Goal: Task Accomplishment & Management: Complete application form

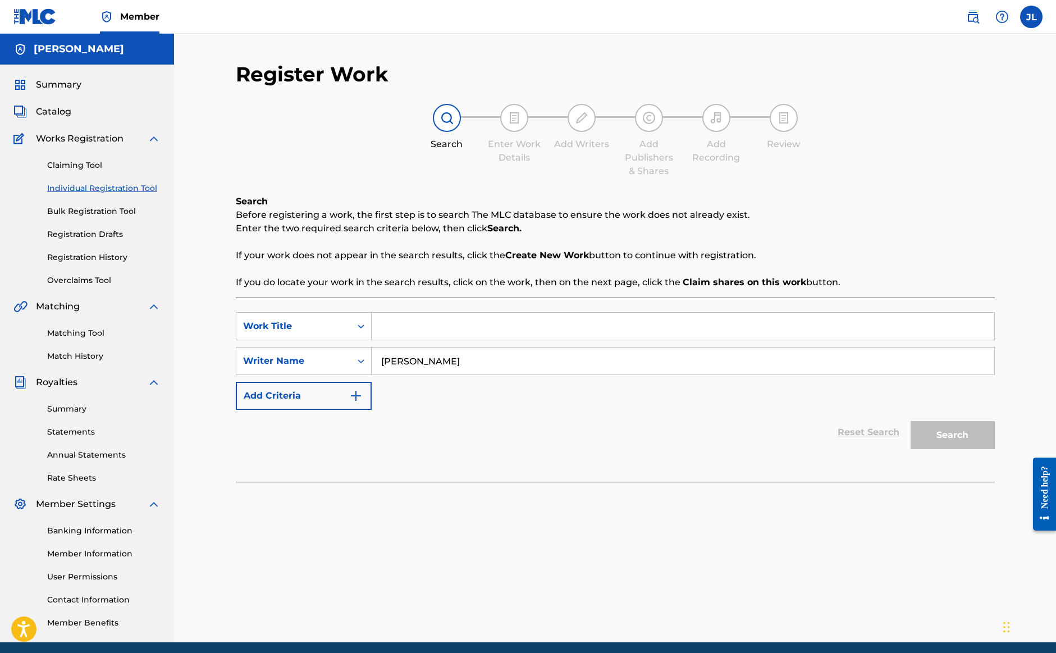
click at [702, 444] on div "Reset Search Search" at bounding box center [615, 432] width 759 height 45
click at [564, 324] on input "Search Form" at bounding box center [683, 326] width 623 height 27
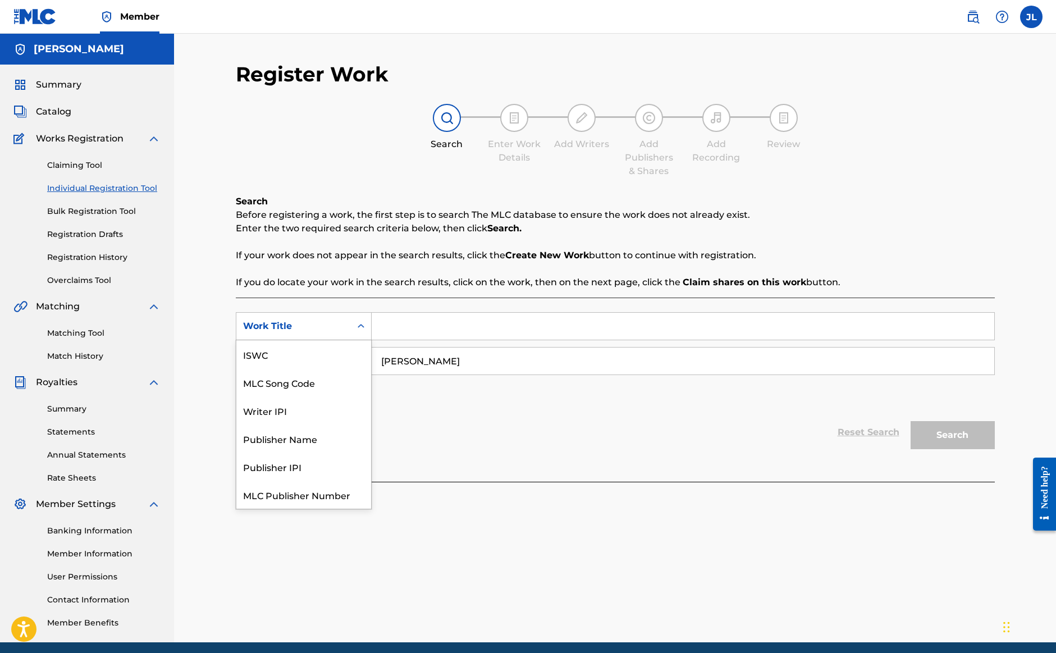
click at [345, 322] on div "Work Title" at bounding box center [293, 326] width 115 height 21
click at [286, 500] on div "Work Title" at bounding box center [303, 495] width 135 height 28
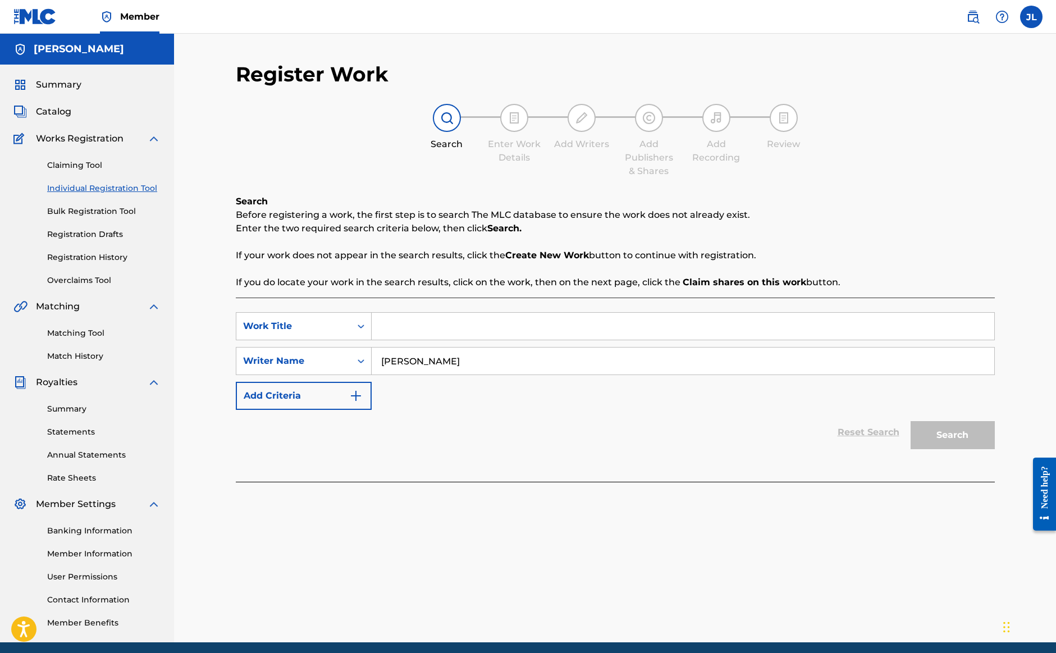
click at [437, 328] on input "Search Form" at bounding box center [683, 326] width 623 height 27
type input "Original Good Ol' Boy"
click at [952, 435] on button "Search" at bounding box center [953, 435] width 84 height 28
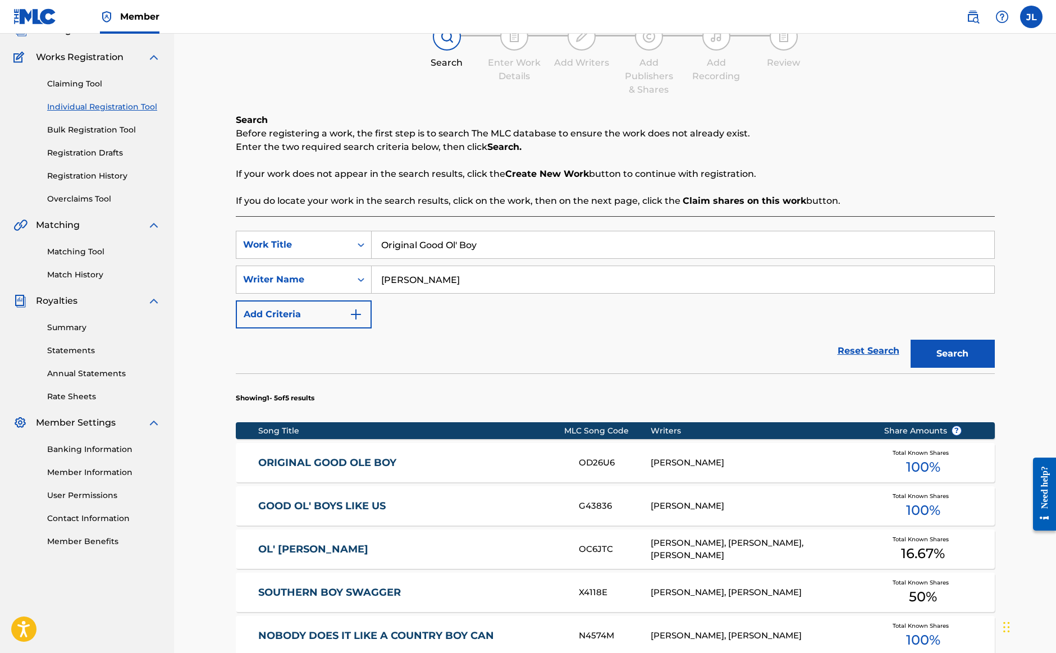
scroll to position [94, 0]
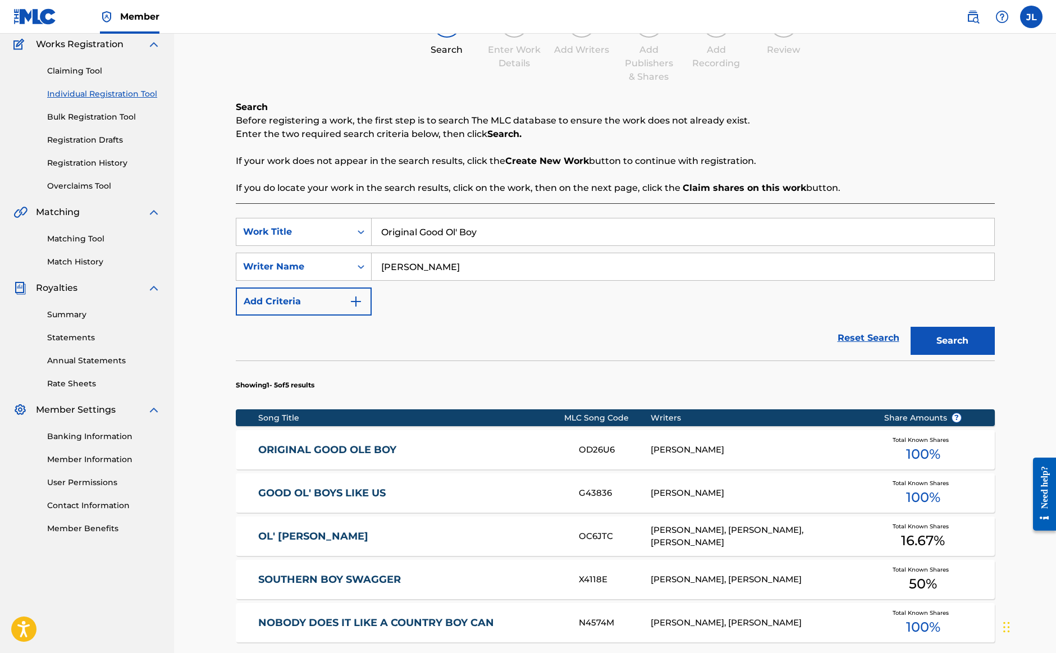
click at [712, 452] on div "JJ LAWHORN" at bounding box center [759, 450] width 216 height 13
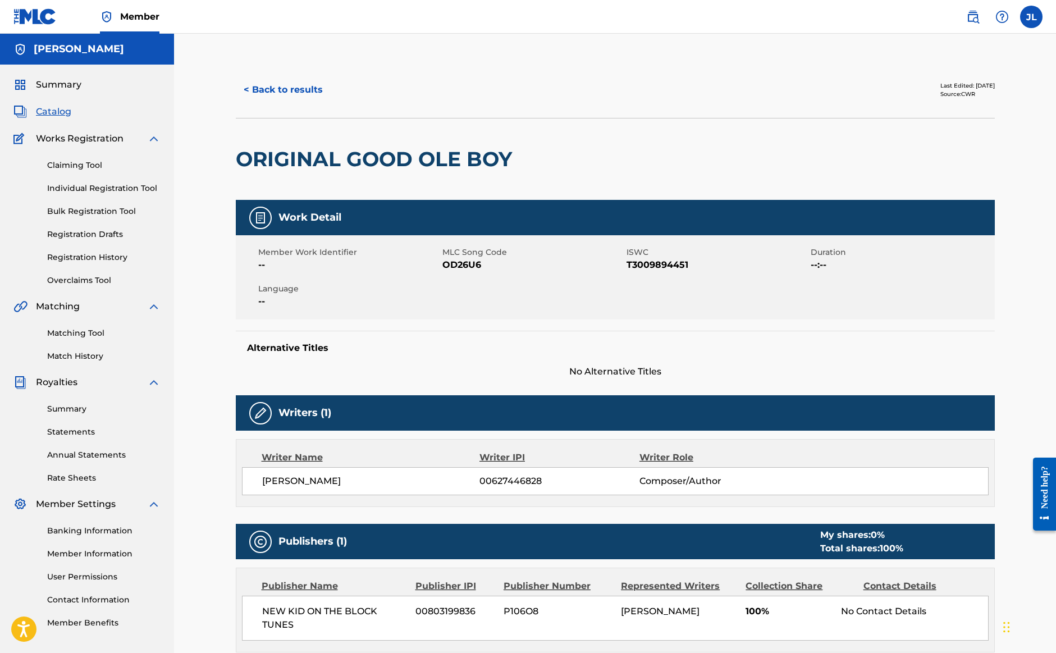
click at [257, 93] on button "< Back to results" at bounding box center [283, 90] width 95 height 28
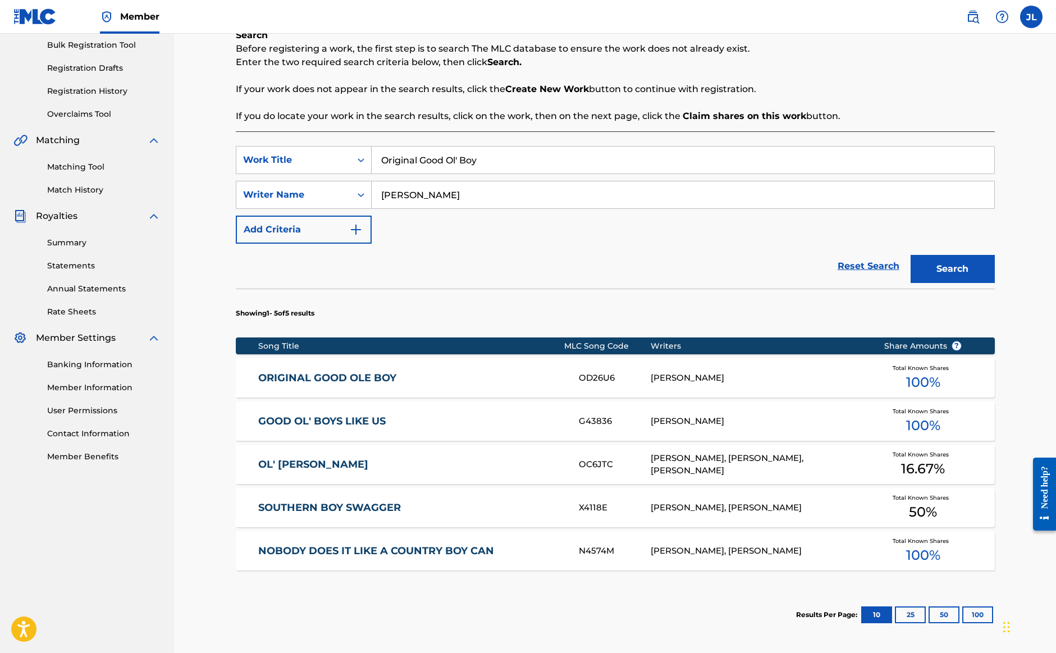
scroll to position [172, 0]
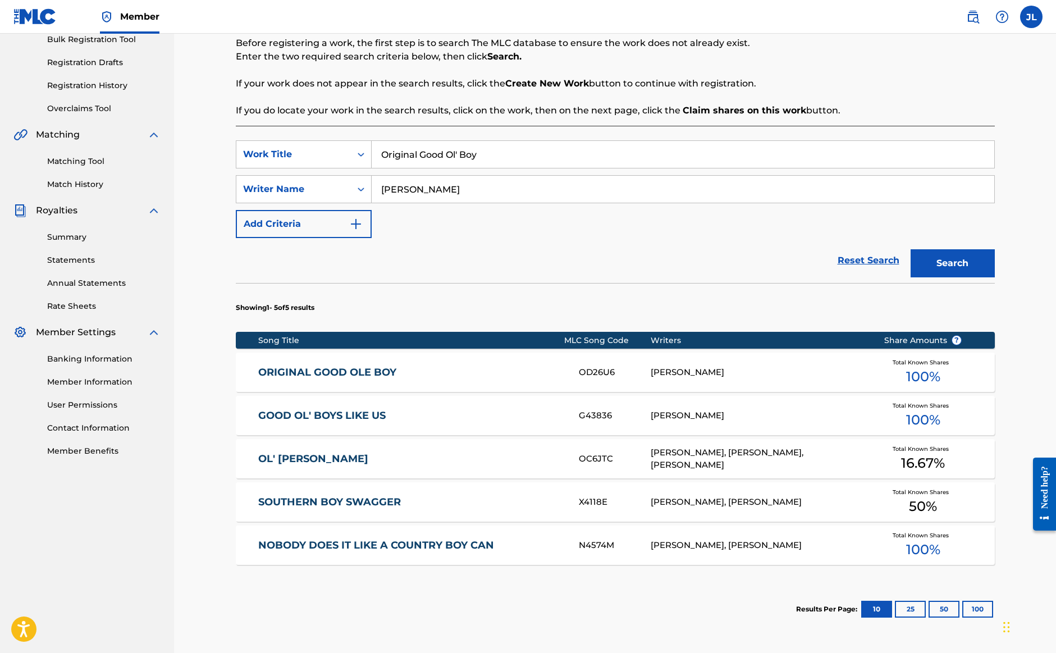
click at [685, 412] on div "[PERSON_NAME]" at bounding box center [759, 415] width 216 height 13
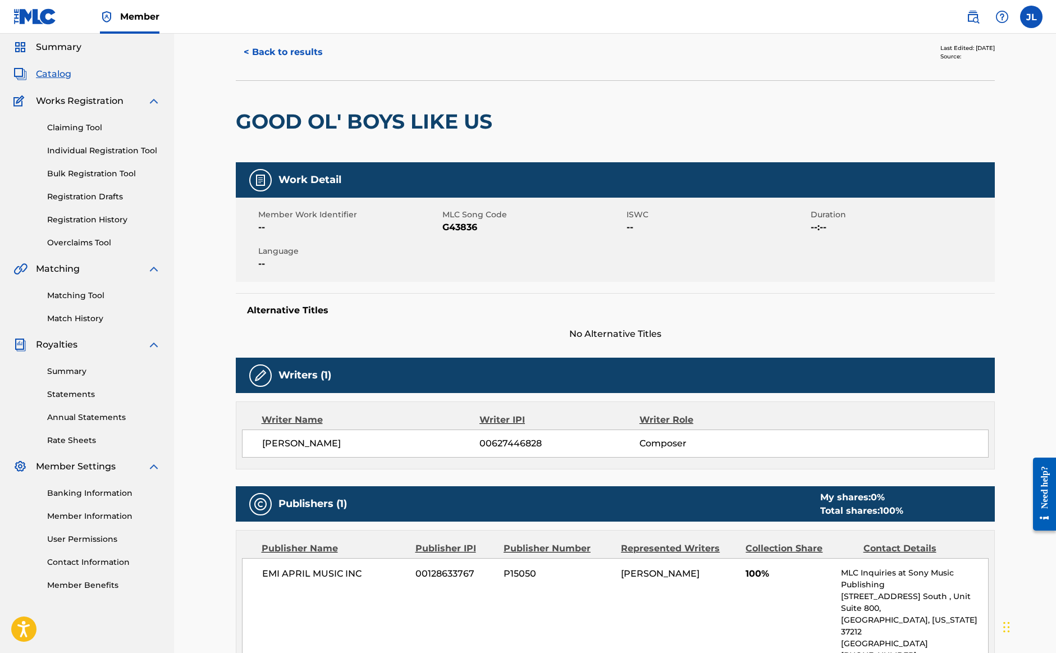
scroll to position [39, 0]
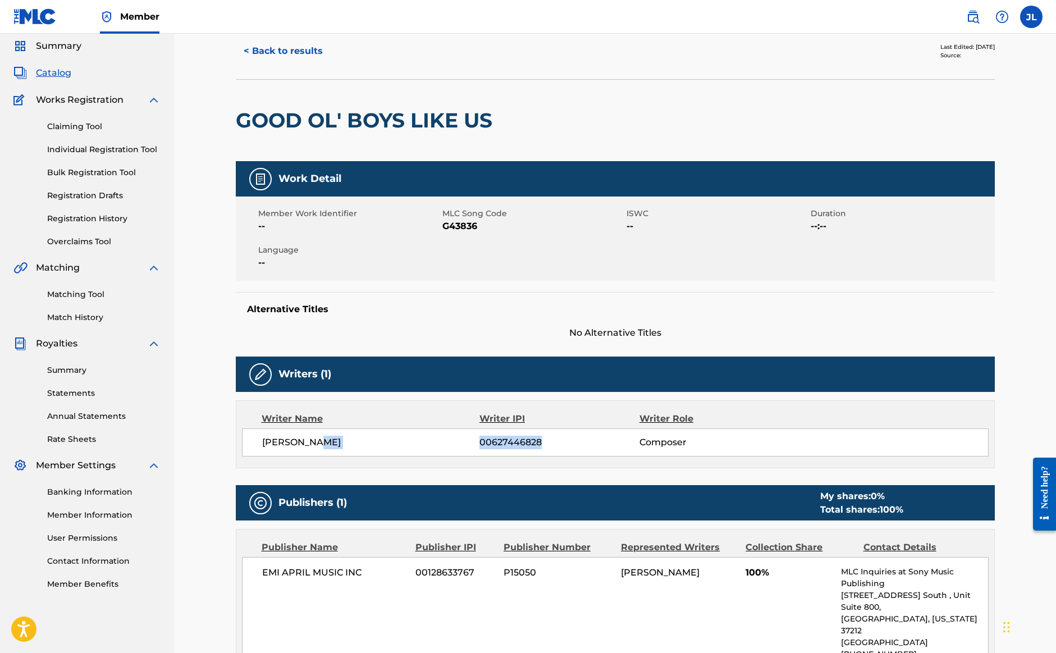
drag, startPoint x: 539, startPoint y: 442, endPoint x: 474, endPoint y: 441, distance: 64.6
click at [474, 441] on div "JJ LAWHORN 00627446828 Composer" at bounding box center [625, 442] width 726 height 13
click at [481, 441] on span "00627446828" at bounding box center [559, 442] width 159 height 13
drag, startPoint x: 481, startPoint y: 442, endPoint x: 542, endPoint y: 446, distance: 60.8
click at [542, 446] on span "00627446828" at bounding box center [559, 442] width 159 height 13
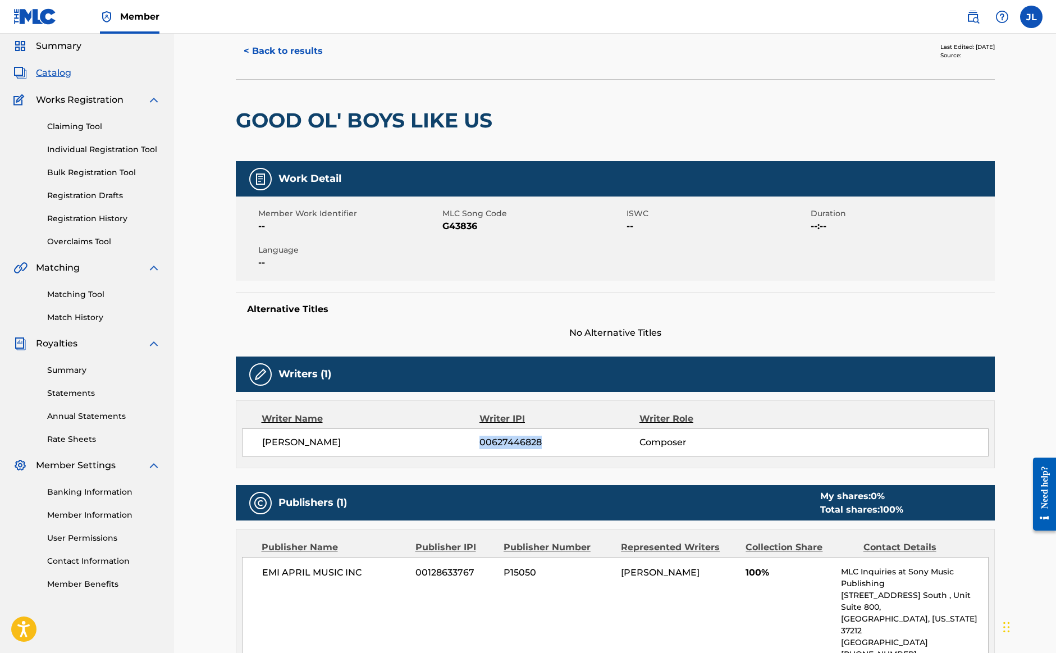
copy span "00627446828"
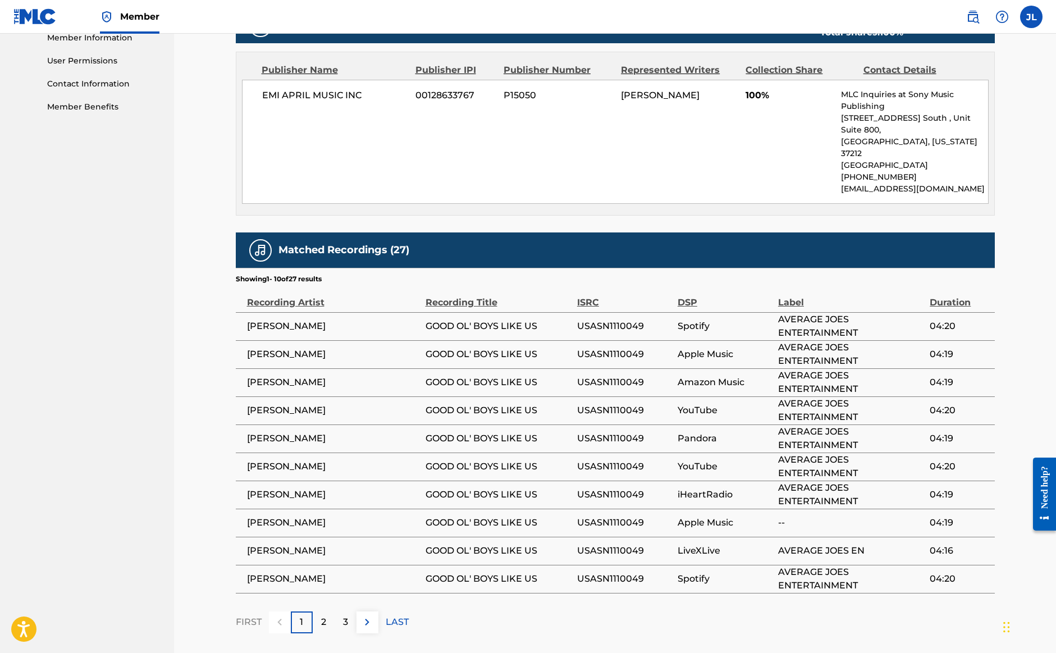
scroll to position [517, 0]
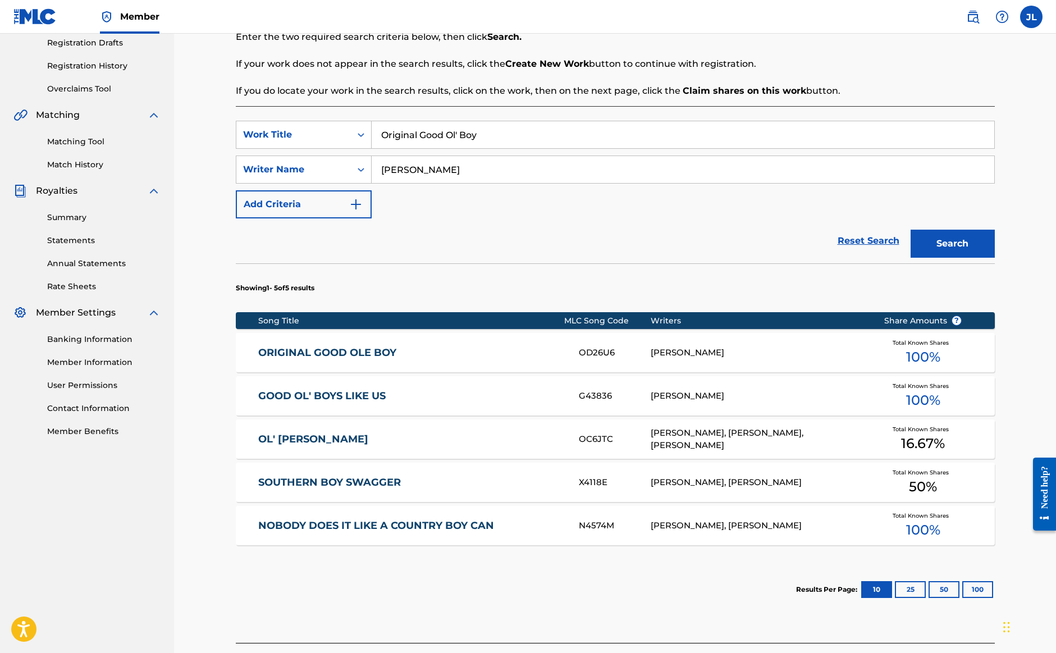
scroll to position [193, 0]
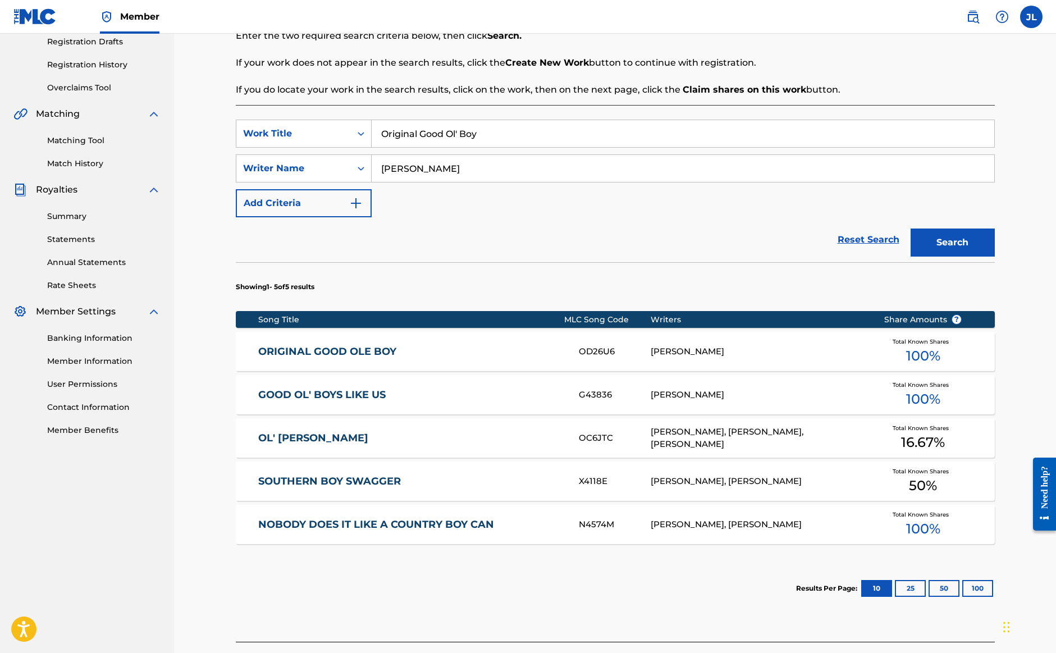
click at [912, 586] on button "25" at bounding box center [910, 588] width 31 height 17
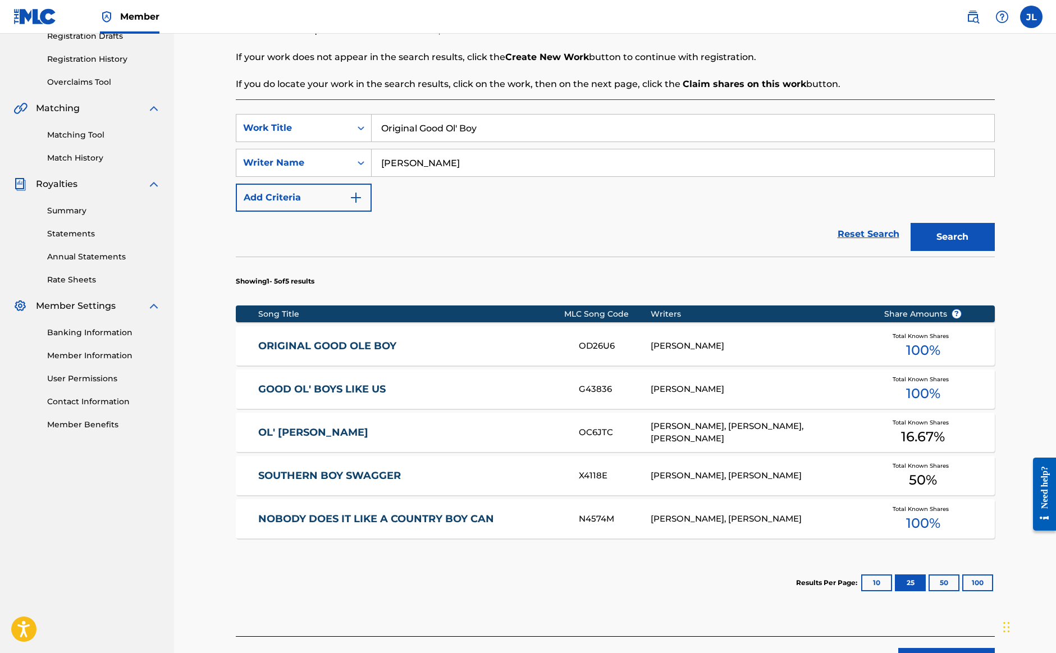
scroll to position [203, 0]
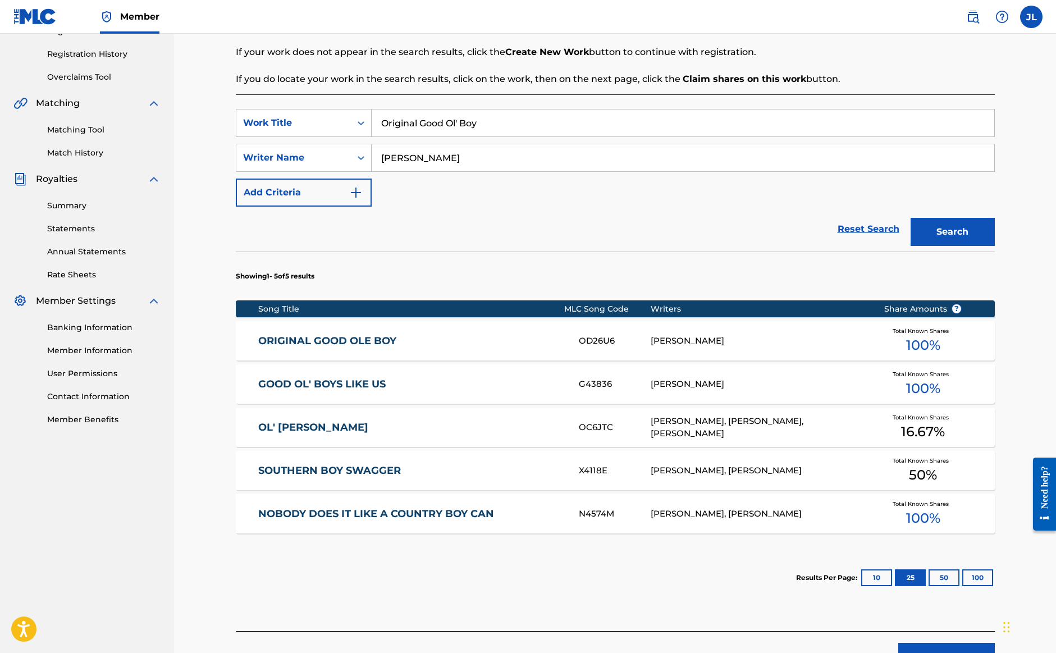
click at [948, 579] on button "50" at bounding box center [944, 577] width 31 height 17
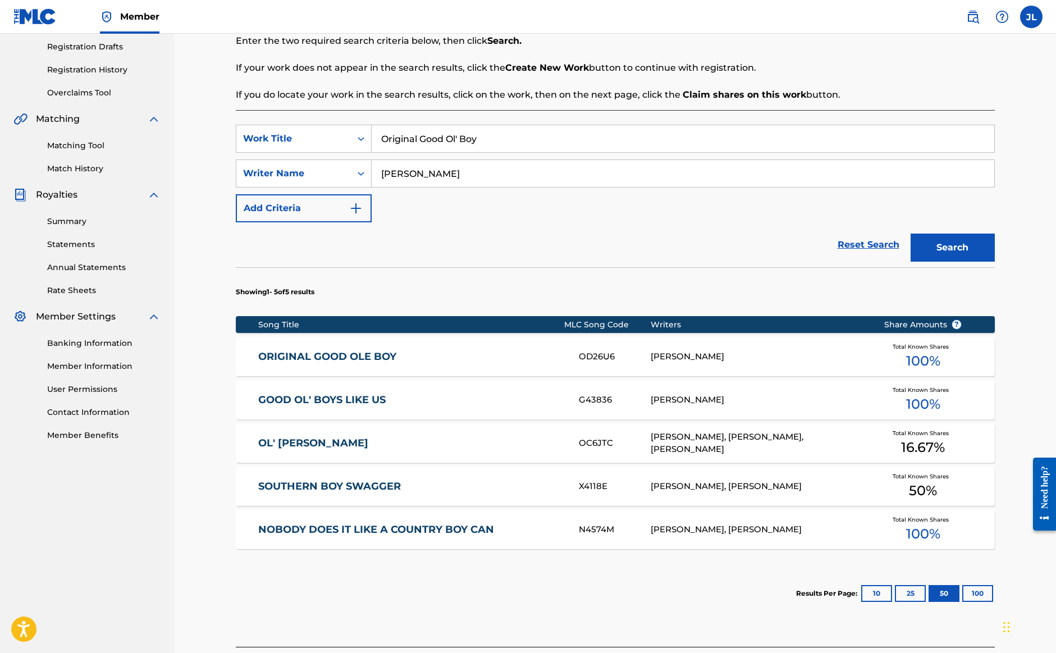
scroll to position [190, 0]
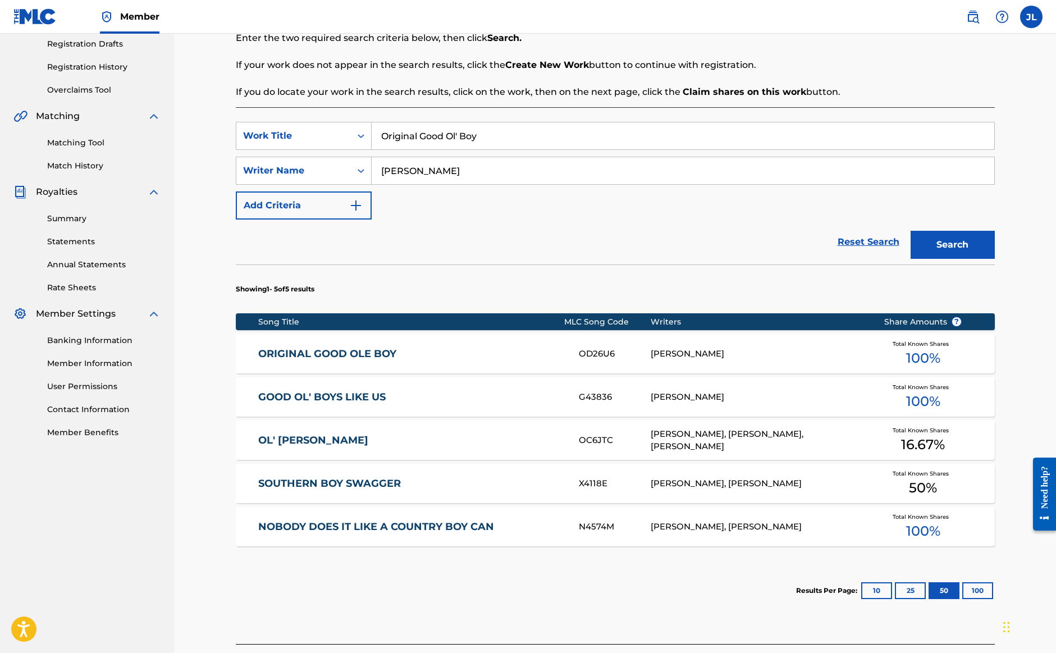
click at [678, 434] on div "BRIAN DEAN MAHER, STEVE O'BRIEN, JJ LAWHORN" at bounding box center [759, 440] width 216 height 25
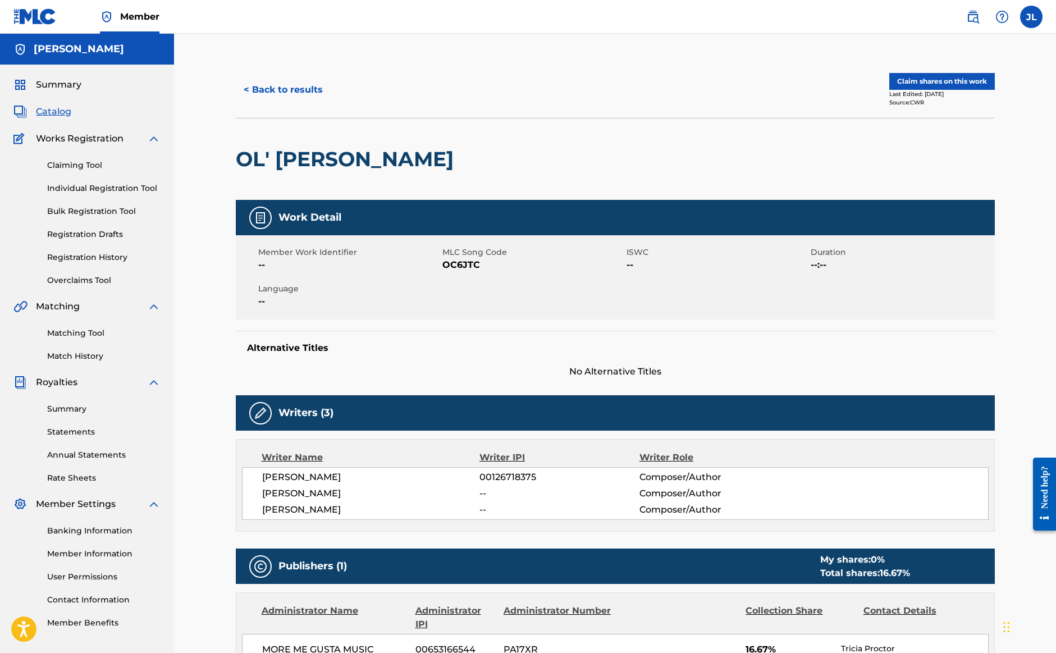
click at [907, 82] on button "Claim shares on this work" at bounding box center [942, 81] width 106 height 17
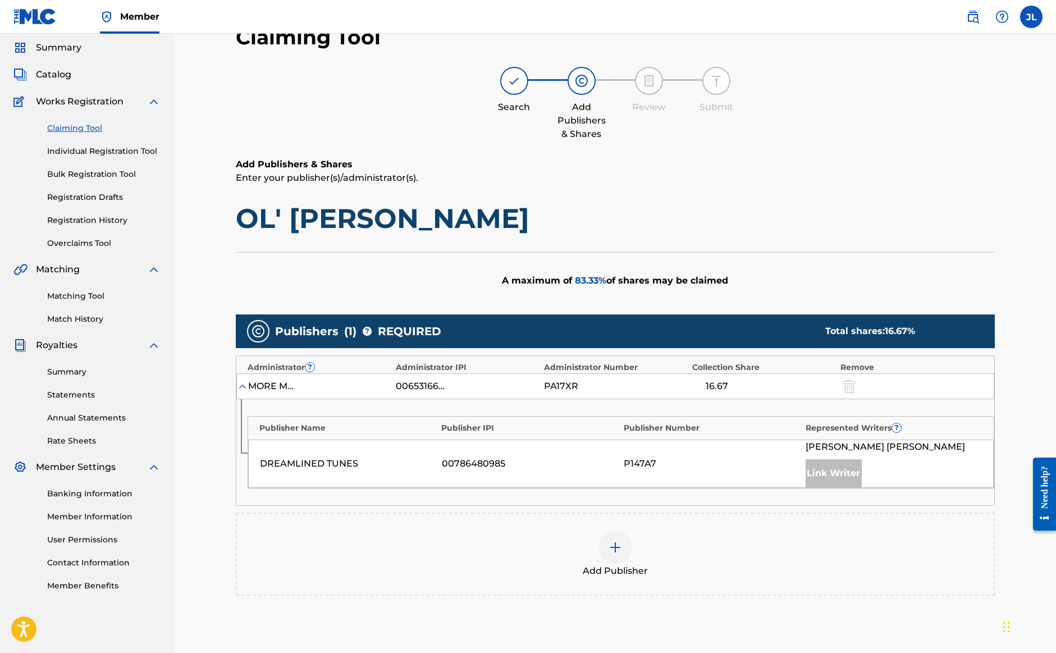
scroll to position [34, 0]
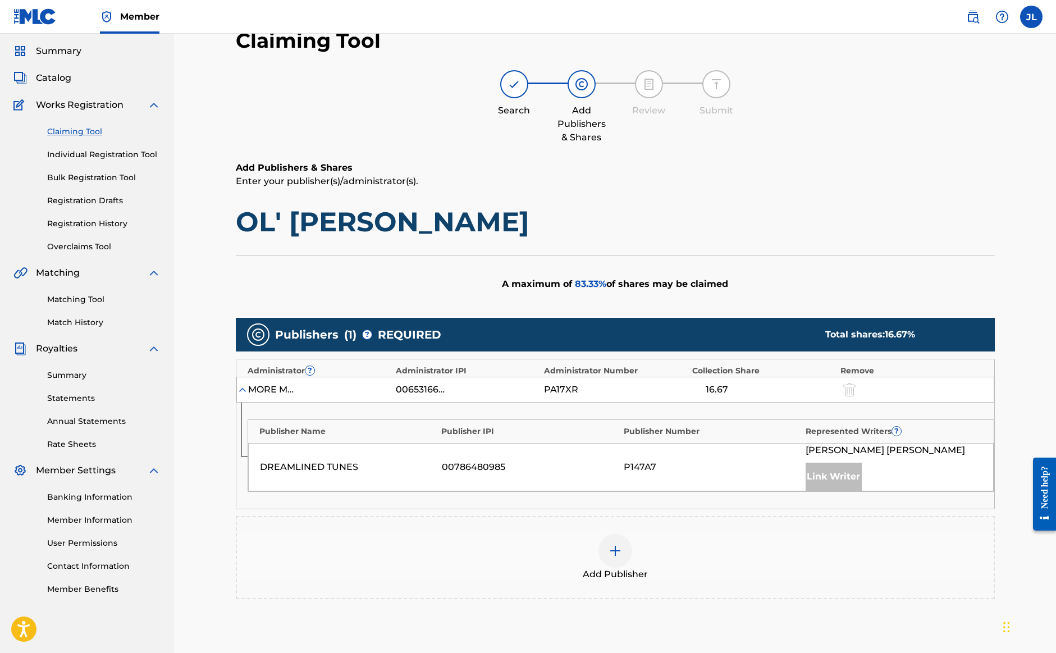
click at [621, 550] on img at bounding box center [615, 550] width 13 height 13
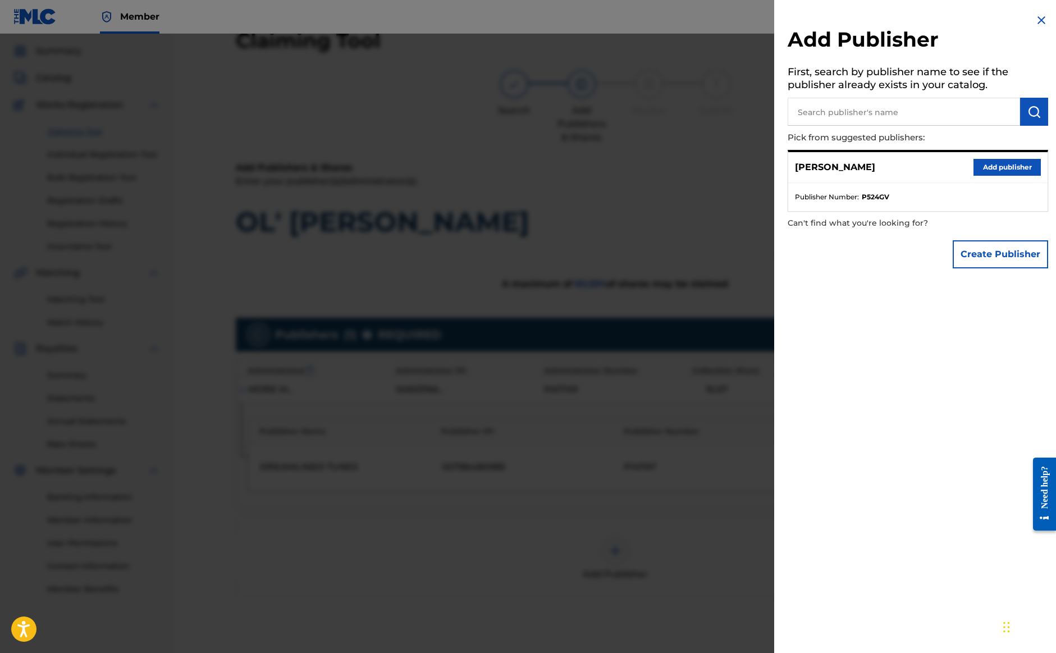
click at [979, 170] on button "Add publisher" at bounding box center [1007, 167] width 67 height 17
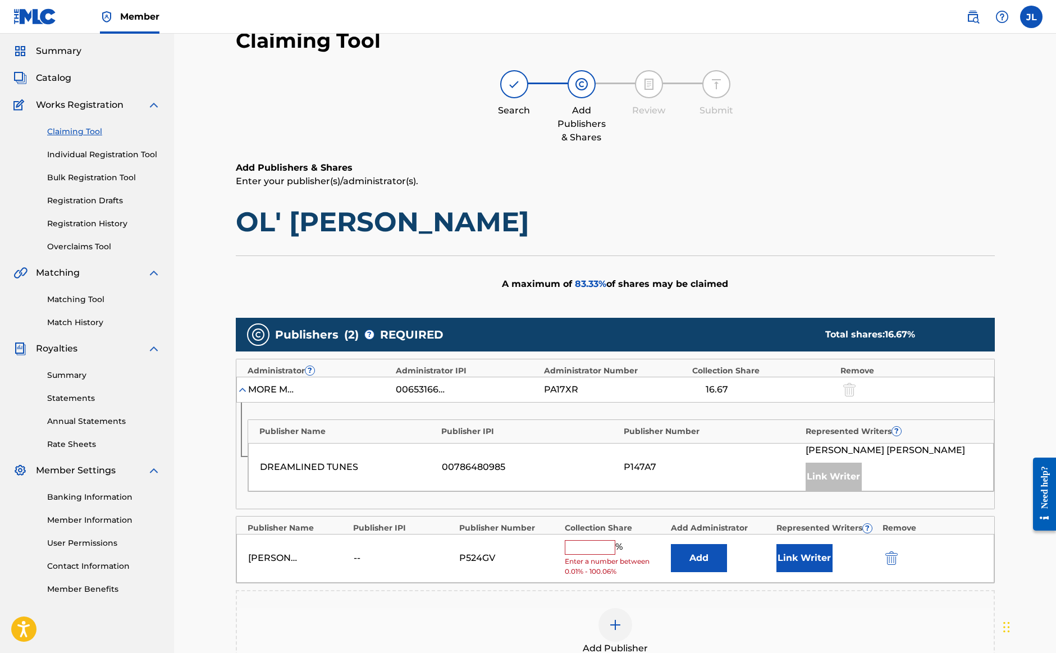
scroll to position [31, 1]
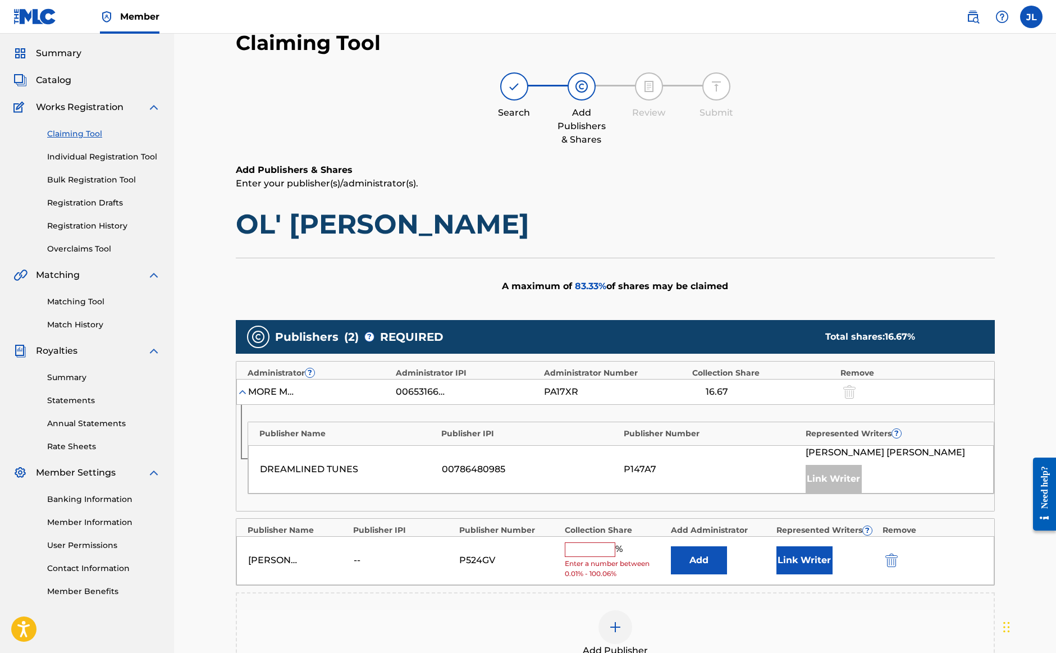
click at [577, 545] on input "text" at bounding box center [590, 549] width 51 height 15
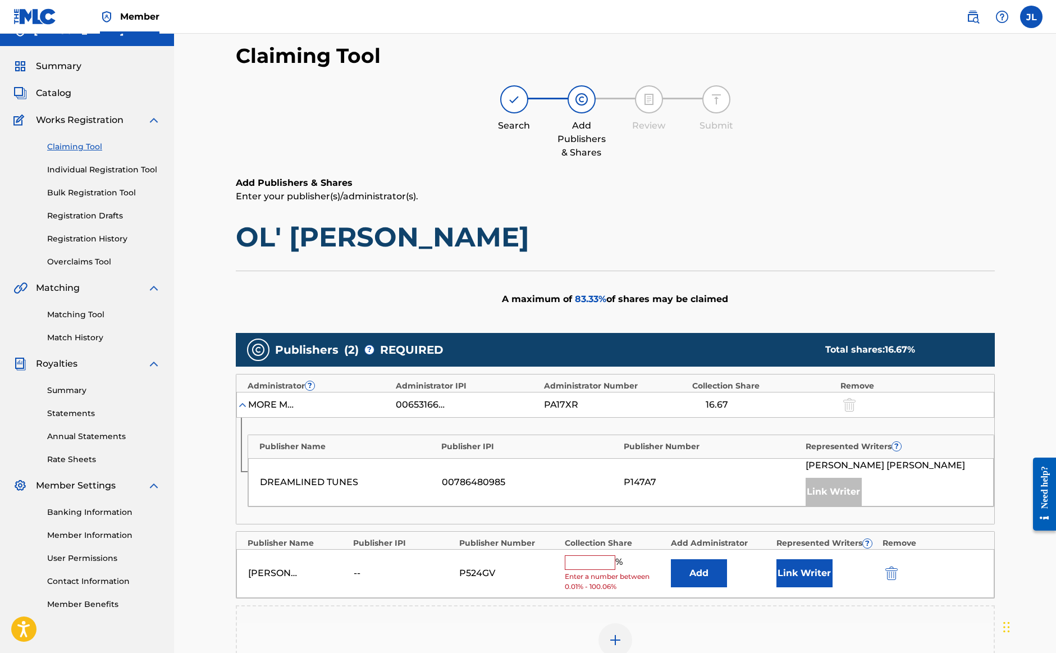
scroll to position [8, 0]
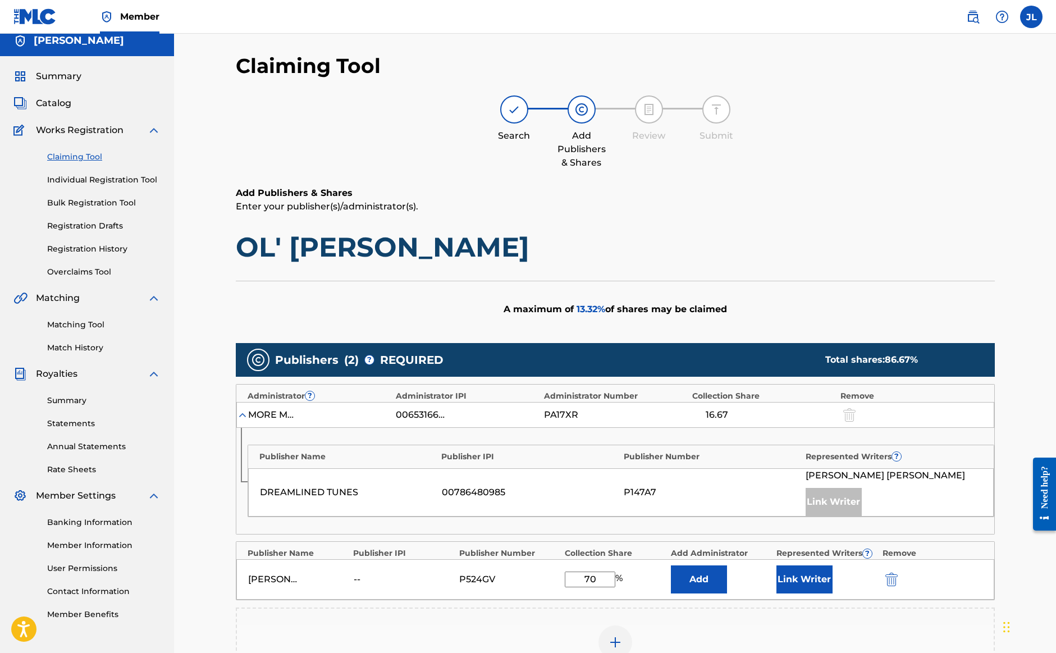
type input "7"
type input "30"
click at [805, 580] on button "Link Writer" at bounding box center [805, 579] width 56 height 28
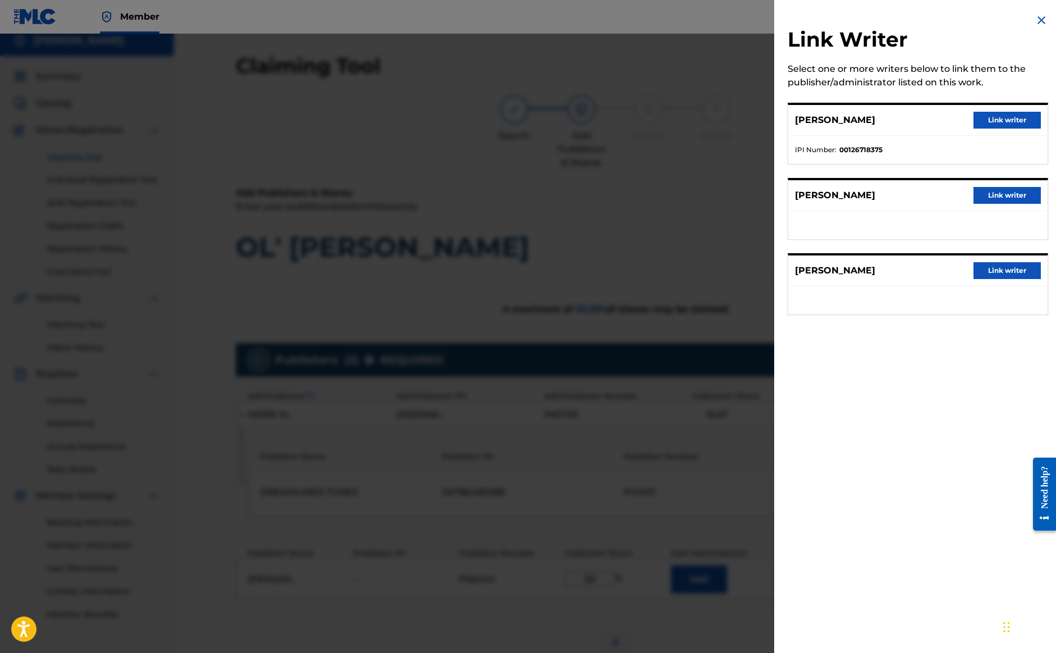
click at [1007, 274] on button "Link writer" at bounding box center [1007, 270] width 67 height 17
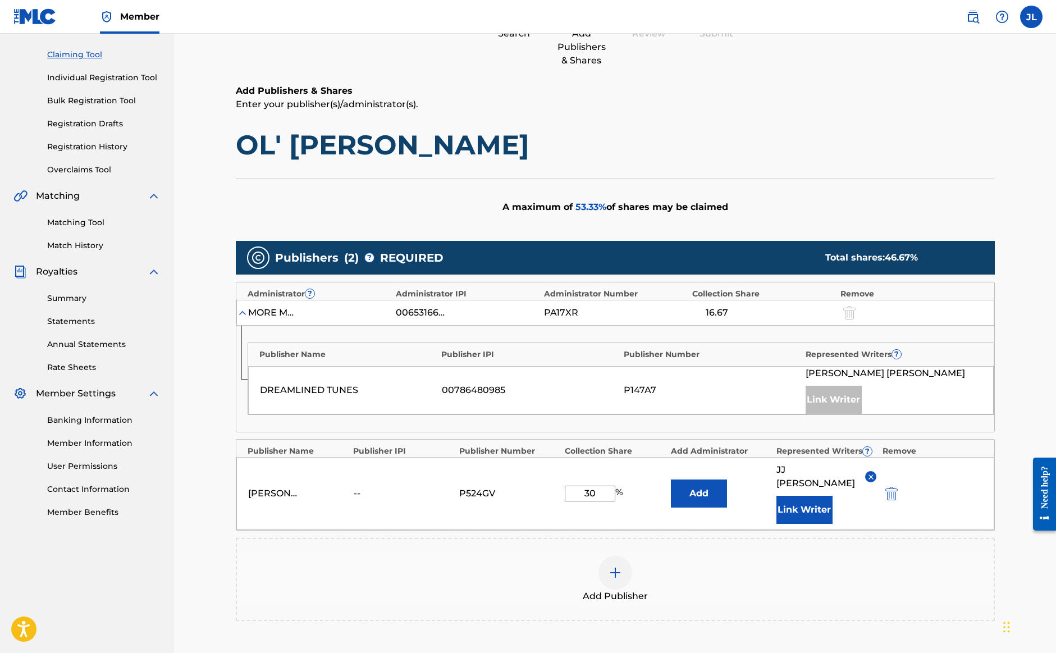
scroll to position [130, 0]
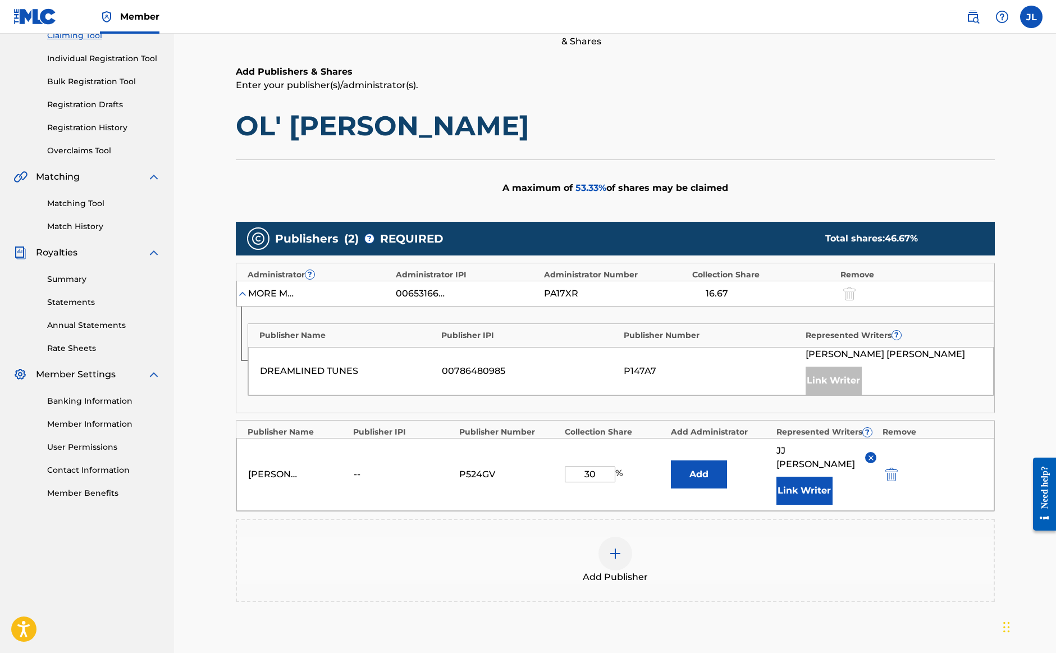
click at [622, 547] on img at bounding box center [615, 553] width 13 height 13
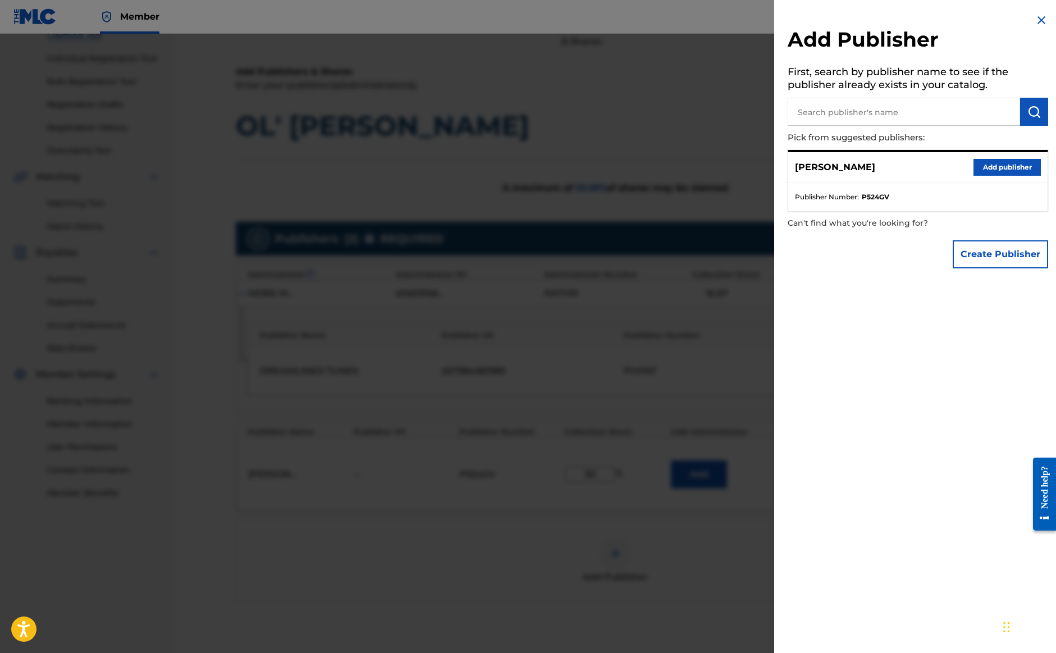
click at [837, 113] on input "text" at bounding box center [904, 112] width 232 height 28
click at [690, 276] on div at bounding box center [528, 360] width 1056 height 653
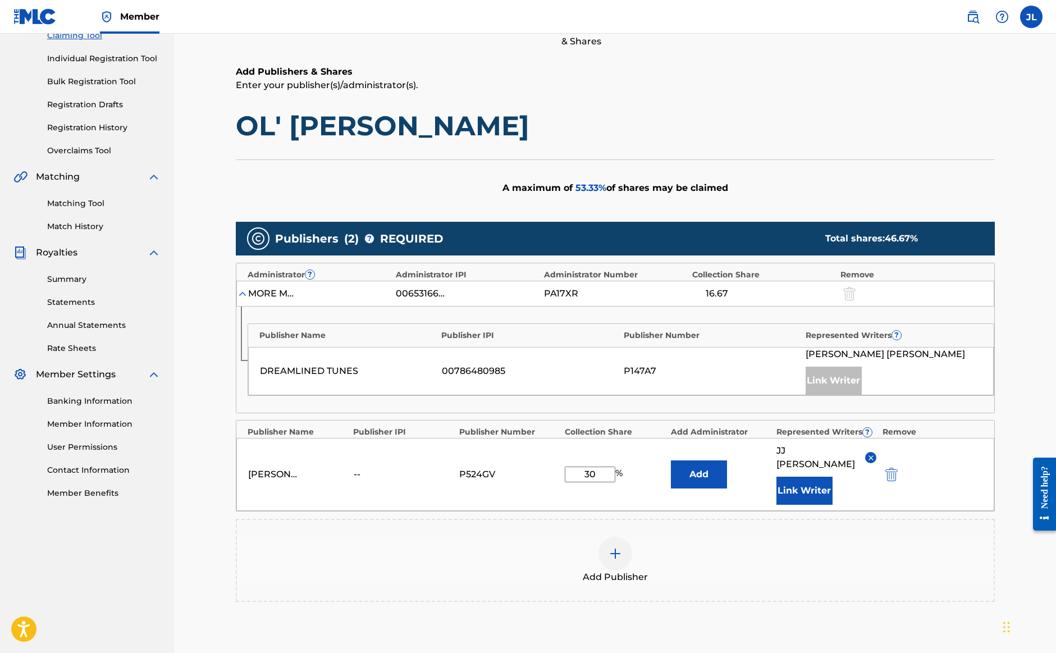
click at [798, 477] on button "Link Writer" at bounding box center [805, 491] width 56 height 28
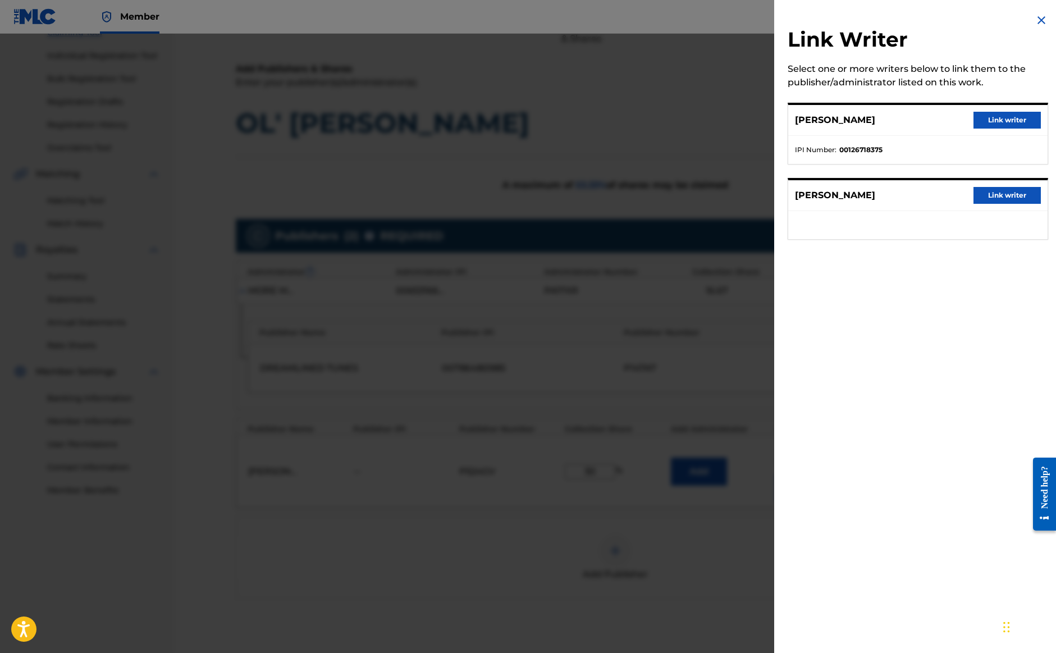
scroll to position [131, 1]
click at [1039, 18] on img at bounding box center [1041, 19] width 13 height 13
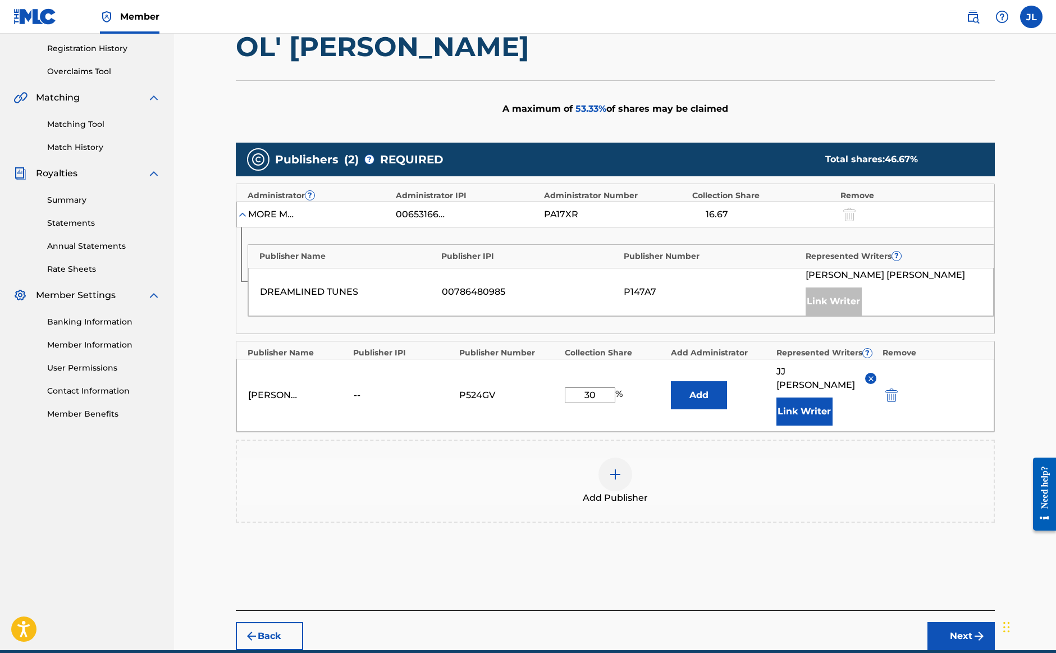
scroll to position [211, 1]
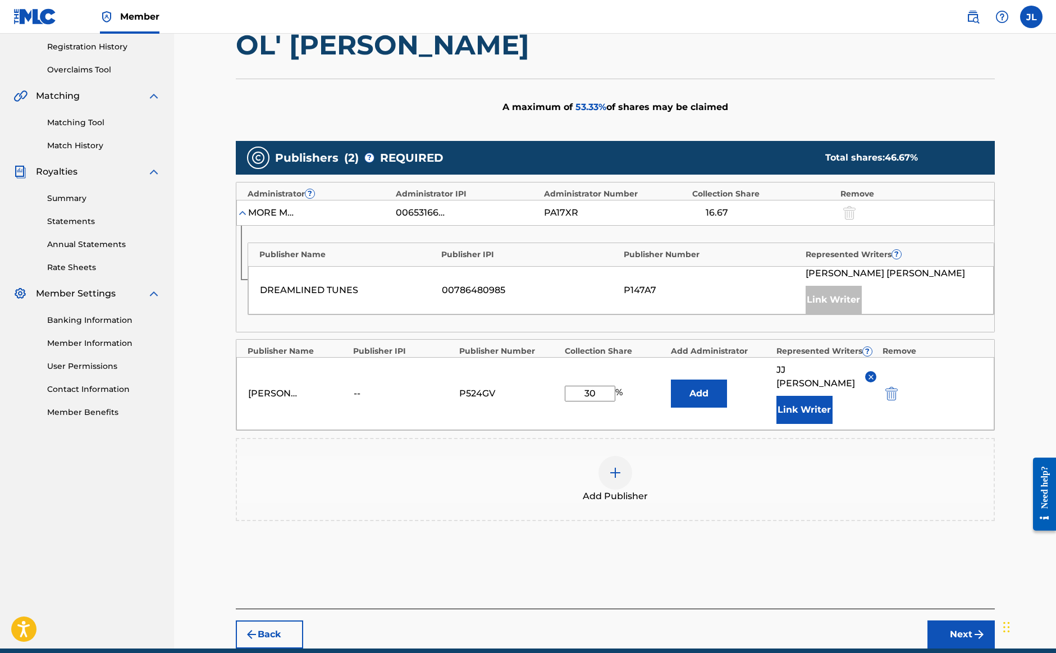
click at [607, 463] on div at bounding box center [616, 473] width 34 height 34
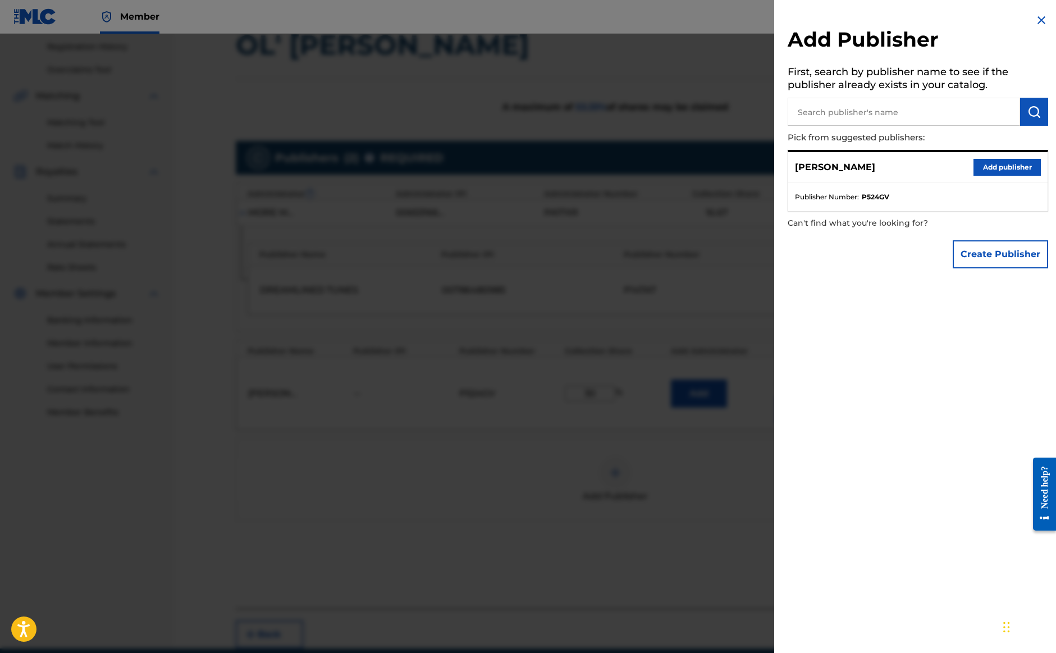
click at [851, 105] on input "text" at bounding box center [904, 112] width 232 height 28
type input "Steve o'brien"
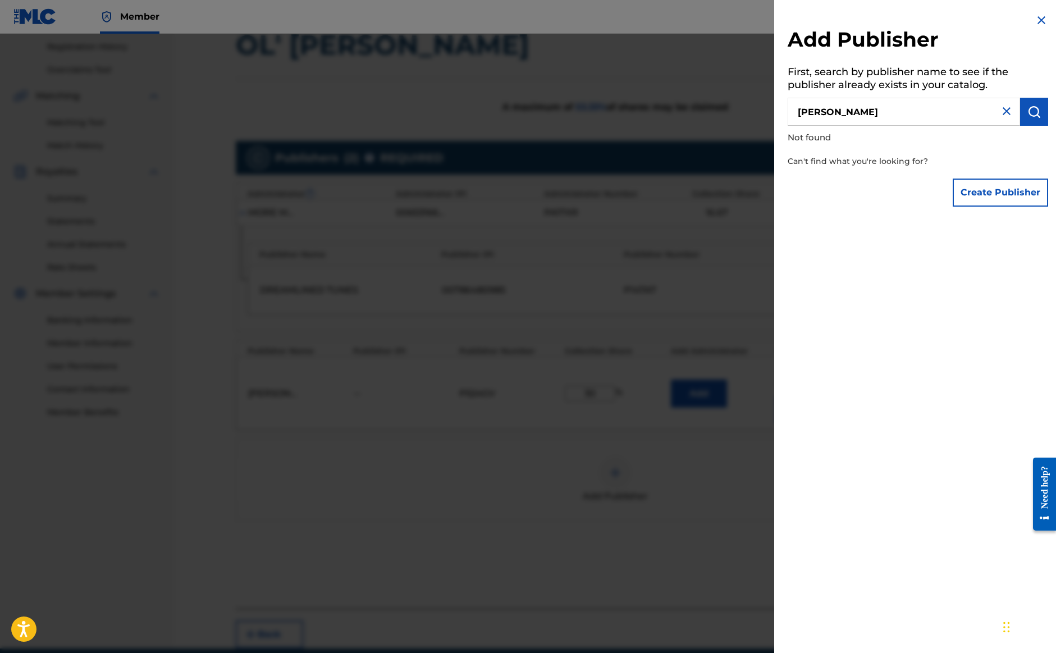
click at [1005, 112] on img at bounding box center [1006, 110] width 13 height 13
click at [883, 108] on input "text" at bounding box center [904, 112] width 232 height 28
click at [1035, 26] on img at bounding box center [1041, 19] width 13 height 13
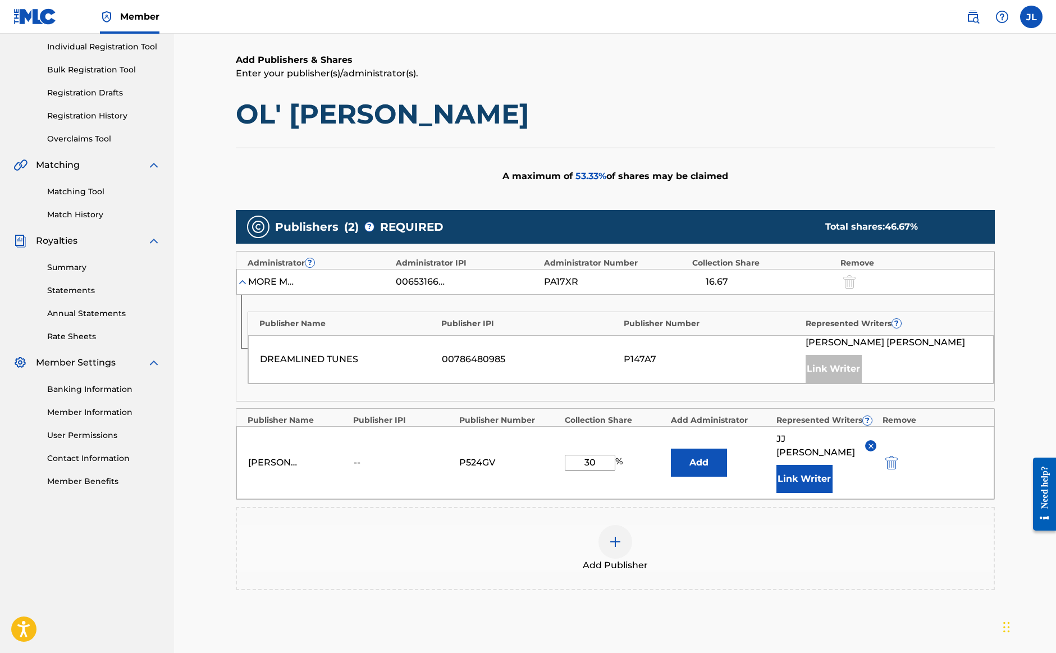
scroll to position [138, 0]
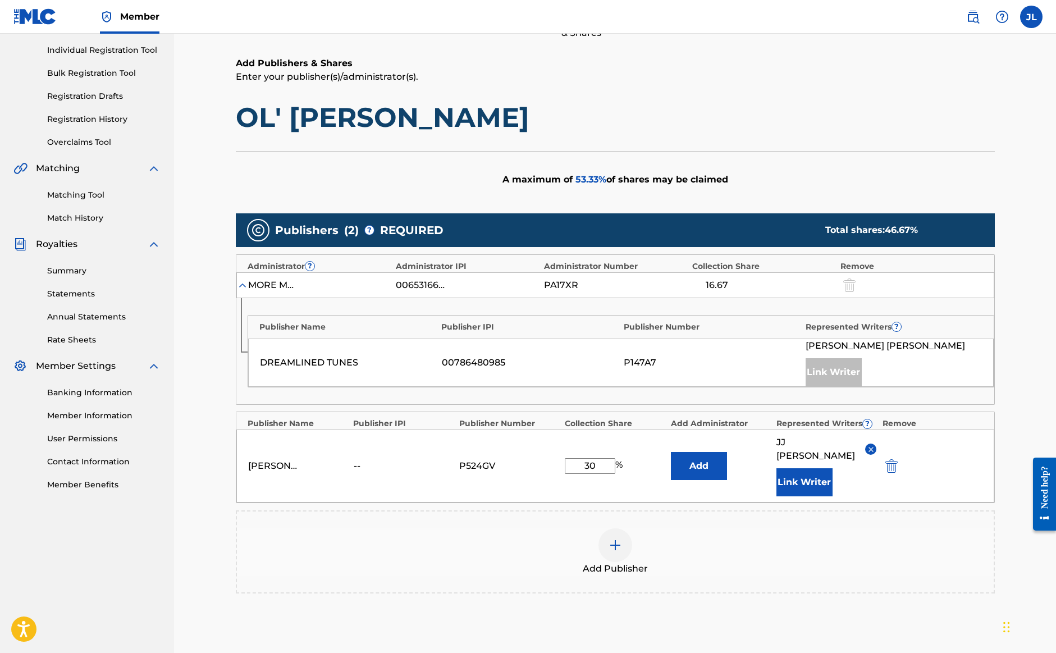
click at [591, 458] on input "30" at bounding box center [590, 466] width 51 height 16
click at [708, 541] on div "Add Publisher" at bounding box center [615, 551] width 757 height 47
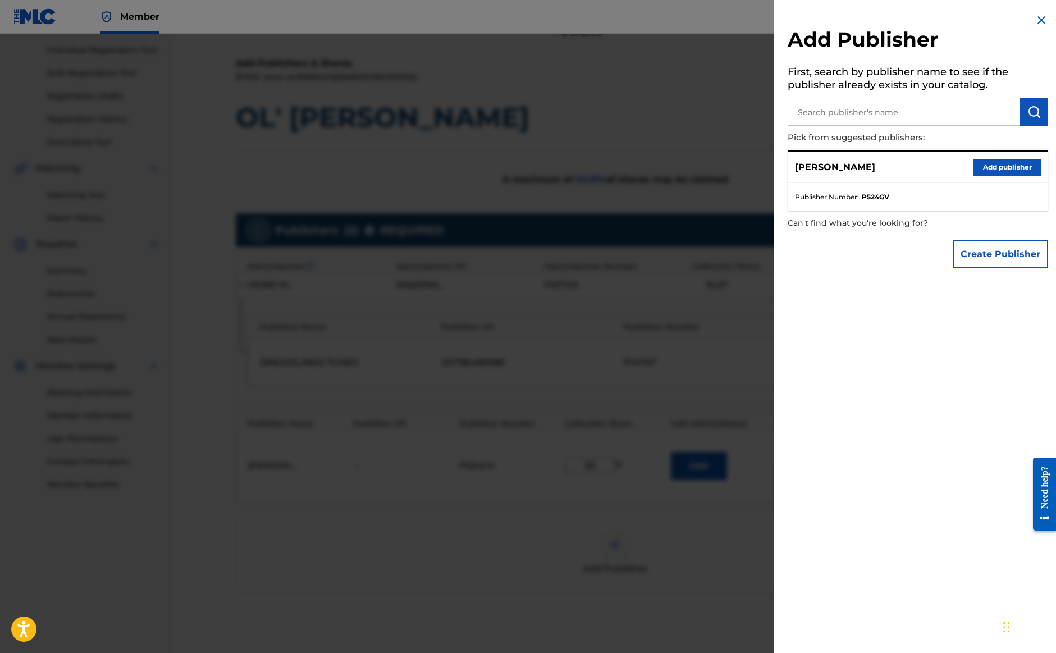
click at [1035, 20] on img at bounding box center [1041, 19] width 13 height 13
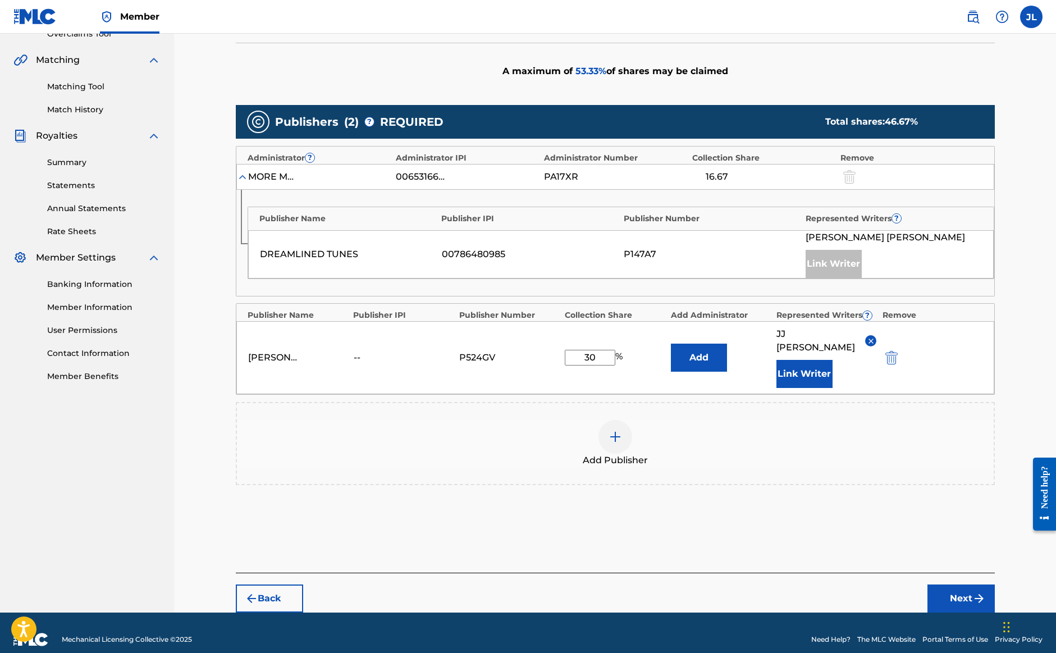
scroll to position [246, 0]
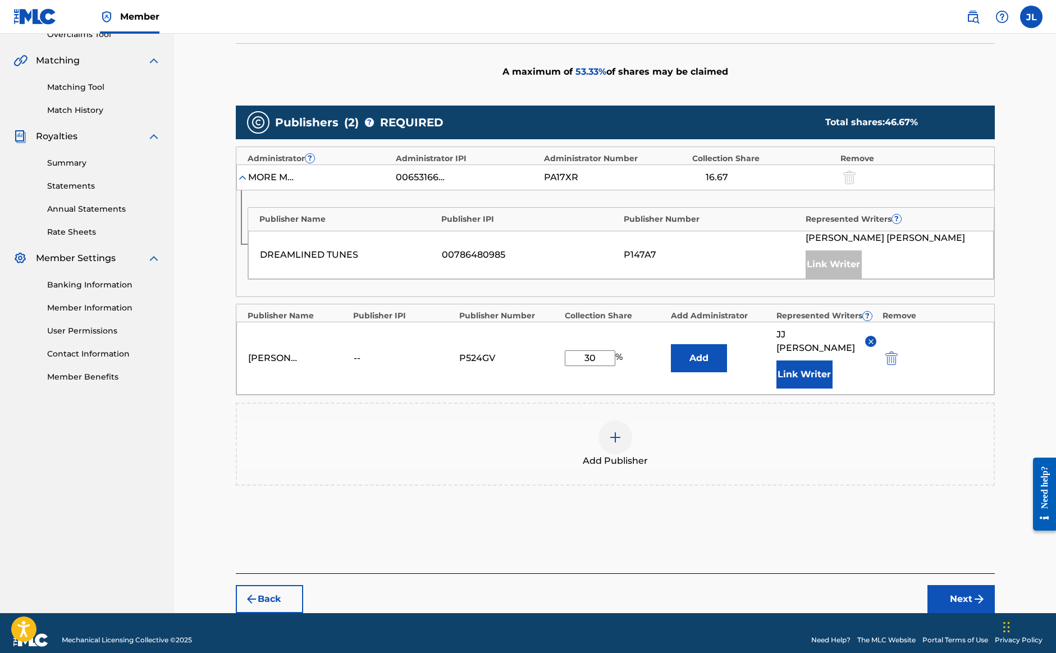
click at [965, 585] on button "Next" at bounding box center [961, 599] width 67 height 28
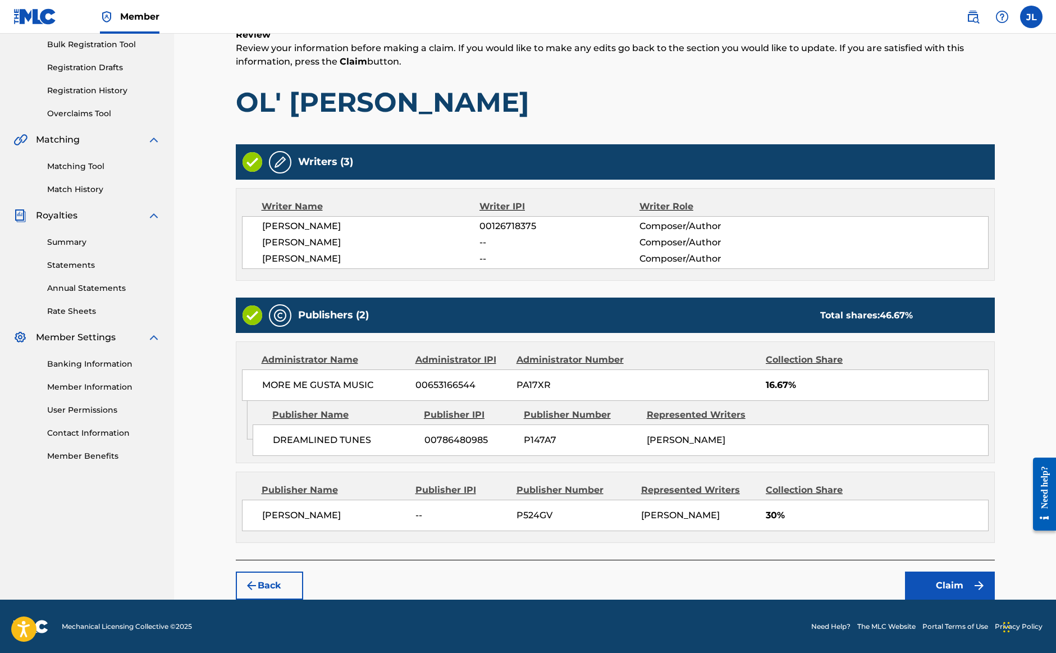
scroll to position [166, 0]
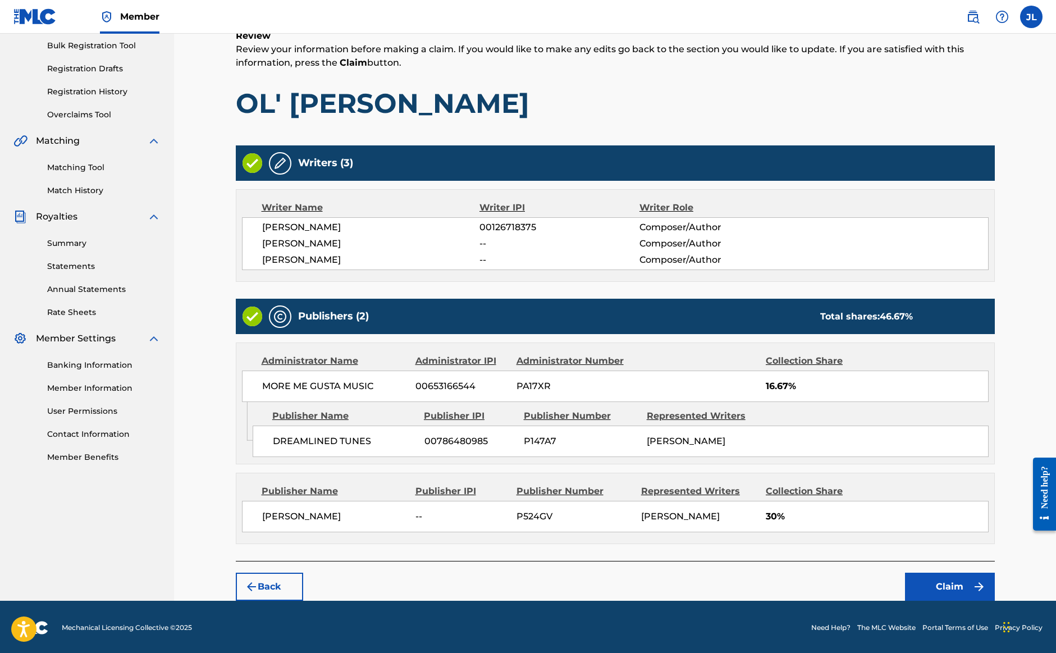
click at [930, 587] on button "Claim" at bounding box center [950, 587] width 90 height 28
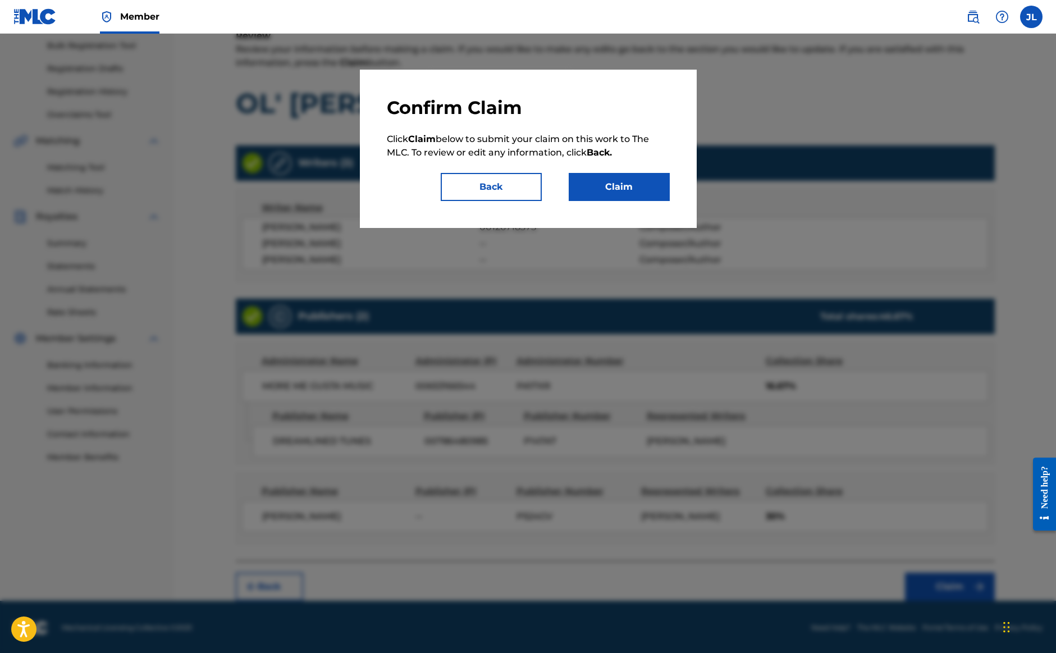
click at [613, 196] on button "Claim" at bounding box center [619, 187] width 101 height 28
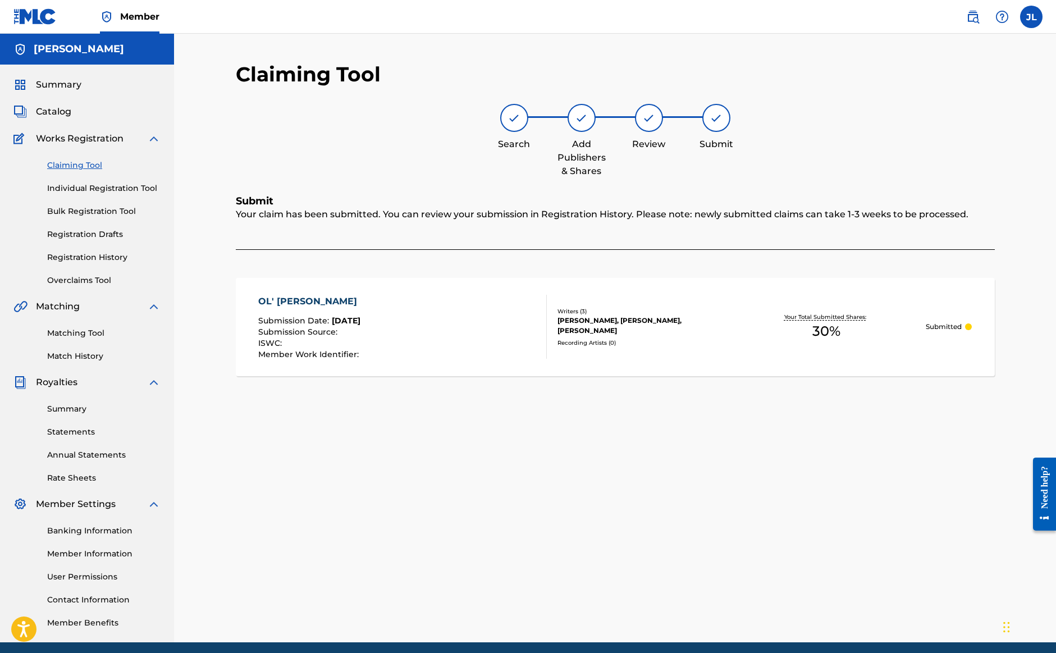
scroll to position [0, 0]
click at [84, 166] on link "Claiming Tool" at bounding box center [103, 165] width 113 height 12
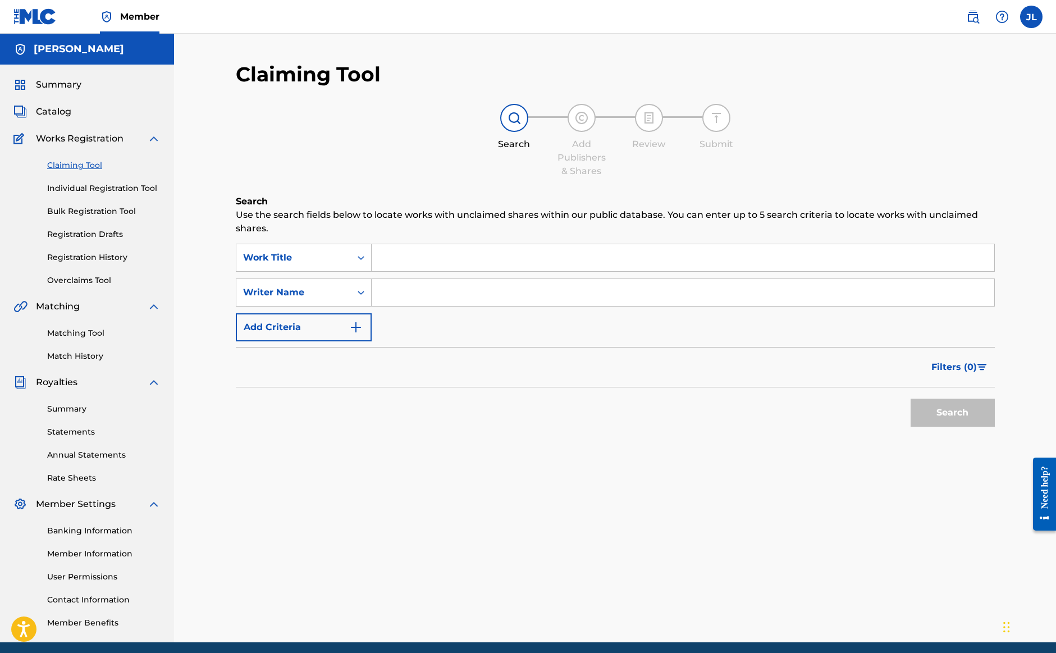
click at [398, 297] on input "Search Form" at bounding box center [683, 292] width 623 height 27
click at [343, 246] on div "Work Title" at bounding box center [304, 258] width 136 height 28
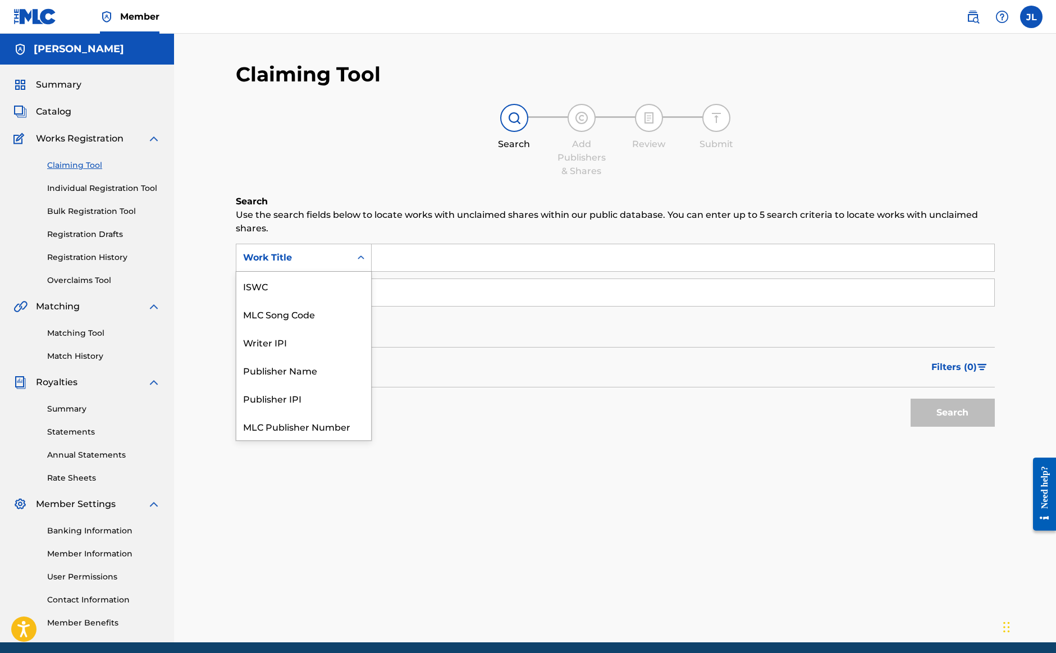
scroll to position [28, 0]
click at [322, 352] on div "Publisher Name" at bounding box center [303, 342] width 135 height 28
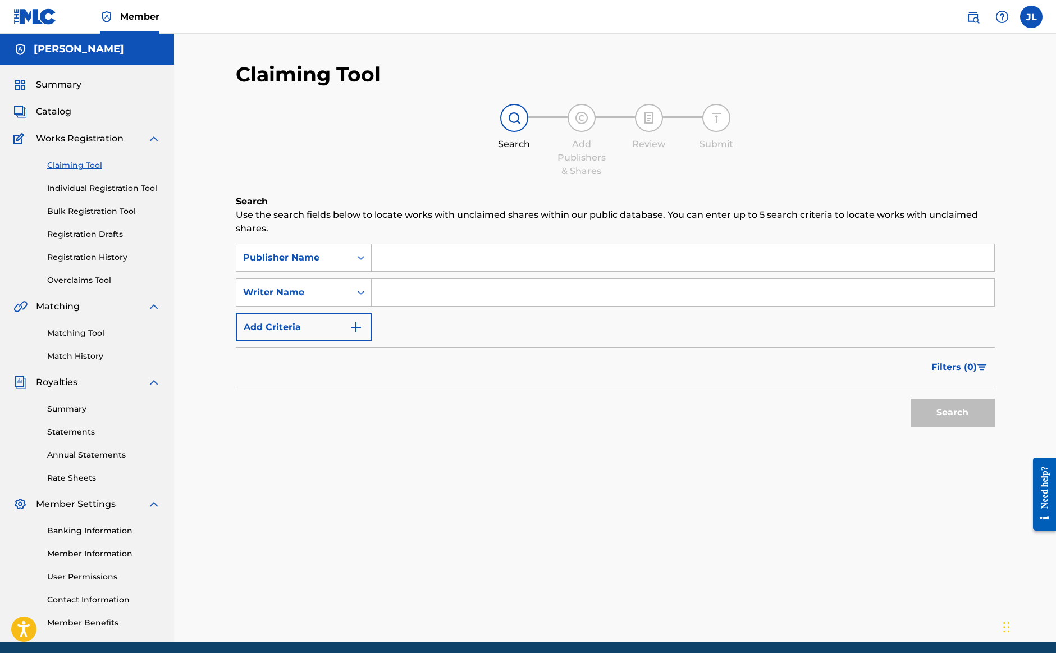
click at [405, 254] on input "Search Form" at bounding box center [683, 257] width 623 height 27
type input "[PERSON_NAME]"
click at [952, 413] on button "Search" at bounding box center [953, 413] width 84 height 28
drag, startPoint x: 439, startPoint y: 257, endPoint x: 368, endPoint y: 256, distance: 70.8
click at [368, 256] on div "SearchWithCriteria5417ba2d-53ca-4b43-afd3-e719c9418e92 Work Title JJ Lawhorn" at bounding box center [615, 258] width 759 height 28
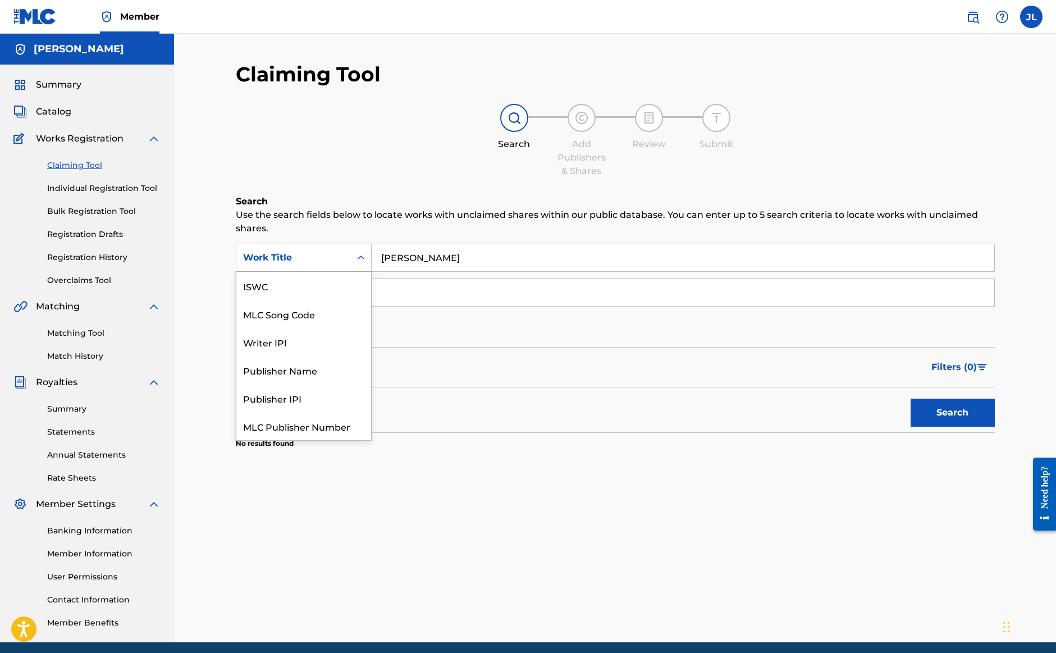
click at [359, 259] on icon "Search Form" at bounding box center [360, 257] width 11 height 11
click at [347, 340] on div "Publisher Name" at bounding box center [303, 342] width 135 height 28
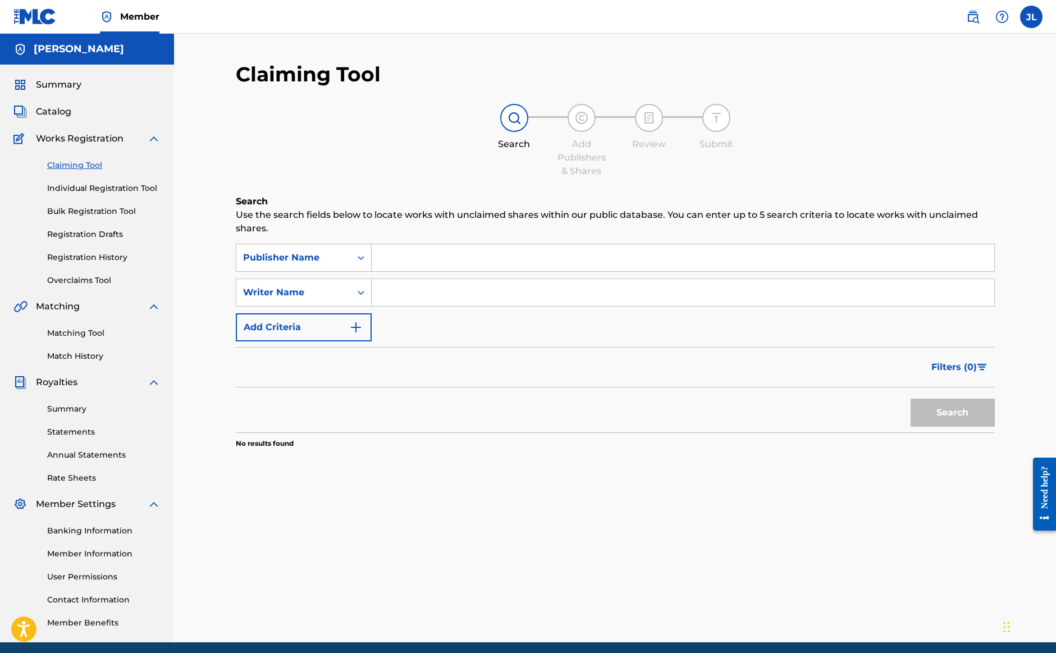
click at [401, 259] on input "Search Form" at bounding box center [683, 257] width 623 height 27
click at [346, 261] on div "Publisher Name" at bounding box center [293, 257] width 115 height 21
click at [327, 341] on div "Writer IPI" at bounding box center [303, 342] width 135 height 28
click at [406, 264] on input "Search Form" at bounding box center [683, 257] width 623 height 27
paste input "00627446828"
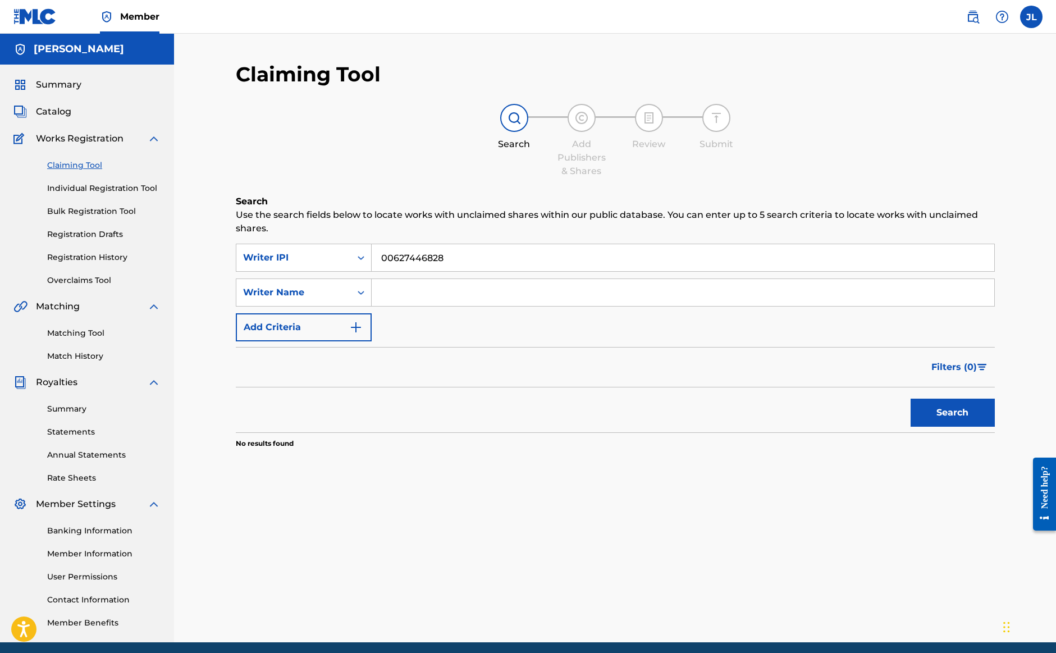
type input "00627446828"
click at [571, 288] on input "Search Form" at bounding box center [683, 292] width 623 height 27
type input "[PERSON_NAME]"
click at [952, 413] on button "Search" at bounding box center [953, 413] width 84 height 28
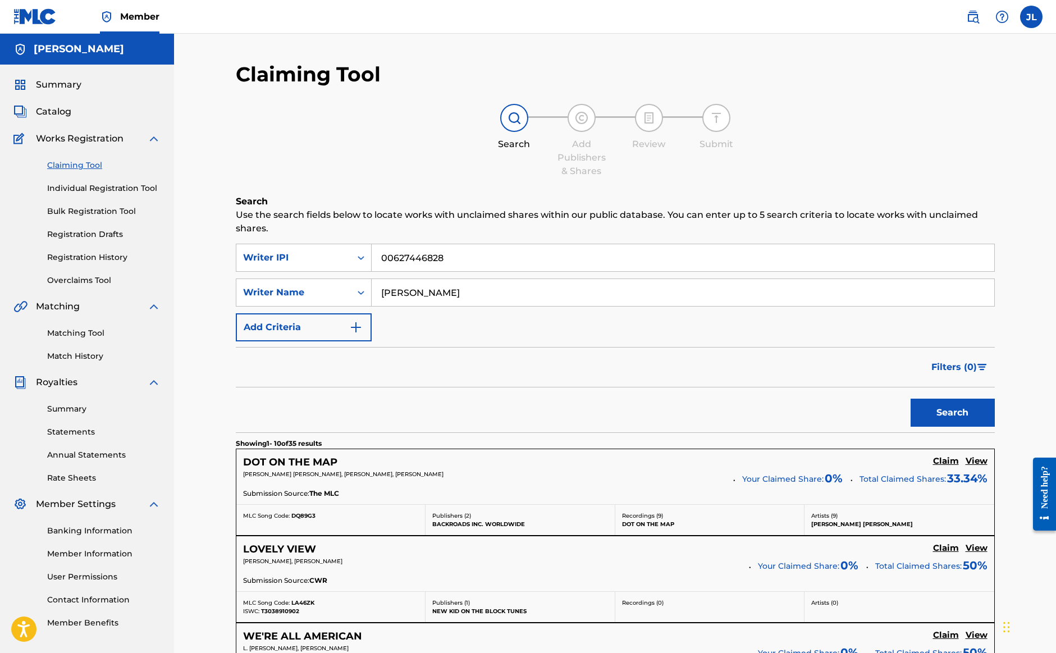
click at [947, 464] on h5 "Claim" at bounding box center [946, 461] width 26 height 11
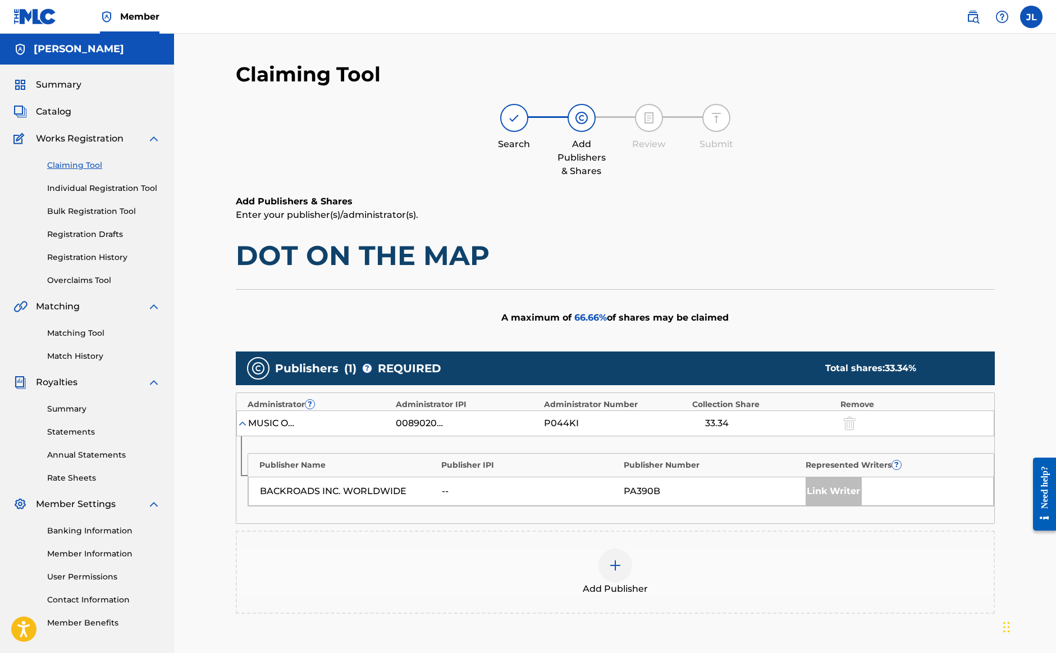
click at [620, 568] on img at bounding box center [615, 565] width 13 height 13
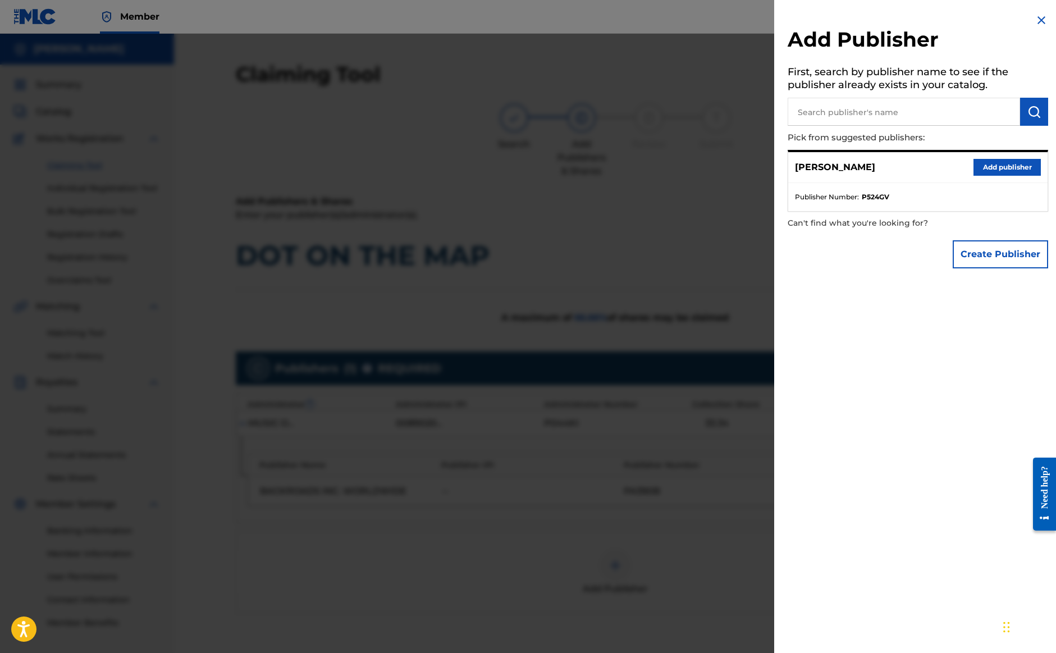
click at [1000, 164] on button "Add publisher" at bounding box center [1007, 167] width 67 height 17
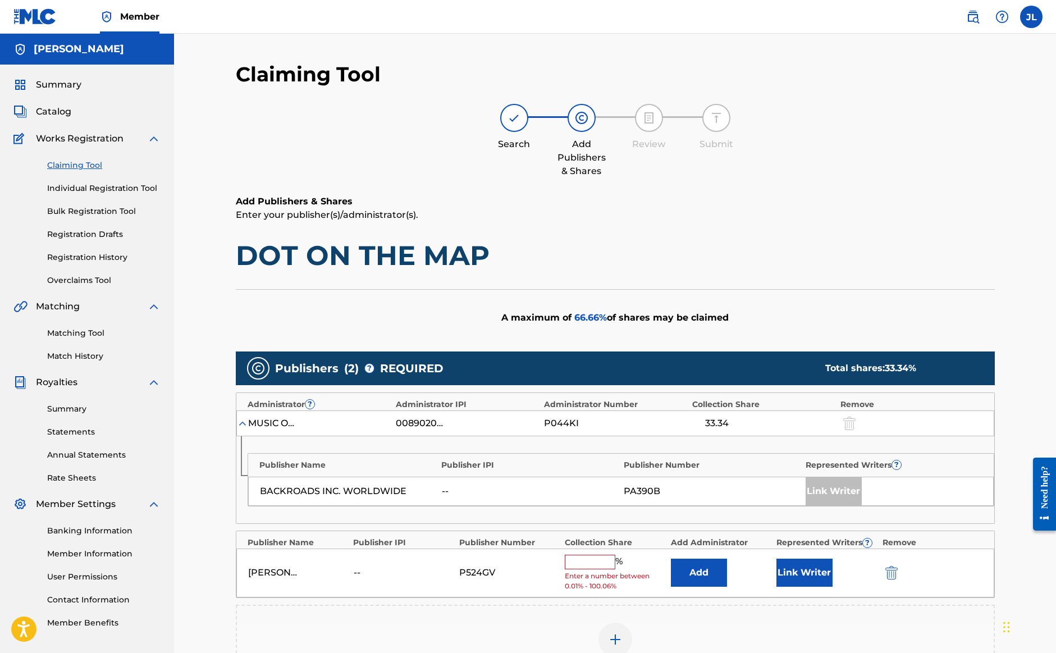
click at [572, 559] on input "text" at bounding box center [590, 562] width 51 height 15
type input "33.33"
click at [792, 570] on button "Link Writer" at bounding box center [805, 569] width 56 height 28
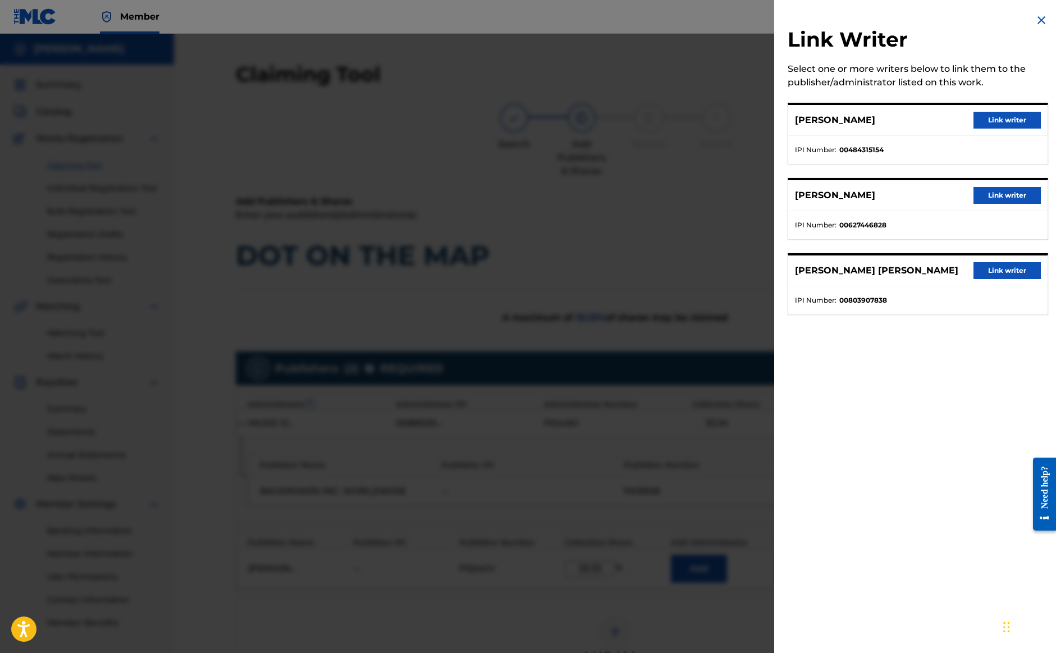
click at [1011, 196] on button "Link writer" at bounding box center [1007, 195] width 67 height 17
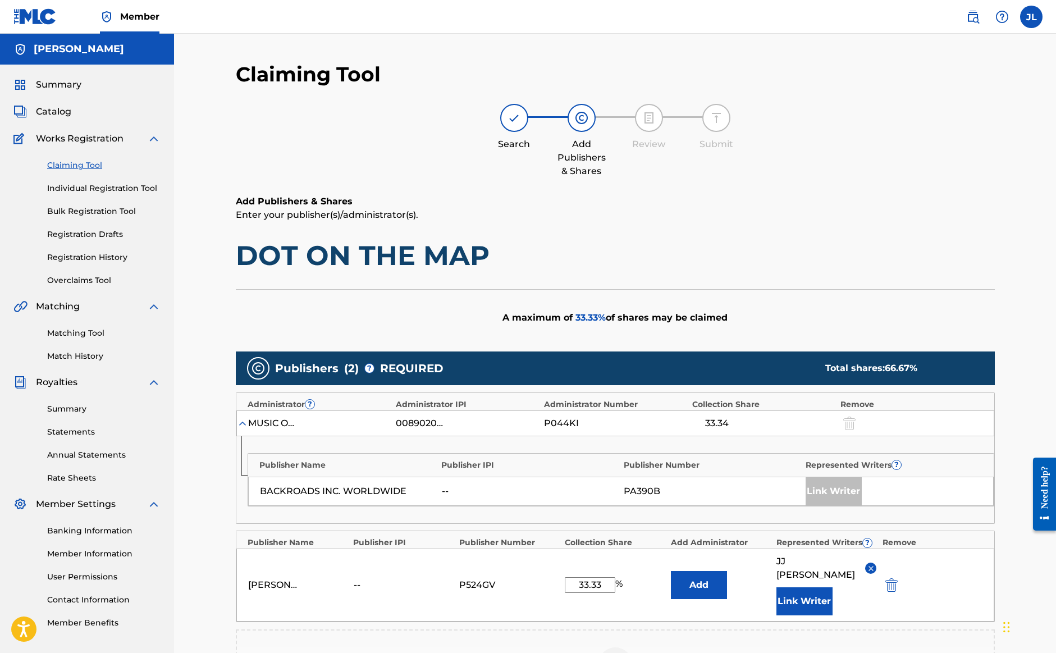
click at [702, 579] on button "Add" at bounding box center [699, 585] width 56 height 28
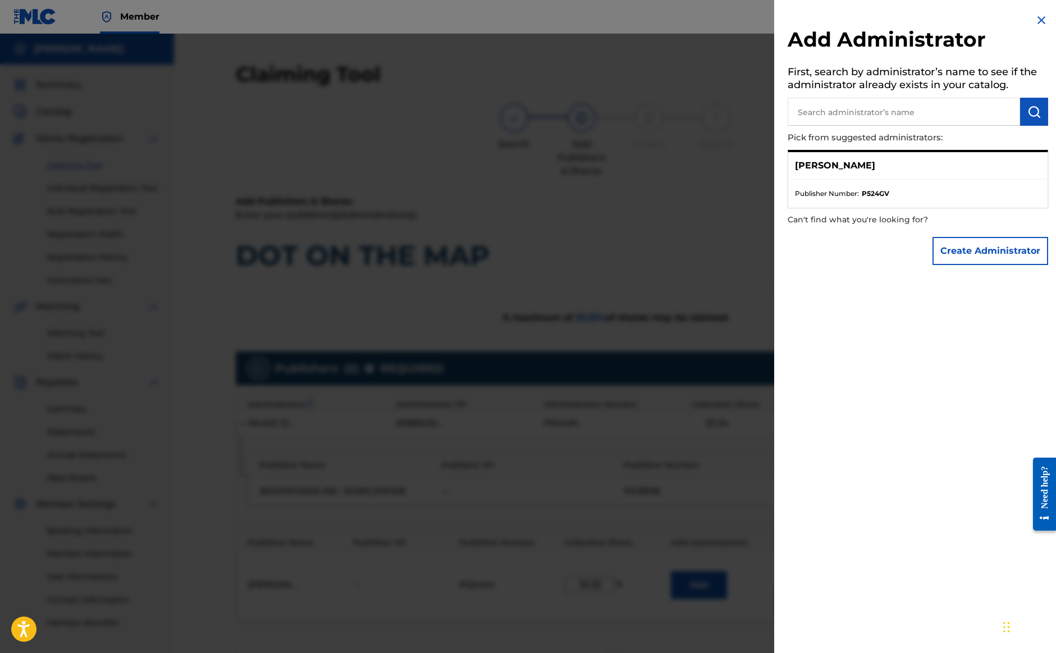
click at [828, 157] on div "[PERSON_NAME]" at bounding box center [917, 166] width 259 height 28
click at [823, 165] on p "[PERSON_NAME]" at bounding box center [835, 165] width 80 height 13
click at [814, 173] on div "[PERSON_NAME]" at bounding box center [917, 166] width 259 height 28
click at [798, 163] on p "[PERSON_NAME]" at bounding box center [835, 165] width 80 height 13
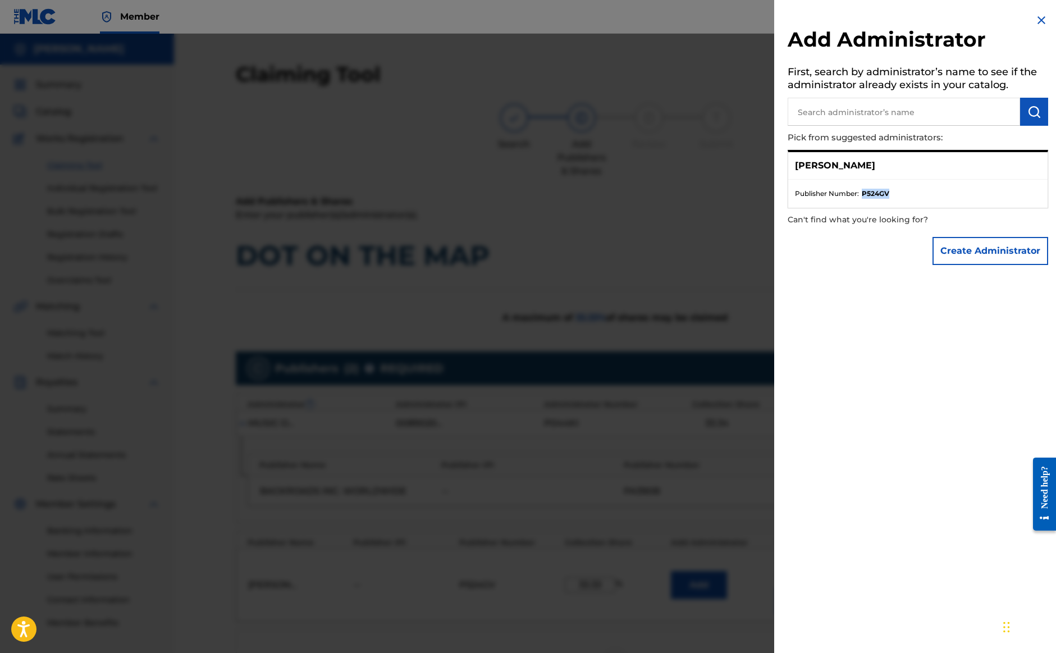
drag, startPoint x: 893, startPoint y: 193, endPoint x: 864, endPoint y: 196, distance: 29.3
click at [864, 195] on li "Publisher Number : P524GV" at bounding box center [918, 194] width 246 height 10
copy strong "P524GV"
click at [1037, 21] on img at bounding box center [1041, 19] width 13 height 13
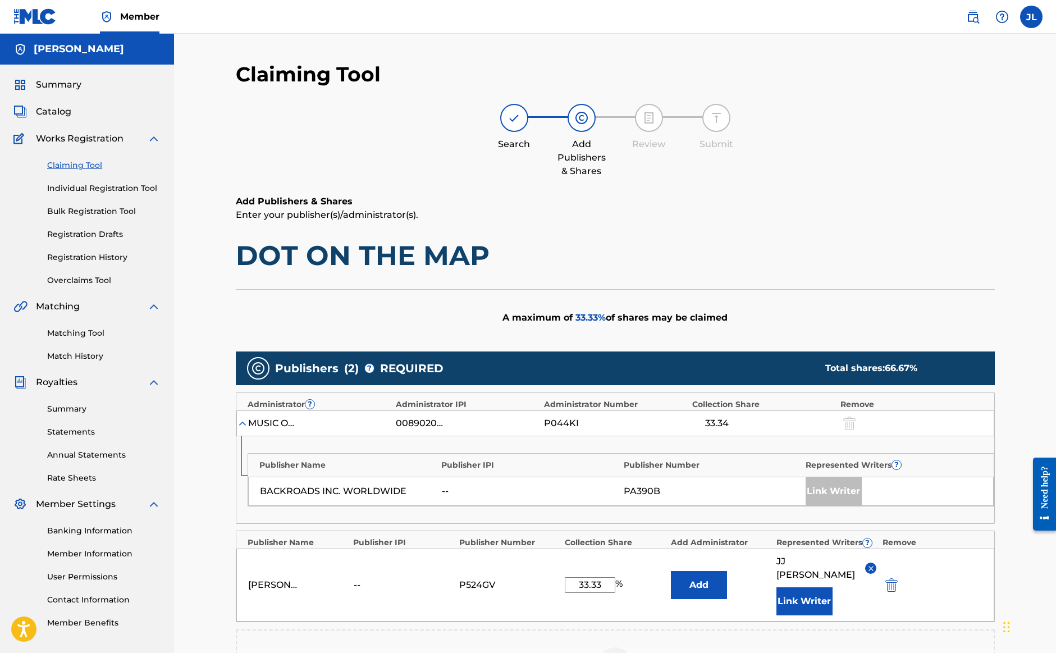
click at [696, 574] on button "Add" at bounding box center [699, 585] width 56 height 28
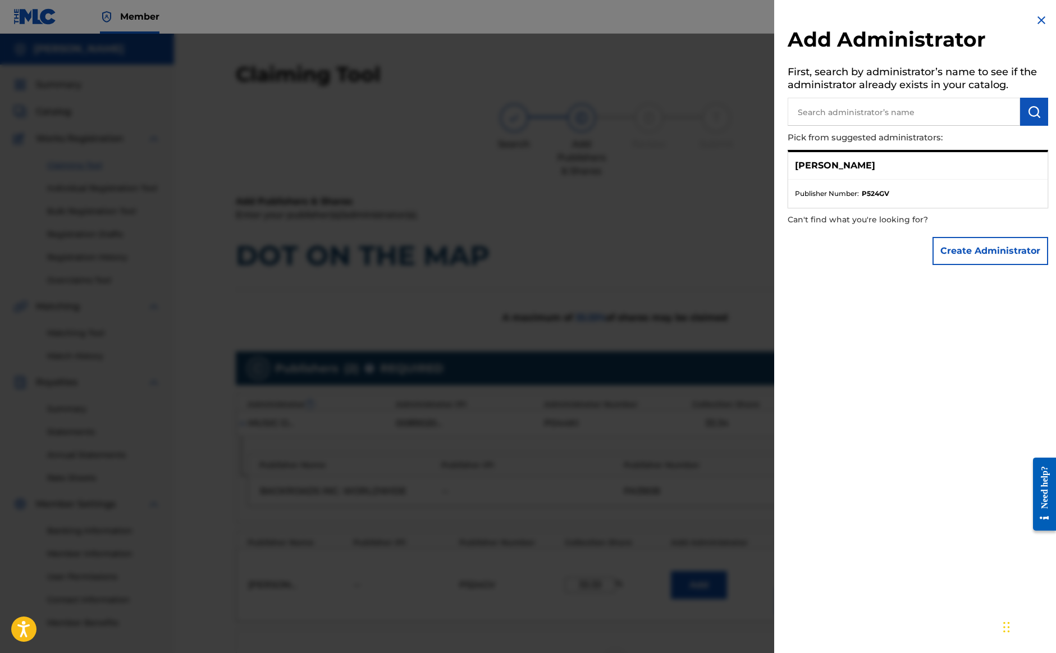
click at [813, 104] on input "text" at bounding box center [904, 112] width 232 height 28
paste input "P524GV"
type input "P524GV"
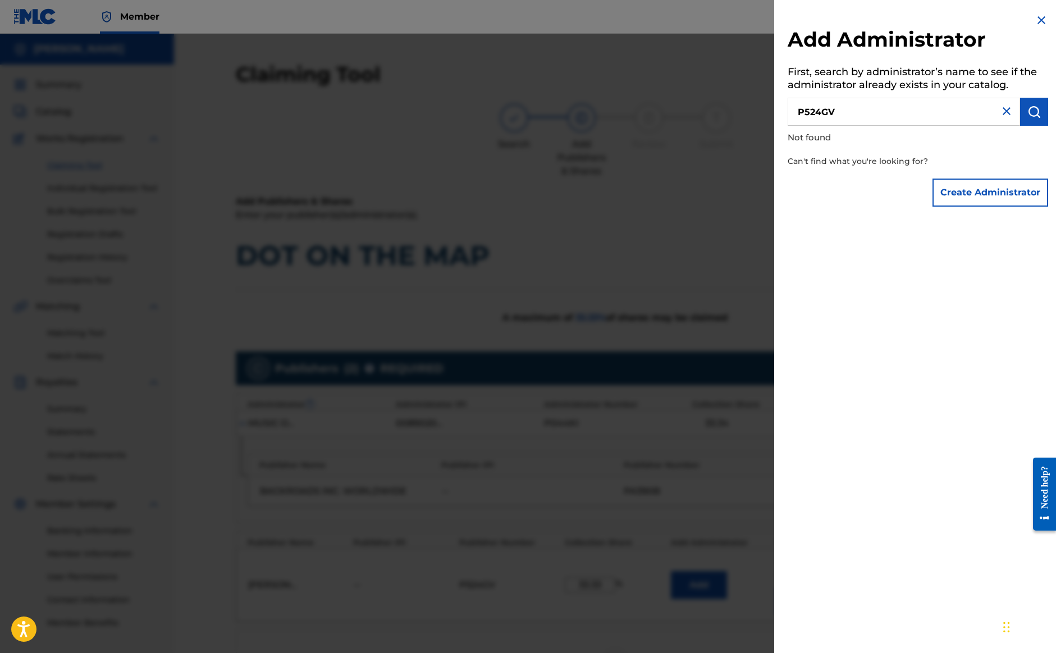
click at [1035, 24] on img at bounding box center [1041, 19] width 13 height 13
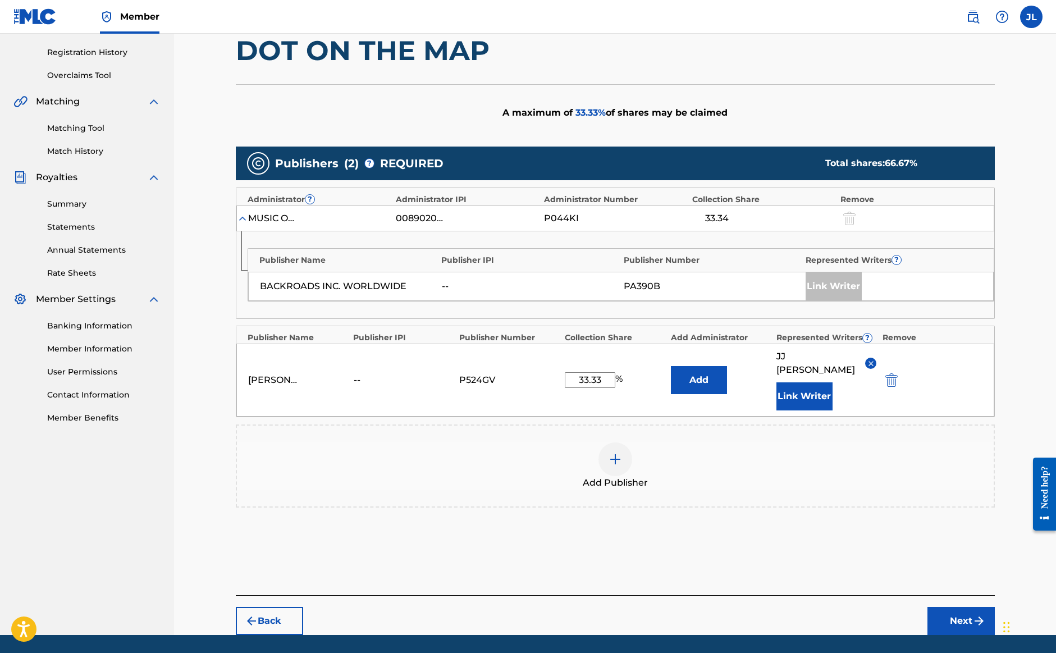
scroll to position [206, 0]
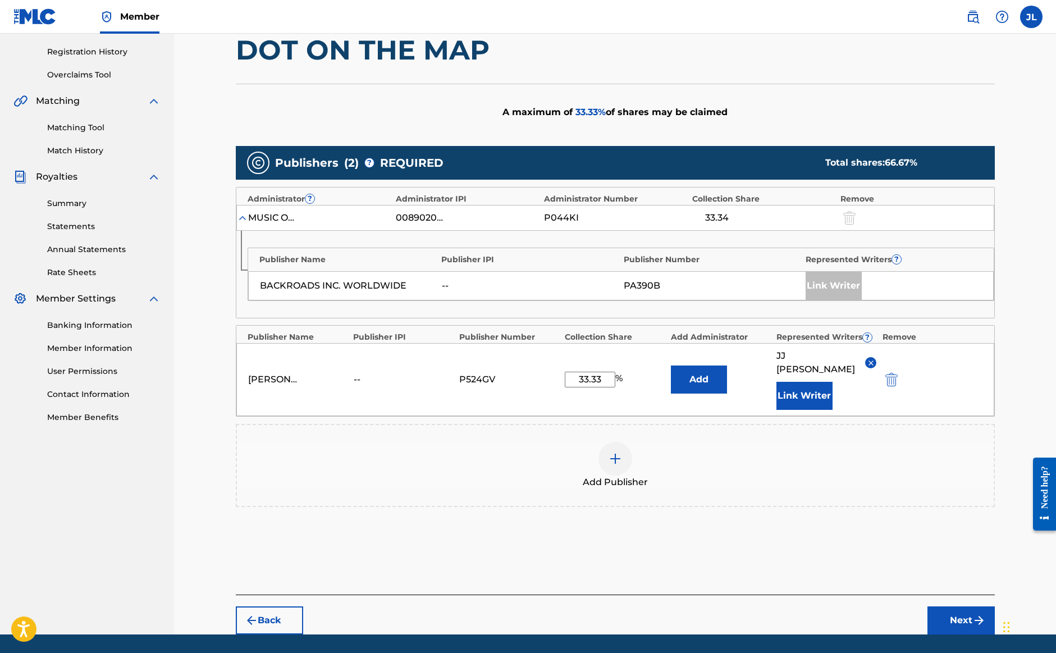
click at [952, 606] on button "Next" at bounding box center [961, 620] width 67 height 28
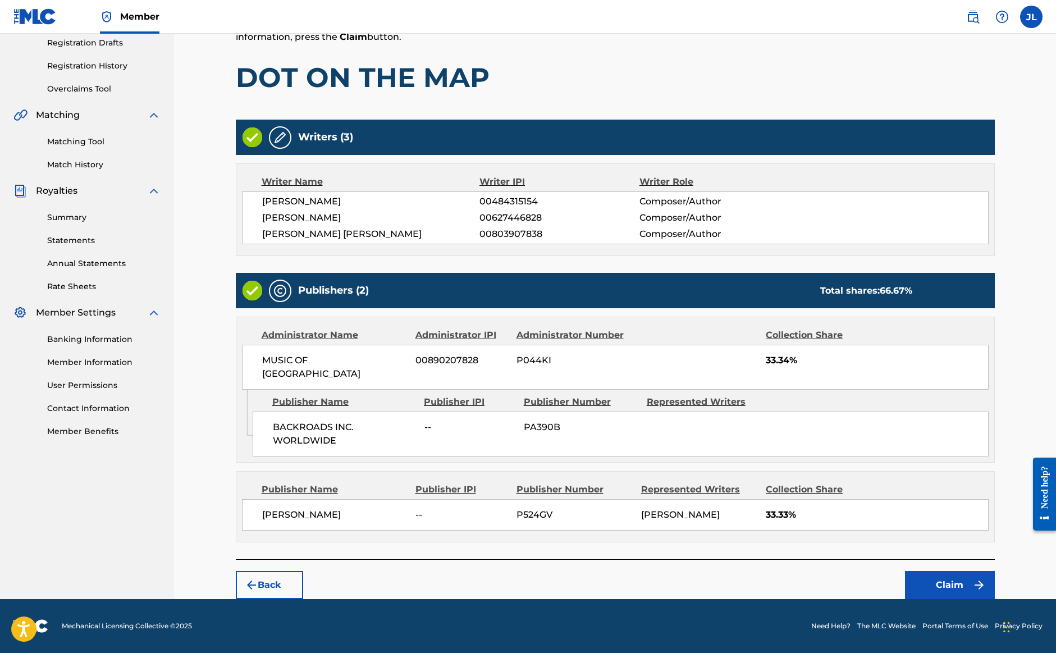
scroll to position [189, 0]
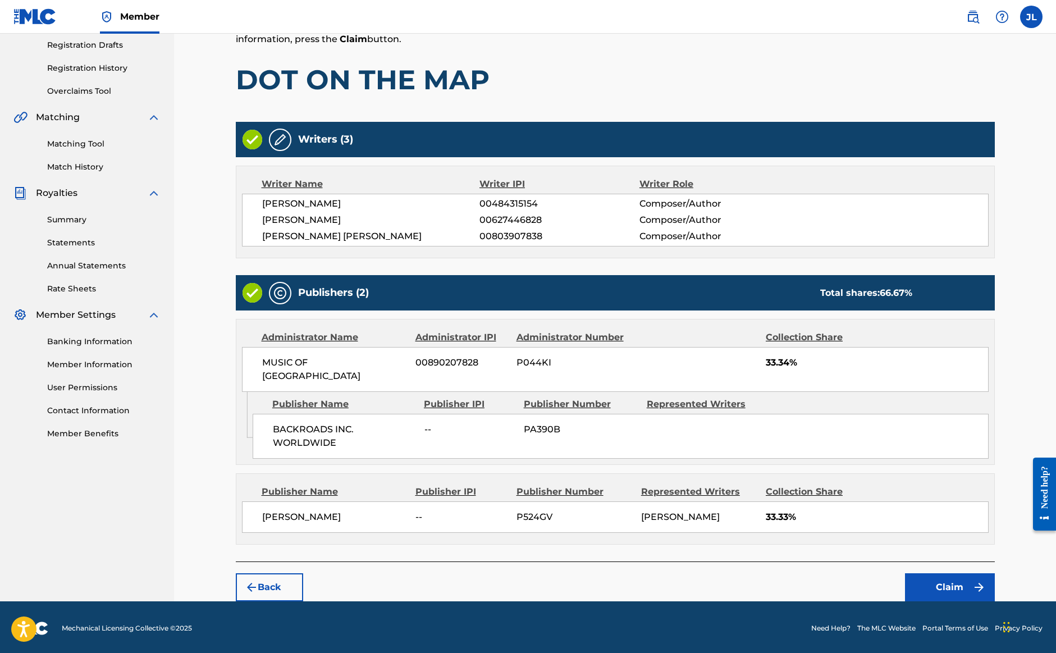
click at [941, 581] on button "Claim" at bounding box center [950, 587] width 90 height 28
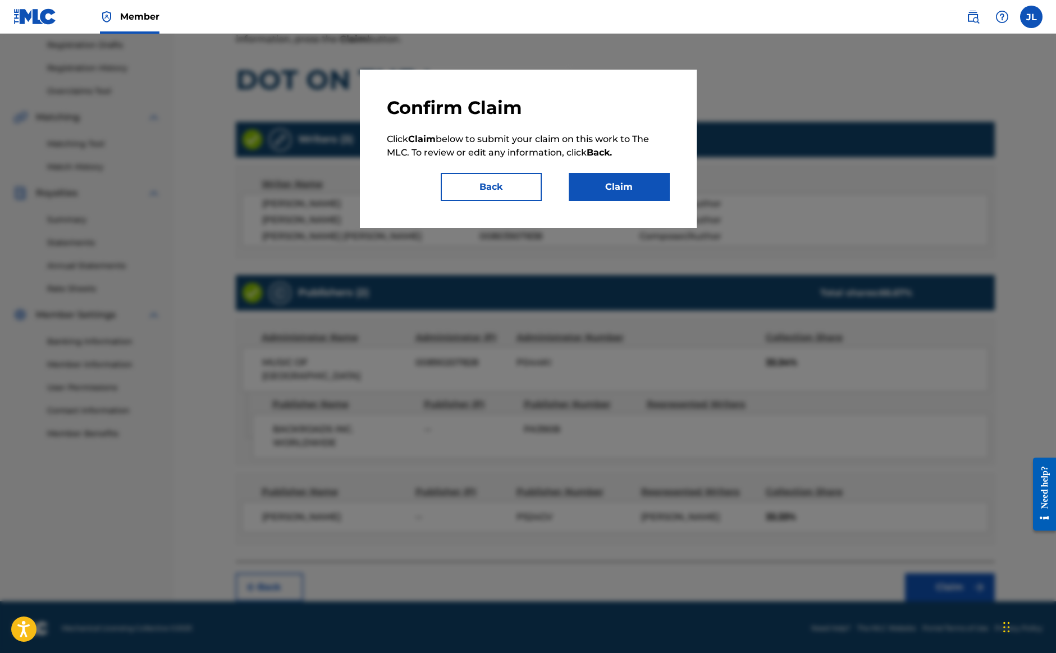
click at [628, 184] on button "Claim" at bounding box center [619, 187] width 101 height 28
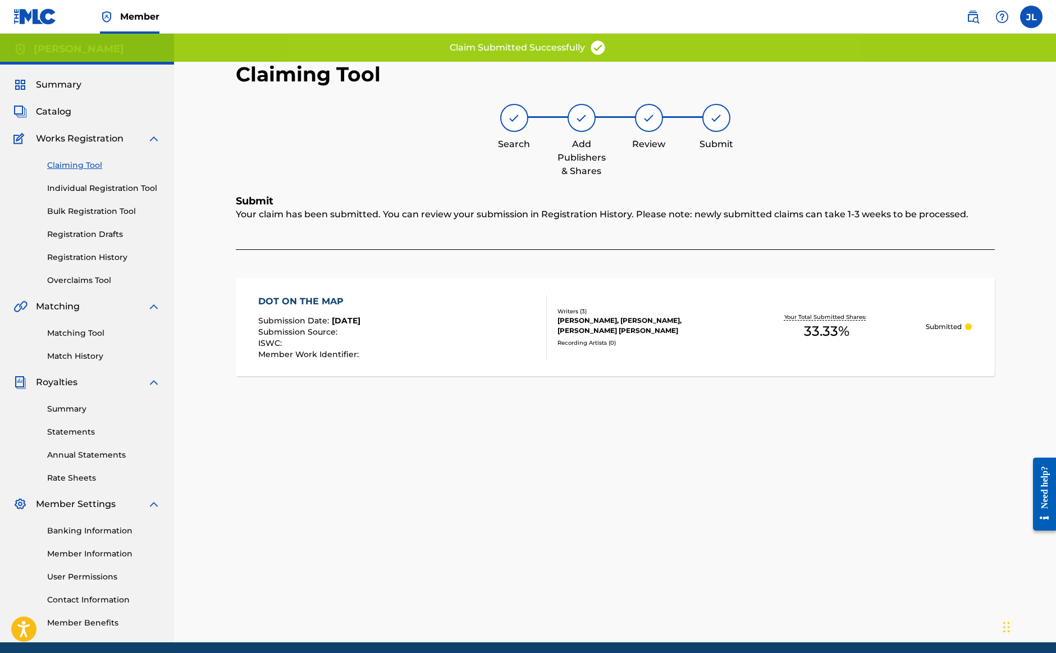
scroll to position [0, 0]
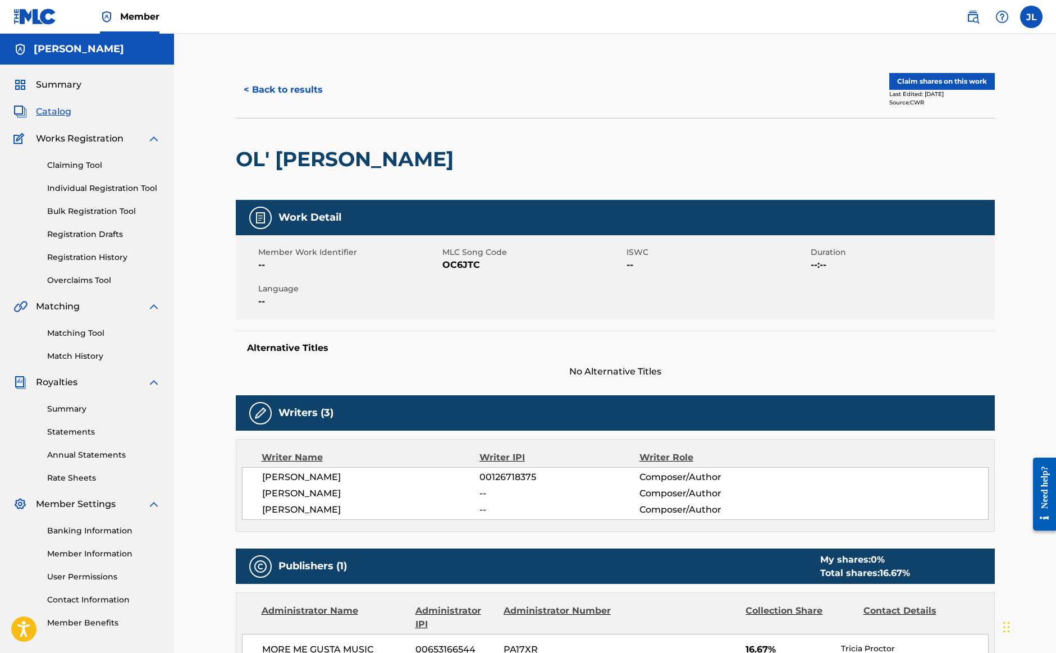
scroll to position [43, 0]
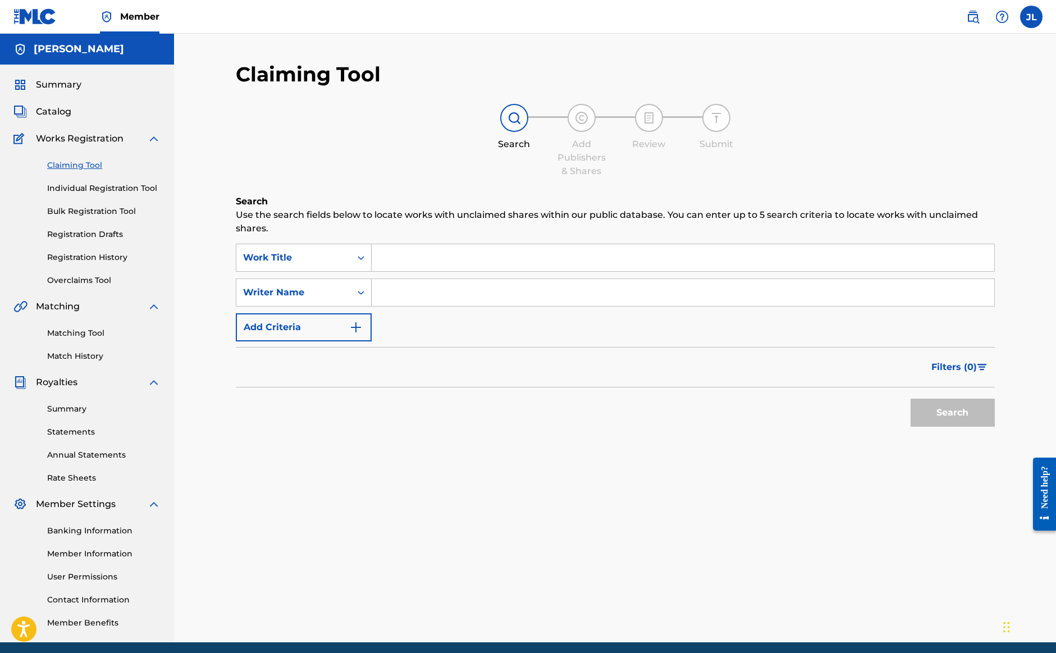
click at [49, 87] on span "Summary" at bounding box center [58, 84] width 45 height 13
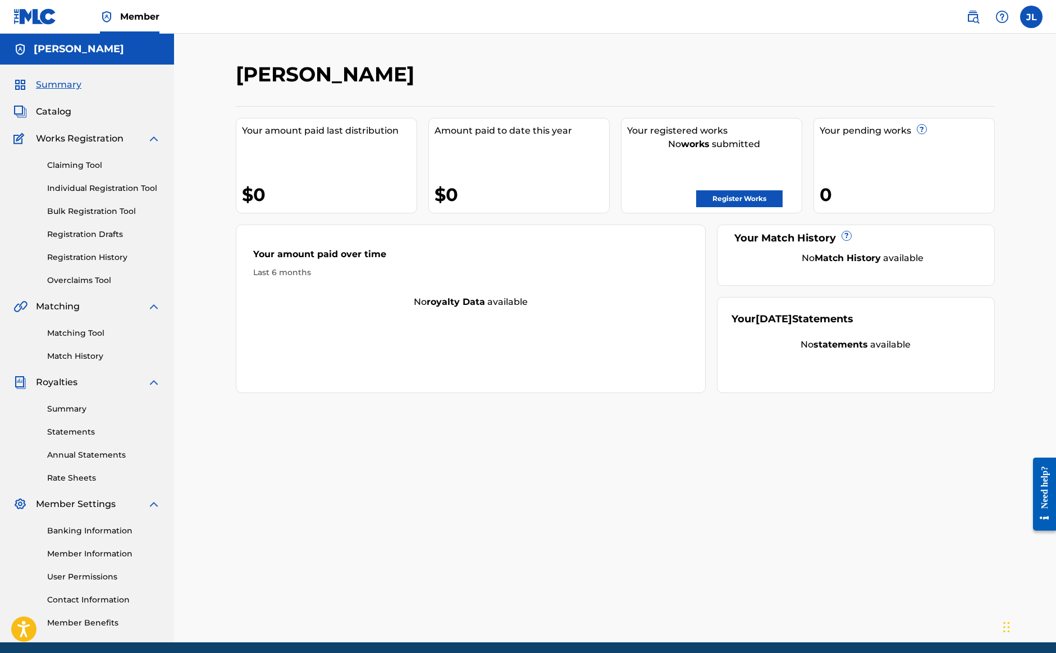
click at [54, 45] on h5 "[PERSON_NAME]" at bounding box center [79, 49] width 90 height 13
click at [66, 170] on link "Claiming Tool" at bounding box center [103, 165] width 113 height 12
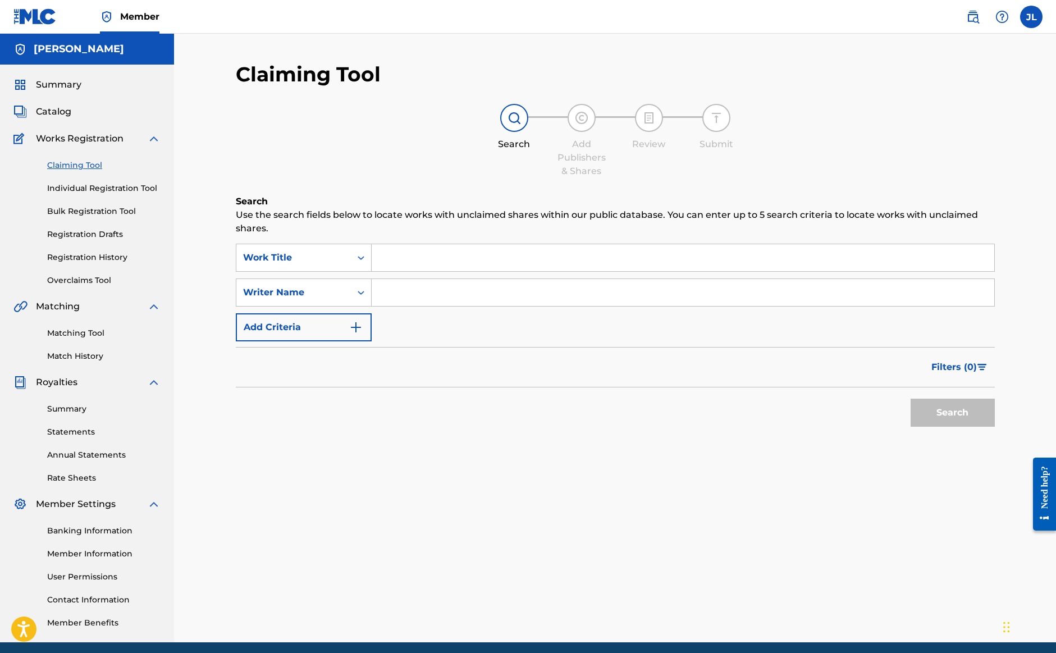
click at [438, 294] on input "Search Form" at bounding box center [683, 292] width 623 height 27
type input "[PERSON_NAME]"
click at [364, 257] on icon "Search Form" at bounding box center [360, 257] width 11 height 11
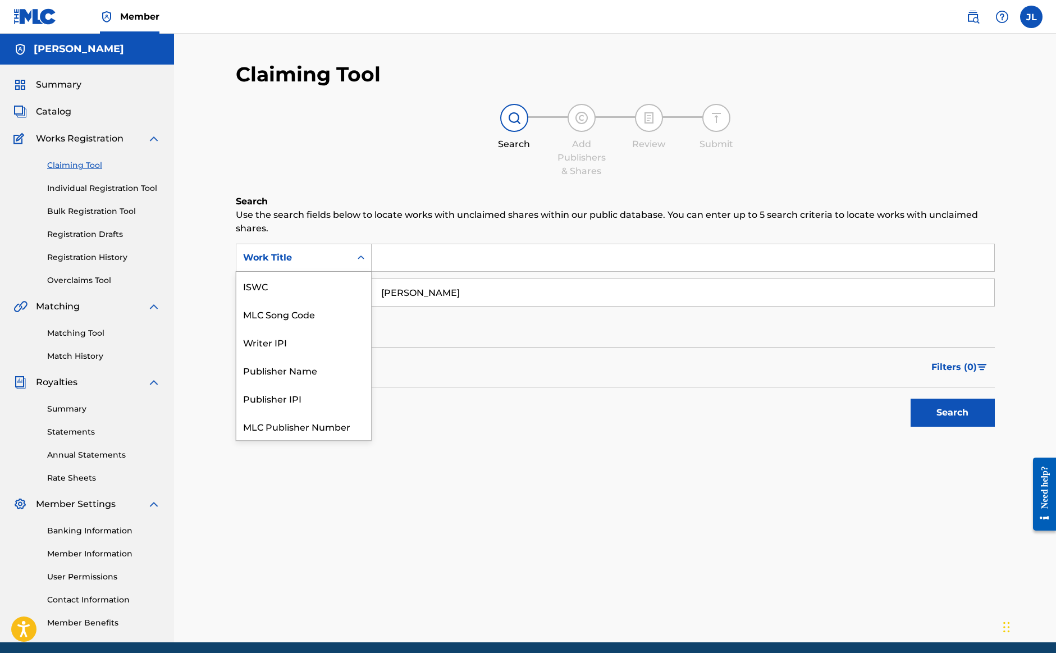
scroll to position [28, 0]
click at [308, 370] on div "Publisher IPI" at bounding box center [303, 370] width 135 height 28
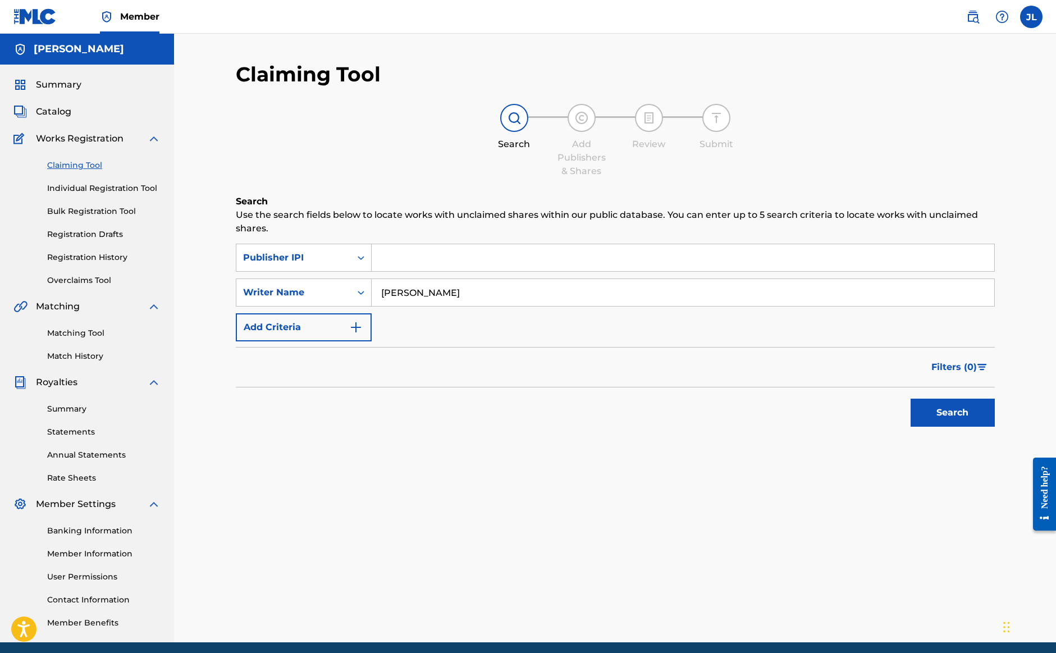
click at [386, 259] on input "Search Form" at bounding box center [683, 257] width 623 height 27
paste input "P524GV"
type input "P524GV"
click at [940, 407] on button "Search" at bounding box center [953, 413] width 84 height 28
drag, startPoint x: 419, startPoint y: 260, endPoint x: 370, endPoint y: 258, distance: 49.4
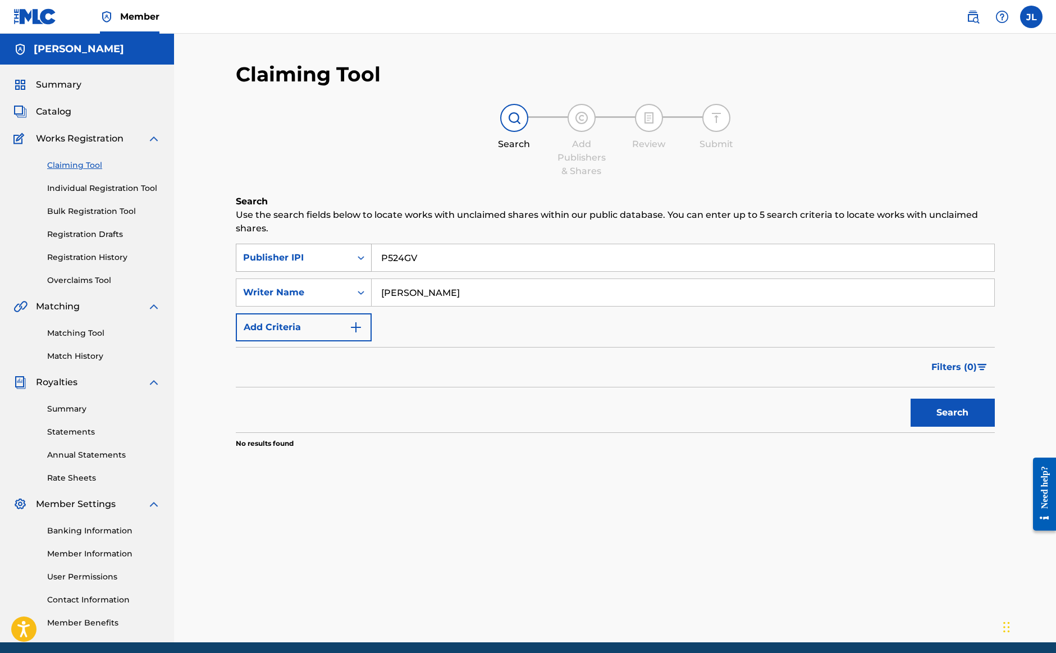
click at [370, 258] on div "SearchWithCriteriab6146f30-7fe7-4bc6-9597-f34fe964bc23 Publisher IPI P524GV" at bounding box center [615, 258] width 759 height 28
click at [341, 252] on div "Publisher IPI" at bounding box center [293, 257] width 101 height 13
click at [296, 341] on div "Writer IPI" at bounding box center [303, 342] width 135 height 28
click at [397, 253] on input "Search Form" at bounding box center [683, 257] width 623 height 27
click at [351, 257] on div "Search Form" at bounding box center [361, 257] width 20 height 27
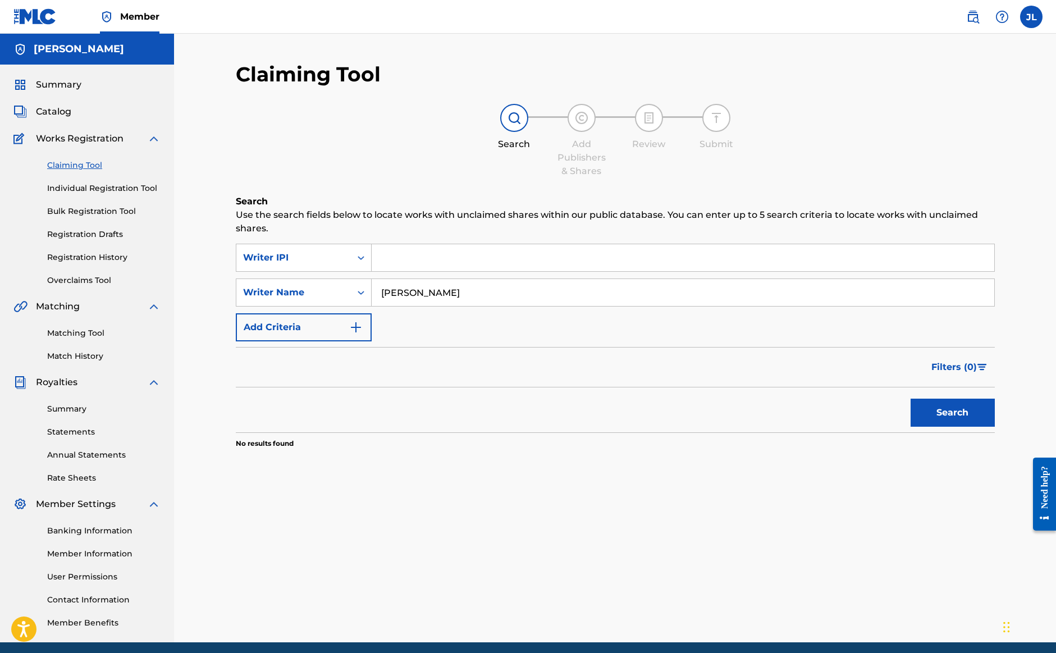
click at [278, 248] on div "Writer IPI" at bounding box center [293, 257] width 115 height 21
click at [953, 404] on button "Search" at bounding box center [953, 413] width 84 height 28
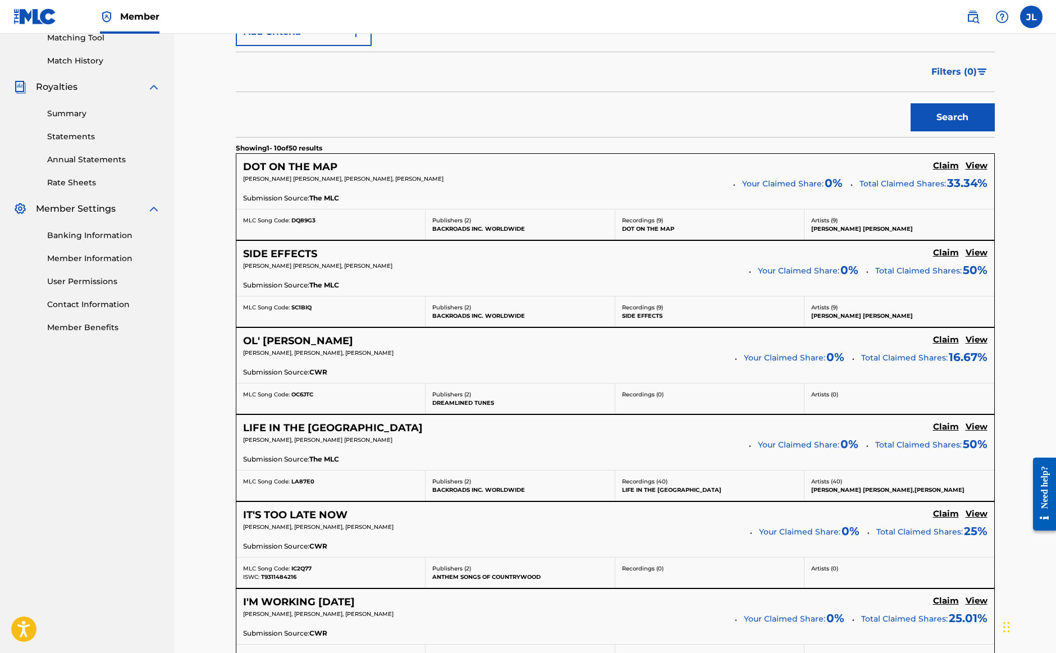
scroll to position [296, 0]
click at [947, 171] on h5 "Claim" at bounding box center [946, 165] width 26 height 11
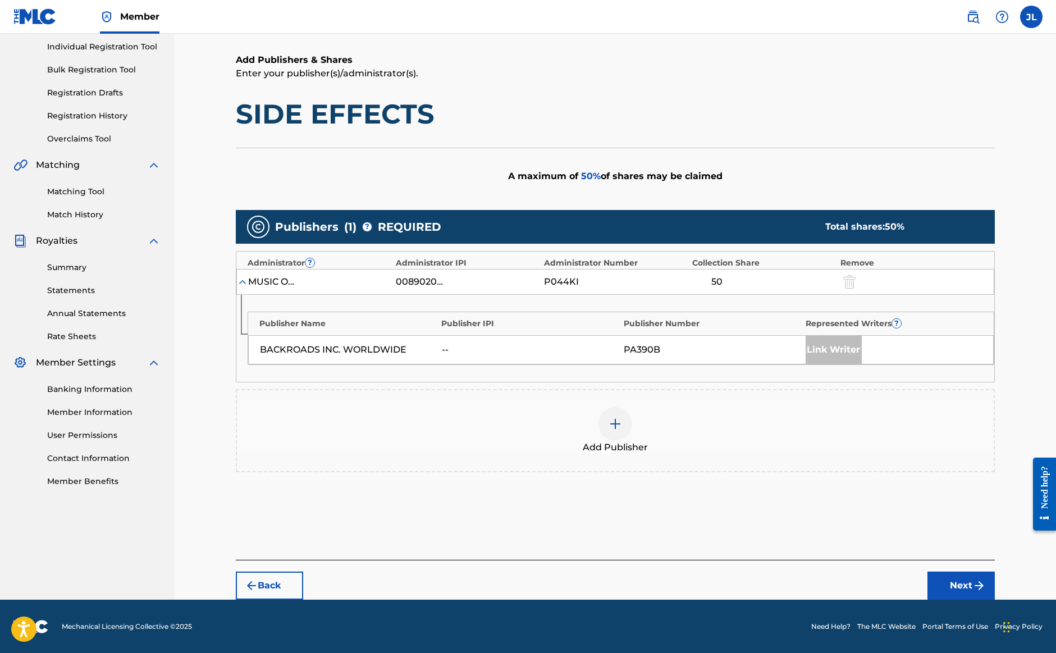
click at [618, 428] on img at bounding box center [615, 423] width 13 height 13
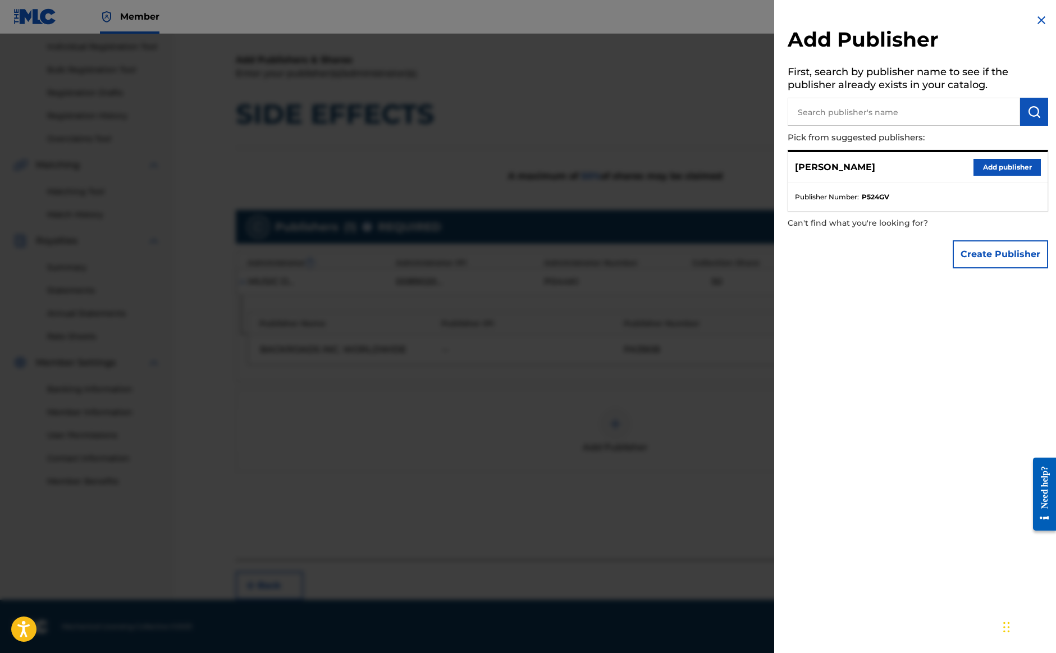
click at [1042, 19] on img at bounding box center [1041, 19] width 13 height 13
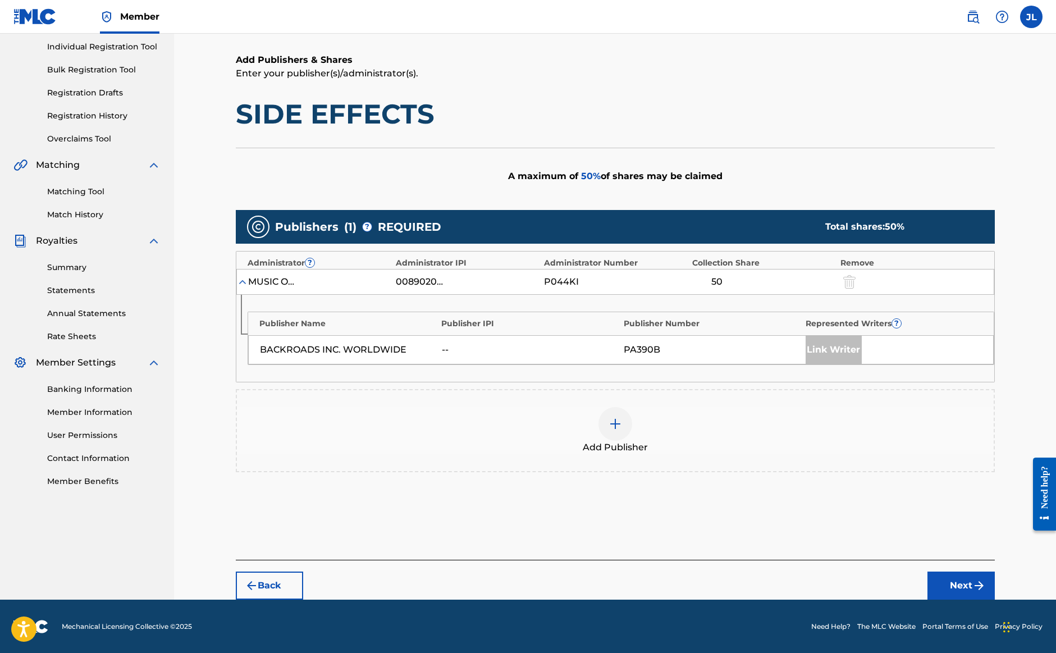
click at [620, 415] on div at bounding box center [616, 424] width 34 height 34
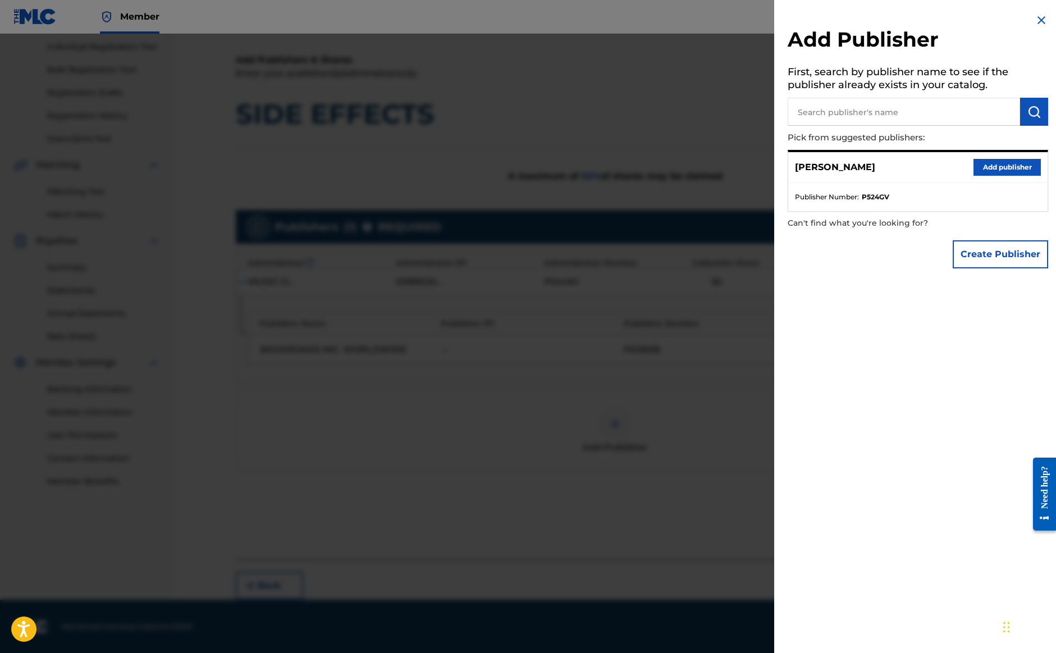
click at [974, 169] on button "Add publisher" at bounding box center [1007, 167] width 67 height 17
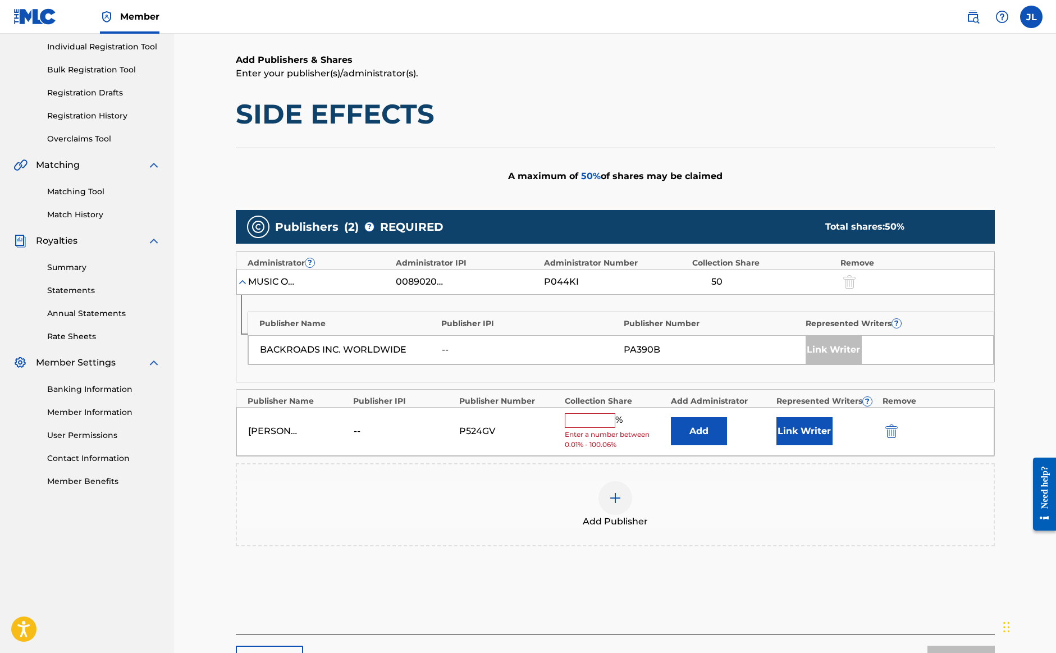
click at [592, 416] on input "text" at bounding box center [590, 420] width 51 height 15
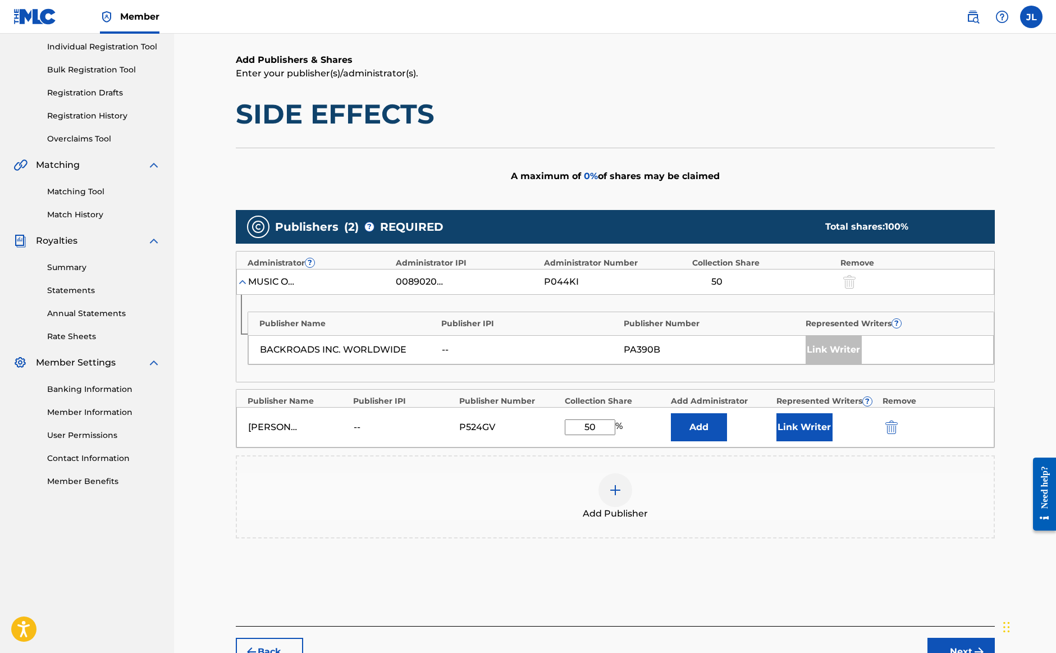
type input "50"
click at [820, 425] on button "Link Writer" at bounding box center [805, 427] width 56 height 28
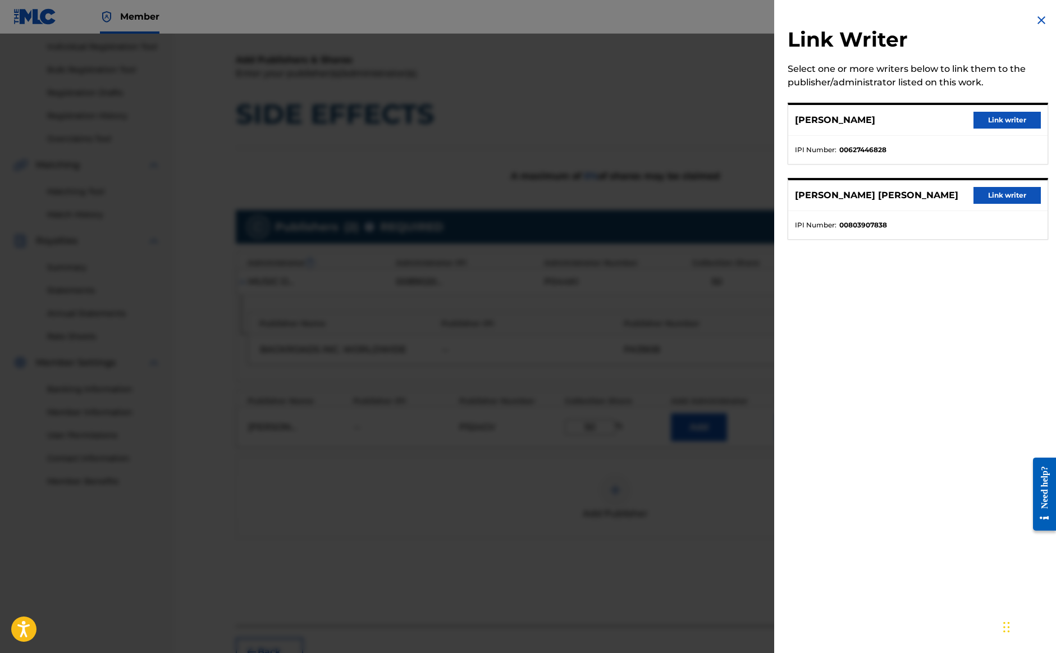
click at [1008, 127] on button "Link writer" at bounding box center [1007, 120] width 67 height 17
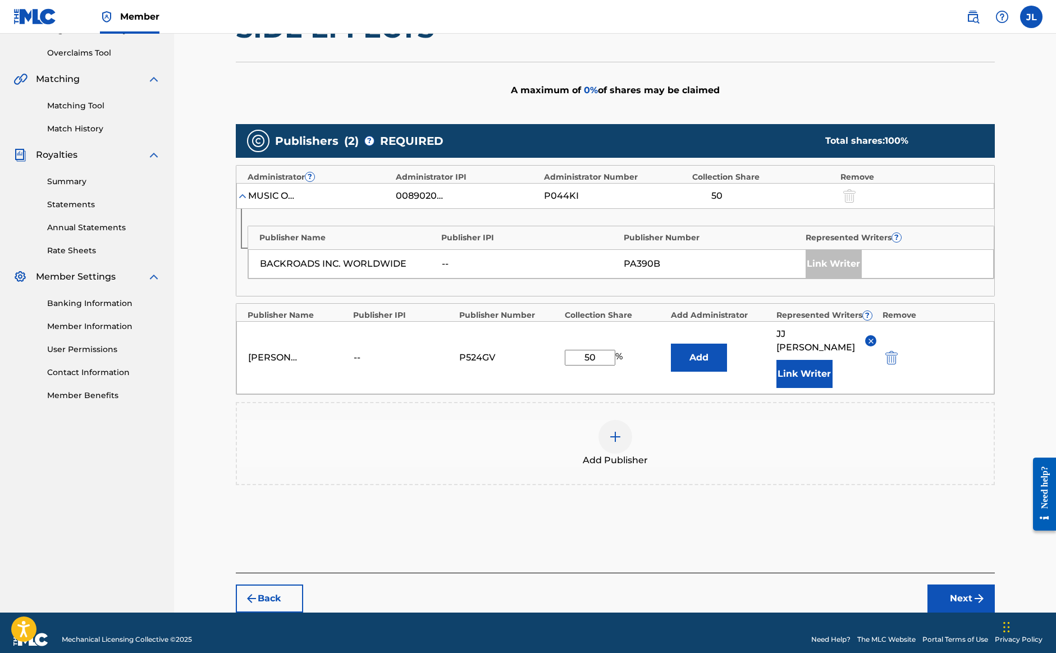
scroll to position [227, 0]
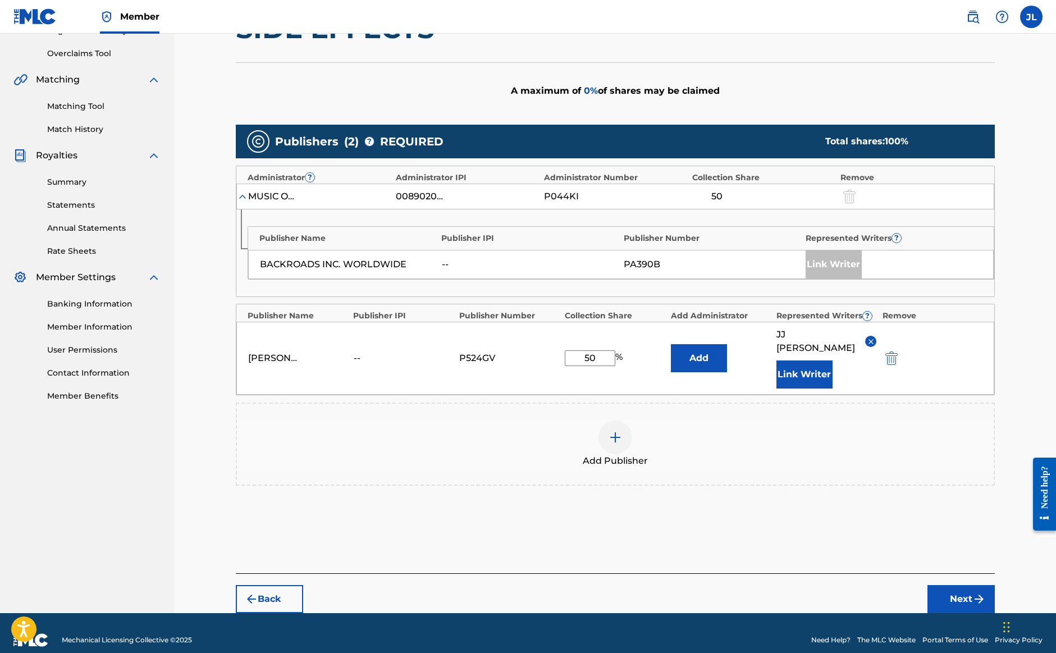
click at [956, 585] on button "Next" at bounding box center [961, 599] width 67 height 28
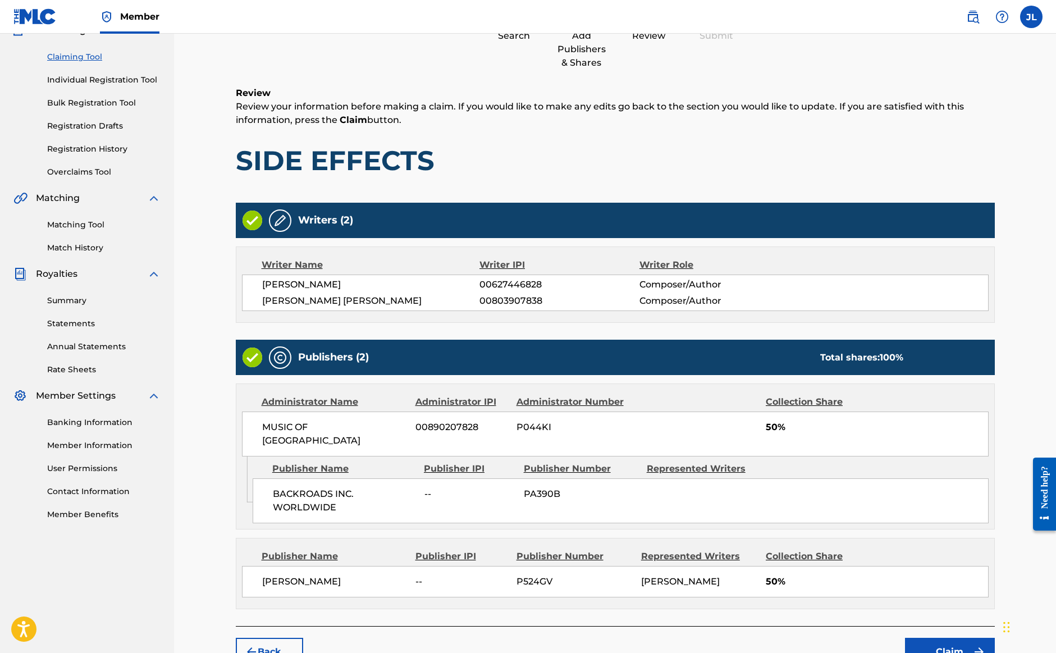
scroll to position [163, 0]
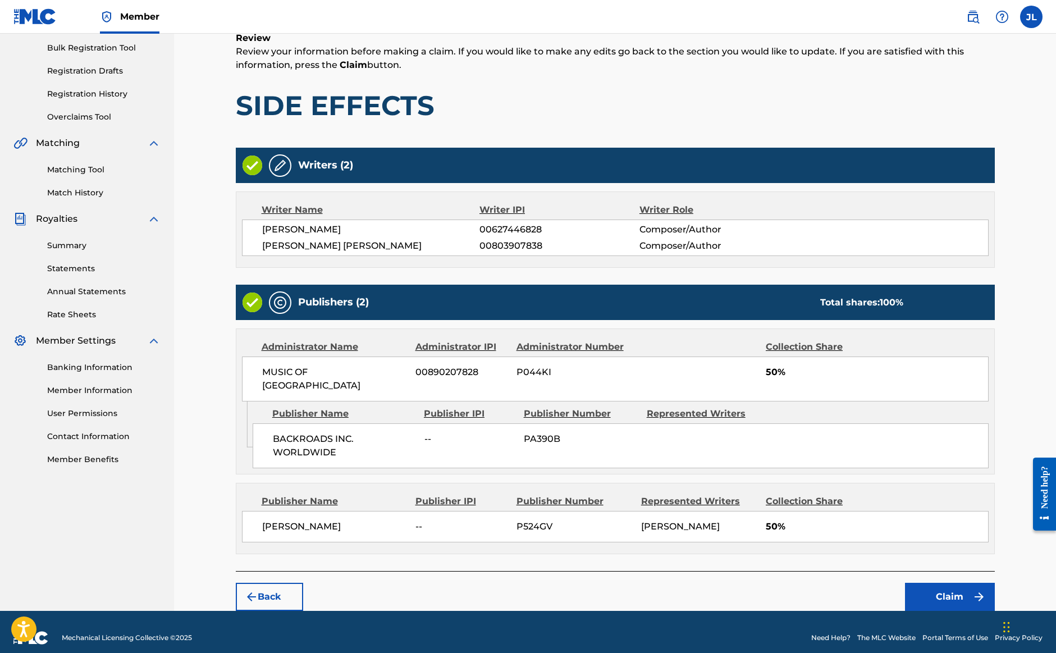
click at [953, 595] on button "Claim" at bounding box center [950, 597] width 90 height 28
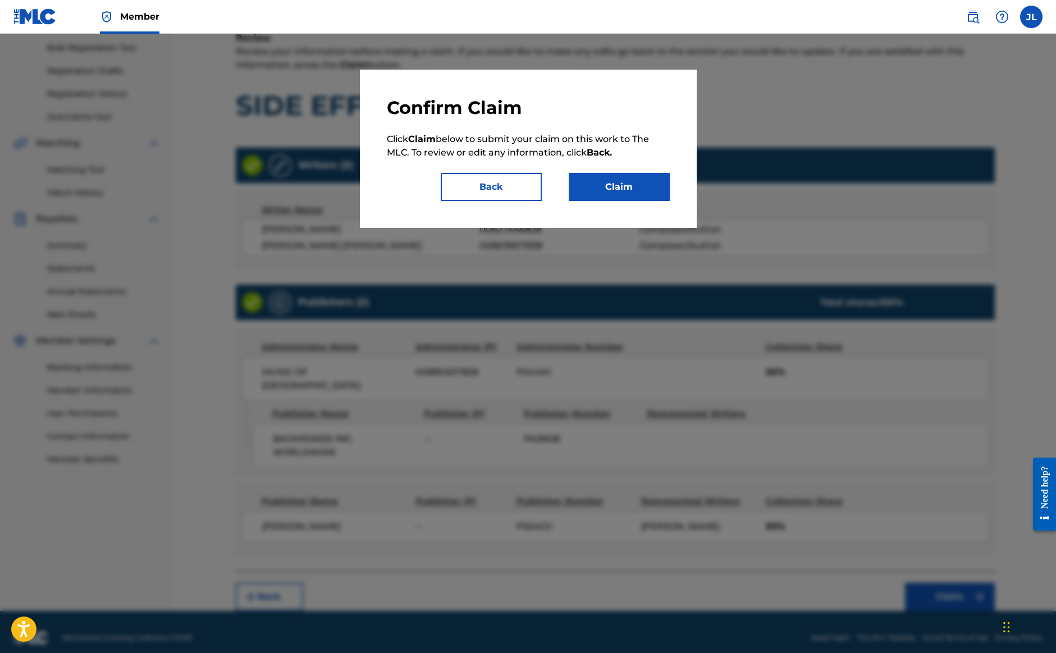
click at [655, 202] on div "Confirm Claim Click Claim below to submit your claim on this work to The MLC. T…" at bounding box center [528, 149] width 337 height 158
click at [651, 194] on button "Claim" at bounding box center [619, 187] width 101 height 28
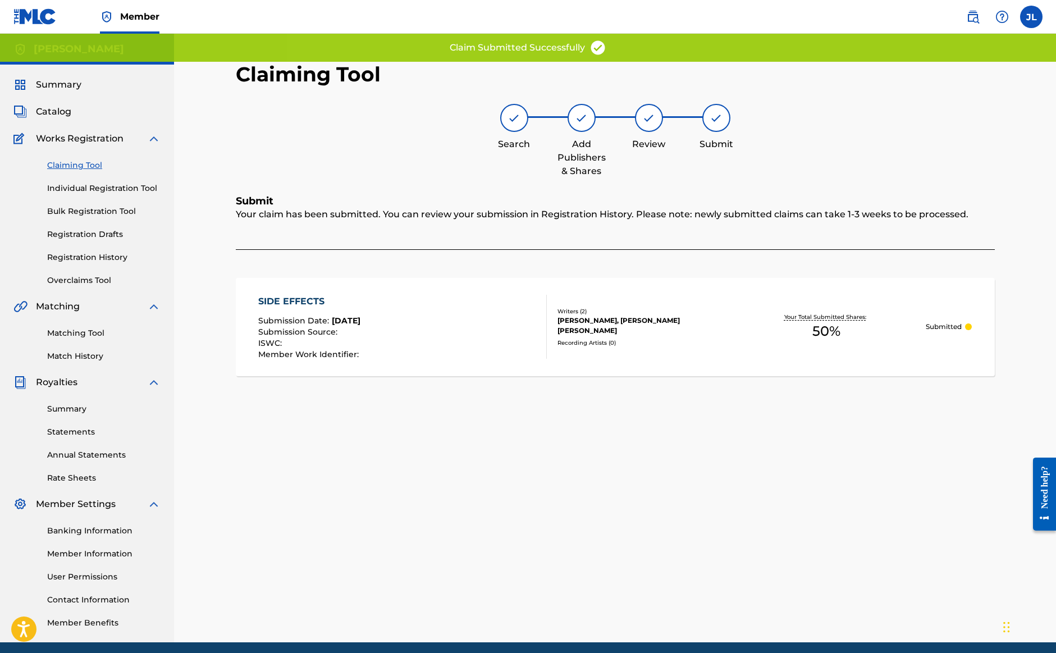
scroll to position [0, 0]
click at [512, 116] on img at bounding box center [514, 117] width 13 height 13
click at [93, 166] on link "Claiming Tool" at bounding box center [103, 165] width 113 height 12
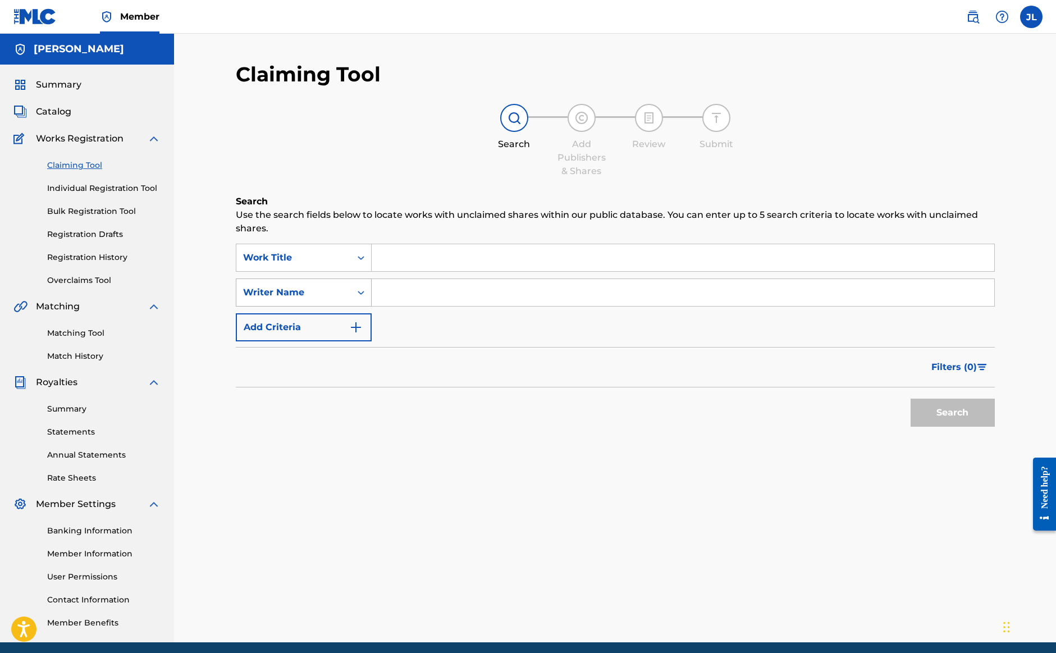
click at [295, 293] on div "Writer Name" at bounding box center [293, 292] width 101 height 13
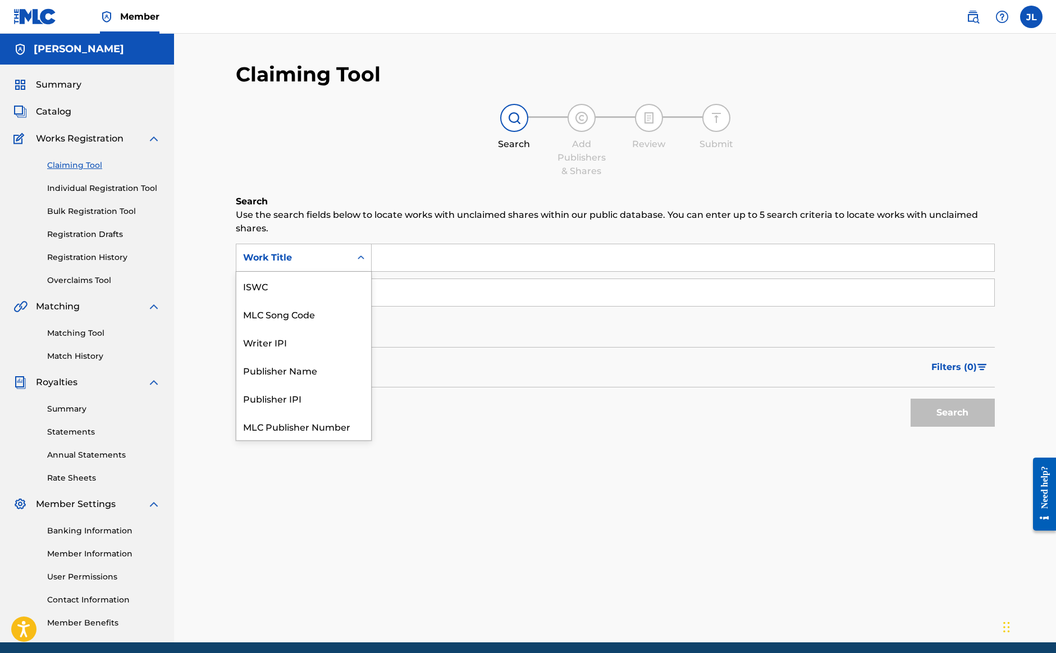
click at [313, 254] on div "Work Title" at bounding box center [293, 257] width 101 height 13
click at [313, 316] on div "Writer IPI" at bounding box center [303, 314] width 135 height 28
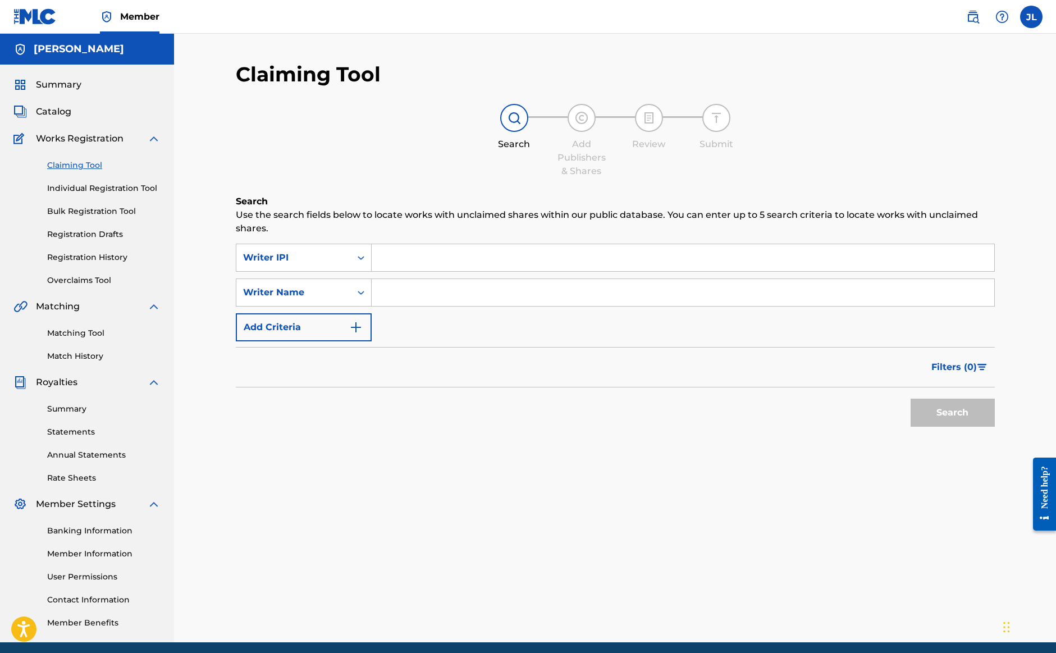
click at [446, 301] on input "Search Form" at bounding box center [683, 292] width 623 height 27
type input "[PERSON_NAME]"
click at [952, 413] on button "Search" at bounding box center [953, 413] width 84 height 28
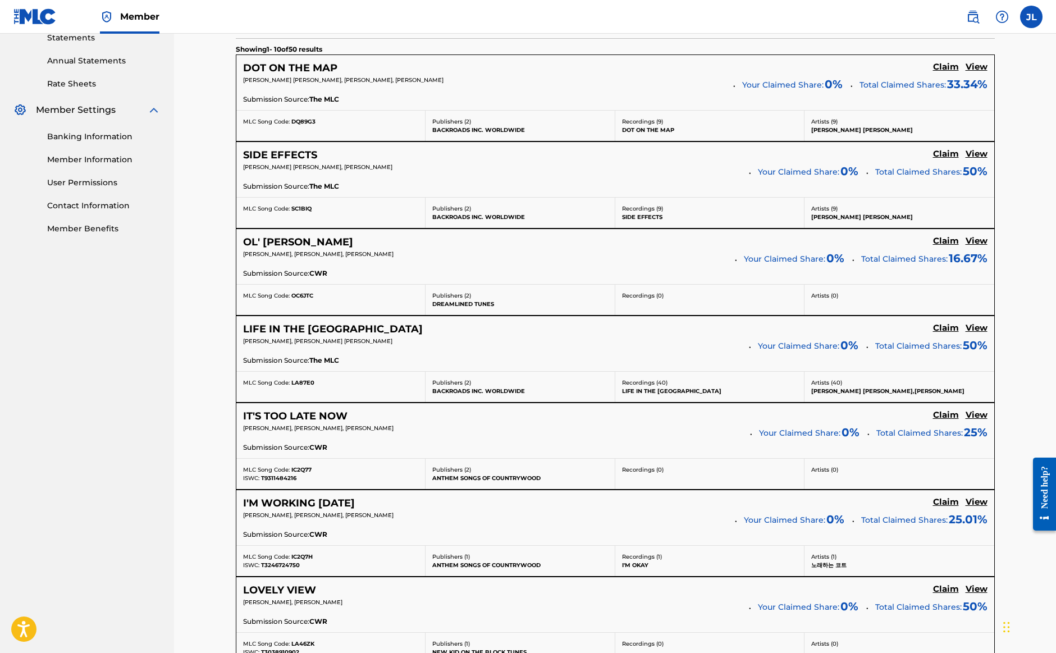
scroll to position [408, 0]
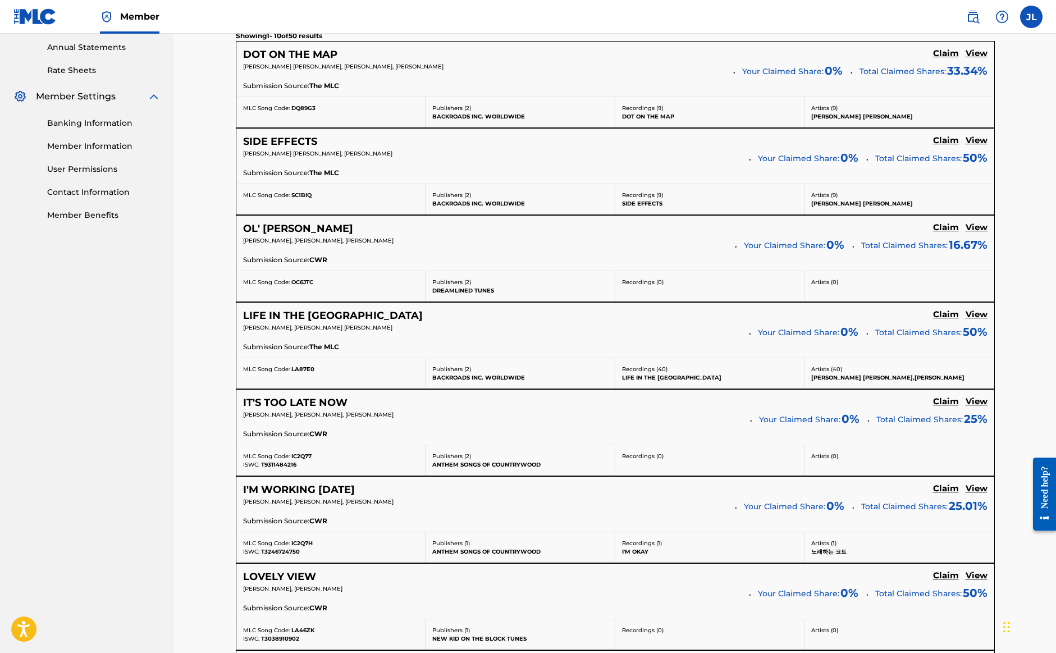
click at [975, 230] on h5 "View" at bounding box center [977, 227] width 22 height 11
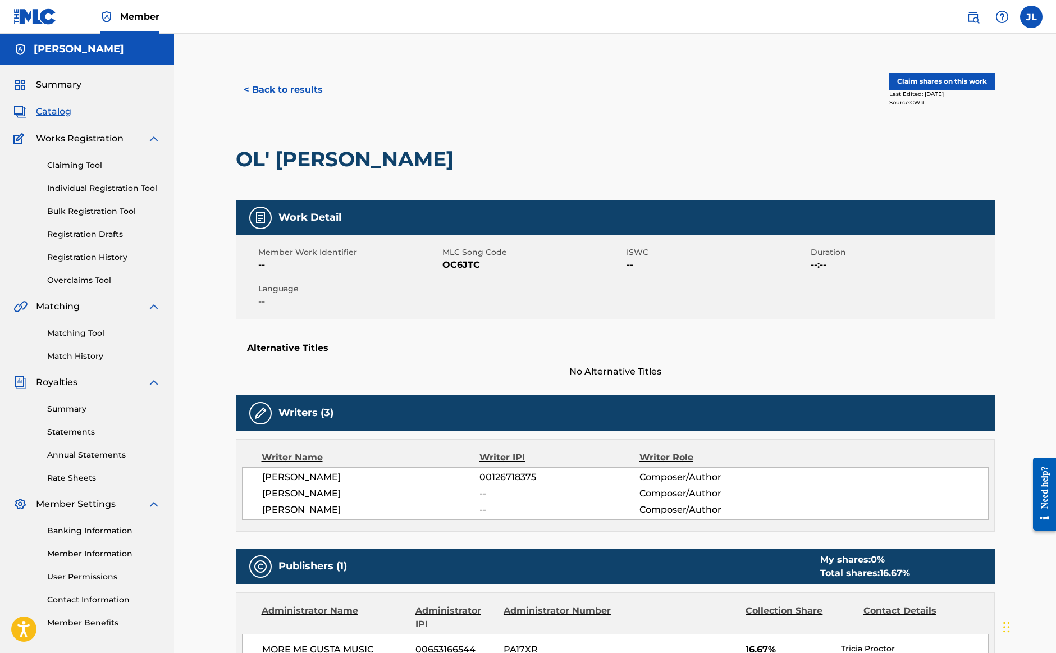
click at [911, 83] on button "Claim shares on this work" at bounding box center [942, 81] width 106 height 17
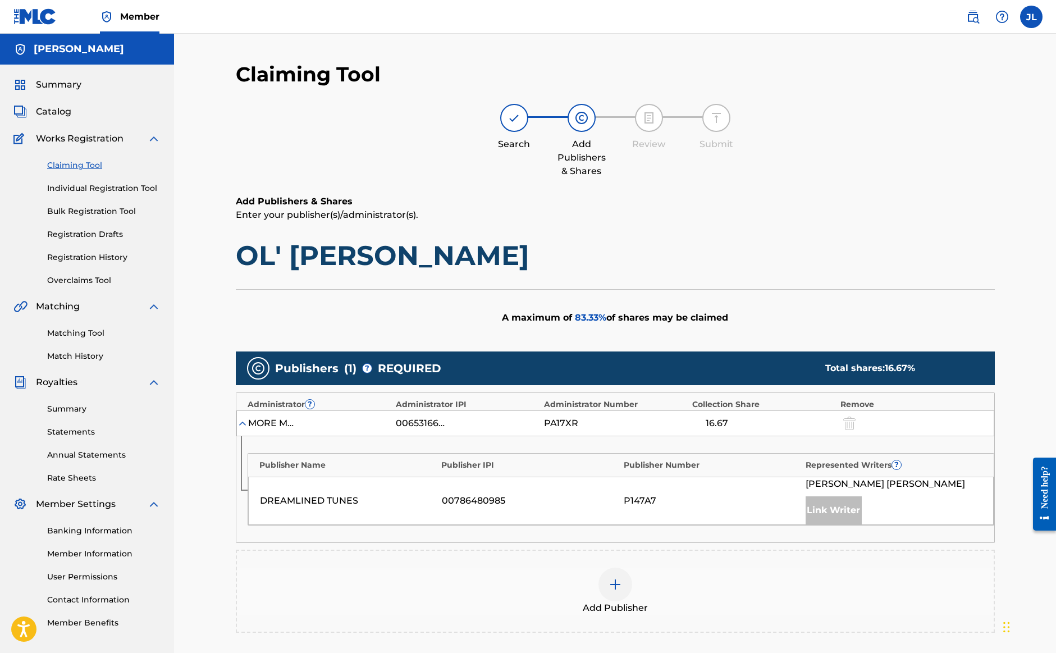
click at [625, 583] on div at bounding box center [616, 585] width 34 height 34
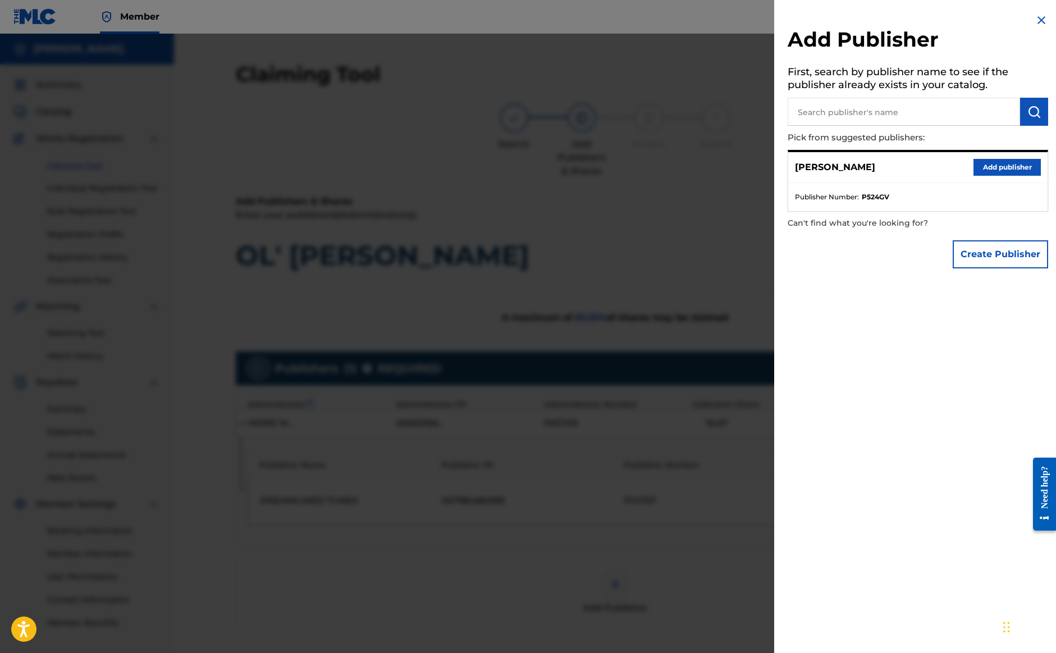
click at [996, 167] on button "Add publisher" at bounding box center [1007, 167] width 67 height 17
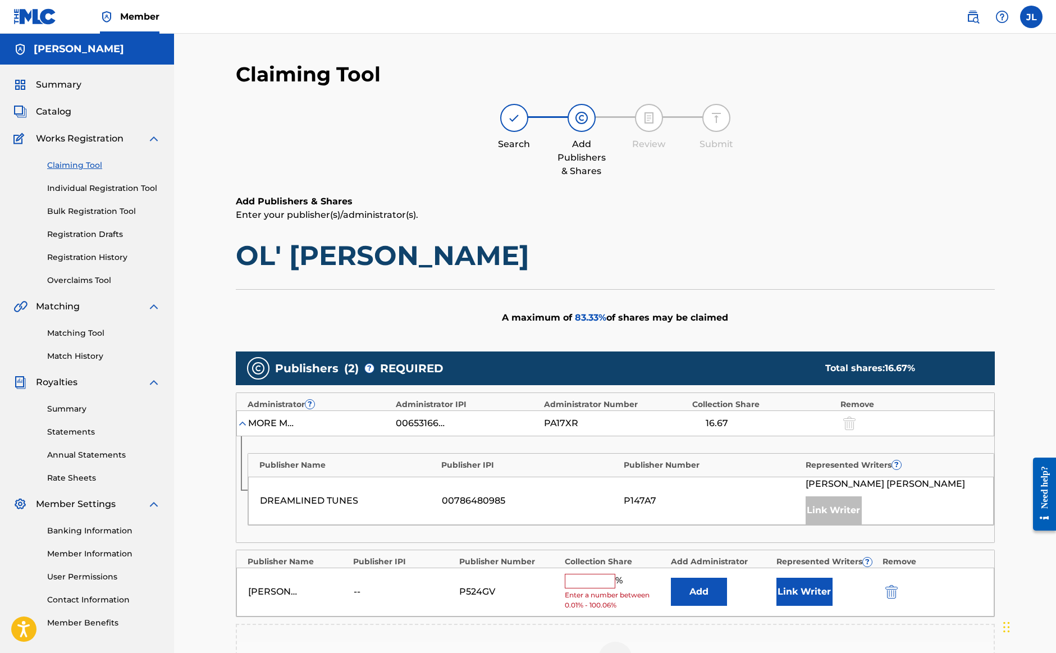
click at [598, 578] on input "text" at bounding box center [590, 581] width 51 height 15
type input "33.33"
click at [796, 592] on button "Link Writer" at bounding box center [805, 588] width 56 height 28
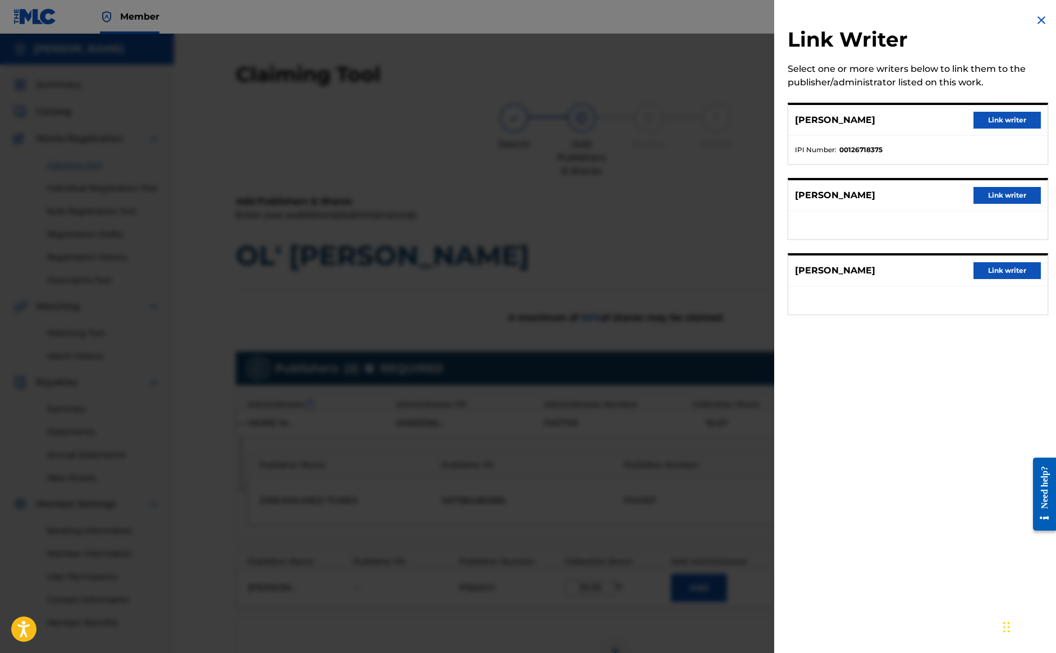
click at [989, 271] on button "Link writer" at bounding box center [1007, 270] width 67 height 17
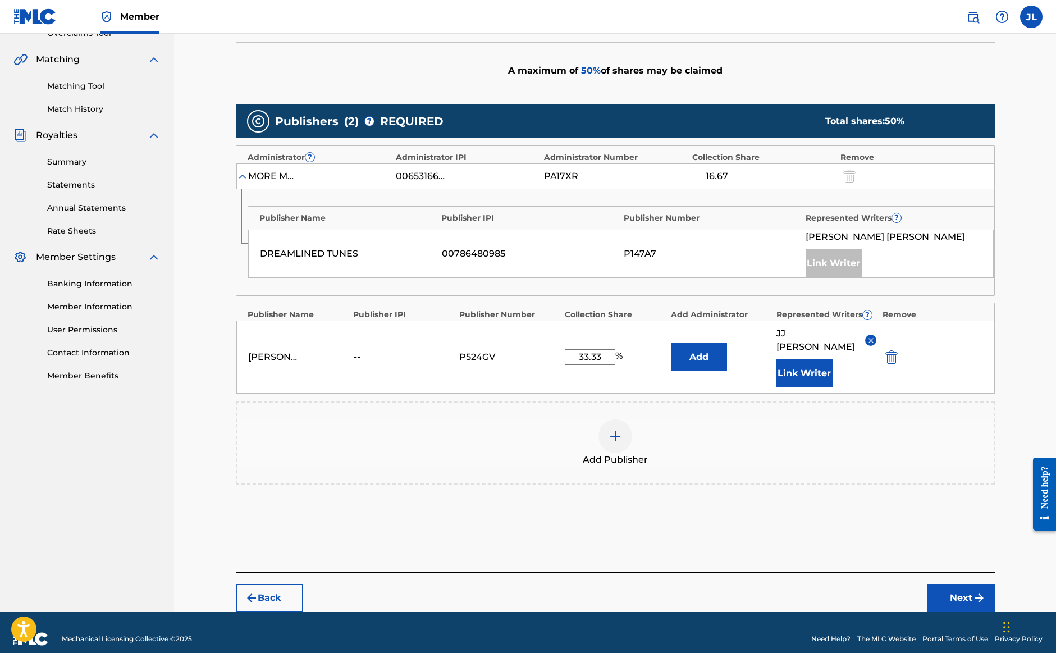
scroll to position [246, 0]
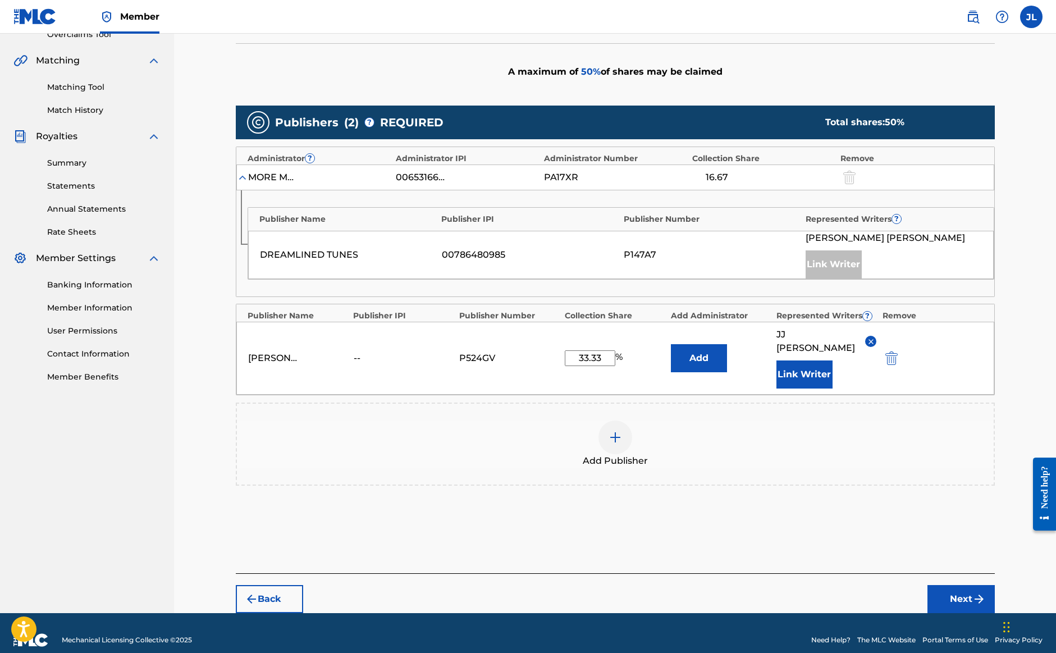
click at [961, 586] on button "Next" at bounding box center [961, 599] width 67 height 28
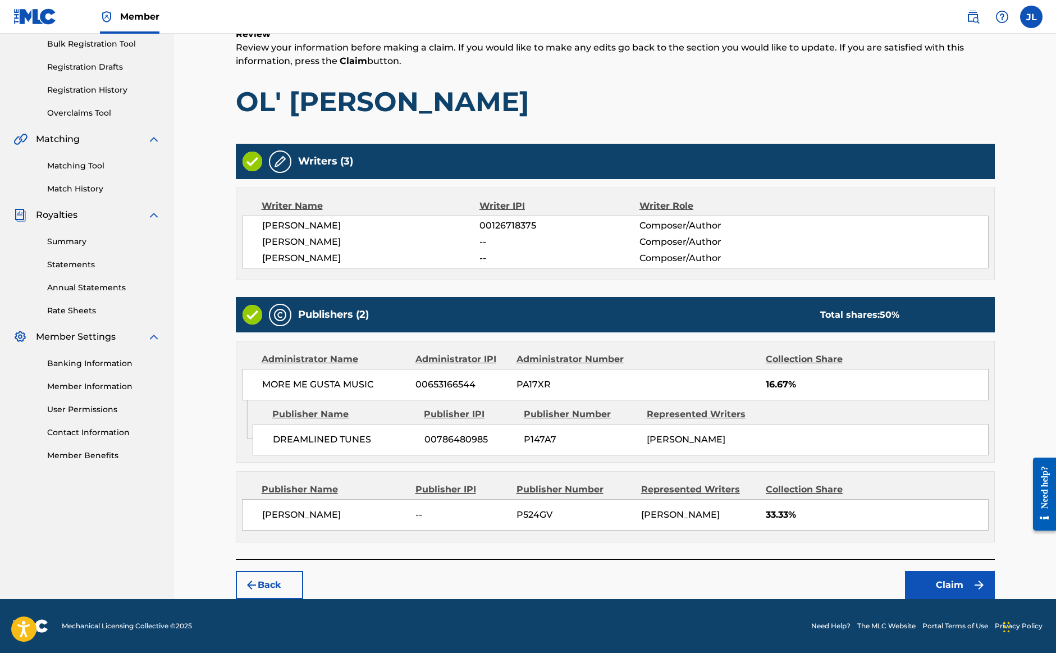
scroll to position [166, 0]
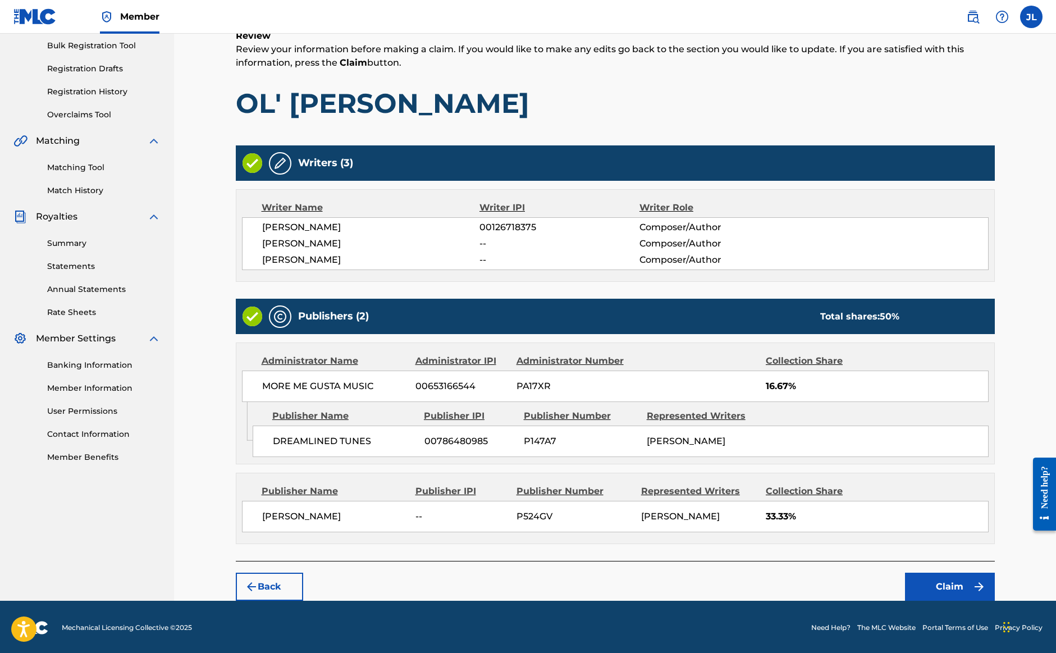
click at [956, 583] on button "Claim" at bounding box center [950, 587] width 90 height 28
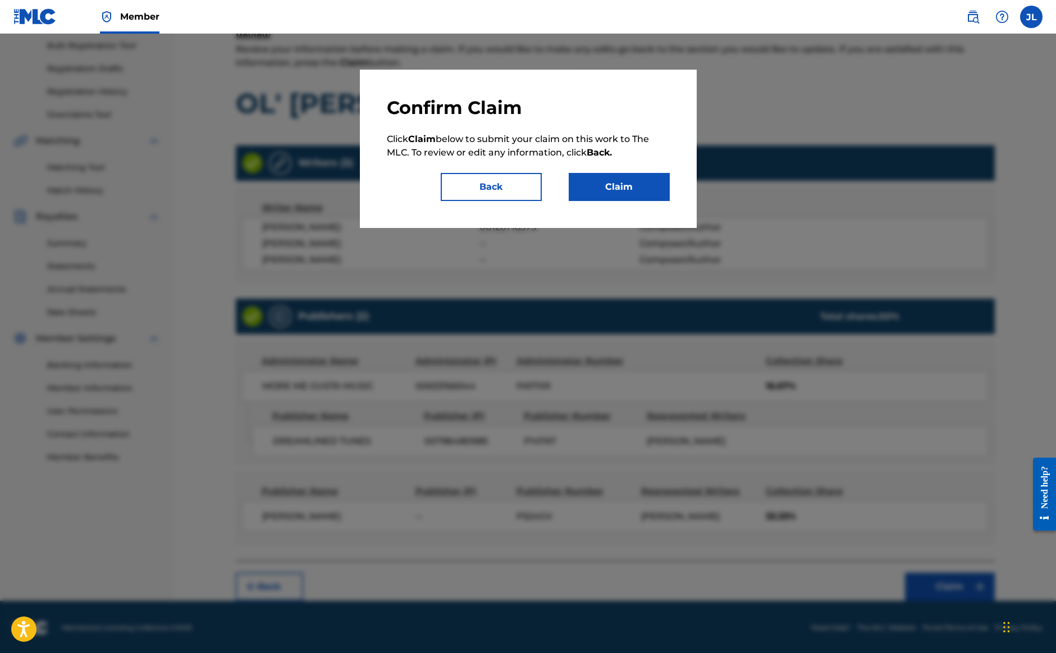
click at [645, 194] on button "Claim" at bounding box center [619, 187] width 101 height 28
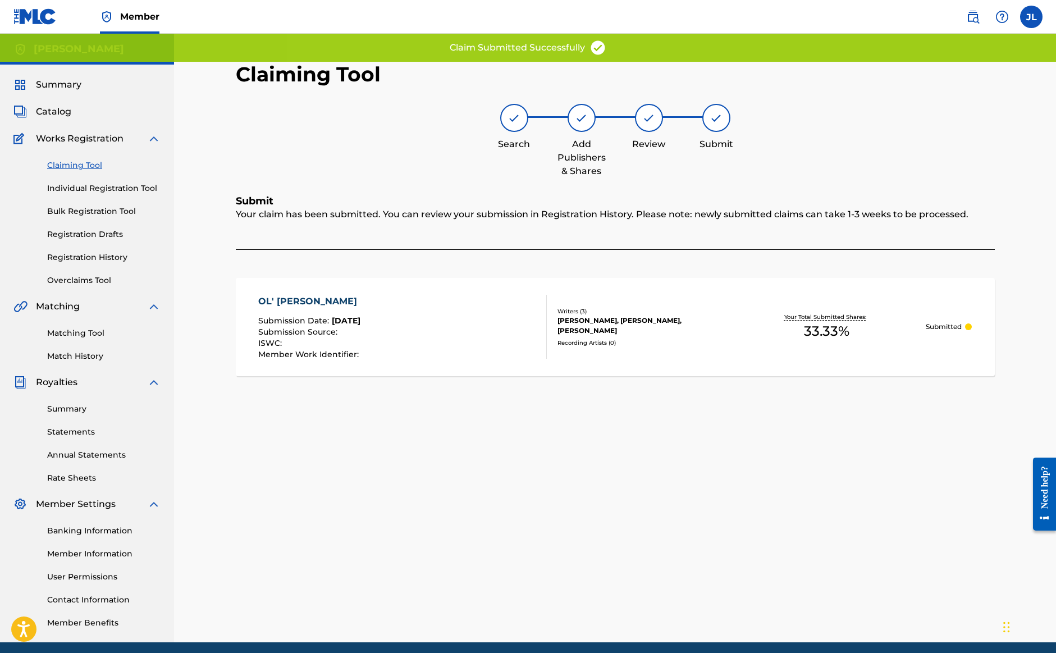
scroll to position [0, 0]
click at [81, 163] on link "Claiming Tool" at bounding box center [103, 165] width 113 height 12
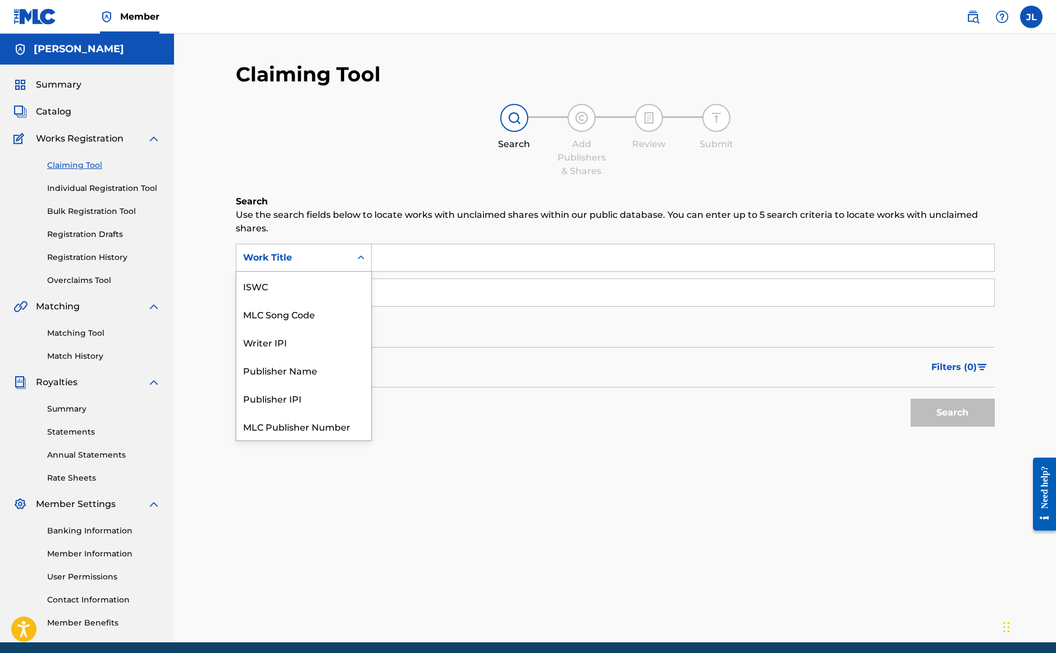
click at [354, 254] on div "Search Form" at bounding box center [361, 258] width 20 height 20
click at [332, 311] on div "Writer IPI" at bounding box center [303, 313] width 135 height 28
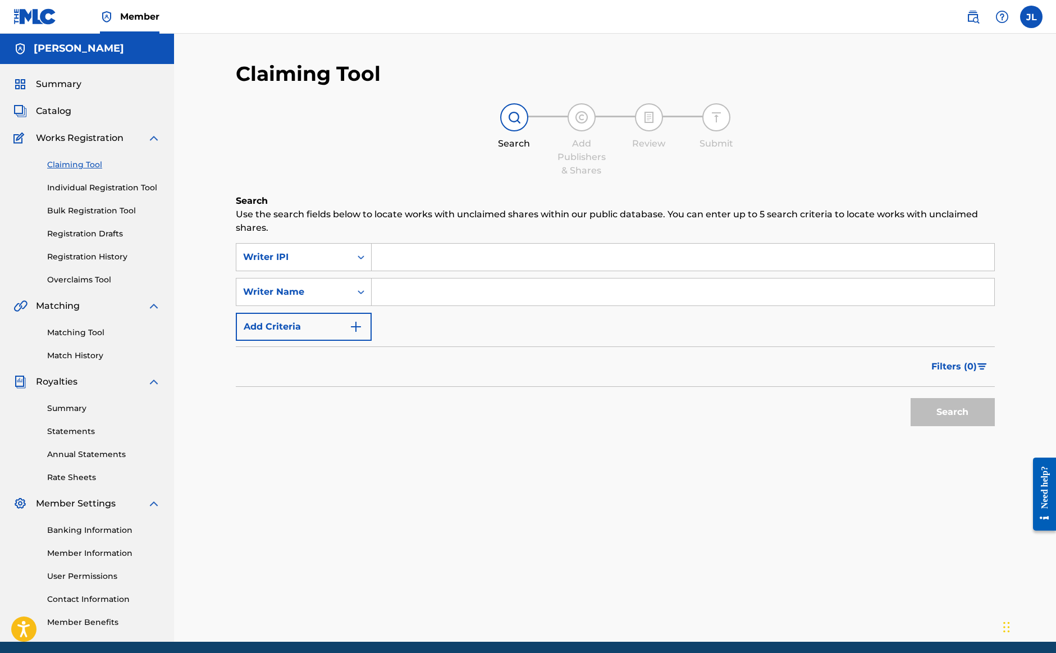
click at [422, 294] on input "Search Form" at bounding box center [683, 292] width 623 height 27
type input "j"
type input "[PERSON_NAME]"
click at [959, 418] on button "Search" at bounding box center [953, 412] width 84 height 28
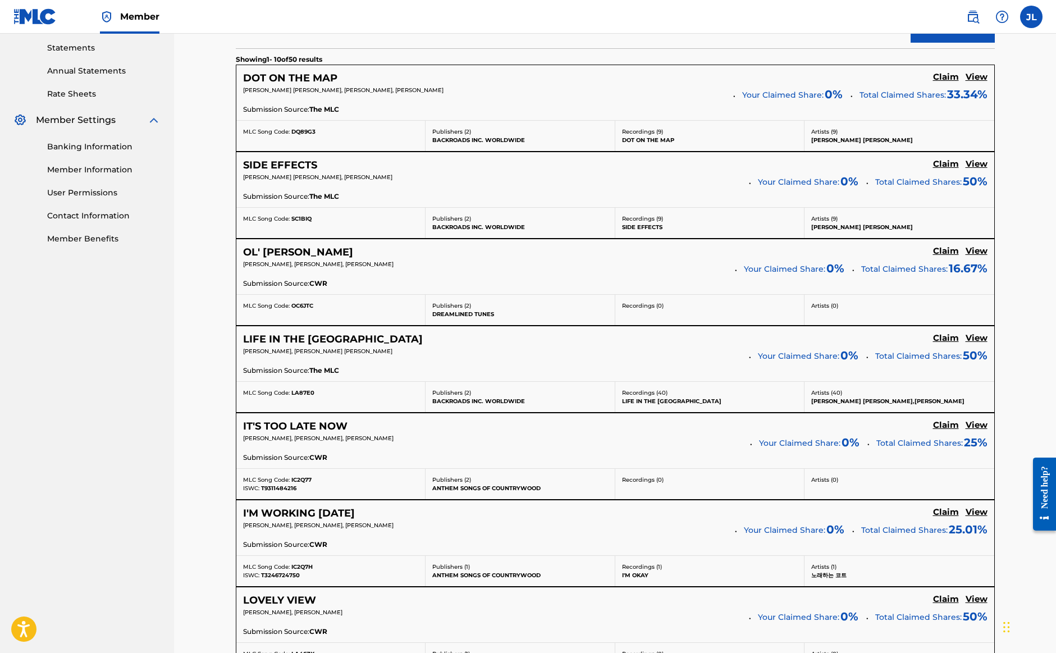
scroll to position [385, 0]
click at [946, 78] on h5 "Claim" at bounding box center [946, 76] width 26 height 11
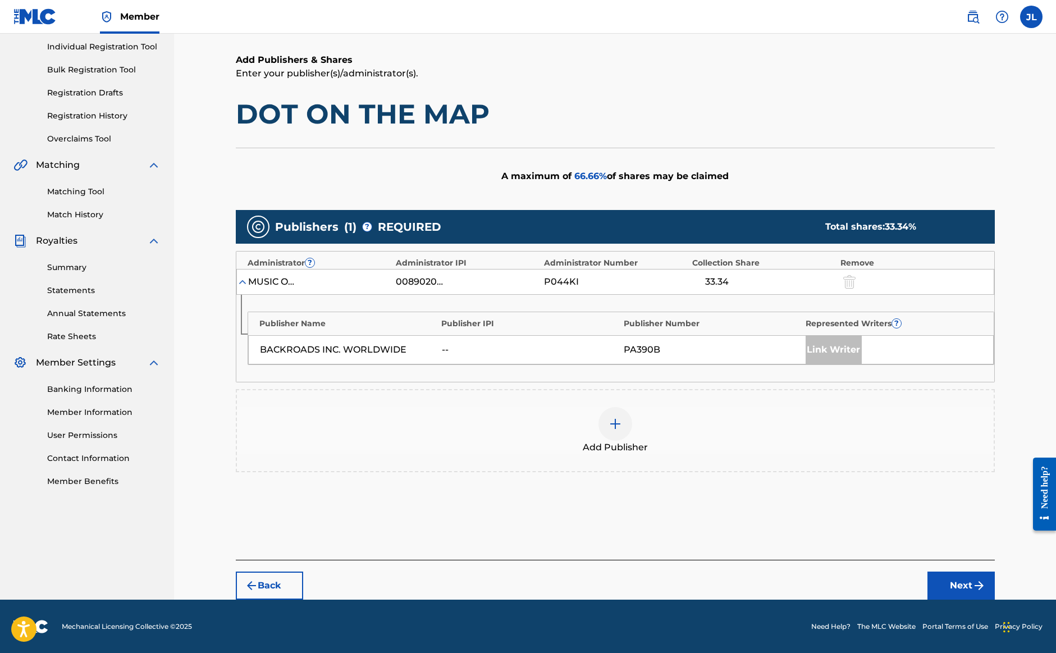
click at [101, 115] on link "Registration History" at bounding box center [103, 116] width 113 height 12
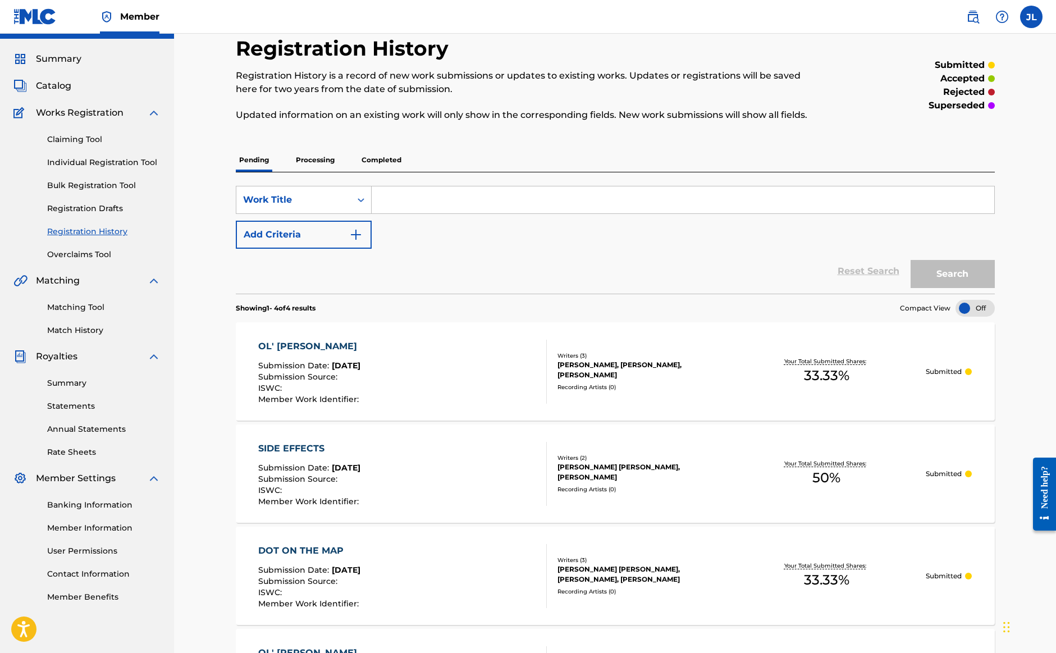
scroll to position [24, 0]
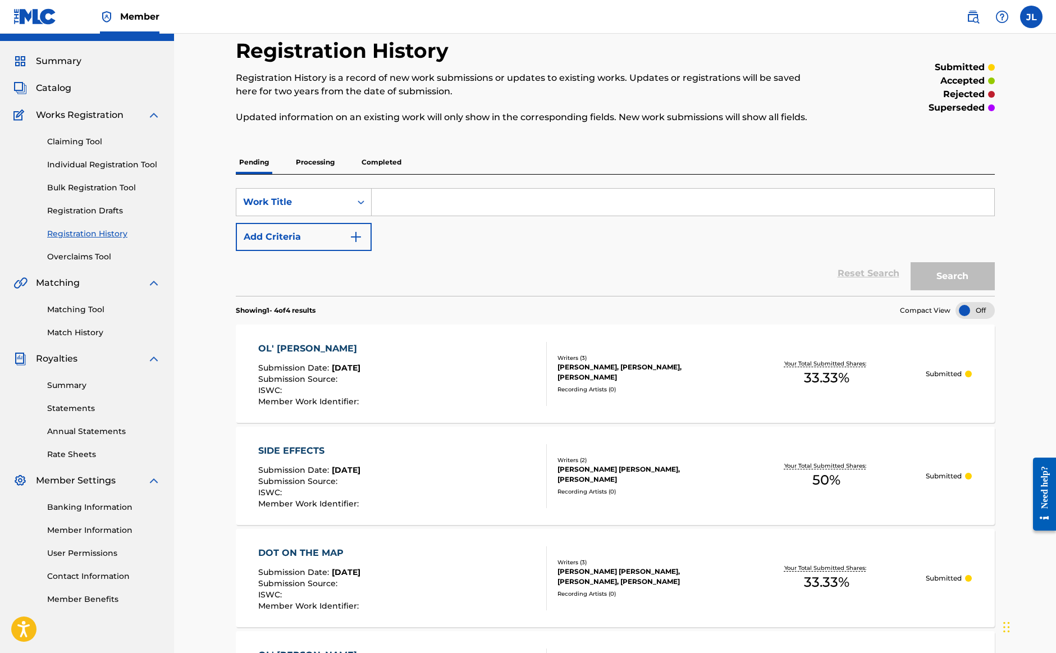
drag, startPoint x: 85, startPoint y: 139, endPoint x: 108, endPoint y: 138, distance: 22.5
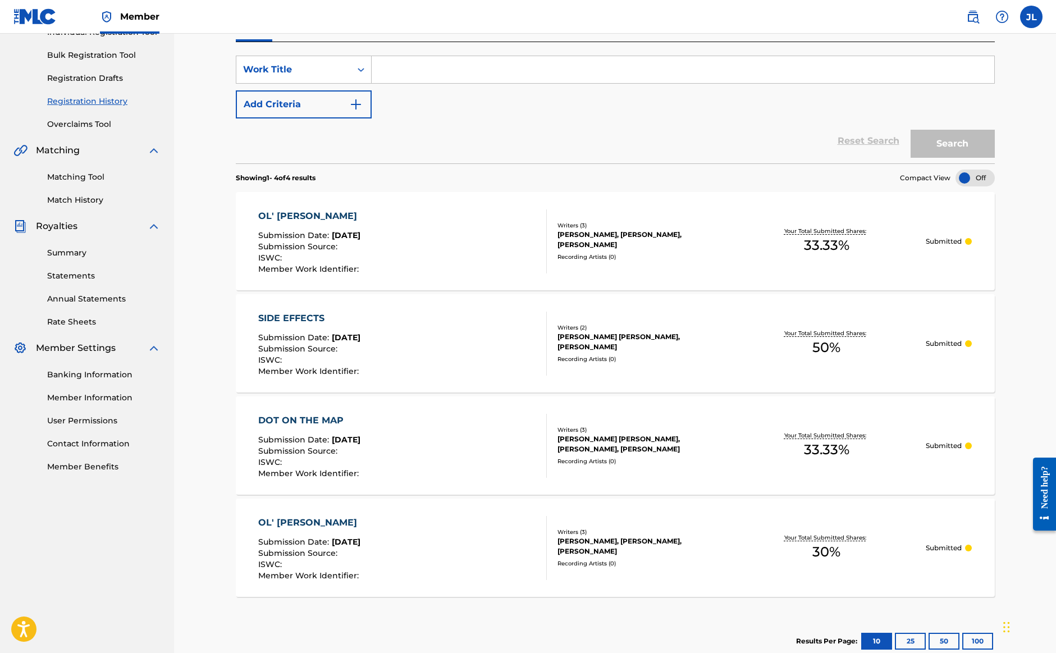
scroll to position [157, 0]
click at [952, 542] on p "Submitted" at bounding box center [944, 547] width 36 height 10
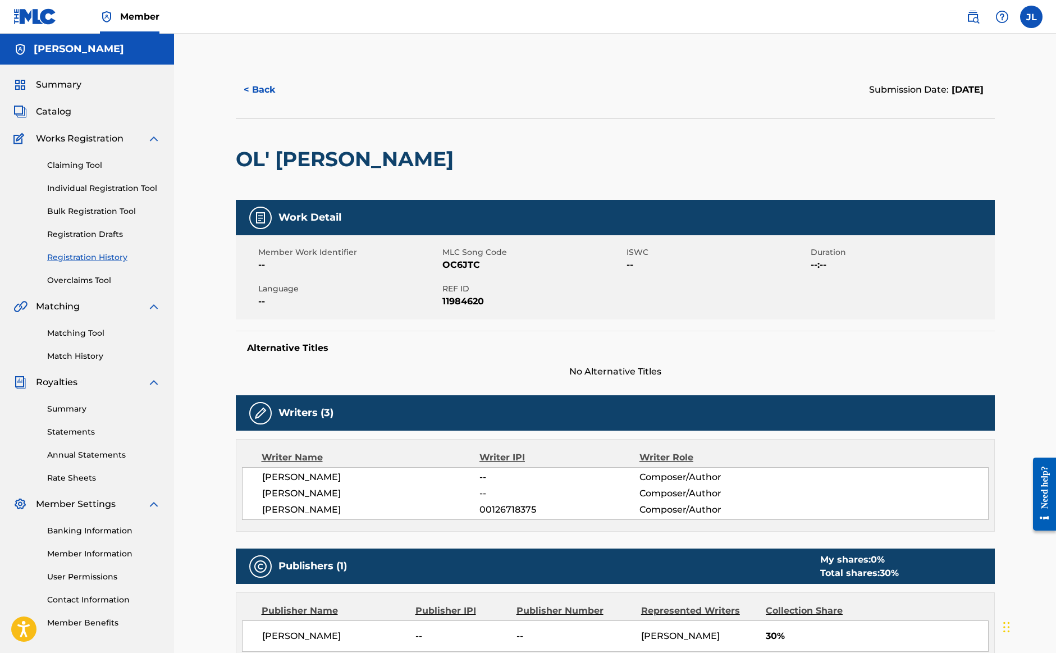
click at [88, 277] on link "Overclaims Tool" at bounding box center [103, 281] width 113 height 12
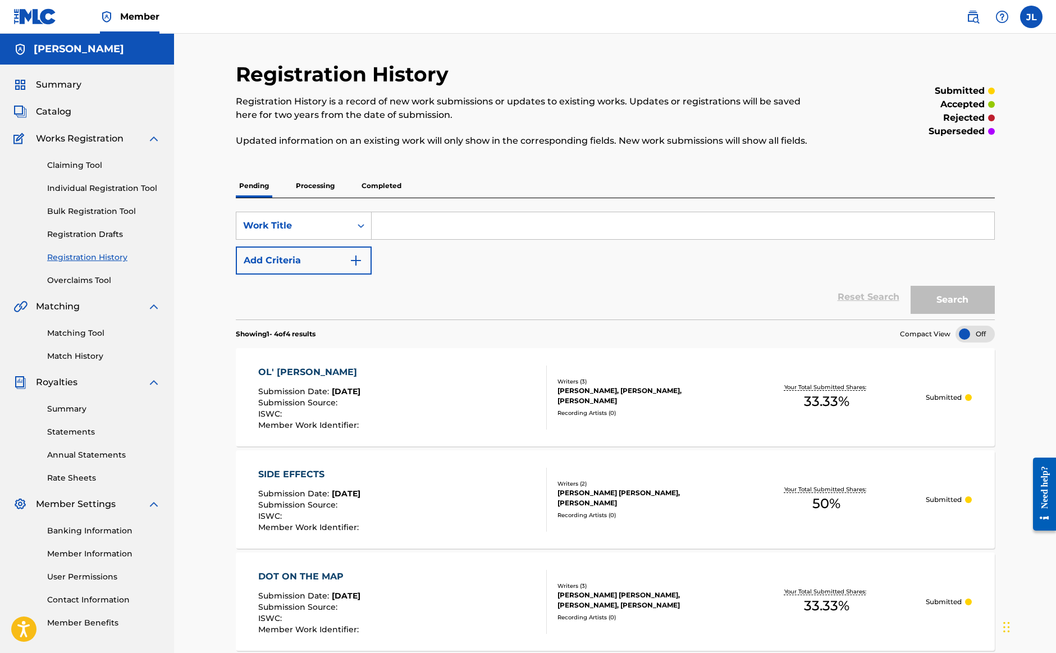
click at [72, 164] on link "Claiming Tool" at bounding box center [103, 165] width 113 height 12
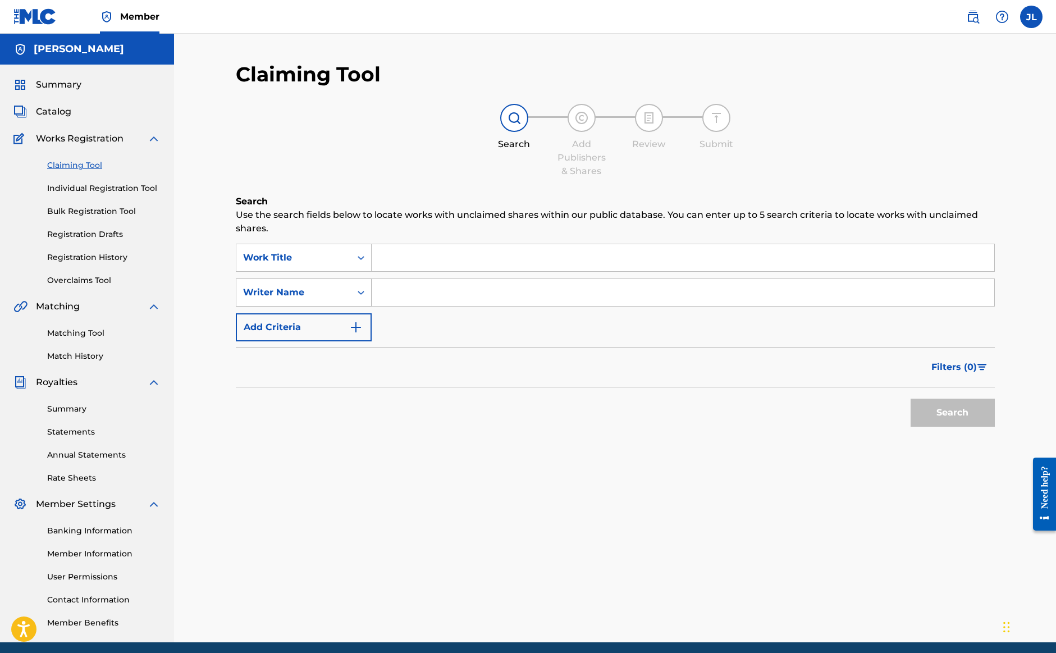
click at [344, 292] on div "Writer Name" at bounding box center [293, 292] width 101 height 13
click at [311, 267] on div "Work Title" at bounding box center [293, 257] width 115 height 21
click at [291, 318] on div "Writer IPI" at bounding box center [303, 314] width 135 height 28
click at [417, 286] on input "Search Form" at bounding box center [683, 292] width 623 height 27
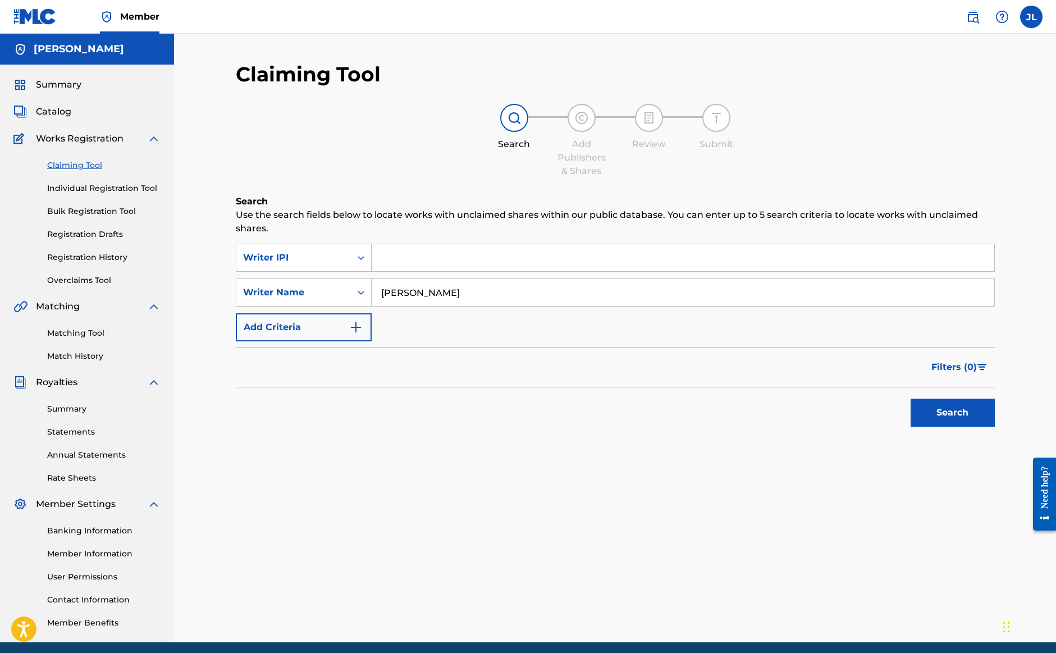
type input "[PERSON_NAME]"
click at [952, 413] on button "Search" at bounding box center [953, 413] width 84 height 28
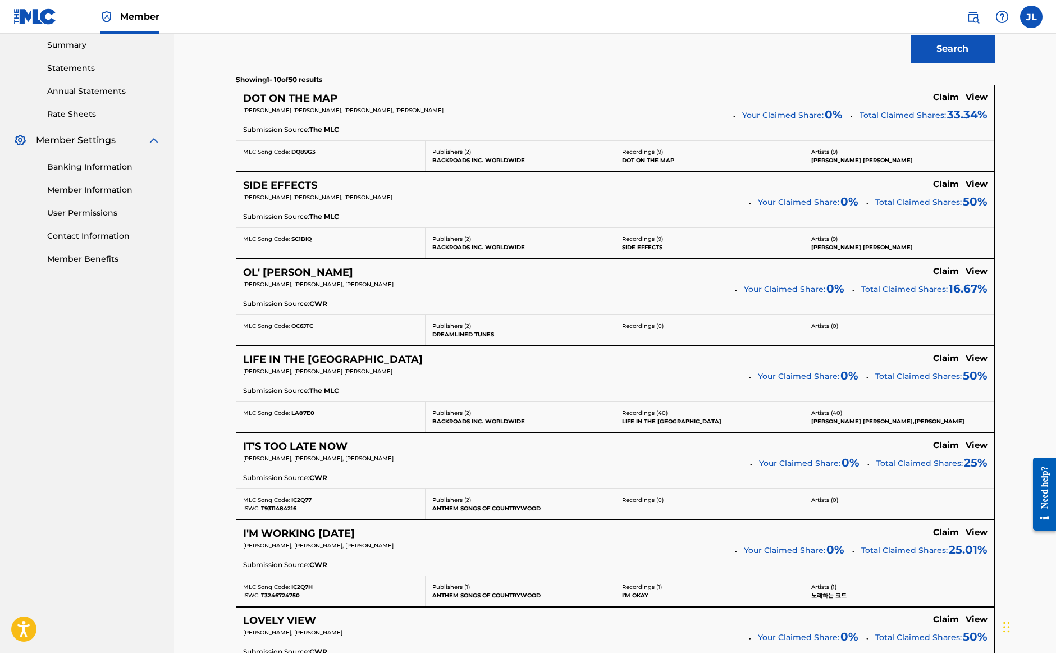
scroll to position [364, 0]
click at [945, 102] on h5 "Claim" at bounding box center [946, 97] width 26 height 11
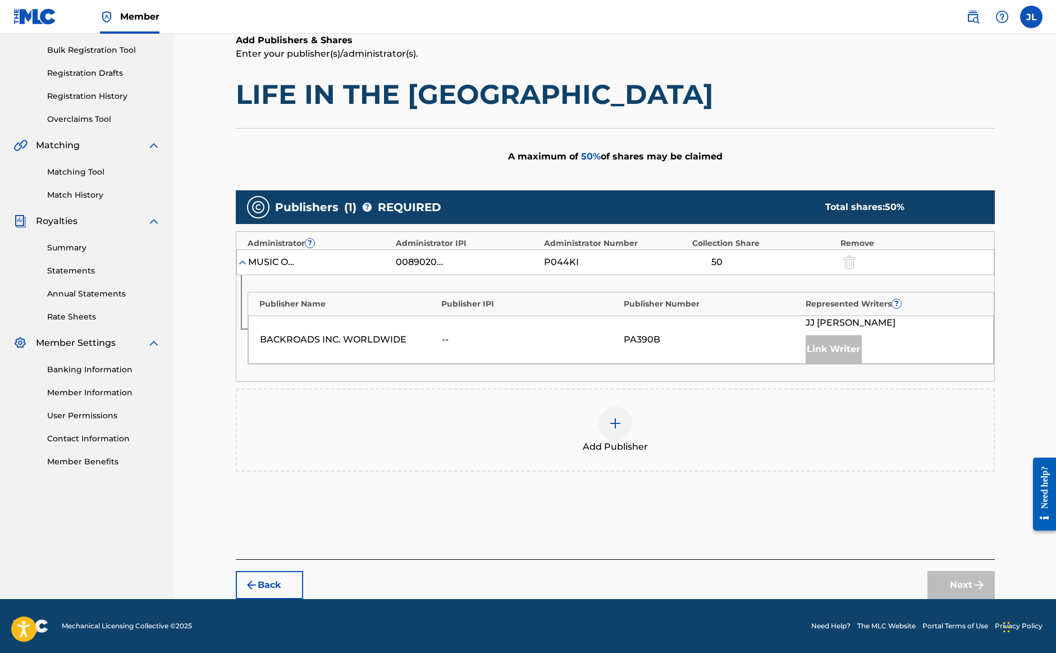
scroll to position [161, 0]
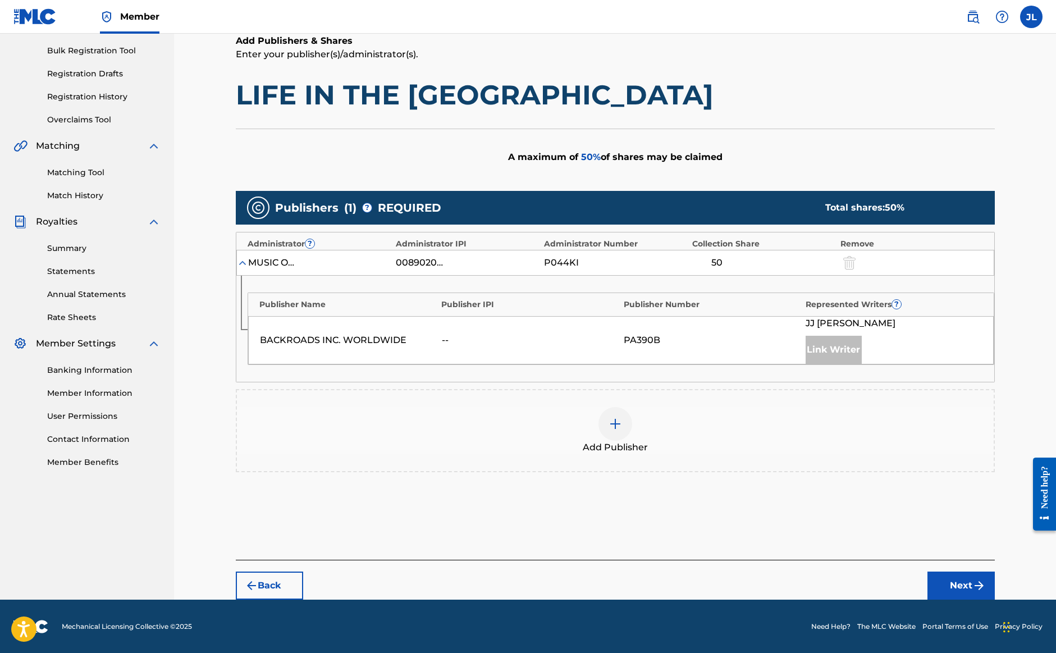
click at [617, 423] on img at bounding box center [615, 423] width 13 height 13
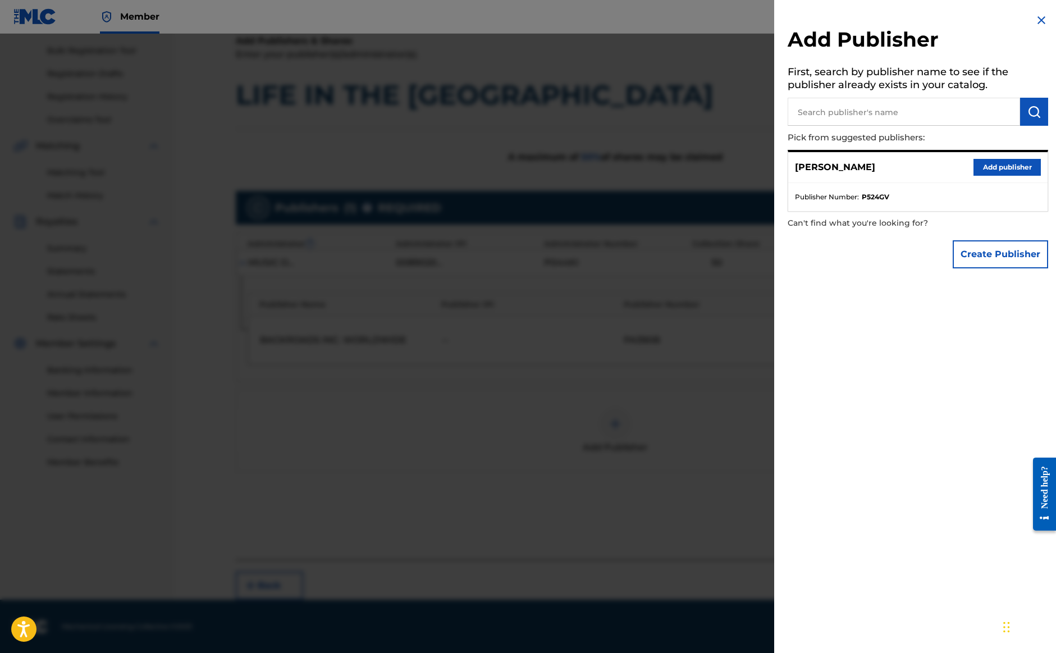
click at [983, 167] on button "Add publisher" at bounding box center [1007, 167] width 67 height 17
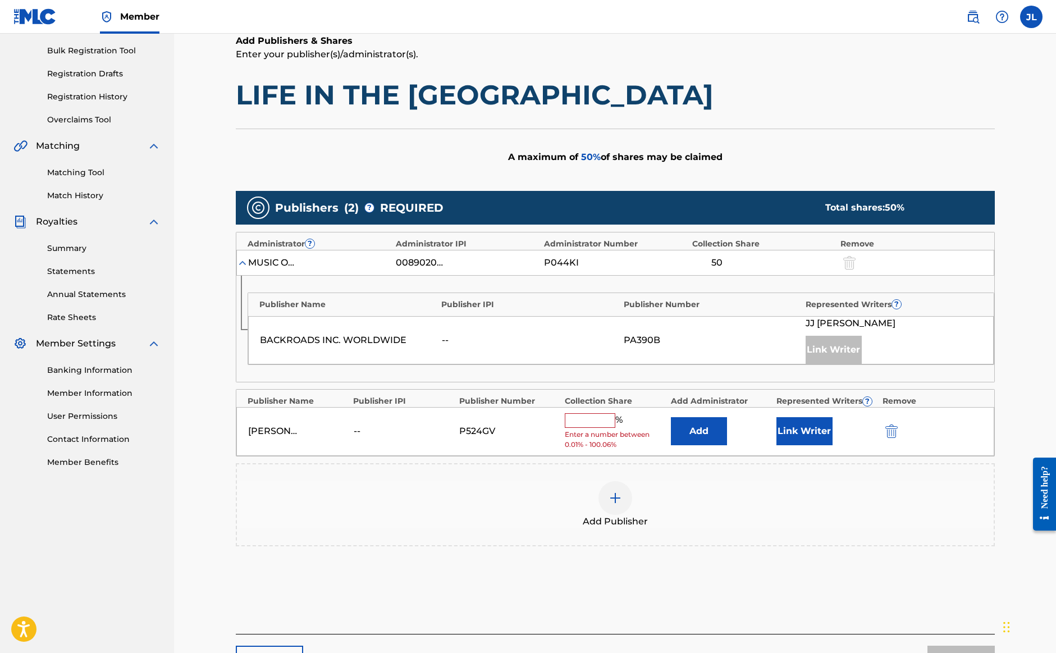
click at [605, 417] on input "text" at bounding box center [590, 420] width 51 height 15
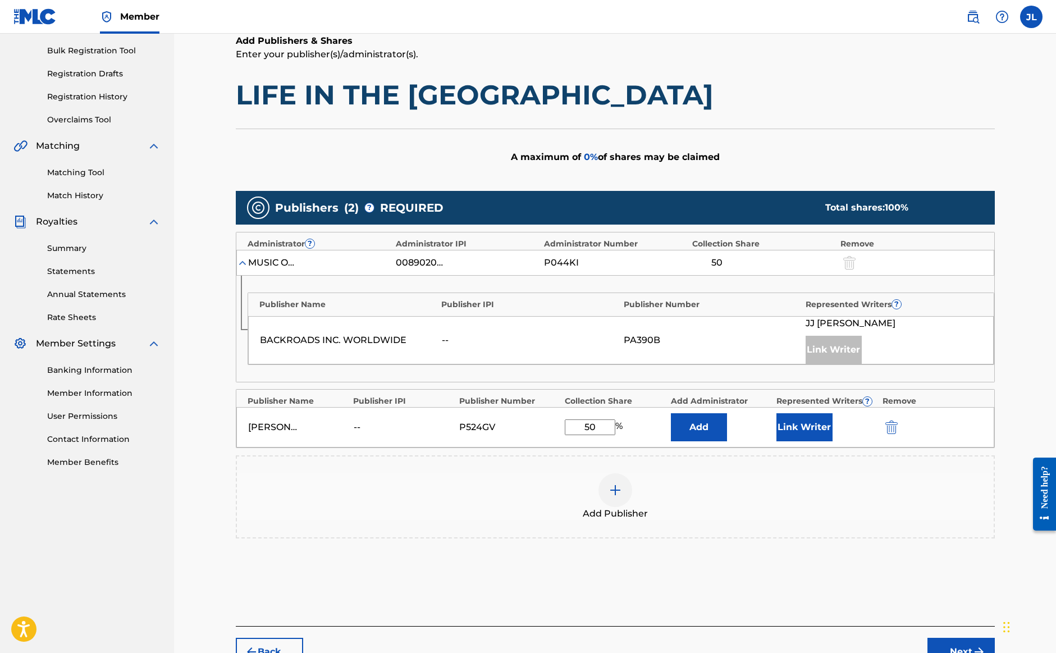
type input "50"
click at [809, 435] on button "Link Writer" at bounding box center [805, 427] width 56 height 28
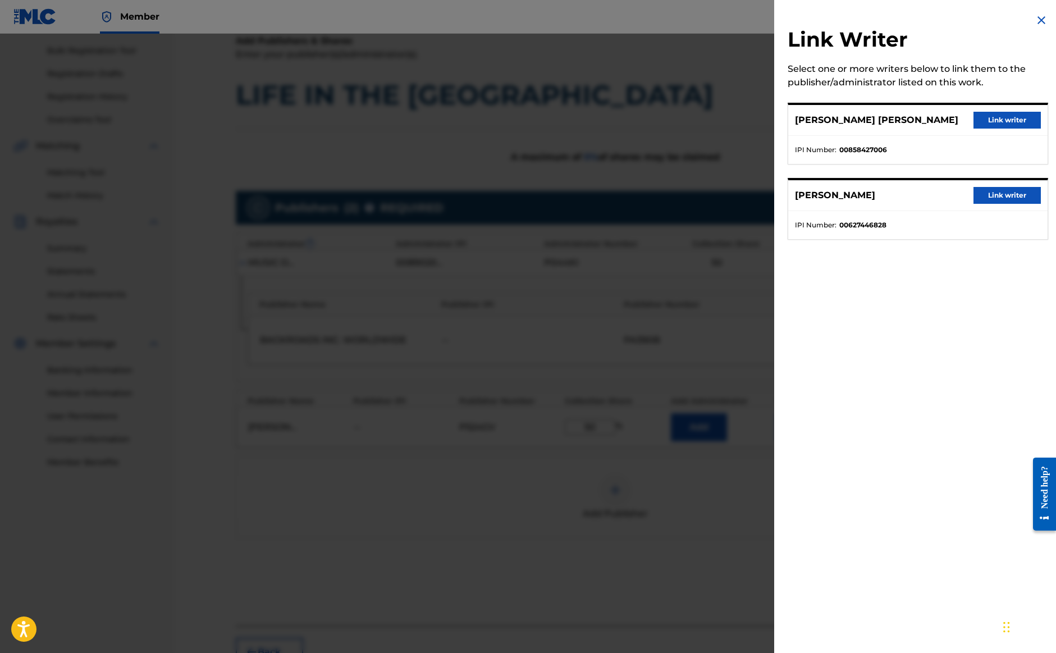
click at [1028, 199] on button "Link writer" at bounding box center [1007, 195] width 67 height 17
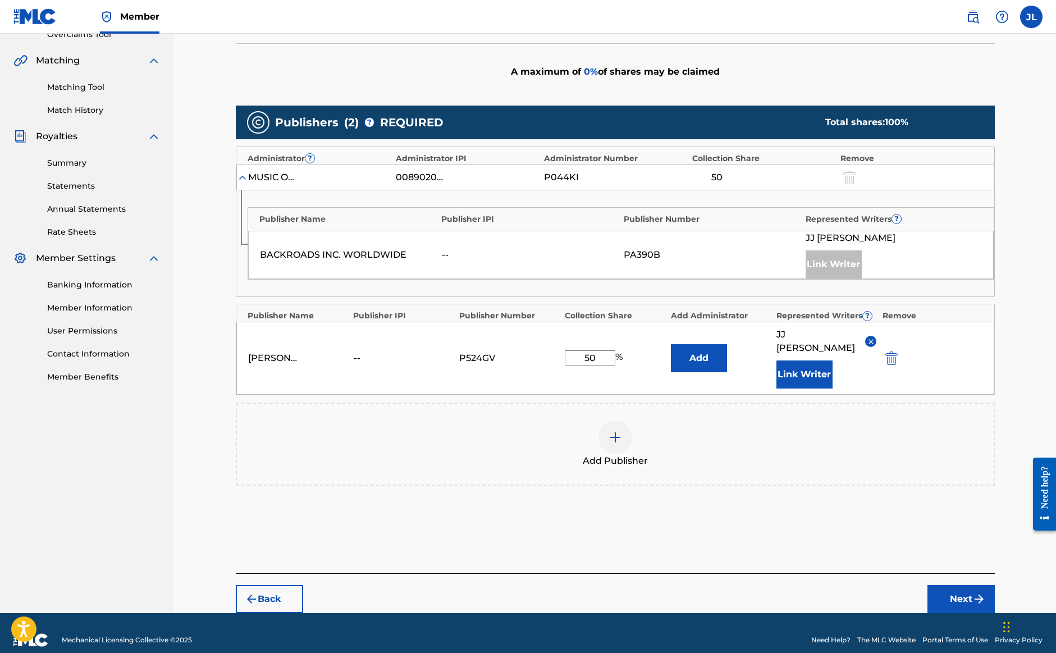
click at [969, 591] on button "Next" at bounding box center [961, 599] width 67 height 28
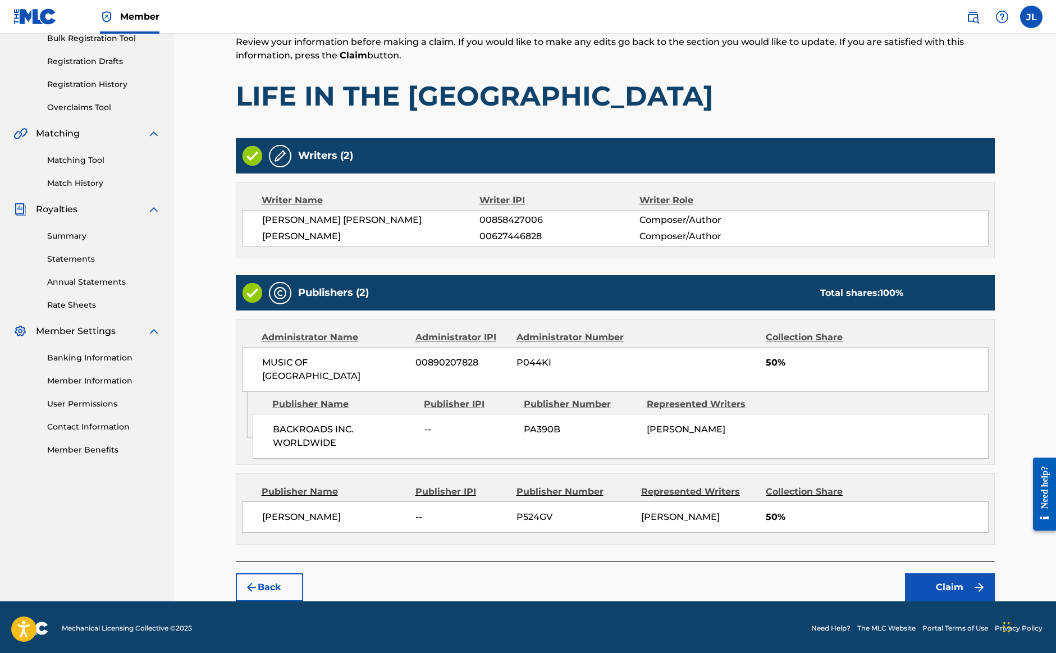
click at [964, 586] on button "Claim" at bounding box center [950, 587] width 90 height 28
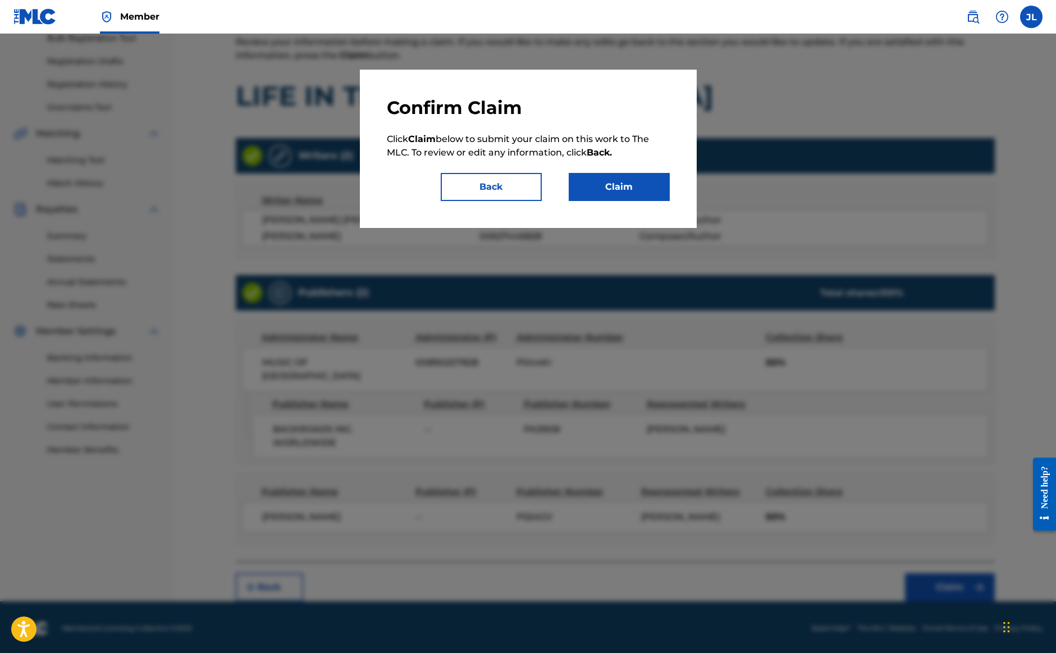
click at [640, 191] on button "Claim" at bounding box center [619, 187] width 101 height 28
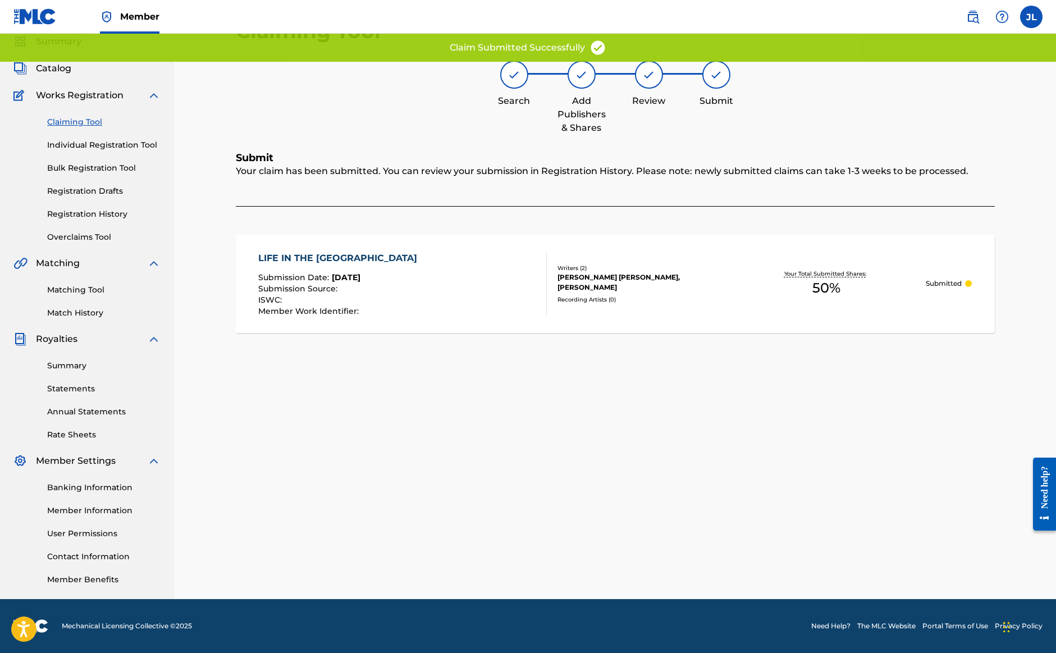
scroll to position [43, 0]
click at [66, 123] on link "Claiming Tool" at bounding box center [103, 122] width 113 height 12
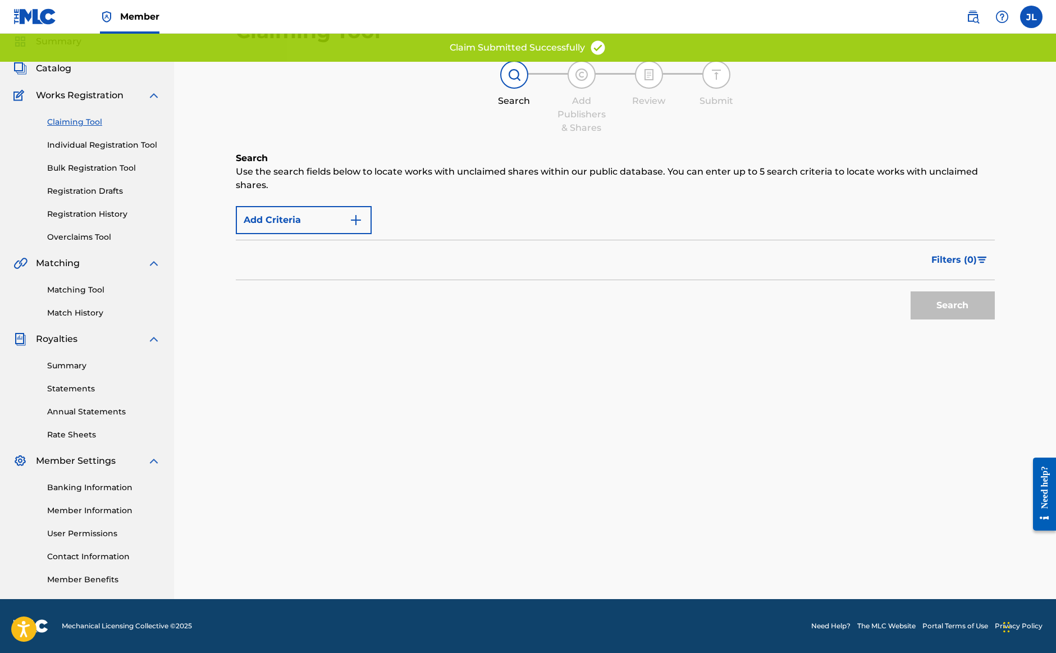
scroll to position [0, 0]
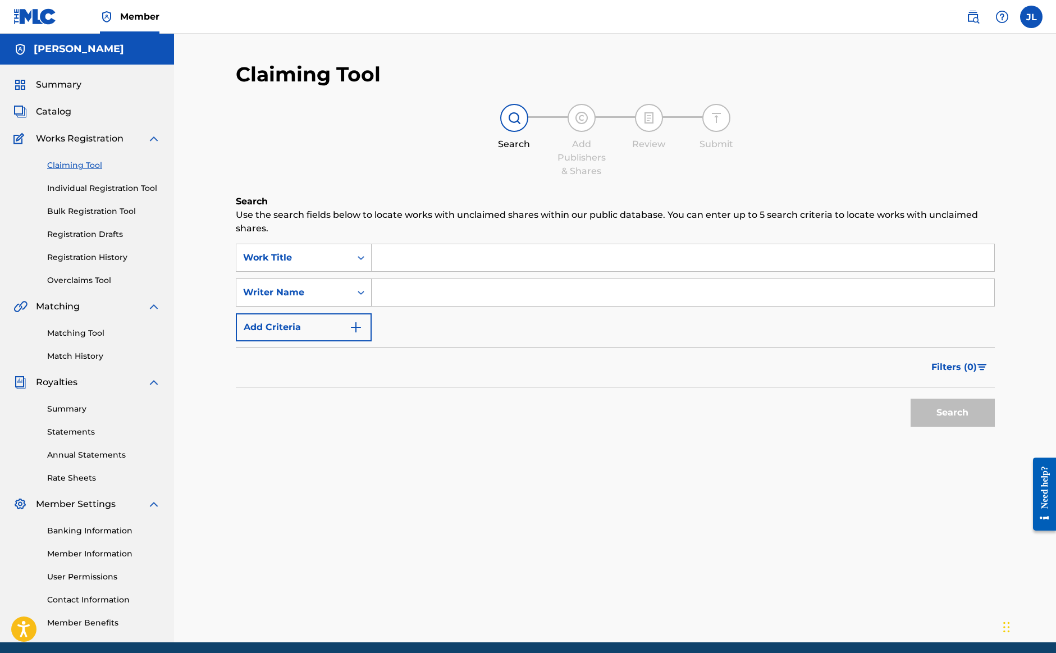
click at [346, 288] on div "Writer Name" at bounding box center [293, 292] width 115 height 21
click at [423, 298] on input "Search Form" at bounding box center [683, 292] width 623 height 27
type input "[PERSON_NAME]"
click at [925, 419] on button "Search" at bounding box center [953, 413] width 84 height 28
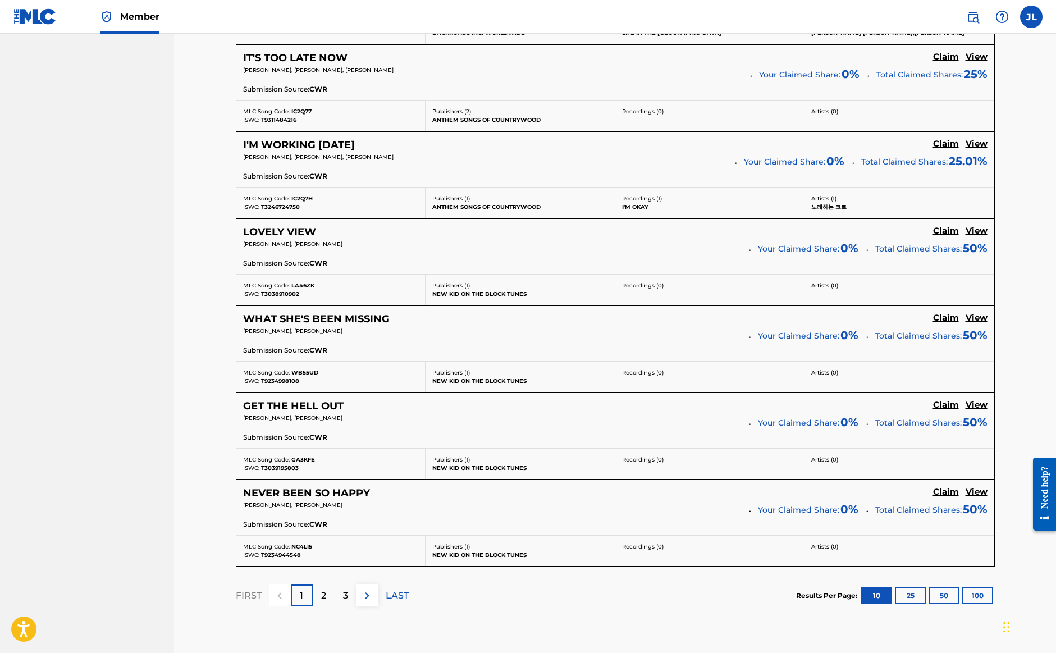
scroll to position [751, 1]
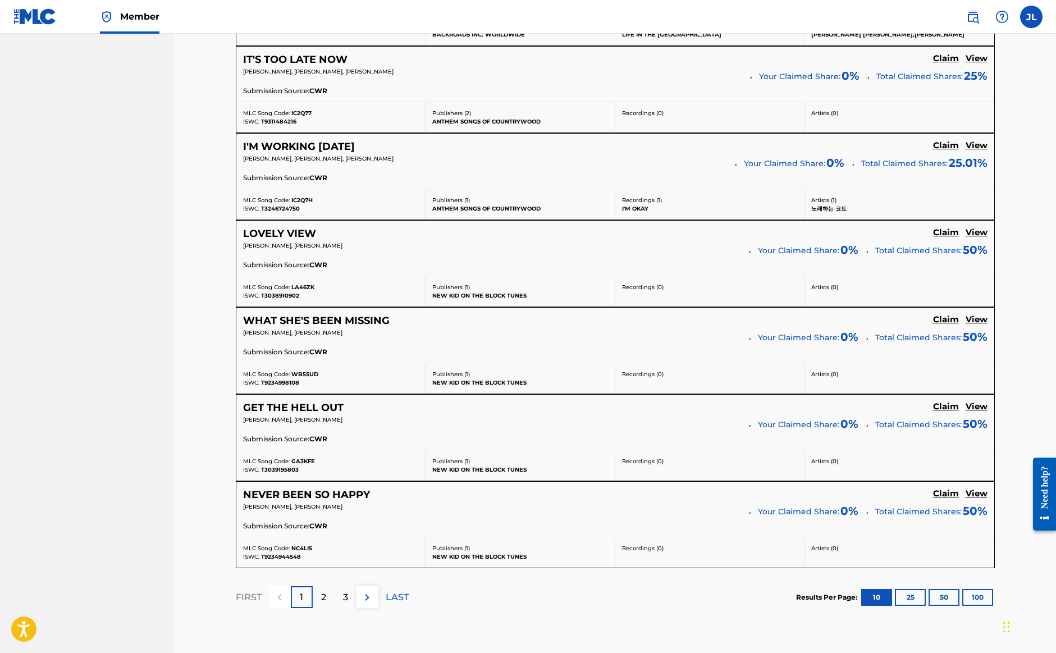
click at [321, 591] on p "2" at bounding box center [323, 597] width 5 height 13
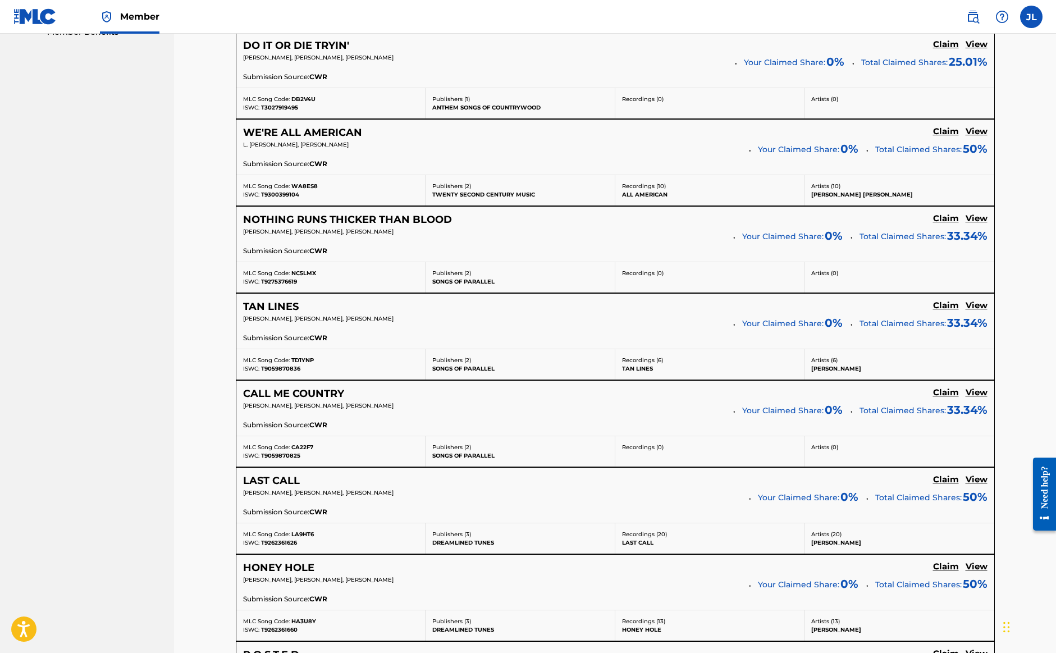
scroll to position [601, 0]
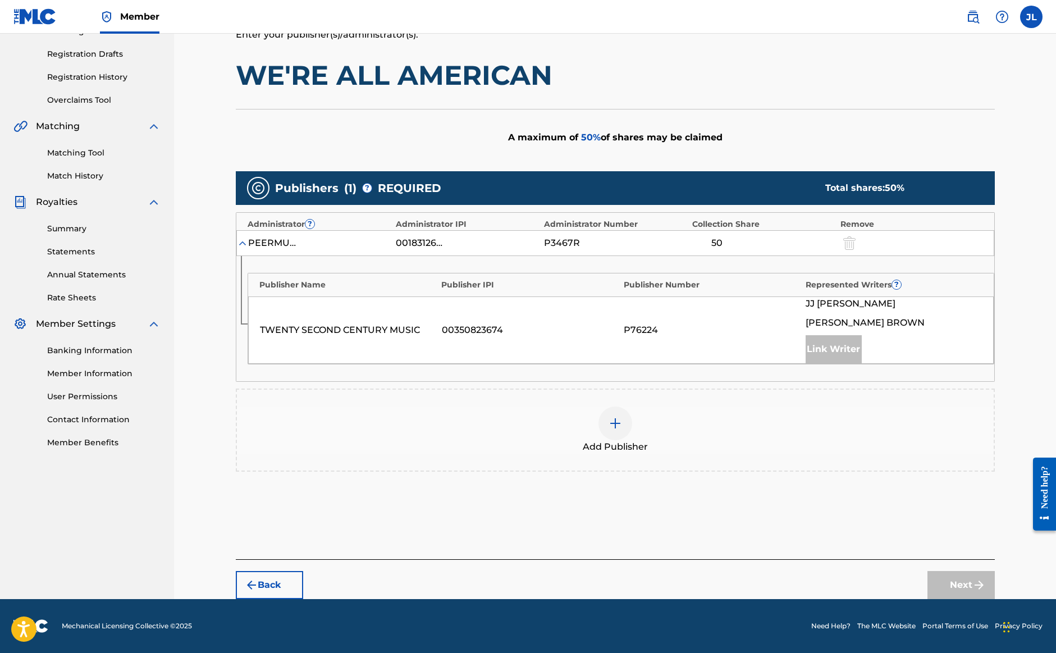
scroll to position [180, 0]
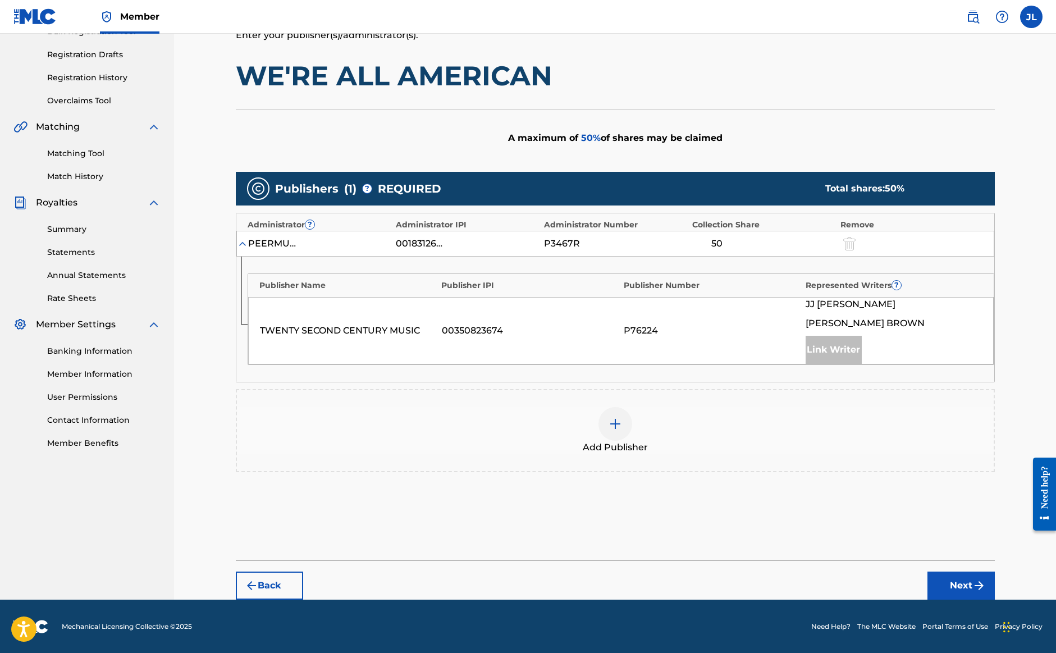
click at [620, 430] on div at bounding box center [616, 424] width 34 height 34
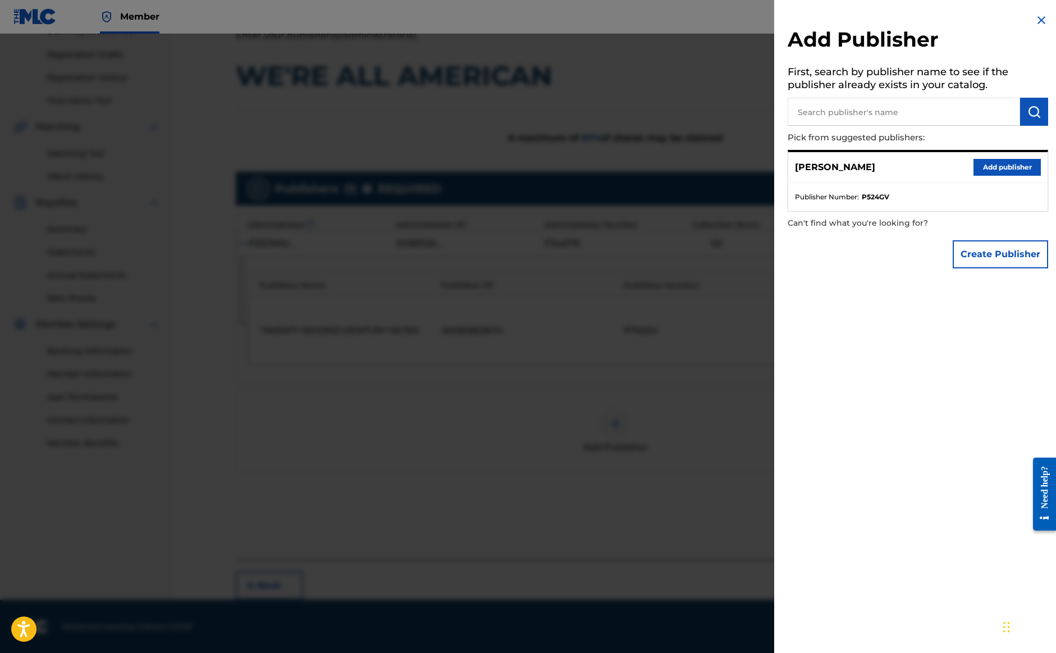
click at [989, 163] on button "Add publisher" at bounding box center [1007, 167] width 67 height 17
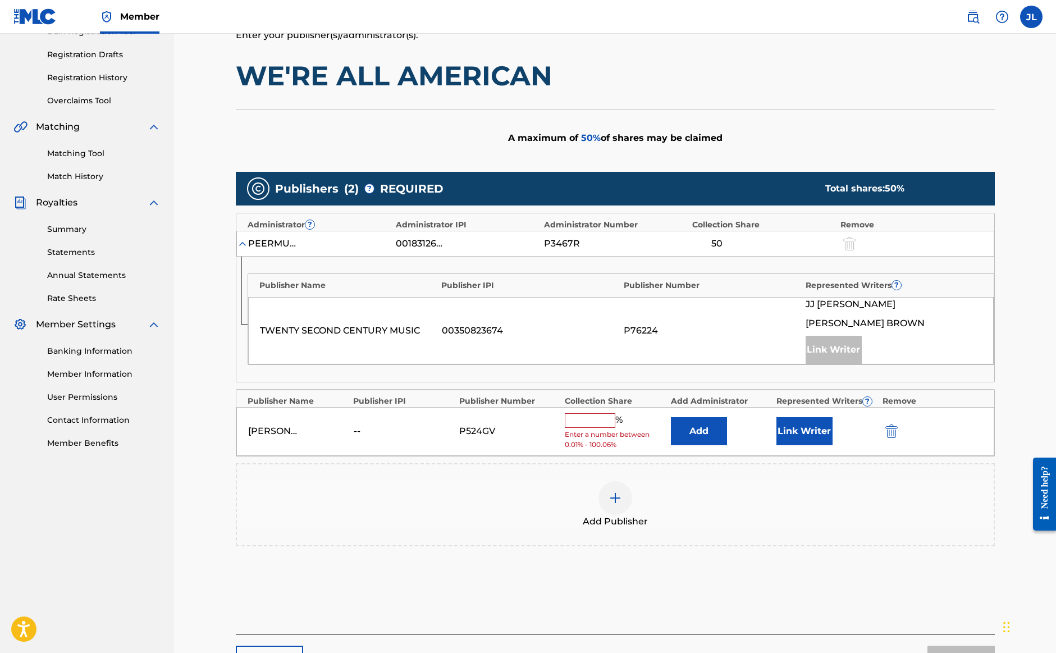
click at [578, 422] on input "text" at bounding box center [590, 420] width 51 height 15
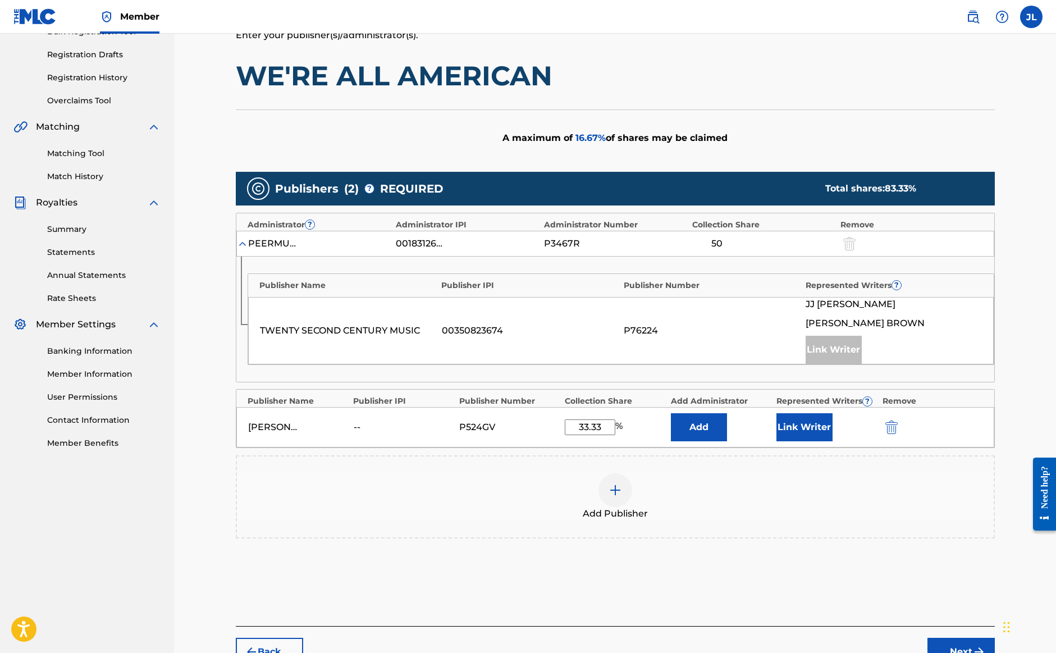
drag, startPoint x: 597, startPoint y: 426, endPoint x: 577, endPoint y: 427, distance: 20.8
click at [577, 428] on input "33.33" at bounding box center [590, 427] width 51 height 16
type input "50"
click at [786, 432] on button "Link Writer" at bounding box center [805, 427] width 56 height 28
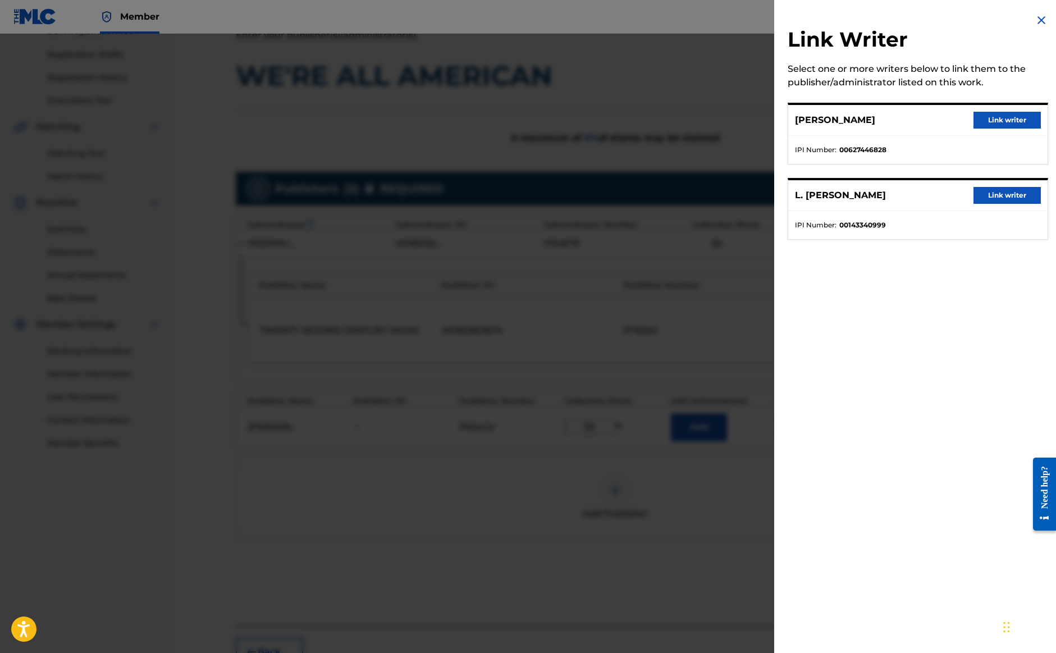
click at [991, 118] on button "Link writer" at bounding box center [1007, 120] width 67 height 17
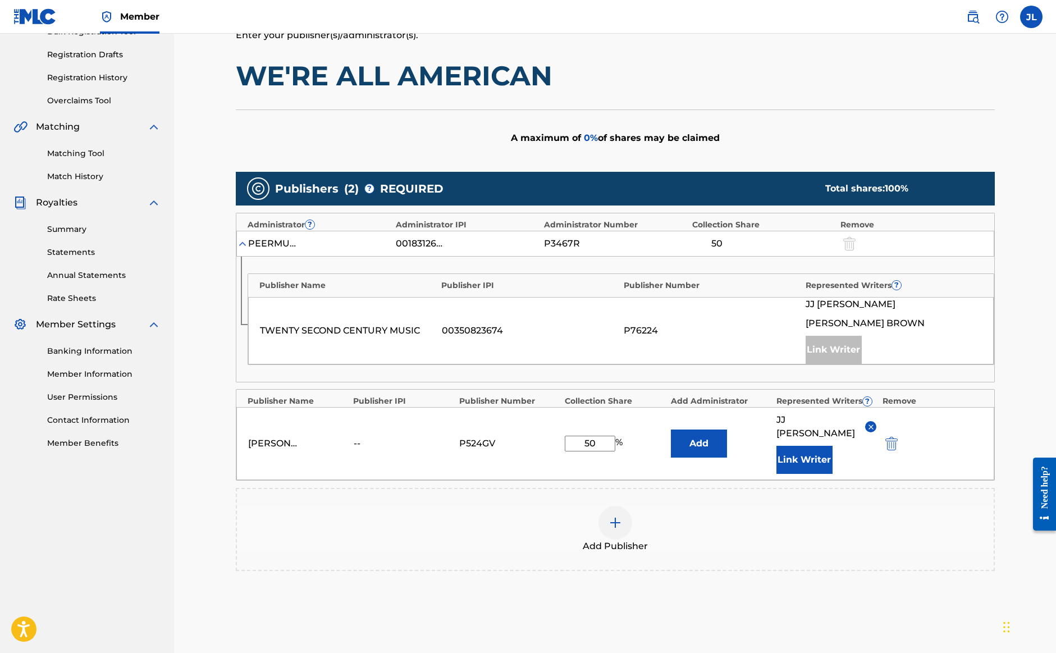
click at [860, 221] on div "Remove" at bounding box center [912, 225] width 143 height 12
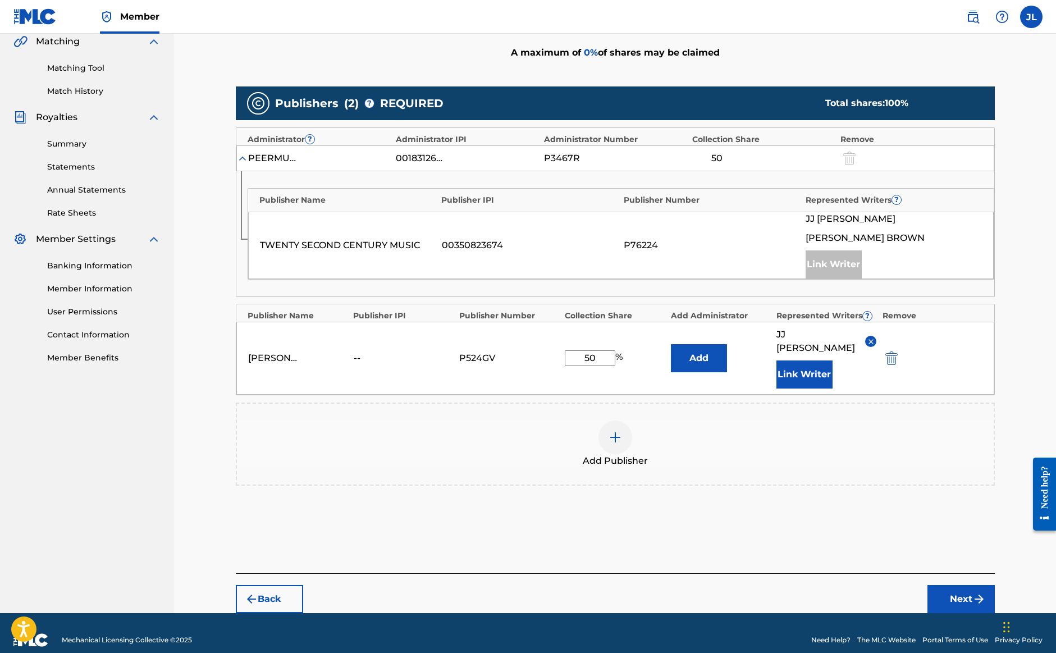
click at [943, 586] on button "Next" at bounding box center [961, 599] width 67 height 28
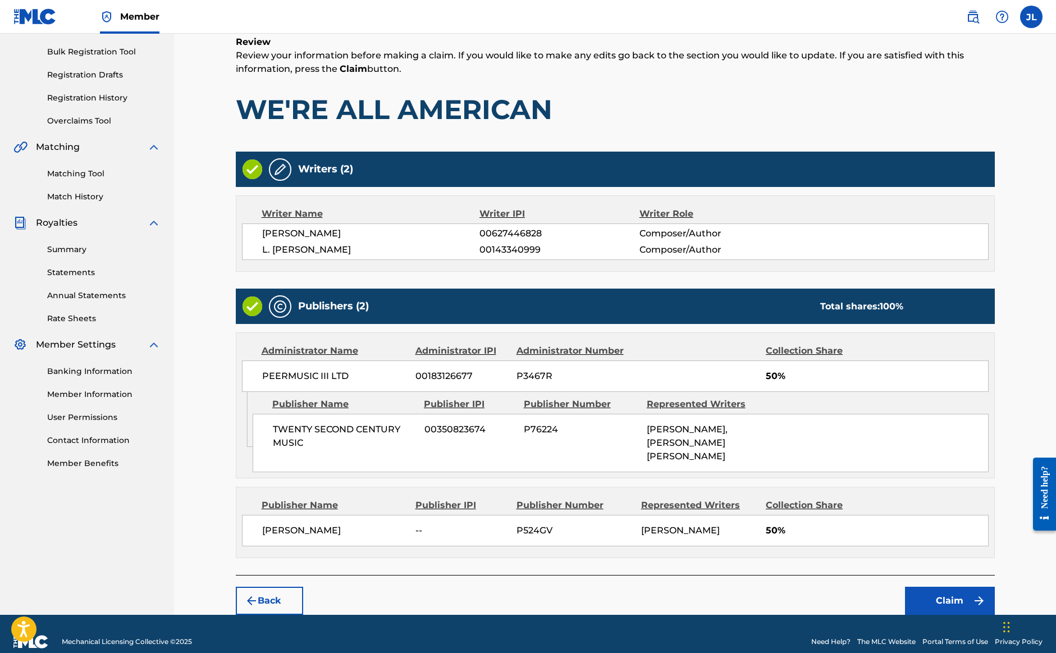
click at [950, 587] on button "Claim" at bounding box center [950, 601] width 90 height 28
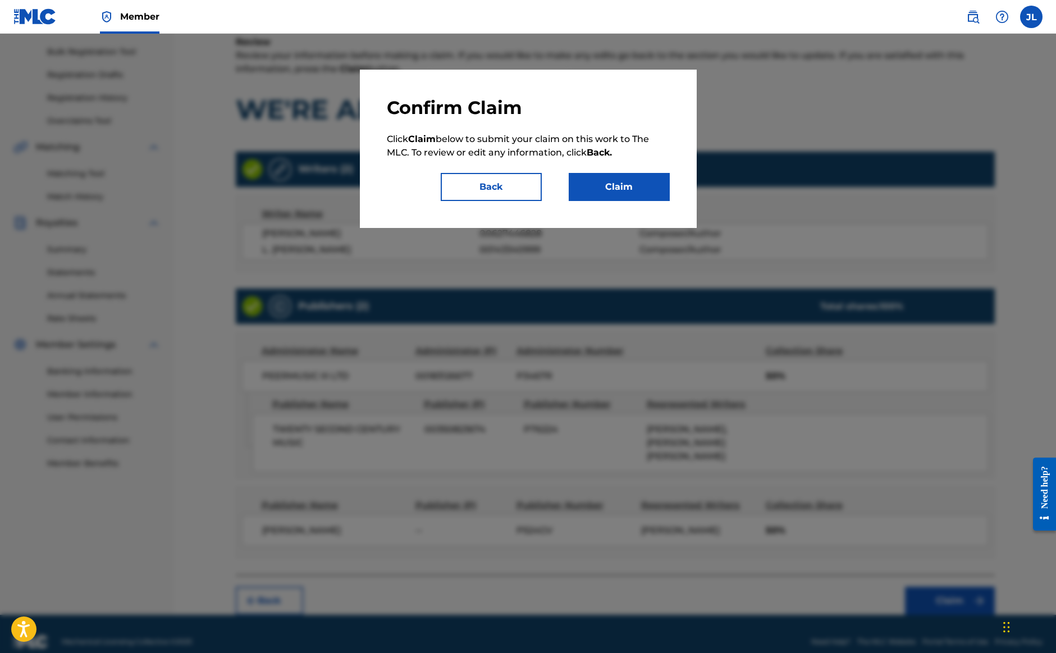
click at [620, 185] on button "Claim" at bounding box center [619, 187] width 101 height 28
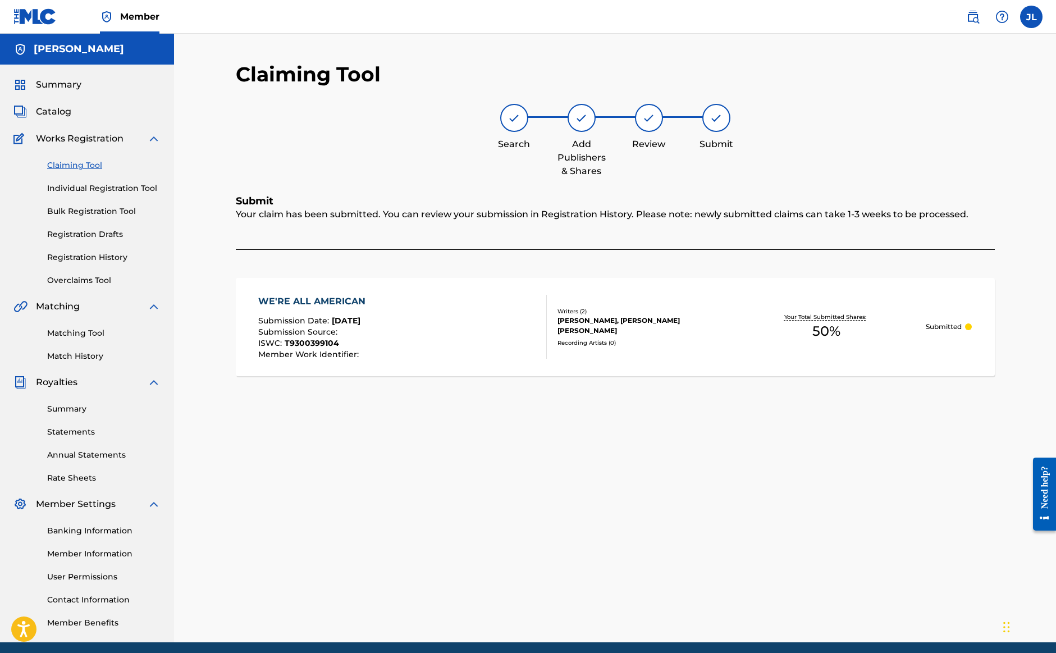
scroll to position [0, 1]
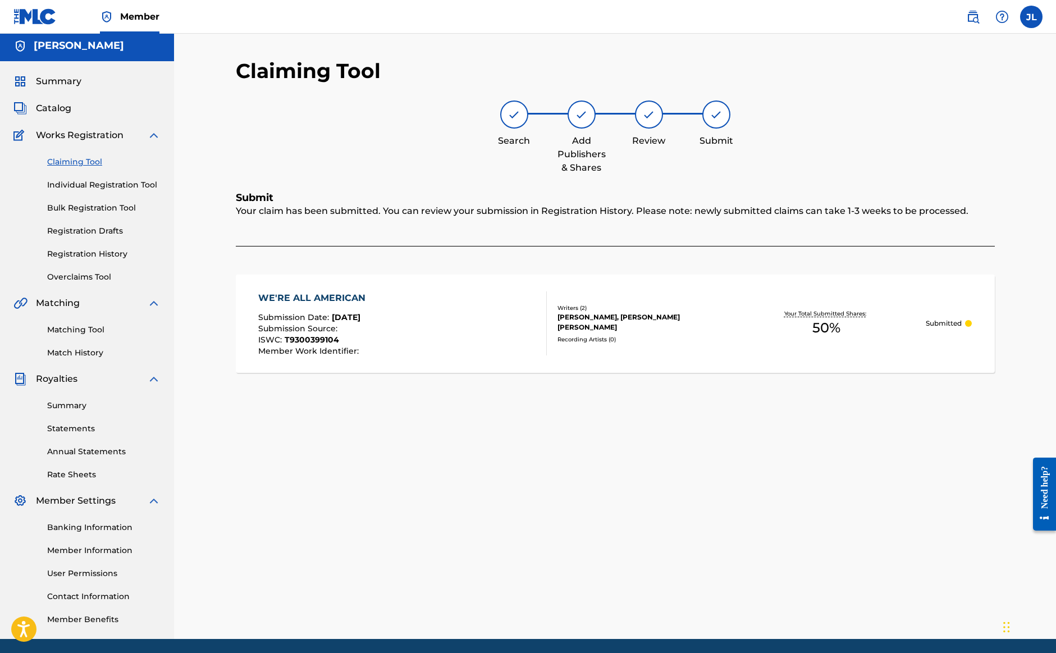
click at [83, 167] on link "Claiming Tool" at bounding box center [103, 162] width 113 height 12
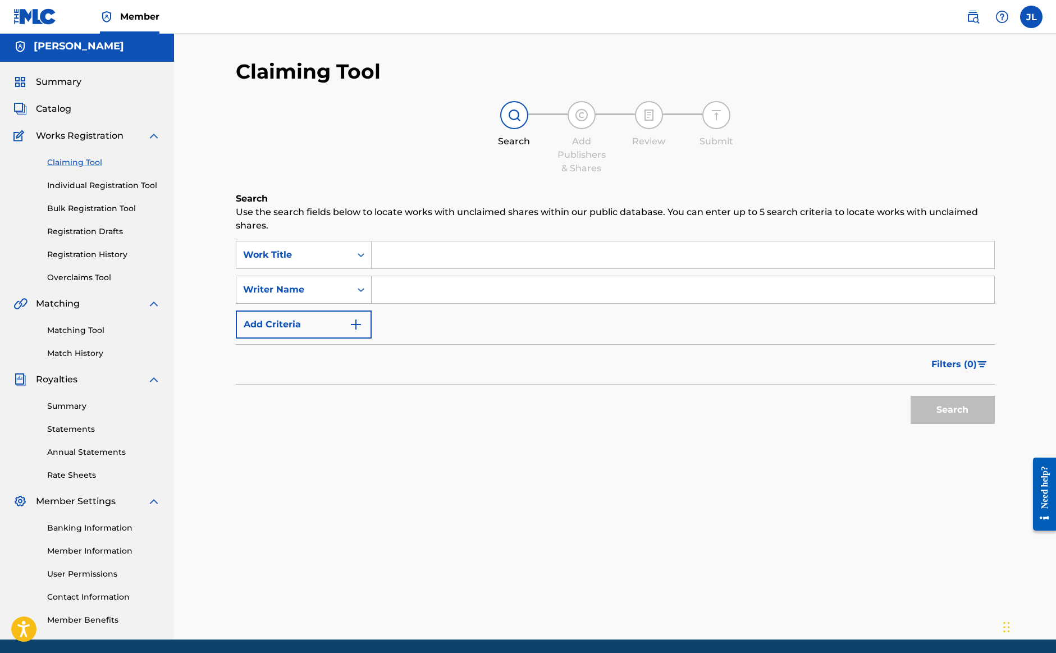
click at [328, 301] on div "Writer Name" at bounding box center [304, 290] width 136 height 28
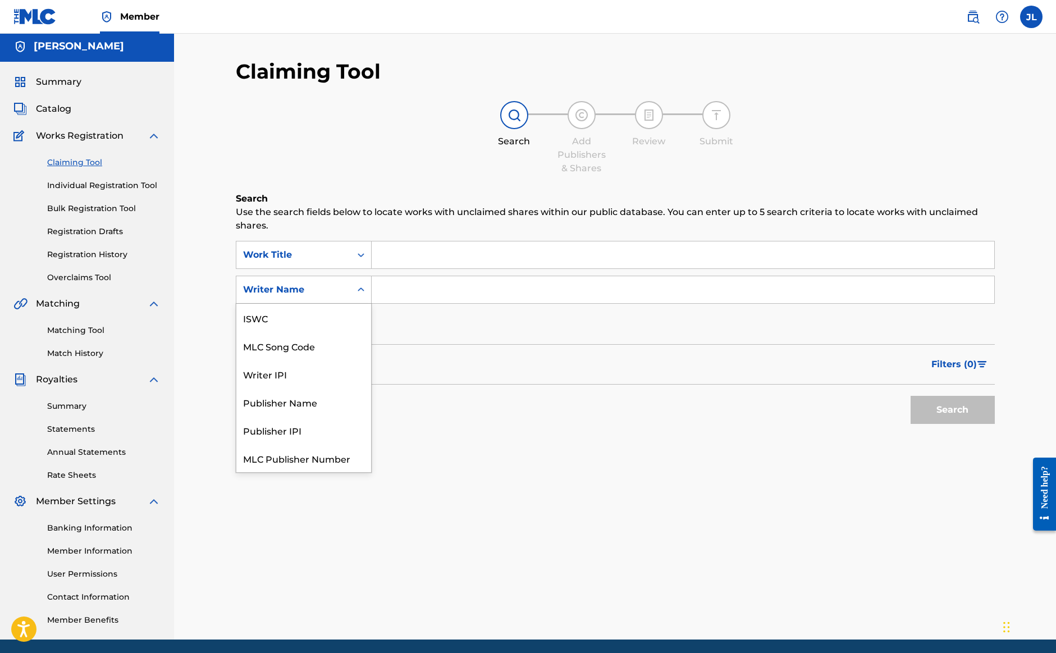
scroll to position [28, 0]
click at [327, 353] on div "Writer IPI" at bounding box center [303, 346] width 135 height 28
click at [354, 295] on div "Search Form" at bounding box center [361, 290] width 20 height 20
click at [346, 297] on div "Writer IPI" at bounding box center [293, 289] width 115 height 21
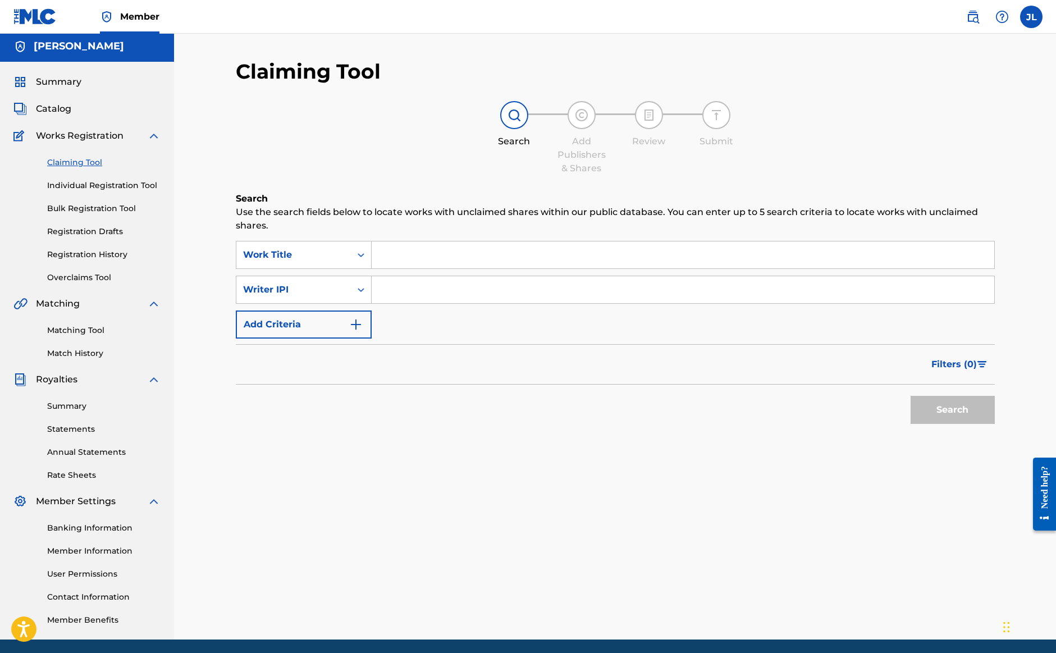
click at [418, 289] on input "Search Form" at bounding box center [683, 289] width 623 height 27
type input "[PERSON_NAME]"
click at [952, 410] on button "Search" at bounding box center [953, 410] width 84 height 28
click at [940, 415] on button "Search" at bounding box center [953, 410] width 84 height 28
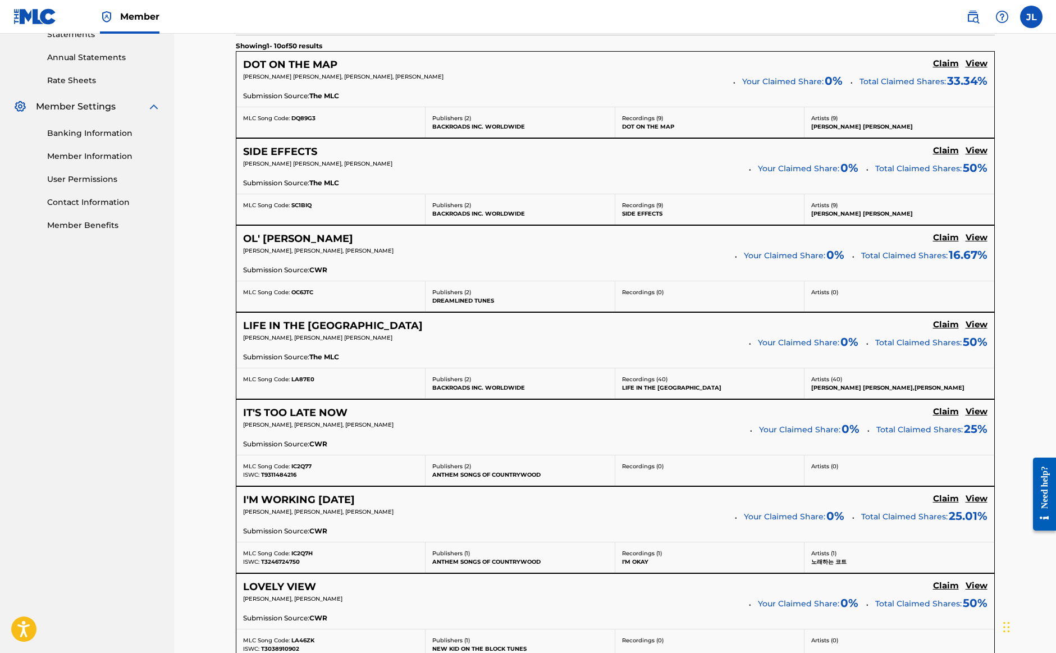
scroll to position [367, 1]
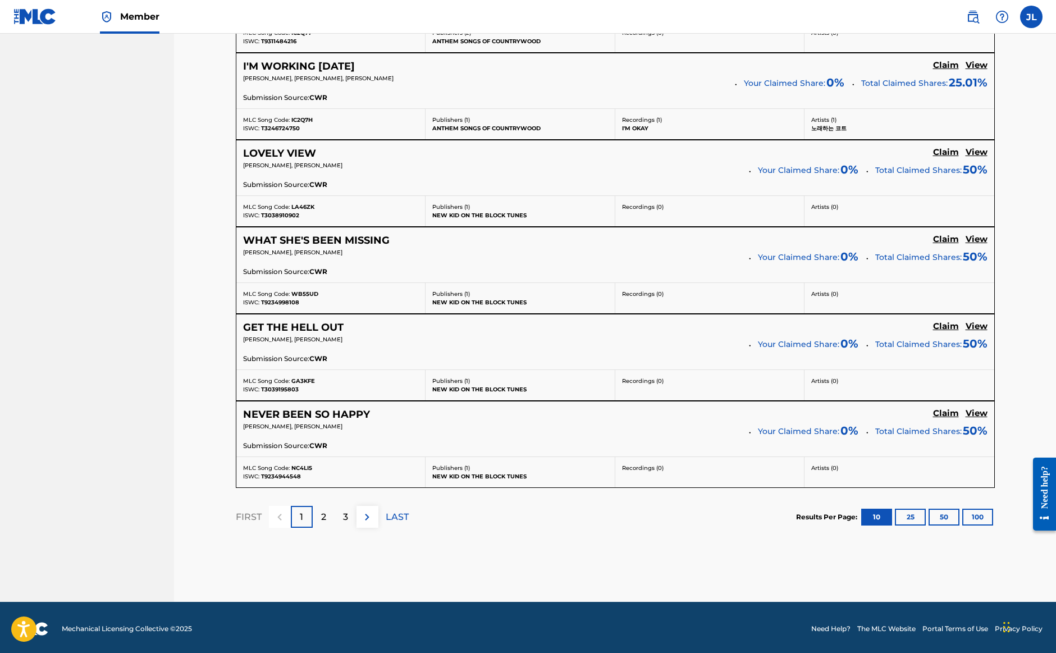
click at [323, 510] on p "2" at bounding box center [323, 516] width 5 height 13
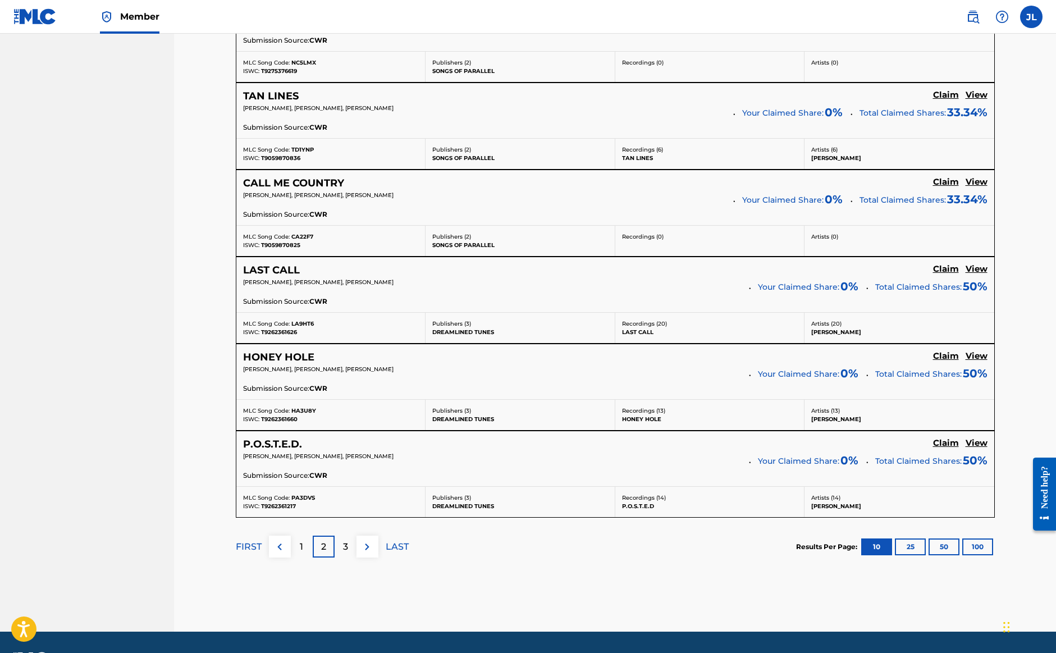
scroll to position [801, 0]
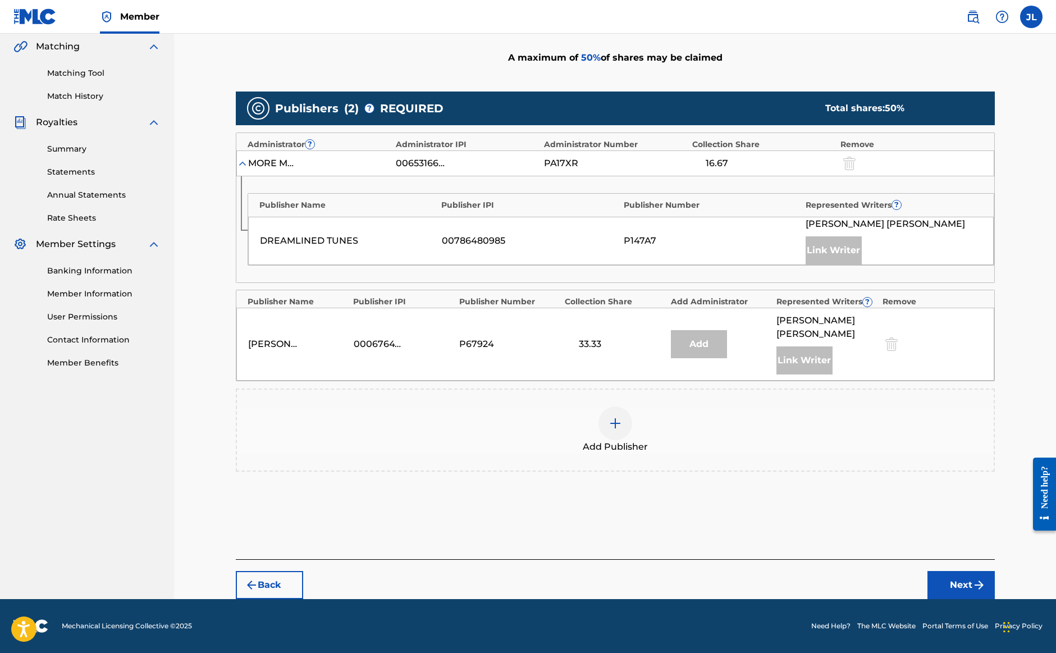
scroll to position [246, 0]
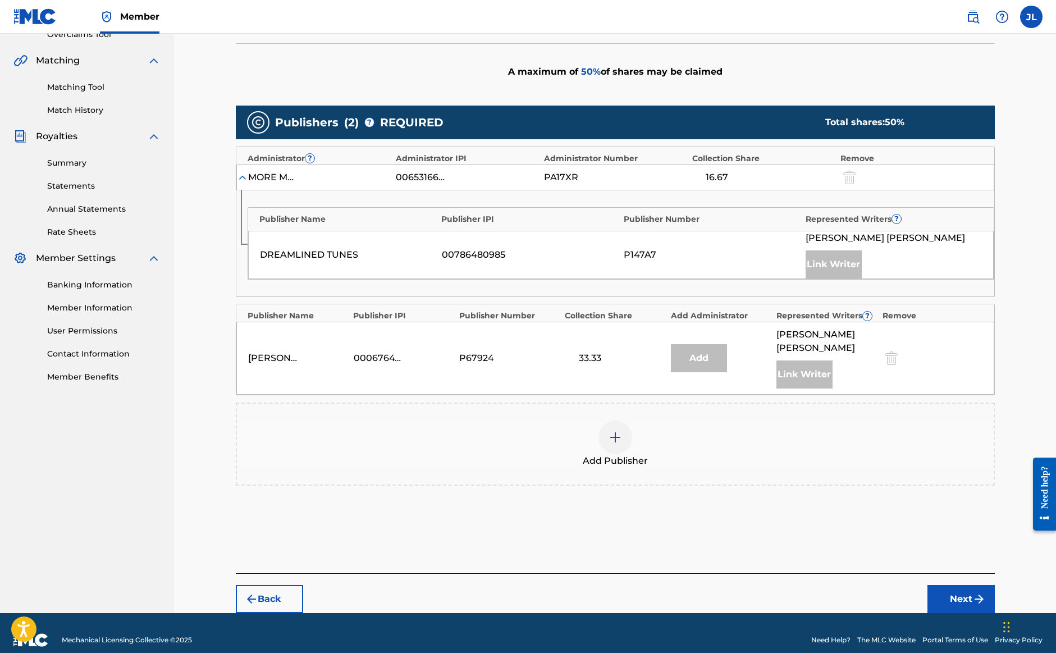
click at [623, 421] on div at bounding box center [616, 438] width 34 height 34
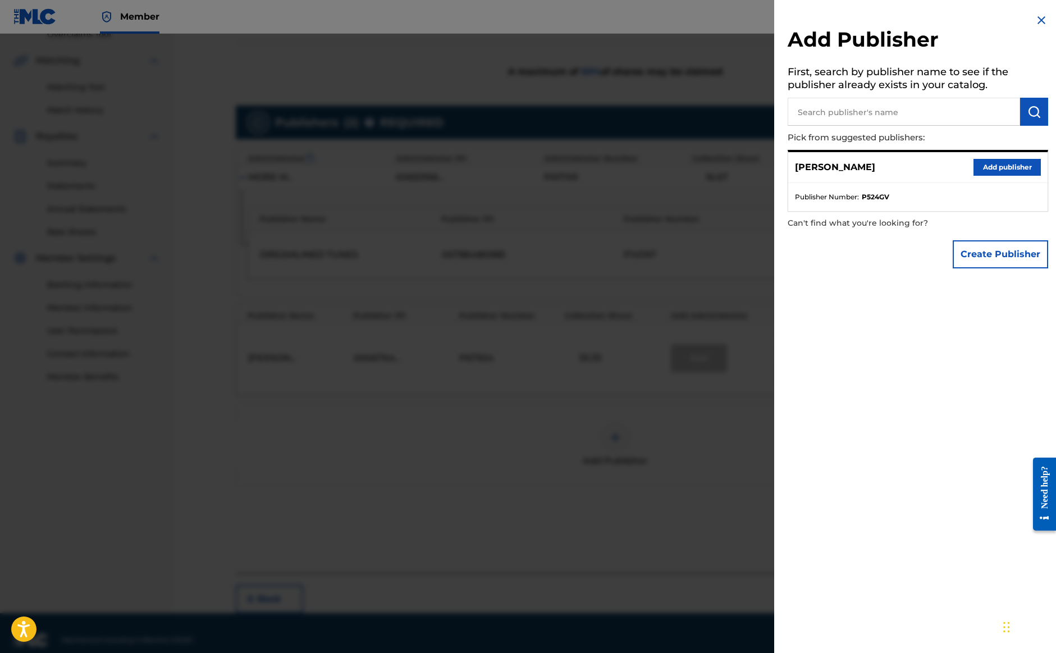
click at [1023, 167] on button "Add publisher" at bounding box center [1007, 167] width 67 height 17
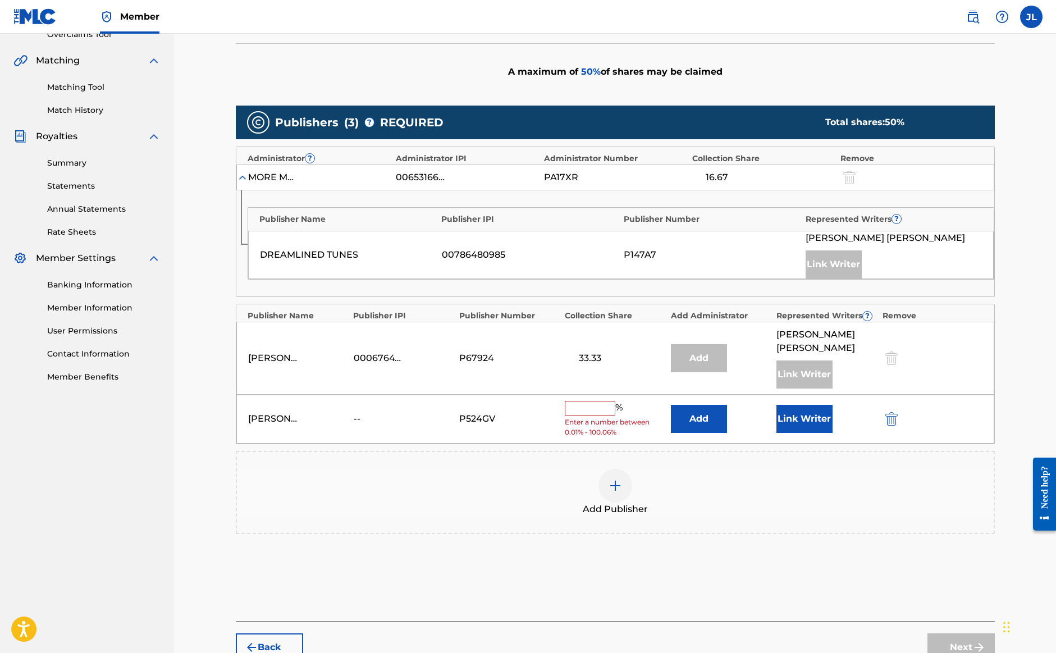
click at [600, 401] on input "text" at bounding box center [590, 408] width 51 height 15
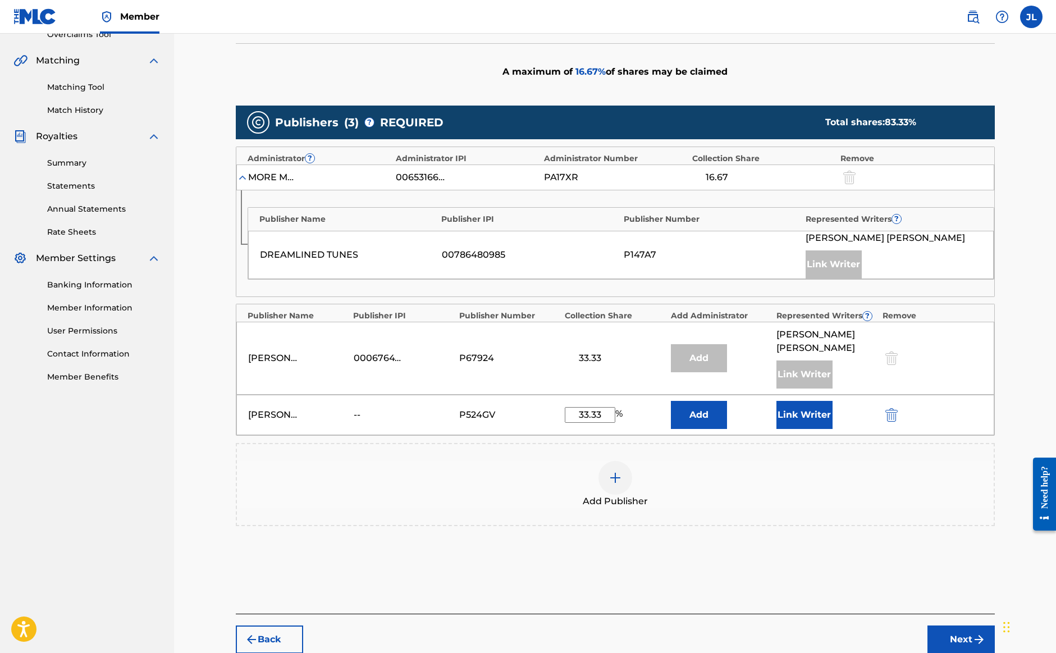
type input "33.33"
click at [811, 402] on button "Link Writer" at bounding box center [805, 415] width 56 height 28
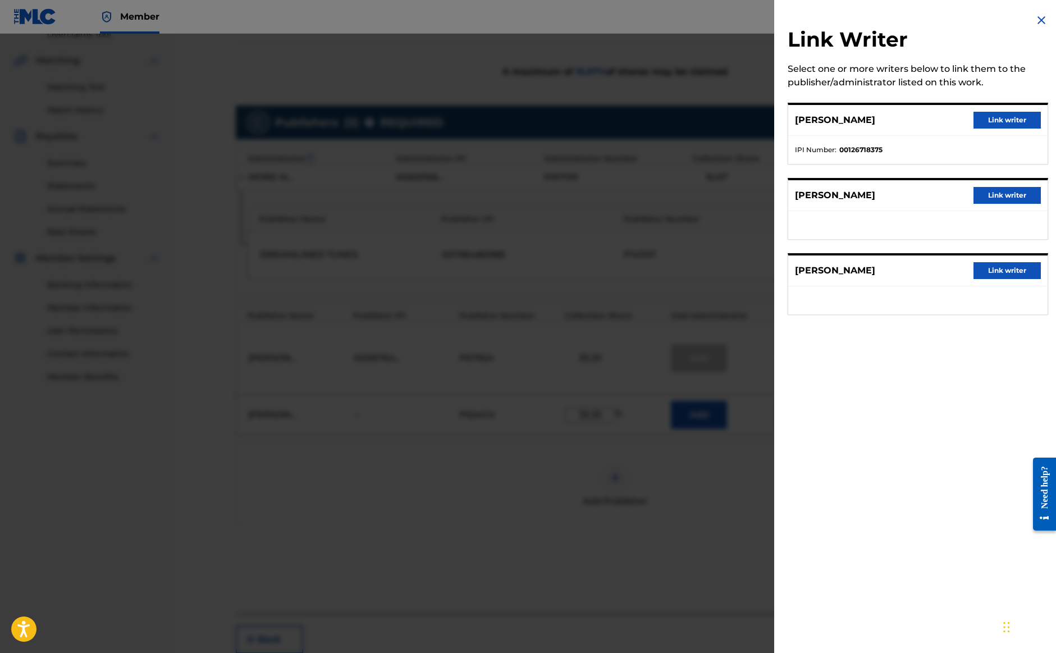
click at [1019, 273] on button "Link writer" at bounding box center [1007, 270] width 67 height 17
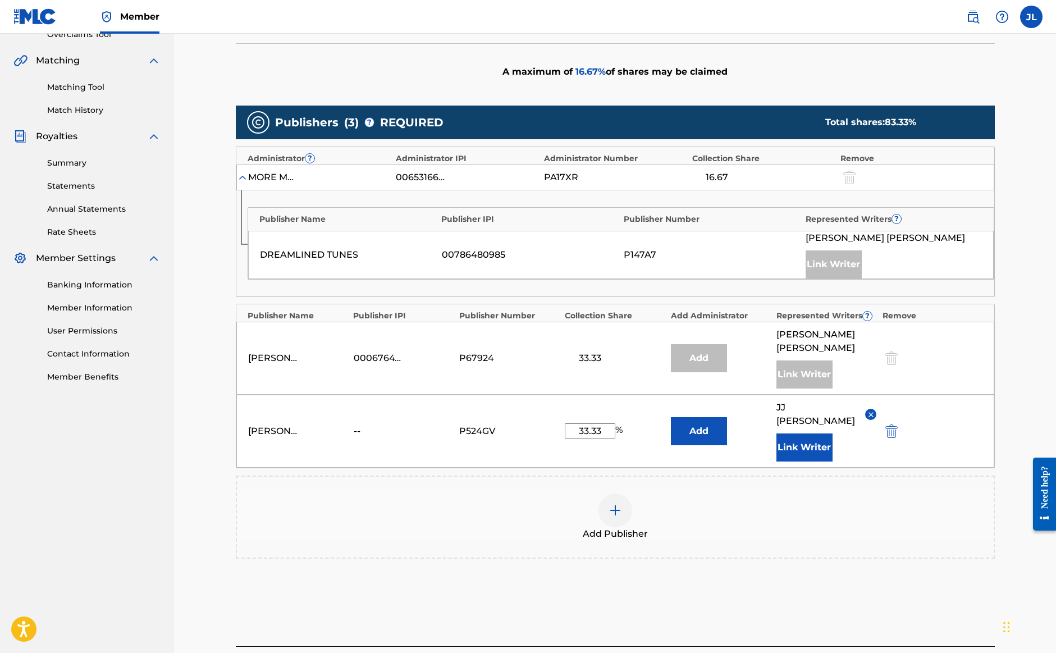
click at [698, 417] on button "Add" at bounding box center [699, 431] width 56 height 28
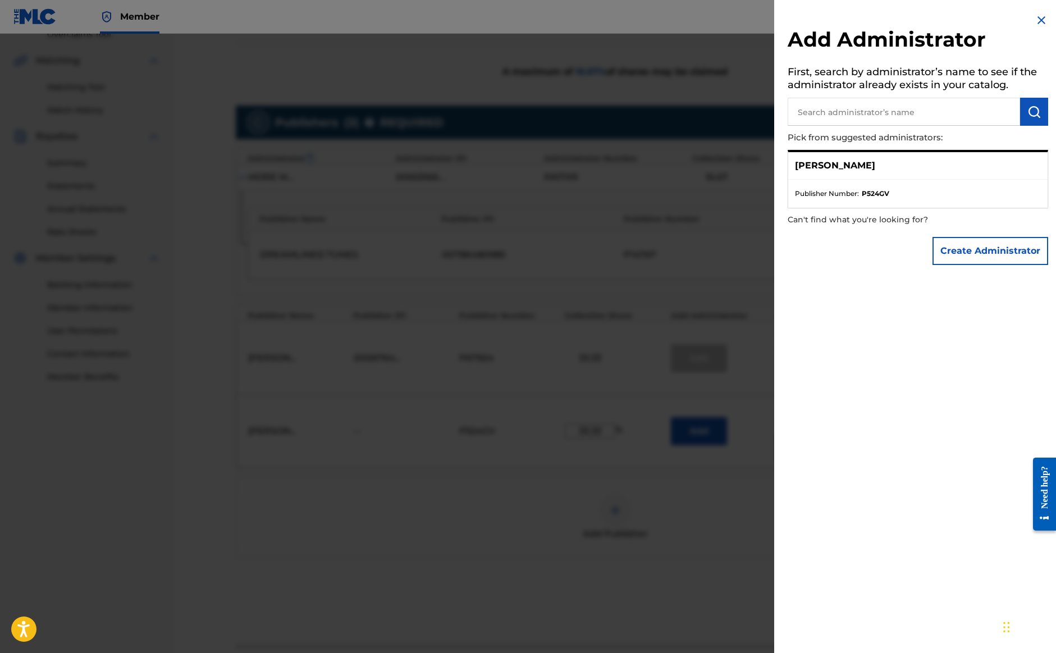
click at [1037, 21] on img at bounding box center [1041, 19] width 13 height 13
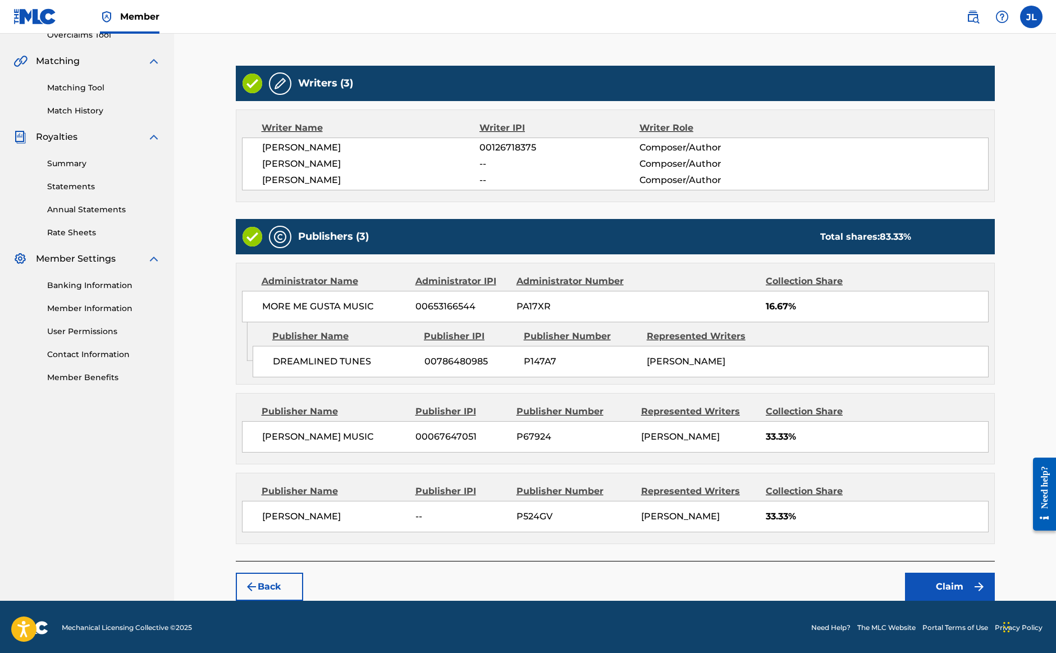
scroll to position [245, 0]
click at [924, 577] on button "Claim" at bounding box center [950, 587] width 90 height 28
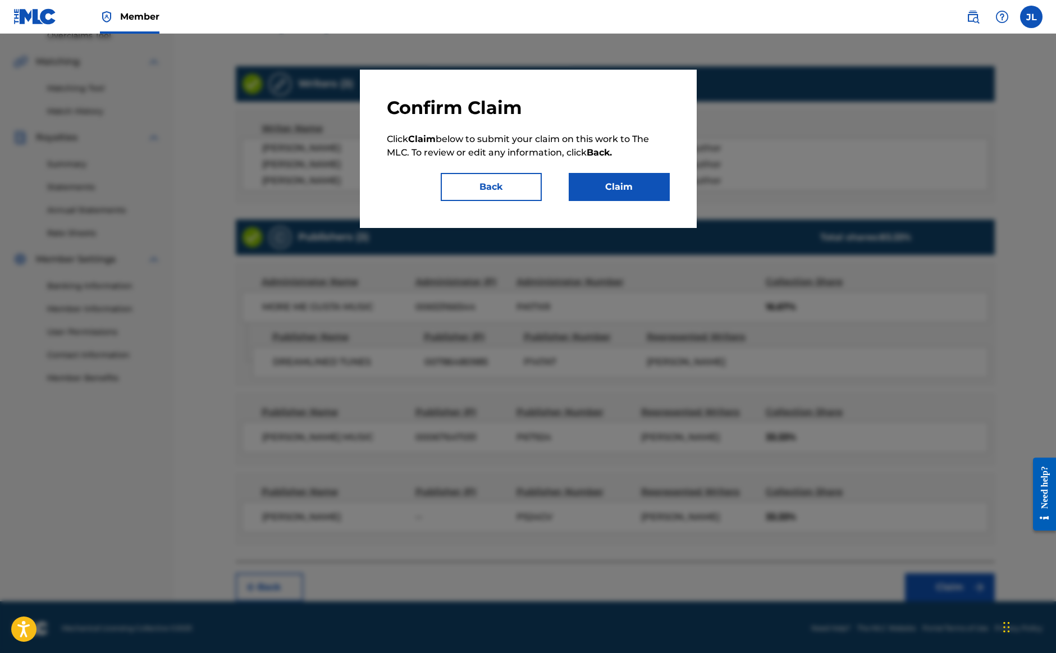
click at [650, 195] on button "Claim" at bounding box center [619, 187] width 101 height 28
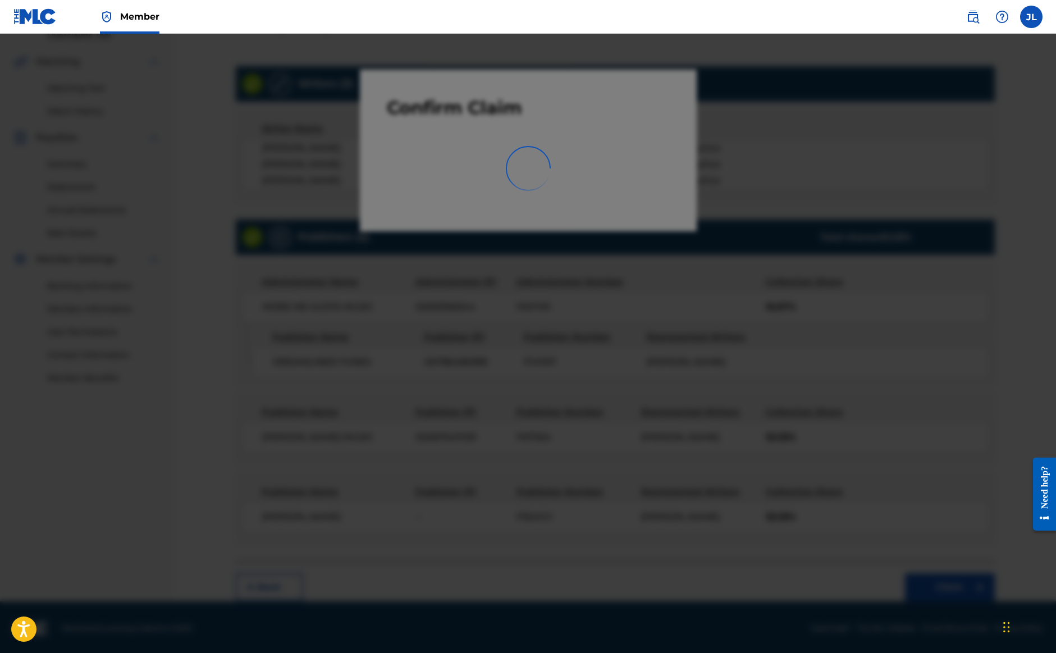
scroll to position [43, 0]
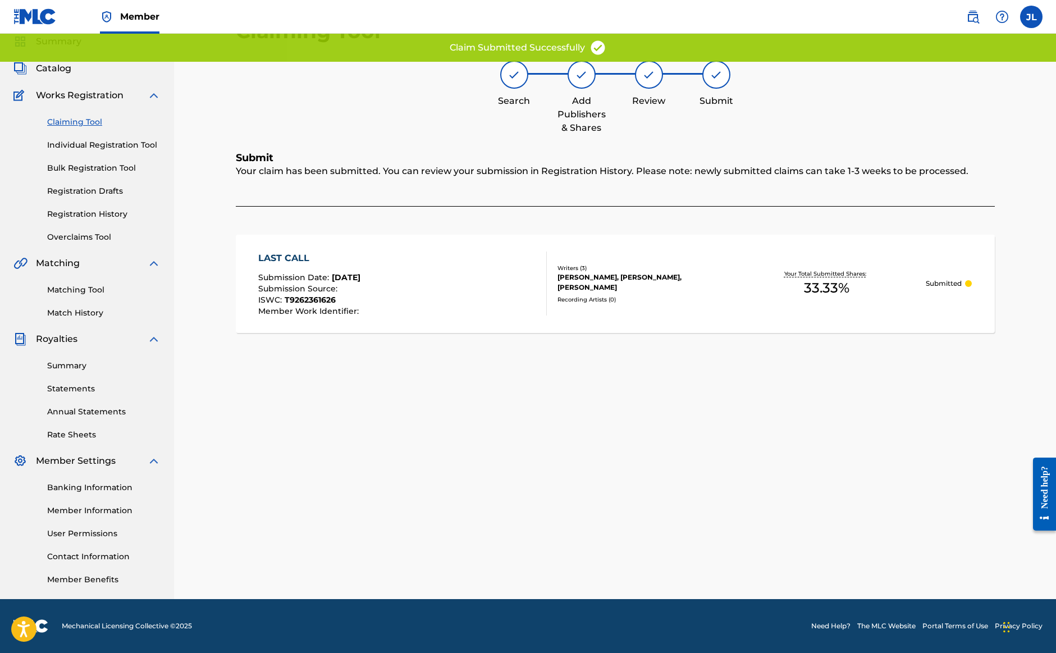
click at [83, 125] on link "Claiming Tool" at bounding box center [103, 122] width 113 height 12
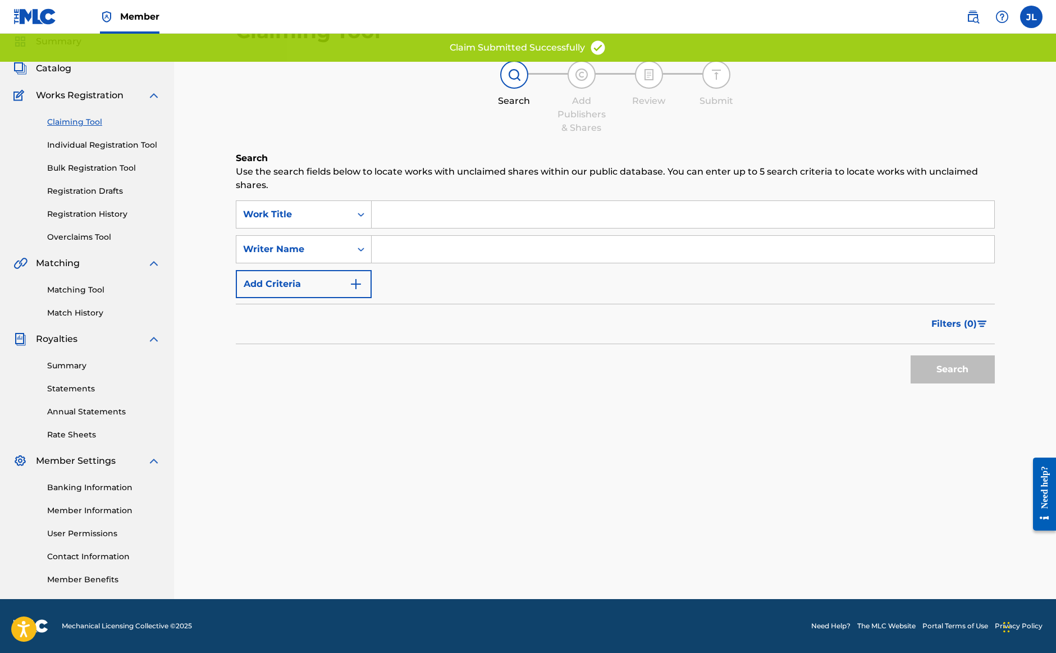
scroll to position [0, 0]
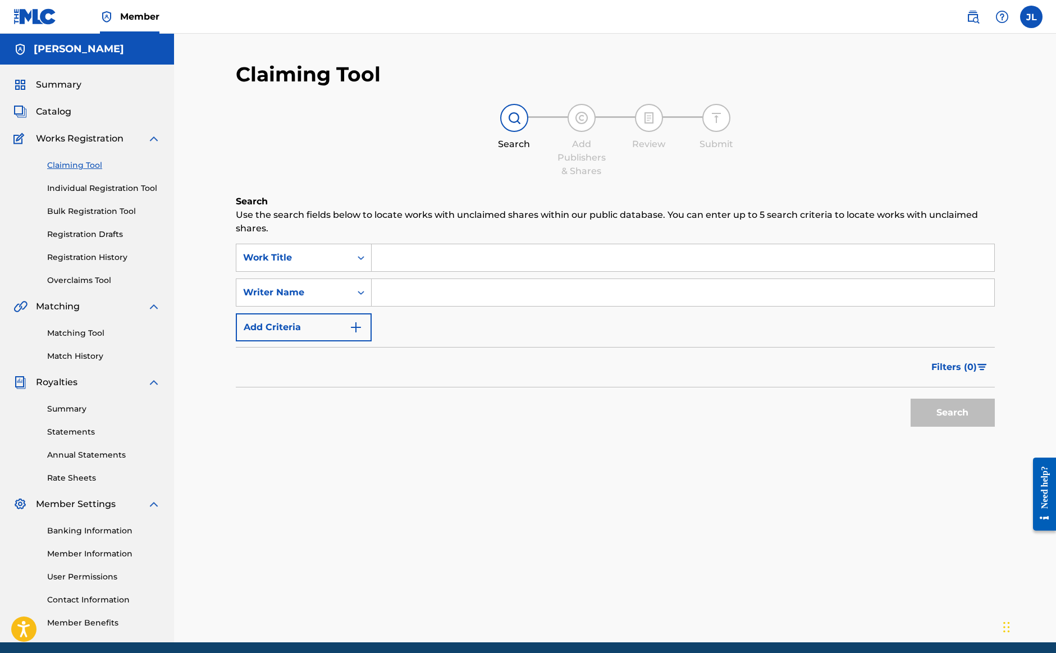
click at [426, 296] on input "Search Form" at bounding box center [683, 292] width 623 height 27
type input "[PERSON_NAME]"
click at [952, 413] on button "Search" at bounding box center [953, 413] width 84 height 28
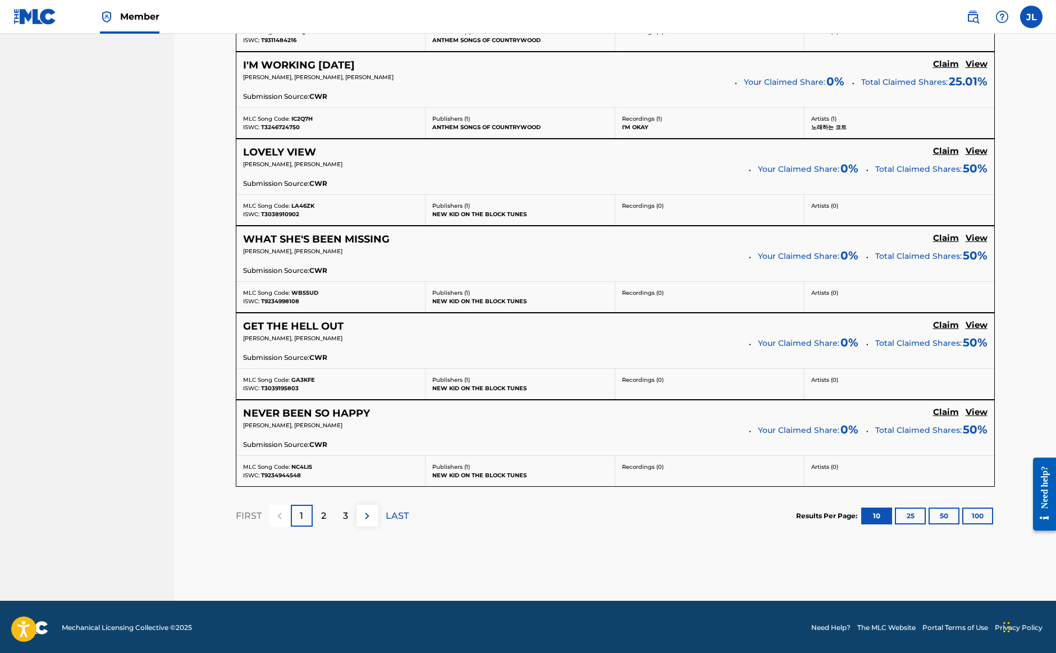
scroll to position [831, 0]
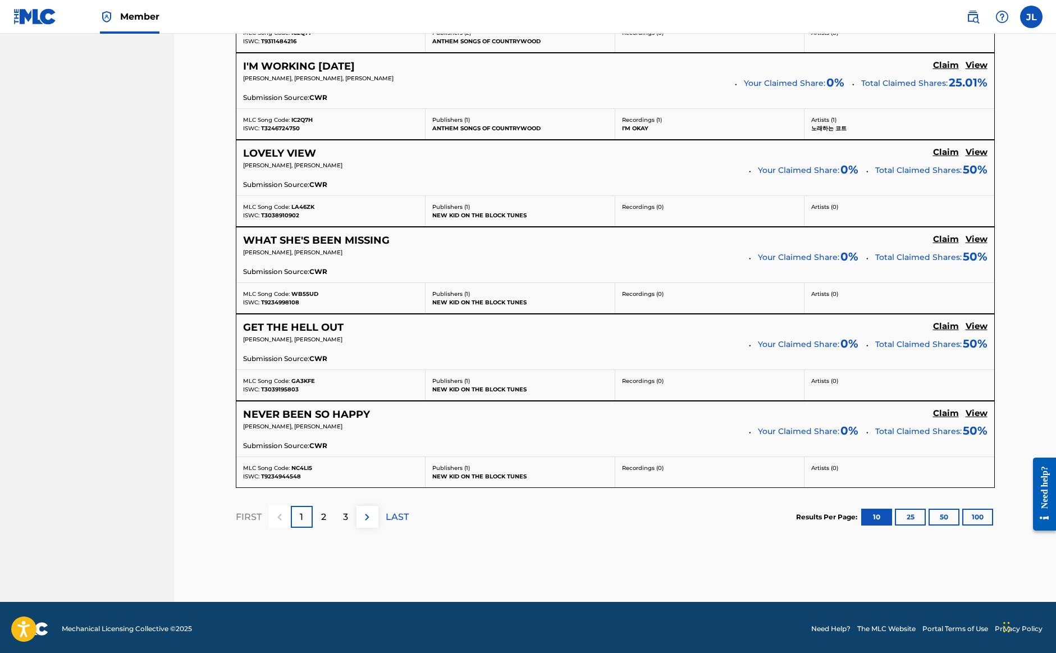
click at [322, 518] on p "2" at bounding box center [323, 516] width 5 height 13
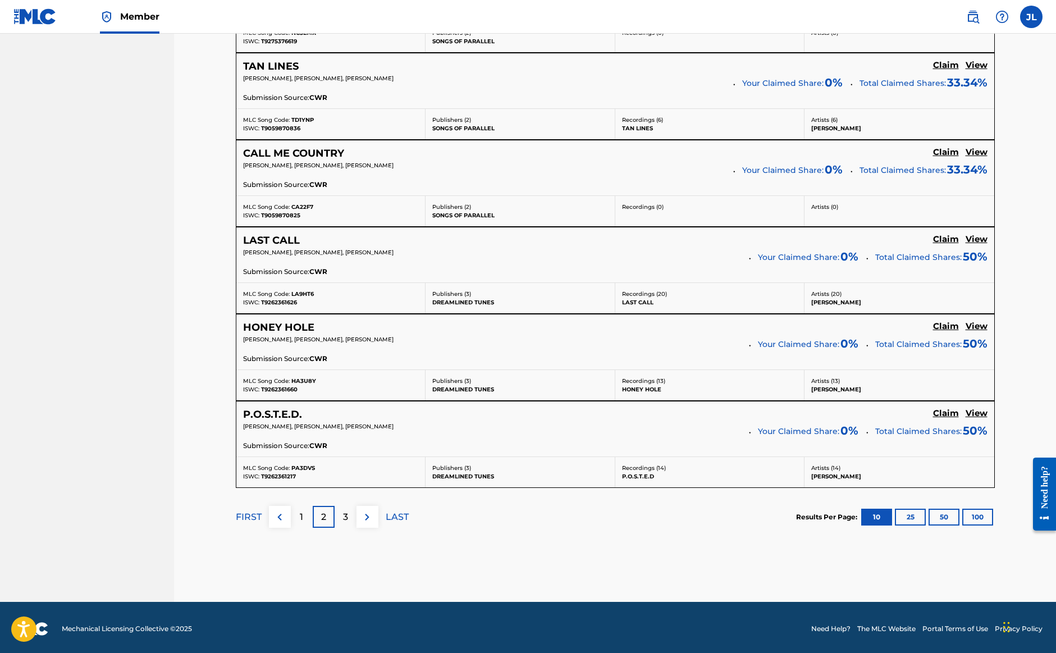
click at [303, 325] on h5 "HONEY HOLE" at bounding box center [278, 327] width 71 height 13
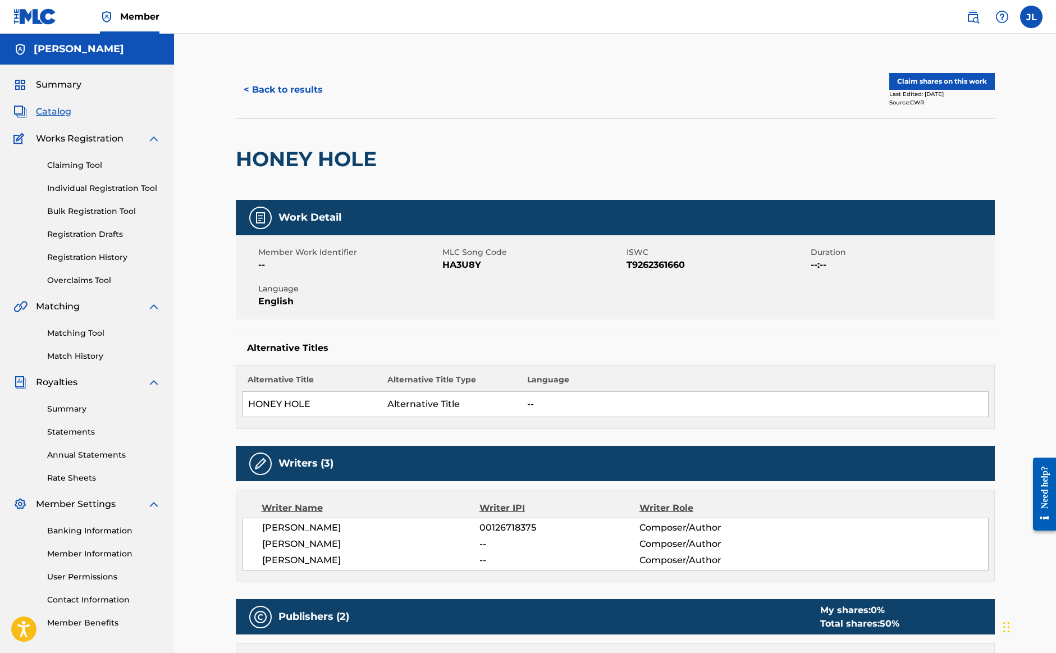
click at [923, 80] on button "Claim shares on this work" at bounding box center [942, 81] width 106 height 17
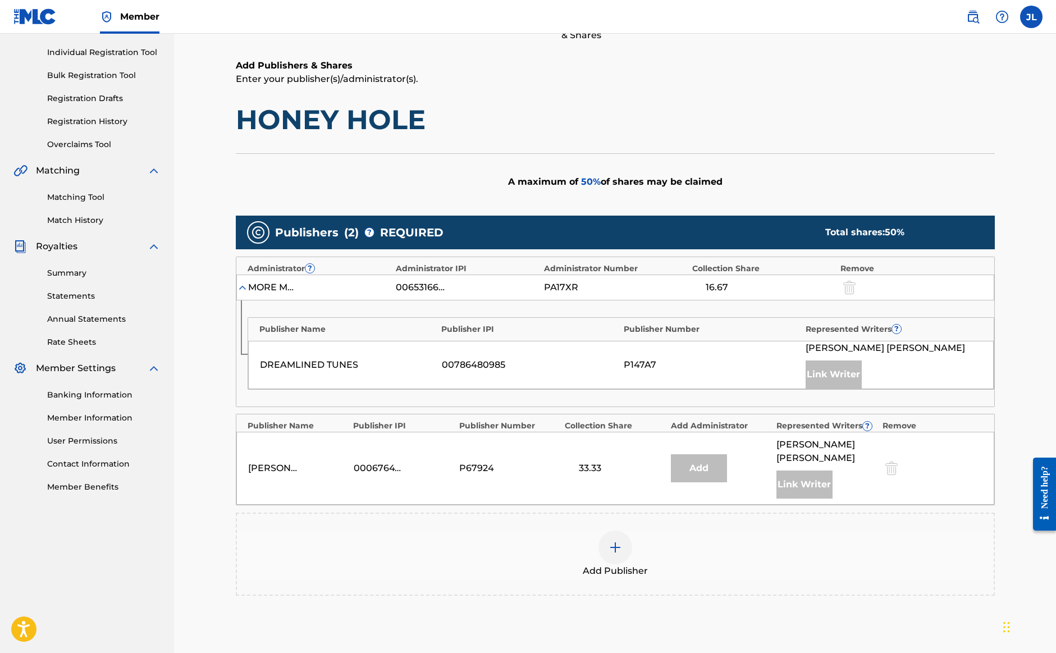
scroll to position [143, 0]
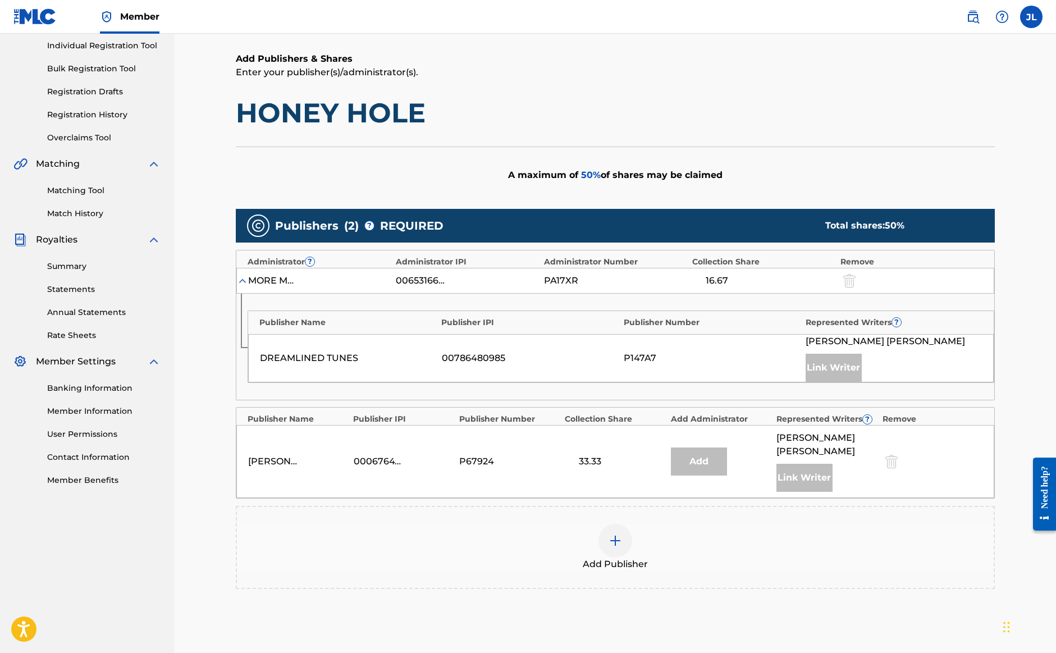
click at [617, 534] on img at bounding box center [615, 540] width 13 height 13
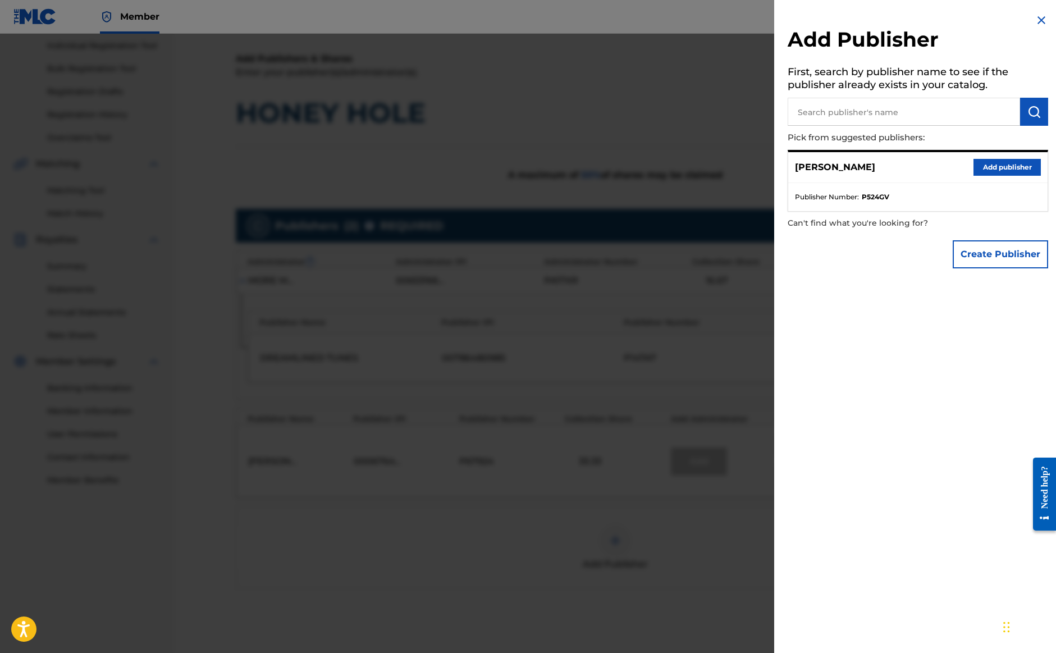
click at [1000, 169] on button "Add publisher" at bounding box center [1007, 167] width 67 height 17
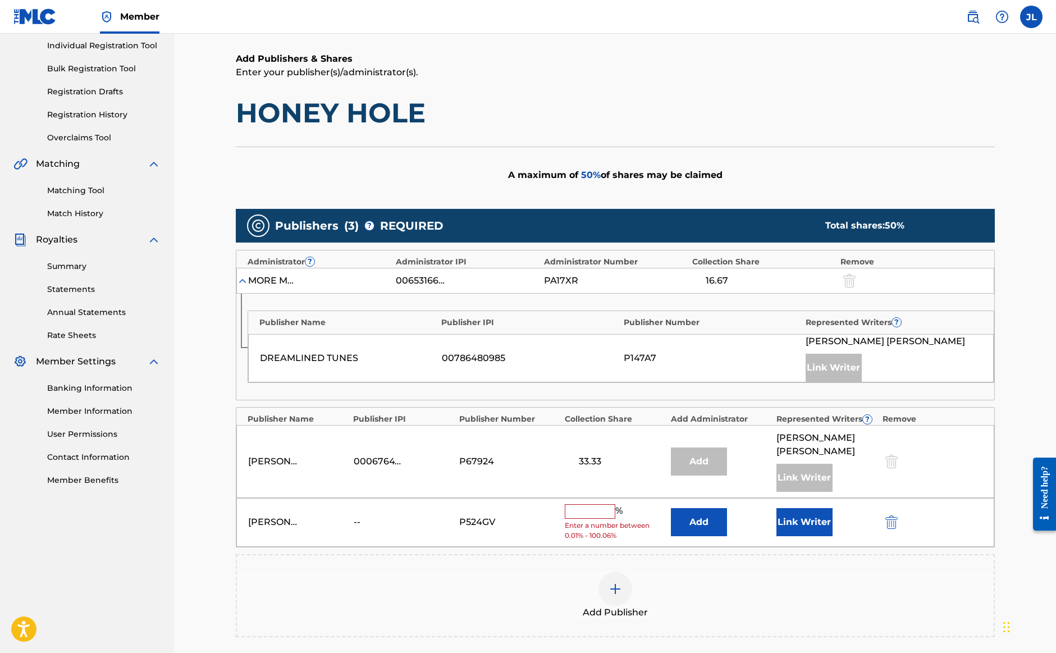
click at [587, 504] on input "text" at bounding box center [590, 511] width 51 height 15
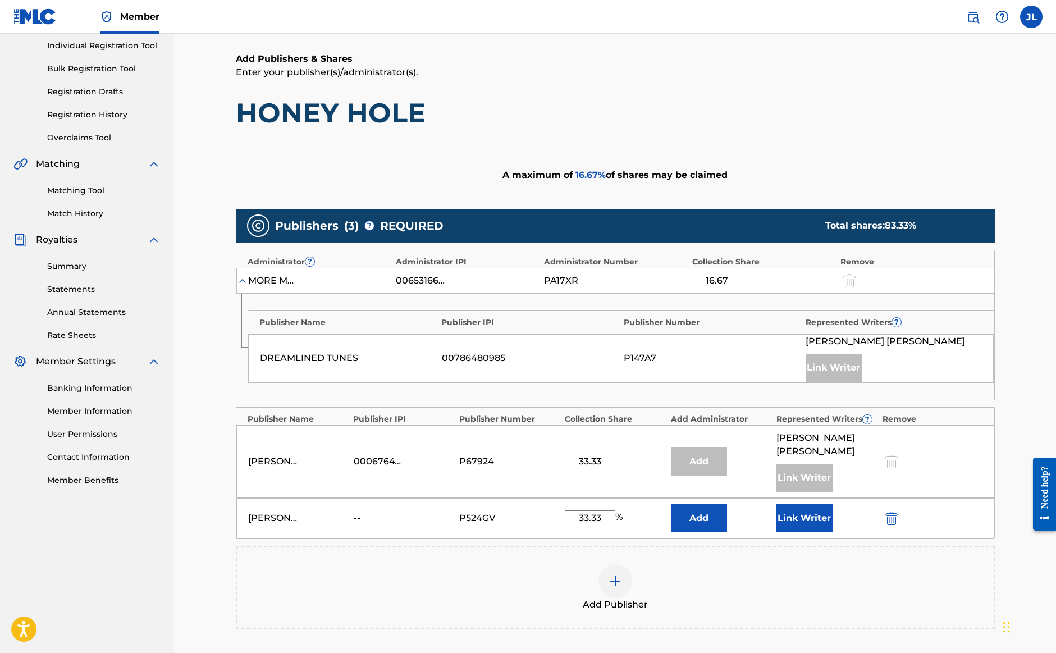
type input "33.33"
click at [798, 509] on button "Link Writer" at bounding box center [805, 518] width 56 height 28
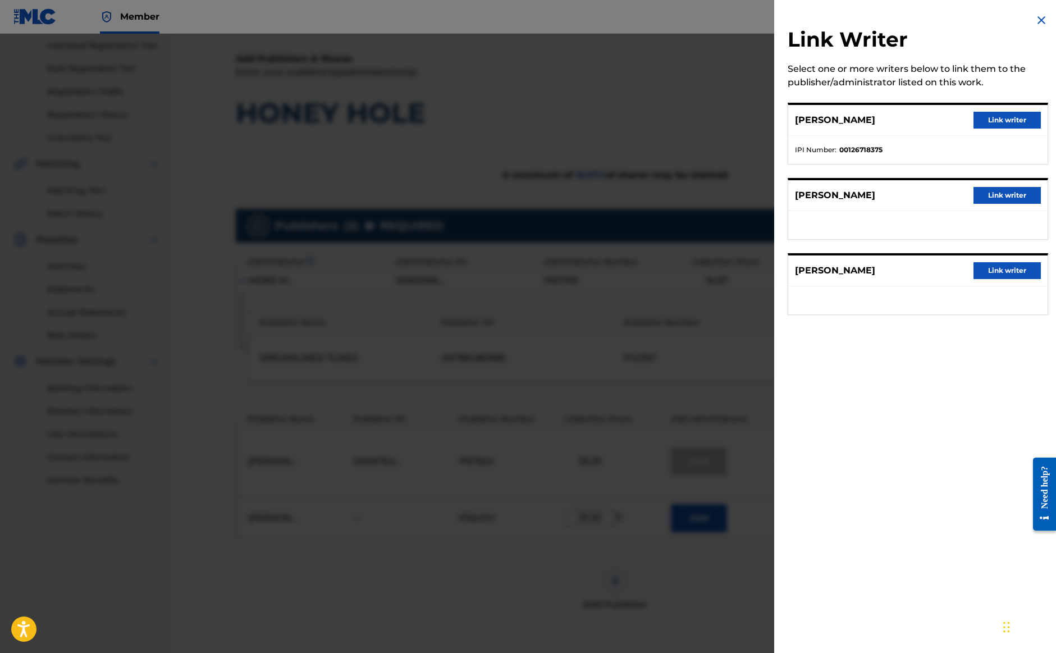
click at [989, 276] on button "Link writer" at bounding box center [1007, 270] width 67 height 17
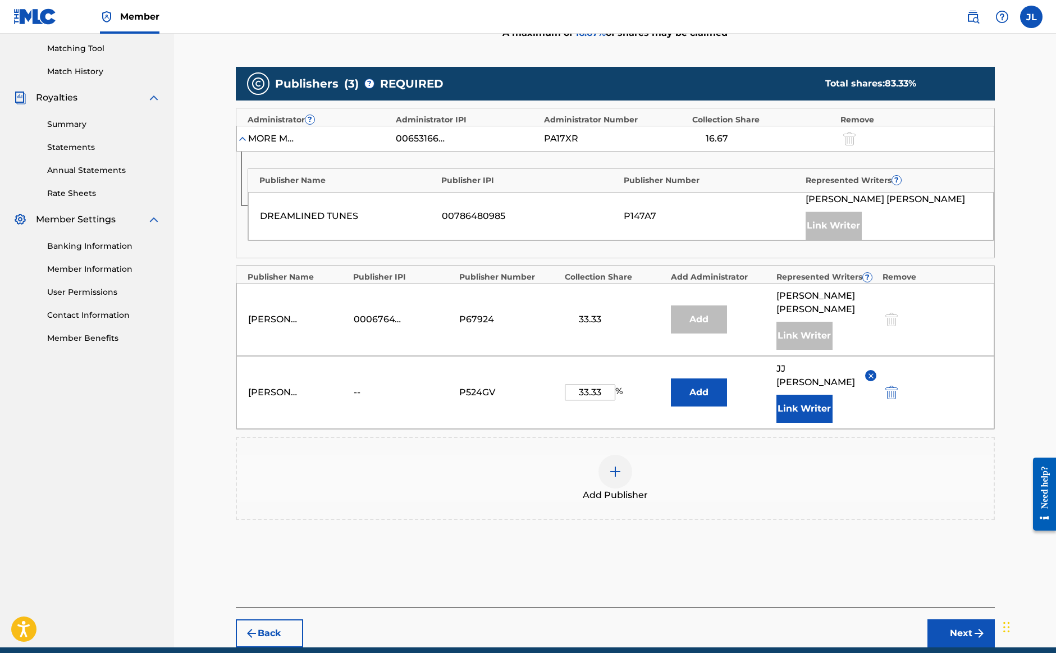
scroll to position [293, 0]
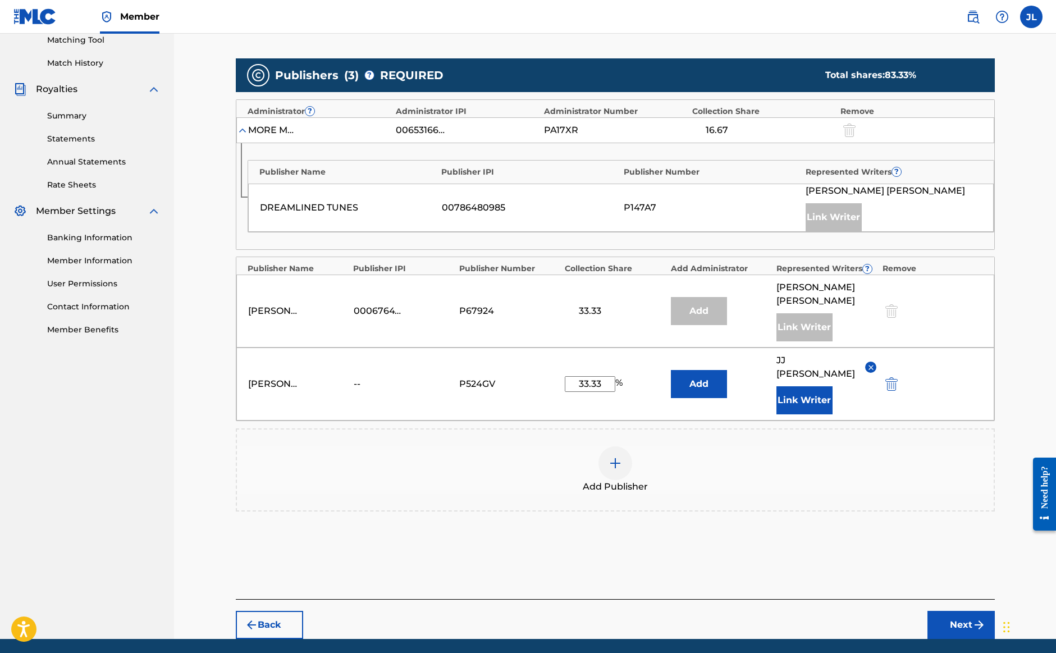
click at [947, 611] on button "Next" at bounding box center [961, 625] width 67 height 28
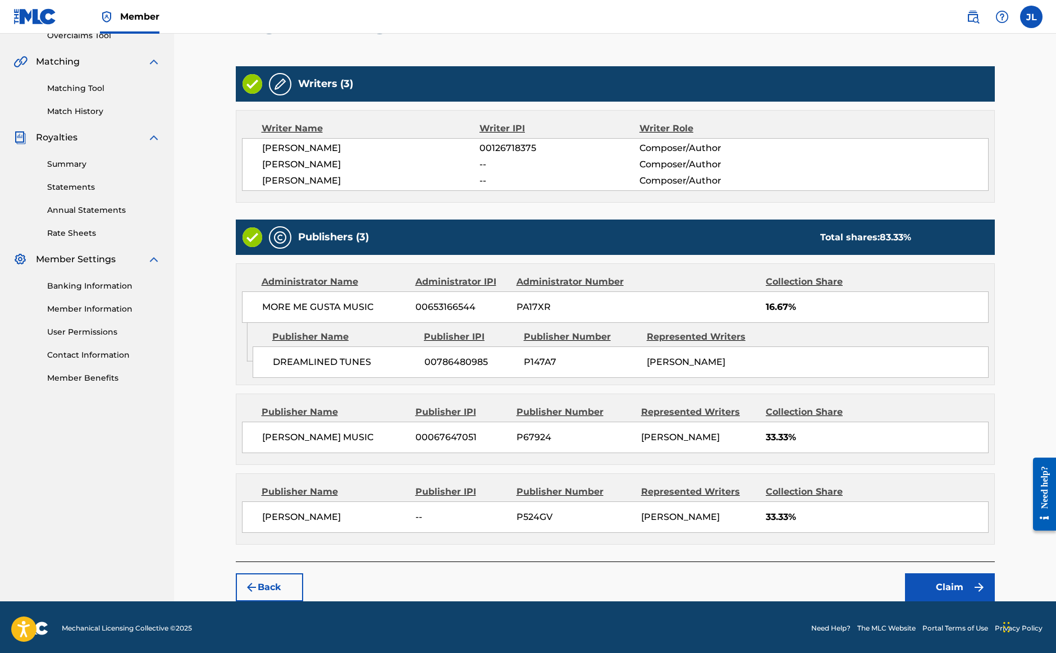
click at [944, 590] on button "Claim" at bounding box center [950, 587] width 90 height 28
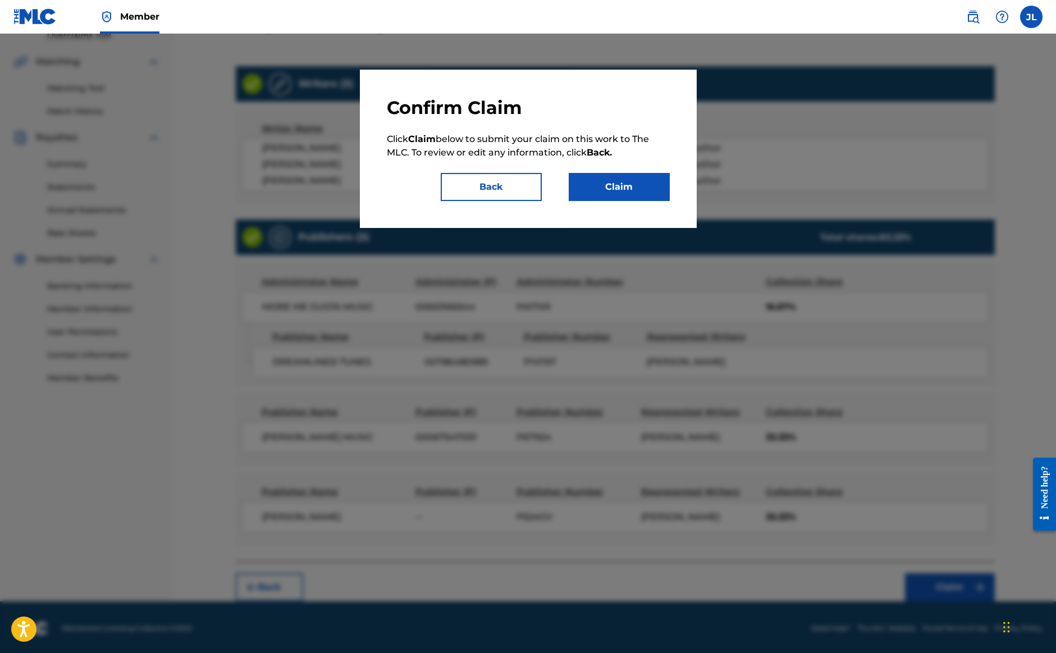
click at [604, 184] on button "Claim" at bounding box center [619, 187] width 101 height 28
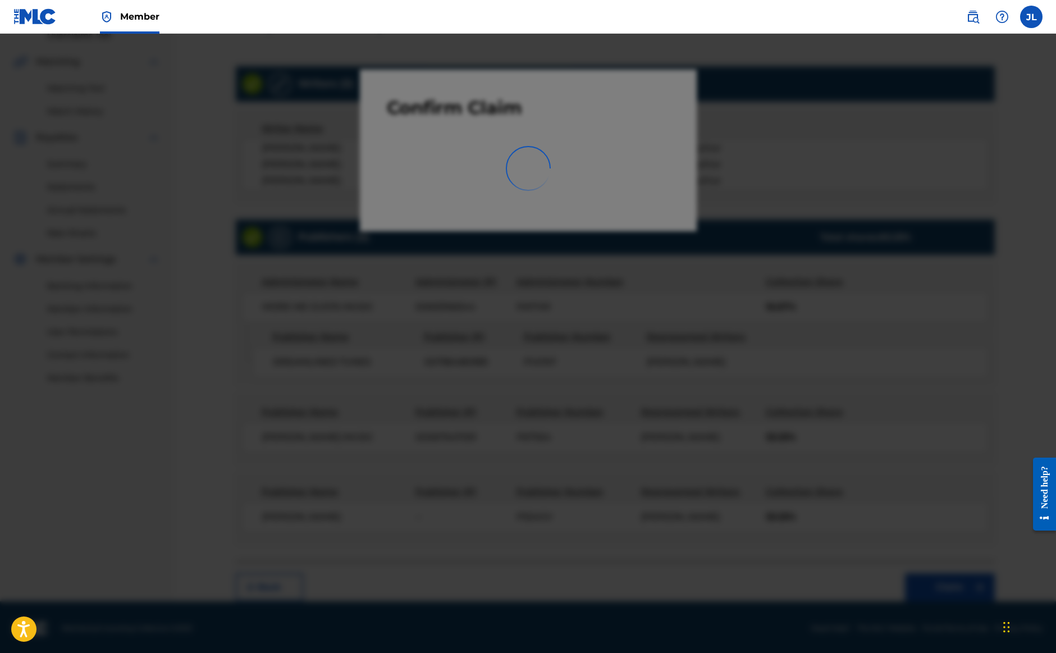
scroll to position [43, 0]
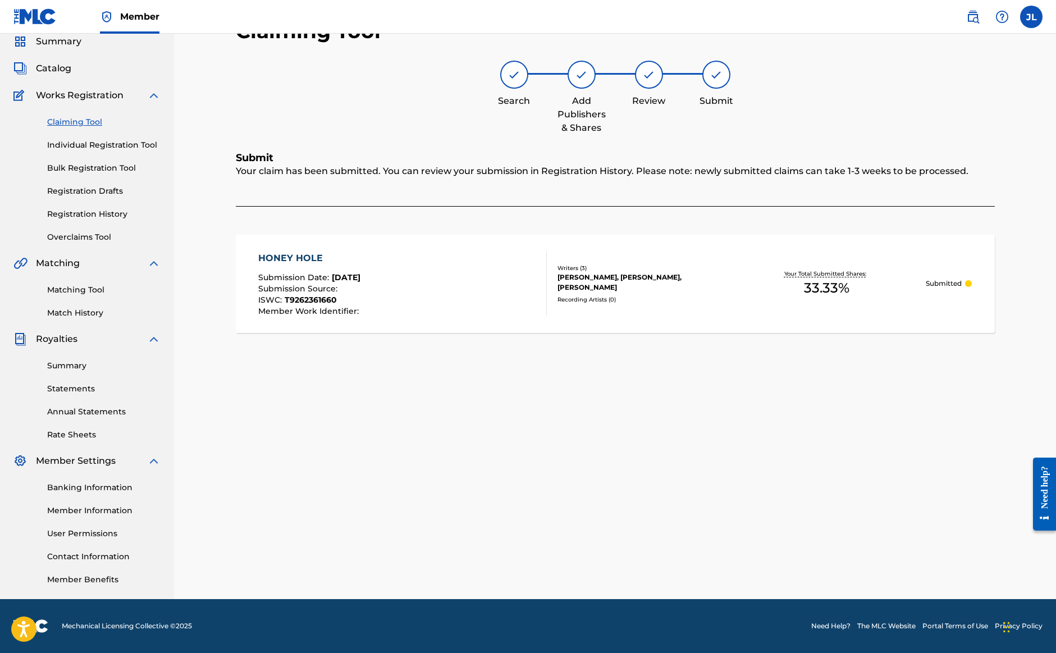
click at [98, 122] on link "Claiming Tool" at bounding box center [103, 122] width 113 height 12
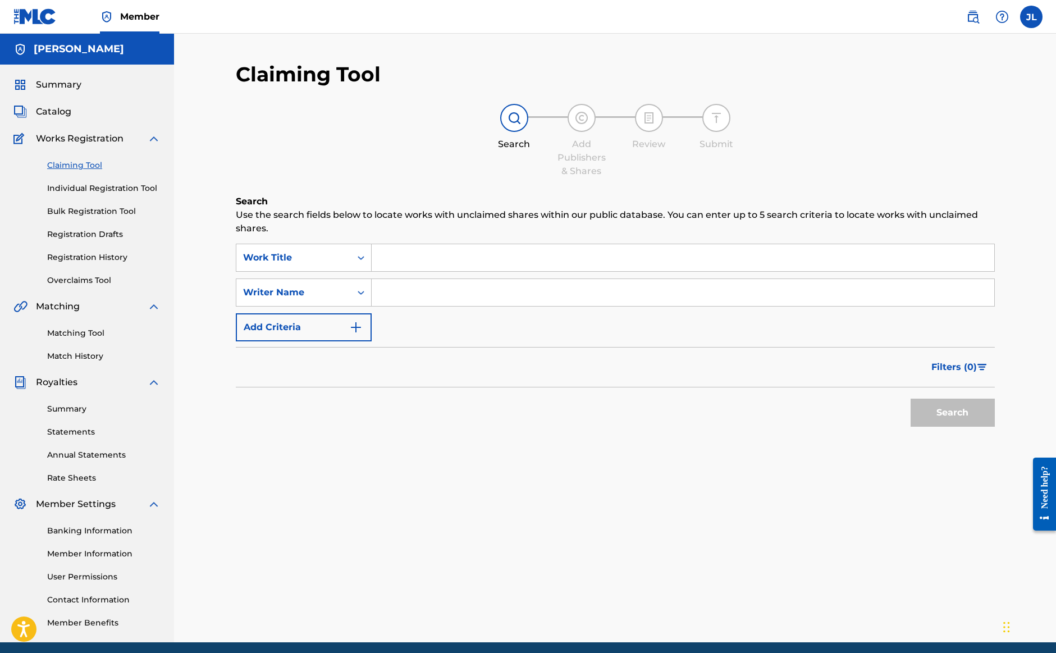
click at [400, 293] on input "Search Form" at bounding box center [683, 292] width 623 height 27
type input "[PERSON_NAME]"
click at [952, 413] on button "Search" at bounding box center [953, 413] width 84 height 28
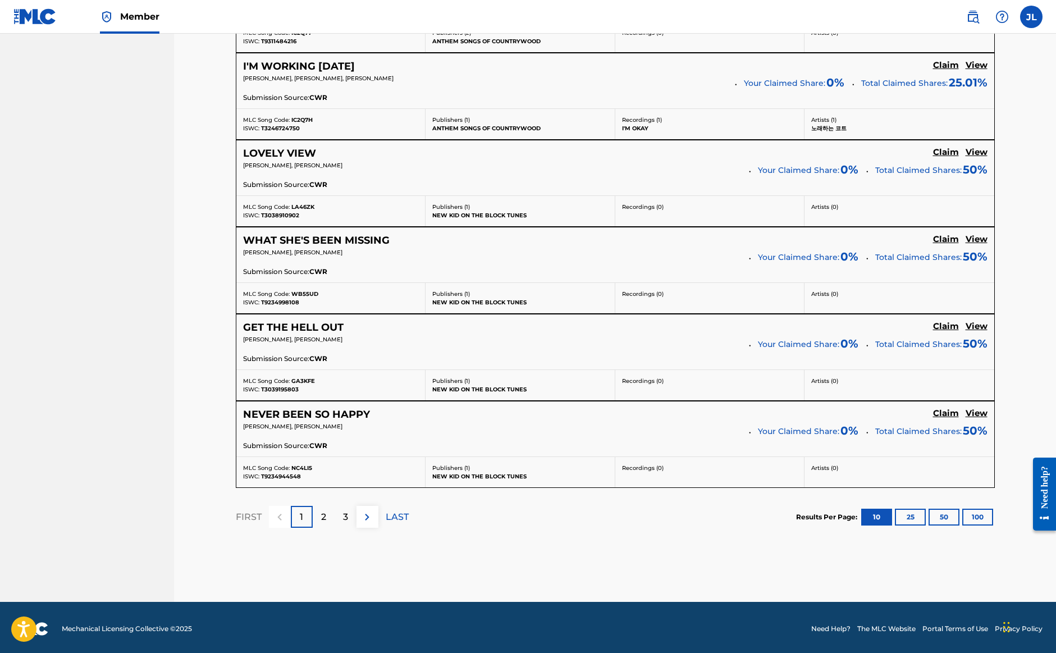
click at [330, 510] on div "2" at bounding box center [324, 517] width 22 height 22
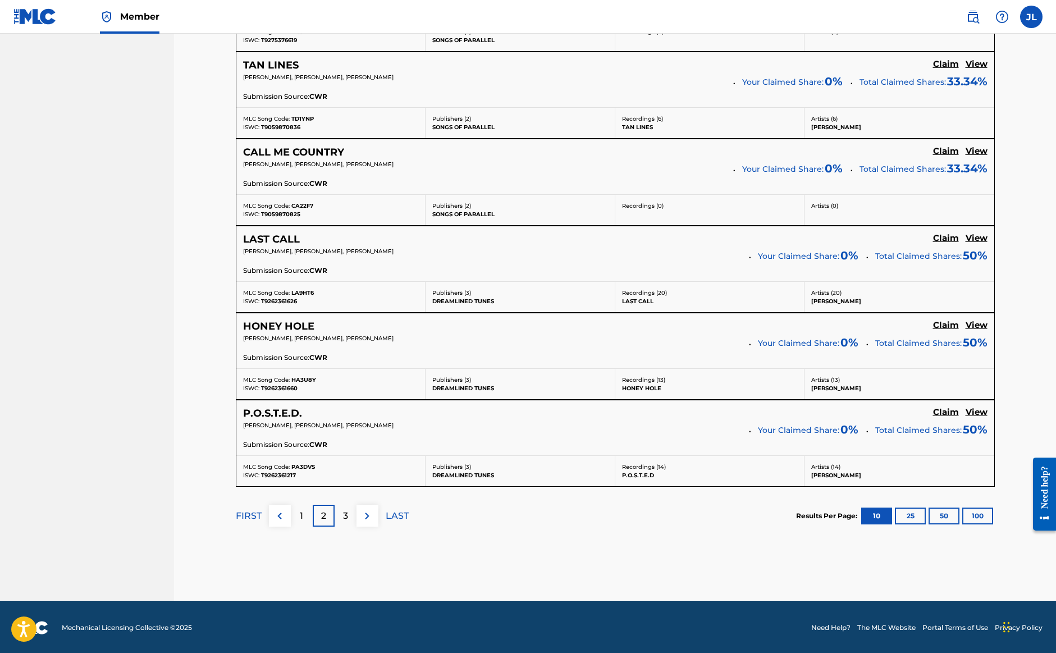
scroll to position [831, 0]
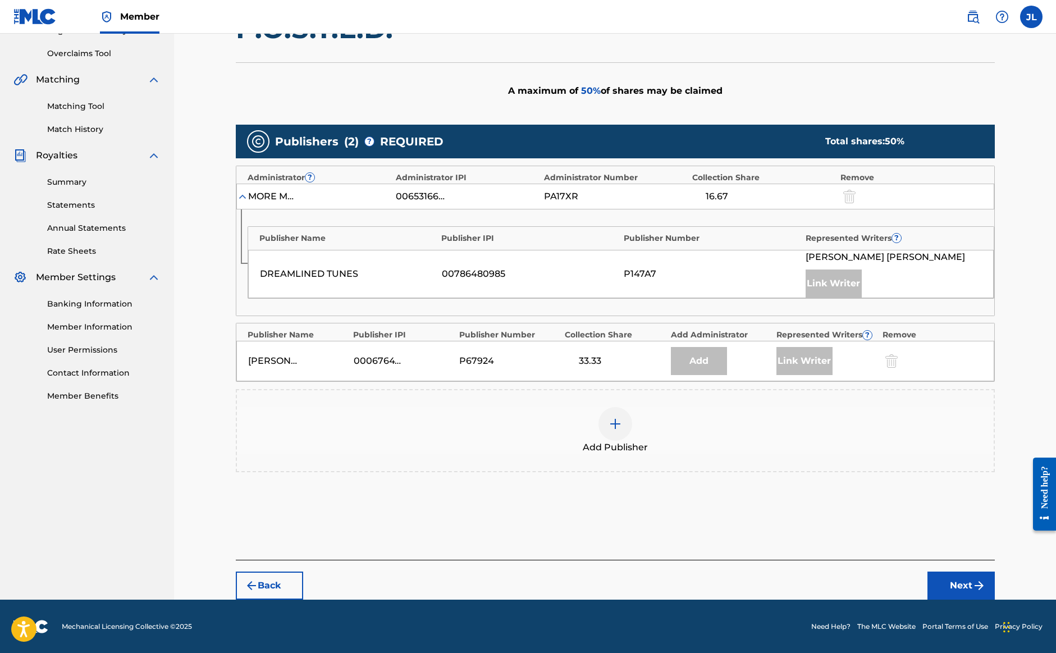
click at [613, 425] on img at bounding box center [615, 423] width 13 height 13
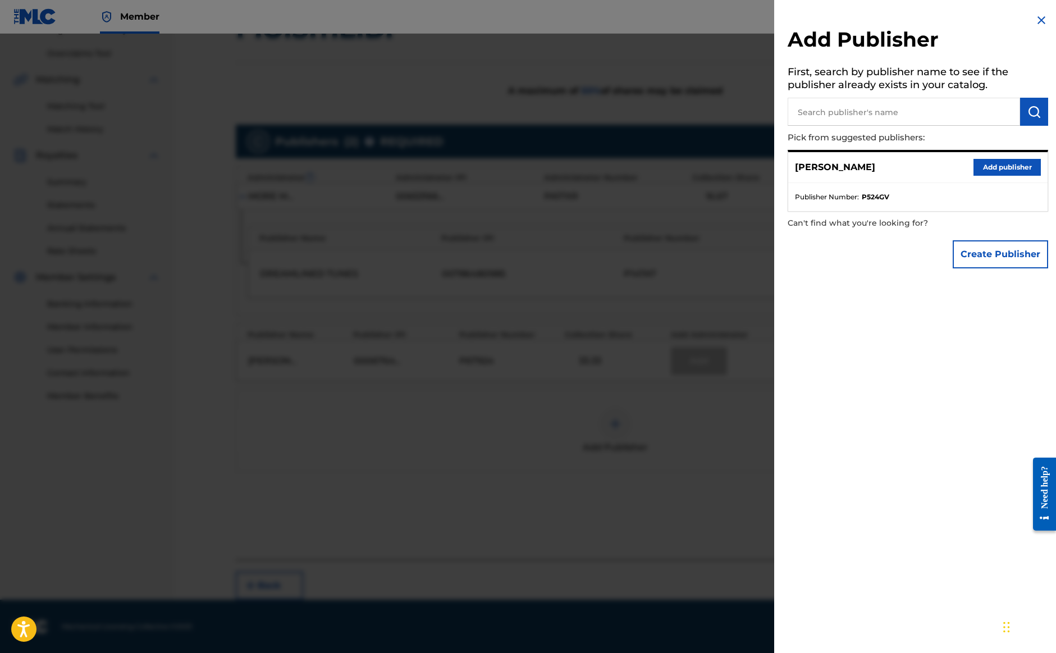
click at [989, 161] on button "Add publisher" at bounding box center [1007, 167] width 67 height 17
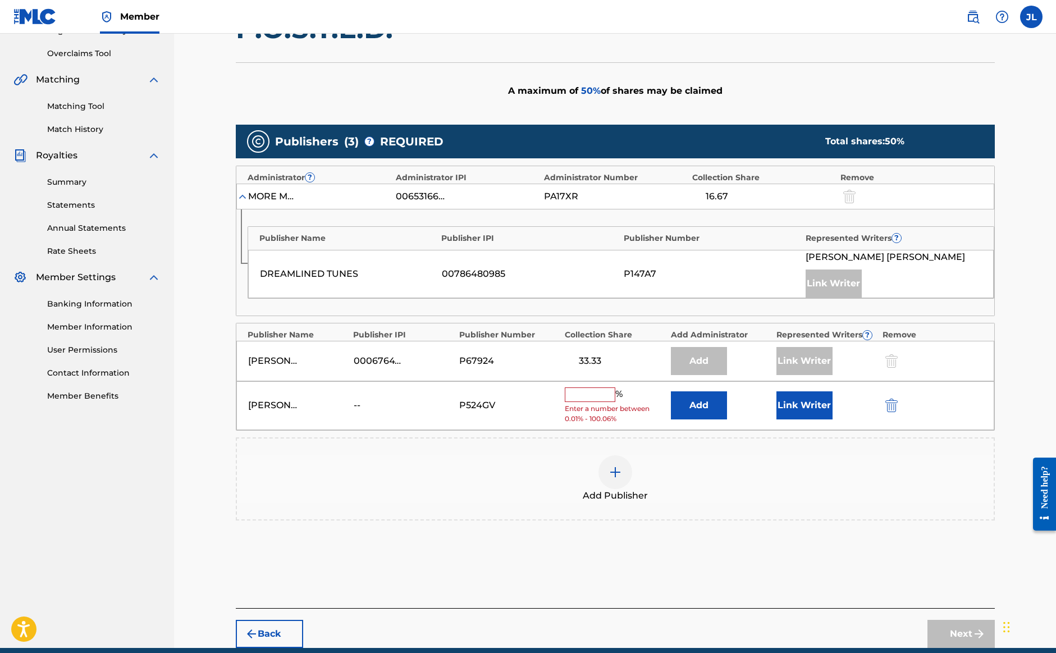
click at [601, 391] on input "text" at bounding box center [590, 394] width 51 height 15
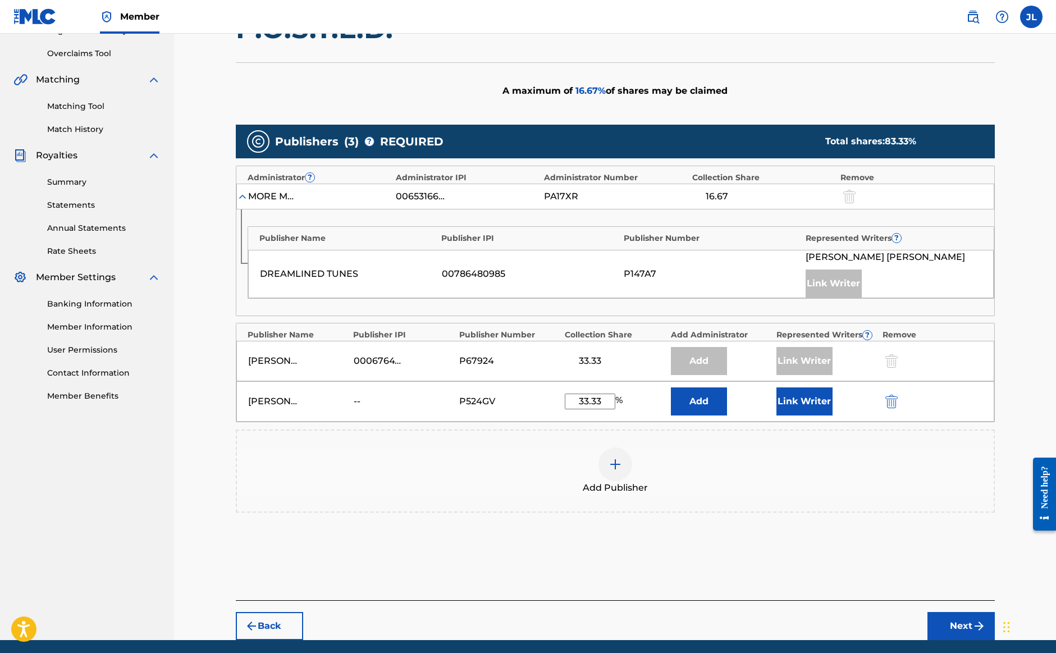
type input "33.33"
click at [811, 409] on button "Link Writer" at bounding box center [805, 401] width 56 height 28
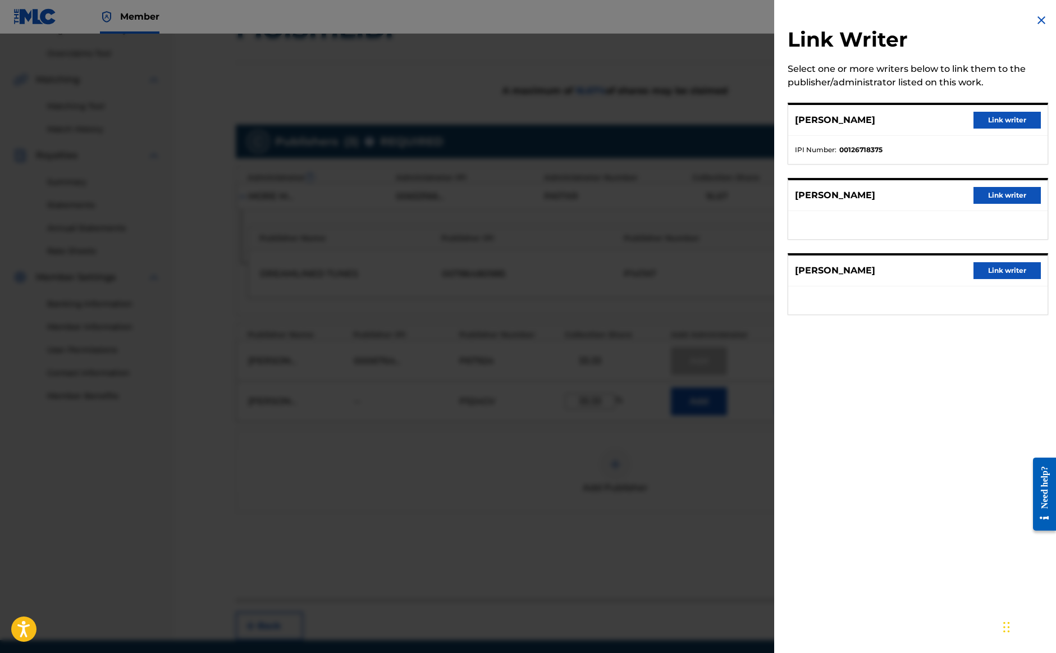
click at [1016, 273] on button "Link writer" at bounding box center [1007, 270] width 67 height 17
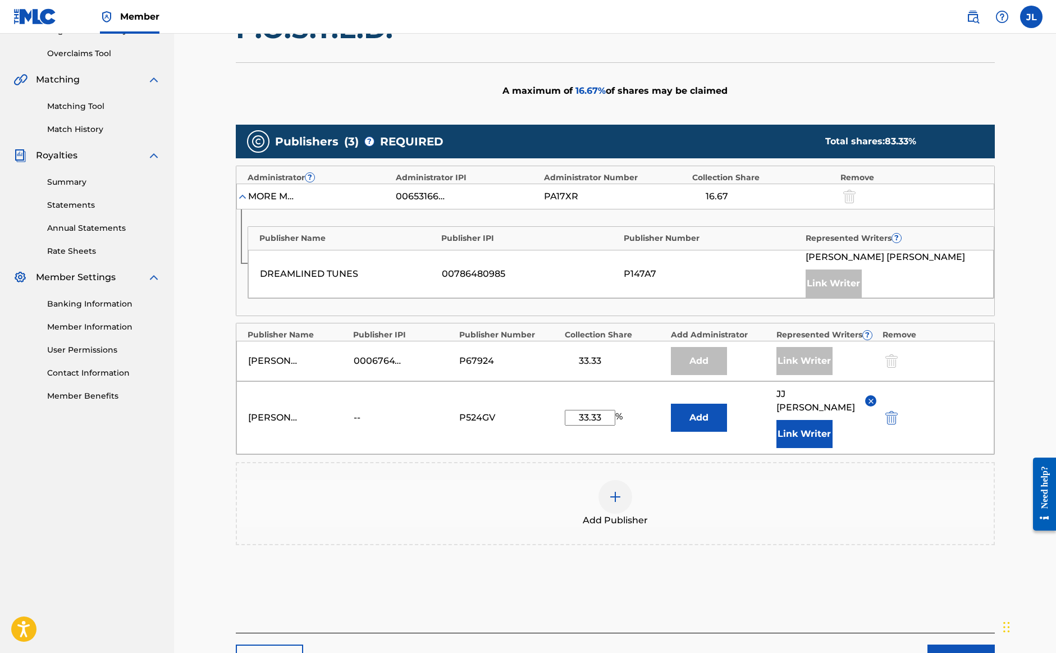
click at [946, 645] on button "Next" at bounding box center [961, 659] width 67 height 28
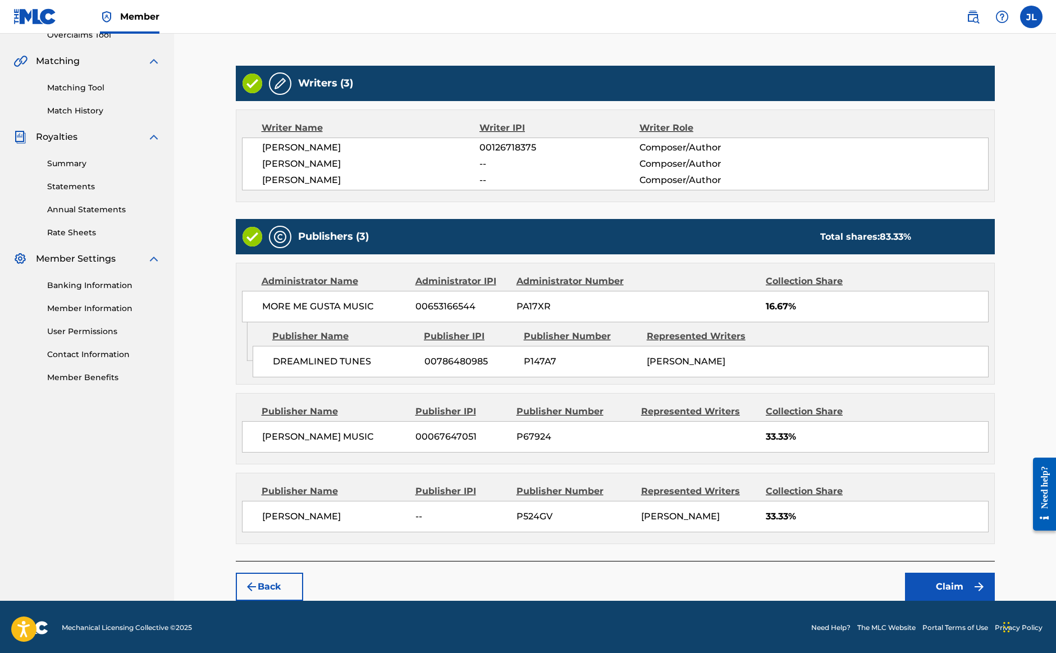
scroll to position [245, 0]
click at [946, 577] on button "Claim" at bounding box center [950, 587] width 90 height 28
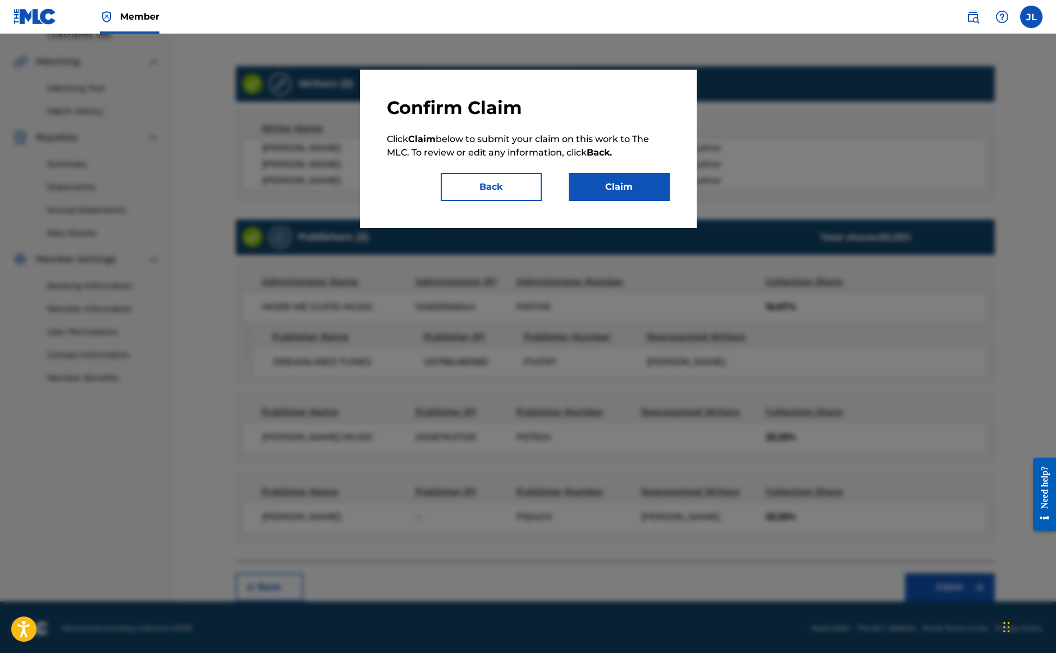
scroll to position [245, 1]
click at [641, 185] on button "Claim" at bounding box center [619, 187] width 101 height 28
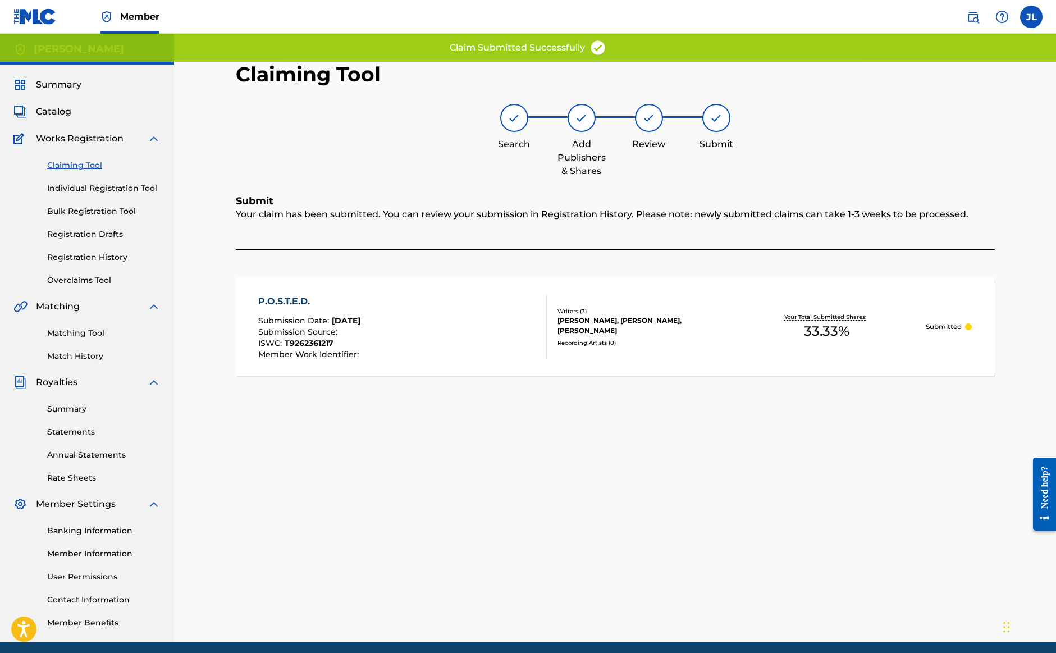
scroll to position [0, 0]
click at [82, 168] on link "Claiming Tool" at bounding box center [103, 165] width 113 height 12
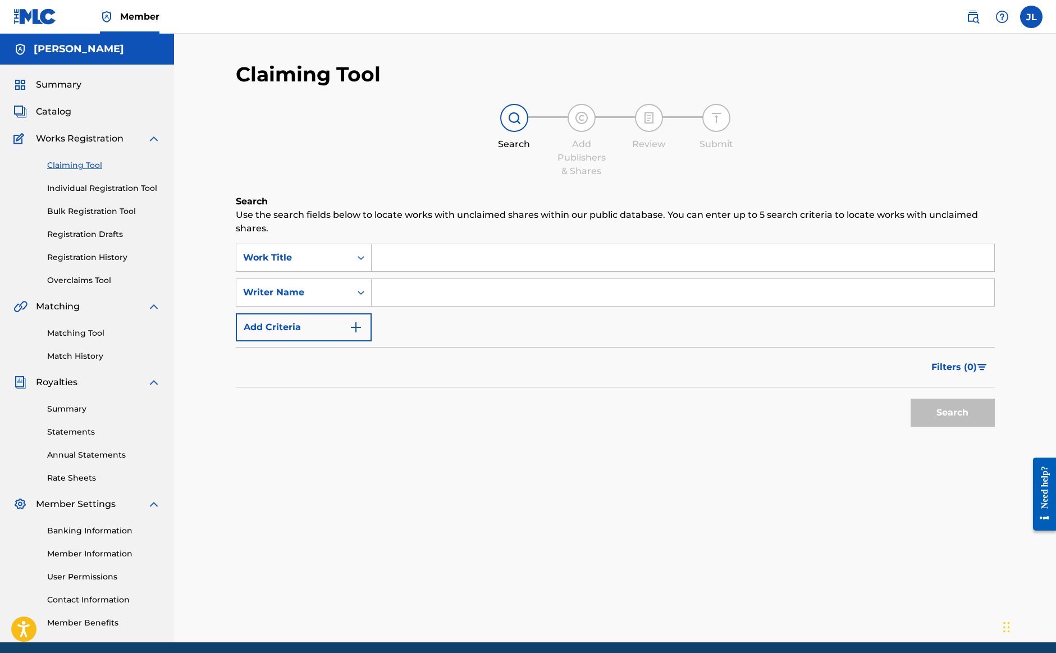
click at [412, 288] on input "Search Form" at bounding box center [683, 292] width 623 height 27
type input "[PERSON_NAME]"
click at [937, 410] on button "Search" at bounding box center [953, 413] width 84 height 28
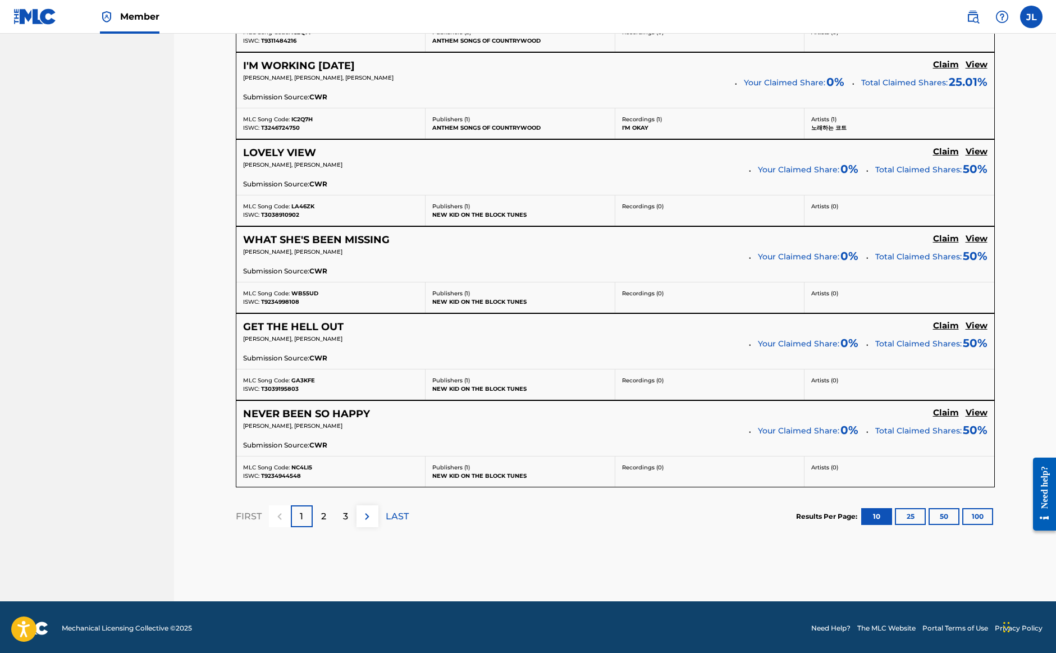
scroll to position [831, 0]
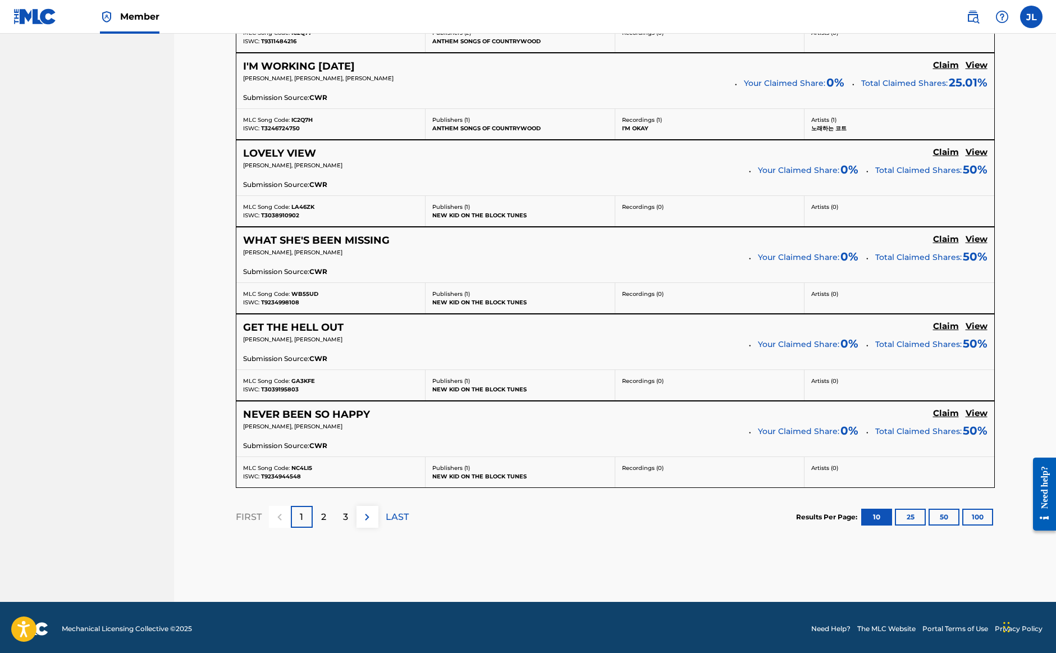
click at [911, 516] on button "25" at bounding box center [910, 517] width 31 height 17
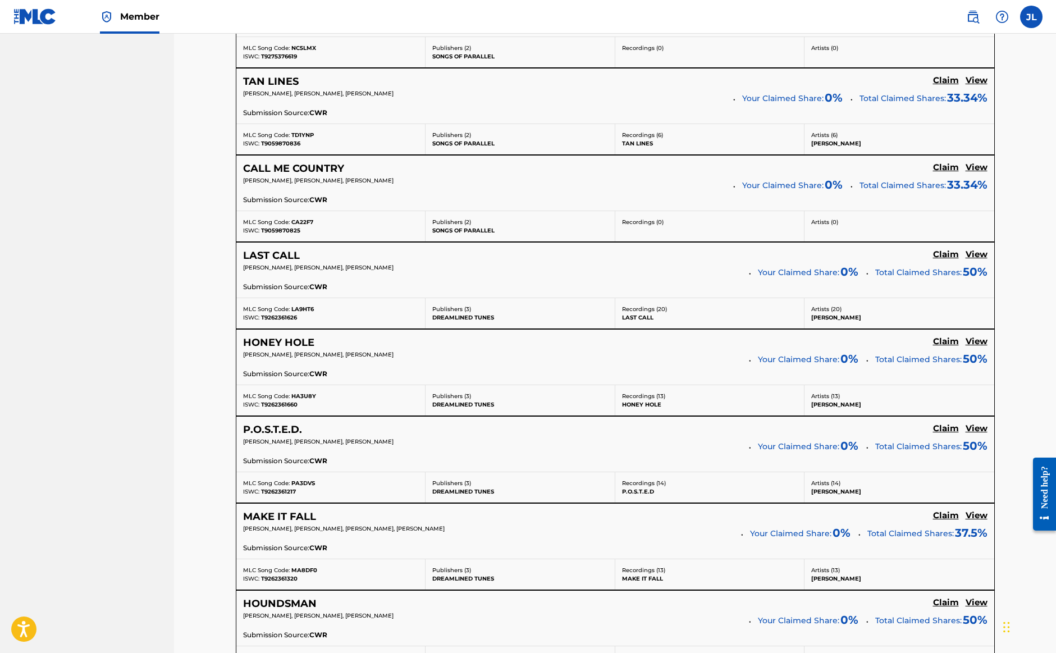
scroll to position [1699, 0]
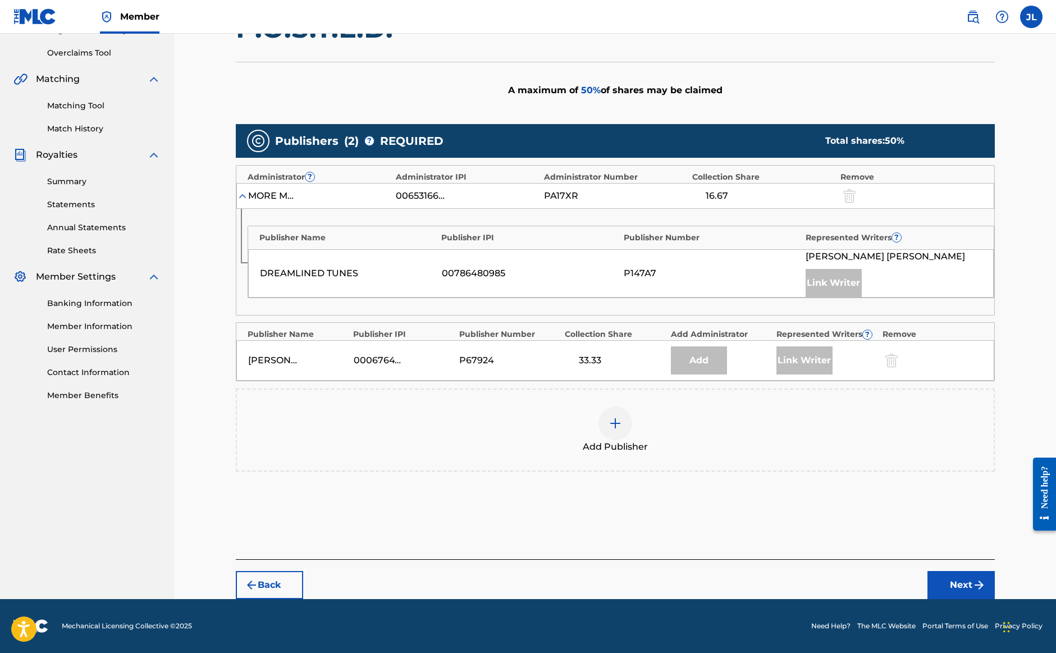
scroll to position [227, 0]
click at [617, 427] on img at bounding box center [615, 423] width 13 height 13
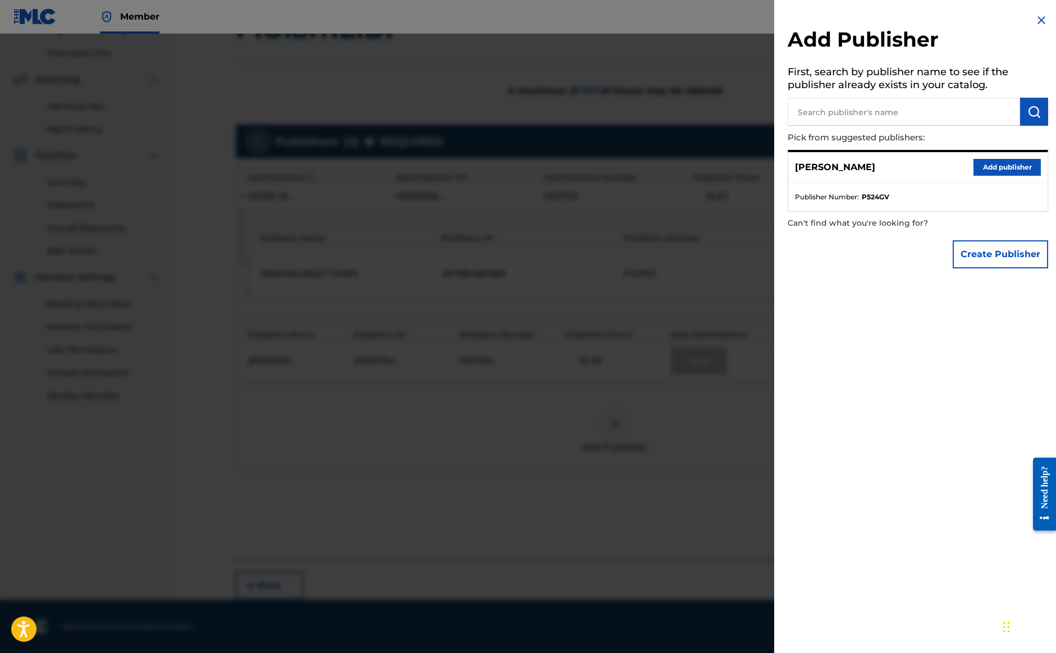
click at [1016, 169] on button "Add publisher" at bounding box center [1007, 167] width 67 height 17
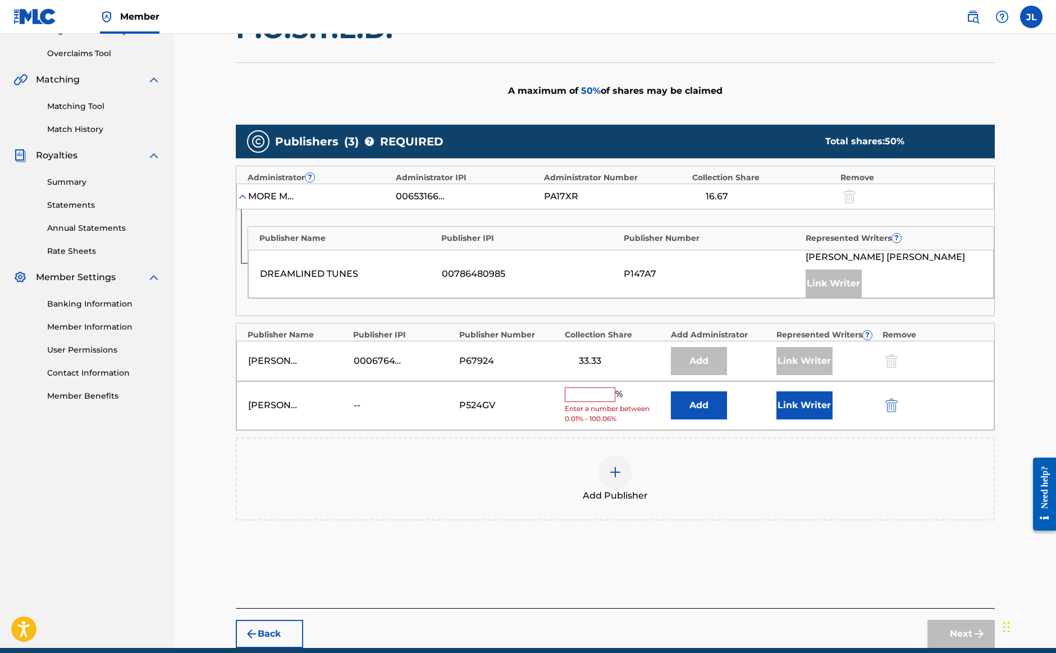
click at [584, 396] on input "text" at bounding box center [590, 394] width 51 height 15
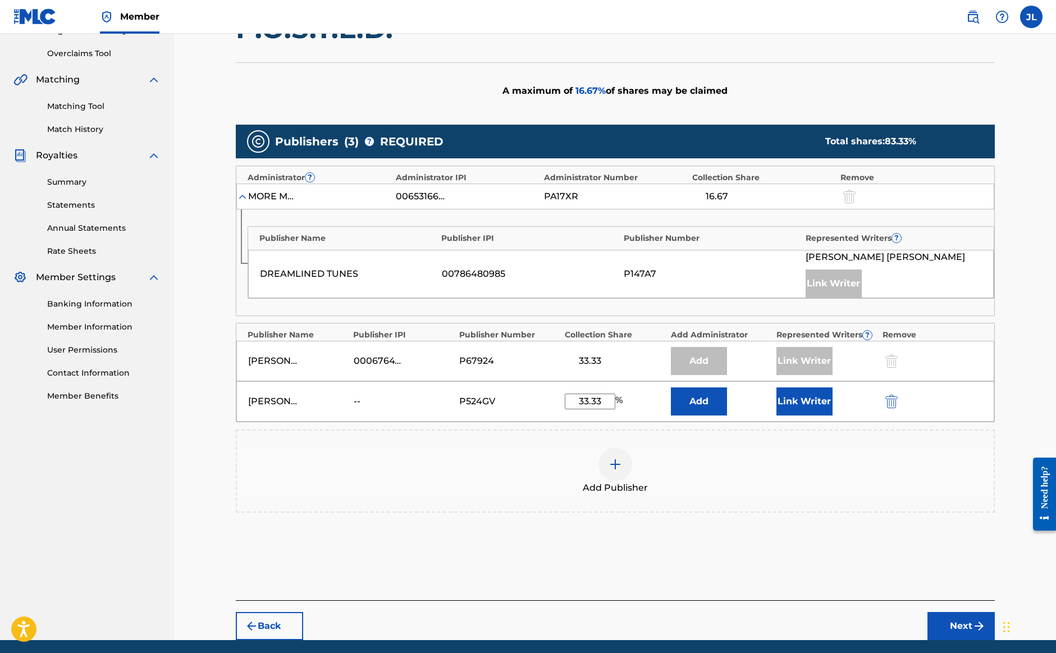
type input "33.33"
click at [795, 396] on button "Link Writer" at bounding box center [805, 401] width 56 height 28
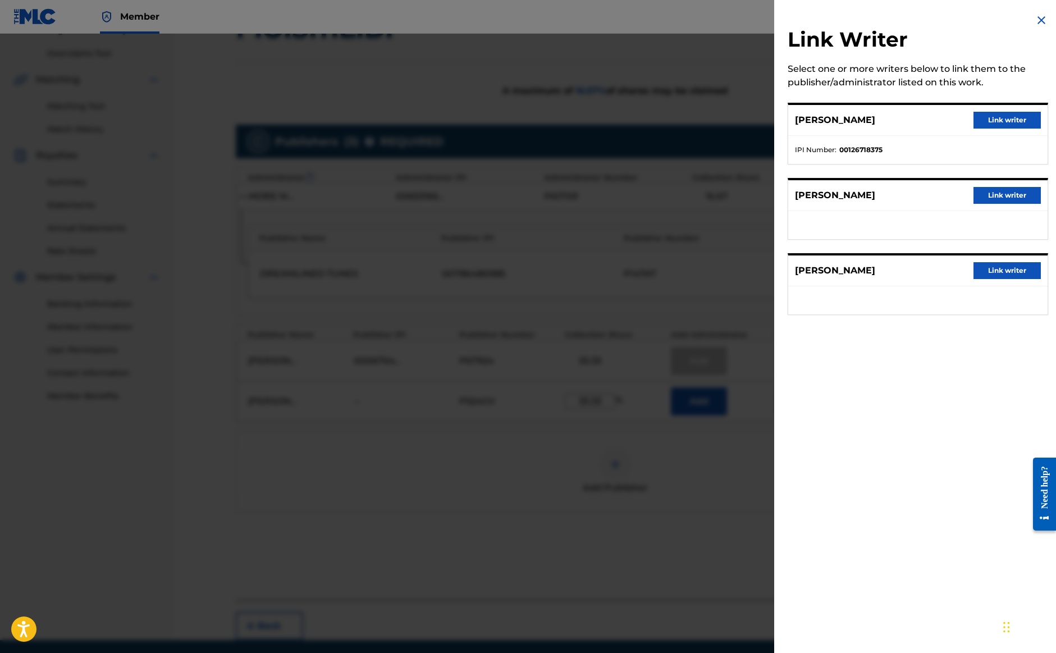
click at [1033, 271] on button "Link writer" at bounding box center [1007, 270] width 67 height 17
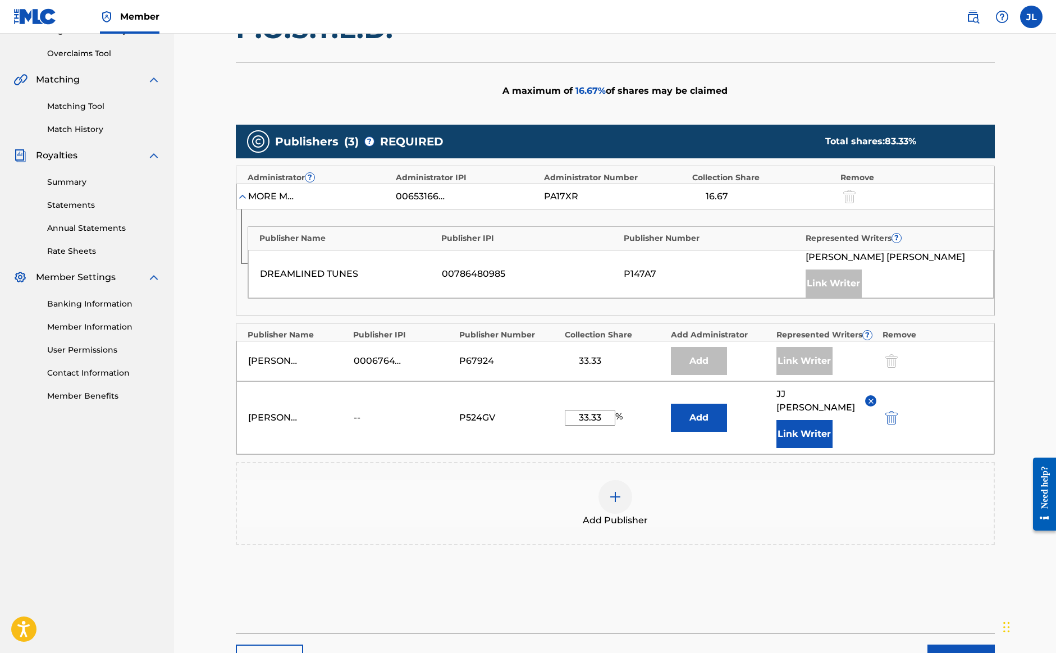
click at [947, 646] on button "Next" at bounding box center [961, 659] width 67 height 28
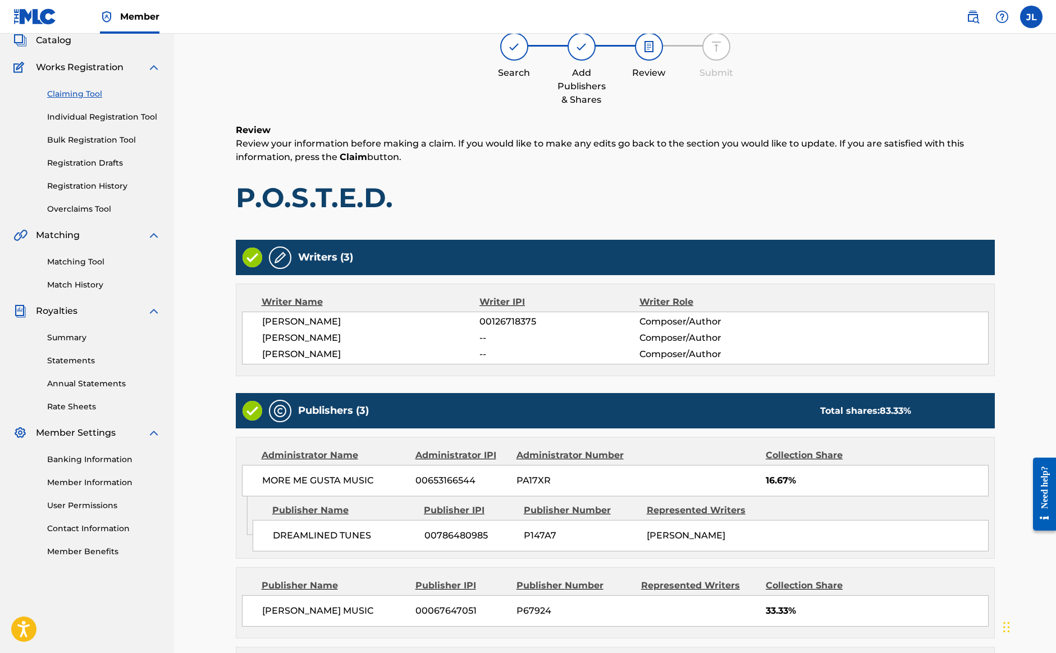
scroll to position [74, 0]
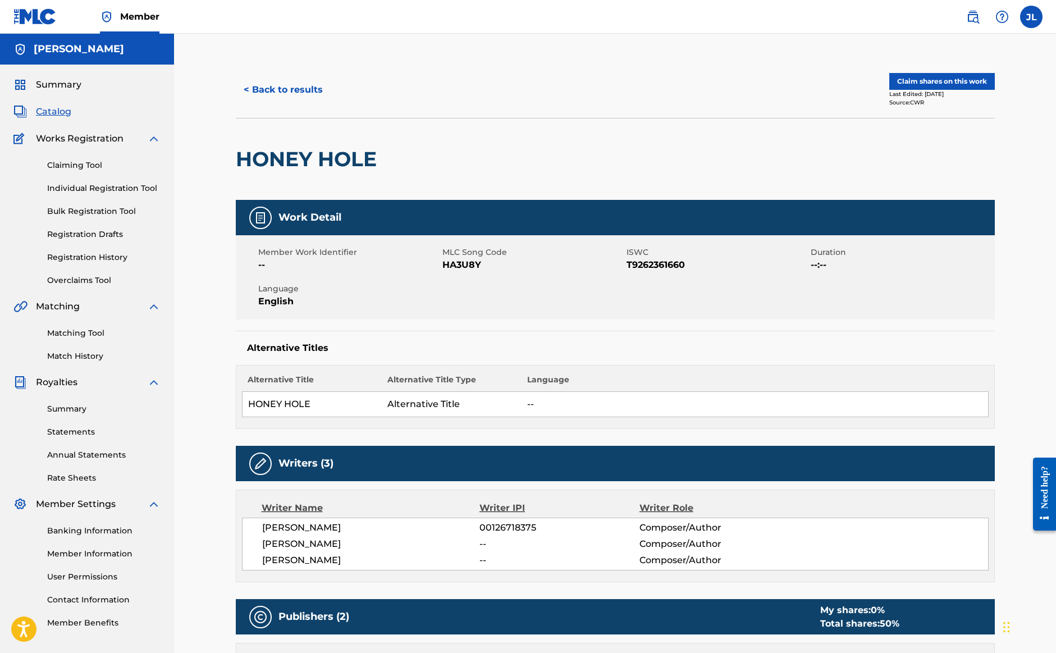
click at [273, 91] on button "< Back to results" at bounding box center [283, 90] width 95 height 28
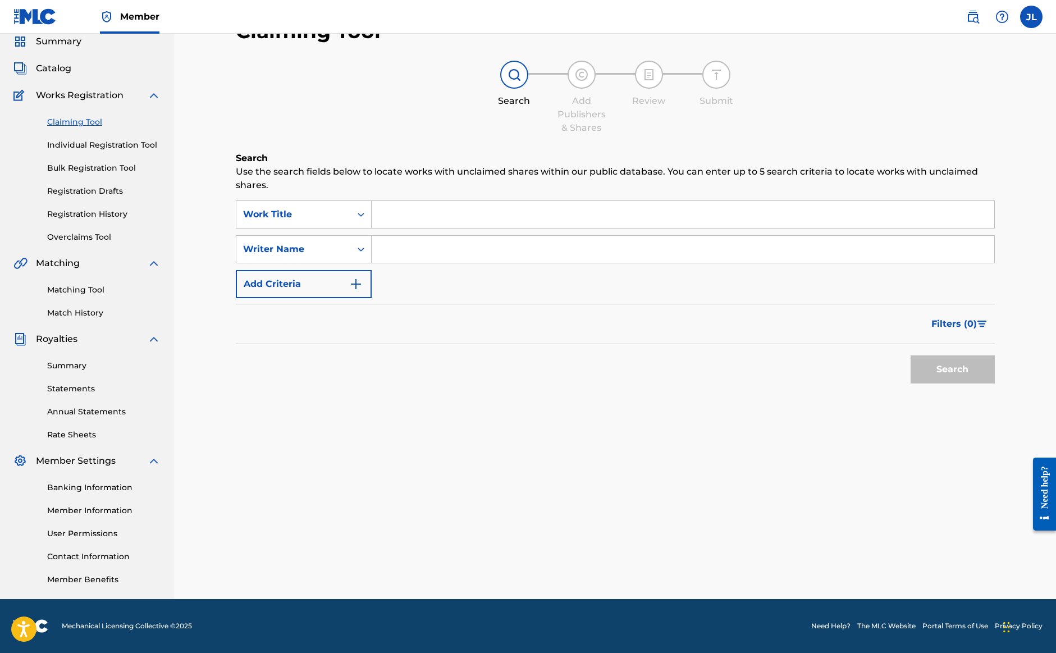
click at [414, 253] on input "Search Form" at bounding box center [683, 249] width 623 height 27
type input "[PERSON_NAME]"
click at [952, 369] on button "Search" at bounding box center [953, 369] width 84 height 28
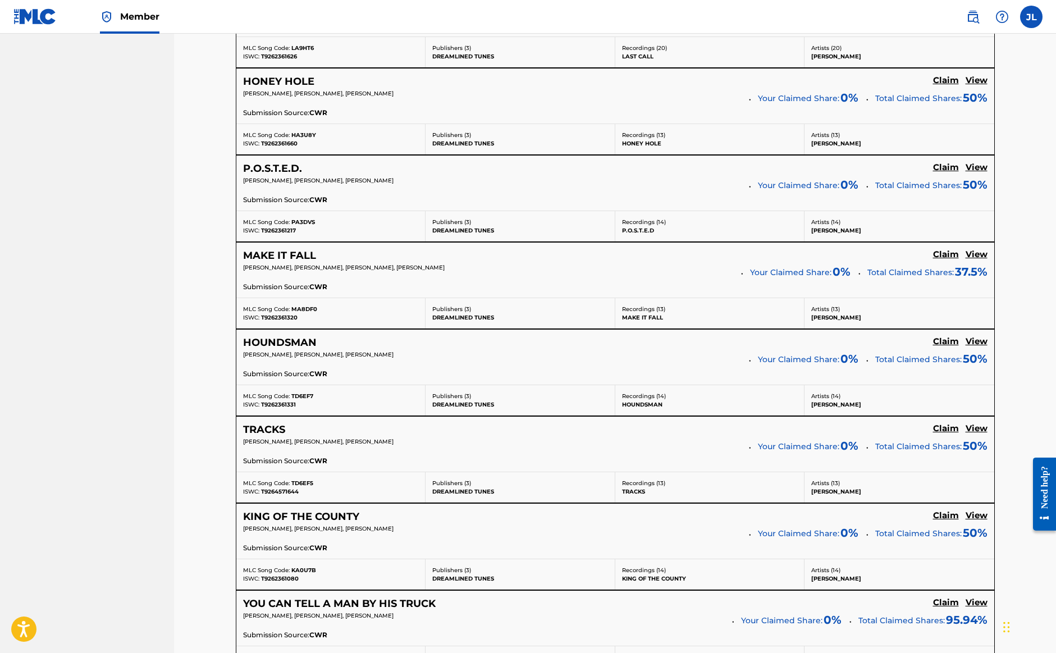
scroll to position [1938, 0]
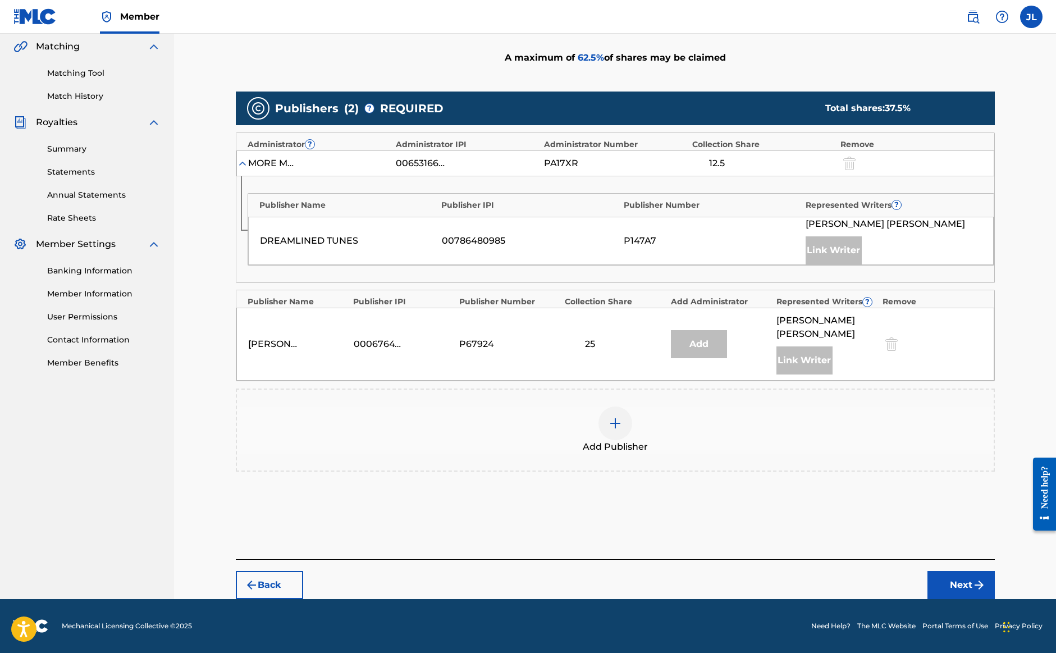
scroll to position [246, 0]
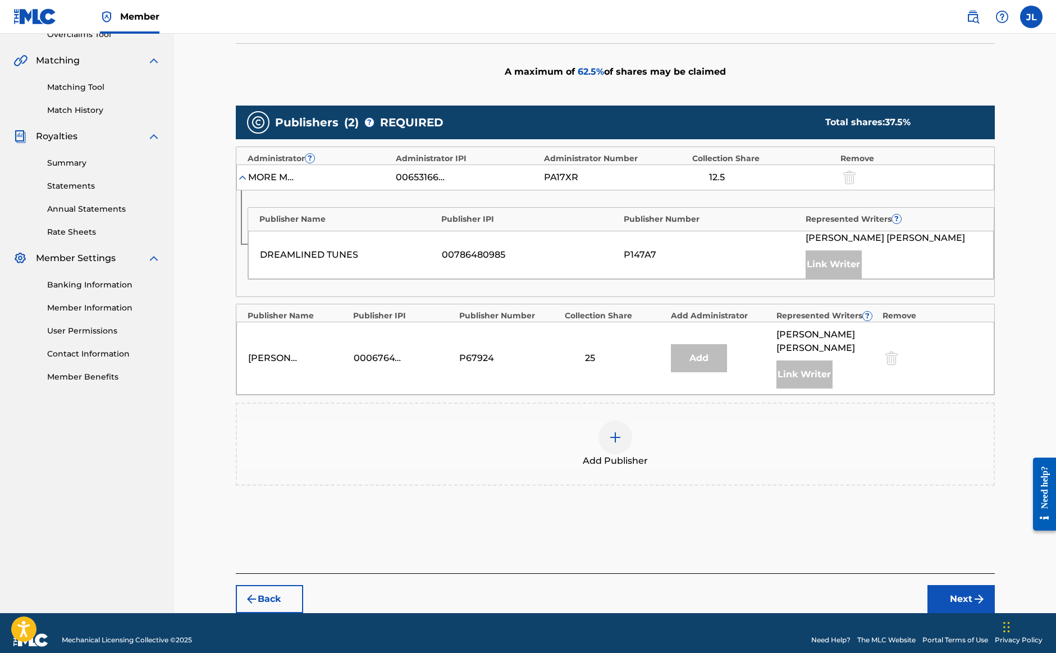
click at [626, 421] on div at bounding box center [616, 438] width 34 height 34
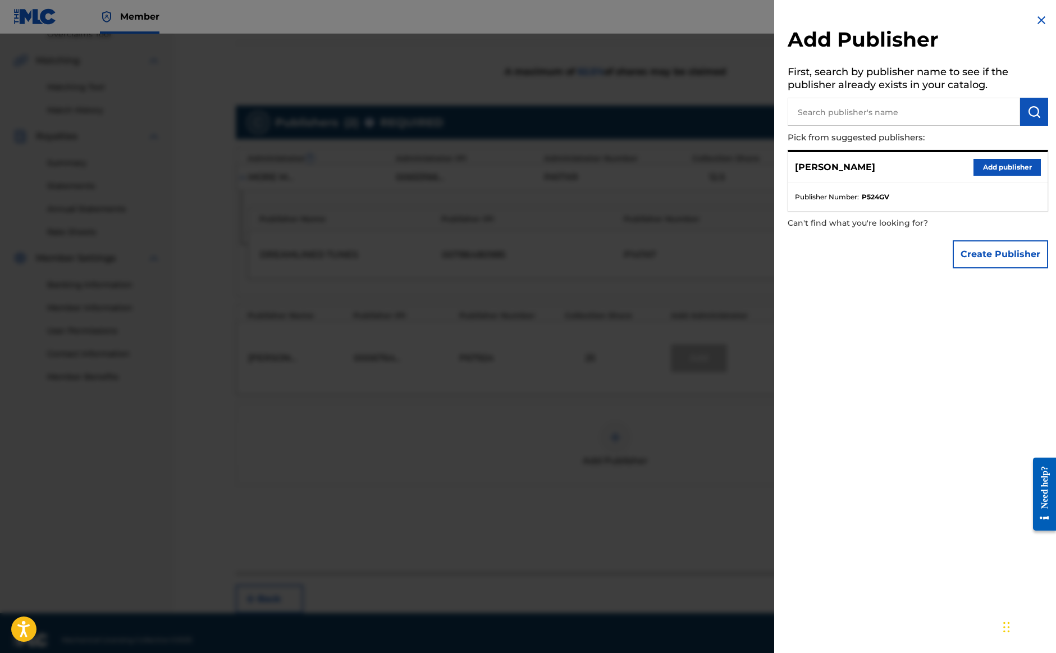
click at [997, 161] on button "Add publisher" at bounding box center [1007, 167] width 67 height 17
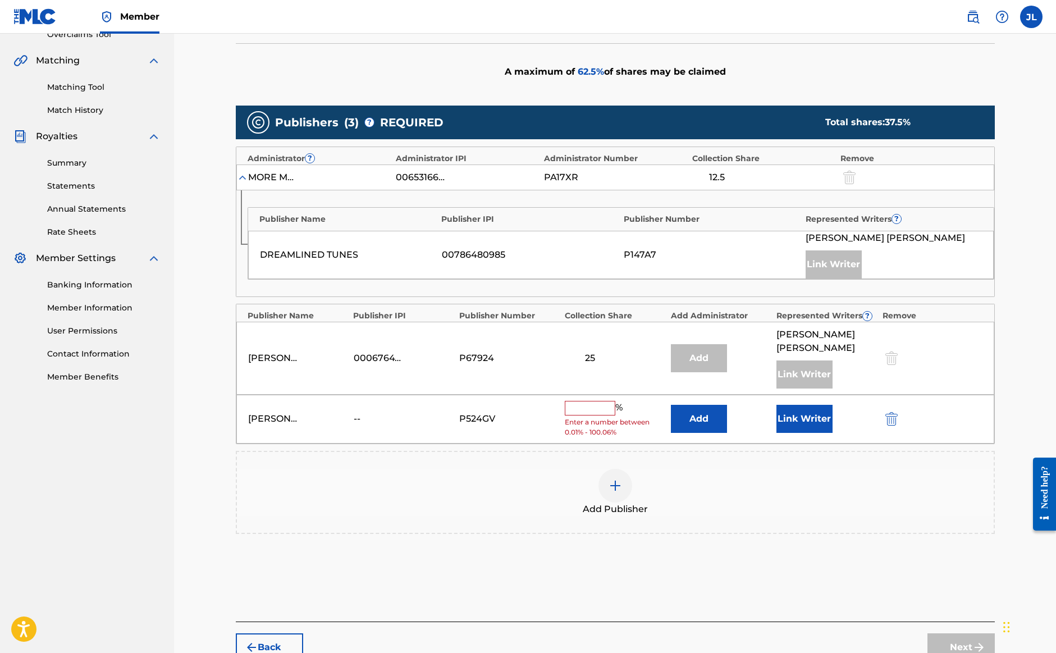
click at [590, 401] on input "text" at bounding box center [590, 408] width 51 height 15
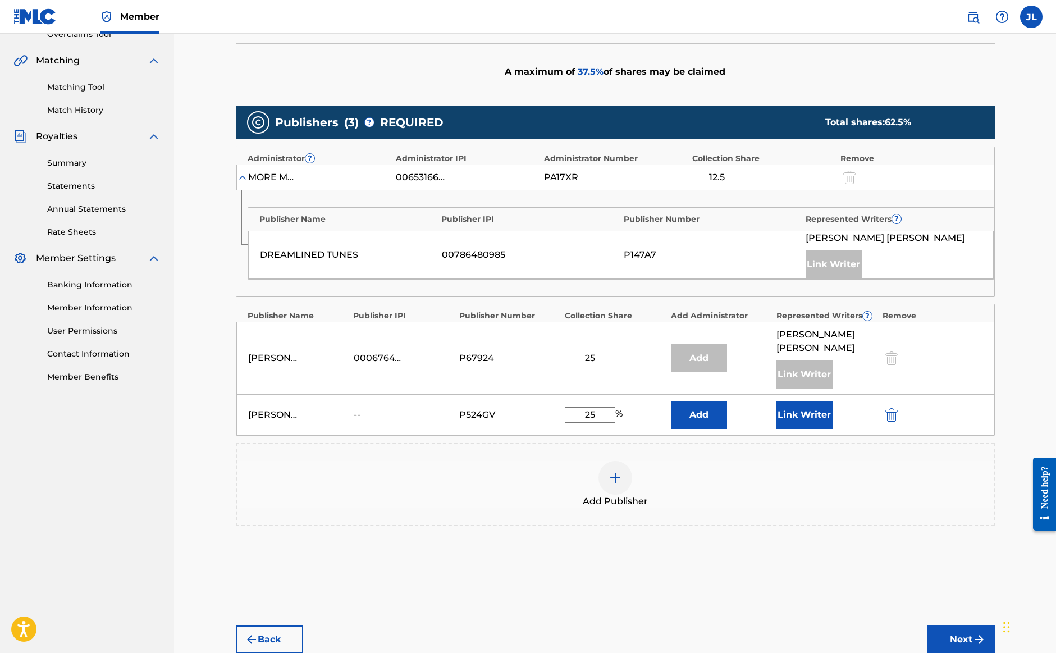
type input "25"
click at [617, 471] on img at bounding box center [615, 477] width 13 height 13
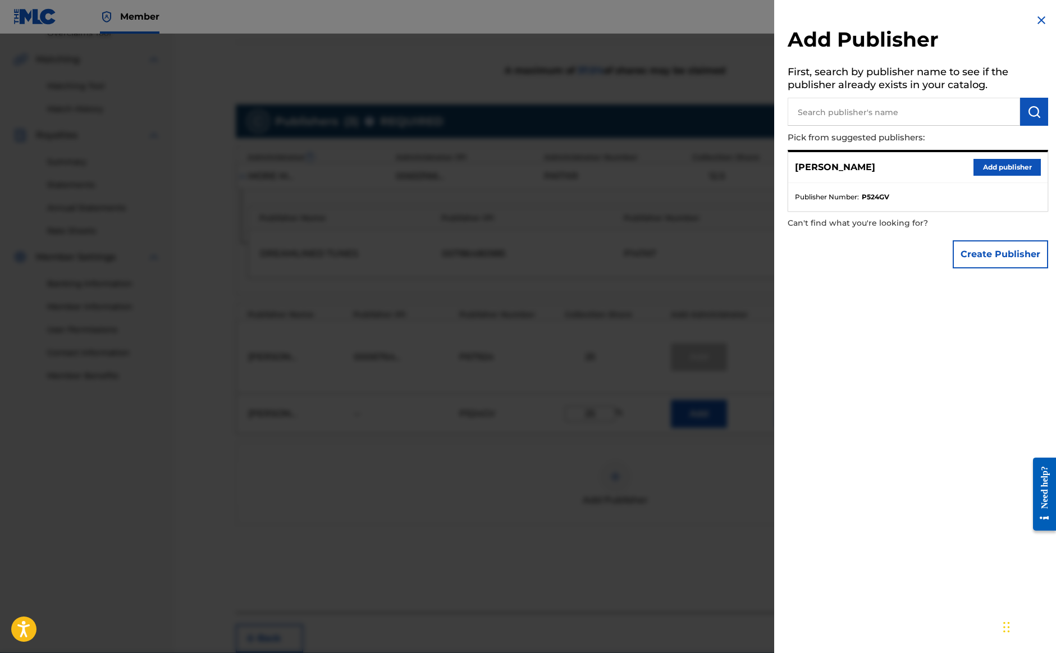
scroll to position [248, 0]
click at [1007, 166] on button "Add publisher" at bounding box center [1007, 167] width 67 height 17
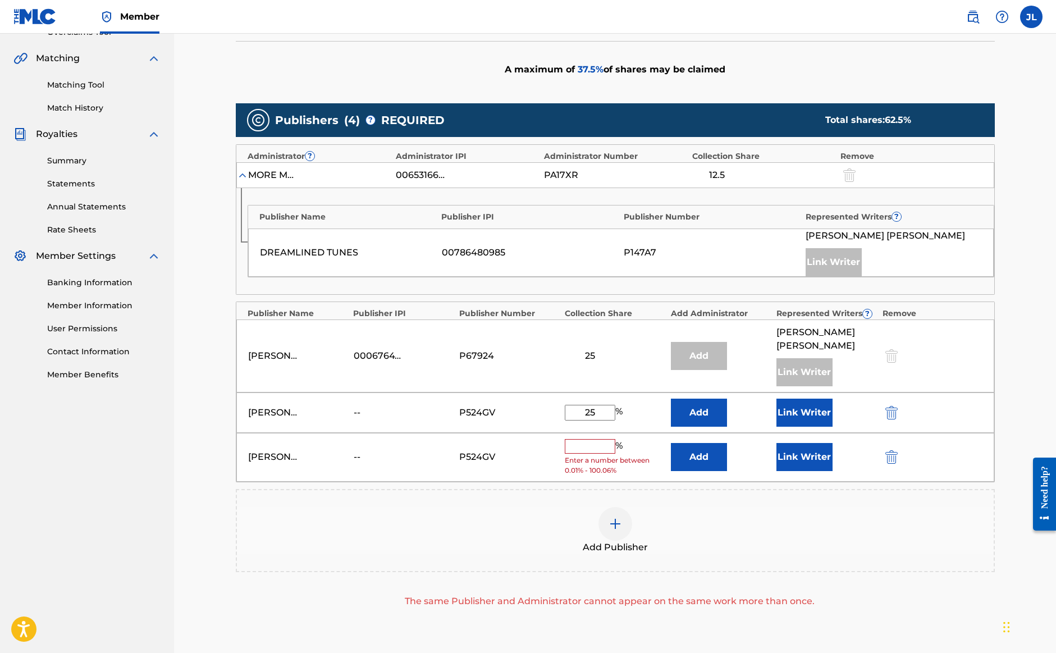
click at [889, 450] on img "submit" at bounding box center [892, 456] width 12 height 13
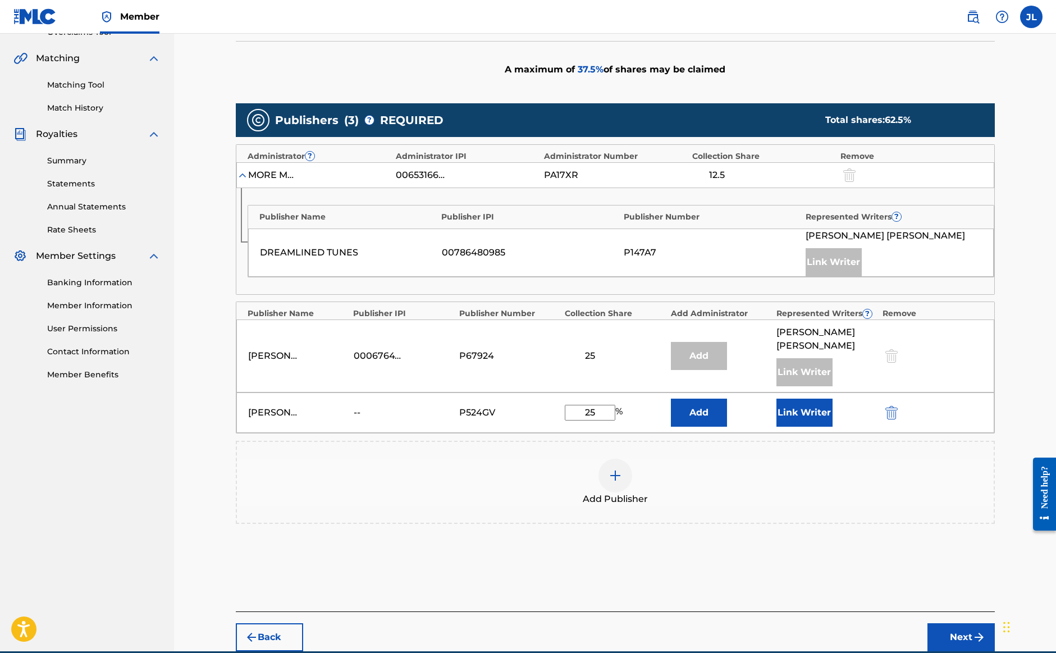
click at [800, 399] on button "Link Writer" at bounding box center [805, 413] width 56 height 28
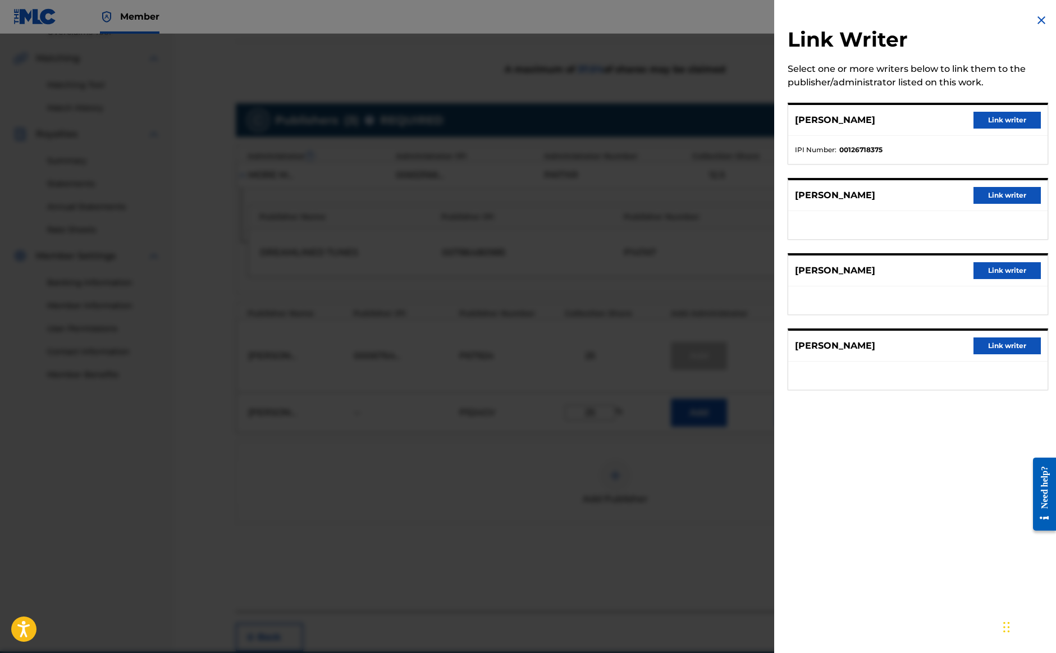
click at [996, 346] on button "Link writer" at bounding box center [1007, 345] width 67 height 17
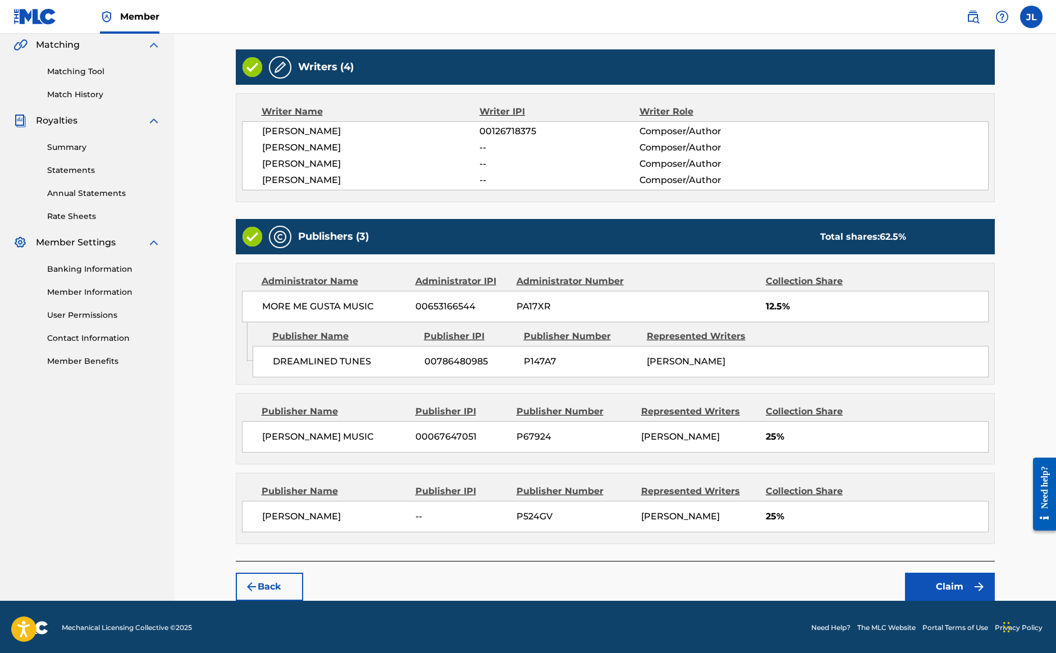
scroll to position [261, 0]
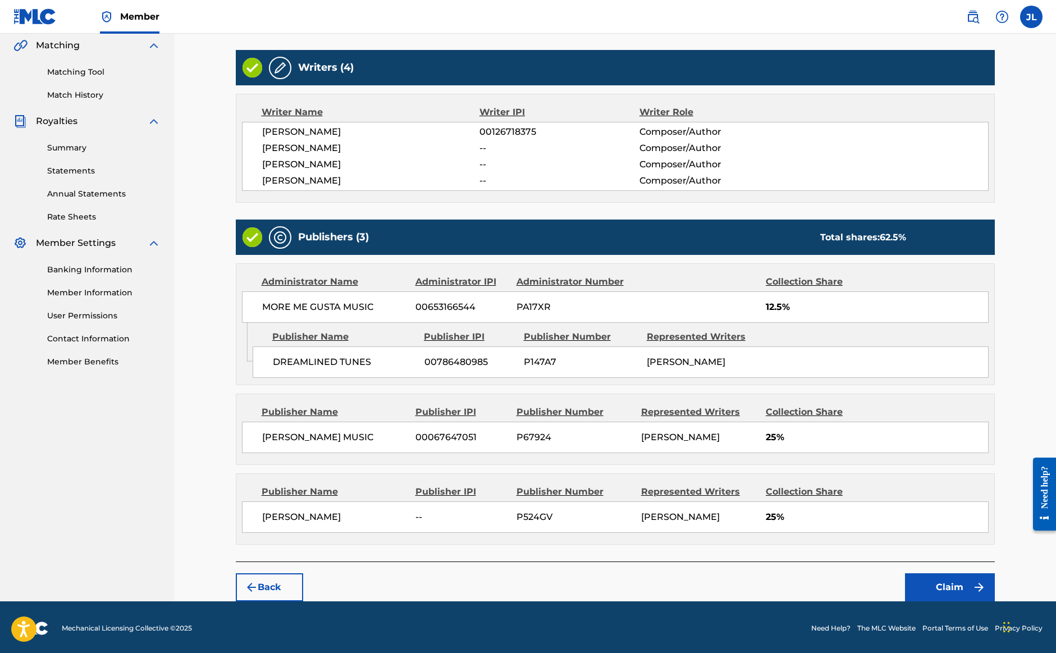
click at [943, 587] on button "Claim" at bounding box center [950, 587] width 90 height 28
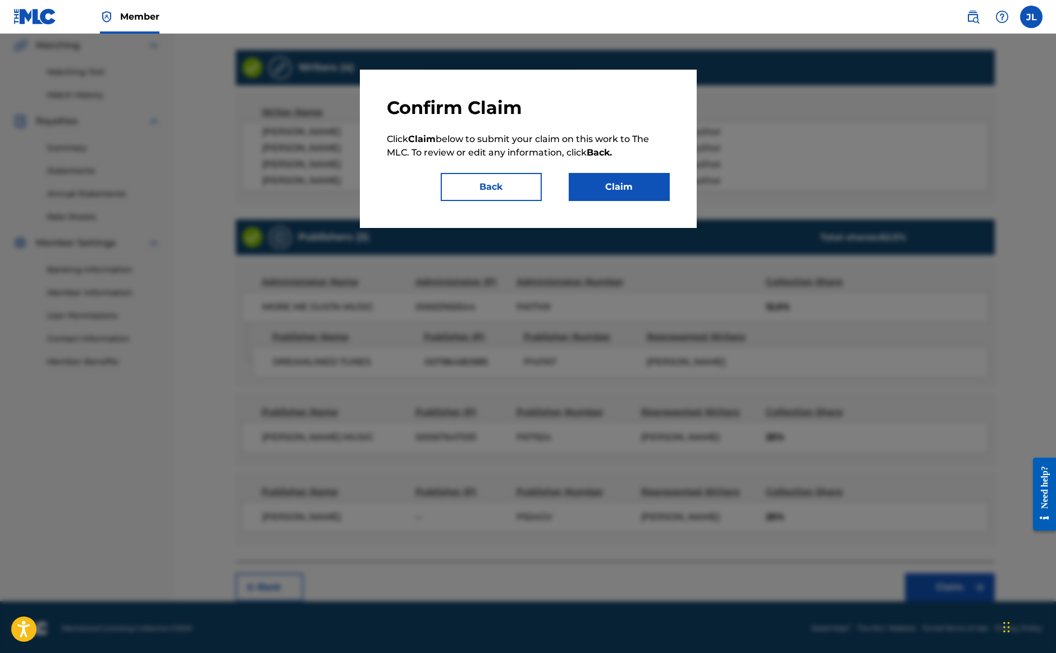
click at [587, 186] on button "Claim" at bounding box center [619, 187] width 101 height 28
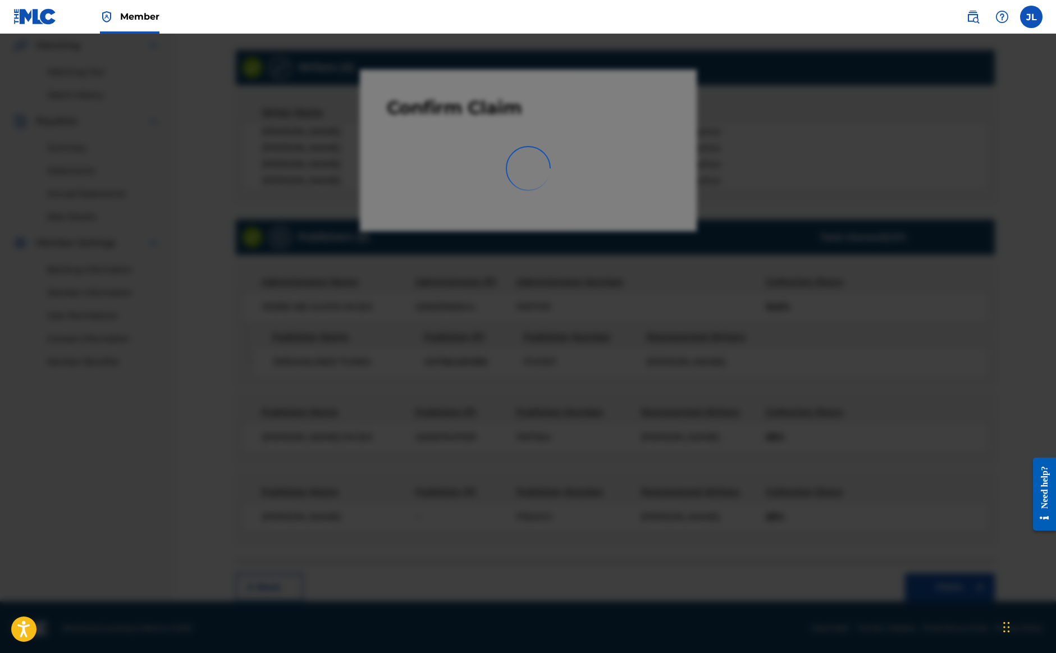
scroll to position [43, 0]
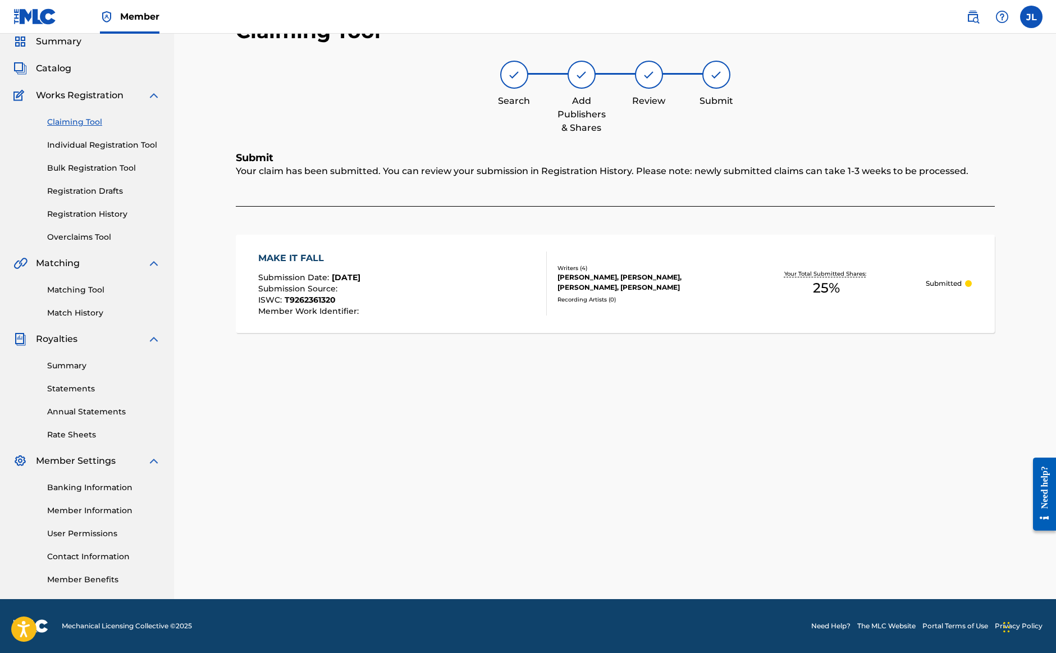
click at [90, 120] on link "Claiming Tool" at bounding box center [103, 122] width 113 height 12
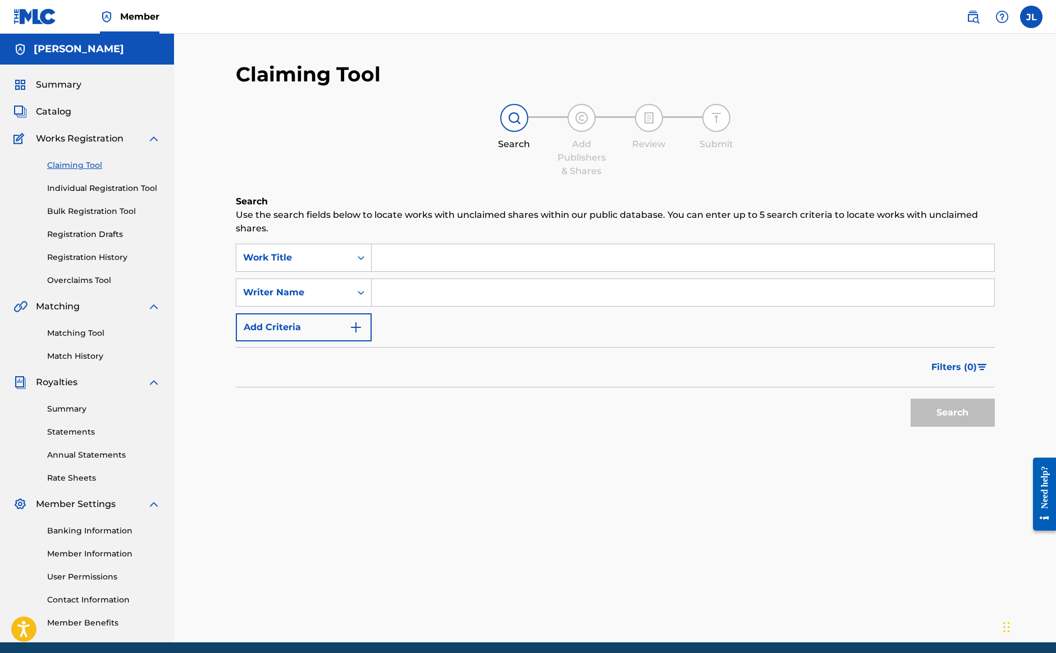
click at [423, 296] on input "Search Form" at bounding box center [683, 292] width 623 height 27
type input "[PERSON_NAME]"
click at [952, 413] on button "Search" at bounding box center [953, 413] width 84 height 28
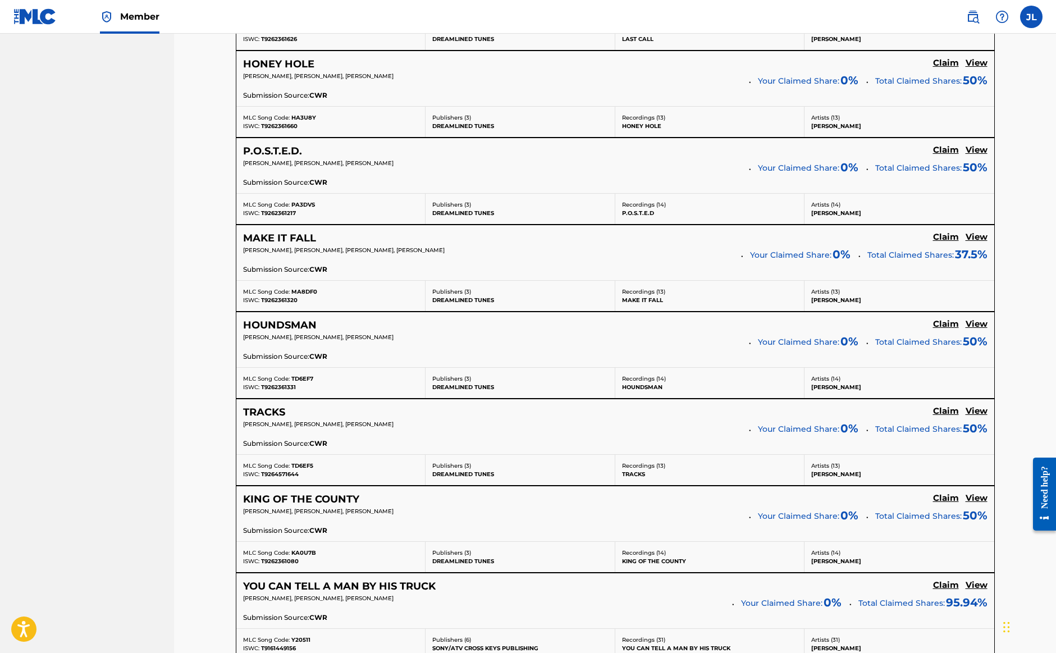
scroll to position [1966, 0]
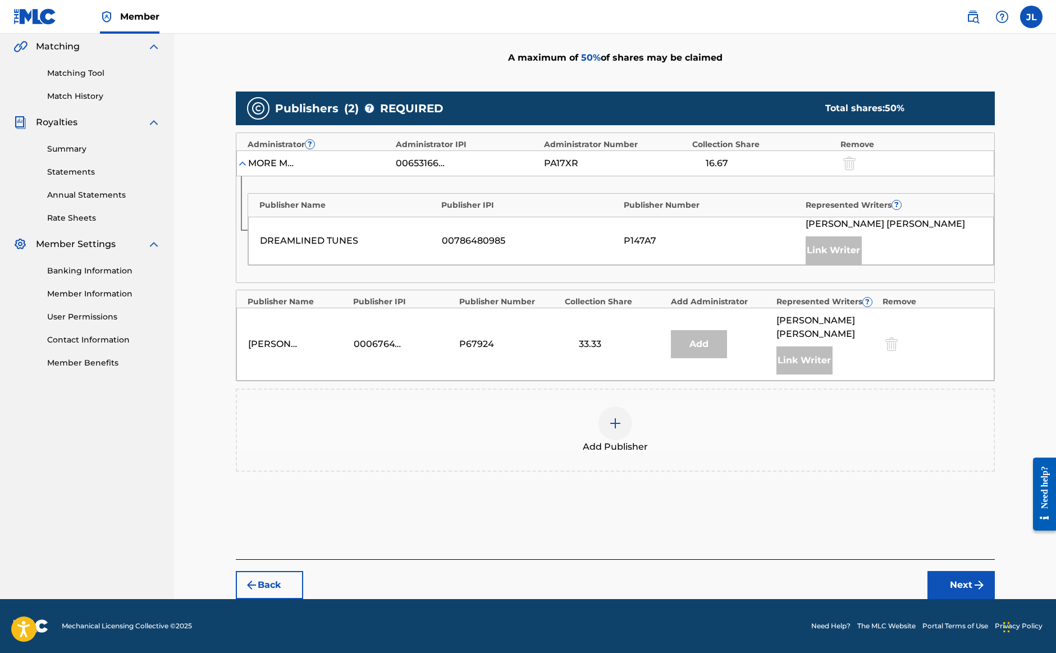
scroll to position [246, 0]
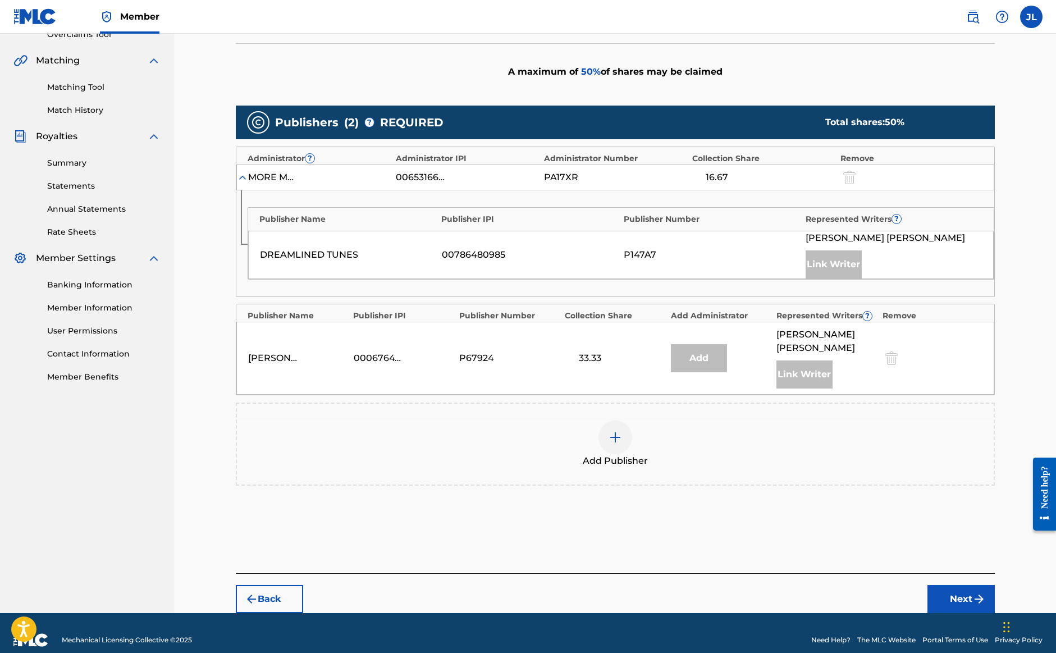
click at [618, 430] on div at bounding box center [616, 438] width 34 height 34
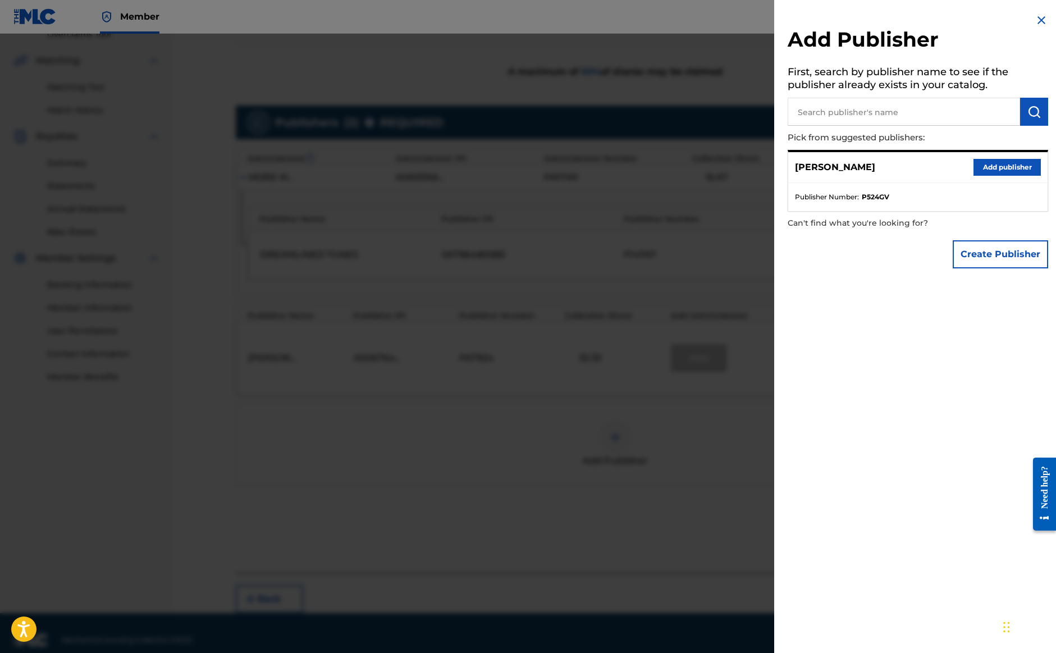
click at [1017, 167] on button "Add publisher" at bounding box center [1007, 167] width 67 height 17
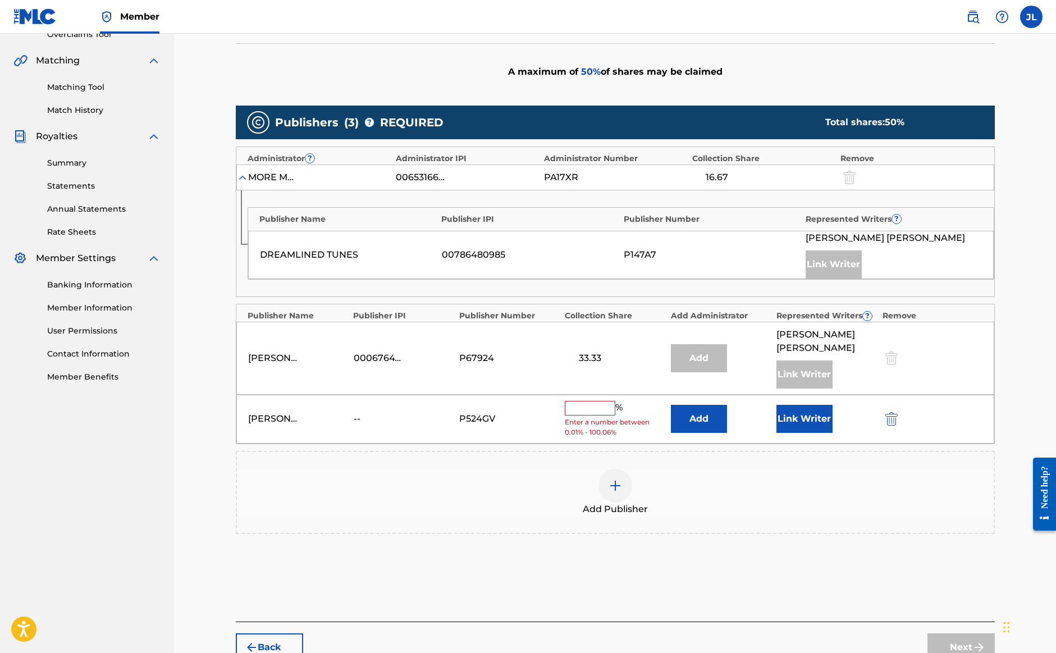
click at [578, 401] on input "text" at bounding box center [590, 408] width 51 height 15
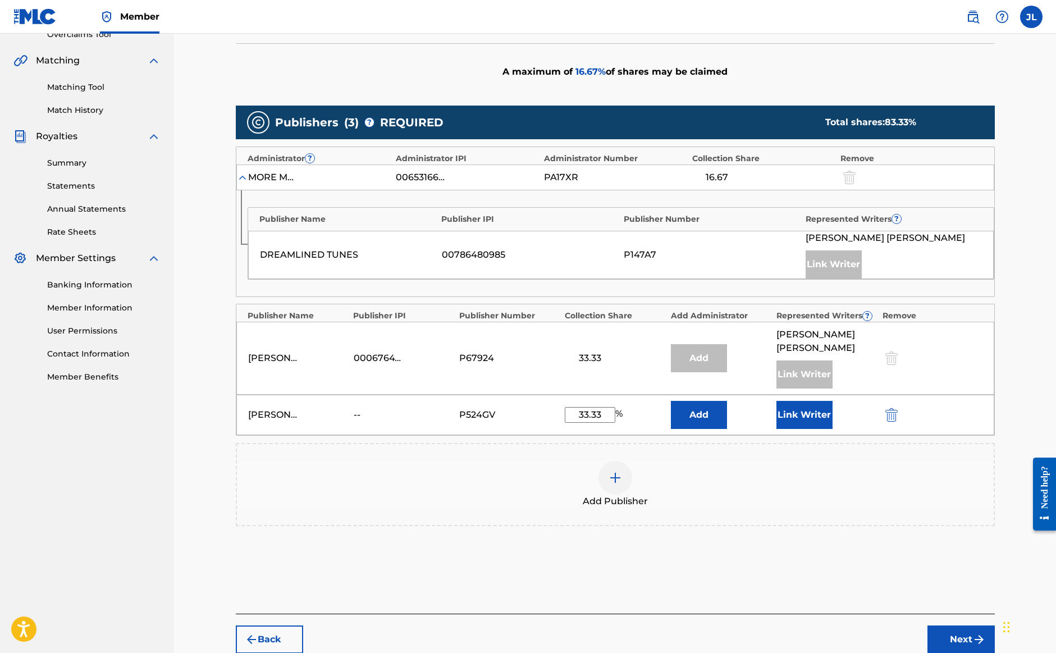
type input "33.33"
click at [799, 401] on button "Link Writer" at bounding box center [805, 415] width 56 height 28
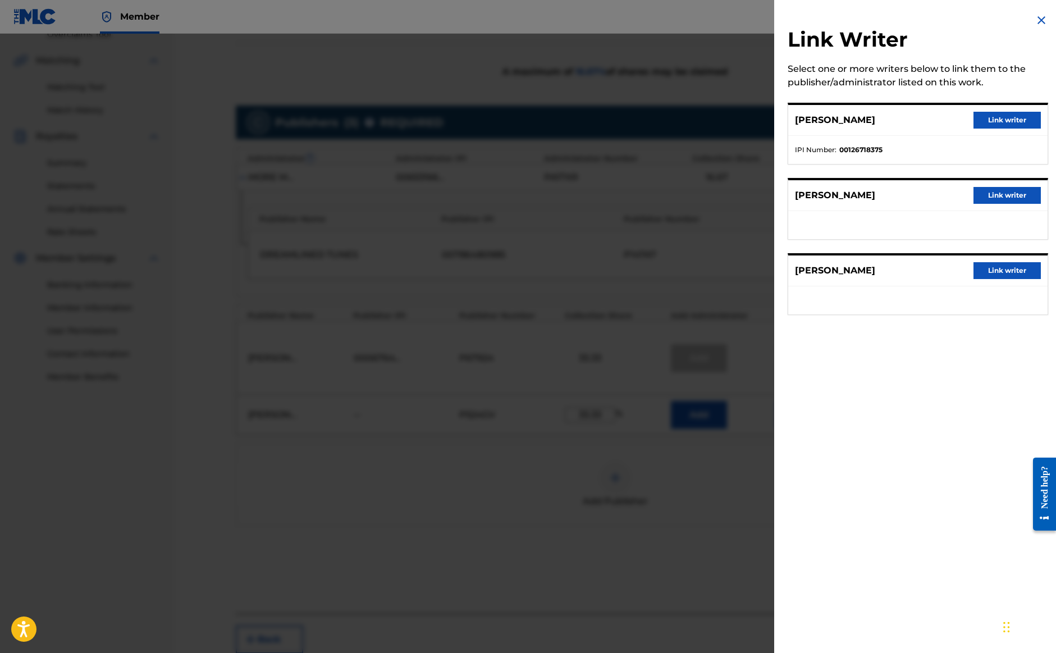
click at [1017, 271] on button "Link writer" at bounding box center [1007, 270] width 67 height 17
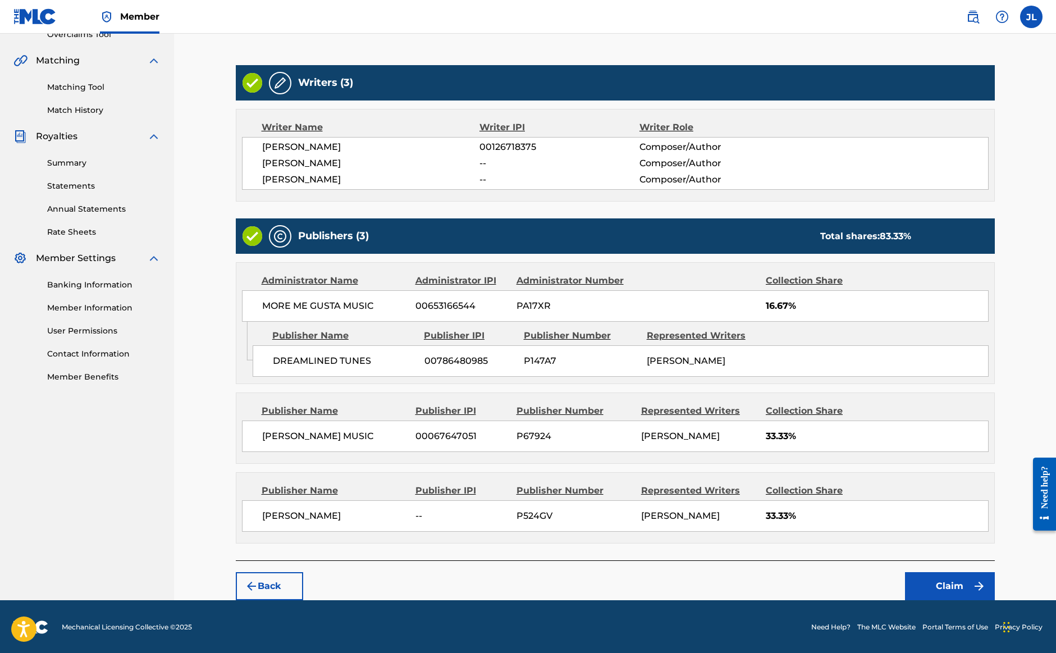
scroll to position [245, 0]
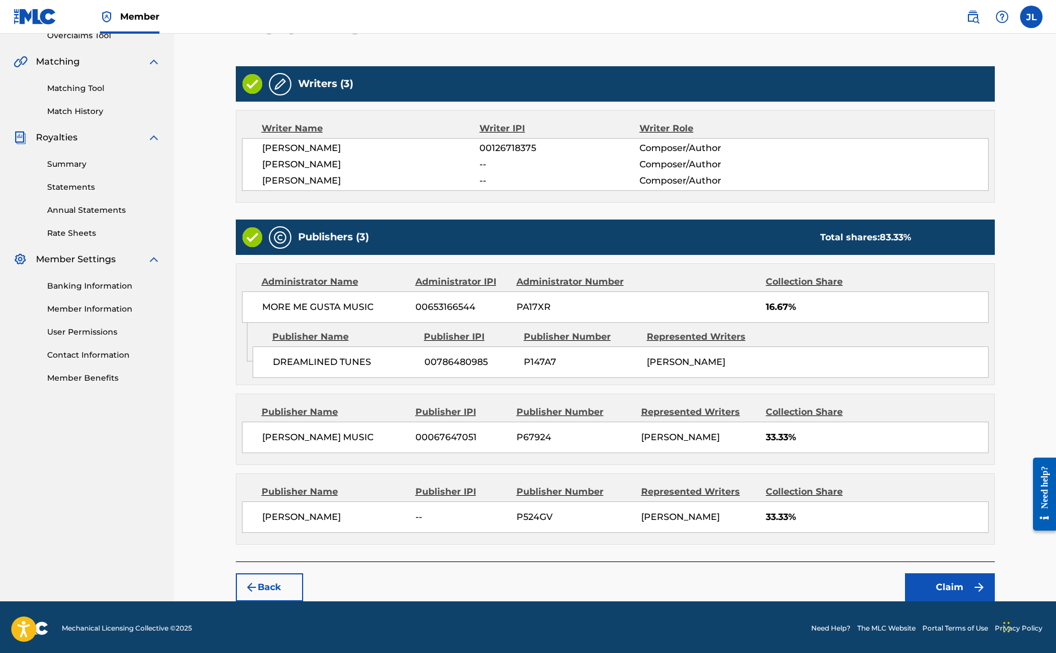
click at [941, 585] on button "Claim" at bounding box center [950, 587] width 90 height 28
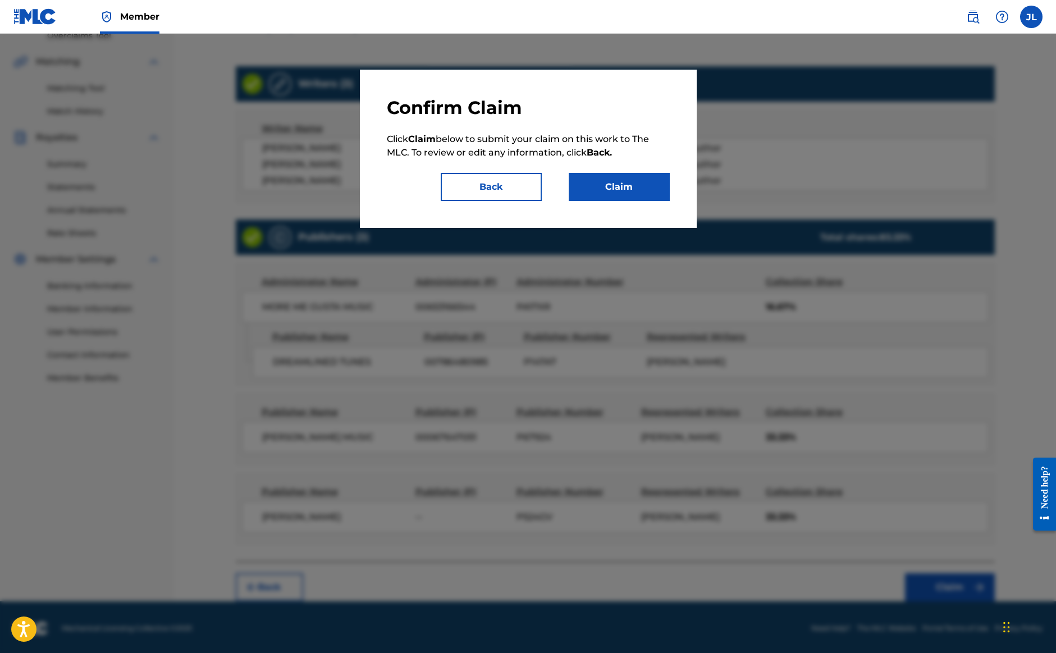
click at [591, 181] on button "Claim" at bounding box center [619, 187] width 101 height 28
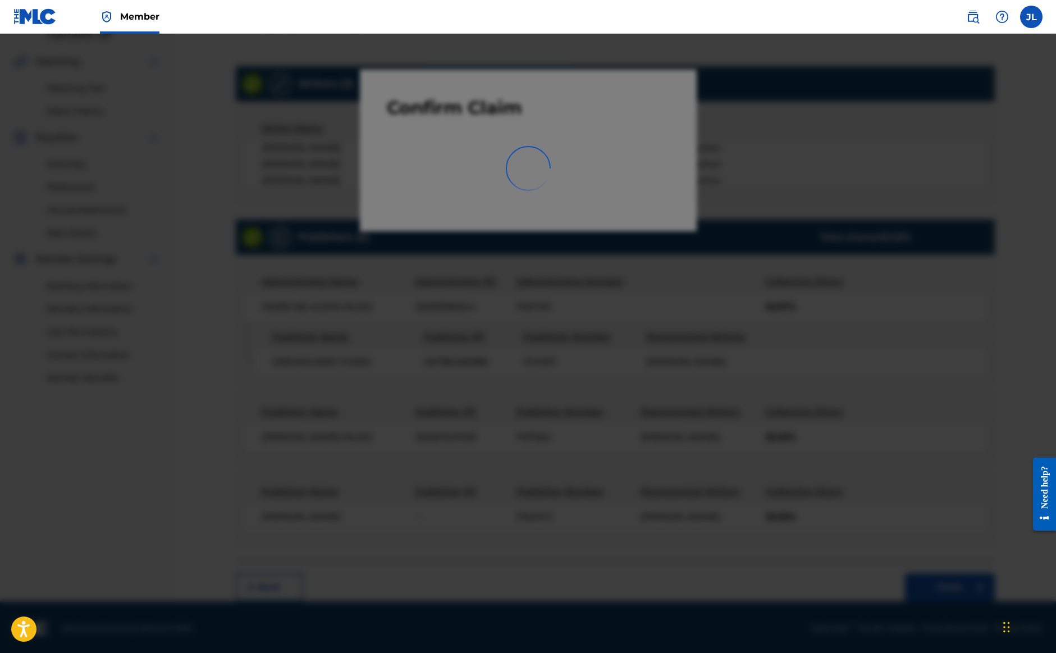
scroll to position [43, 0]
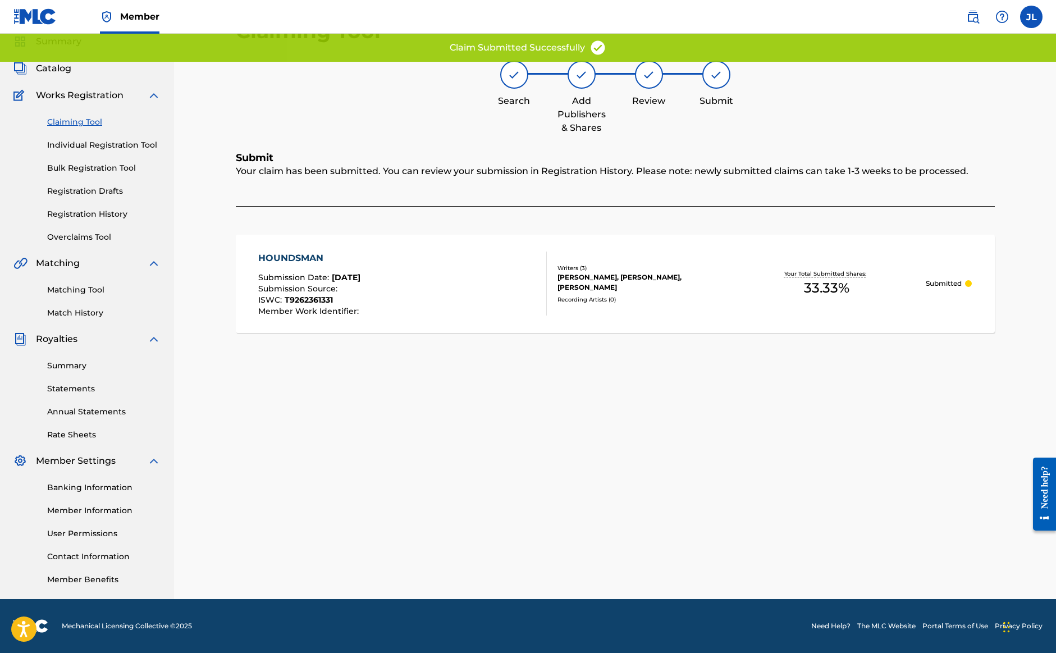
click at [83, 120] on link "Claiming Tool" at bounding box center [103, 122] width 113 height 12
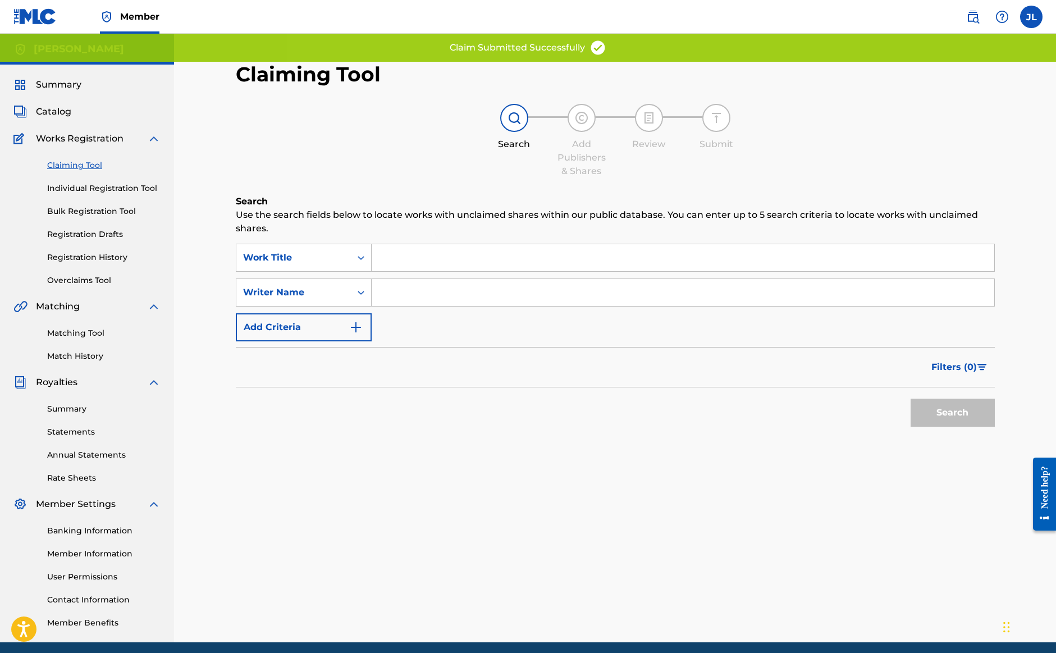
click at [463, 303] on input "Search Form" at bounding box center [683, 292] width 623 height 27
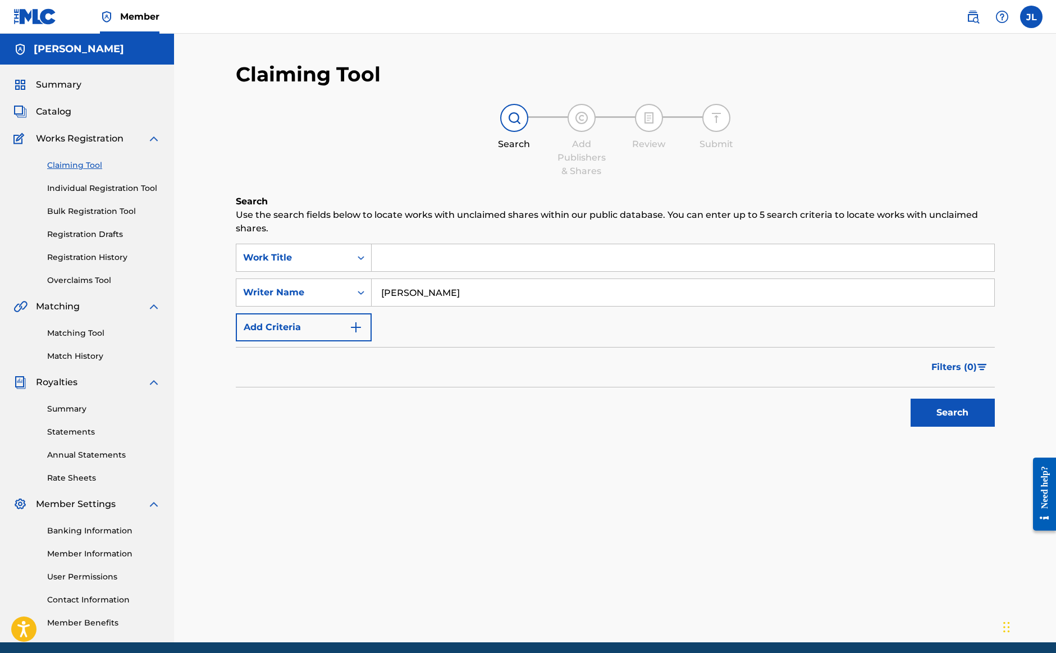
type input "[PERSON_NAME]"
click at [952, 413] on button "Search" at bounding box center [953, 413] width 84 height 28
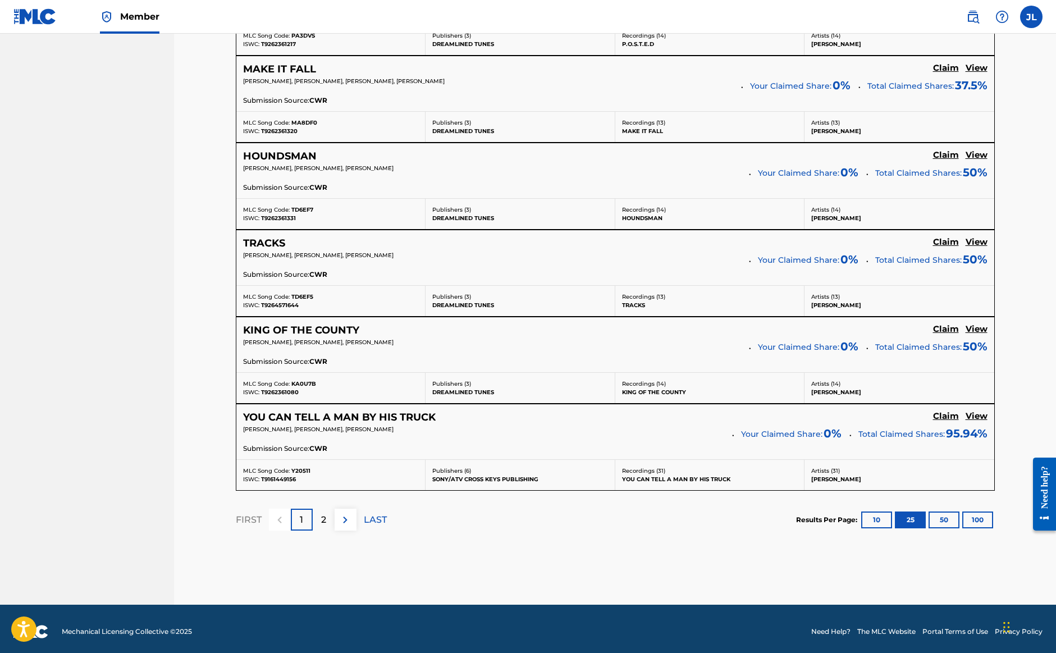
scroll to position [2133, 0]
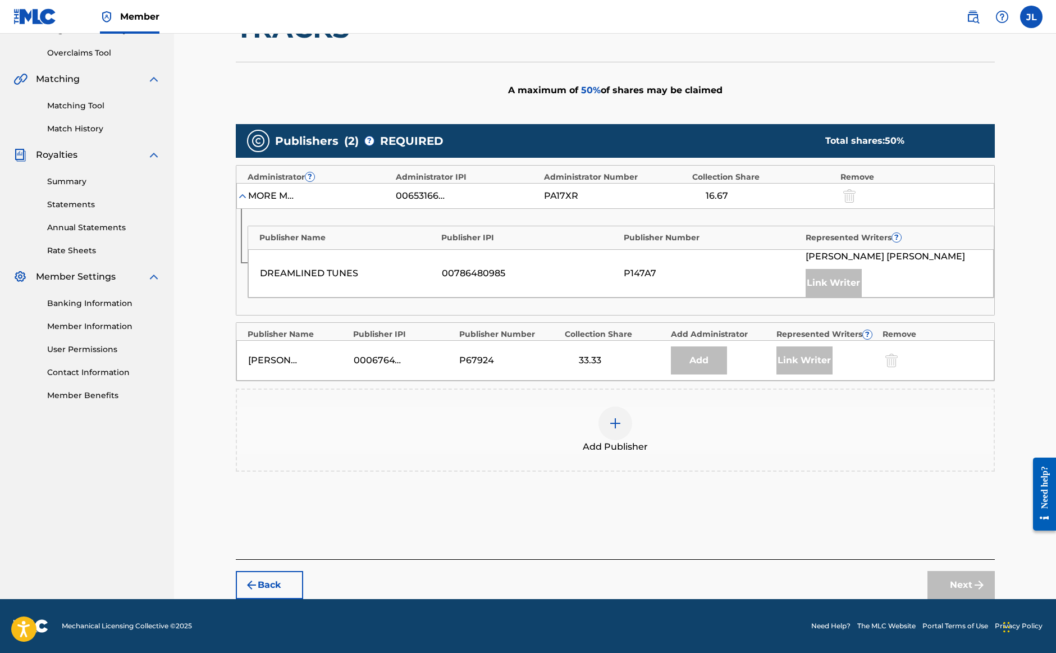
scroll to position [227, 0]
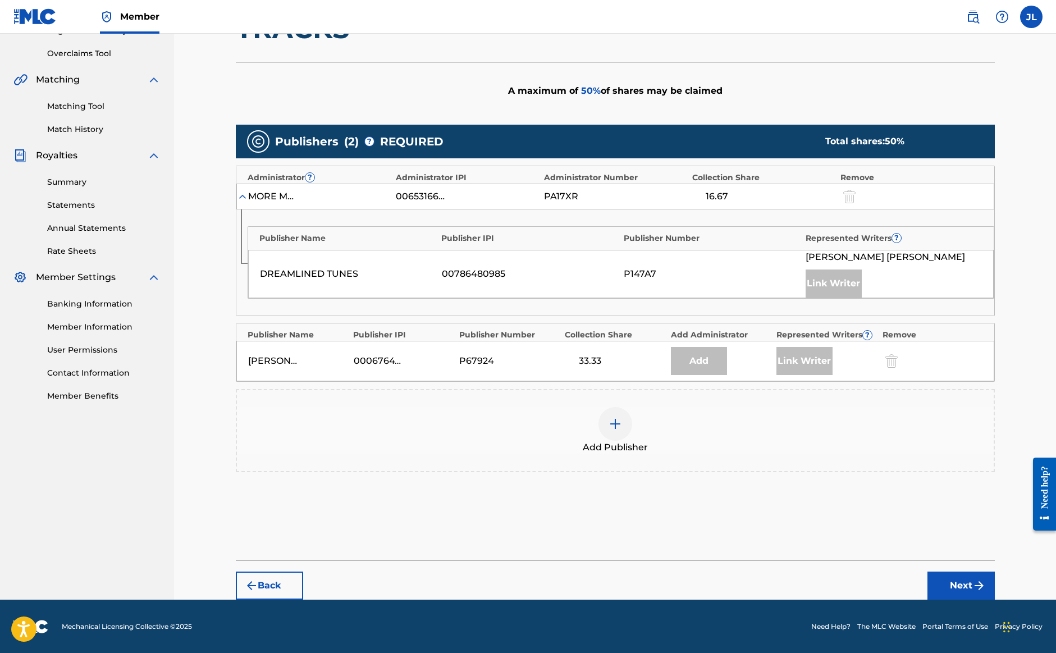
click at [612, 422] on img at bounding box center [615, 423] width 13 height 13
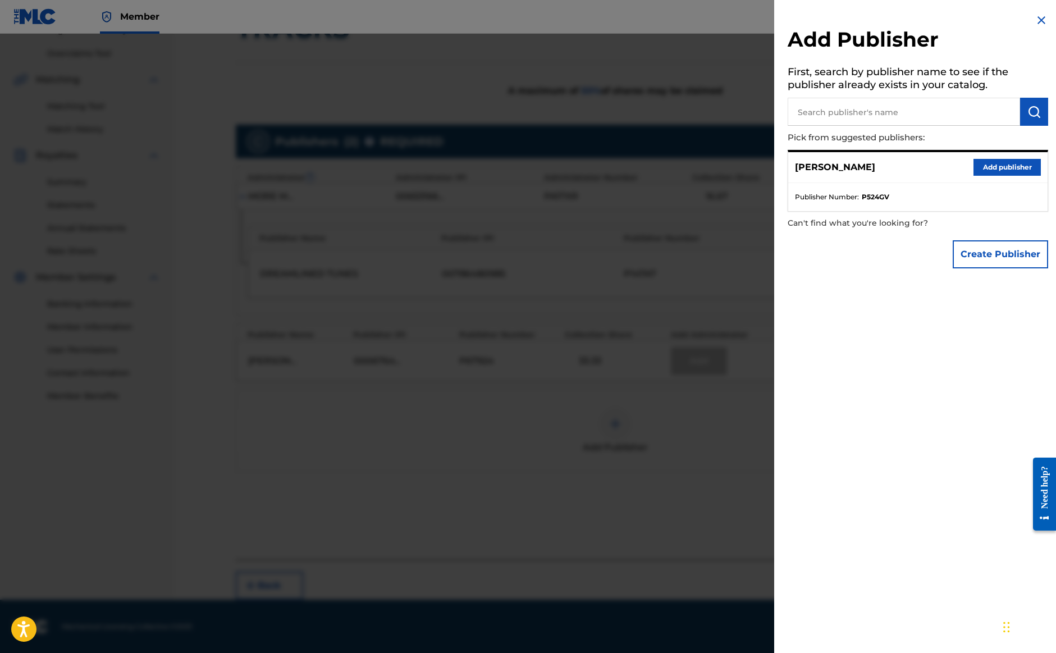
click at [996, 173] on button "Add publisher" at bounding box center [1007, 167] width 67 height 17
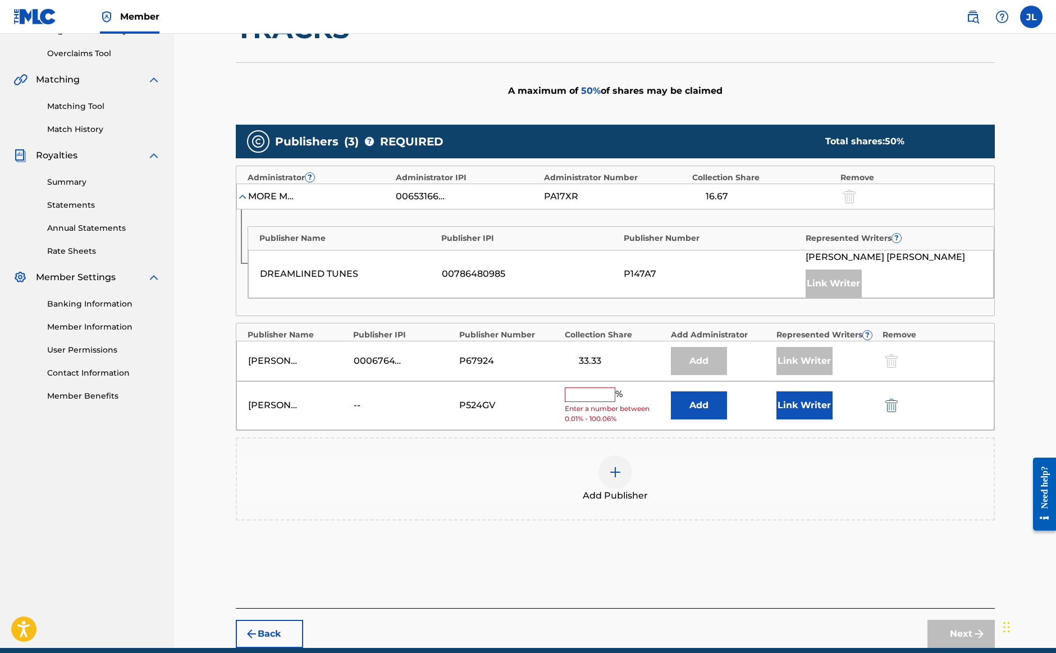
click at [608, 392] on input "text" at bounding box center [590, 394] width 51 height 15
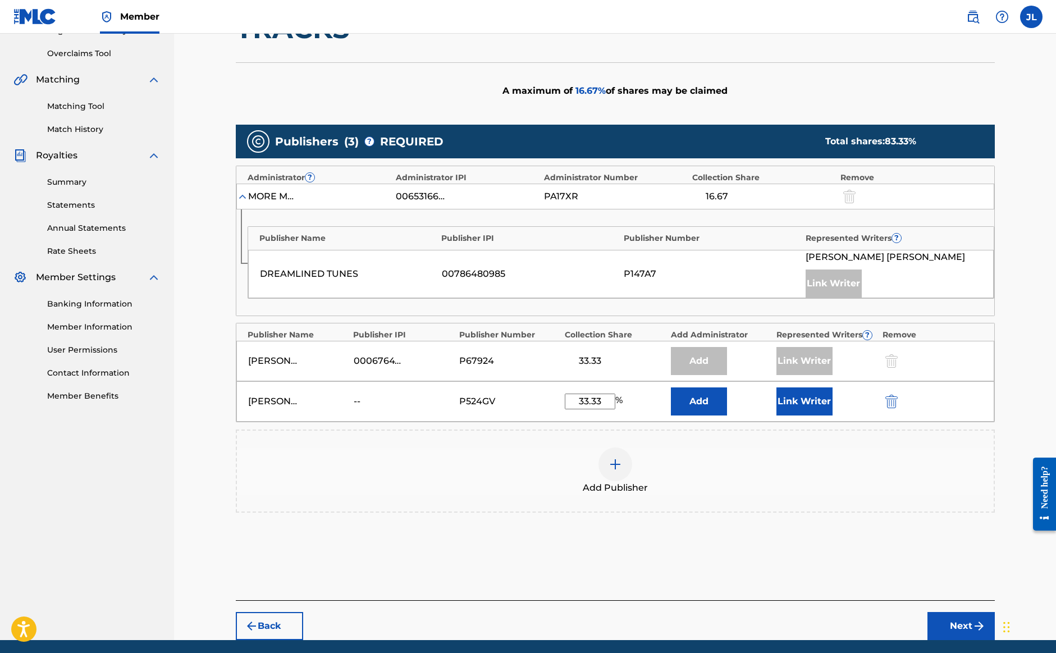
type input "33.33"
click at [801, 413] on button "Link Writer" at bounding box center [805, 401] width 56 height 28
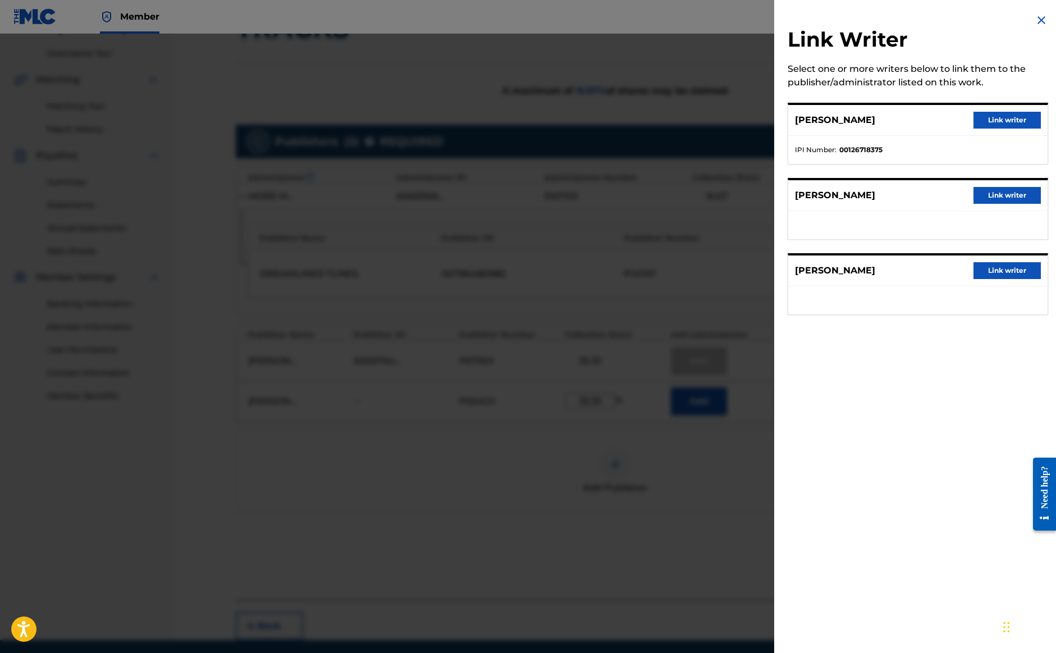
click at [988, 265] on button "Link writer" at bounding box center [1007, 270] width 67 height 17
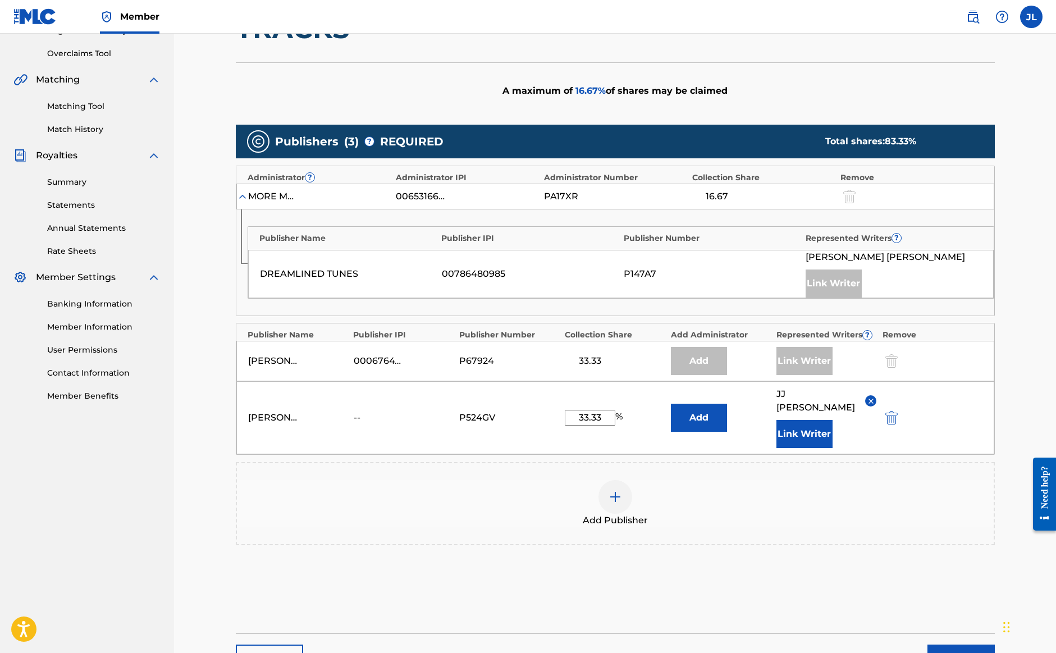
click at [939, 645] on button "Next" at bounding box center [961, 659] width 67 height 28
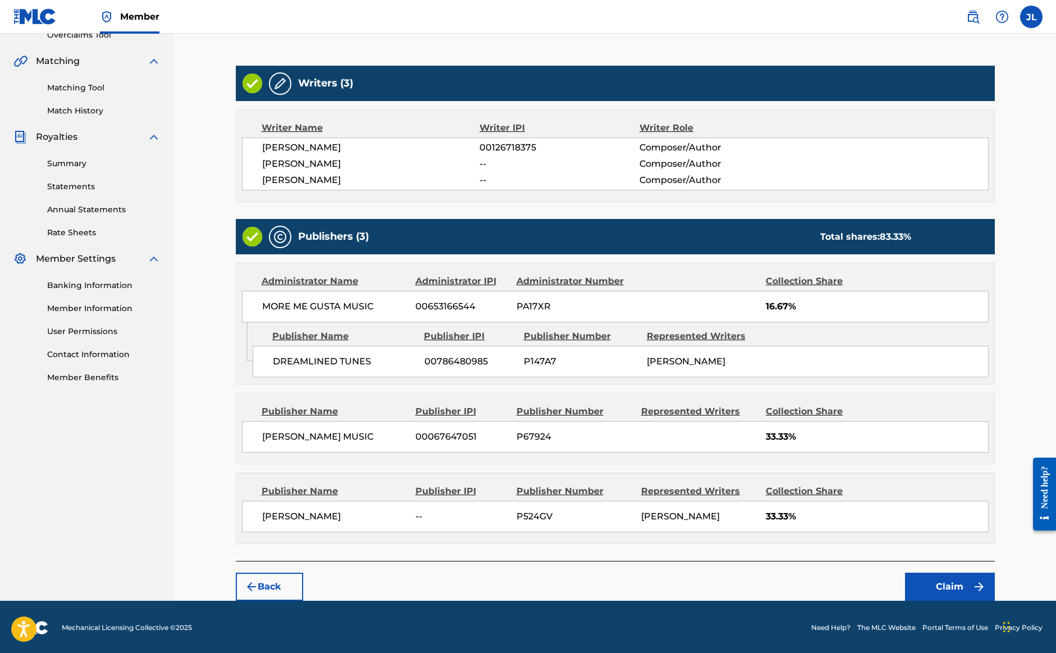
scroll to position [245, 0]
click at [934, 597] on button "Claim" at bounding box center [950, 586] width 90 height 28
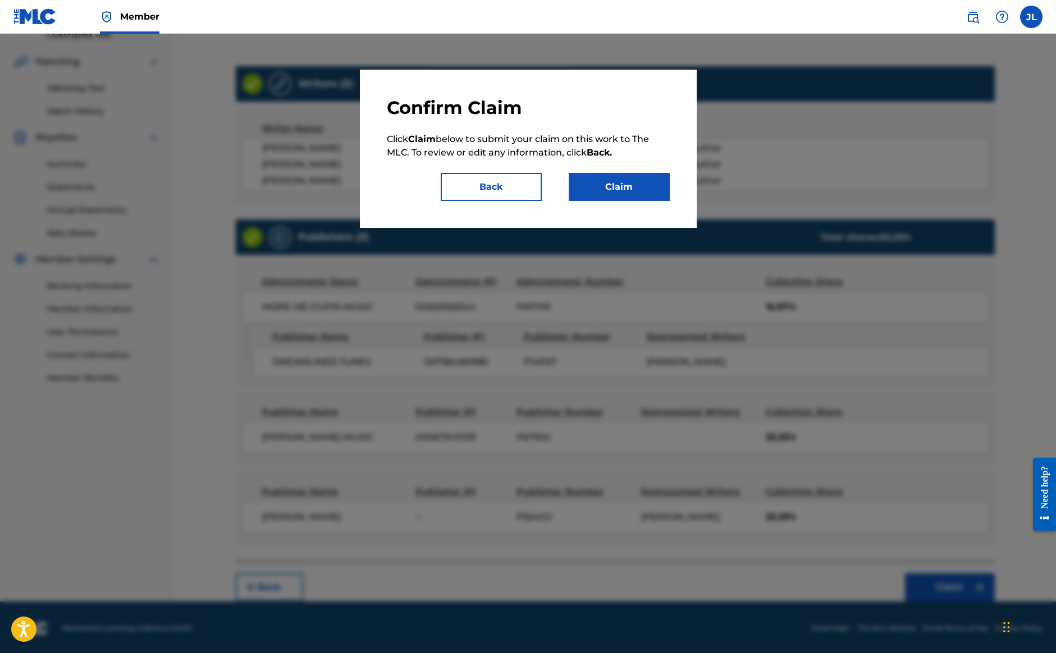
click at [659, 192] on button "Claim" at bounding box center [619, 187] width 101 height 28
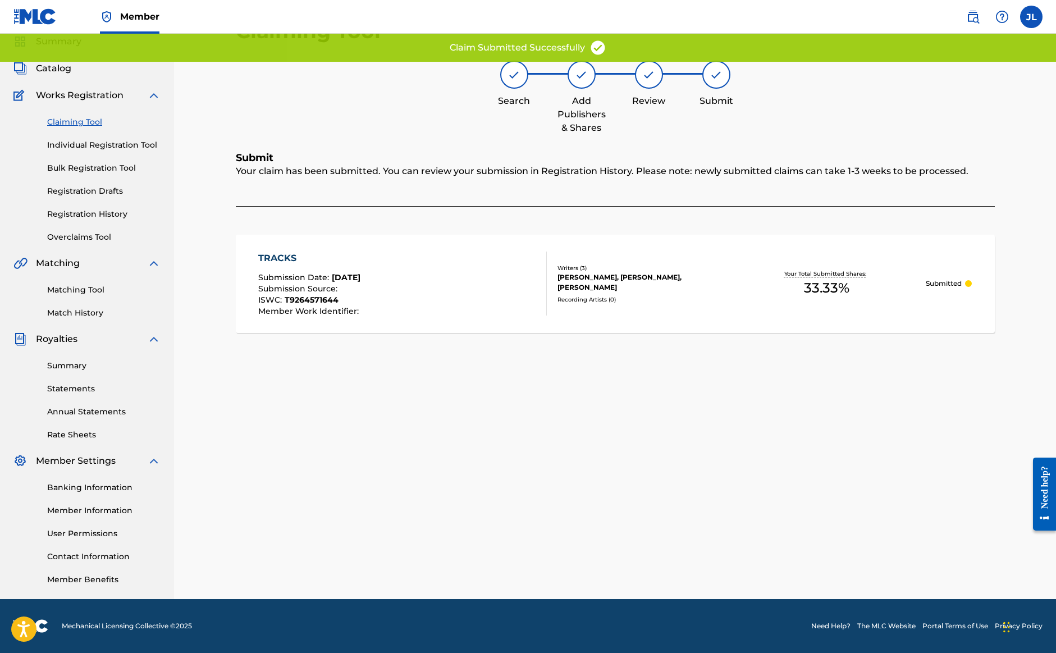
scroll to position [43, 0]
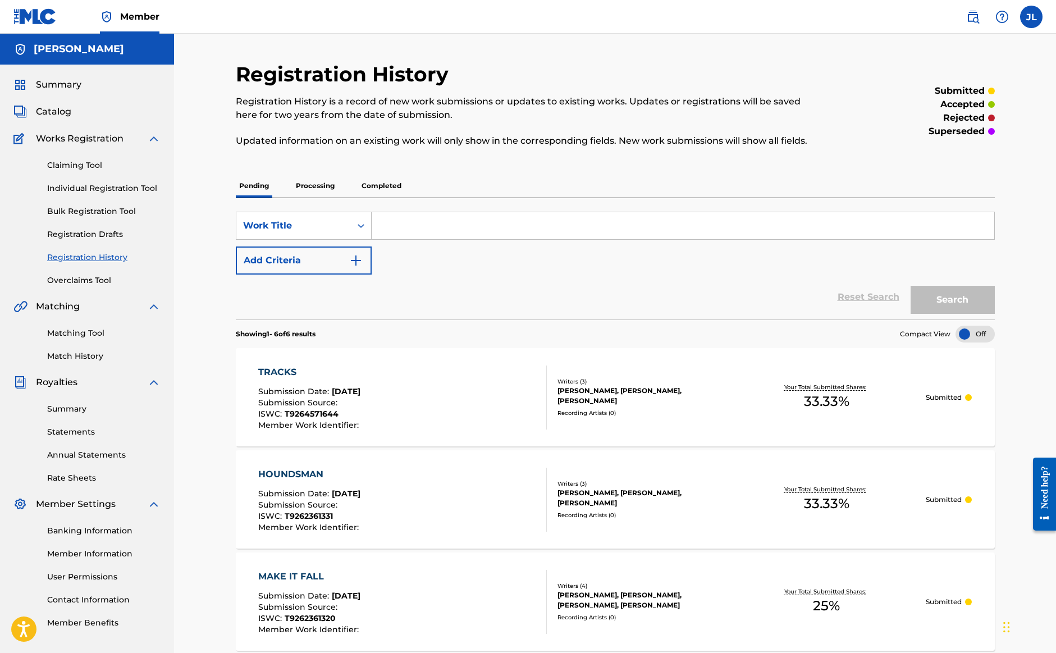
click at [81, 164] on link "Claiming Tool" at bounding box center [103, 165] width 113 height 12
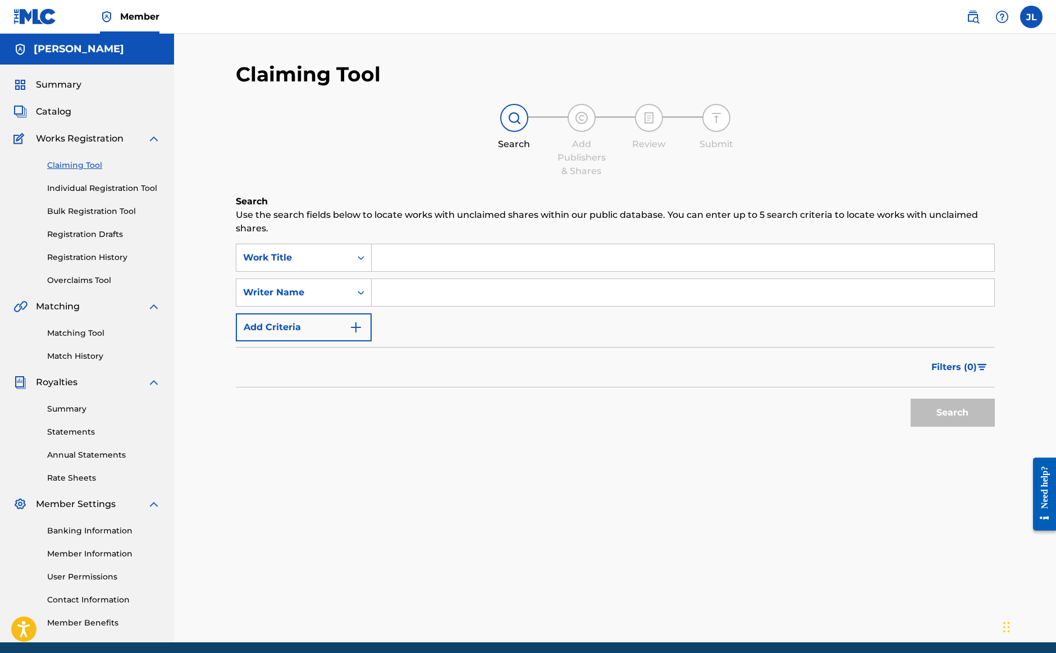
click at [388, 291] on input "Search Form" at bounding box center [683, 292] width 623 height 27
drag, startPoint x: 446, startPoint y: 297, endPoint x: 375, endPoint y: 295, distance: 70.8
click at [375, 295] on input "[PERSON_NAME]" at bounding box center [683, 292] width 623 height 27
type input "[PERSON_NAME]"
click at [933, 419] on button "Search" at bounding box center [953, 413] width 84 height 28
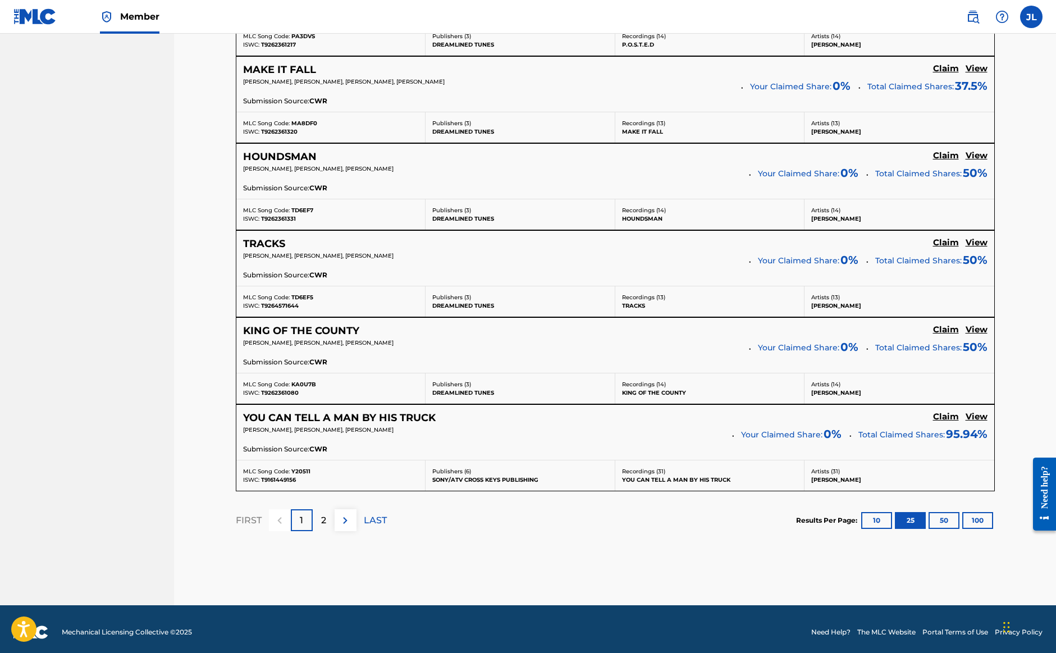
scroll to position [2133, 0]
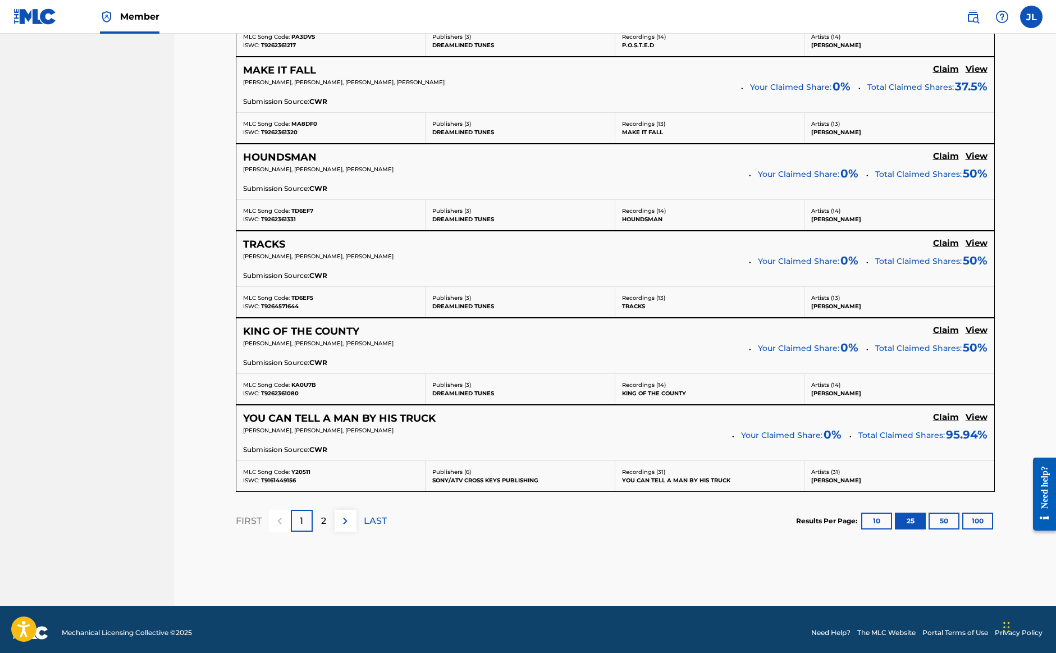
click at [324, 514] on p "2" at bounding box center [323, 520] width 5 height 13
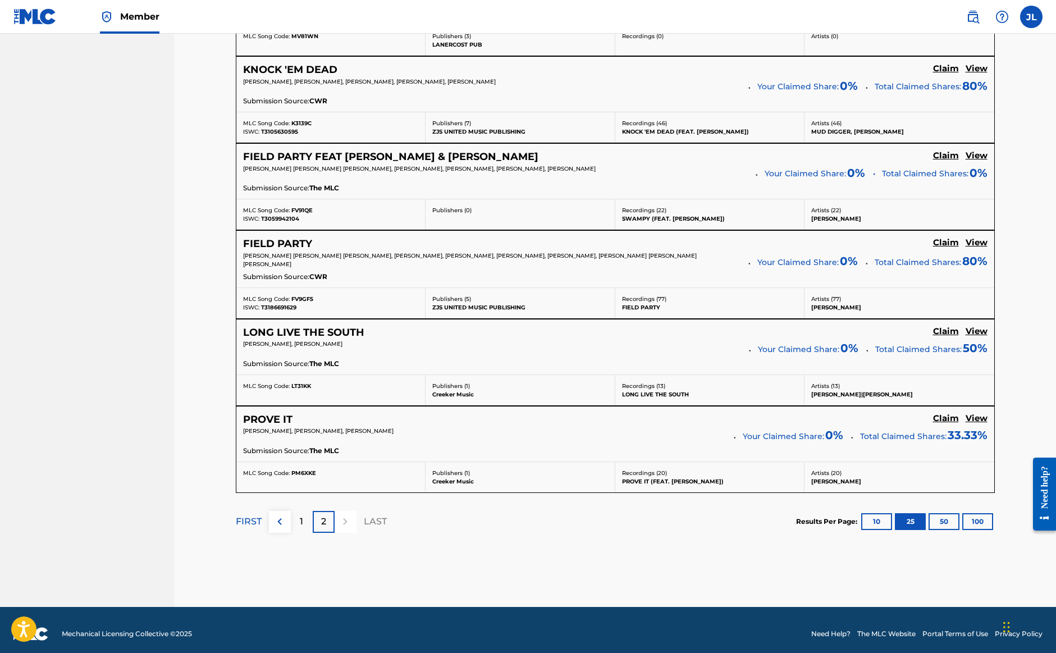
scroll to position [2034, 0]
click at [300, 515] on p "1" at bounding box center [301, 521] width 3 height 13
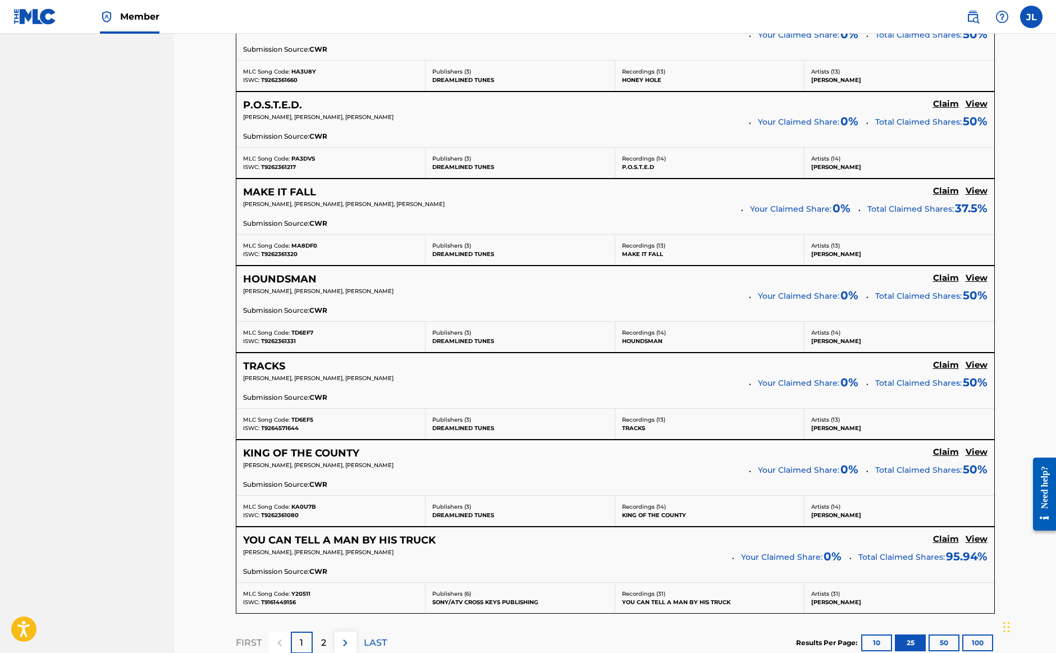
scroll to position [2062, 0]
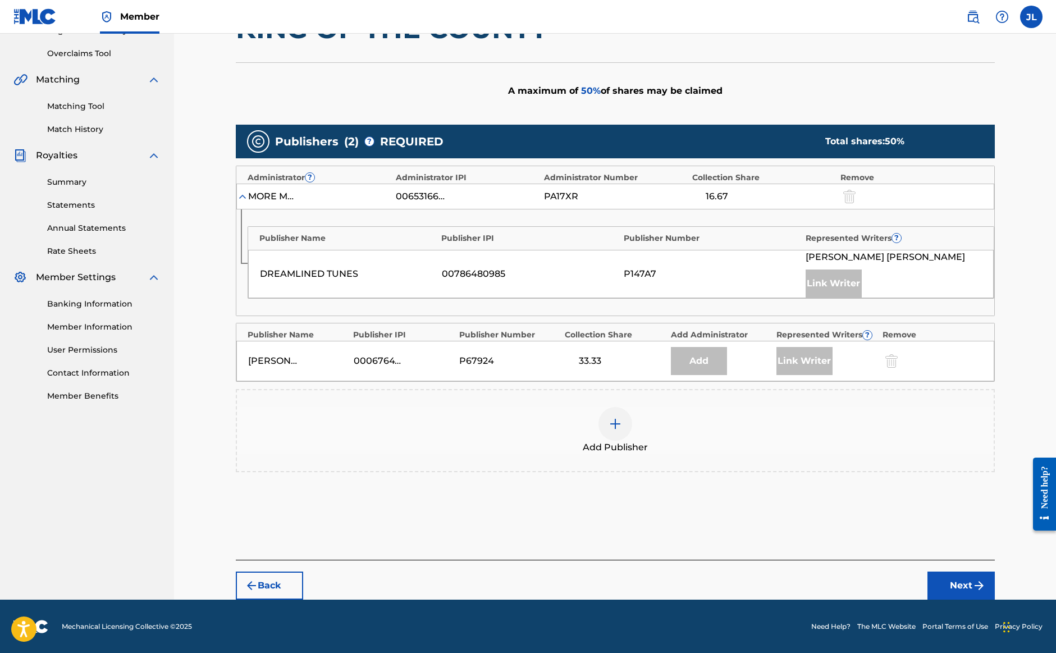
click at [614, 430] on img at bounding box center [615, 423] width 13 height 13
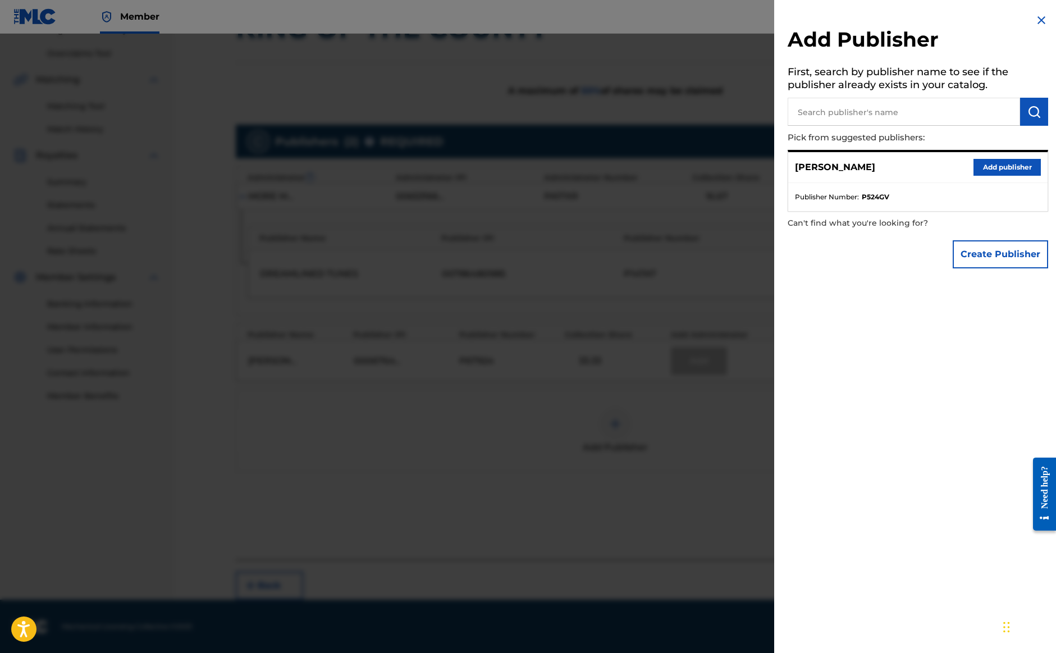
click at [993, 165] on button "Add publisher" at bounding box center [1007, 167] width 67 height 17
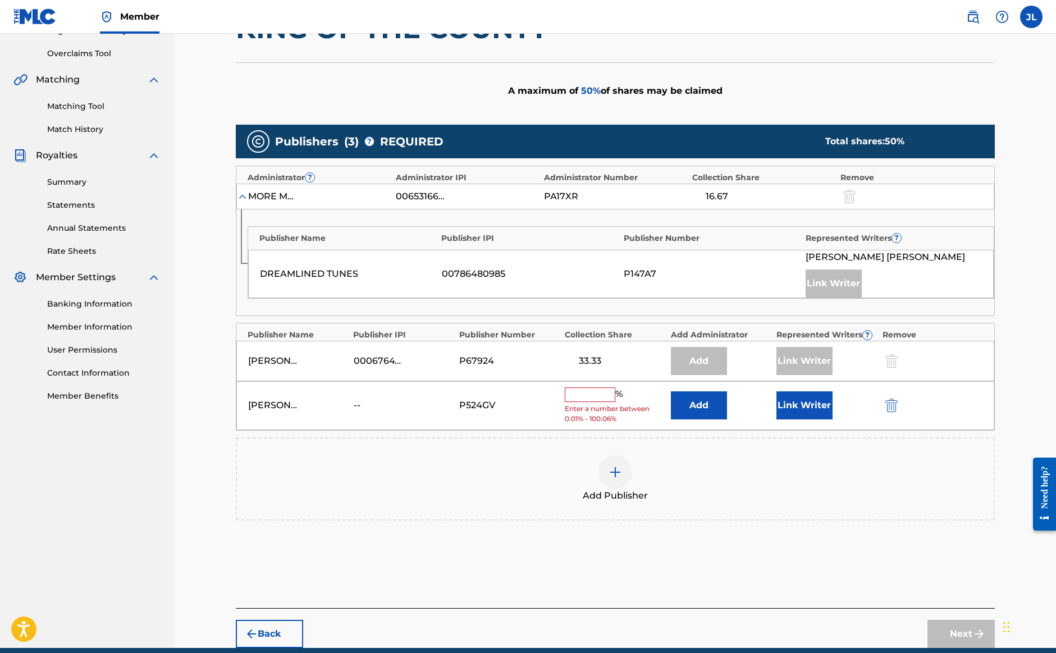
click at [601, 391] on input "text" at bounding box center [590, 394] width 51 height 15
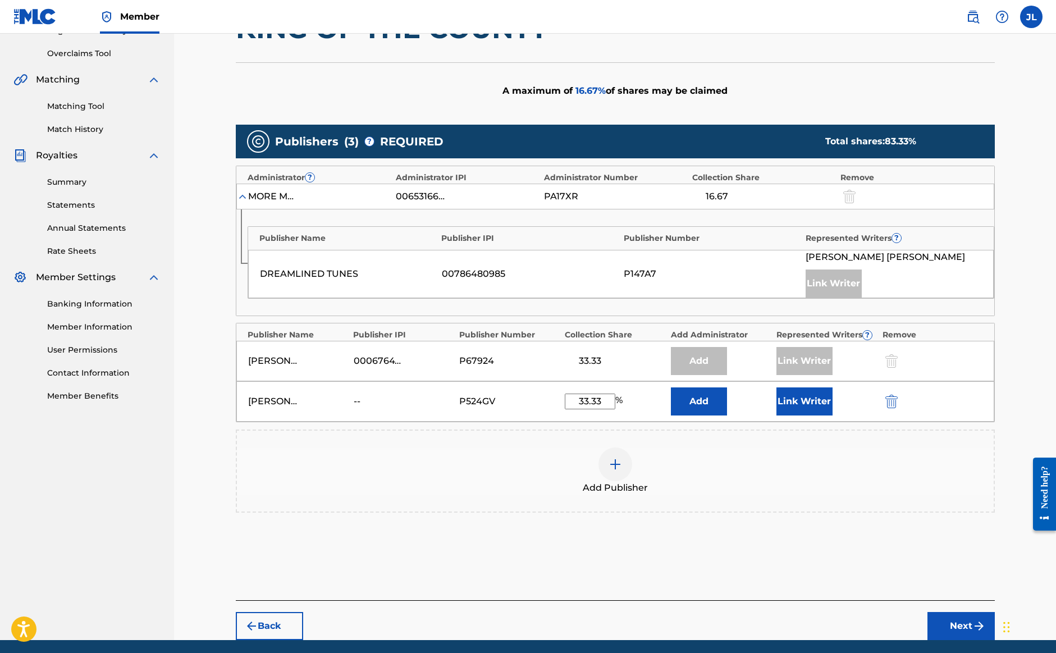
type input "33.33"
click at [798, 410] on button "Link Writer" at bounding box center [805, 401] width 56 height 28
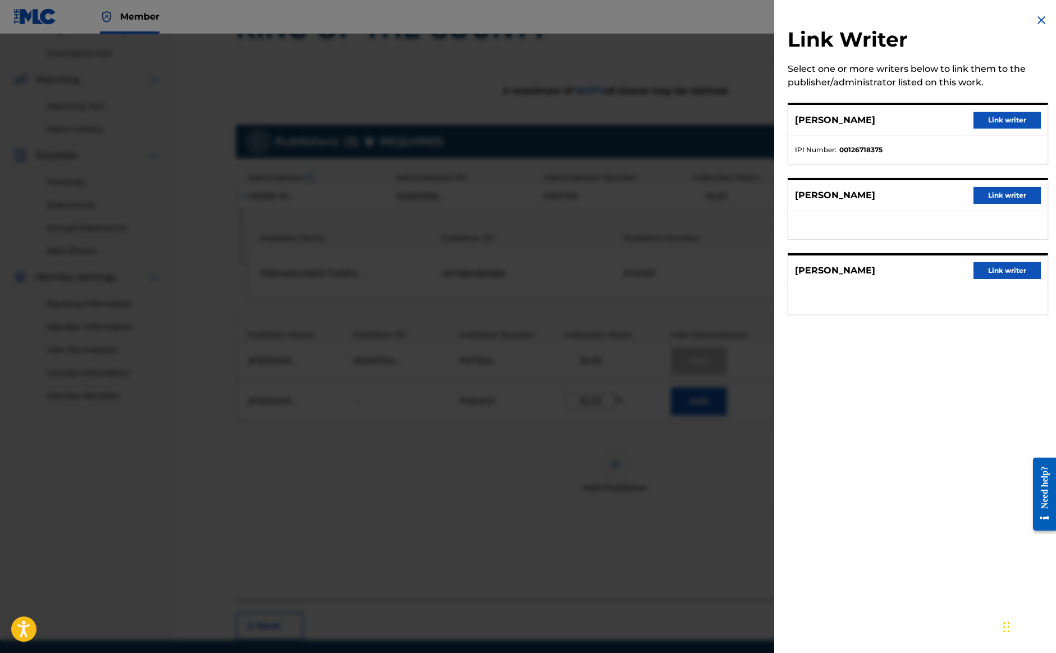
scroll to position [227, 0]
click at [1000, 268] on button "Link writer" at bounding box center [1007, 270] width 67 height 17
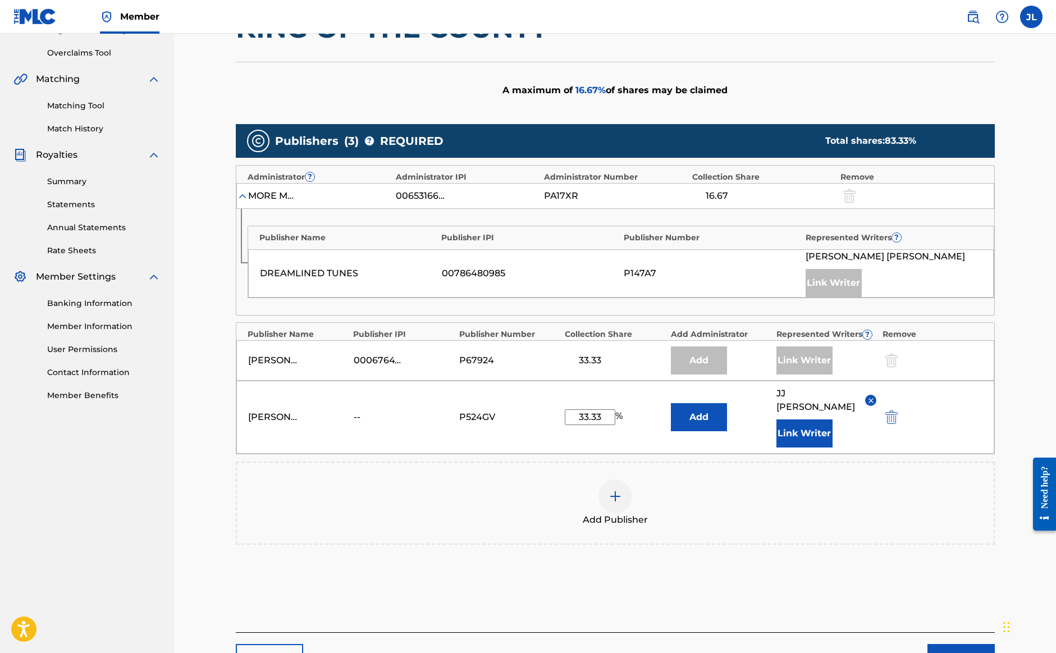
click at [948, 644] on button "Next" at bounding box center [961, 658] width 67 height 28
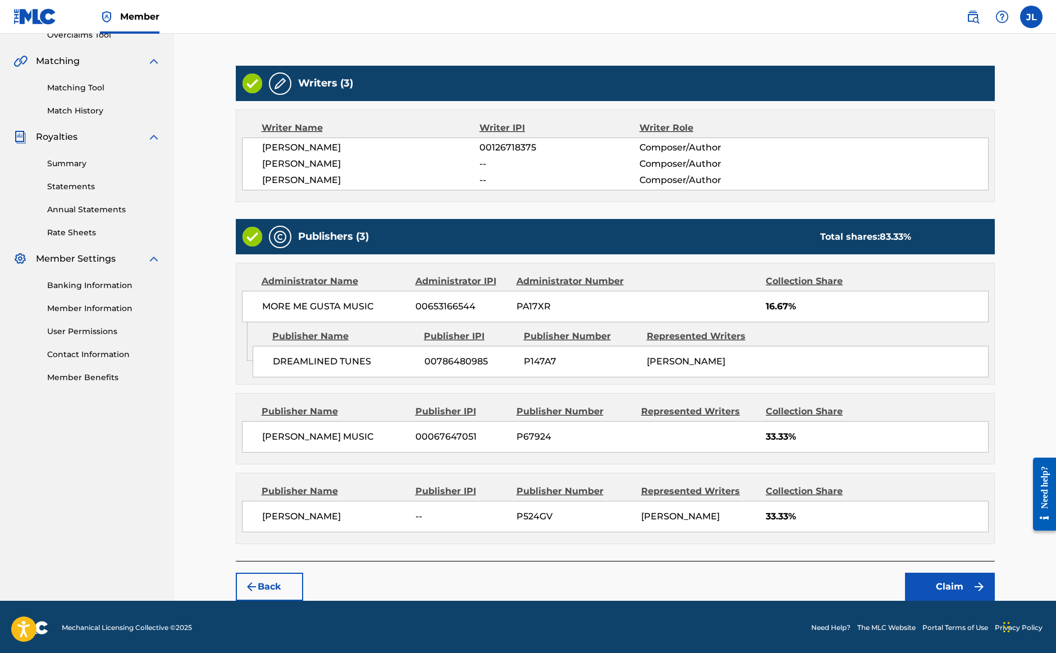
scroll to position [245, 0]
click at [948, 594] on button "Claim" at bounding box center [950, 587] width 90 height 28
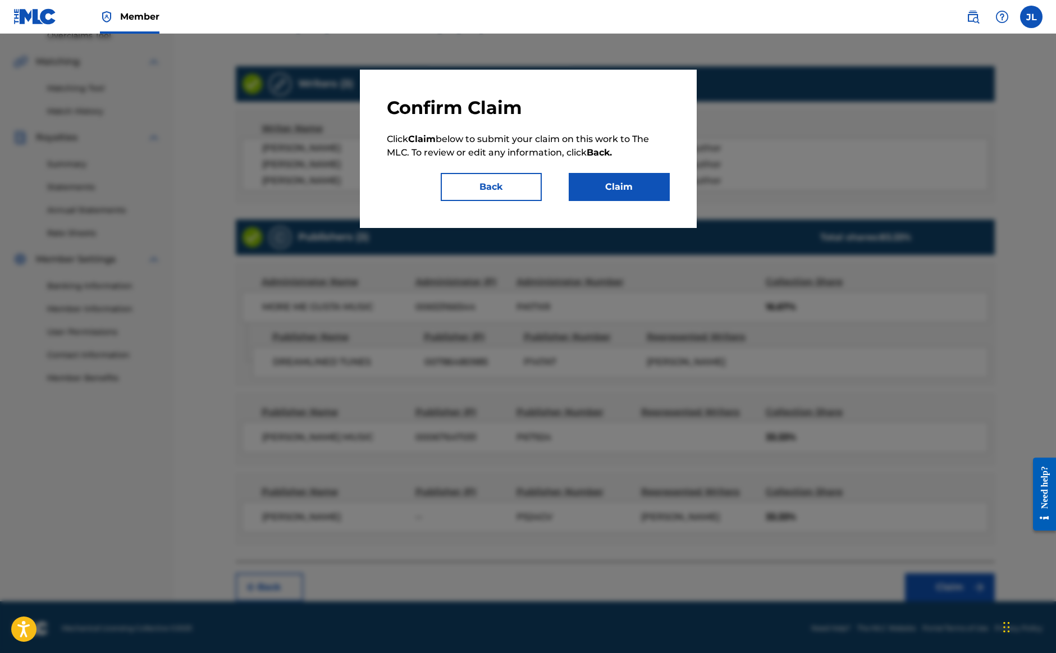
click at [656, 185] on button "Claim" at bounding box center [619, 187] width 101 height 28
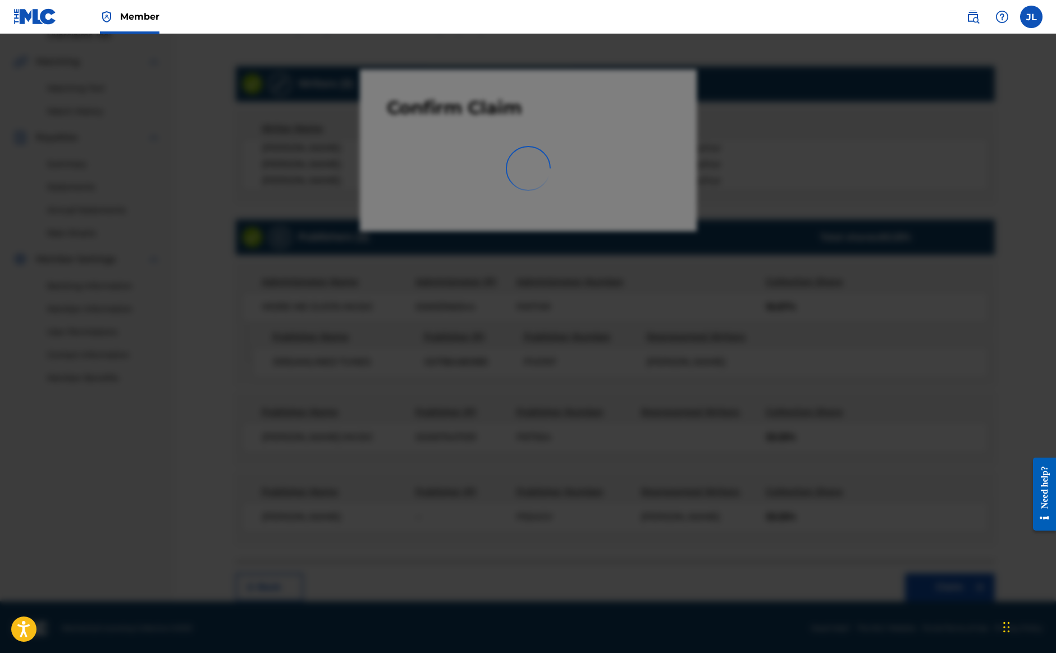
scroll to position [43, 0]
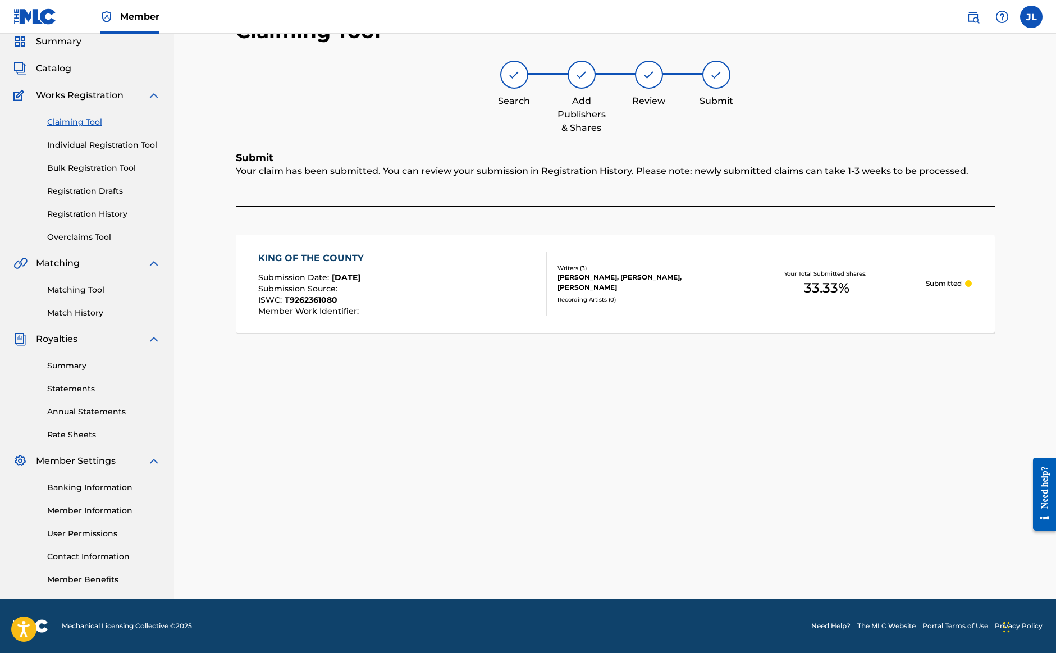
click at [81, 121] on link "Claiming Tool" at bounding box center [103, 122] width 113 height 12
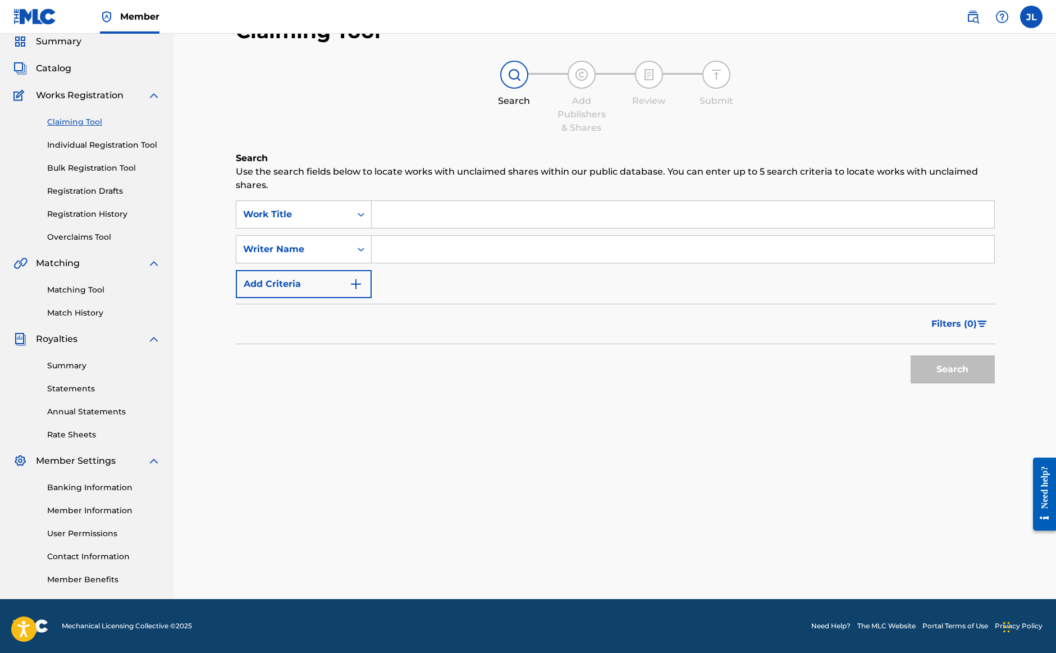
scroll to position [0, 0]
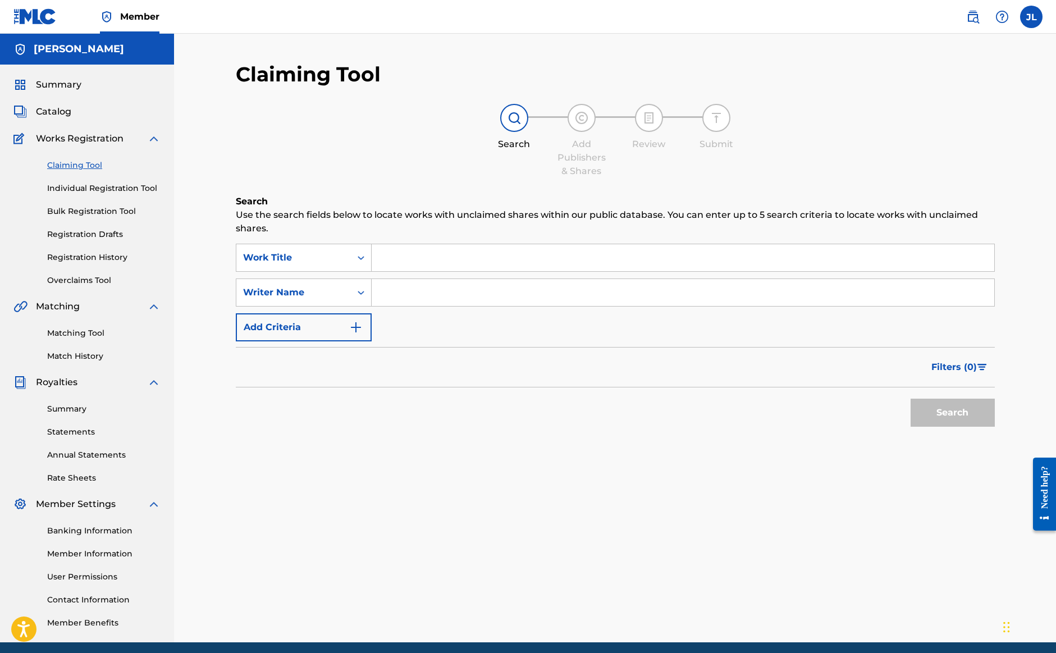
click at [426, 295] on input "Search Form" at bounding box center [683, 292] width 623 height 27
type input "J"
paste input "[PERSON_NAME]"
type input "[PERSON_NAME]"
click at [952, 413] on button "Search" at bounding box center [953, 413] width 84 height 28
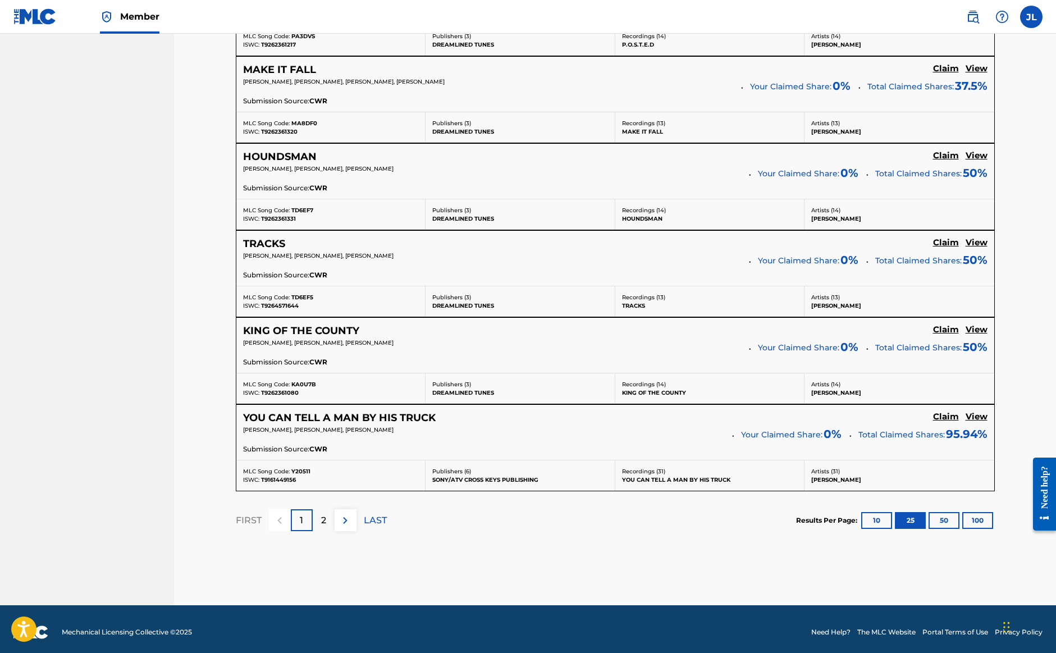
scroll to position [2133, 0]
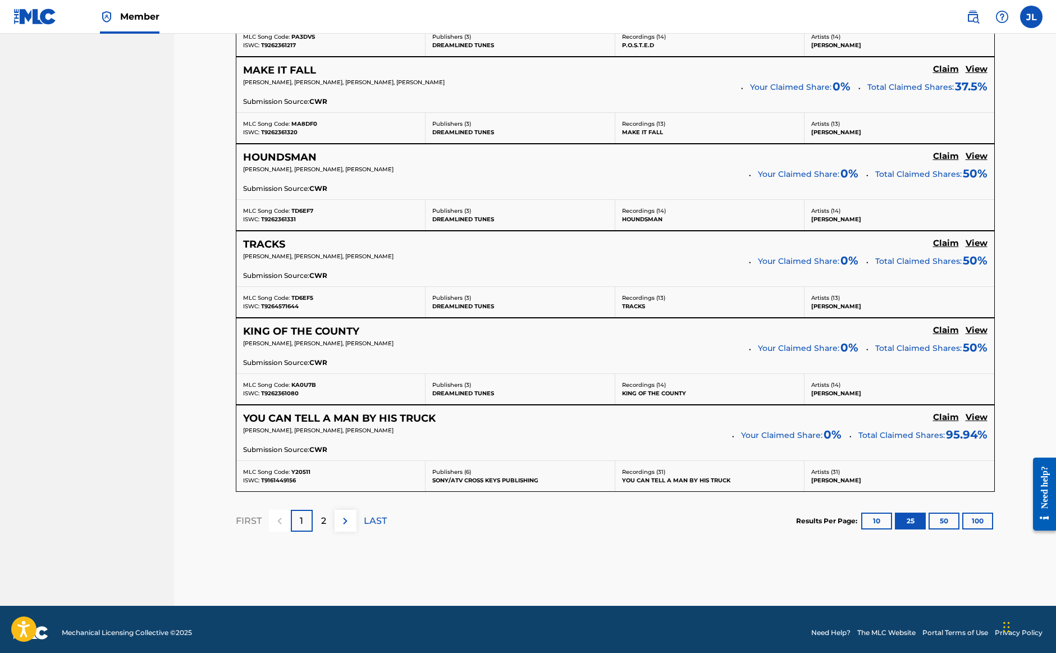
click at [330, 518] on div "2" at bounding box center [324, 521] width 22 height 22
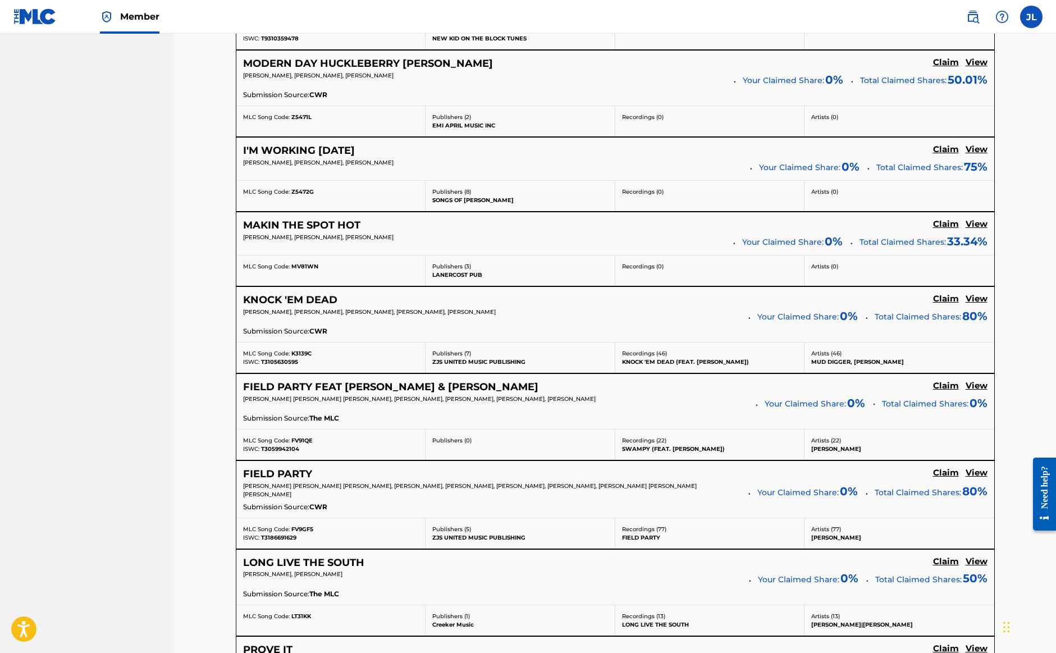
scroll to position [1811, 0]
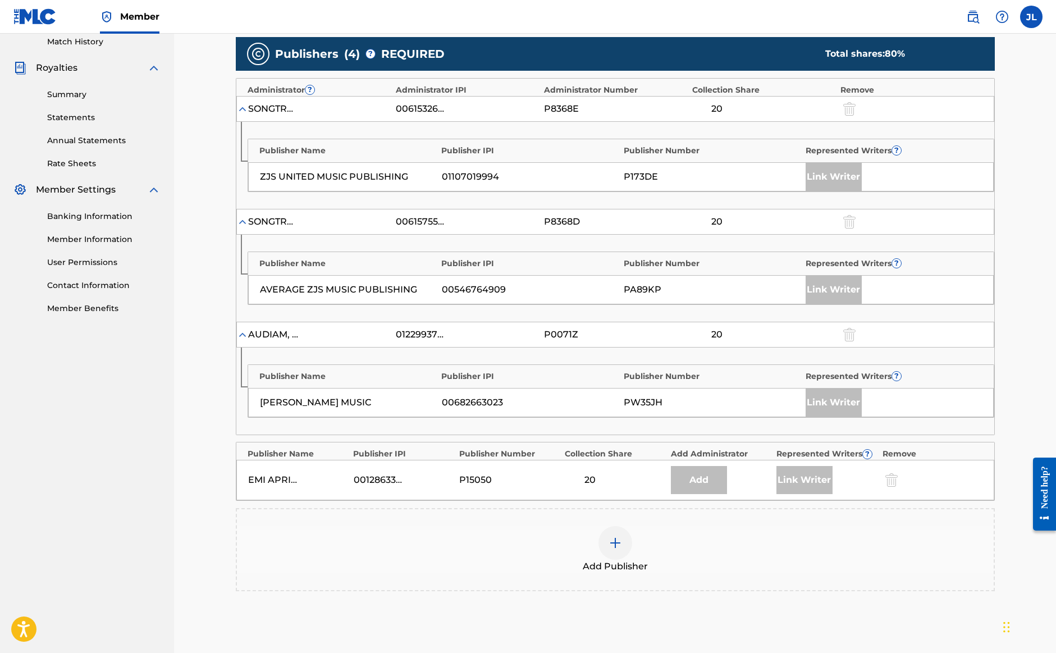
scroll to position [313, 0]
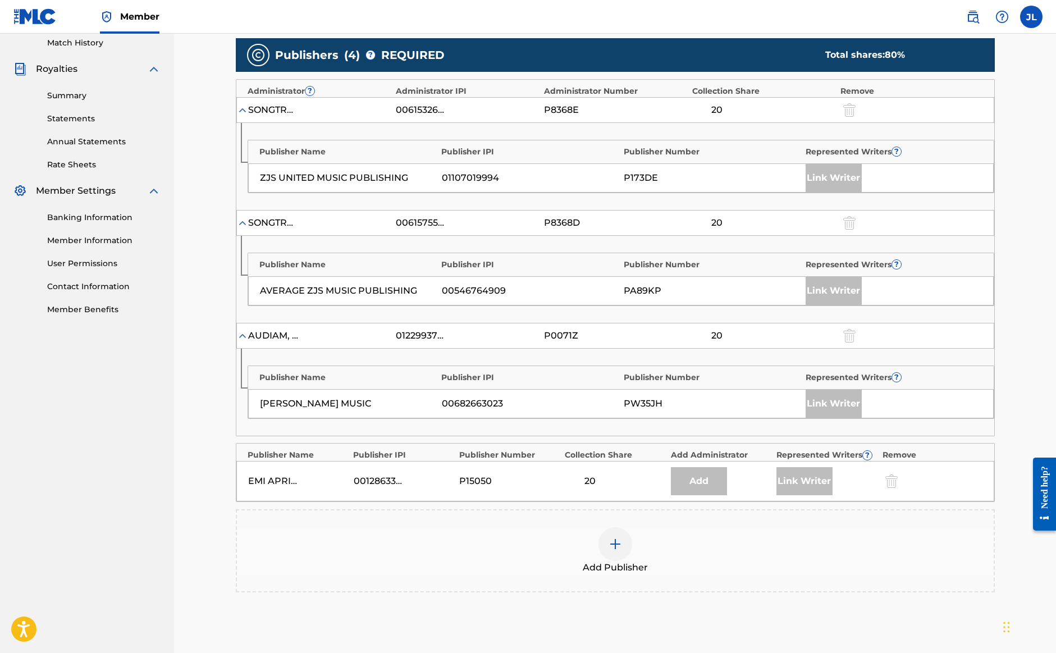
click at [276, 477] on div "EMI APRIL MUSIC INC" at bounding box center [273, 480] width 51 height 13
click at [289, 481] on div "EMI APRIL MUSIC INC" at bounding box center [273, 480] width 51 height 13
click at [297, 482] on div "EMI APRIL MUSIC INC" at bounding box center [273, 480] width 51 height 13
click at [614, 547] on img at bounding box center [615, 543] width 13 height 13
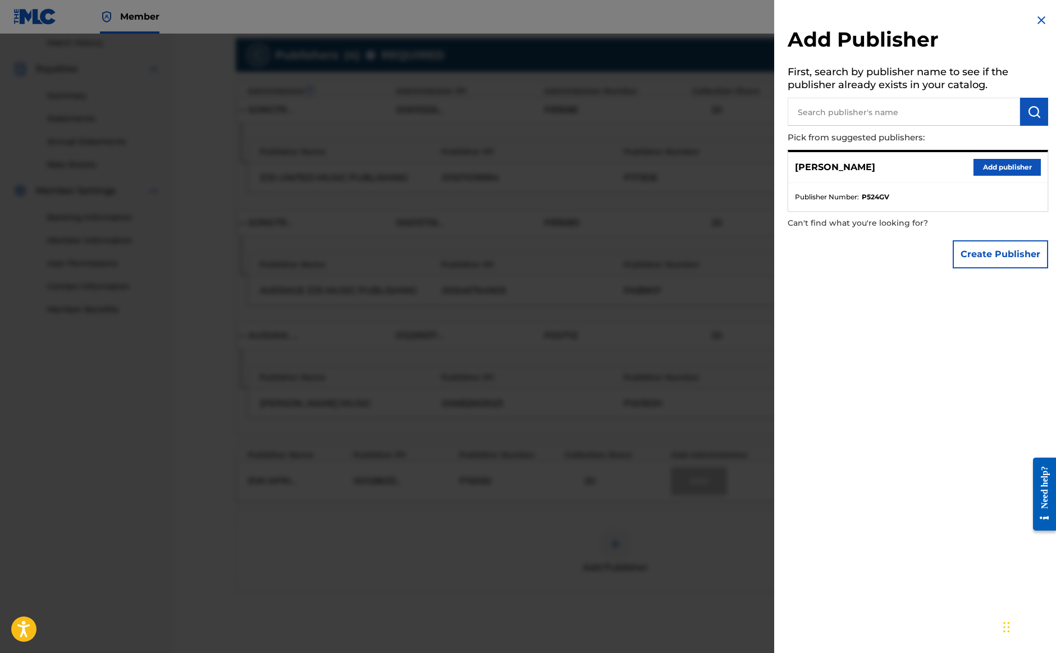
click at [1018, 170] on button "Add publisher" at bounding box center [1007, 167] width 67 height 17
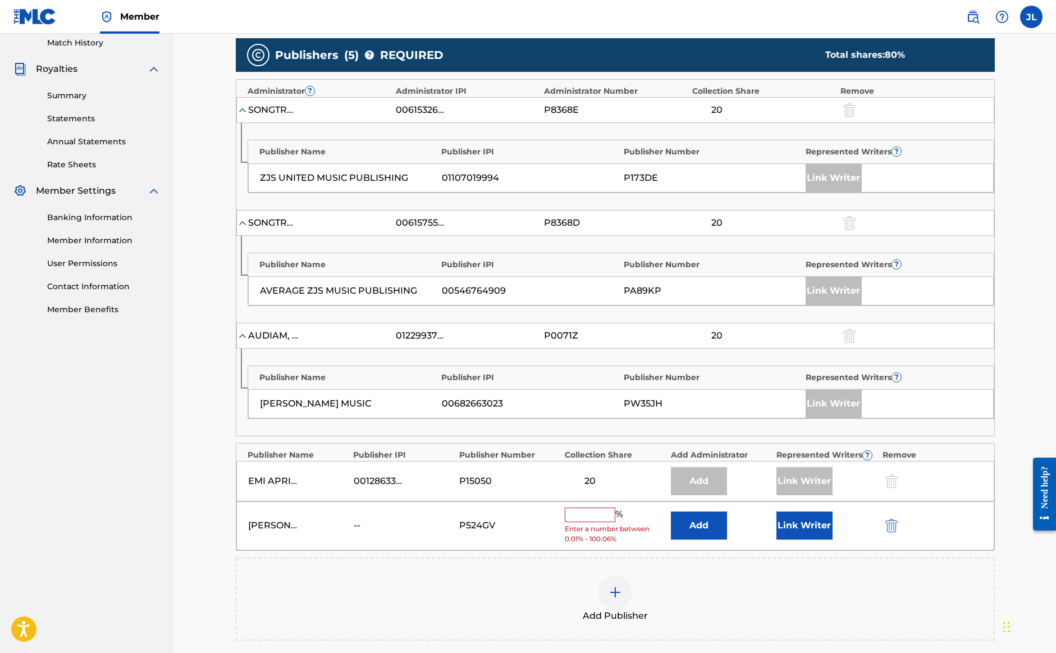
click at [588, 517] on input "text" at bounding box center [590, 515] width 51 height 15
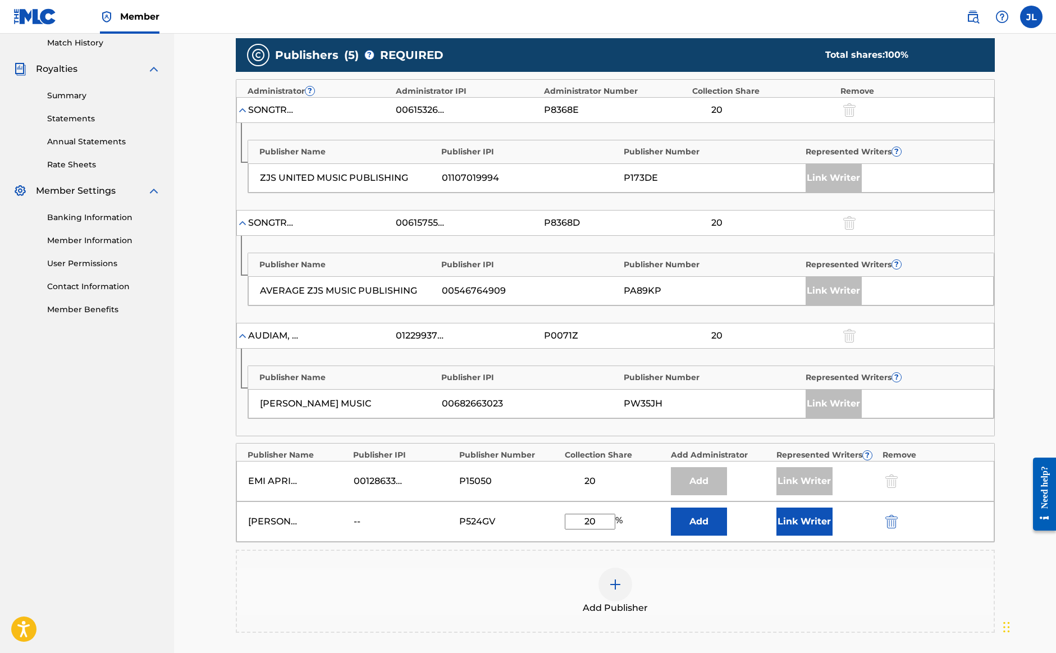
type input "20"
click at [792, 518] on button "Link Writer" at bounding box center [805, 522] width 56 height 28
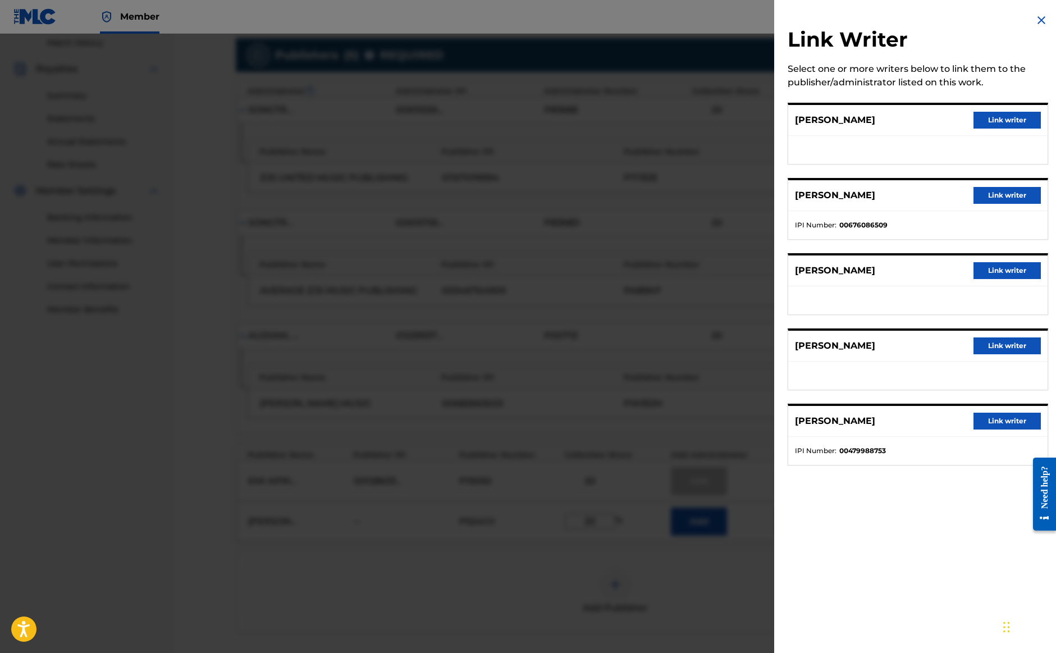
click at [990, 124] on button "Link writer" at bounding box center [1007, 120] width 67 height 17
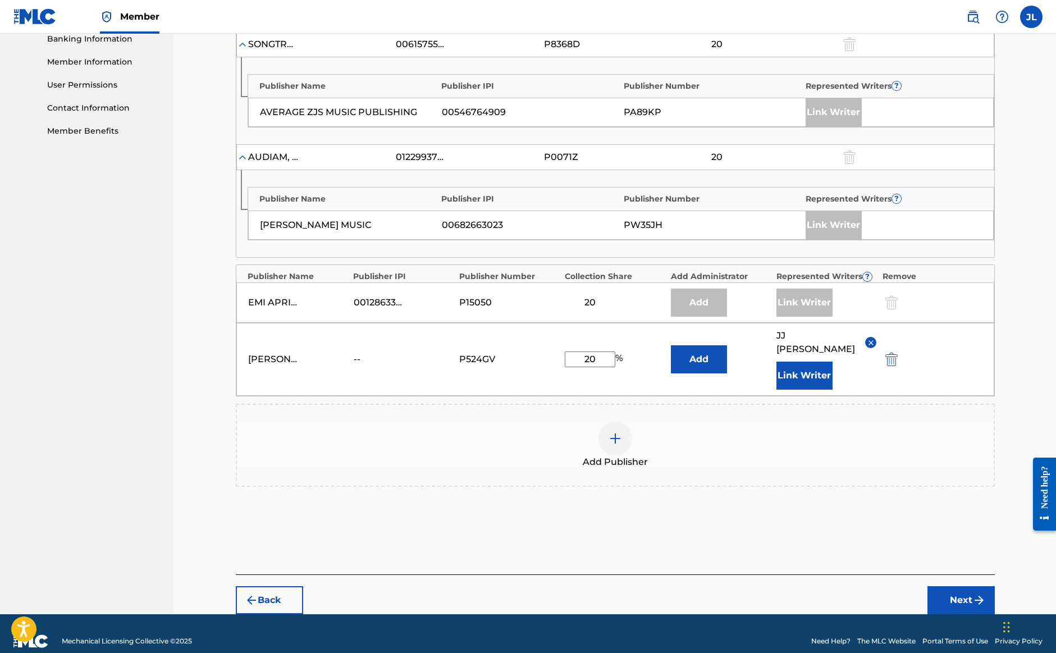
click at [963, 586] on button "Next" at bounding box center [961, 600] width 67 height 28
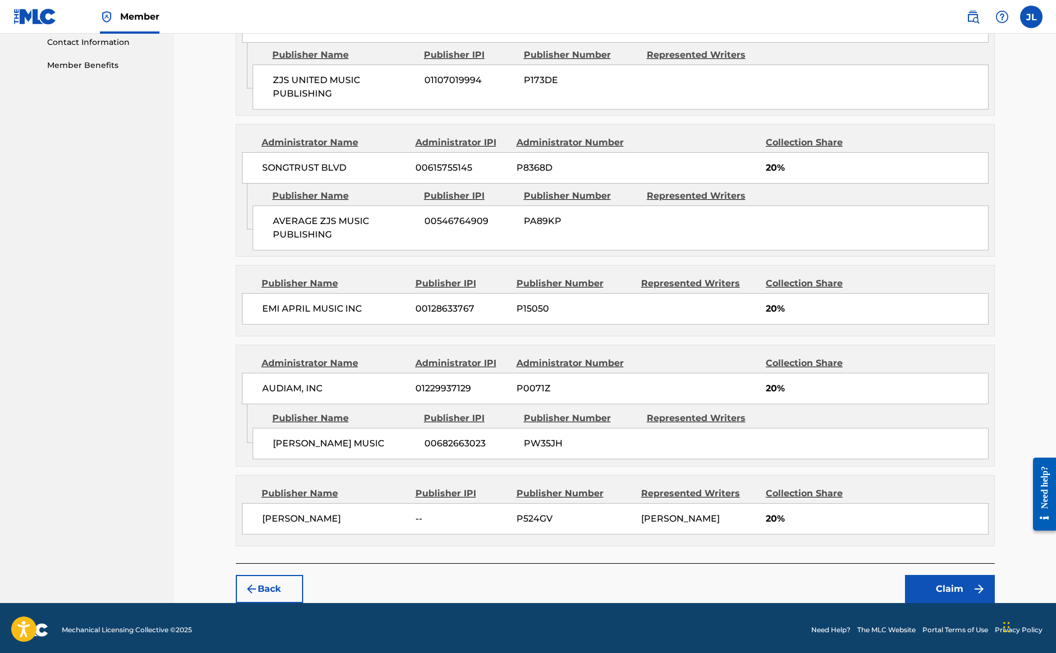
scroll to position [557, 0]
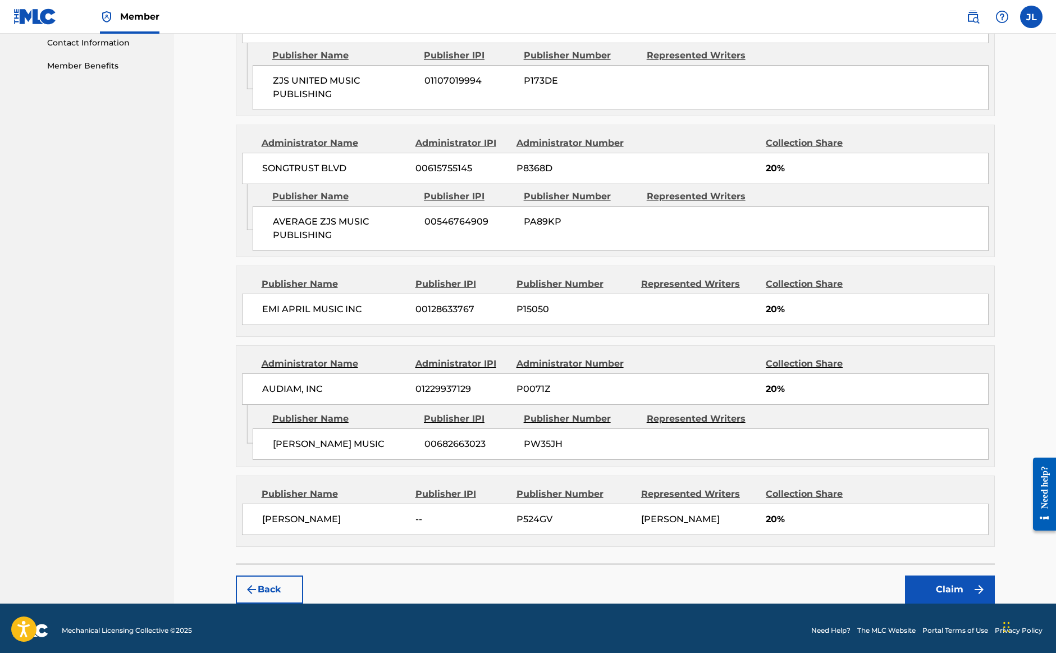
click at [936, 576] on button "Claim" at bounding box center [950, 590] width 90 height 28
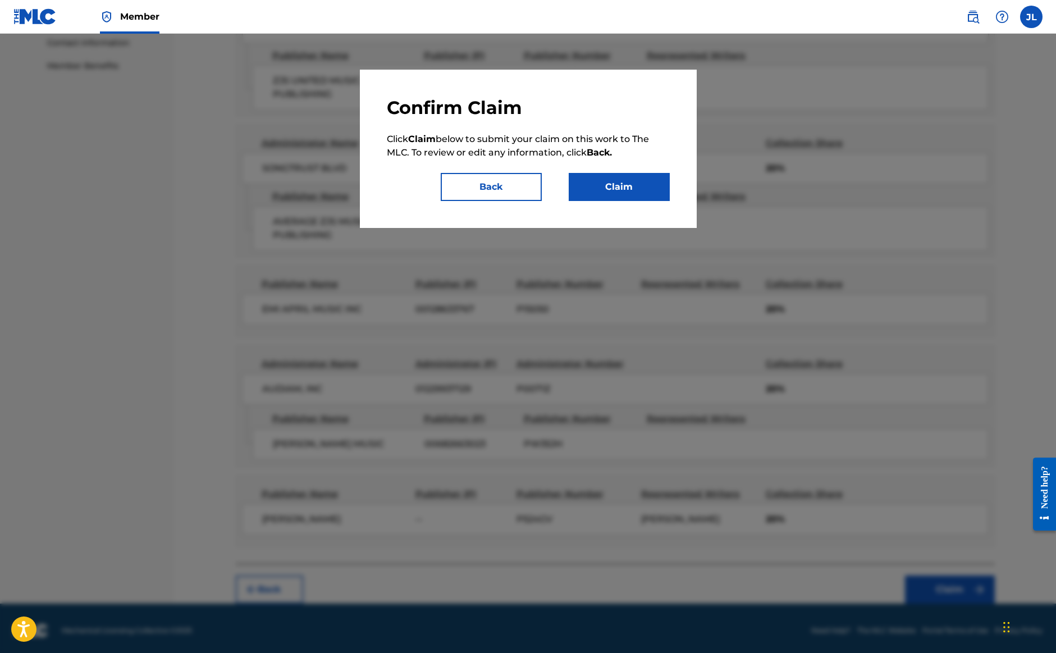
click at [627, 176] on button "Claim" at bounding box center [619, 187] width 101 height 28
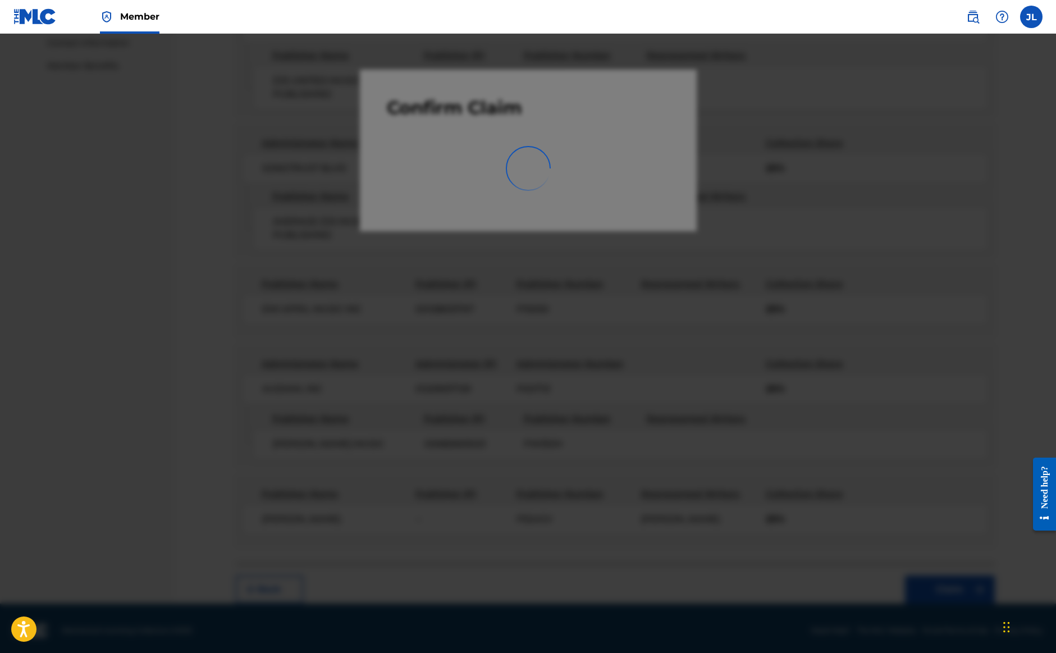
scroll to position [43, 0]
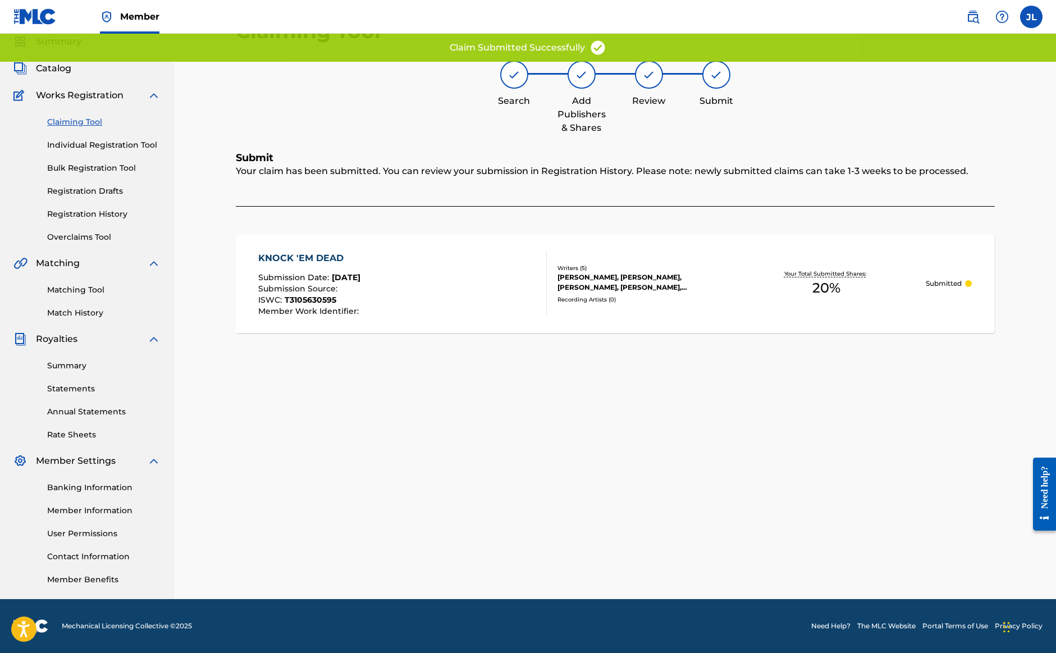
click at [80, 120] on link "Claiming Tool" at bounding box center [103, 122] width 113 height 12
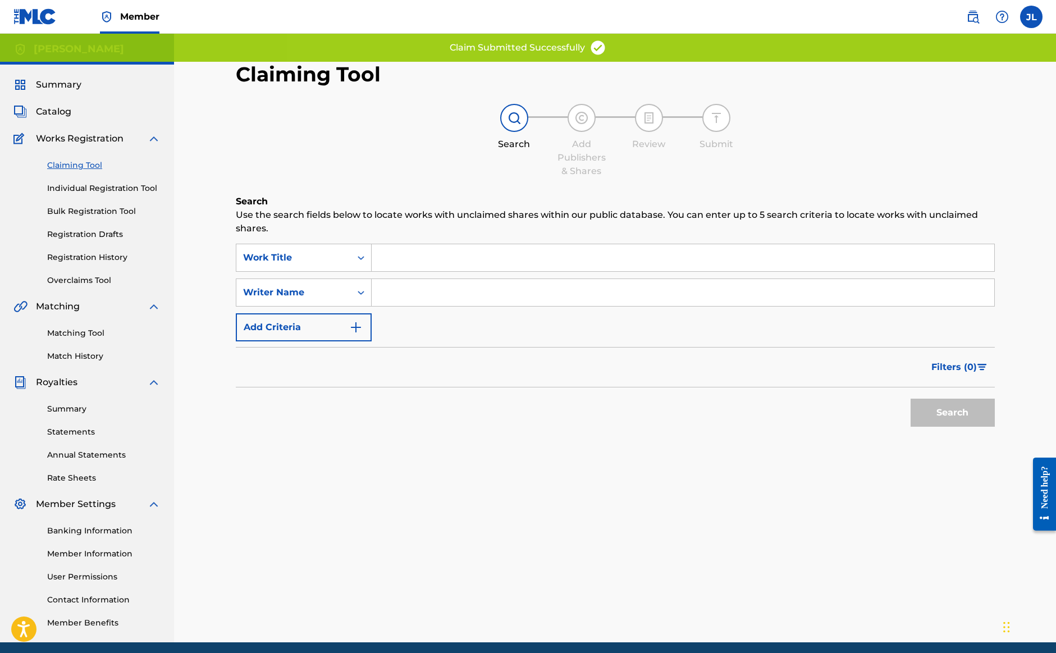
click at [417, 290] on input "Search Form" at bounding box center [683, 292] width 623 height 27
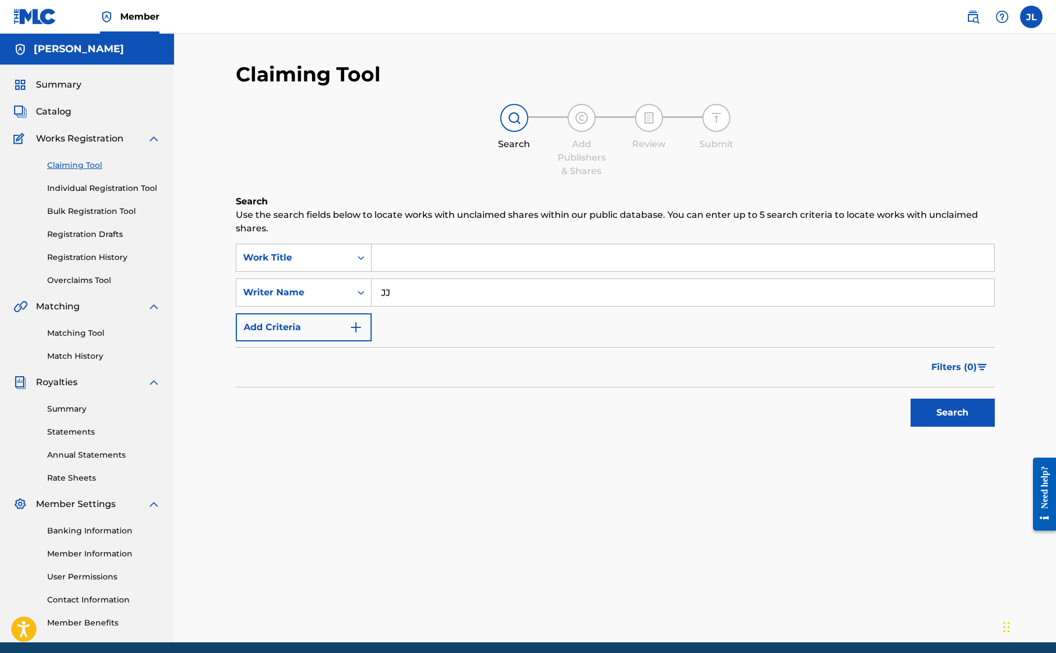
type input "J"
paste input "[PERSON_NAME]"
type input "[PERSON_NAME]"
click at [952, 421] on button "Search" at bounding box center [953, 413] width 84 height 28
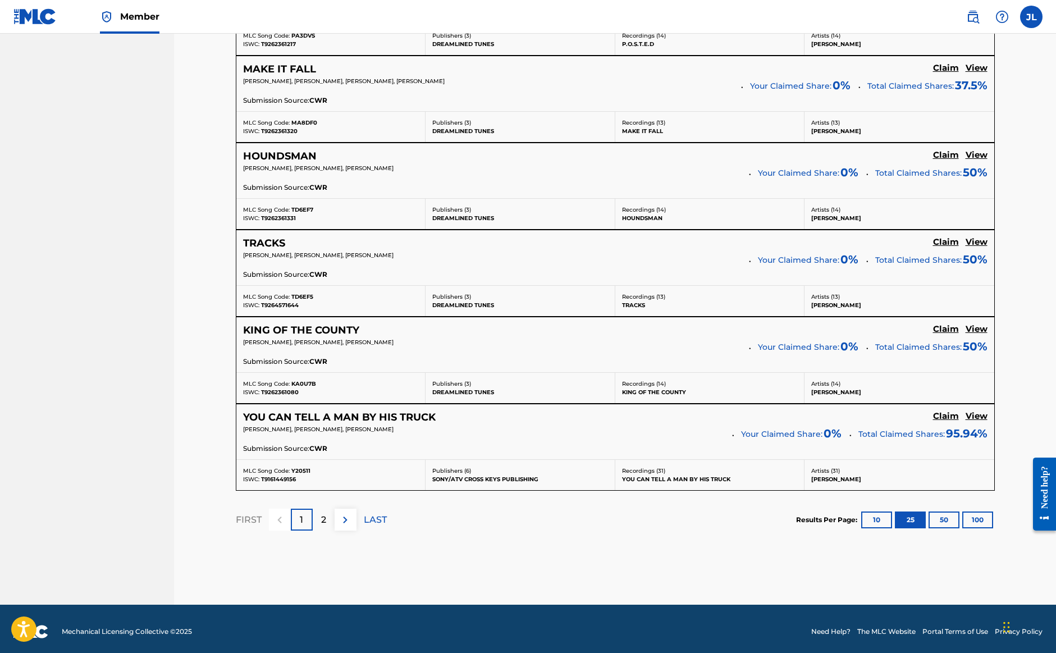
scroll to position [2133, 0]
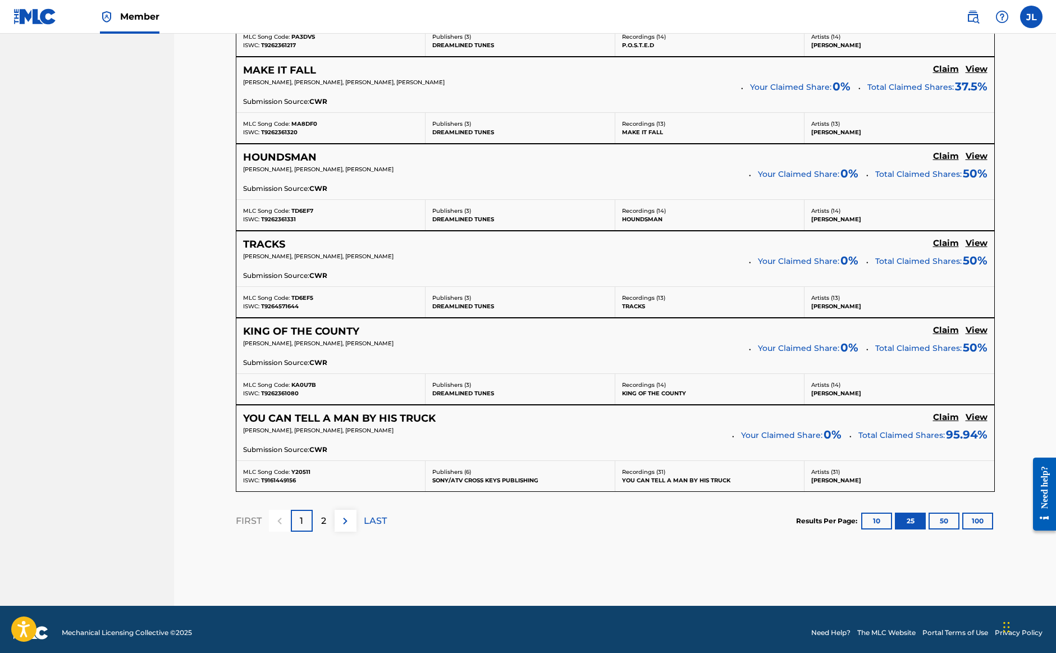
click at [317, 512] on div "2" at bounding box center [324, 521] width 22 height 22
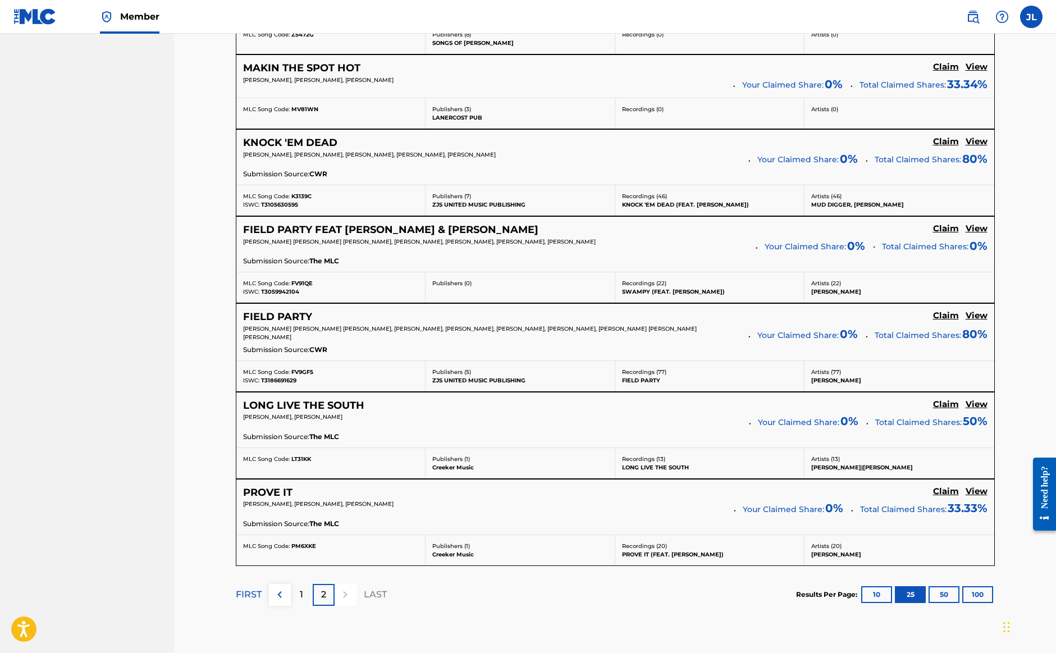
scroll to position [1962, 0]
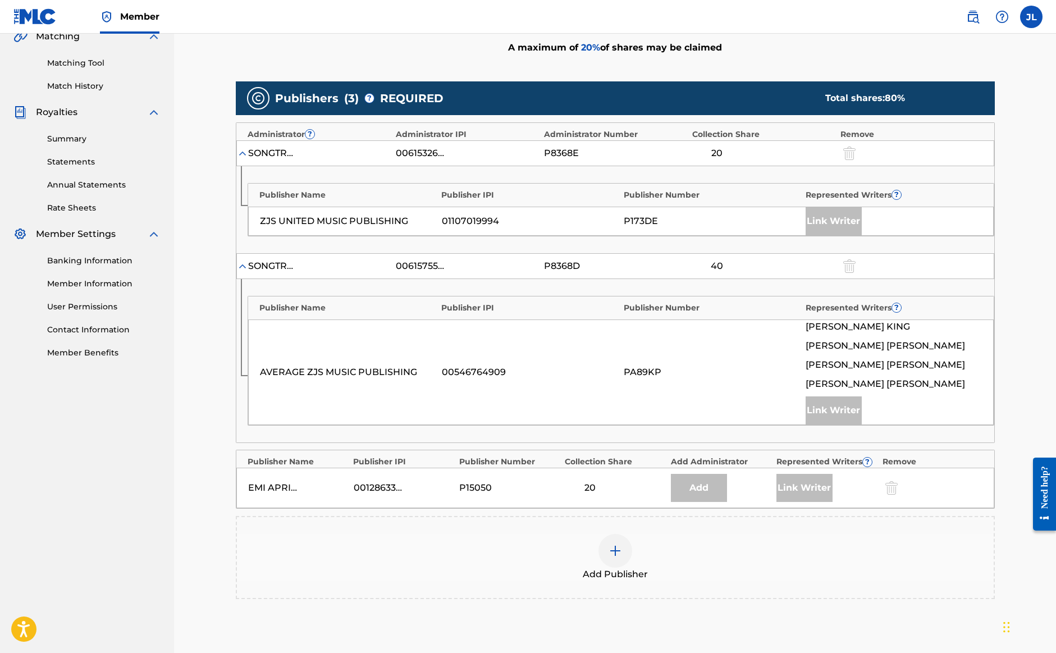
scroll to position [270, 0]
click at [608, 553] on div at bounding box center [616, 551] width 34 height 34
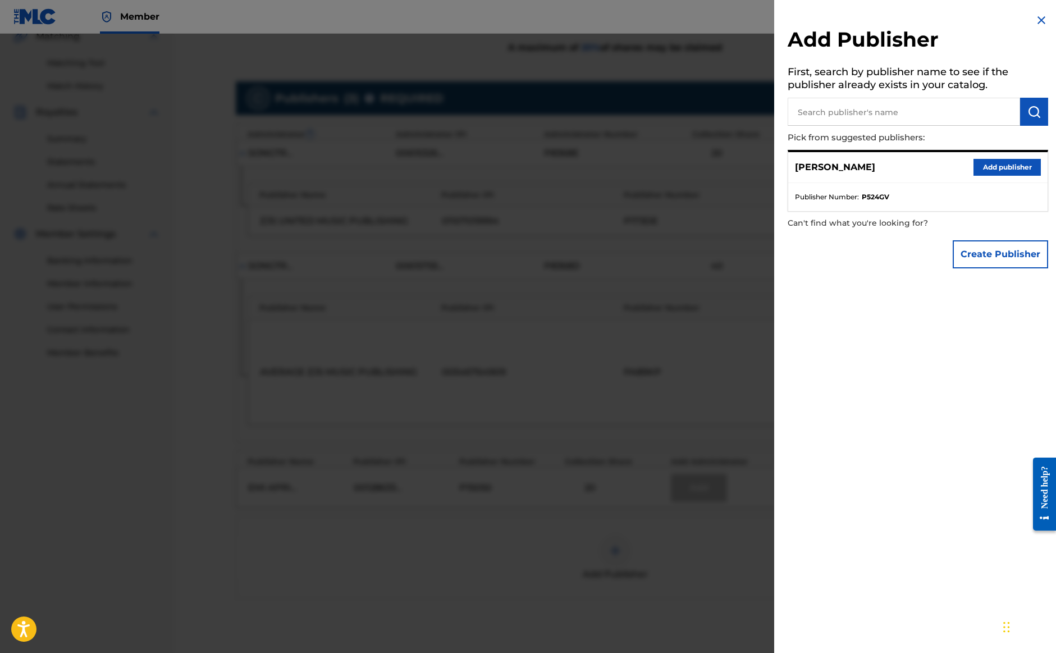
click at [995, 166] on button "Add publisher" at bounding box center [1007, 167] width 67 height 17
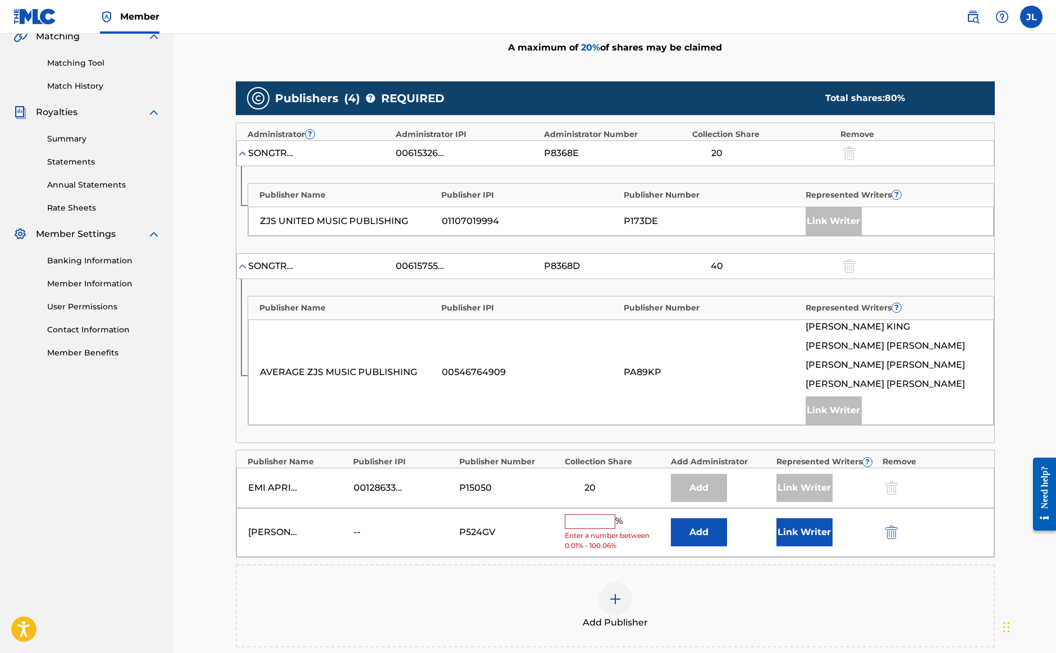
click at [579, 519] on input "text" at bounding box center [590, 521] width 51 height 15
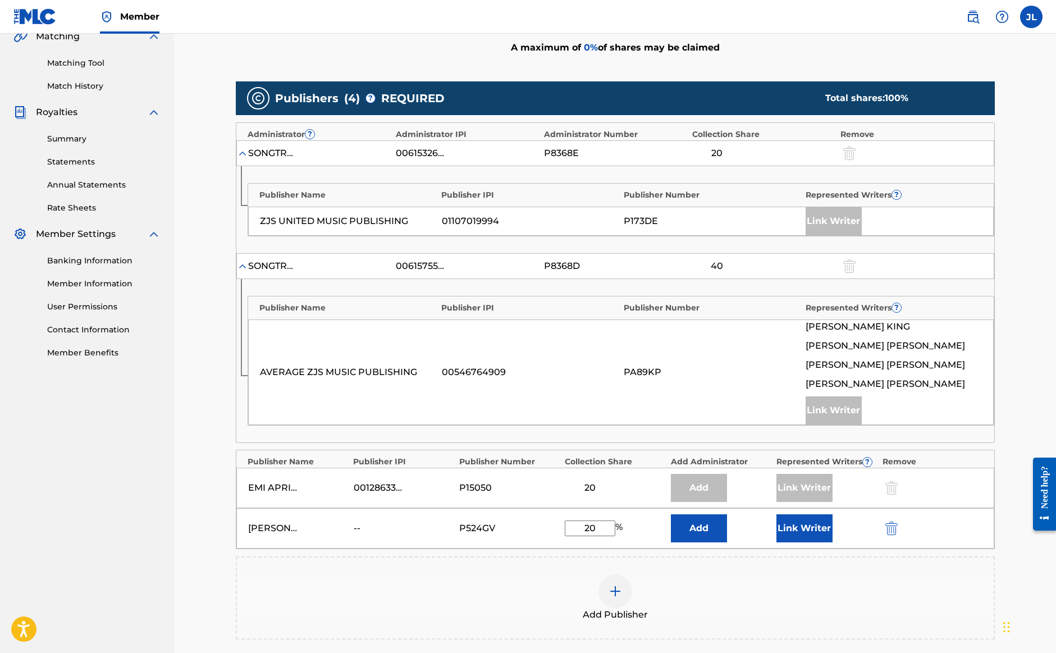
type input "20"
click at [795, 528] on button "Link Writer" at bounding box center [805, 528] width 56 height 28
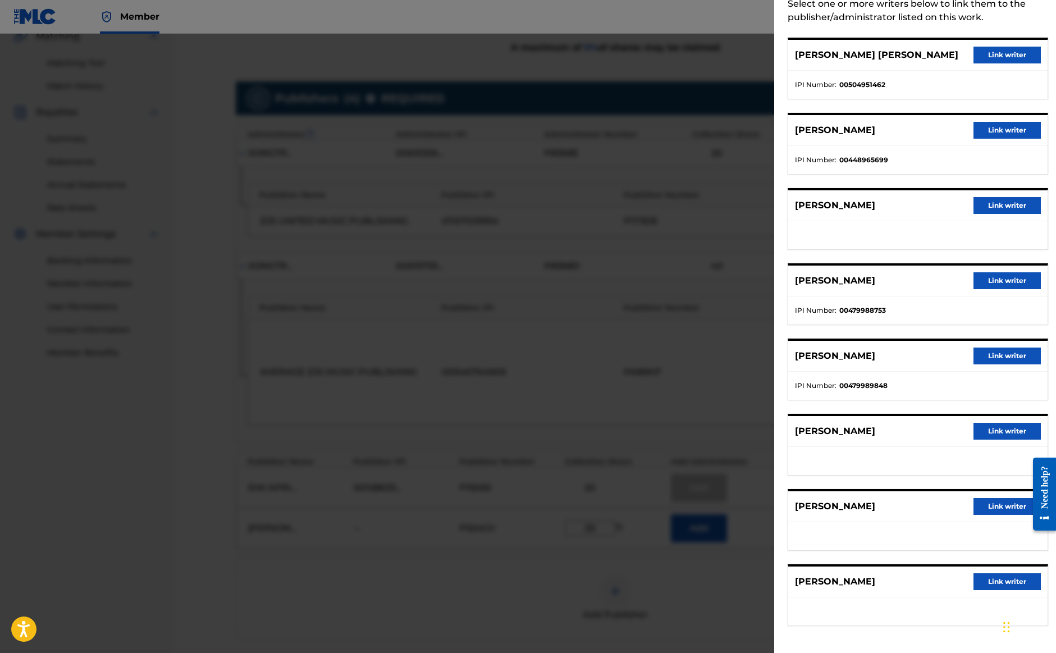
scroll to position [65, 0]
click at [1010, 579] on button "Link writer" at bounding box center [1007, 581] width 67 height 17
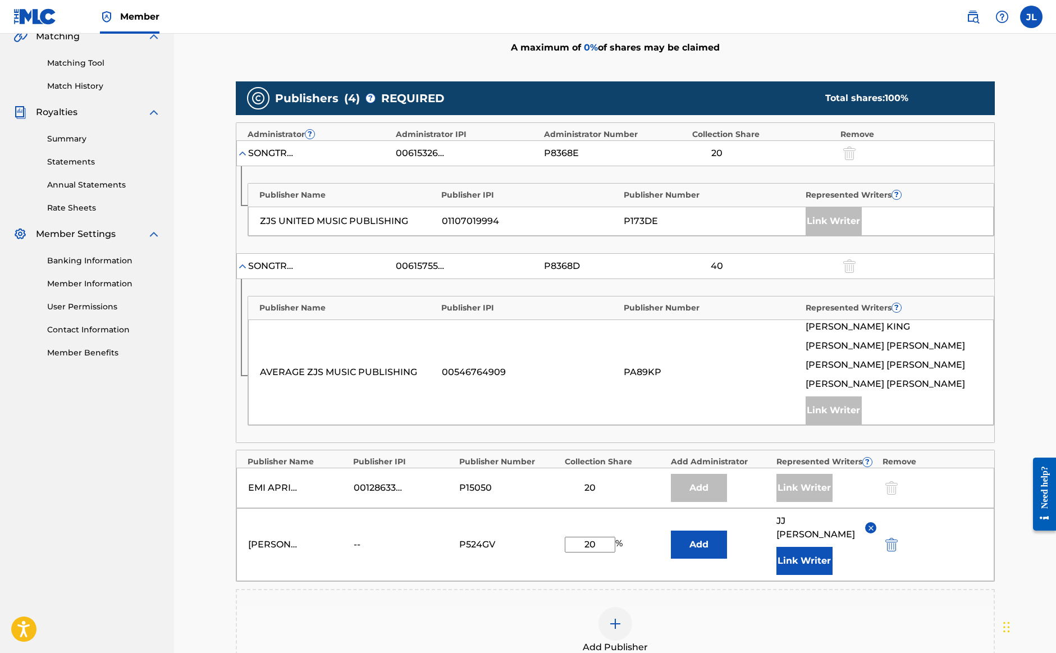
click at [800, 547] on button "Link Writer" at bounding box center [805, 561] width 56 height 28
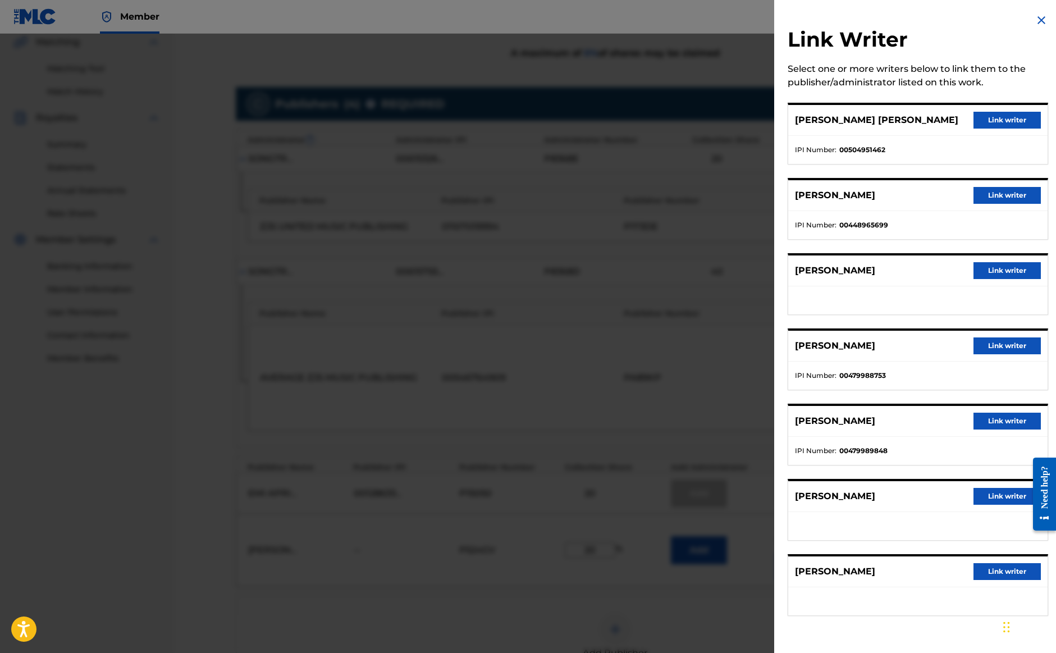
scroll to position [259, 0]
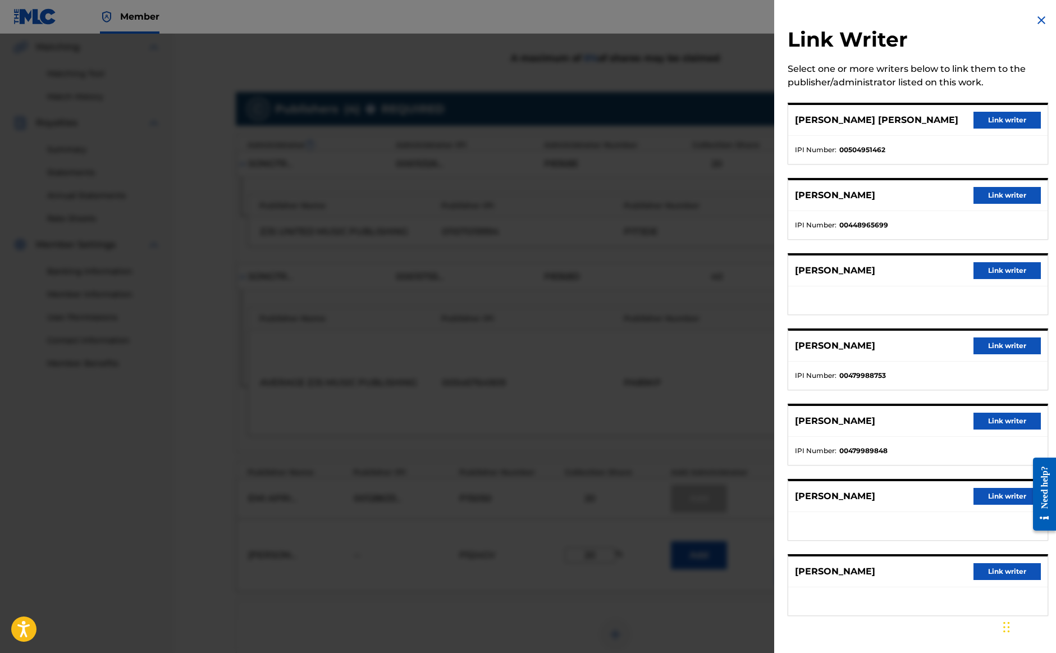
click at [730, 444] on div at bounding box center [528, 360] width 1056 height 653
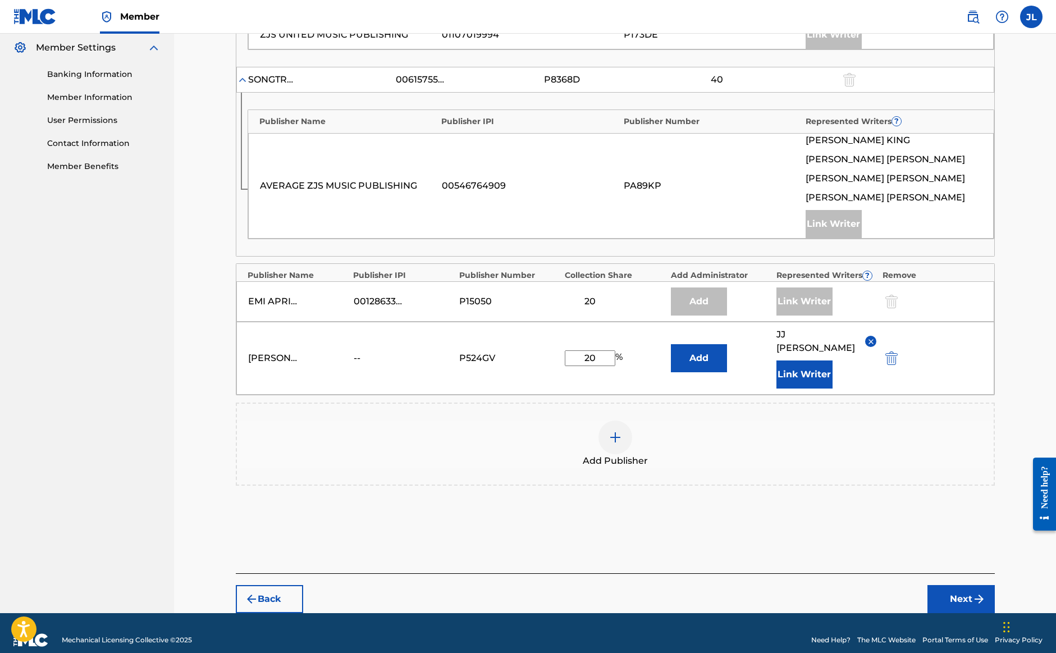
scroll to position [456, 0]
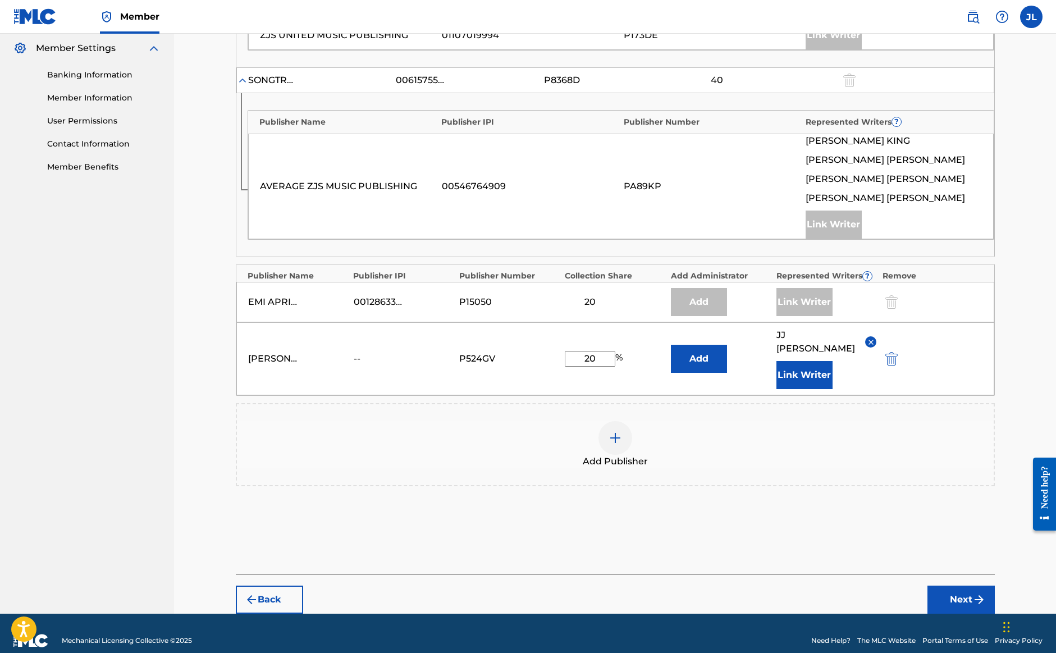
click at [946, 586] on button "Next" at bounding box center [961, 600] width 67 height 28
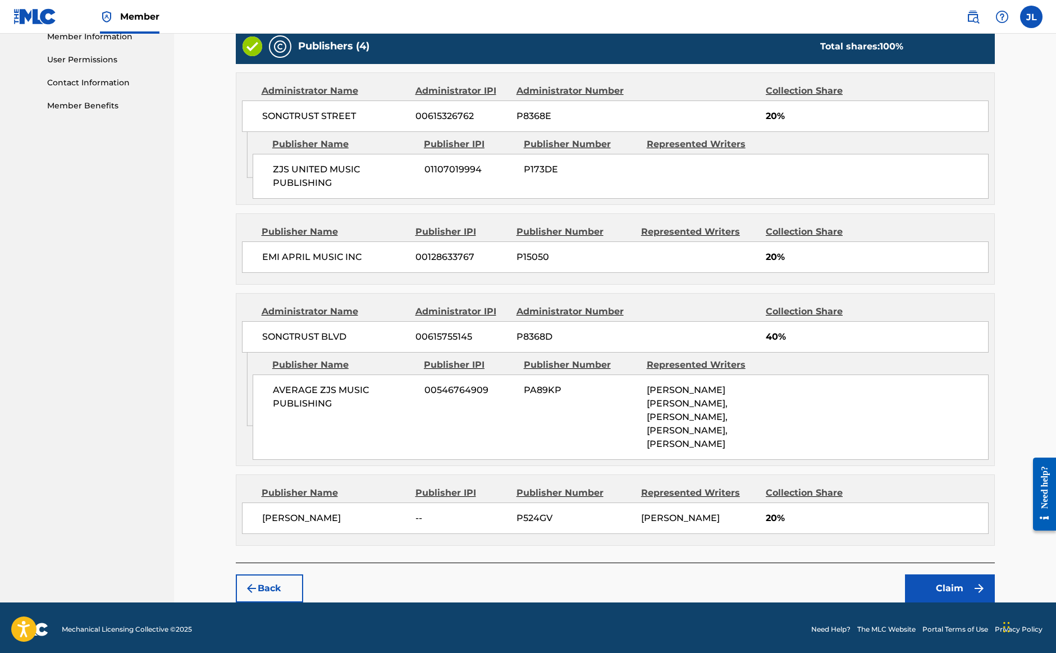
scroll to position [517, 0]
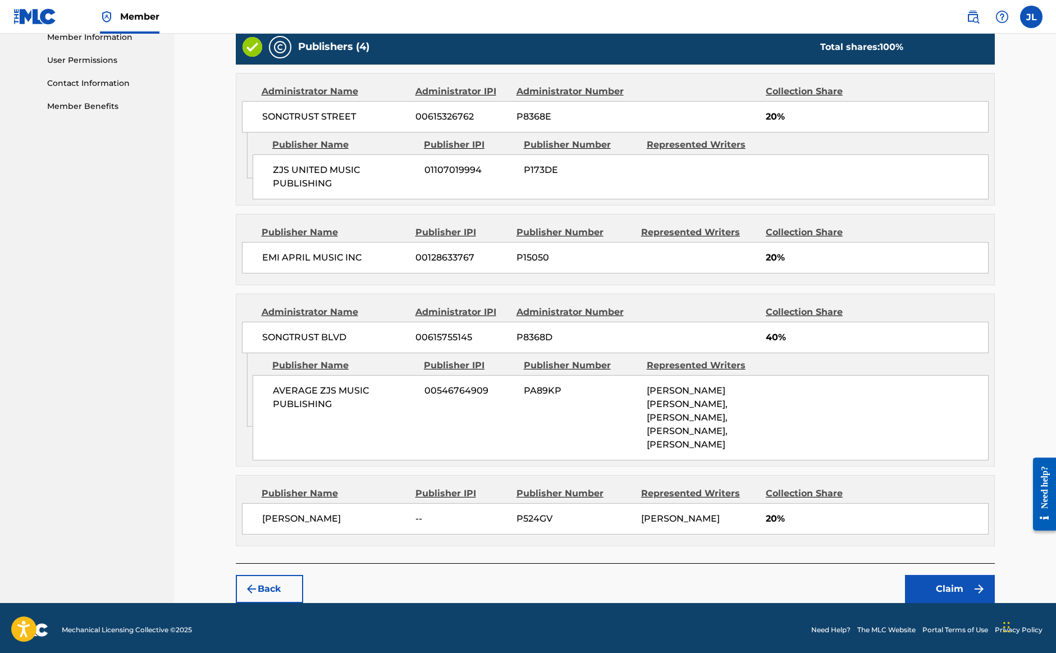
click at [951, 584] on button "Claim" at bounding box center [950, 589] width 90 height 28
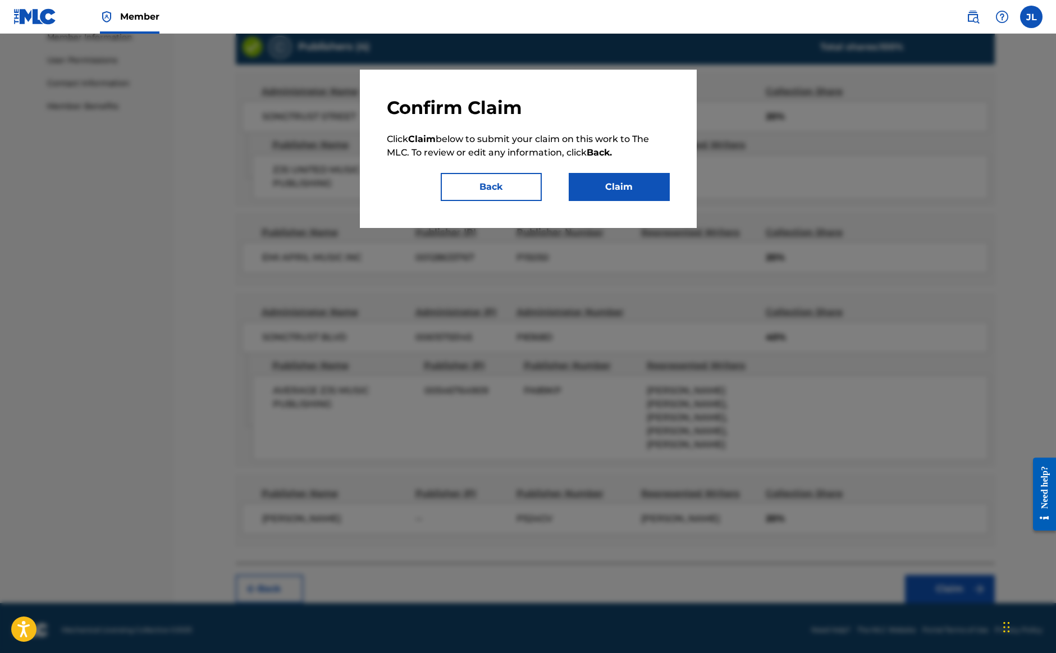
click at [600, 176] on button "Claim" at bounding box center [619, 187] width 101 height 28
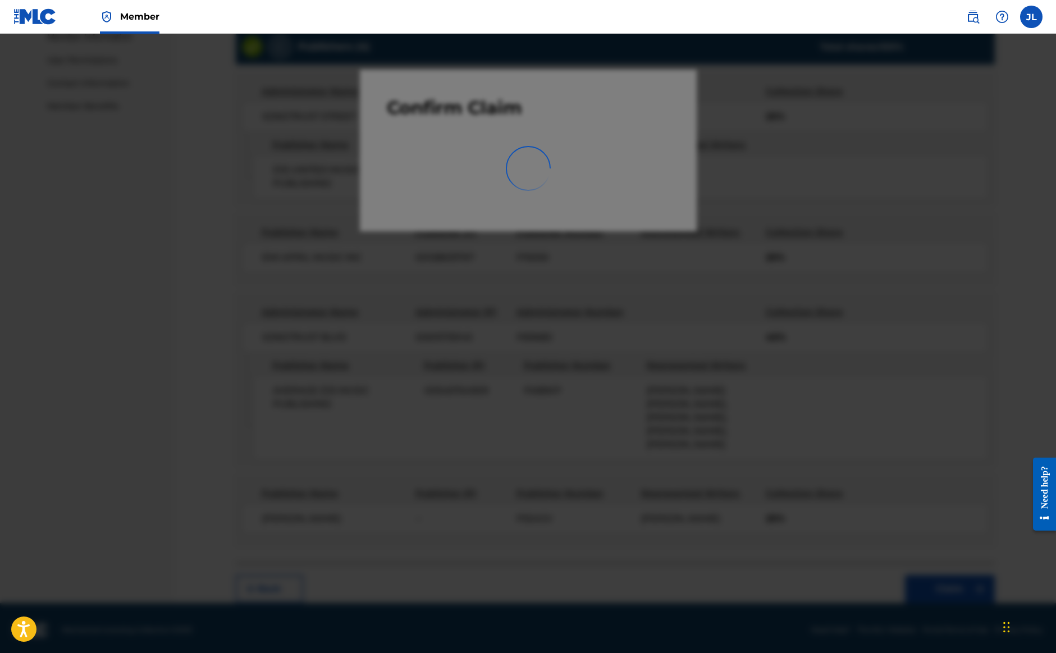
scroll to position [43, 0]
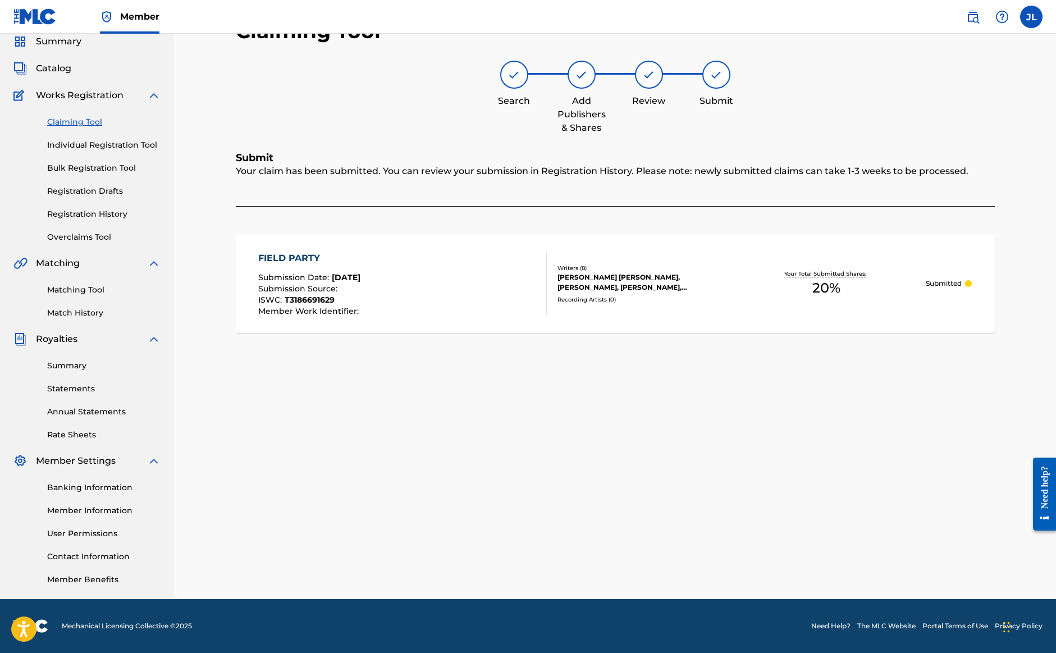
click at [86, 122] on link "Claiming Tool" at bounding box center [103, 122] width 113 height 12
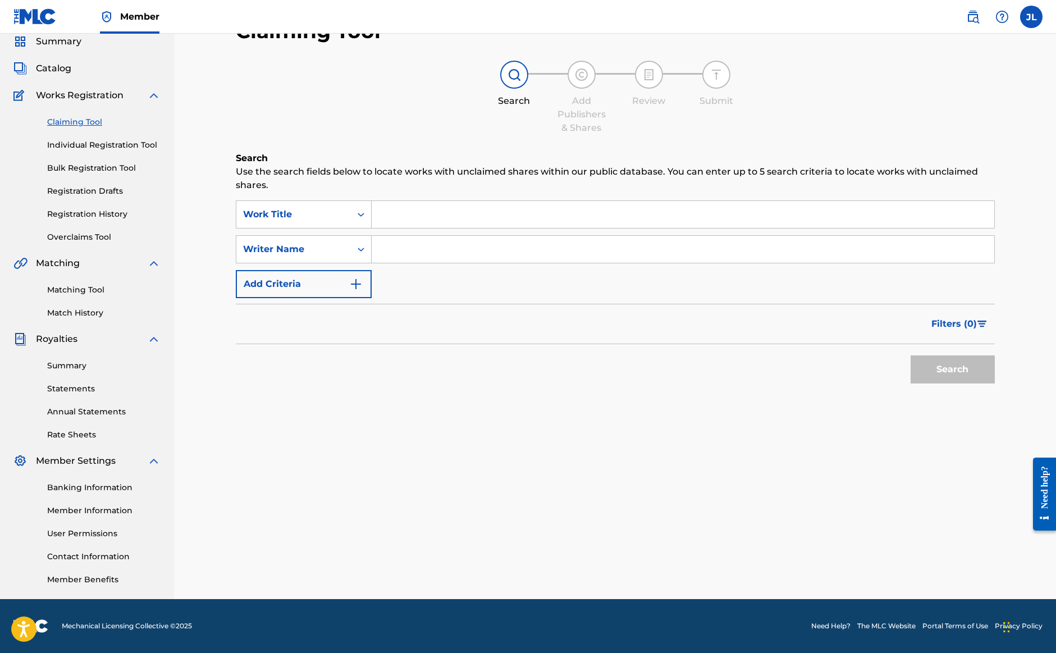
scroll to position [0, 0]
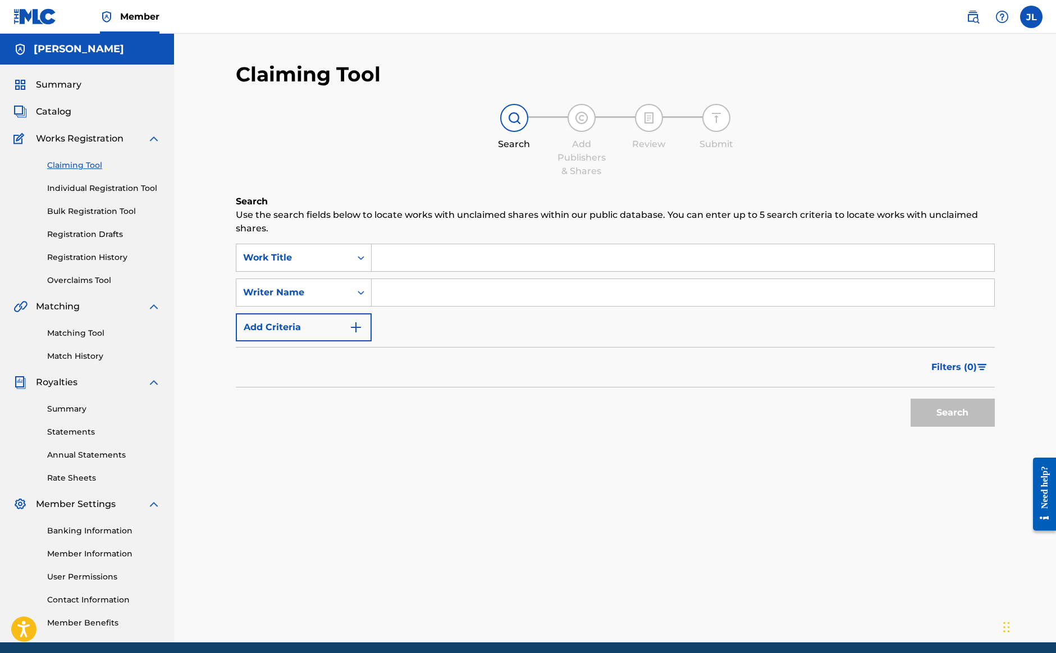
click at [415, 294] on input "Search Form" at bounding box center [683, 292] width 623 height 27
paste input "[PERSON_NAME]"
type input "[PERSON_NAME]"
click at [958, 411] on button "Search" at bounding box center [953, 413] width 84 height 28
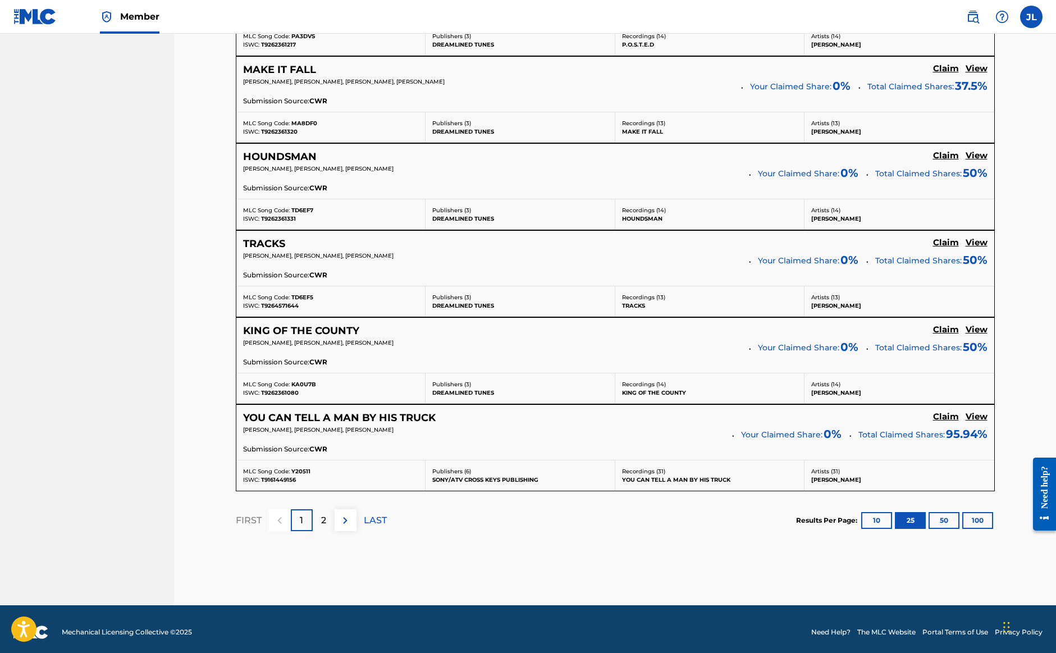
scroll to position [2133, 0]
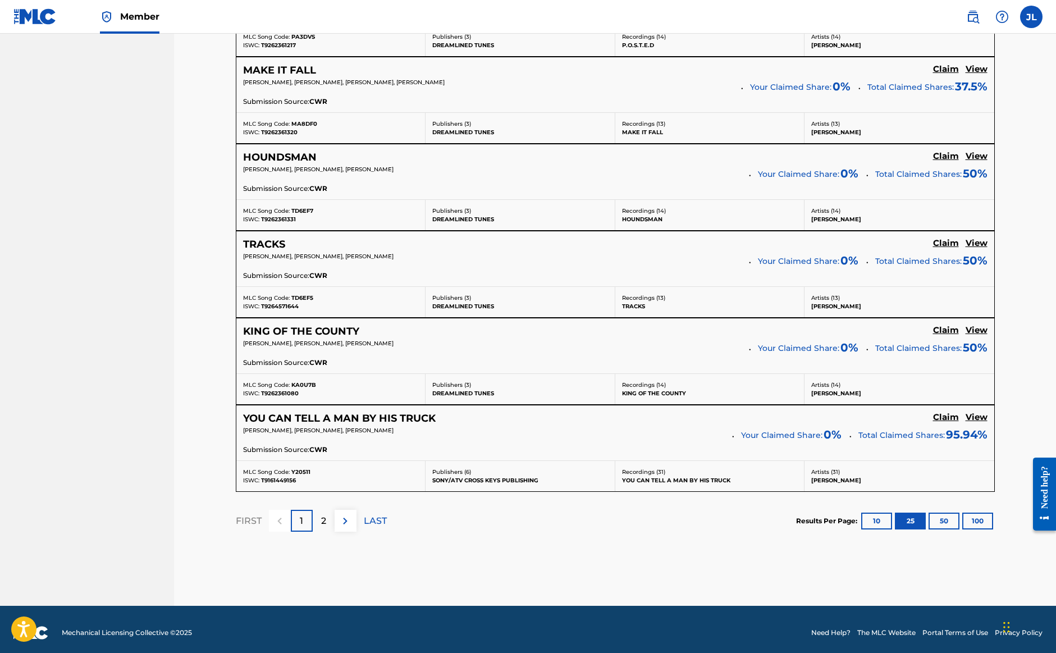
click at [320, 515] on div "2" at bounding box center [324, 521] width 22 height 22
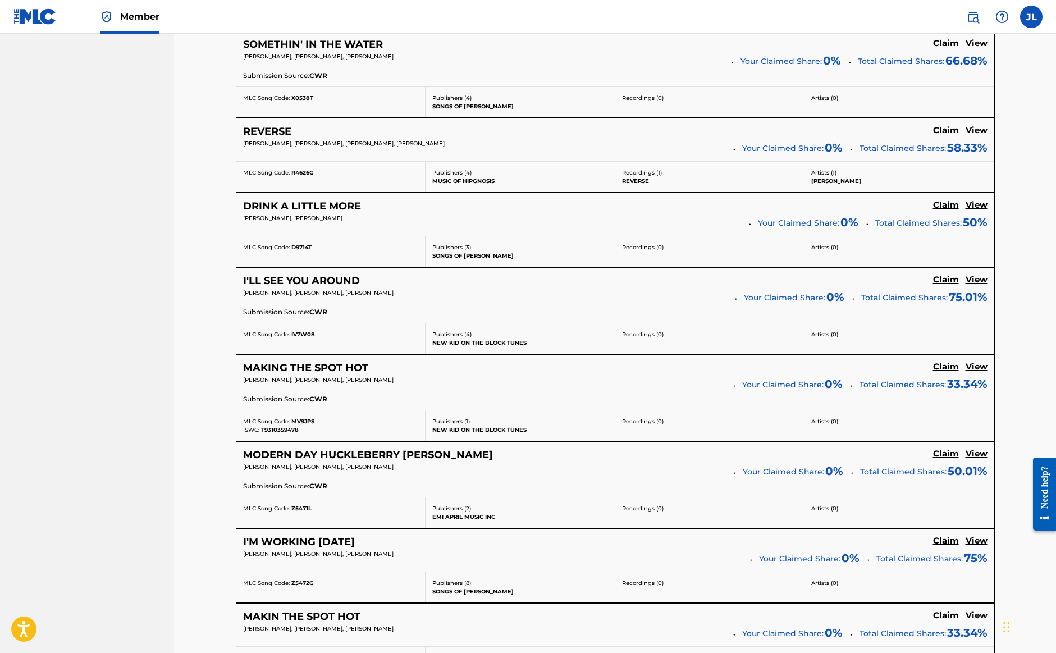
scroll to position [1416, 0]
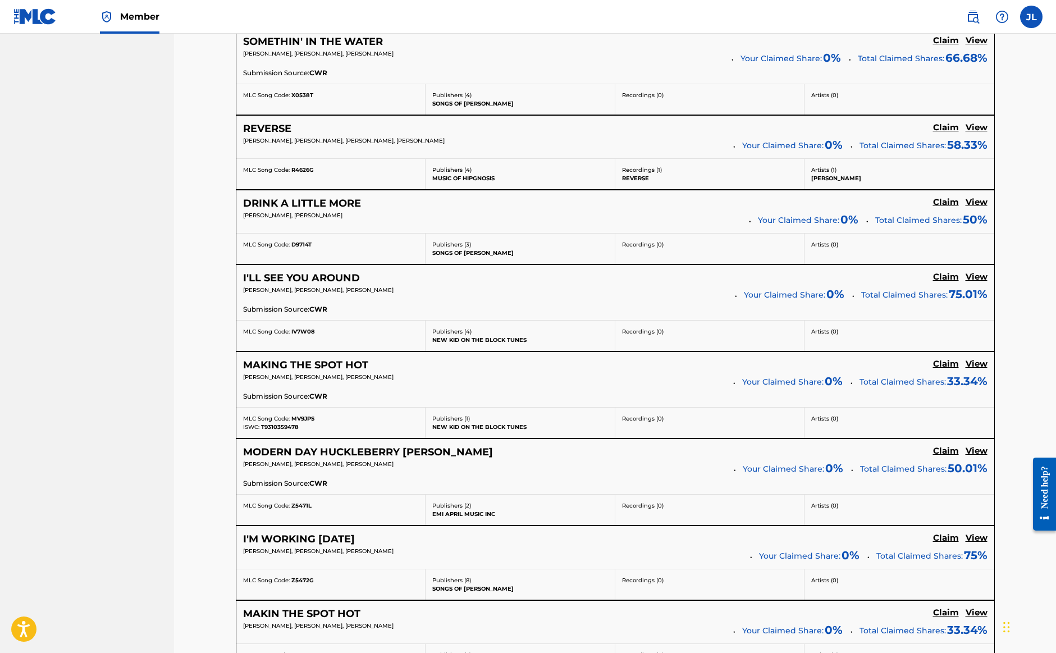
click at [304, 200] on h5 "DRINK A LITTLE MORE" at bounding box center [302, 203] width 118 height 13
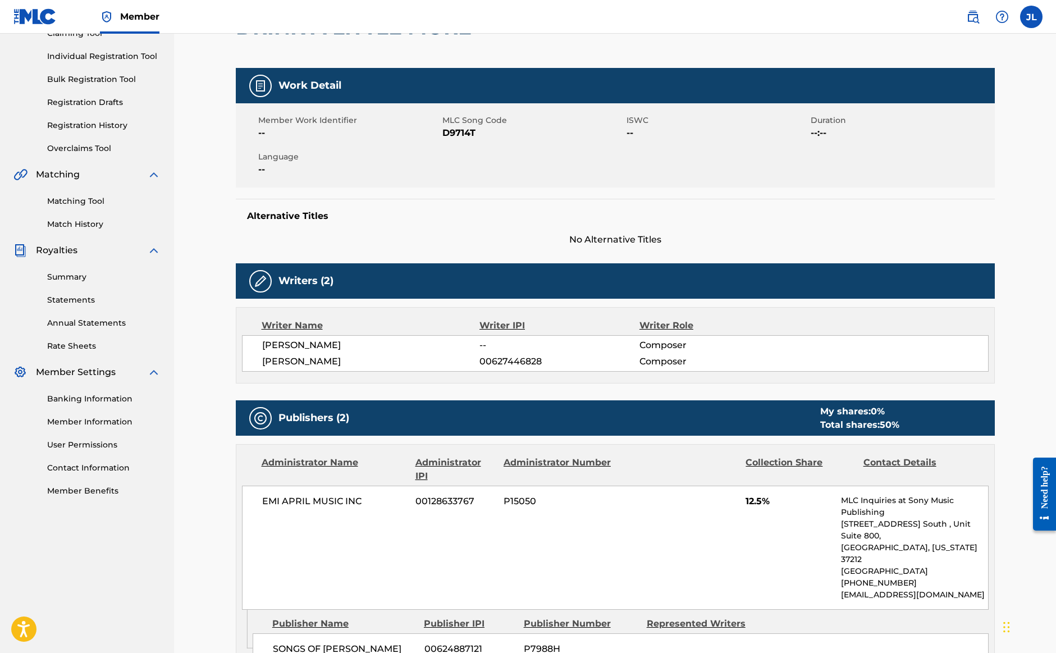
scroll to position [135, 0]
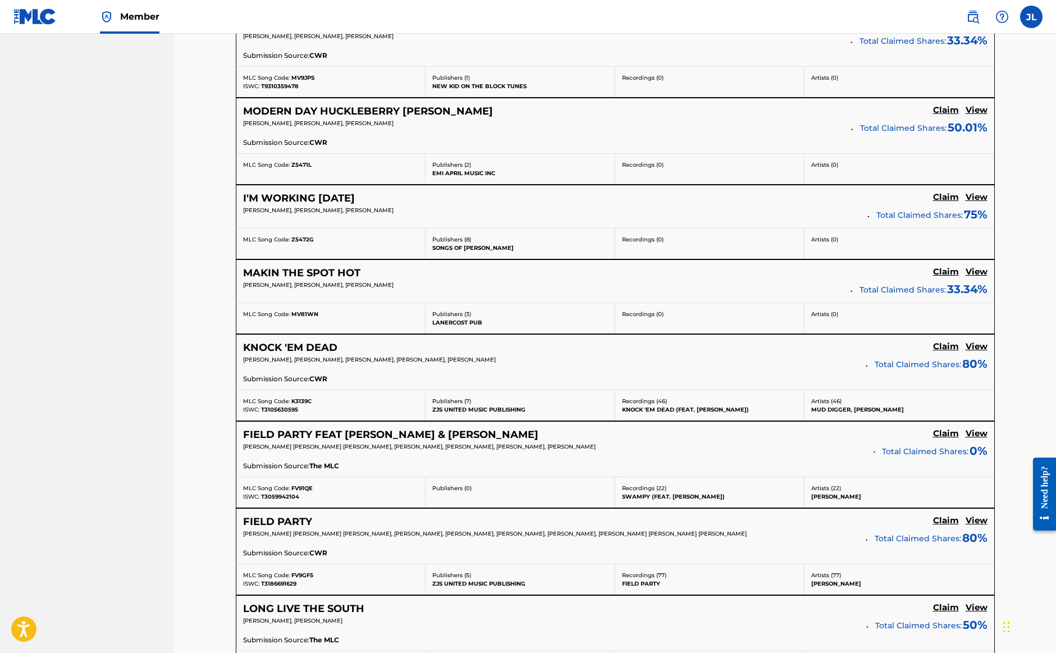
scroll to position [1811, 0]
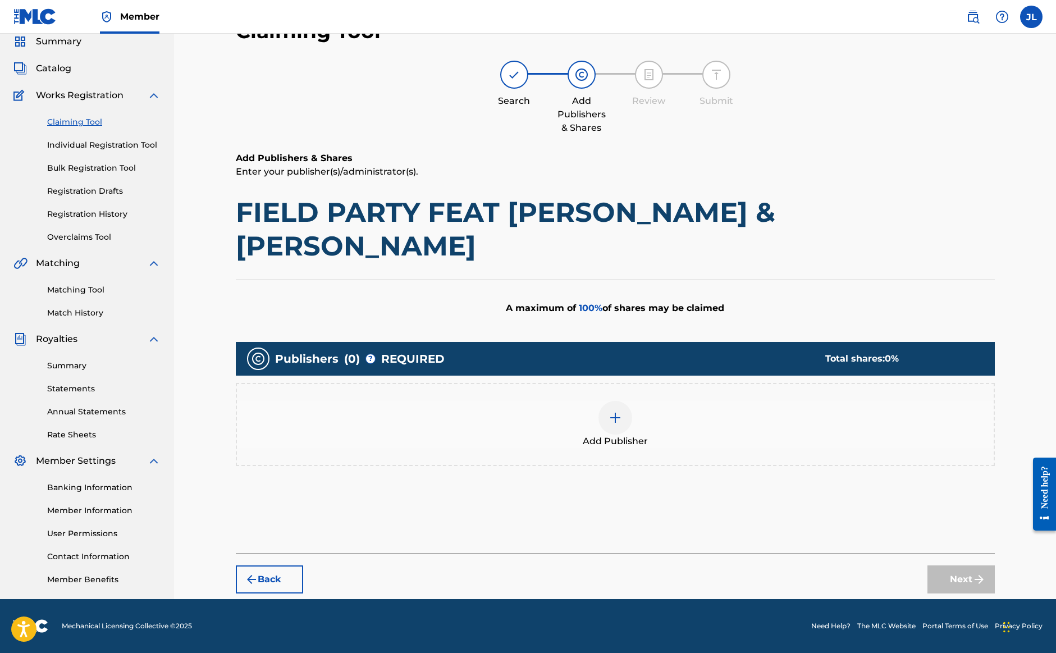
scroll to position [43, 0]
click at [617, 411] on img at bounding box center [615, 417] width 13 height 13
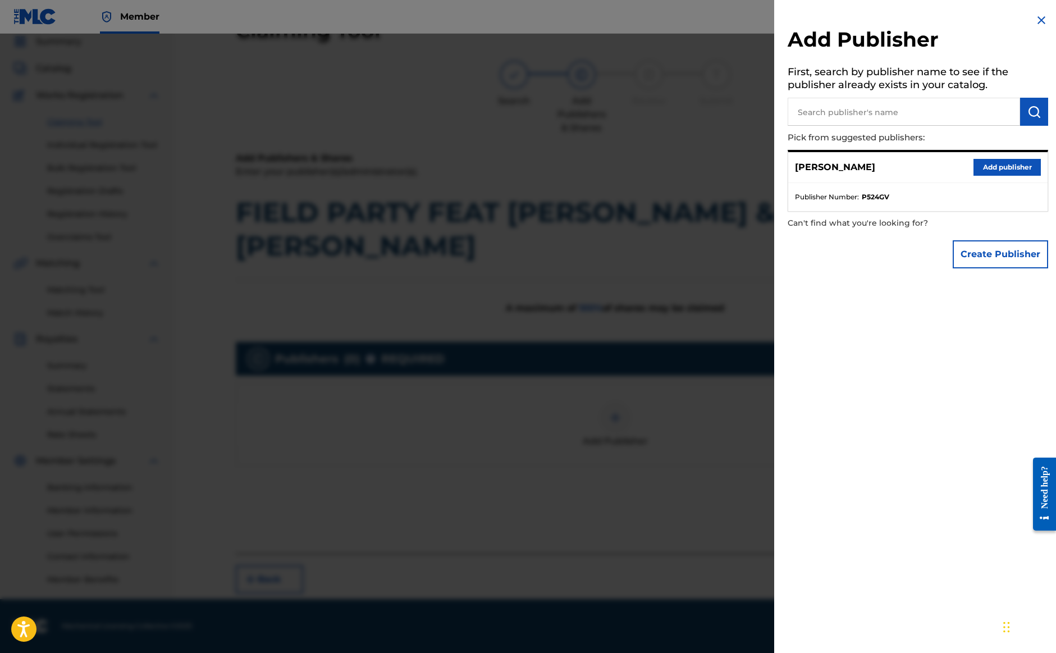
click at [1017, 170] on button "Add publisher" at bounding box center [1007, 167] width 67 height 17
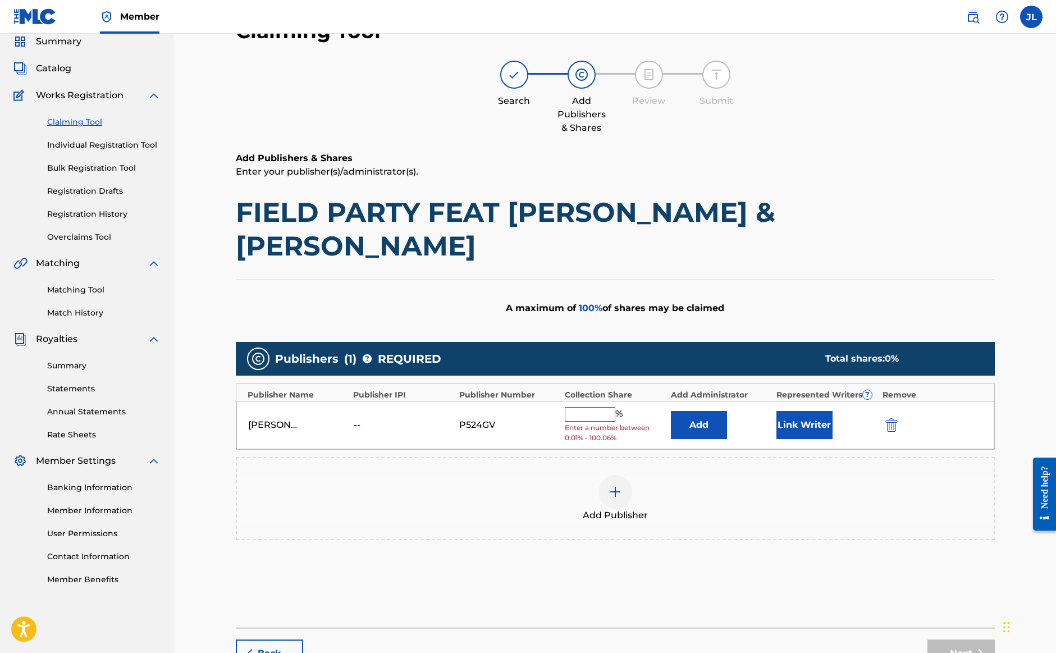
click at [572, 407] on input "text" at bounding box center [590, 414] width 51 height 15
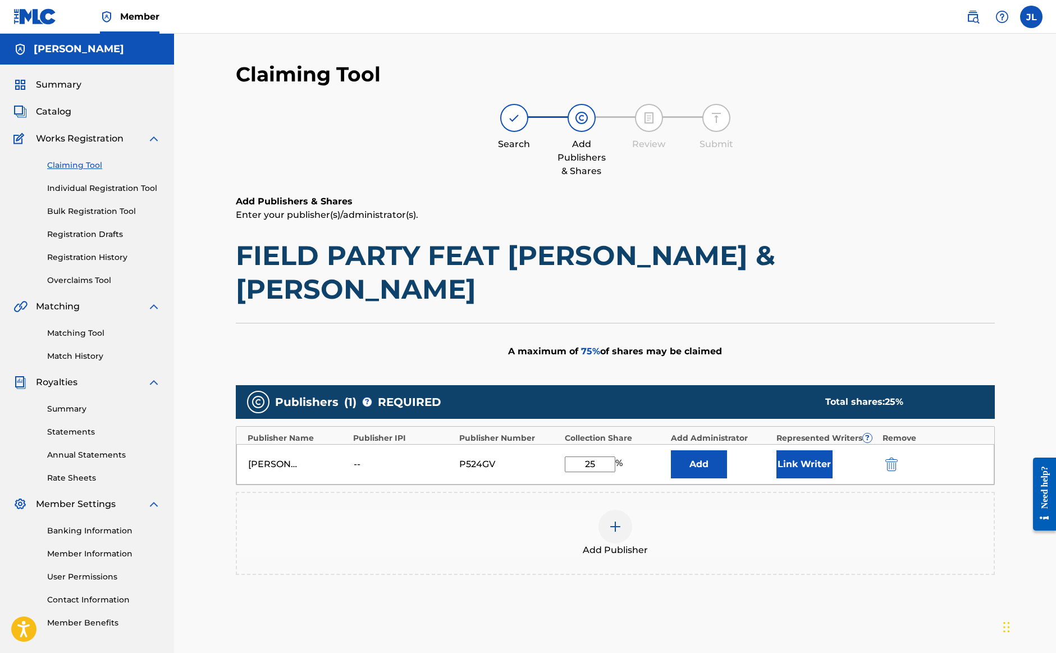
scroll to position [0, 0]
click at [806, 450] on button "Link Writer" at bounding box center [805, 464] width 56 height 28
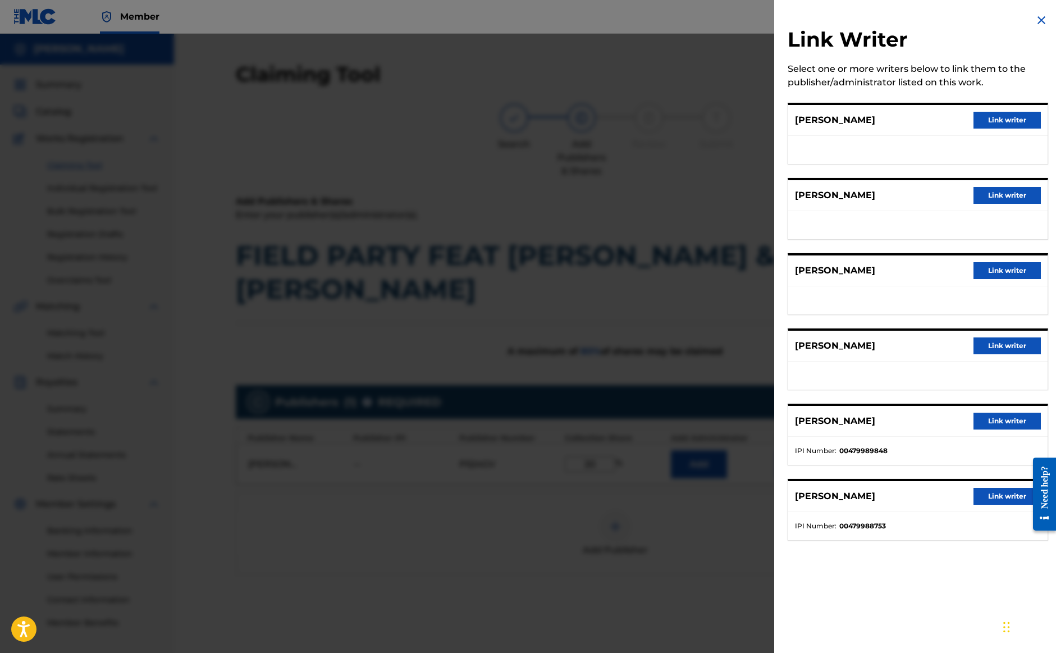
click at [602, 526] on div at bounding box center [528, 360] width 1056 height 653
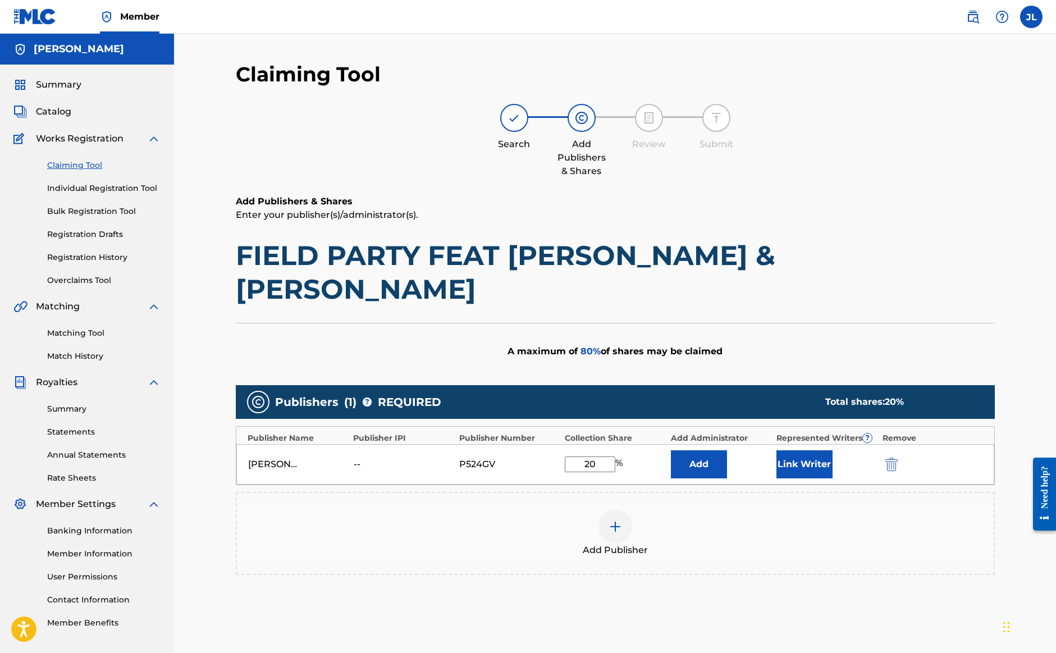
click at [598, 457] on input "20" at bounding box center [590, 465] width 51 height 16
type input "2"
type input "16.67"
click at [813, 450] on button "Link Writer" at bounding box center [805, 464] width 56 height 28
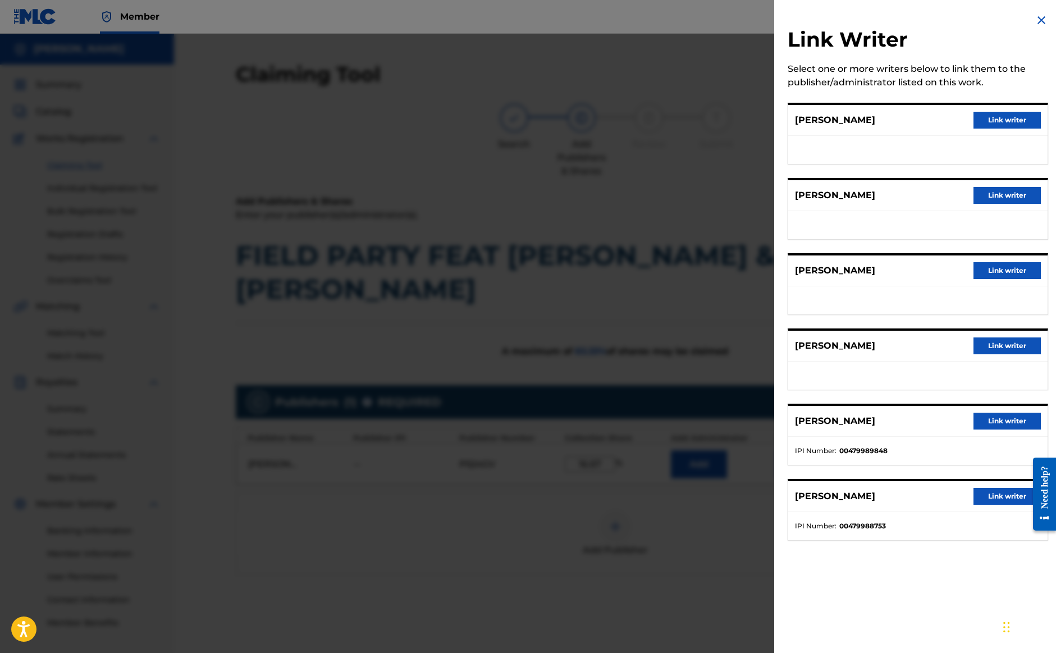
click at [1009, 122] on button "Link writer" at bounding box center [1007, 120] width 67 height 17
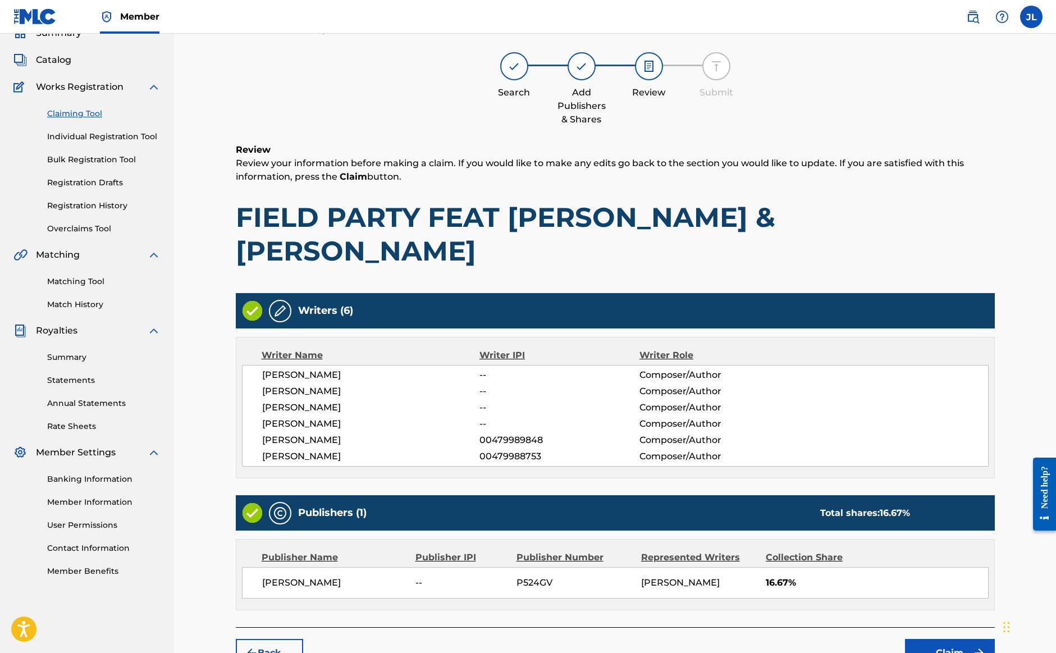
scroll to position [52, 0]
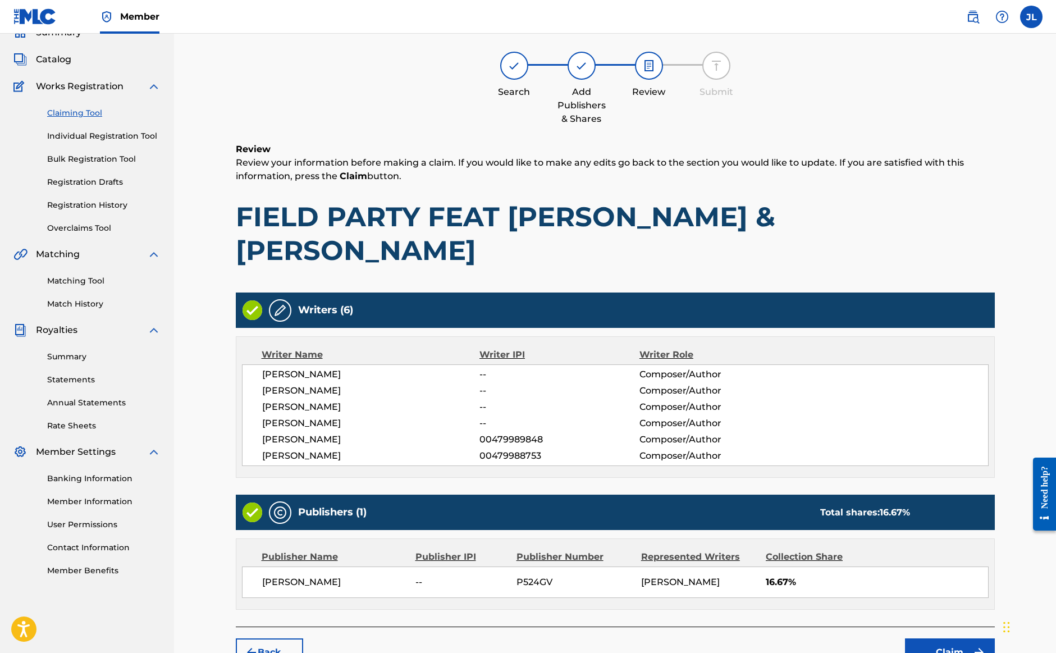
click at [940, 638] on button "Claim" at bounding box center [950, 652] width 90 height 28
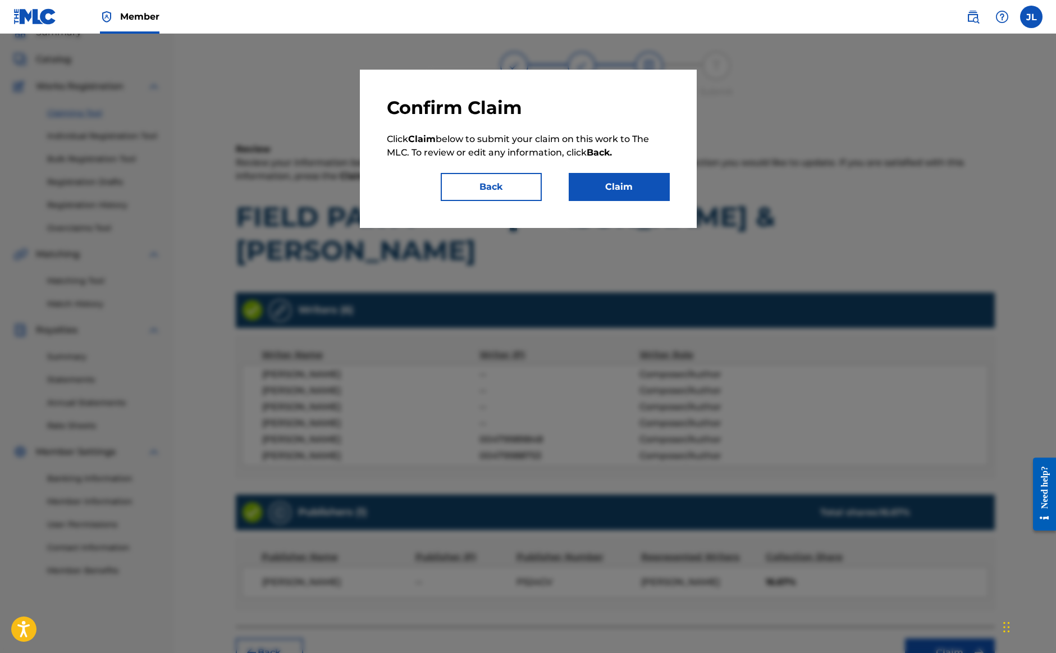
click at [626, 191] on button "Claim" at bounding box center [619, 187] width 101 height 28
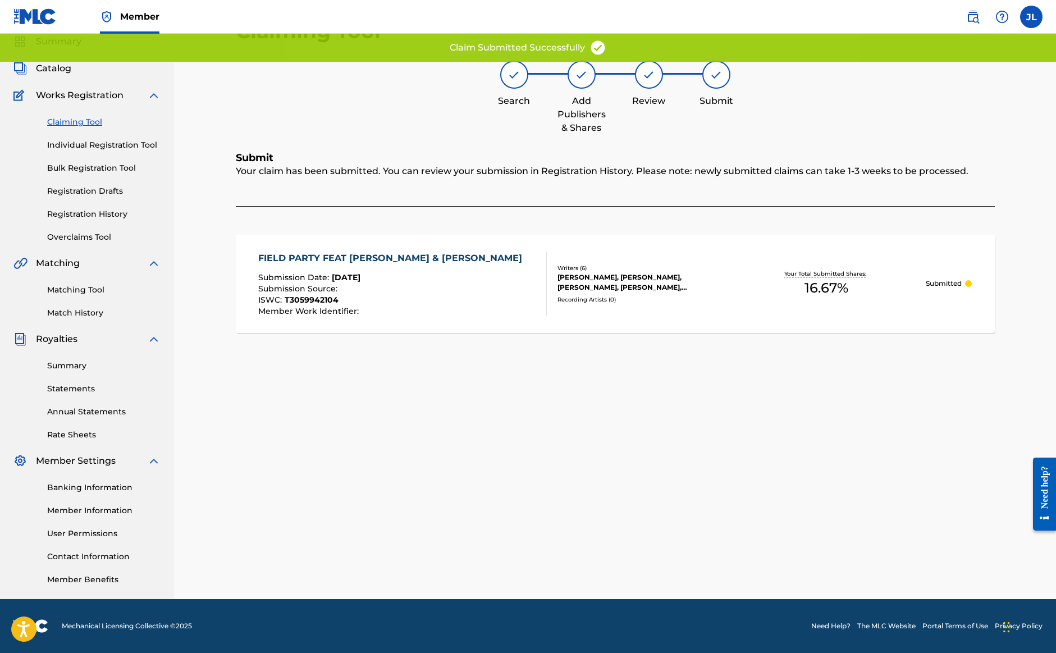
scroll to position [43, 0]
click at [61, 122] on link "Claiming Tool" at bounding box center [103, 122] width 113 height 12
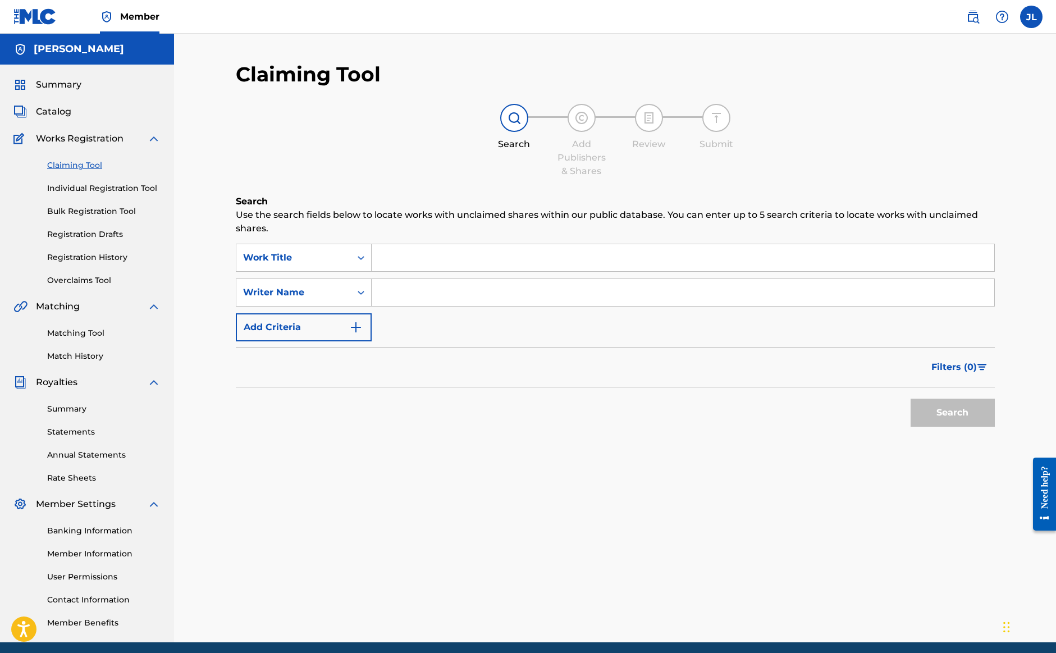
click at [416, 299] on input "Search Form" at bounding box center [683, 292] width 623 height 27
paste input "[PERSON_NAME]"
type input "[PERSON_NAME]"
click at [936, 411] on button "Search" at bounding box center [953, 413] width 84 height 28
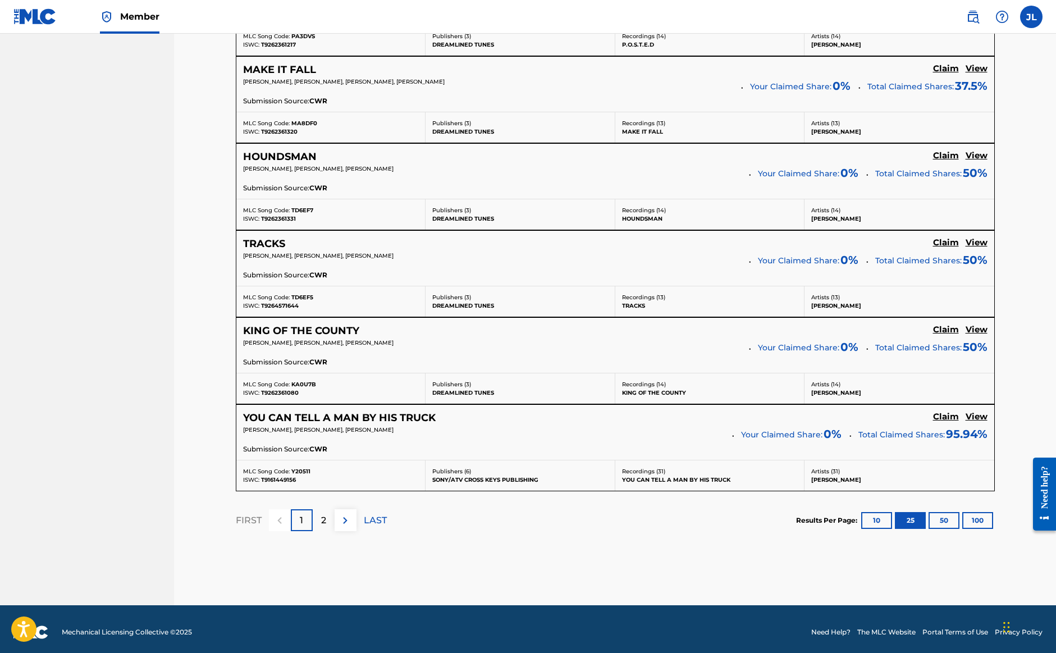
scroll to position [2133, 0]
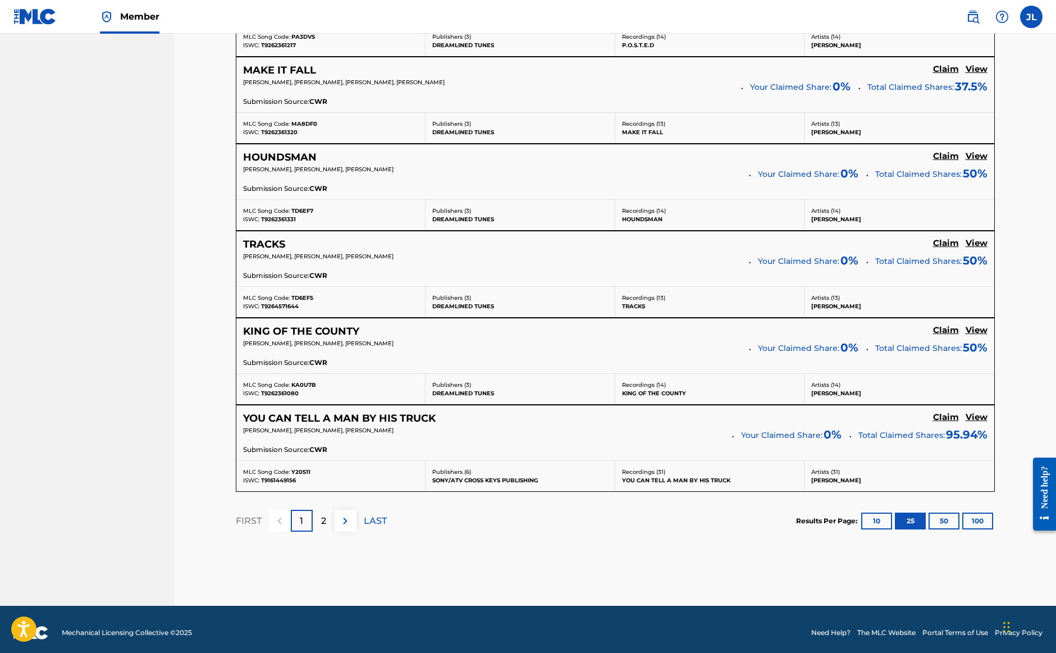
click at [318, 518] on div "2" at bounding box center [324, 521] width 22 height 22
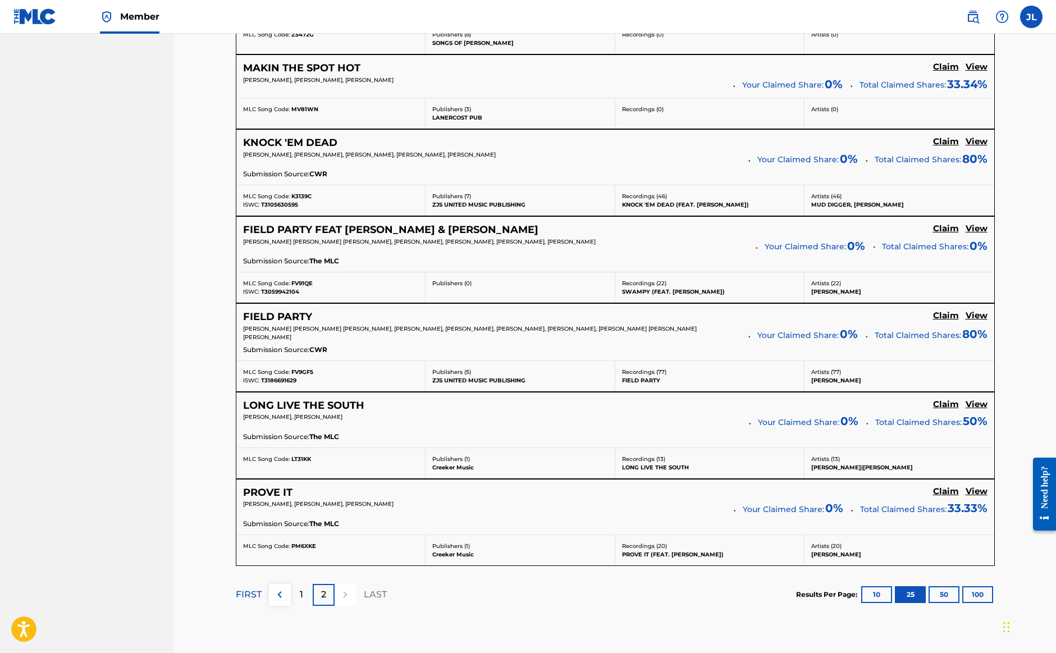
scroll to position [1963, 0]
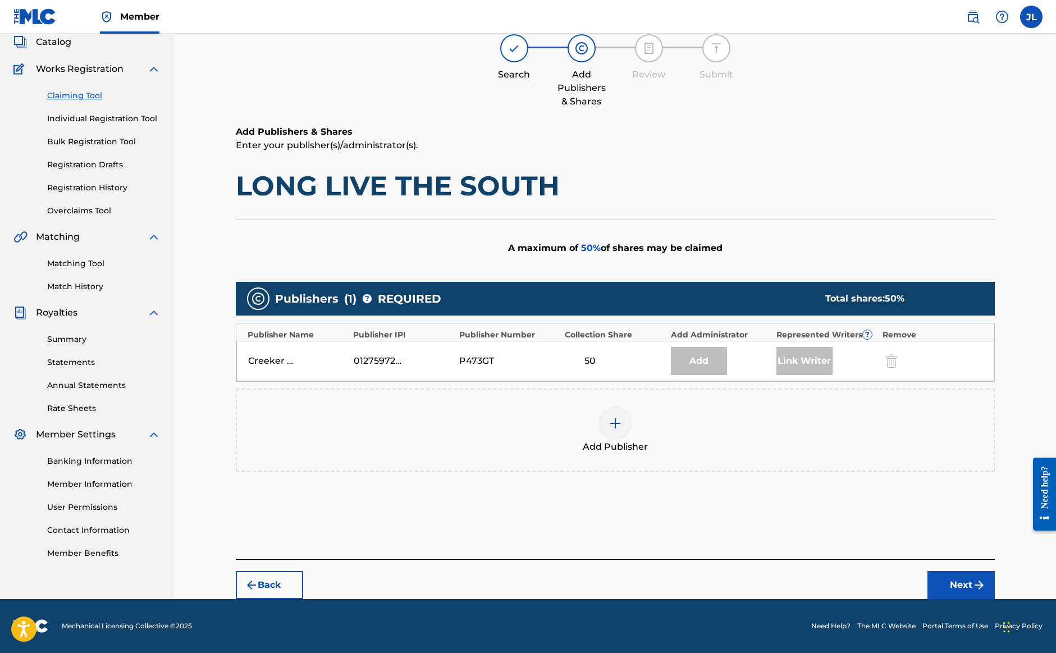
click at [618, 425] on img at bounding box center [615, 423] width 13 height 13
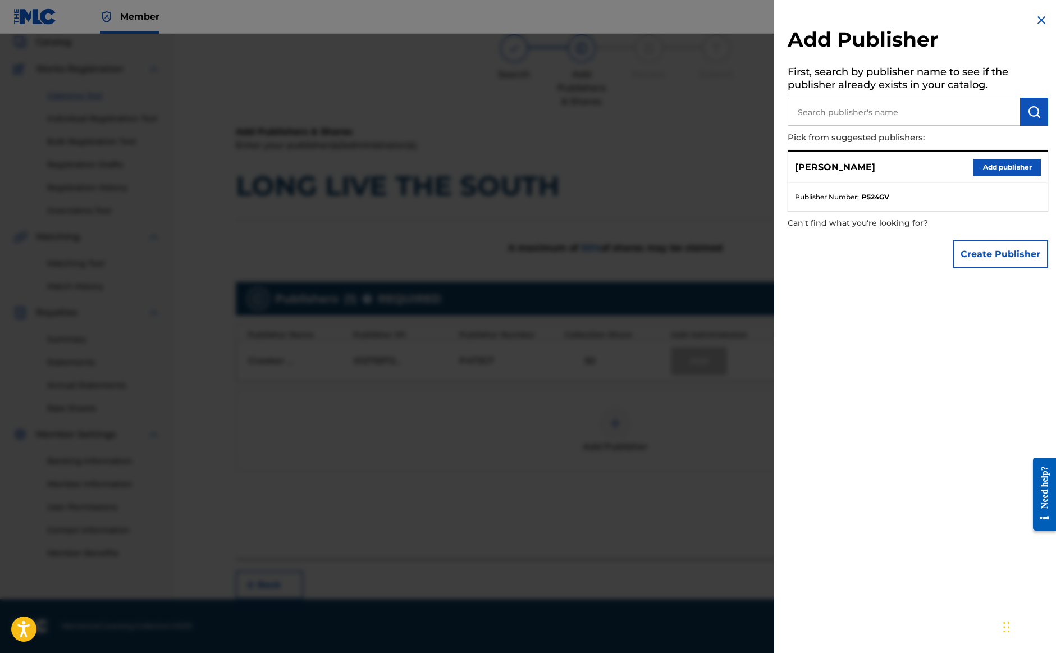
click at [1005, 167] on button "Add publisher" at bounding box center [1007, 167] width 67 height 17
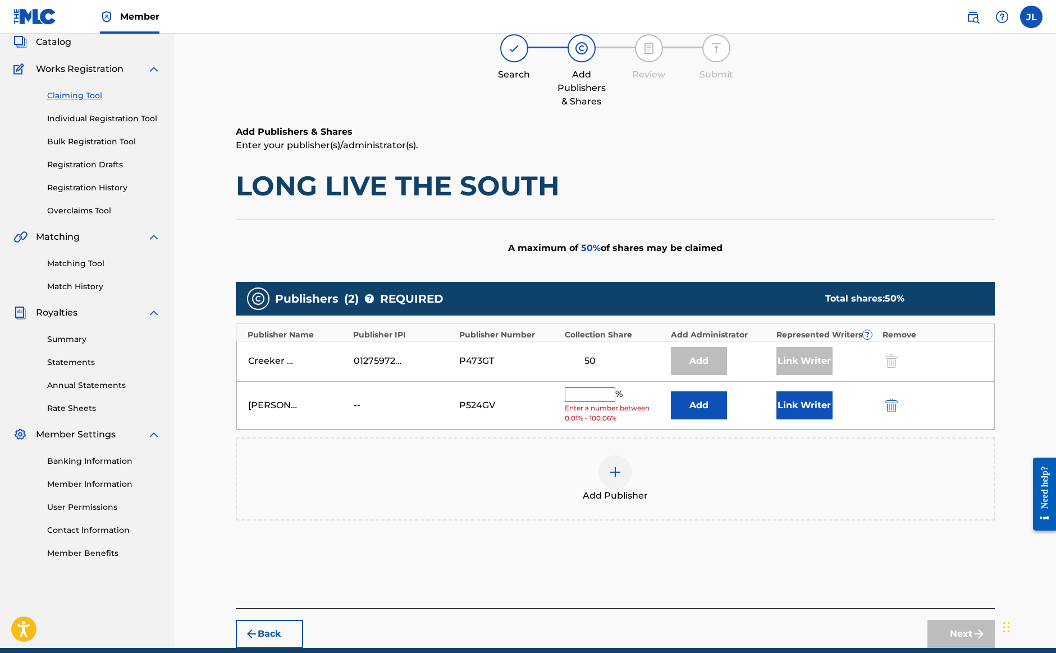
click at [591, 394] on input "text" at bounding box center [590, 394] width 51 height 15
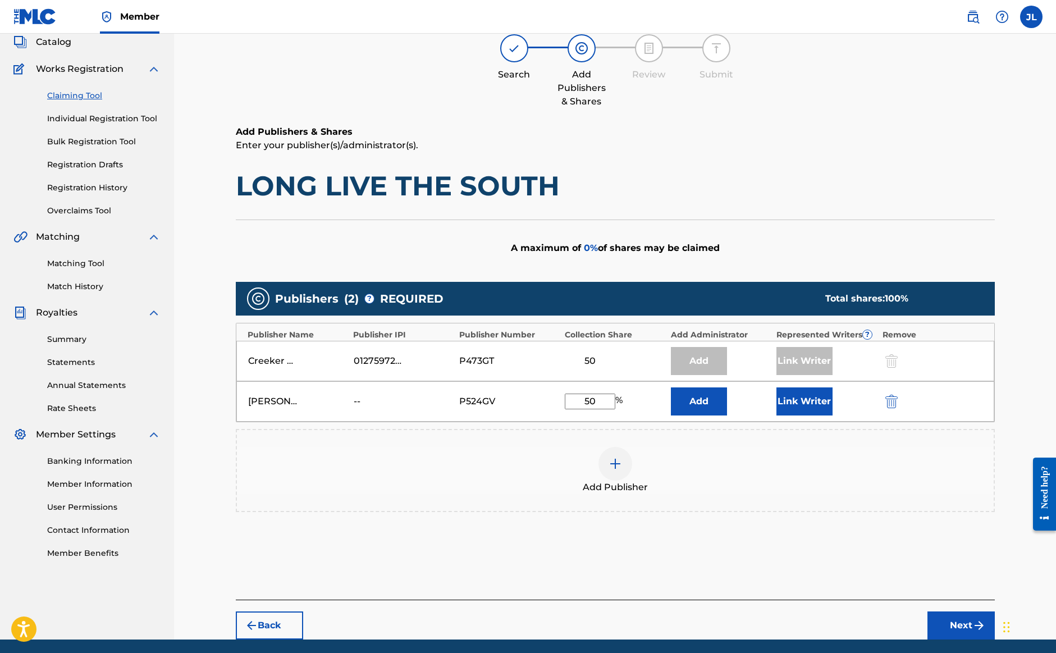
type input "50"
click at [818, 409] on button "Link Writer" at bounding box center [805, 401] width 56 height 28
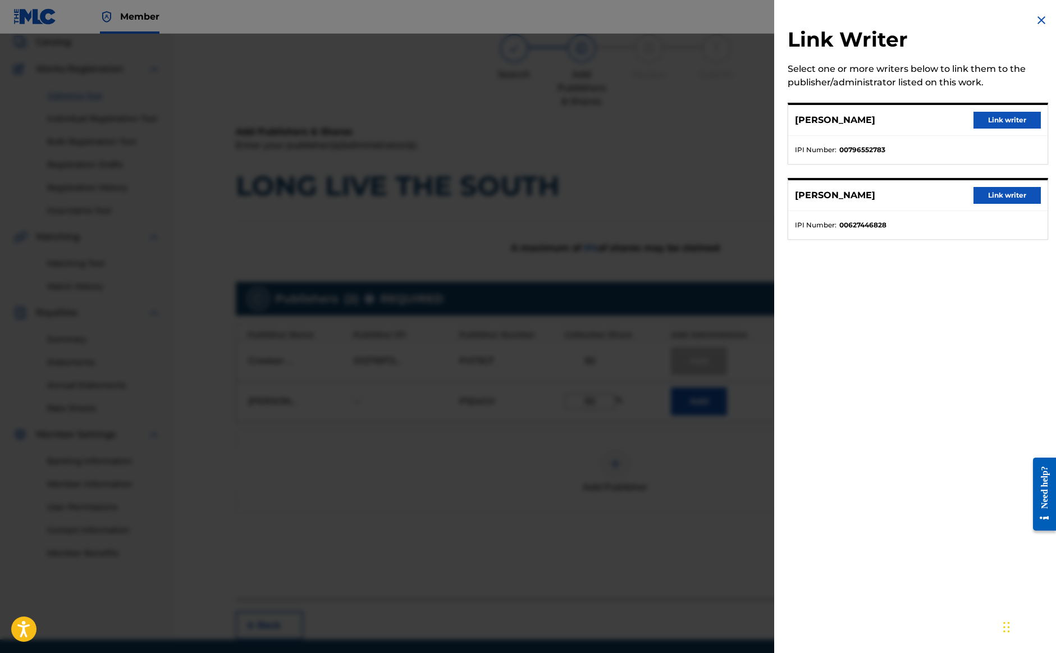
click at [1010, 197] on button "Link writer" at bounding box center [1007, 195] width 67 height 17
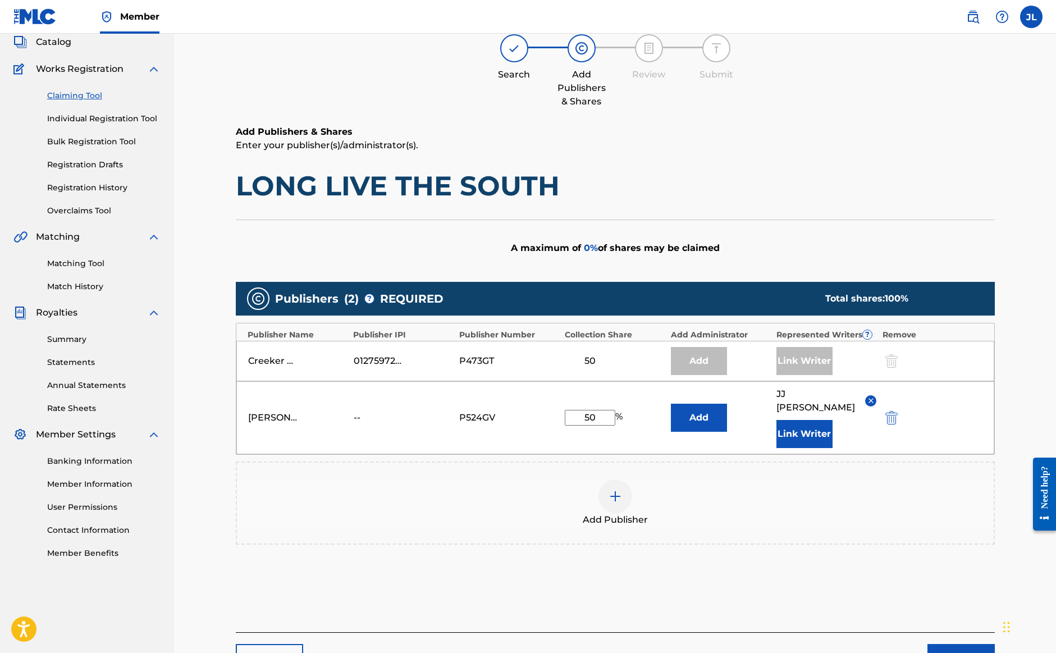
click at [957, 644] on button "Next" at bounding box center [961, 658] width 67 height 28
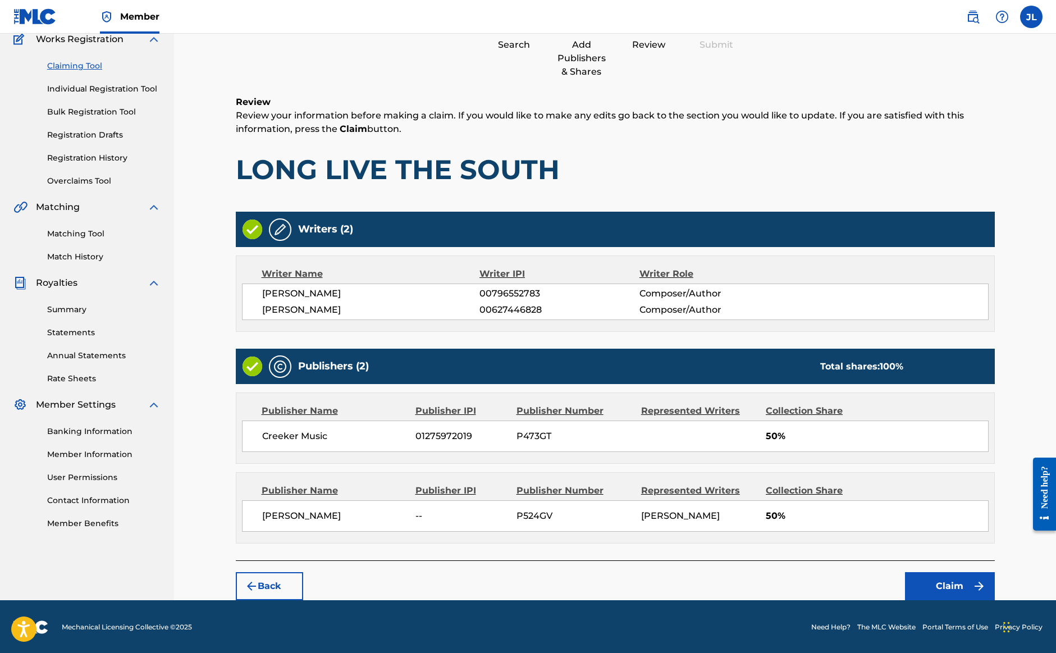
scroll to position [99, 0]
click at [940, 584] on button "Claim" at bounding box center [950, 587] width 90 height 28
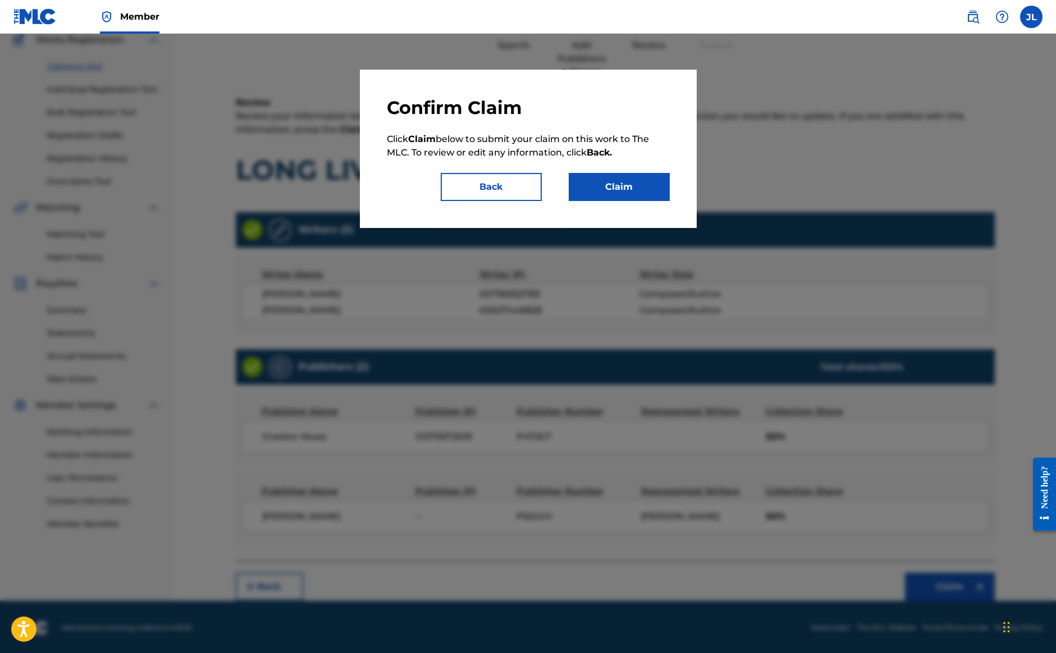
click at [613, 191] on button "Claim" at bounding box center [619, 187] width 101 height 28
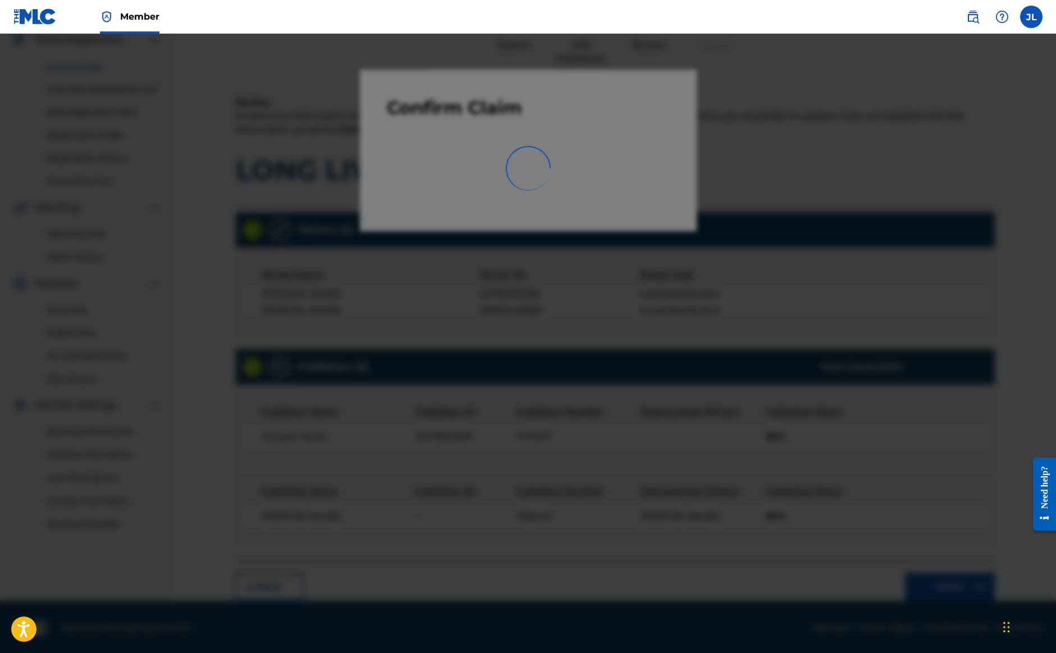
scroll to position [43, 0]
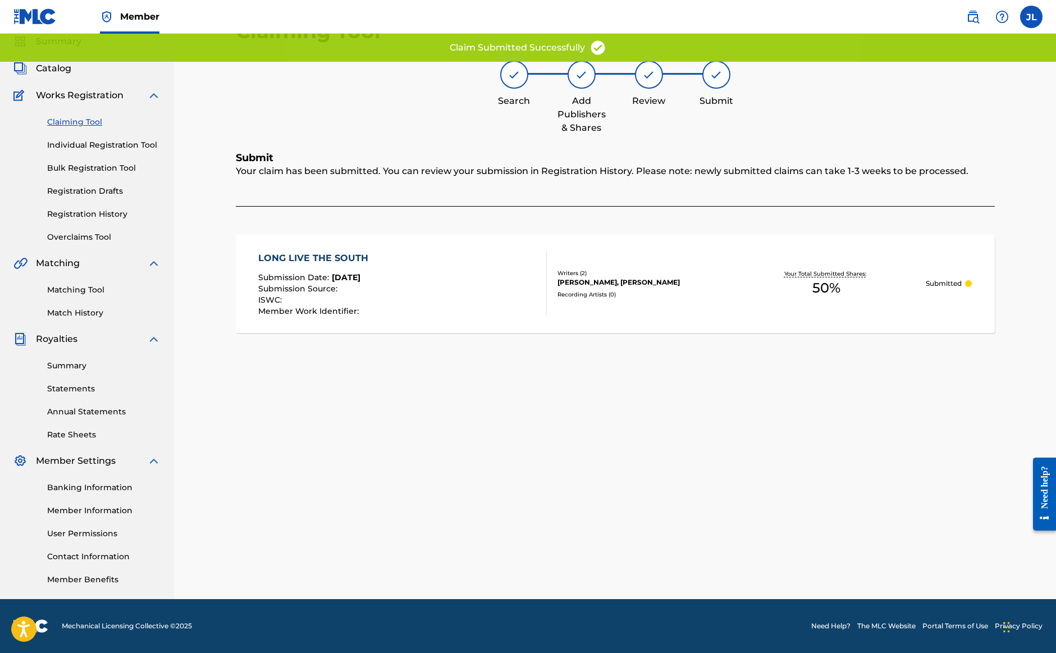
click at [89, 127] on link "Claiming Tool" at bounding box center [103, 122] width 113 height 12
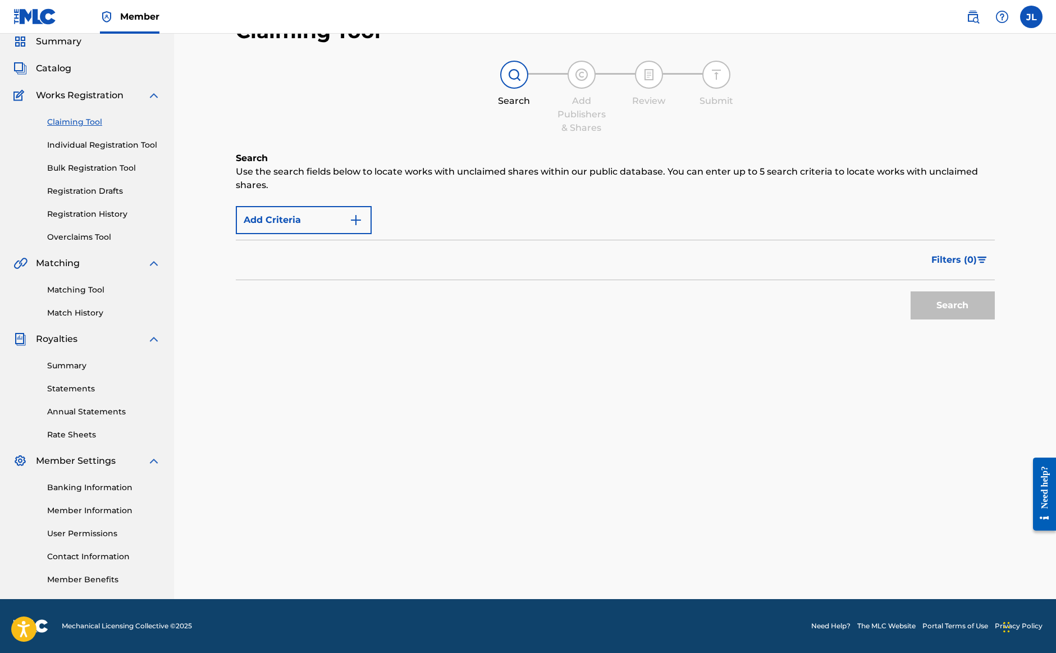
scroll to position [0, 0]
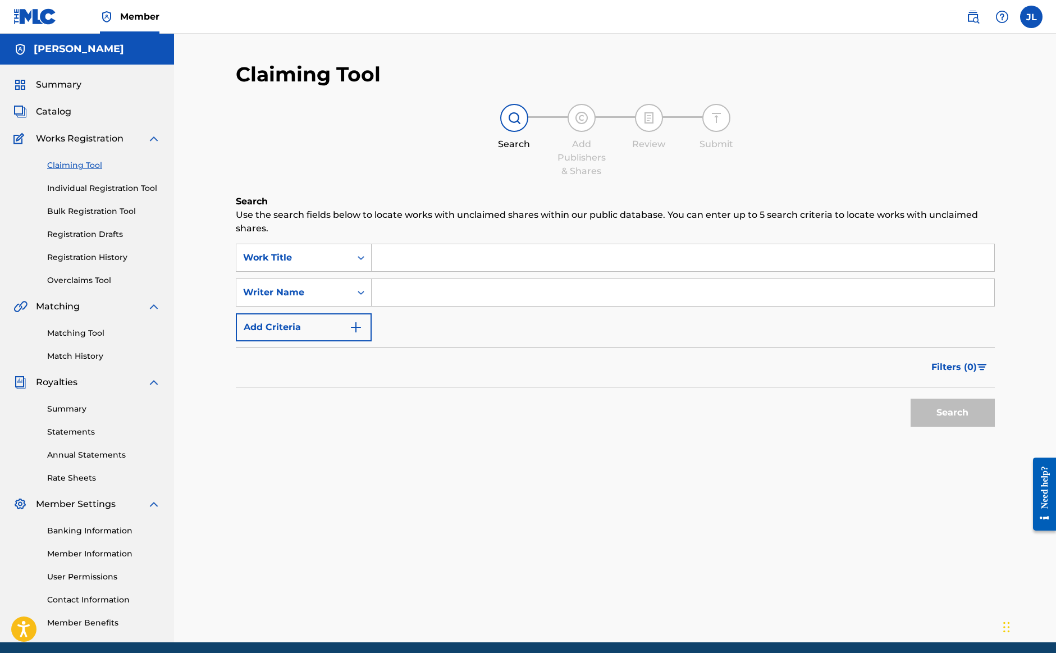
click at [401, 293] on input "Search Form" at bounding box center [683, 292] width 623 height 27
type input "V"
paste input "[PERSON_NAME]"
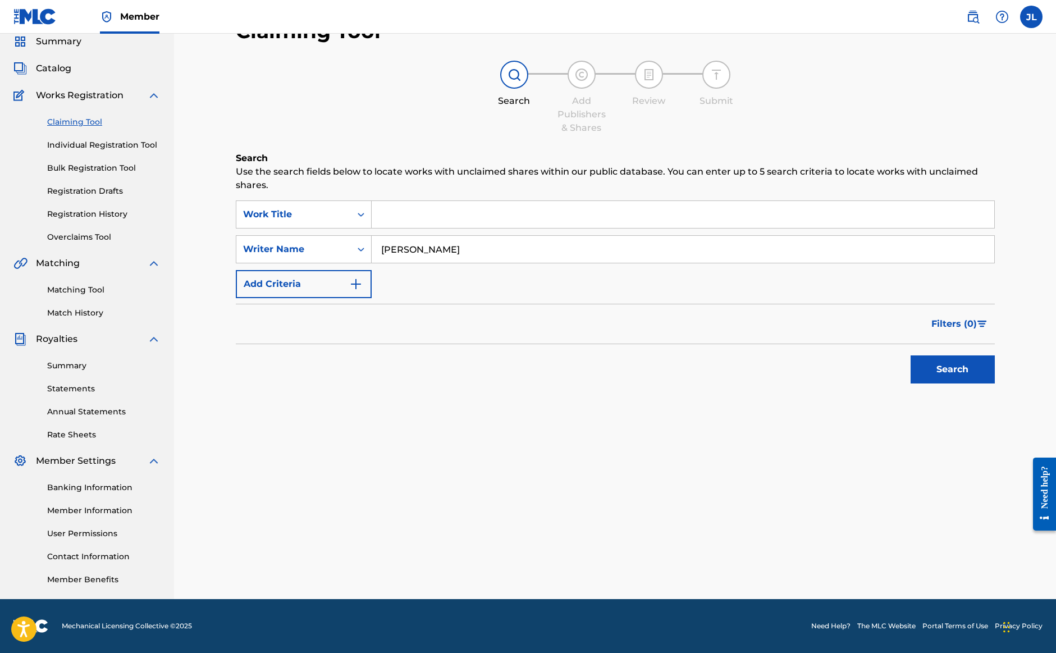
scroll to position [43, 0]
type input "[PERSON_NAME]"
click at [927, 369] on button "Search" at bounding box center [953, 369] width 84 height 28
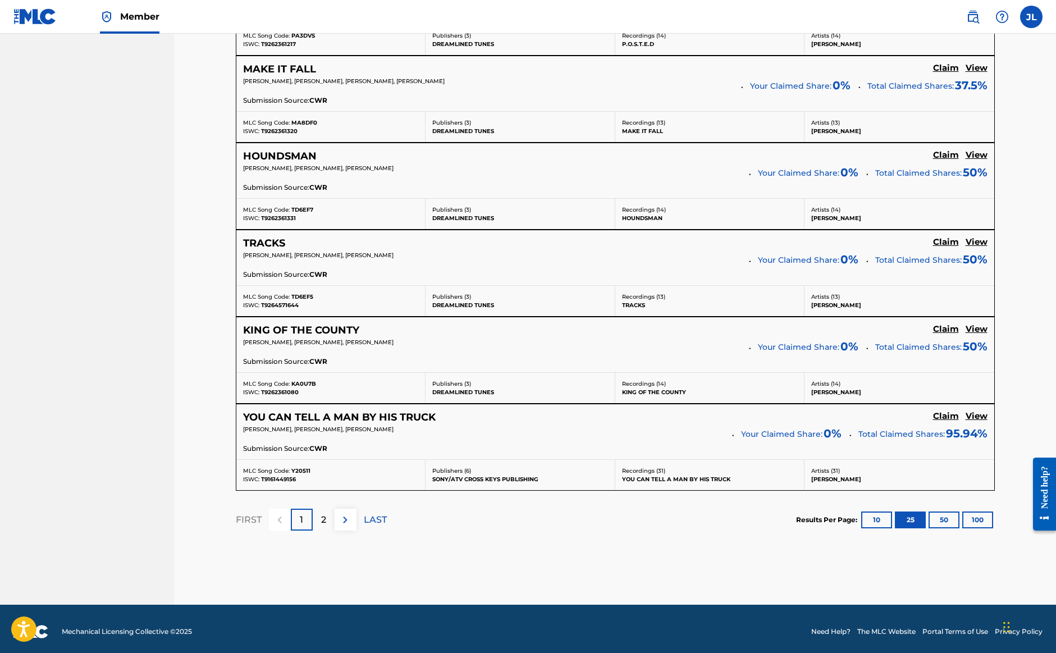
scroll to position [2133, 0]
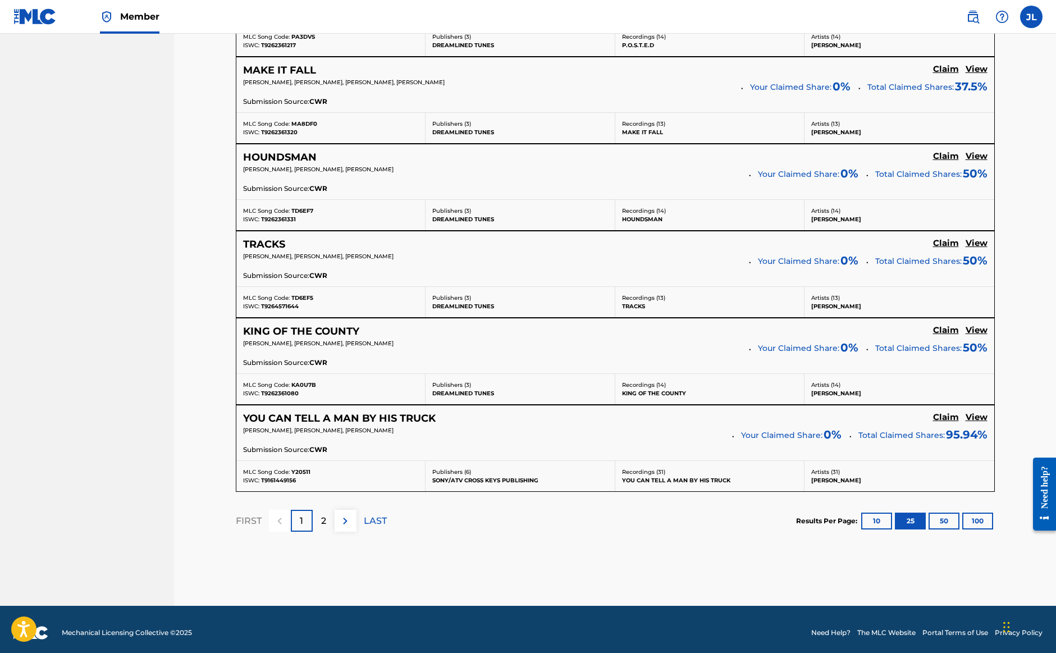
click at [327, 517] on div "2" at bounding box center [324, 521] width 22 height 22
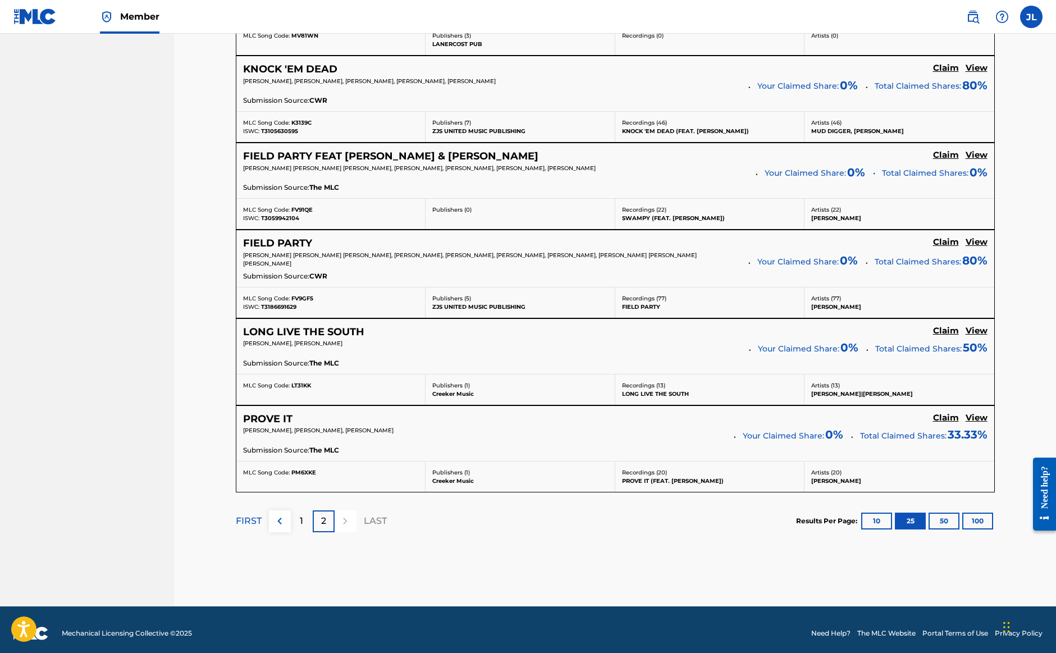
scroll to position [2034, 0]
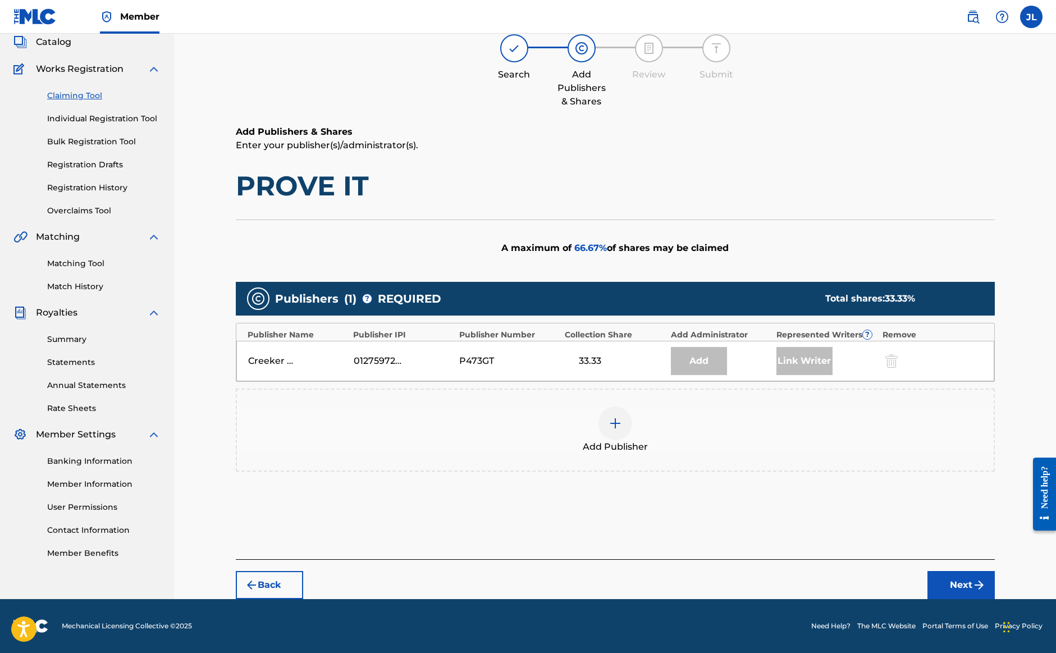
click at [617, 427] on img at bounding box center [615, 423] width 13 height 13
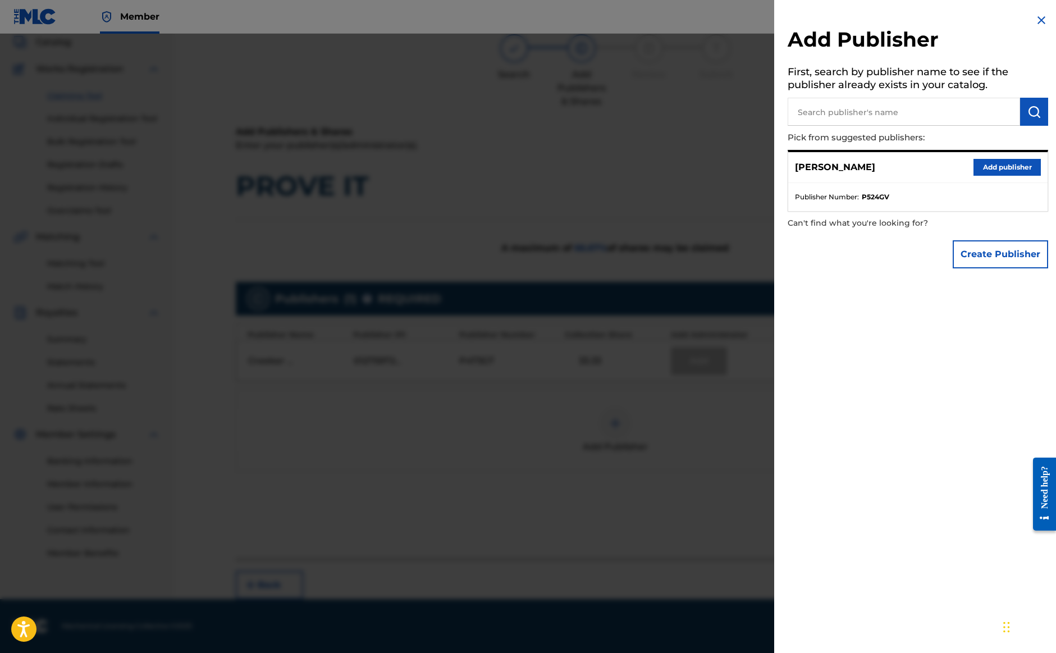
click at [1004, 166] on button "Add publisher" at bounding box center [1007, 167] width 67 height 17
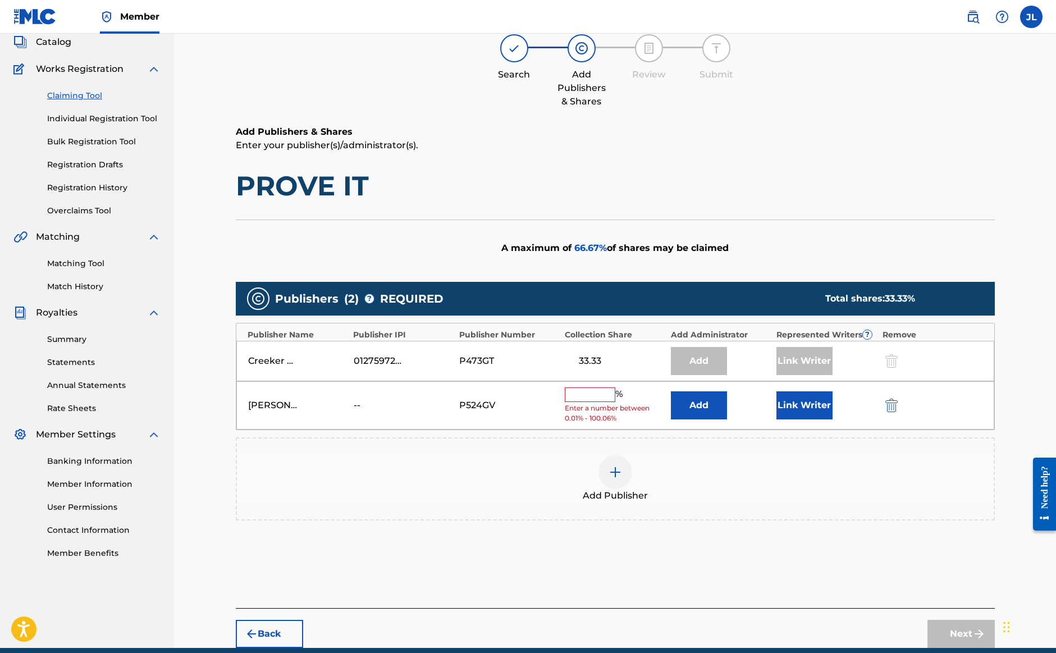
click at [590, 392] on input "text" at bounding box center [590, 394] width 51 height 15
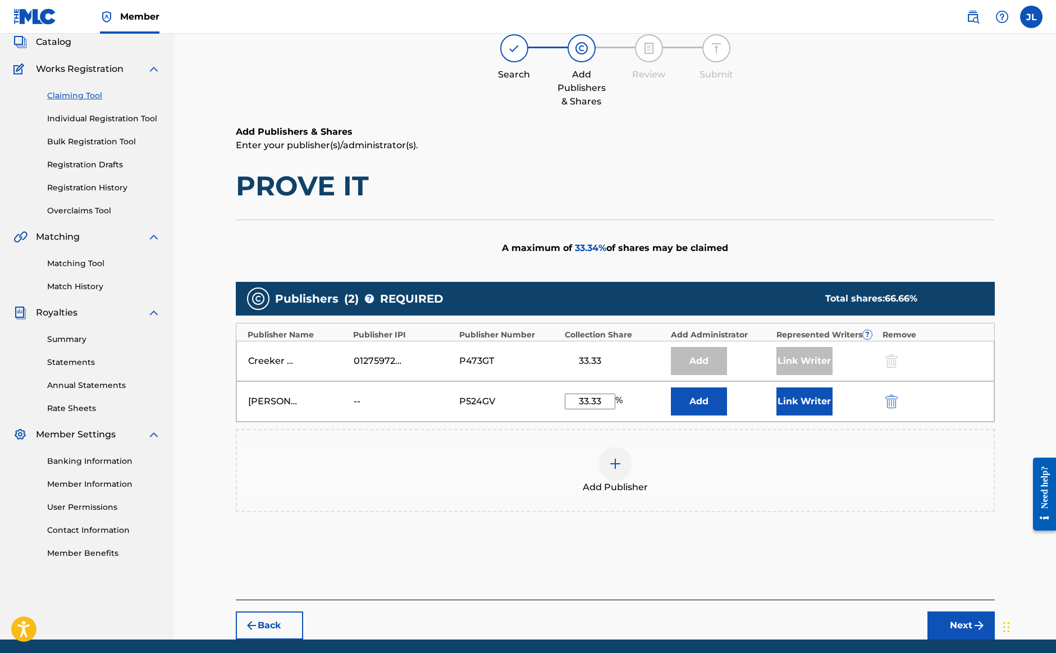
type input "33.33"
click at [815, 403] on button "Link Writer" at bounding box center [805, 401] width 56 height 28
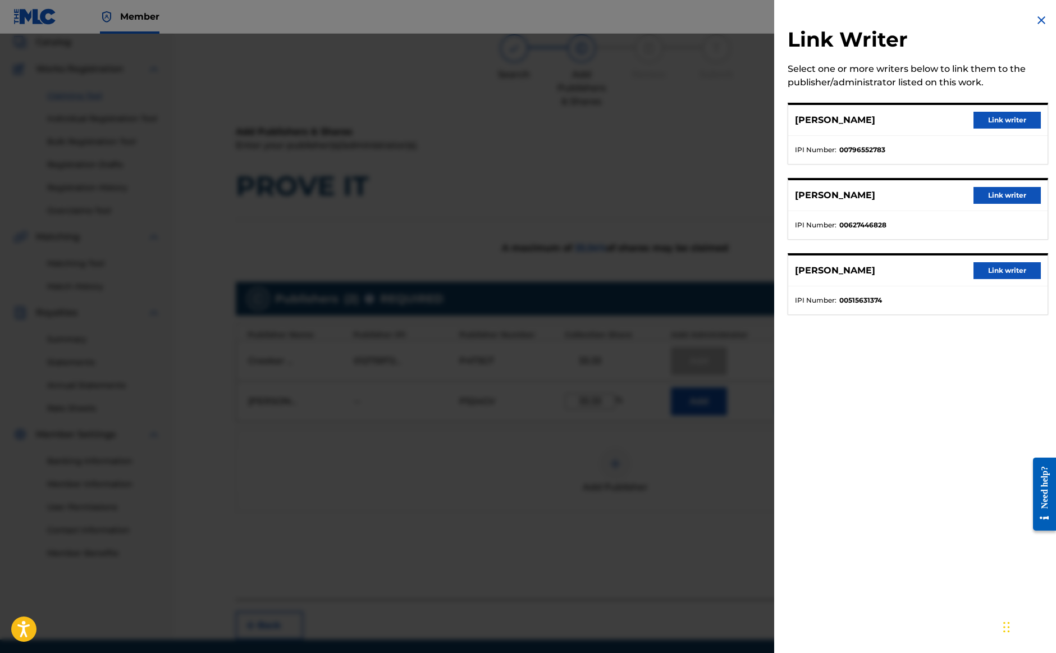
click at [1015, 200] on button "Link writer" at bounding box center [1007, 195] width 67 height 17
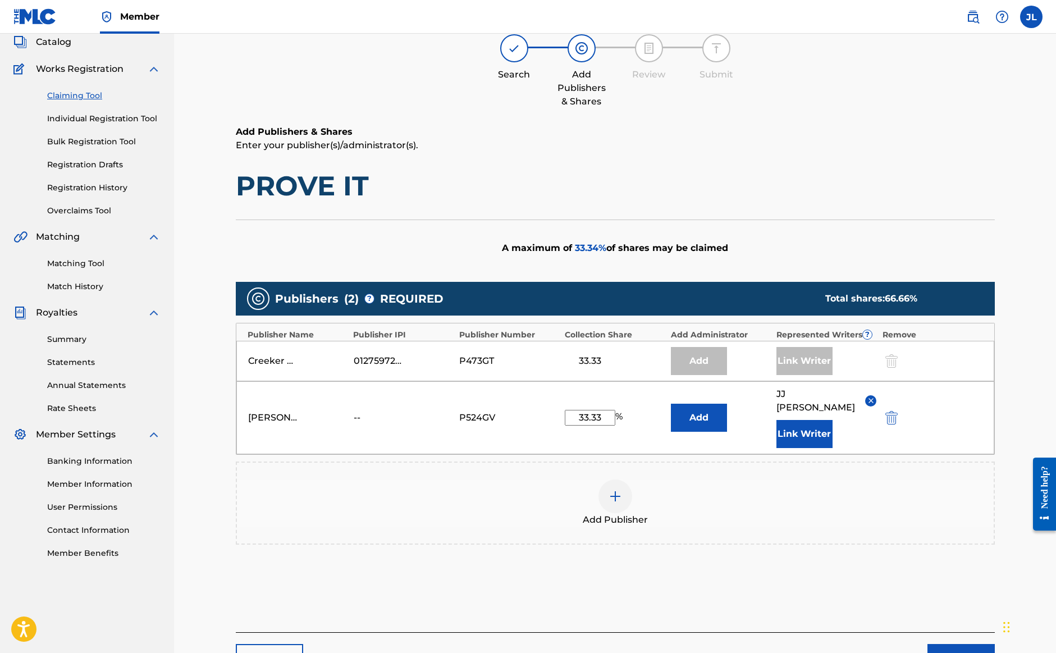
click at [950, 644] on button "Next" at bounding box center [961, 658] width 67 height 28
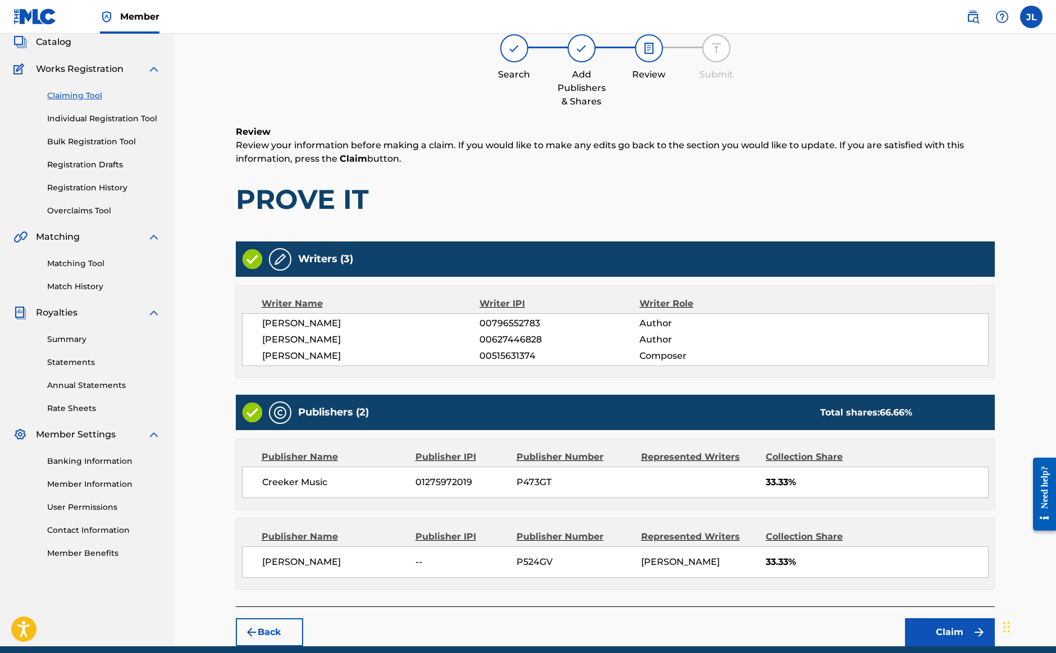
scroll to position [51, 0]
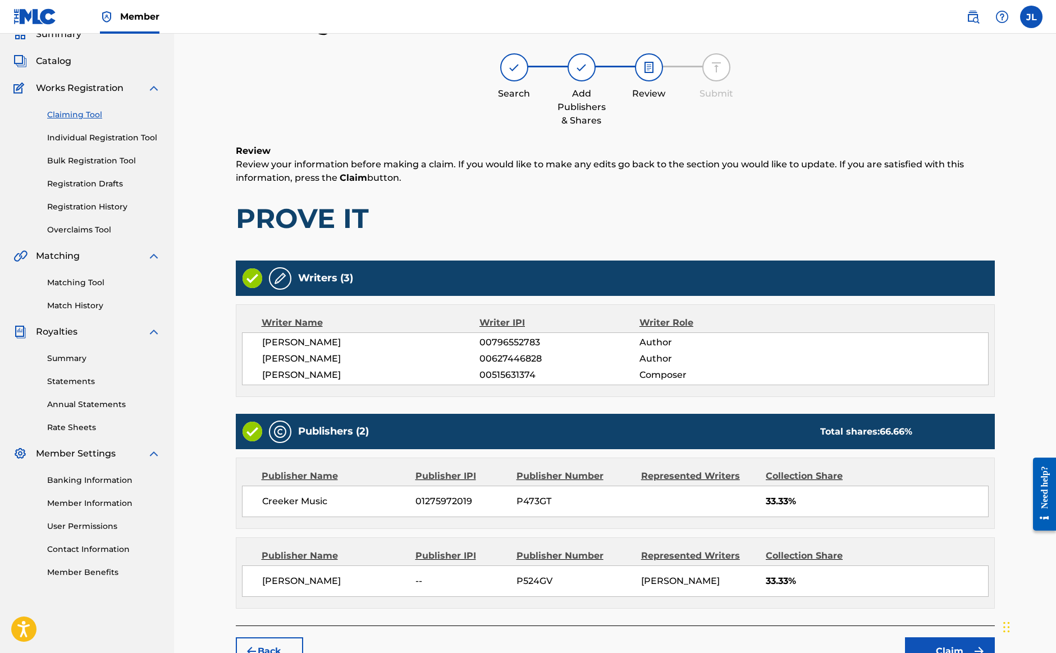
click at [951, 642] on button "Claim" at bounding box center [950, 651] width 90 height 28
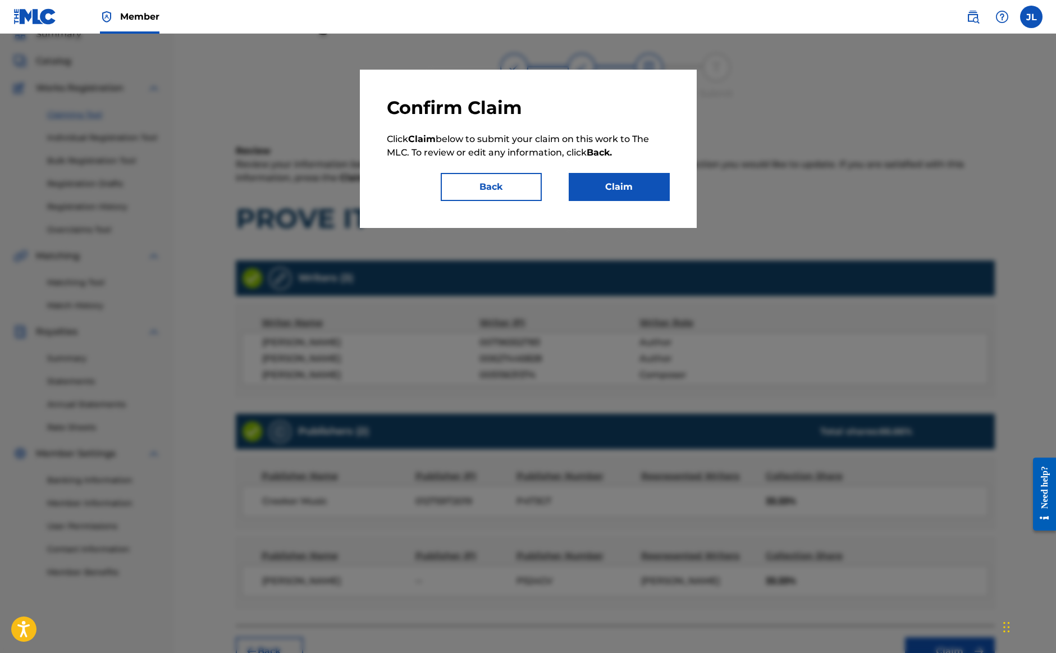
click at [628, 191] on button "Claim" at bounding box center [619, 187] width 101 height 28
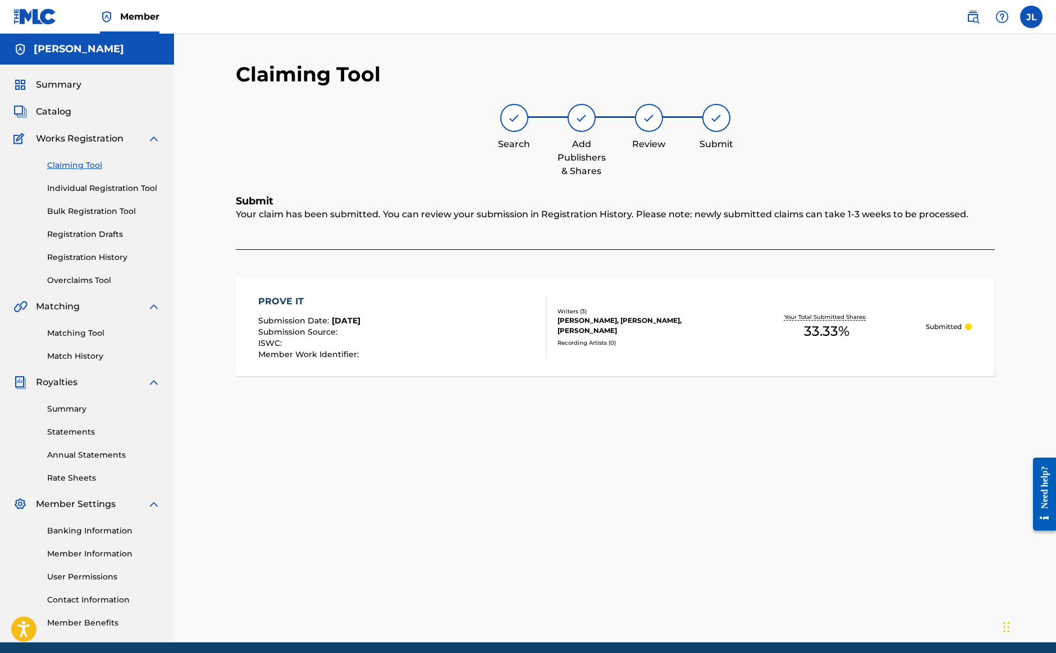
scroll to position [0, 0]
click at [86, 167] on link "Claiming Tool" at bounding box center [103, 165] width 113 height 12
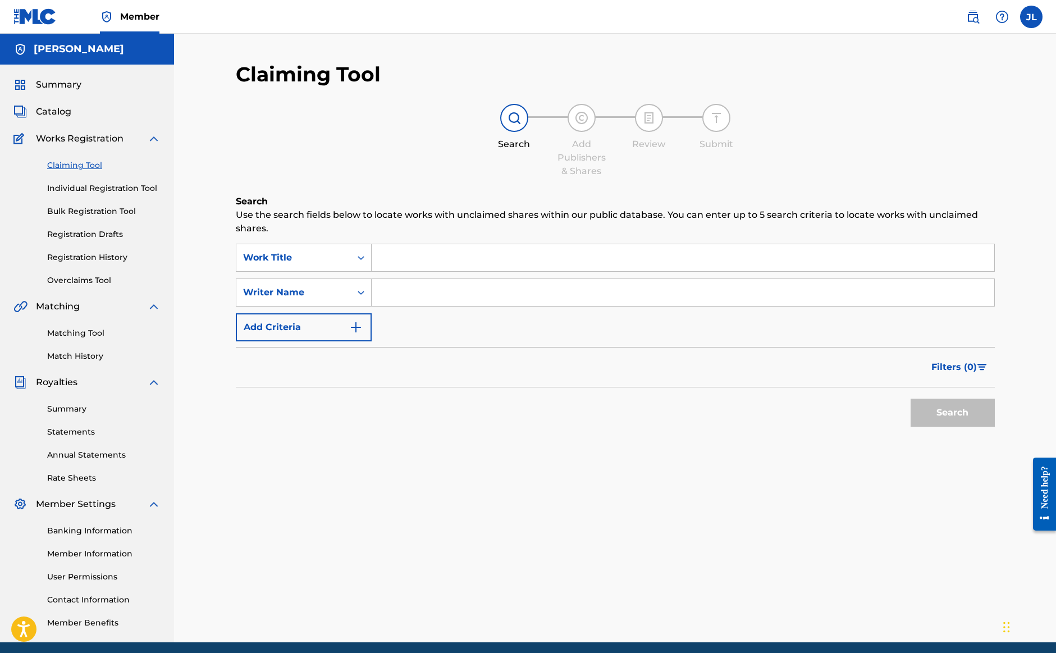
click at [434, 296] on input "Search Form" at bounding box center [683, 292] width 623 height 27
paste input "[PERSON_NAME]"
click at [942, 415] on button "Search" at bounding box center [953, 413] width 84 height 28
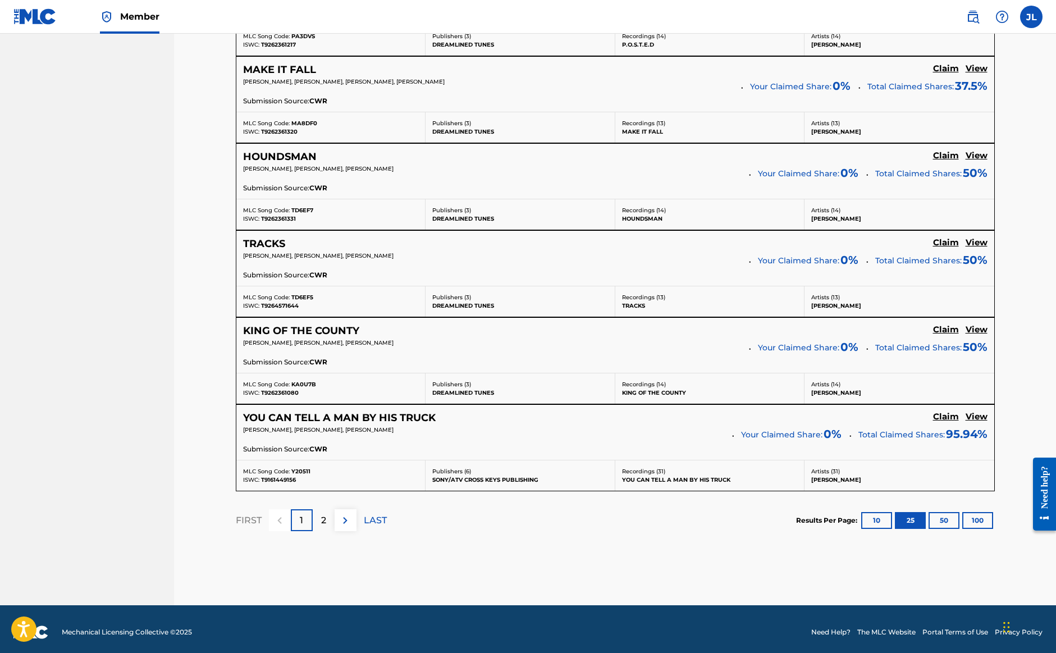
scroll to position [2133, 0]
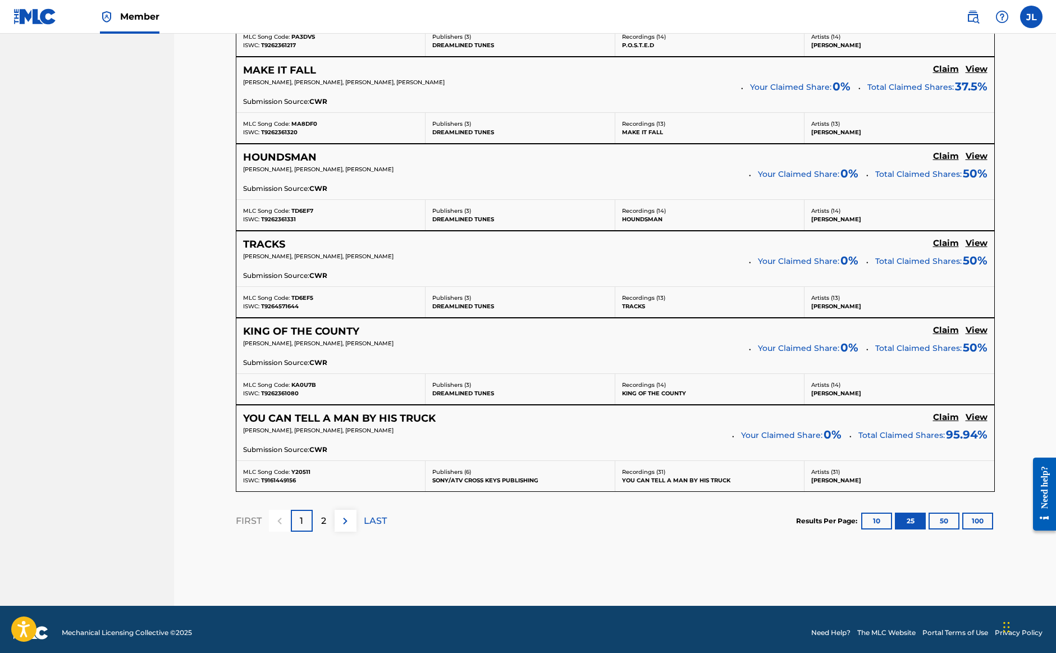
click at [321, 515] on p "2" at bounding box center [323, 520] width 5 height 13
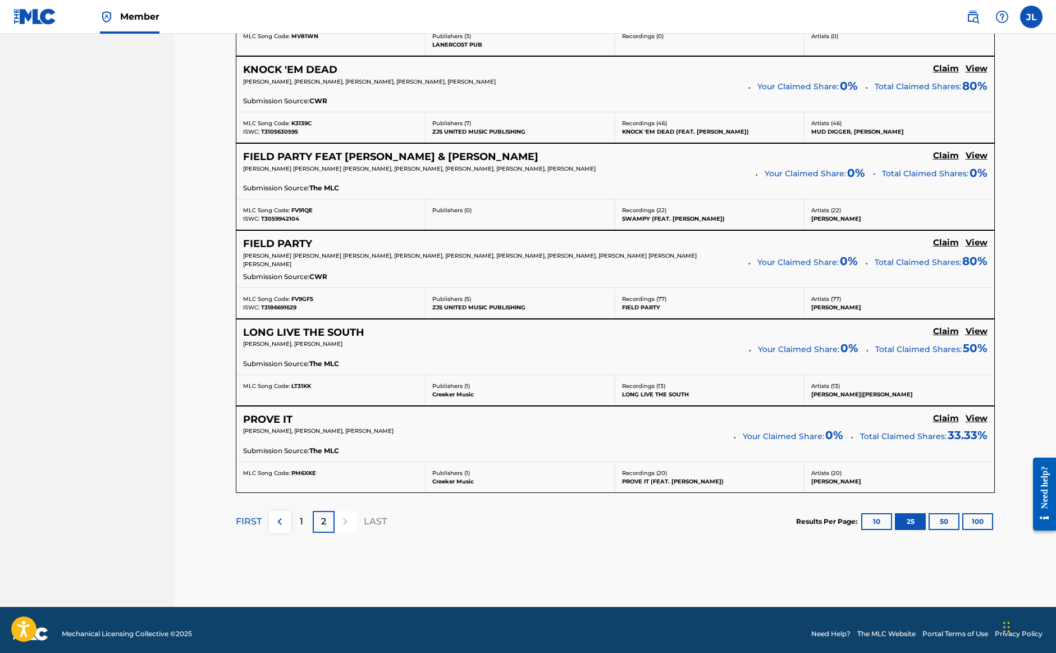
scroll to position [2034, 0]
click at [946, 516] on button "50" at bounding box center [944, 522] width 31 height 17
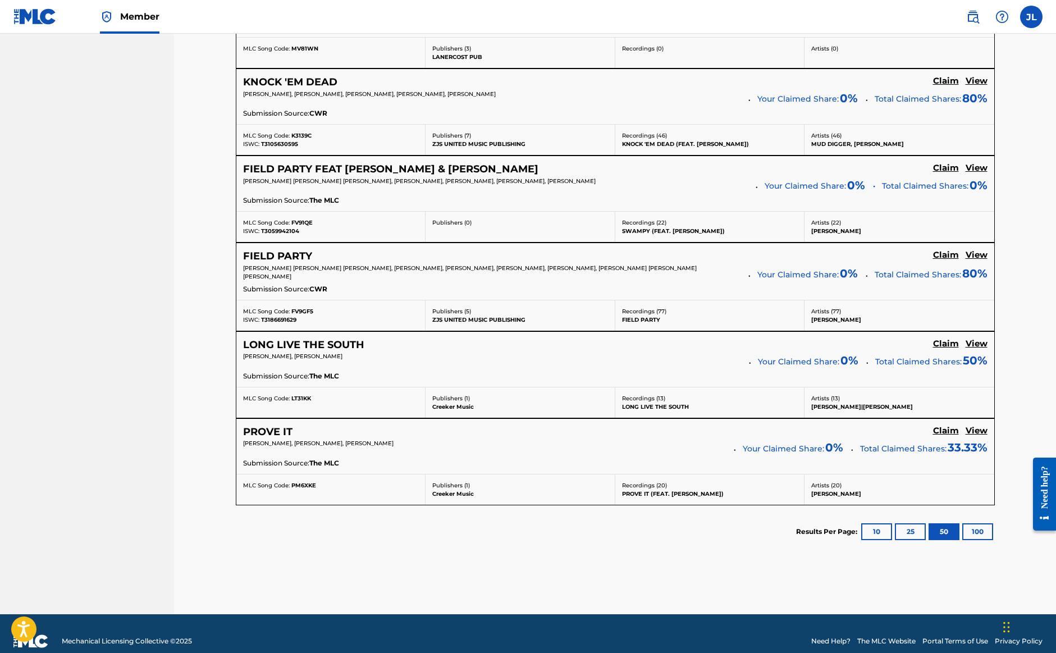
scroll to position [4197, 0]
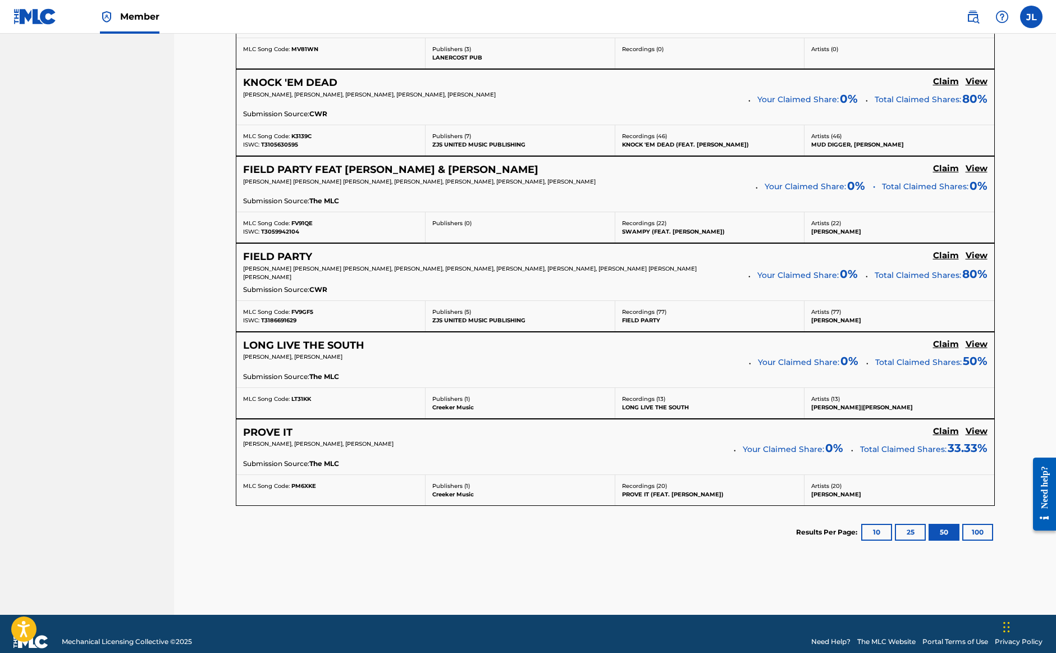
click at [978, 524] on button "100" at bounding box center [977, 532] width 31 height 17
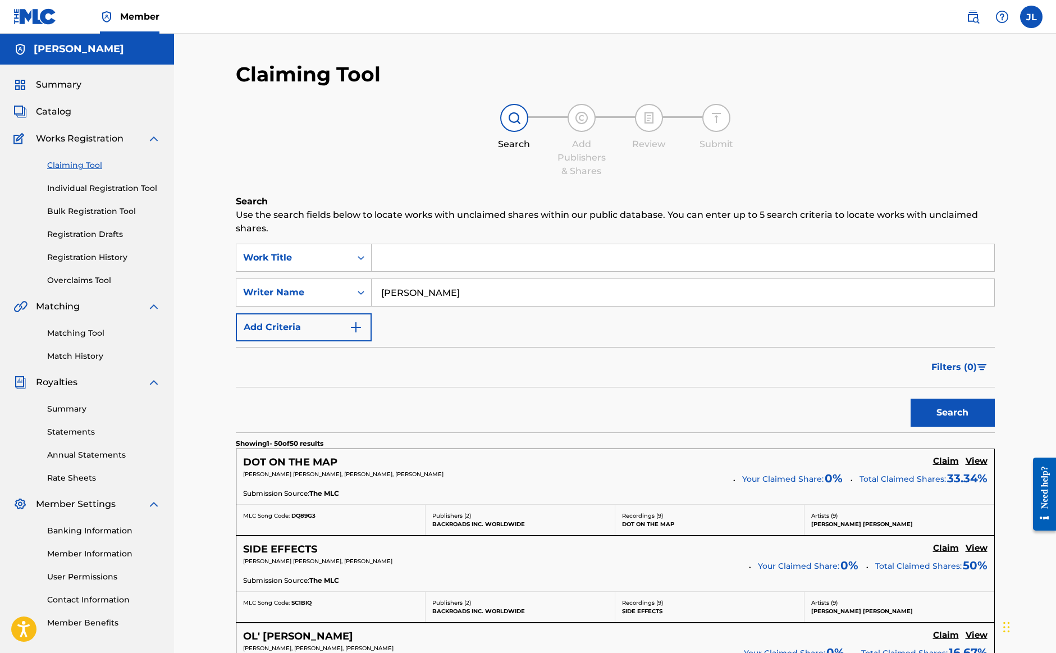
scroll to position [0, 0]
drag, startPoint x: 442, startPoint y: 297, endPoint x: 386, endPoint y: 298, distance: 55.6
click at [386, 298] on input "[PERSON_NAME]" at bounding box center [683, 292] width 623 height 27
type input "Jonathan Lawhorn"
click at [952, 413] on button "Search" at bounding box center [953, 413] width 84 height 28
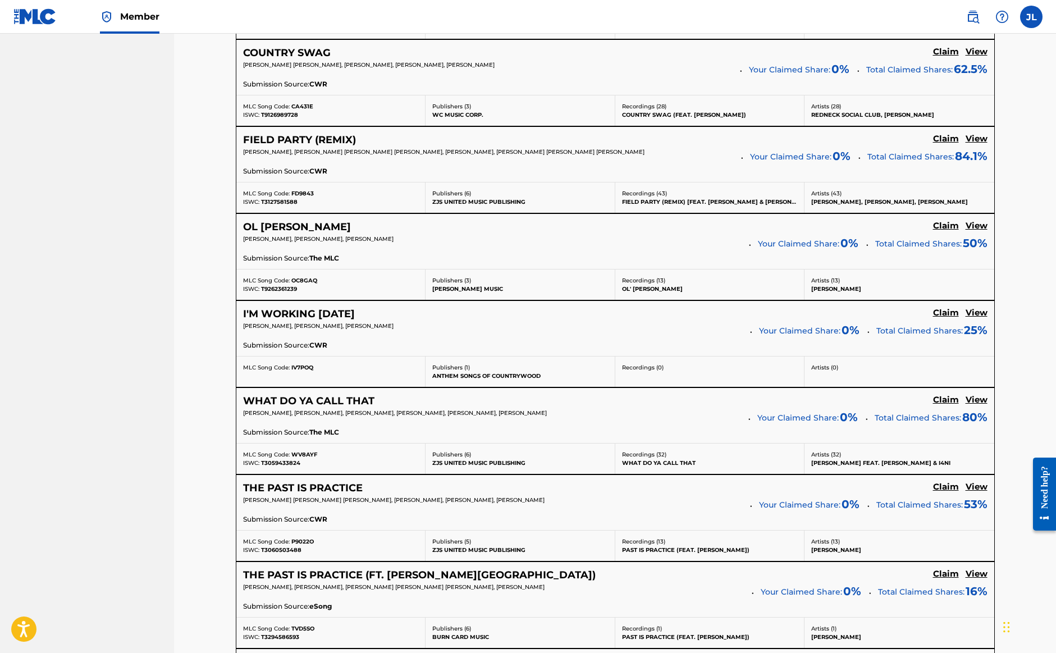
scroll to position [725, 0]
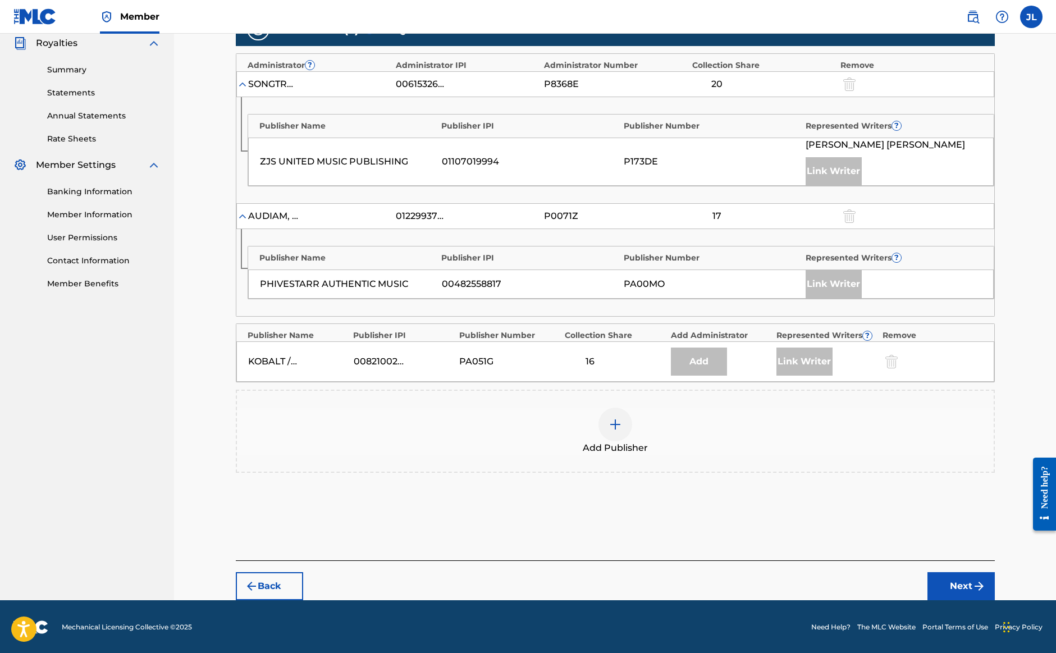
click at [612, 423] on img at bounding box center [615, 424] width 13 height 13
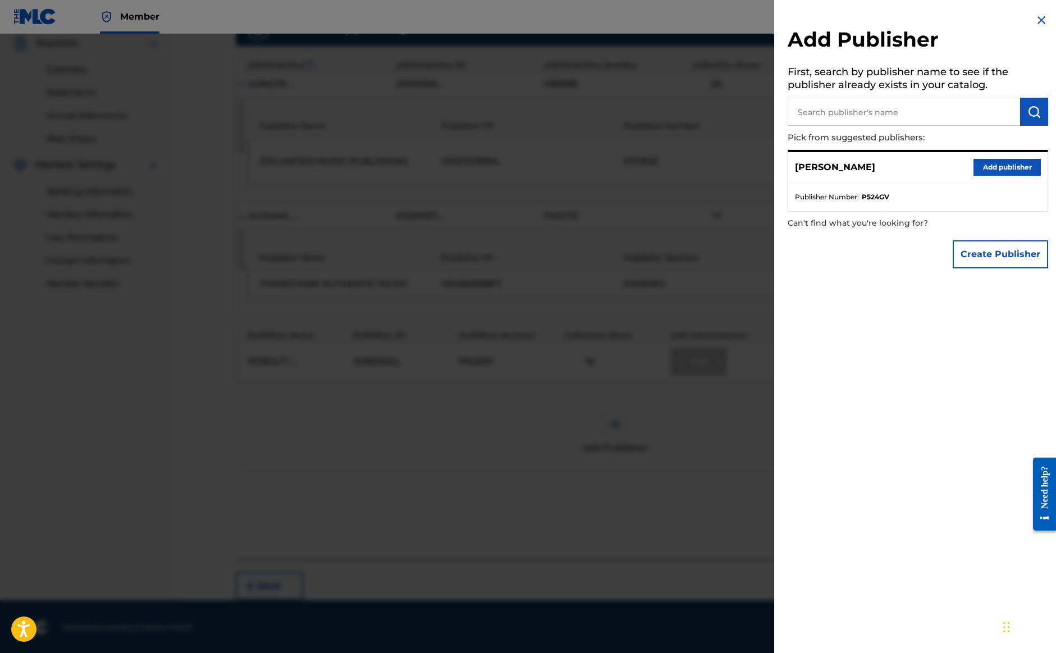
click at [1011, 165] on button "Add publisher" at bounding box center [1007, 167] width 67 height 17
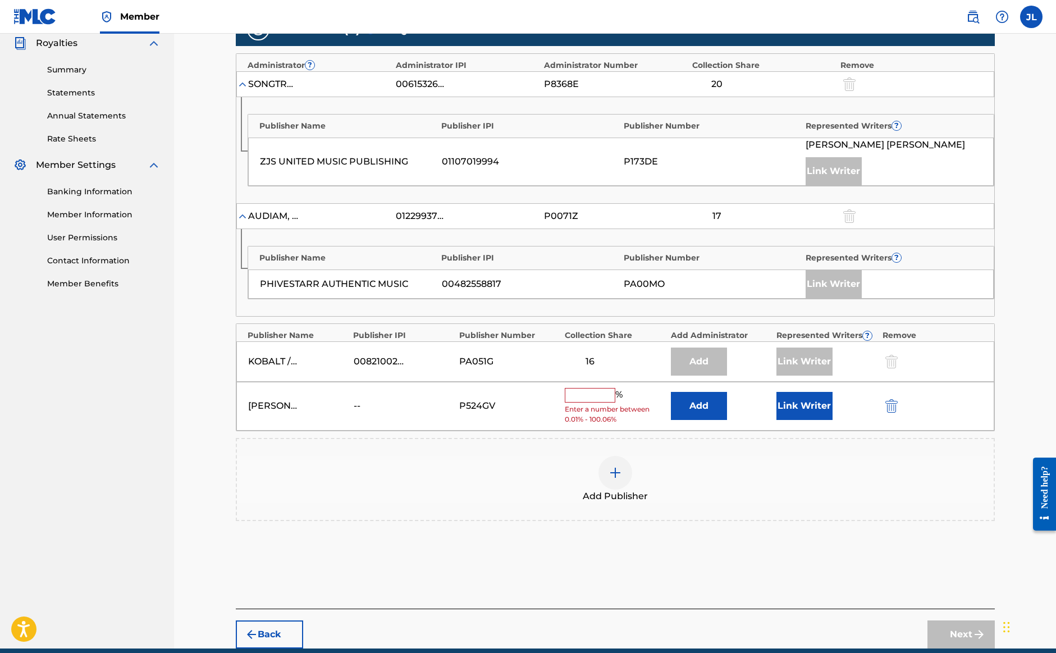
click at [582, 394] on input "text" at bounding box center [590, 395] width 51 height 15
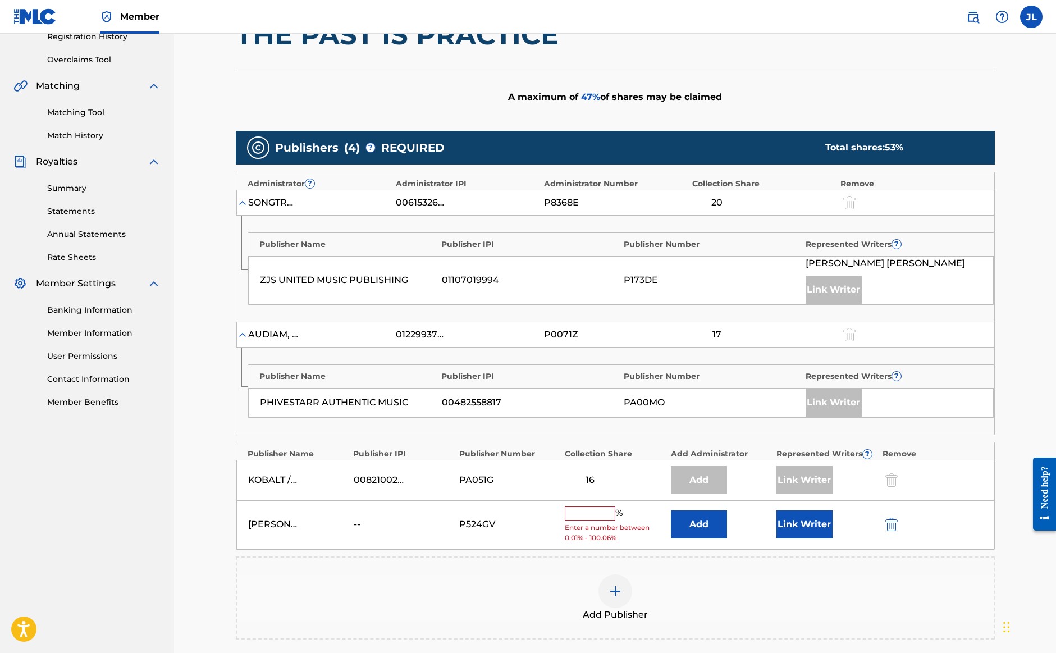
scroll to position [216, 0]
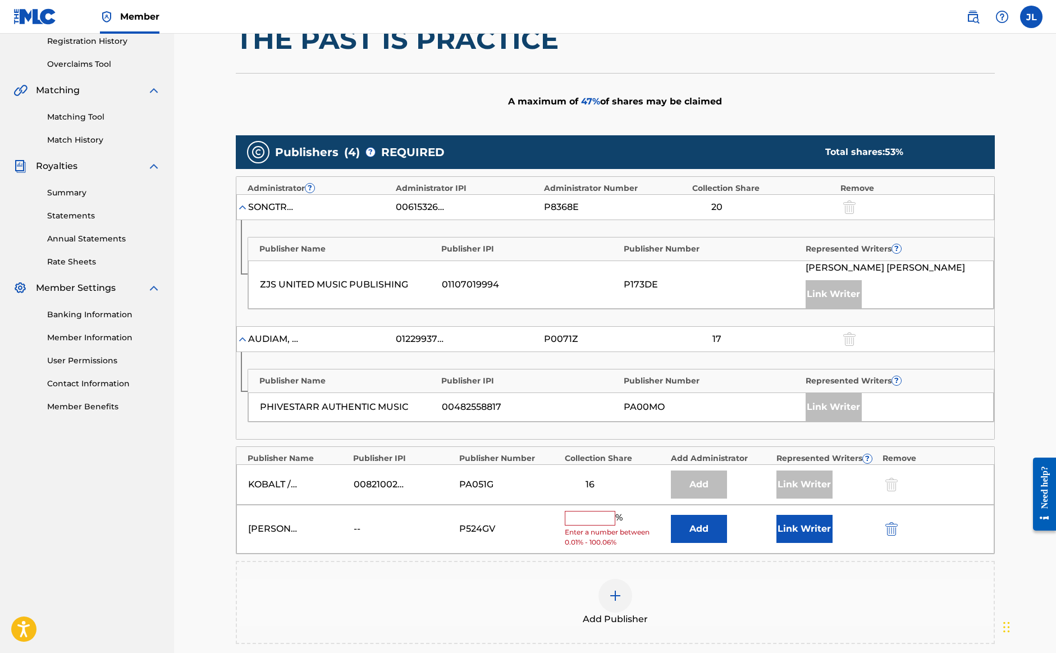
click at [795, 531] on button "Link Writer" at bounding box center [805, 529] width 56 height 28
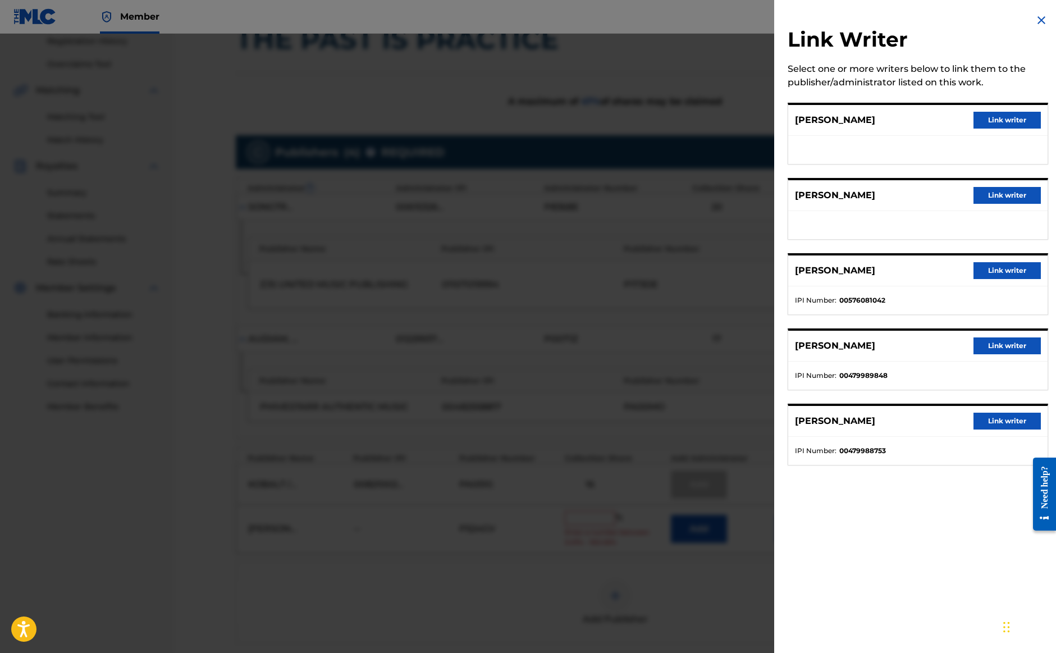
click at [1038, 21] on img at bounding box center [1041, 19] width 13 height 13
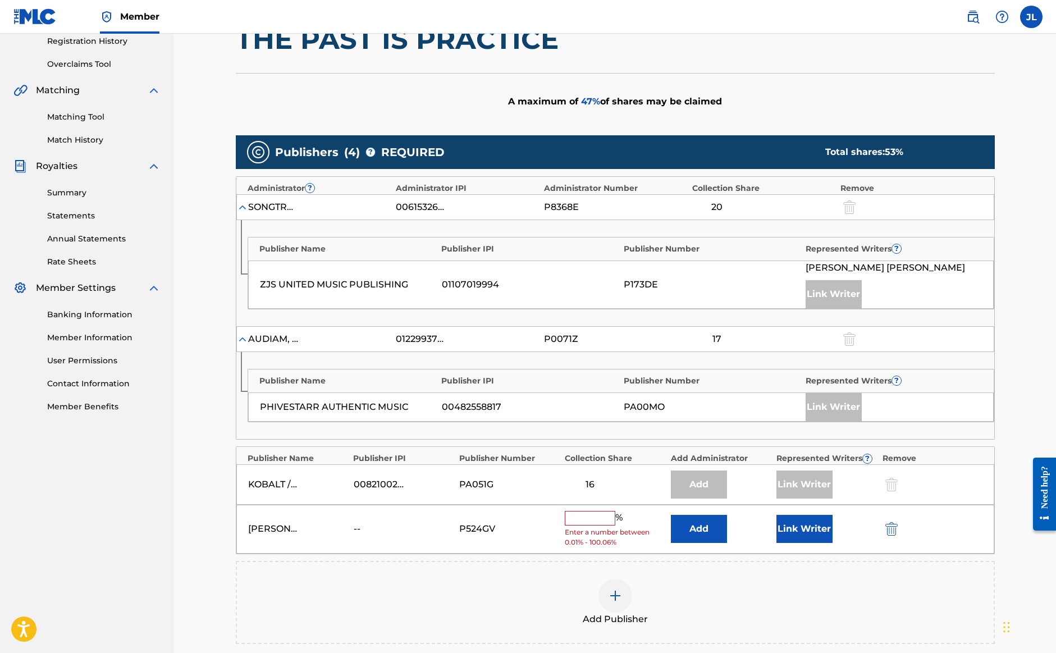
click at [584, 519] on input "text" at bounding box center [590, 518] width 51 height 15
type input "20"
click at [805, 523] on button "Link Writer" at bounding box center [805, 525] width 56 height 28
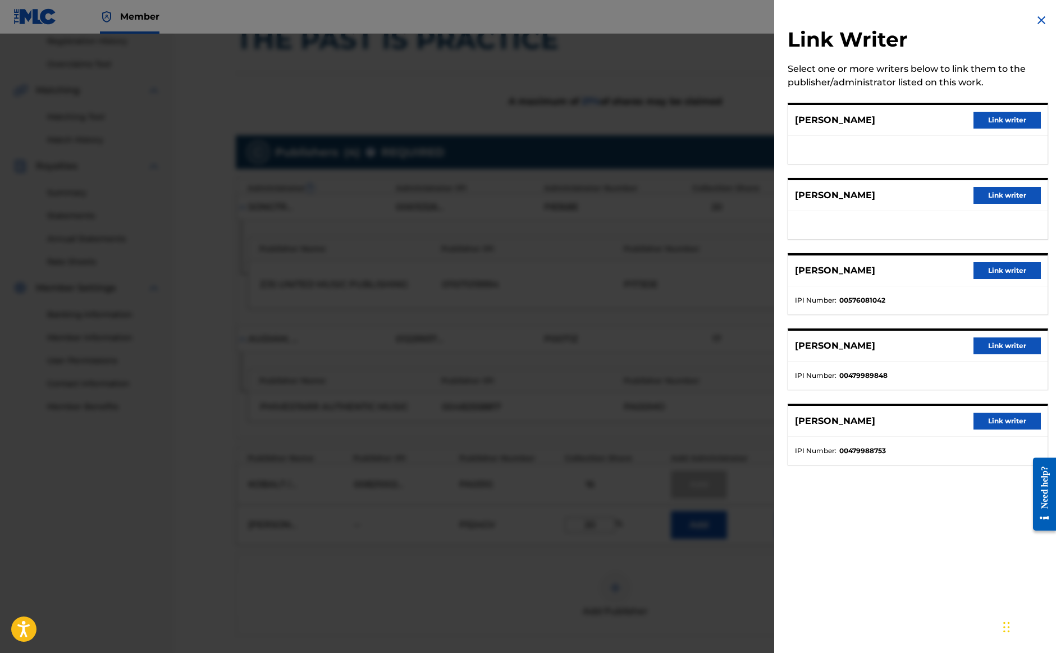
click at [994, 123] on button "Link writer" at bounding box center [1007, 120] width 67 height 17
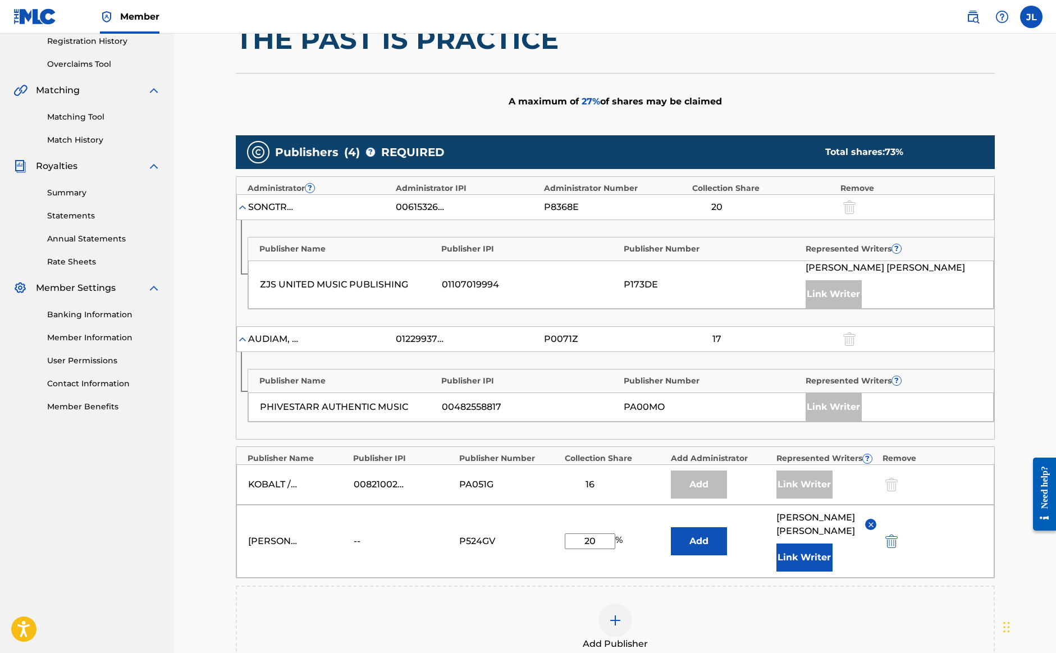
click at [869, 525] on img at bounding box center [871, 525] width 8 height 8
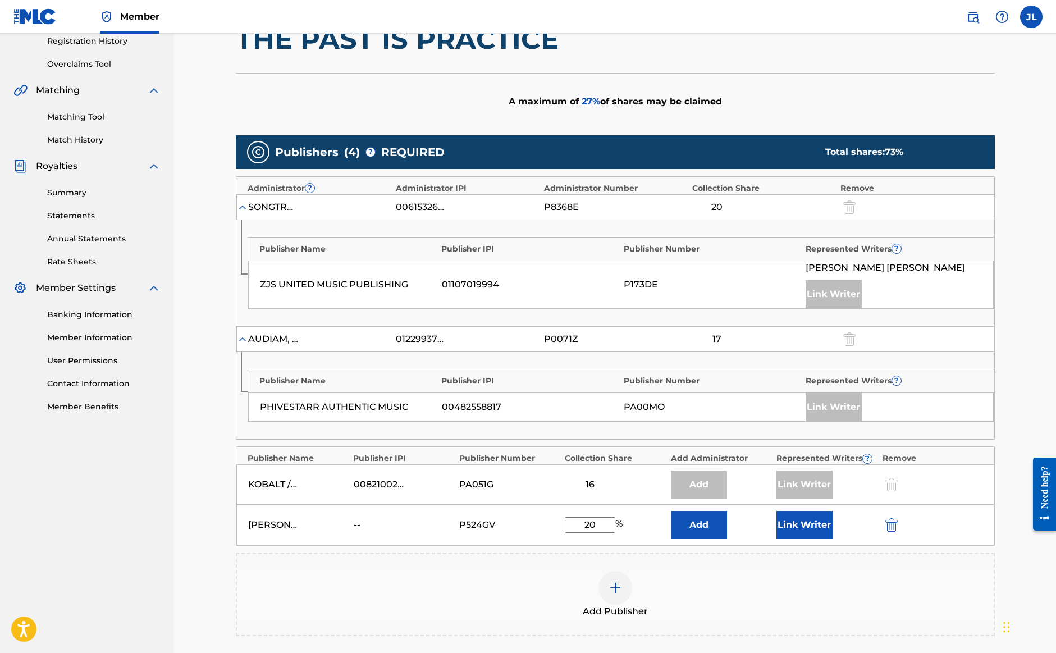
click at [803, 531] on button "Link Writer" at bounding box center [805, 525] width 56 height 28
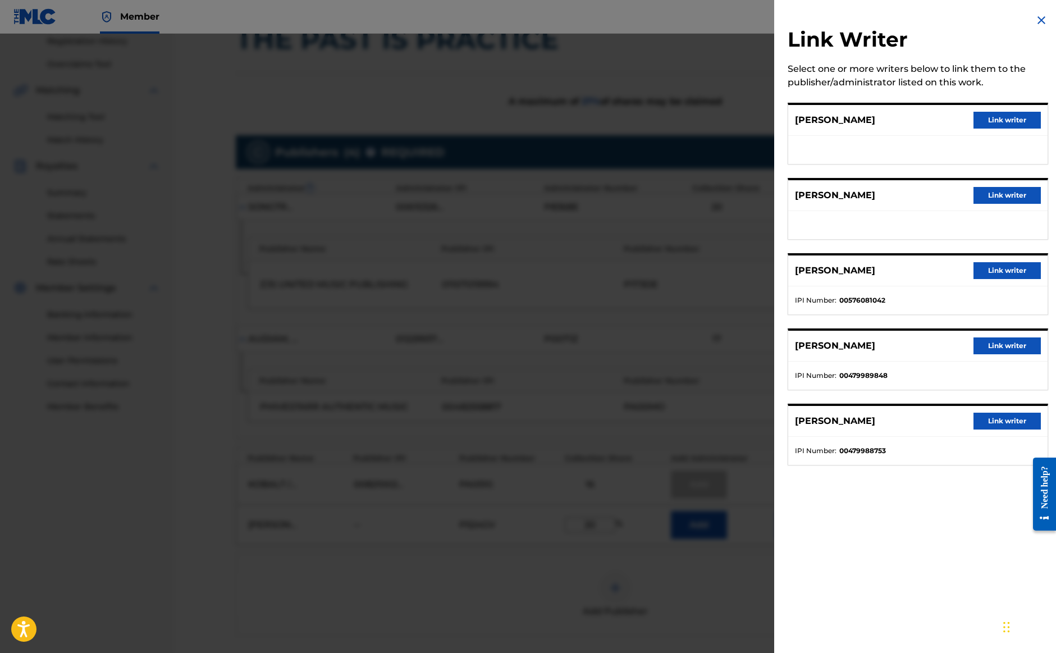
click at [992, 117] on button "Link writer" at bounding box center [1007, 120] width 67 height 17
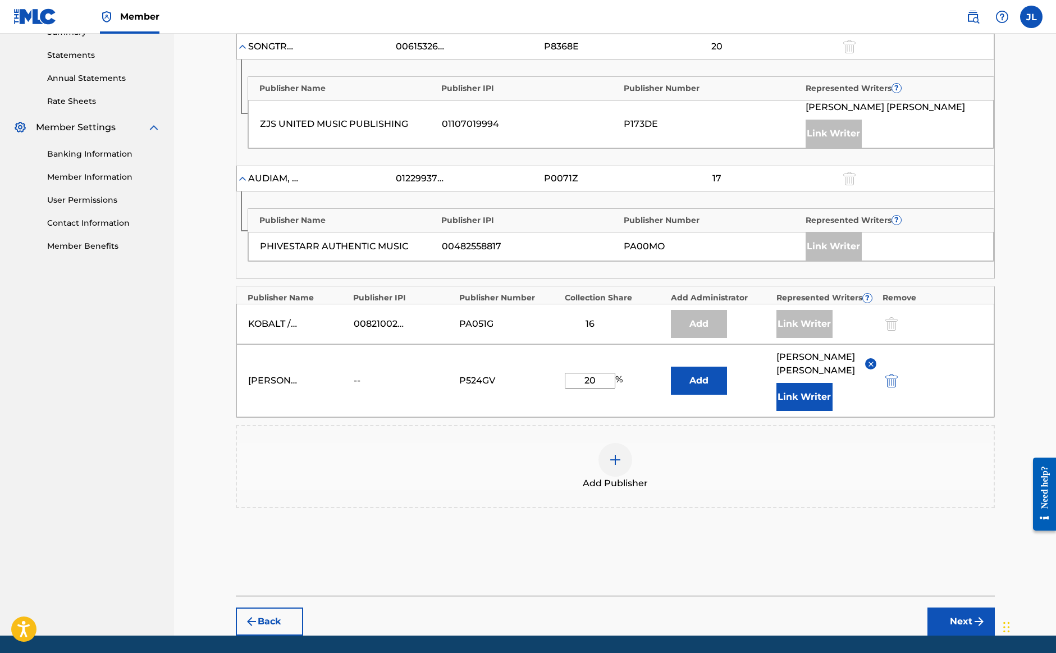
scroll to position [378, 0]
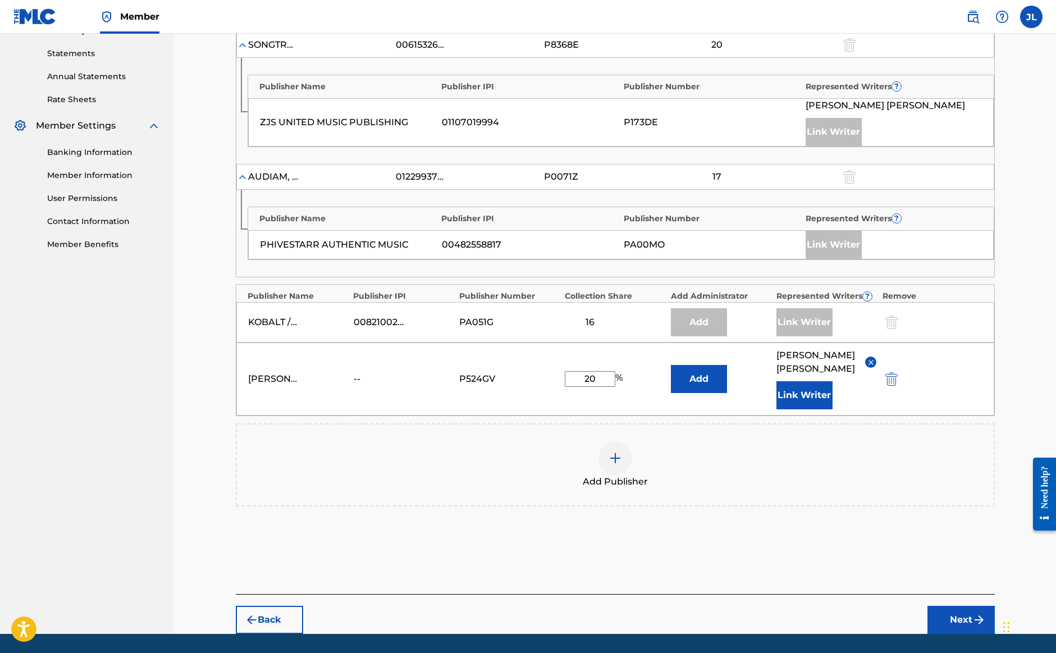
click at [958, 619] on button "Next" at bounding box center [961, 620] width 67 height 28
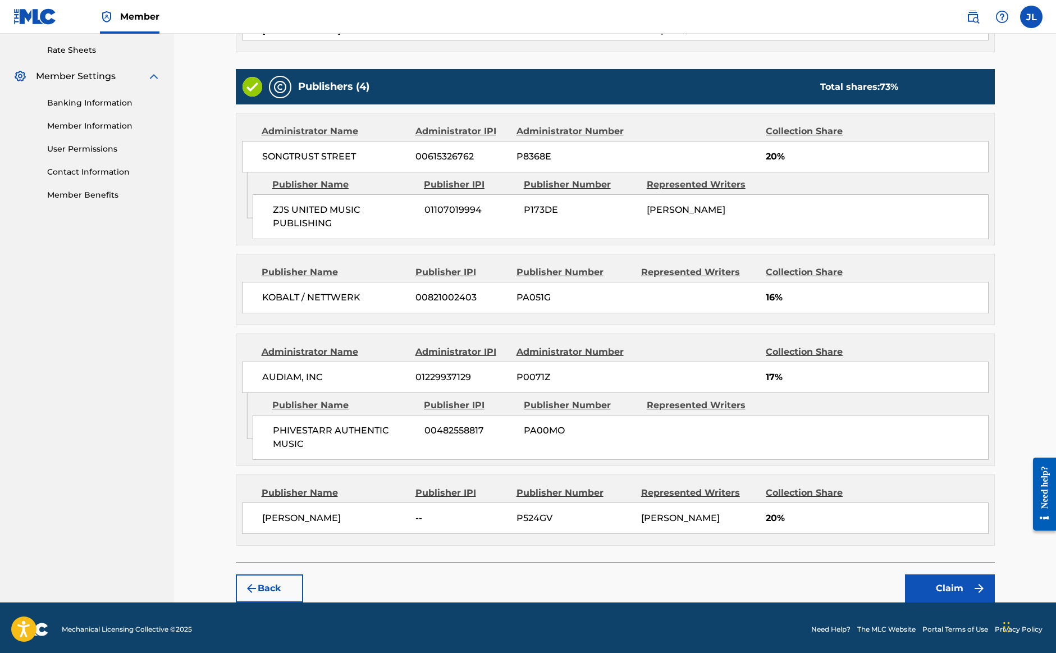
scroll to position [427, 0]
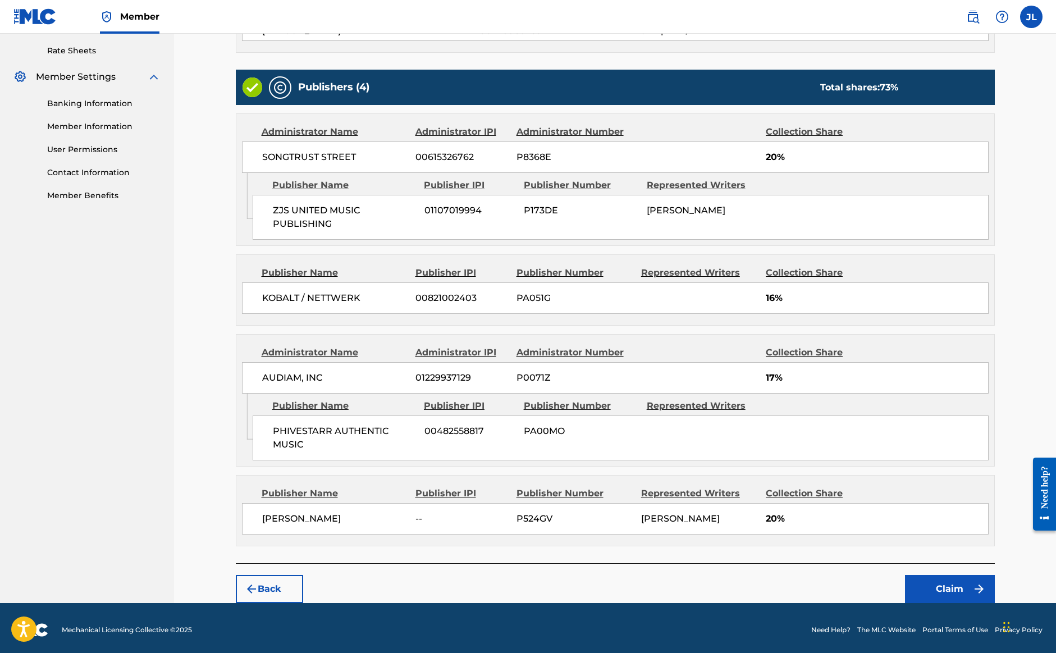
click at [927, 592] on button "Claim" at bounding box center [950, 589] width 90 height 28
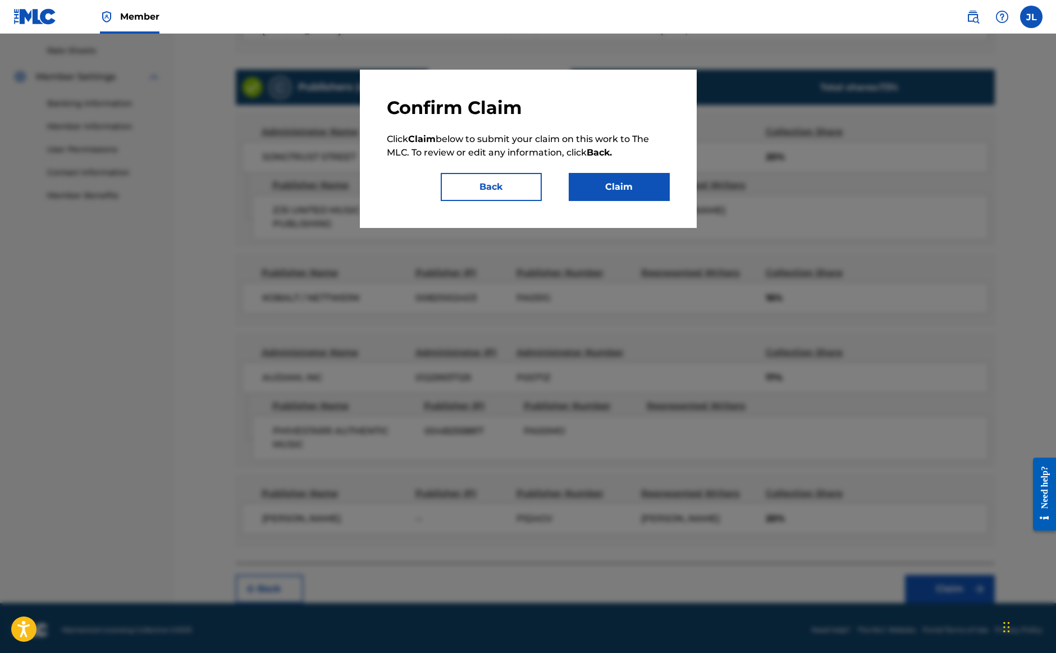
click at [636, 180] on button "Claim" at bounding box center [619, 187] width 101 height 28
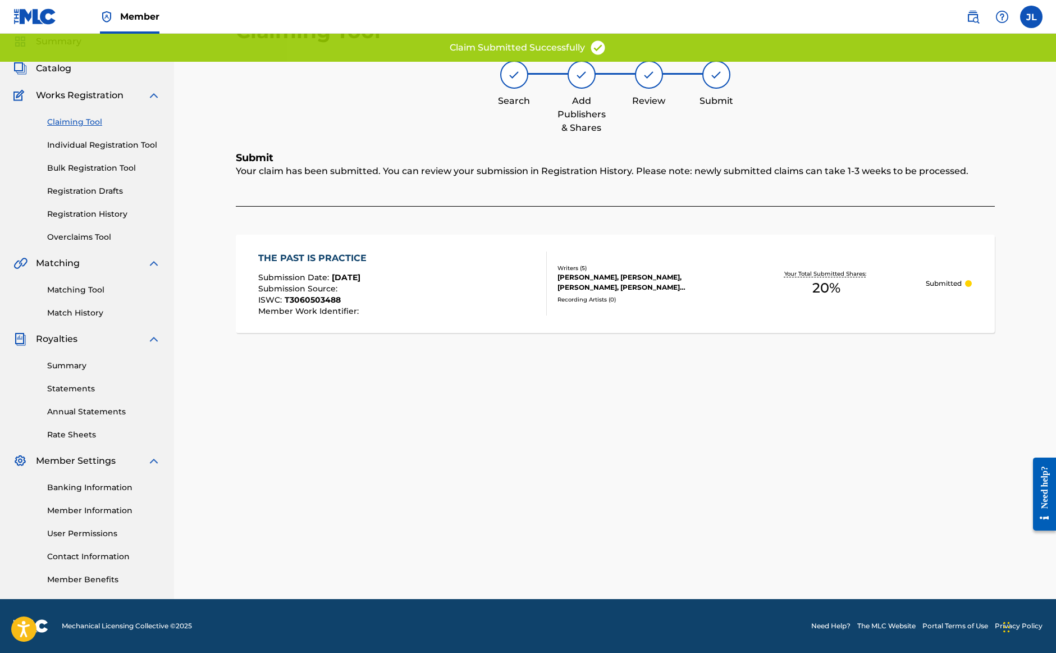
scroll to position [43, 0]
click at [80, 122] on link "Claiming Tool" at bounding box center [103, 122] width 113 height 12
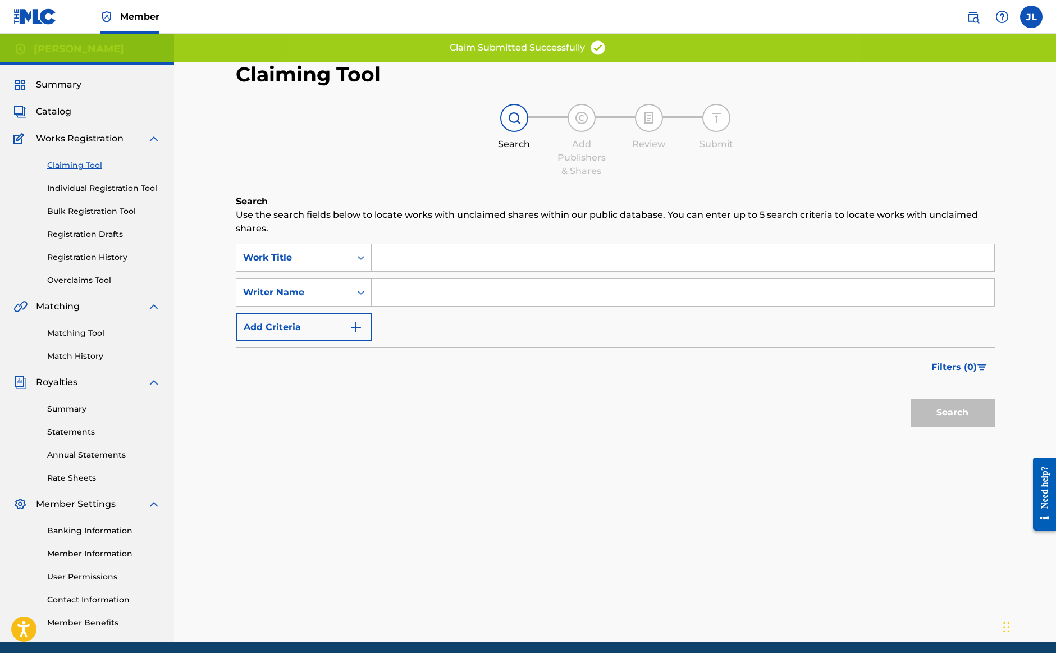
click at [419, 285] on input "Search Form" at bounding box center [683, 292] width 623 height 27
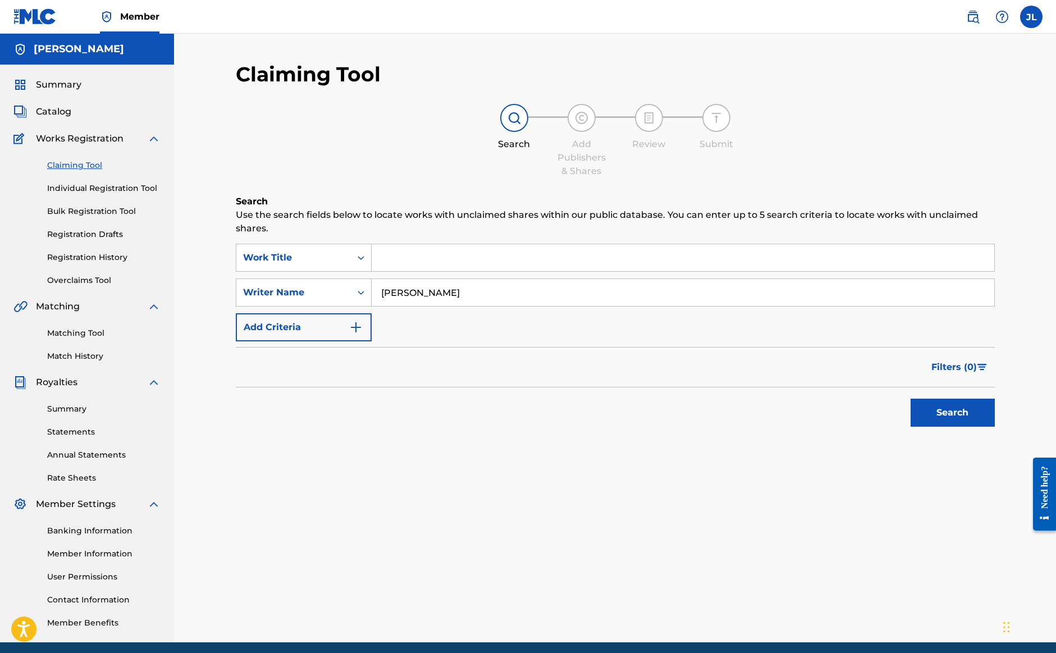
type input "Jonathan Lawhorn"
click at [952, 413] on button "Search" at bounding box center [953, 413] width 84 height 28
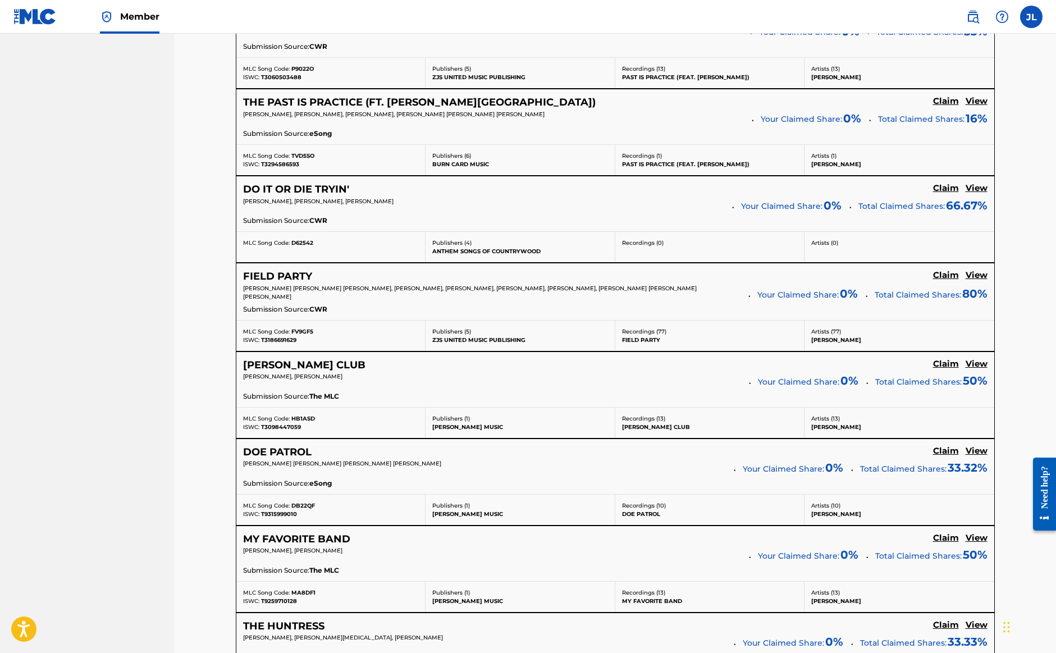
scroll to position [1184, 0]
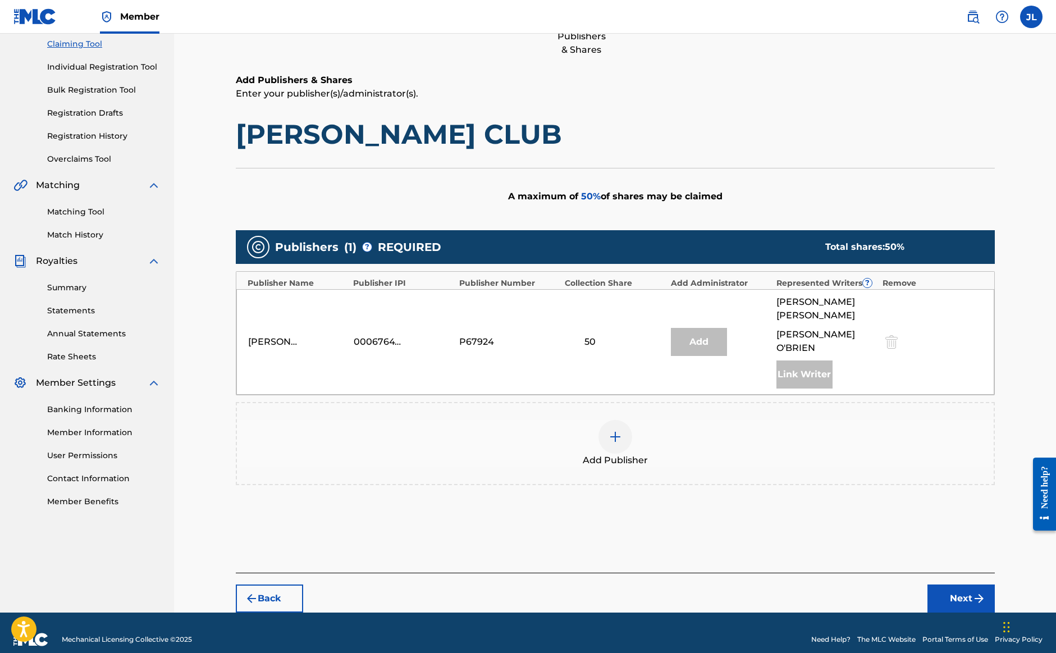
click at [611, 430] on img at bounding box center [615, 436] width 13 height 13
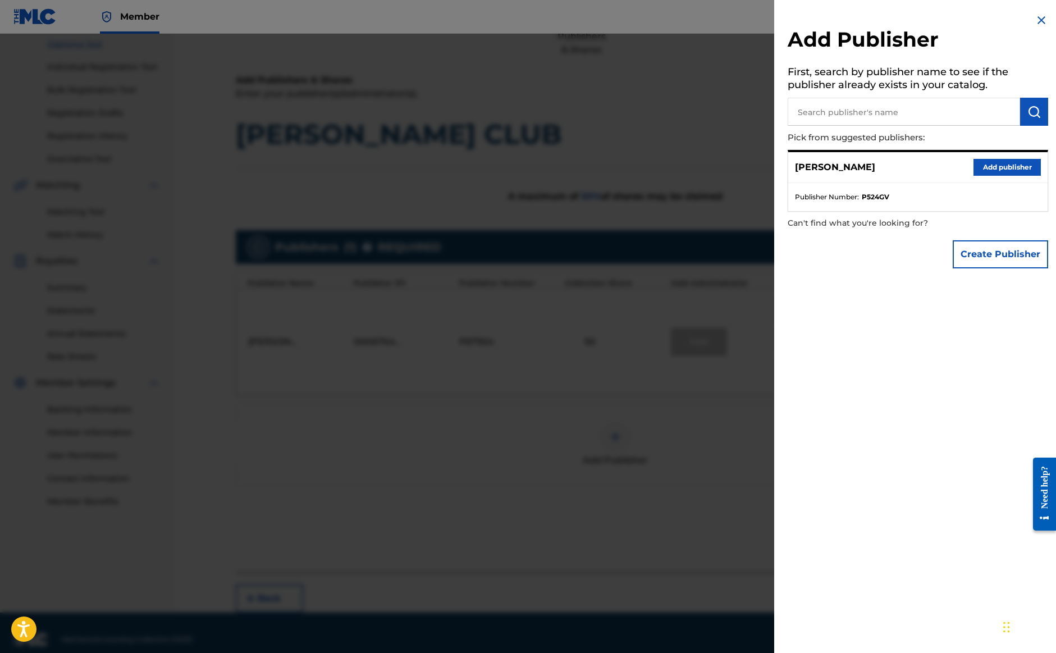
click at [990, 163] on button "Add publisher" at bounding box center [1007, 167] width 67 height 17
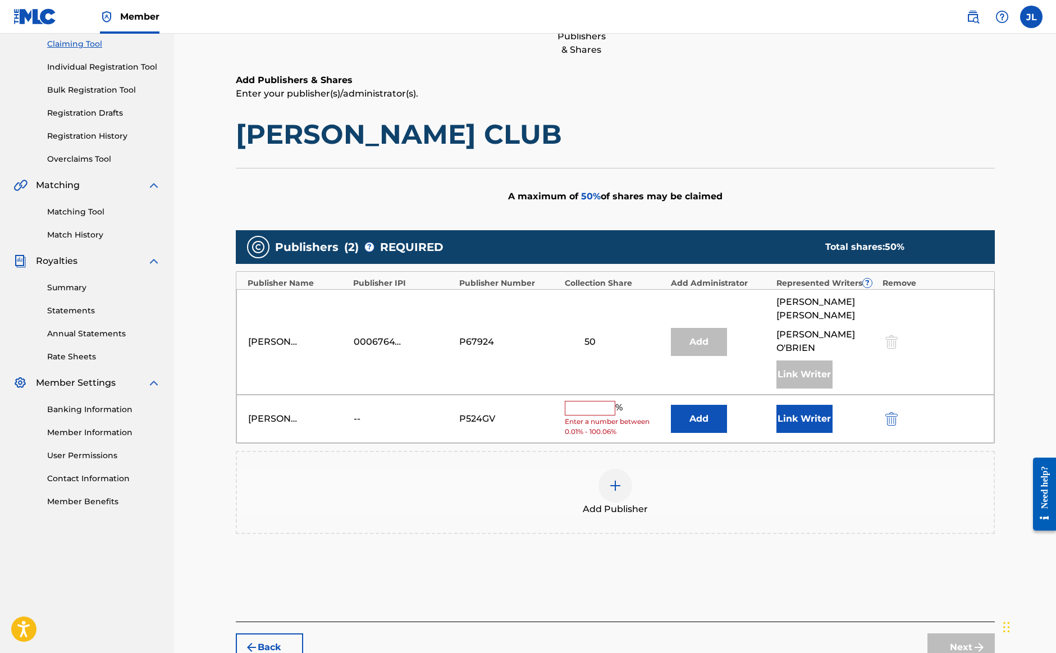
click at [594, 401] on input "text" at bounding box center [590, 408] width 51 height 15
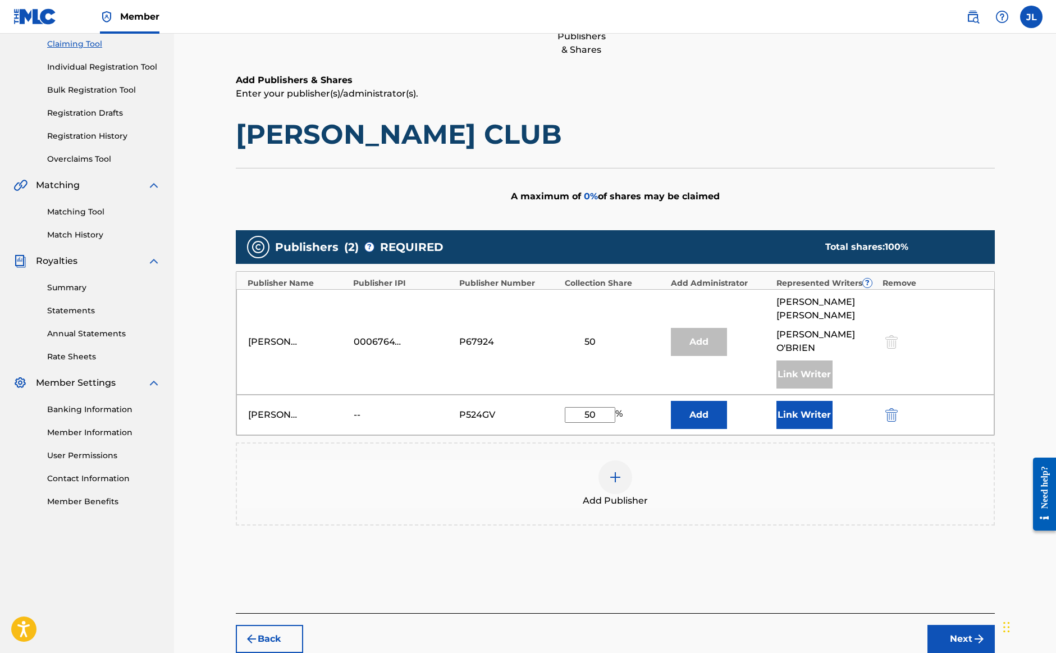
type input "50"
click at [815, 405] on button "Link Writer" at bounding box center [805, 415] width 56 height 28
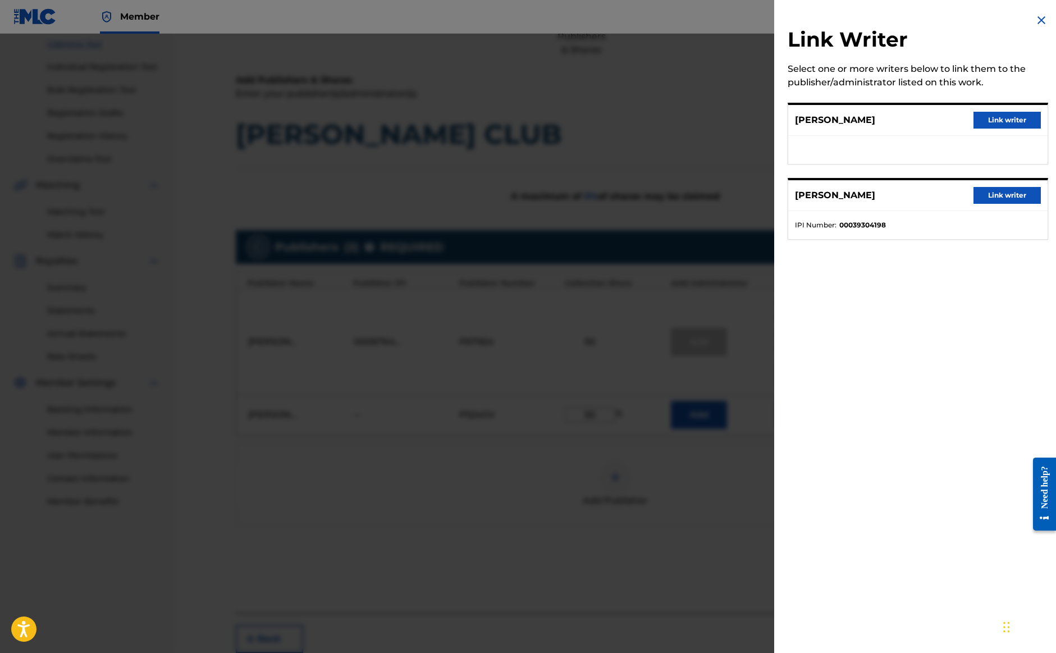
click at [1017, 126] on button "Link writer" at bounding box center [1007, 120] width 67 height 17
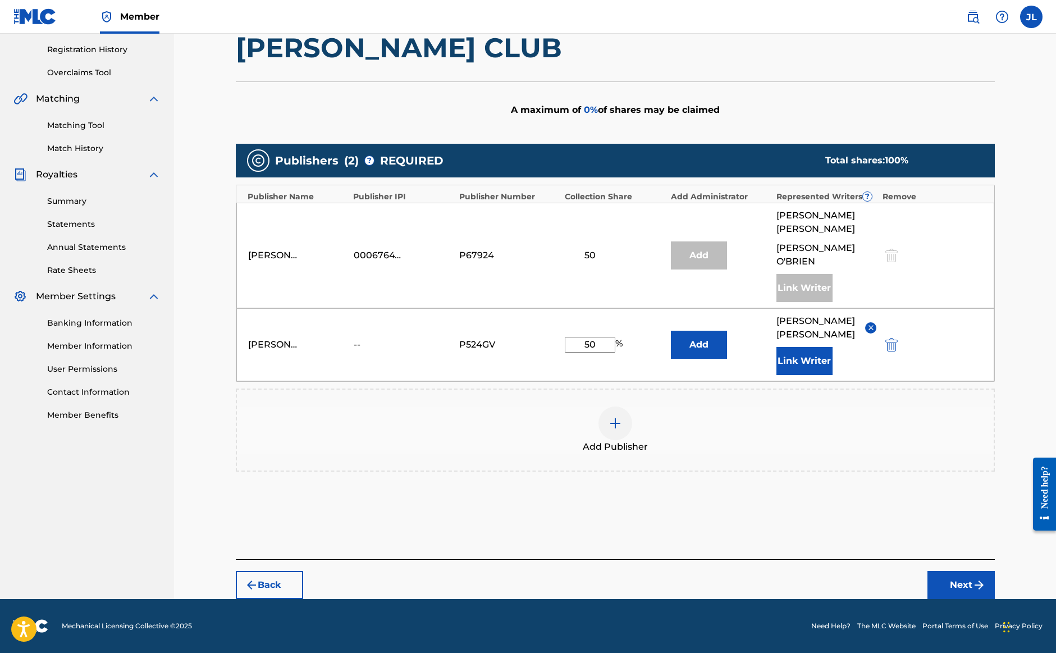
click at [961, 586] on button "Next" at bounding box center [961, 585] width 67 height 28
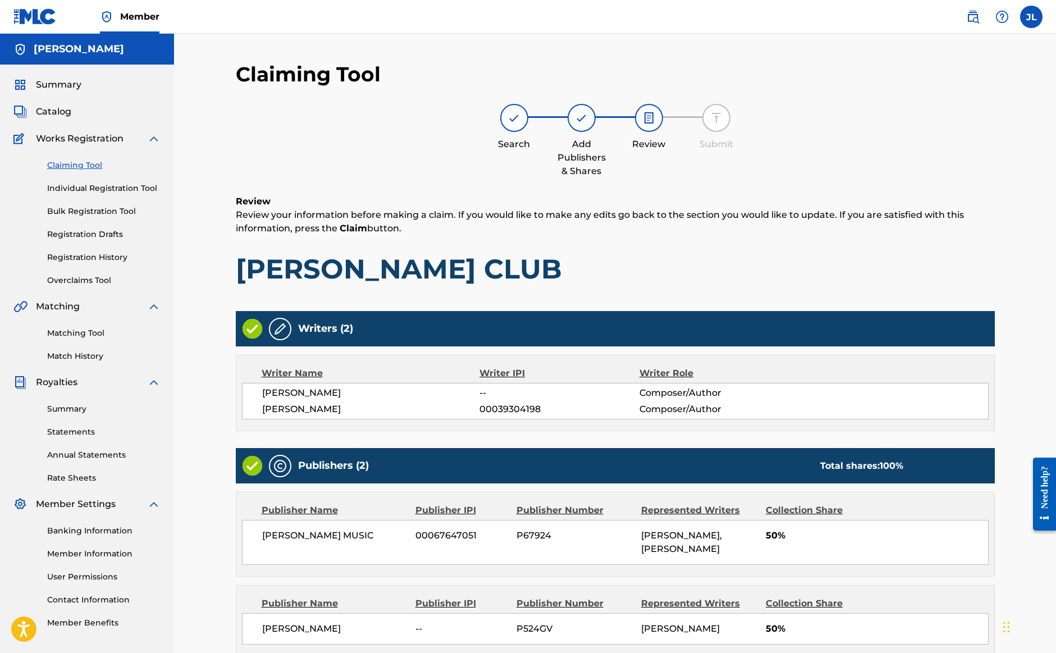
scroll to position [0, 0]
click at [73, 164] on link "Claiming Tool" at bounding box center [103, 165] width 113 height 12
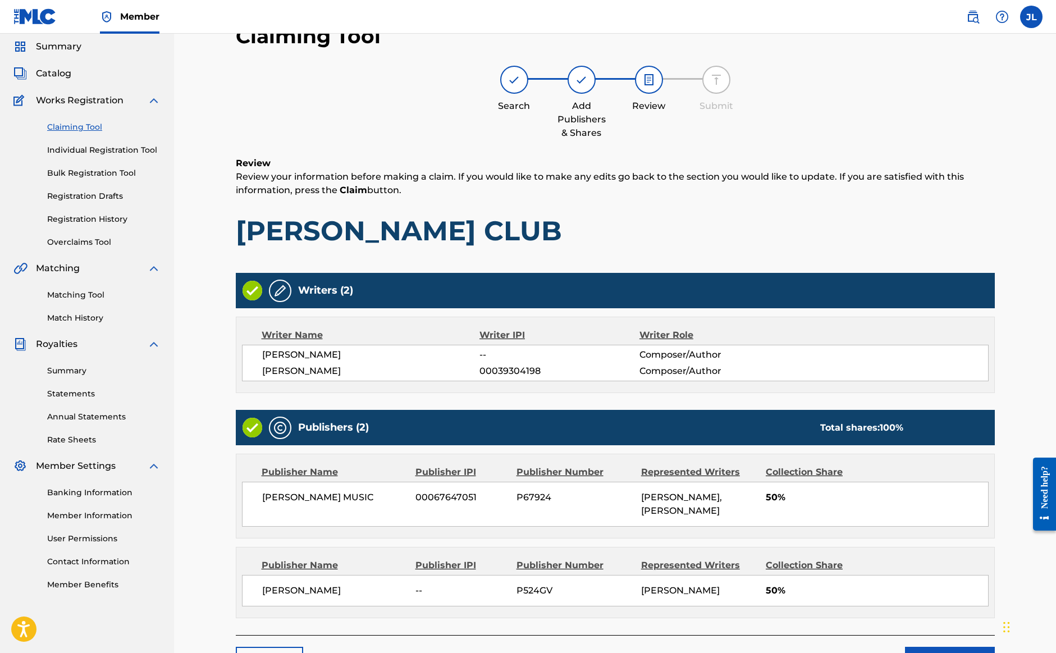
scroll to position [33, 0]
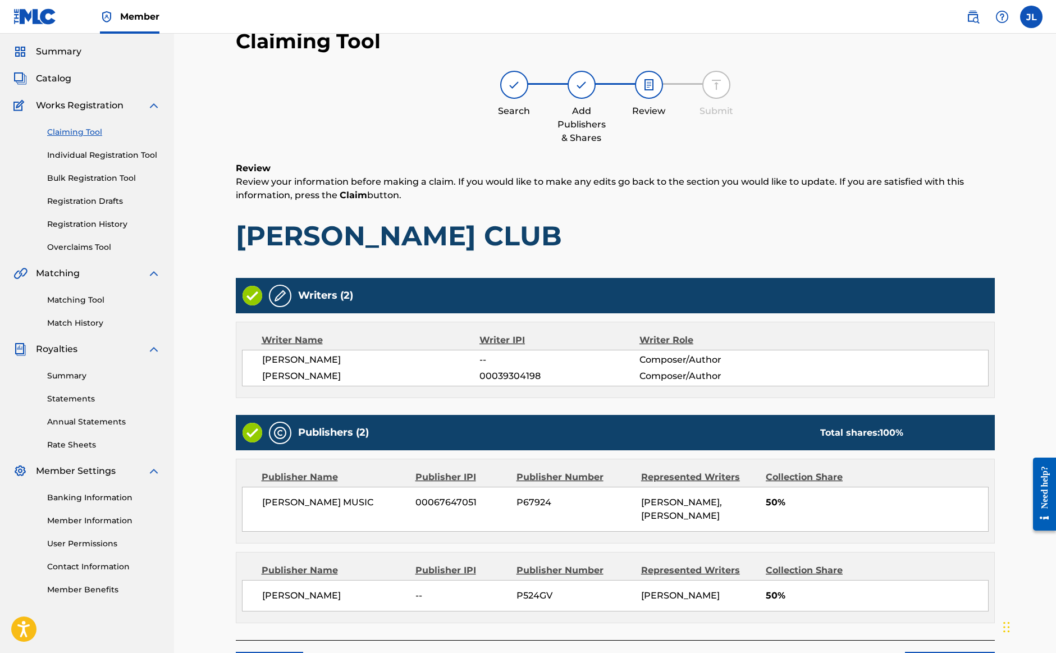
click at [76, 132] on link "Claiming Tool" at bounding box center [103, 132] width 113 height 12
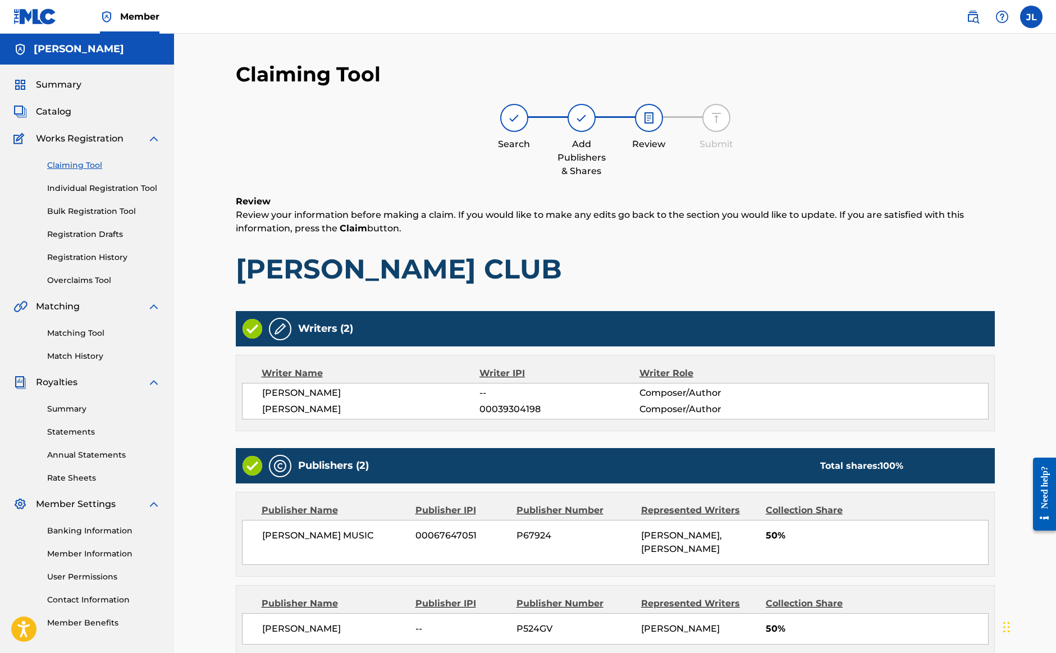
click at [74, 165] on link "Claiming Tool" at bounding box center [103, 165] width 113 height 12
click at [77, 162] on link "Claiming Tool" at bounding box center [103, 165] width 113 height 12
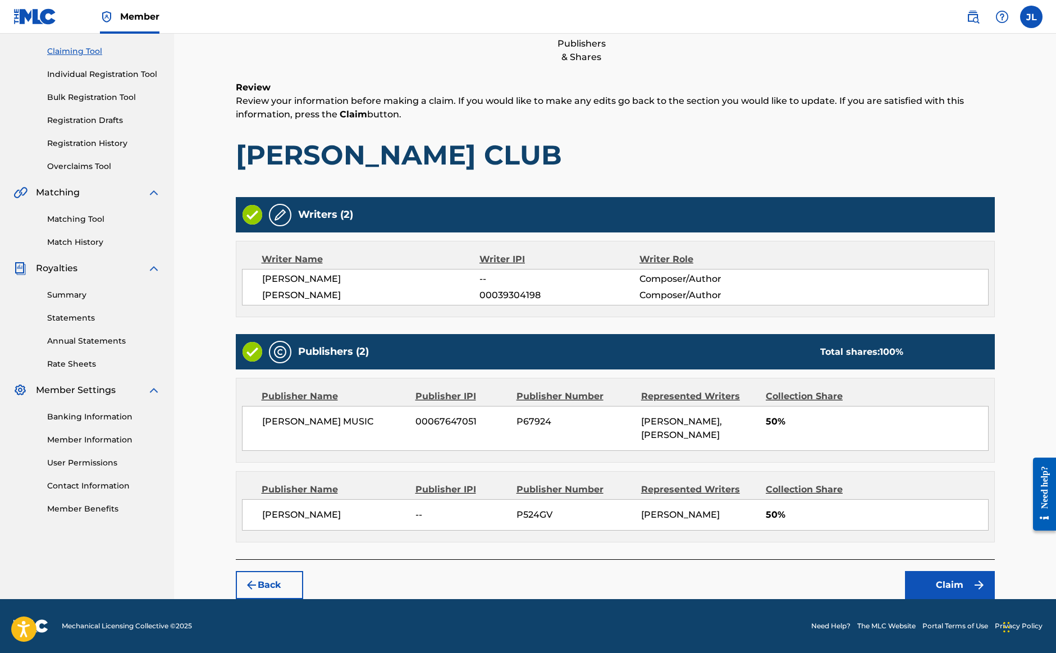
scroll to position [139, 0]
click at [940, 574] on button "Claim" at bounding box center [950, 585] width 90 height 28
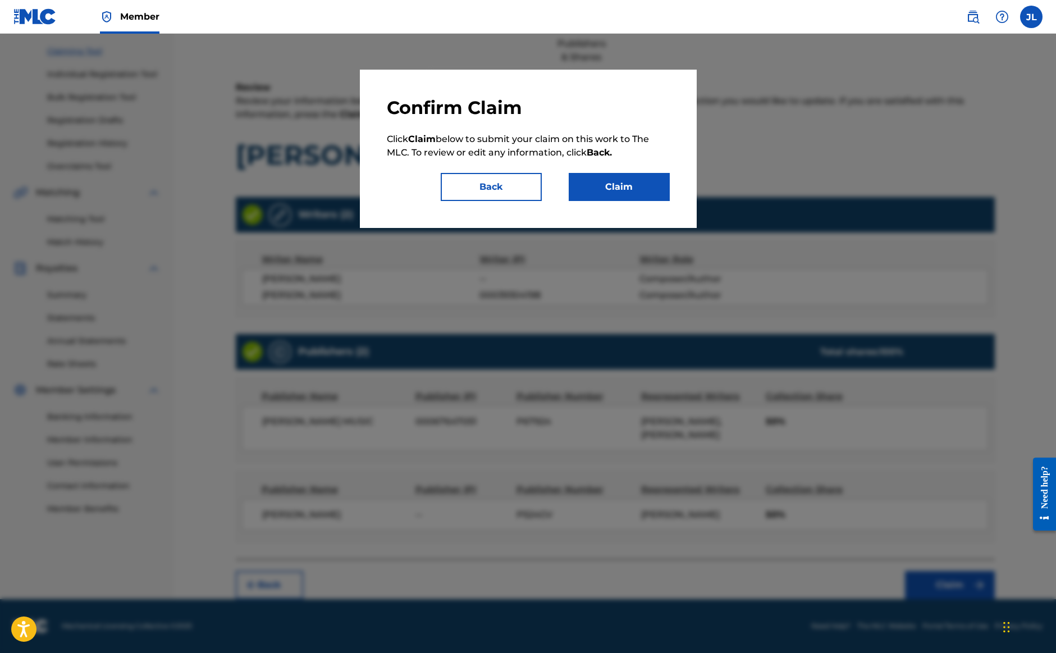
click at [624, 188] on button "Claim" at bounding box center [619, 187] width 101 height 28
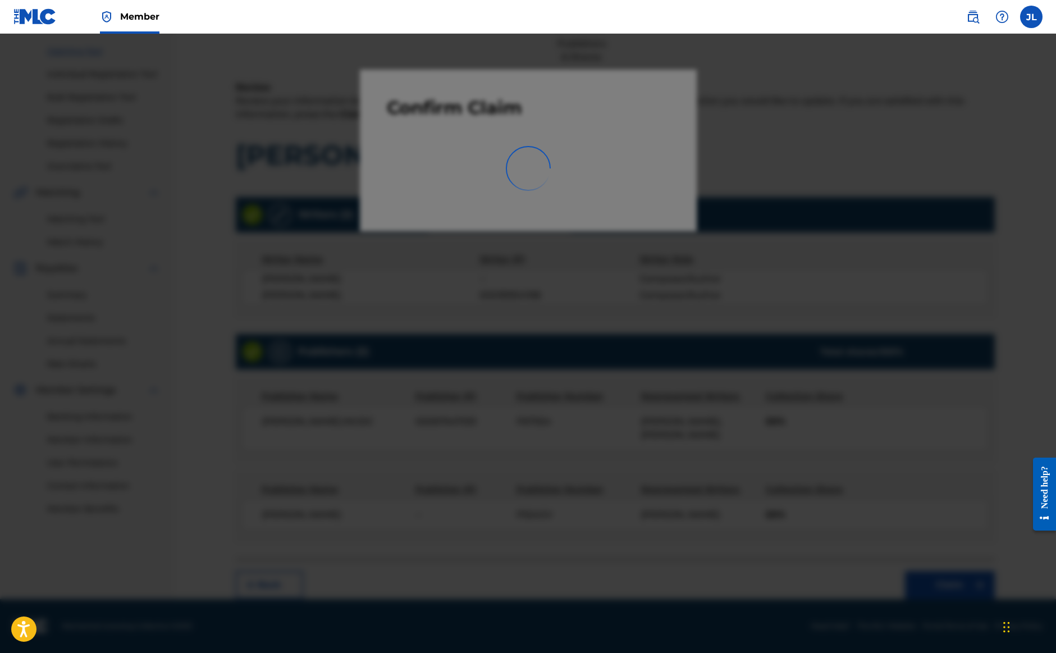
scroll to position [43, 0]
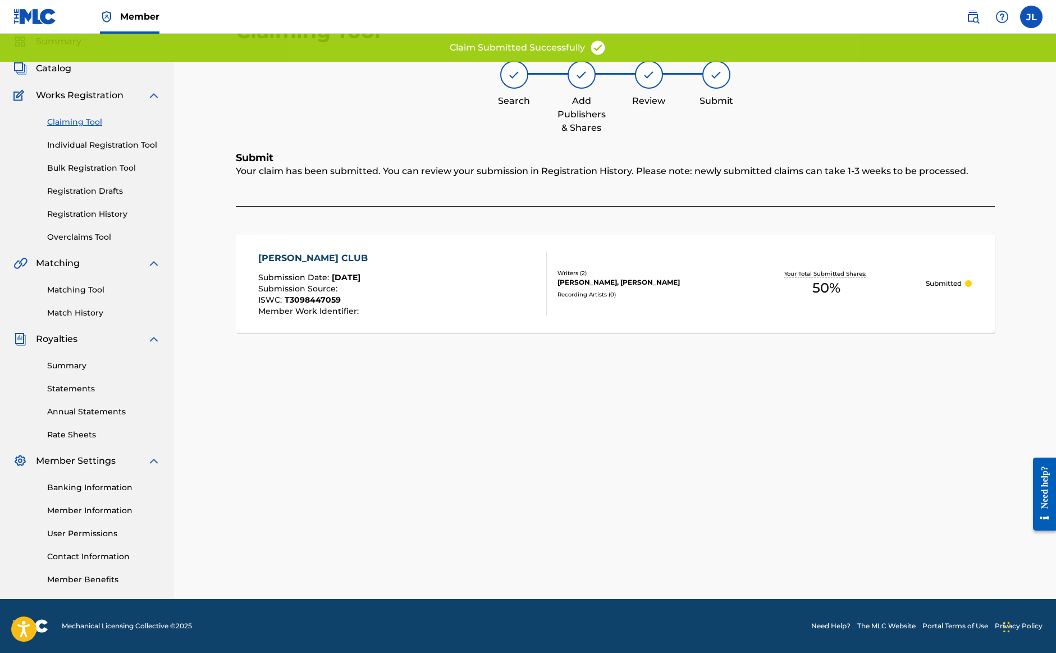
click at [83, 120] on link "Claiming Tool" at bounding box center [103, 122] width 113 height 12
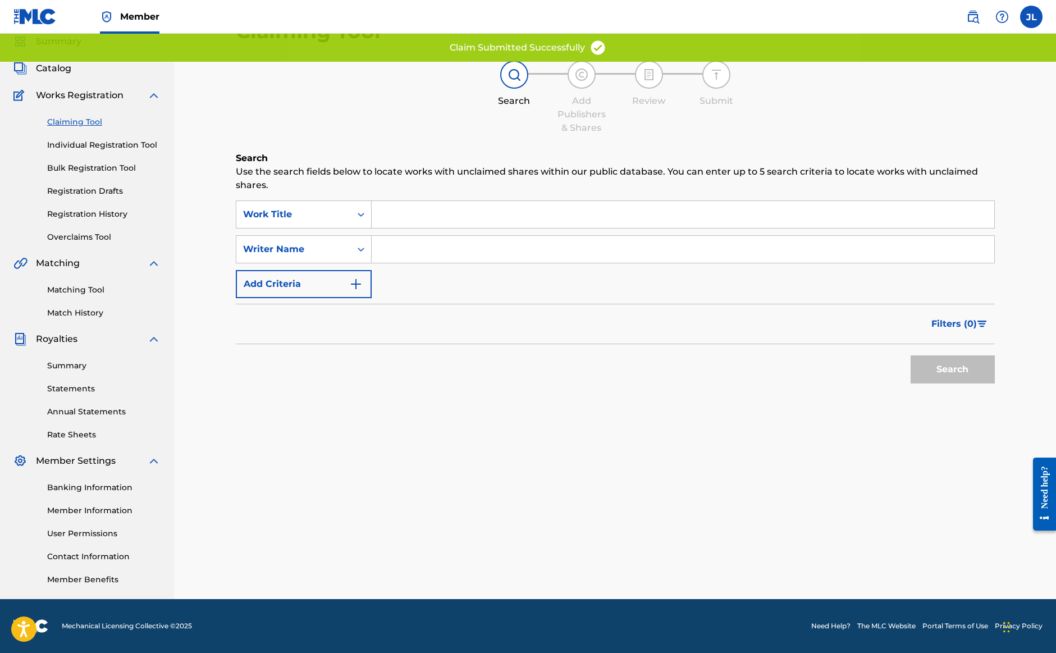
scroll to position [0, 0]
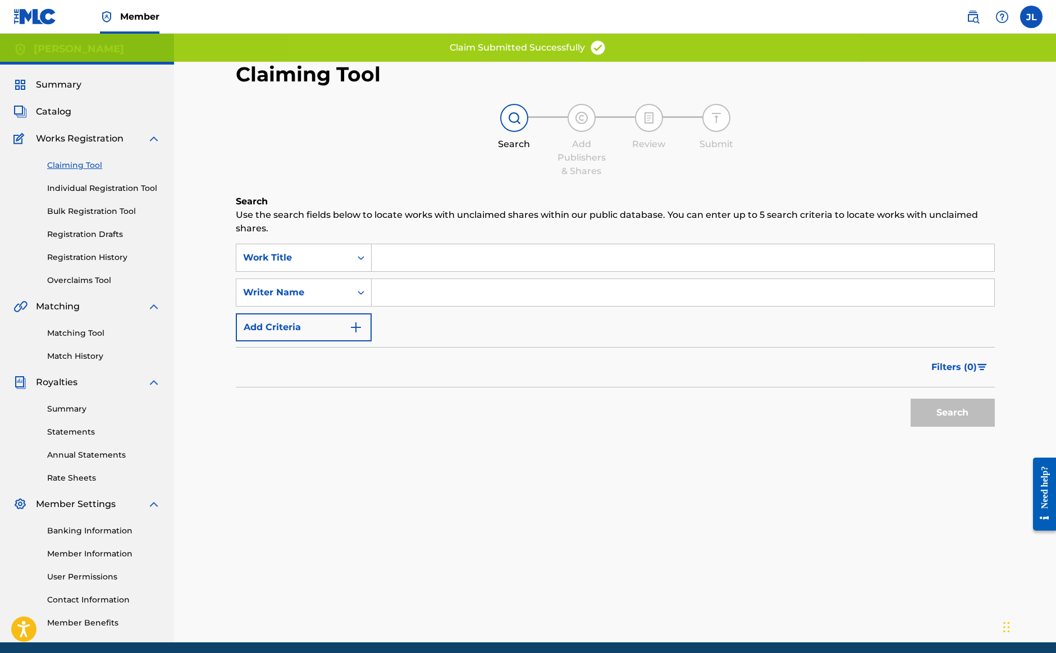
click at [451, 299] on input "Search Form" at bounding box center [683, 292] width 623 height 27
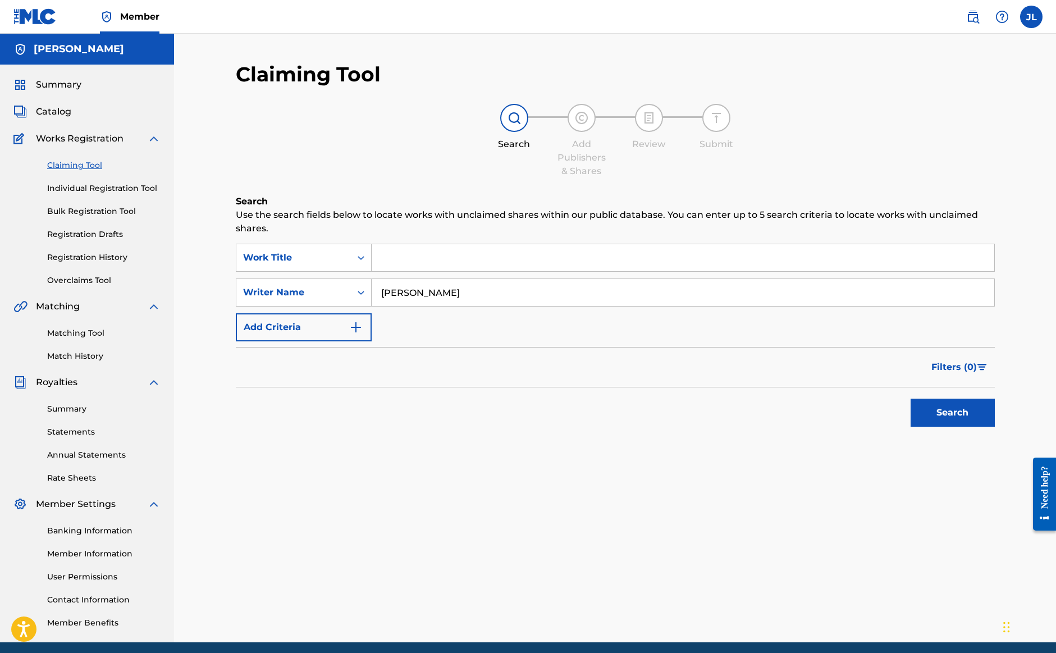
type input "Jonathan Lawhorn"
click at [952, 413] on button "Search" at bounding box center [953, 413] width 84 height 28
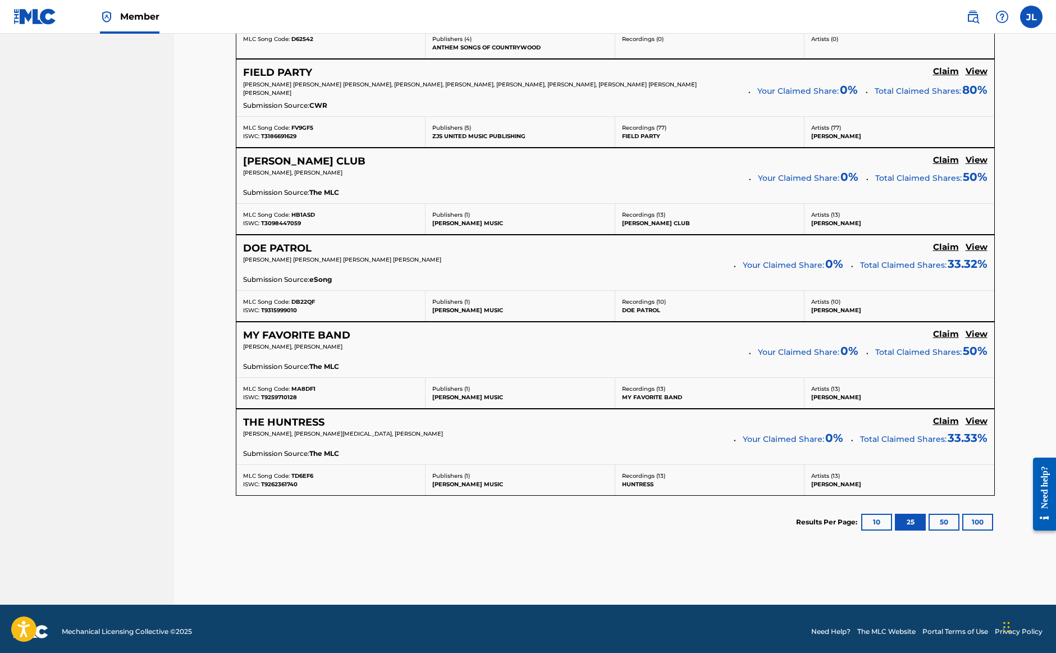
scroll to position [1347, 0]
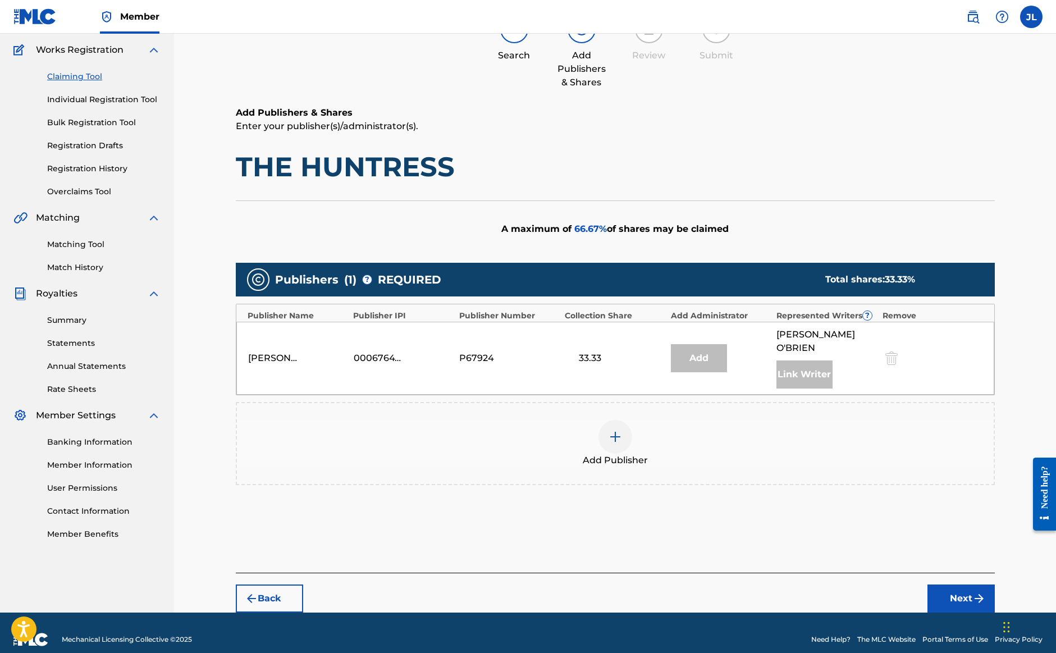
click at [612, 430] on img at bounding box center [615, 436] width 13 height 13
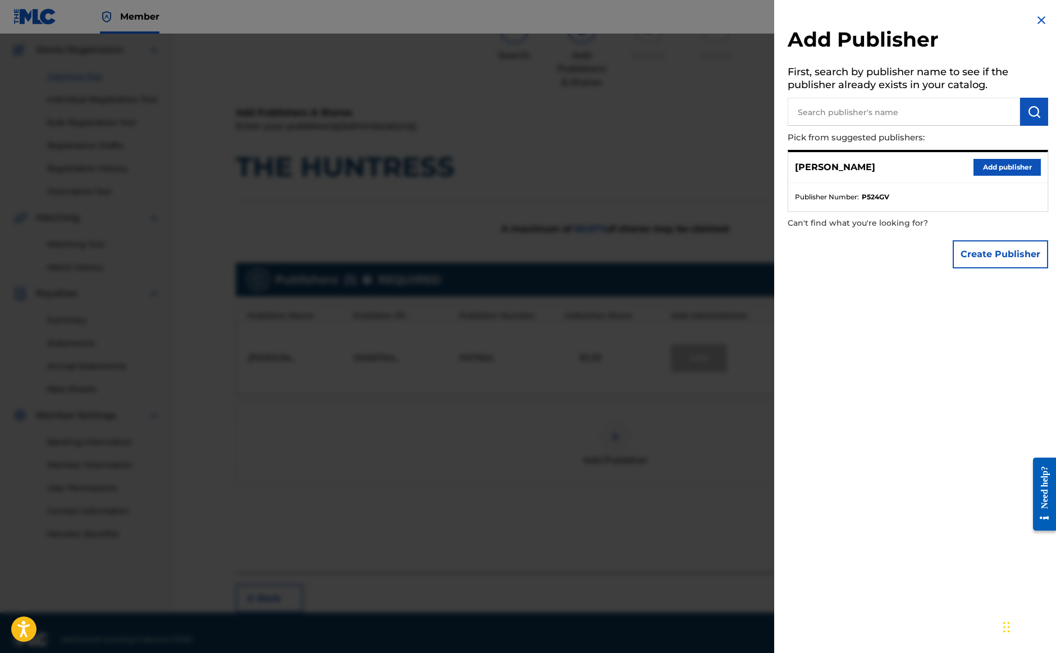
click at [1017, 166] on button "Add publisher" at bounding box center [1007, 167] width 67 height 17
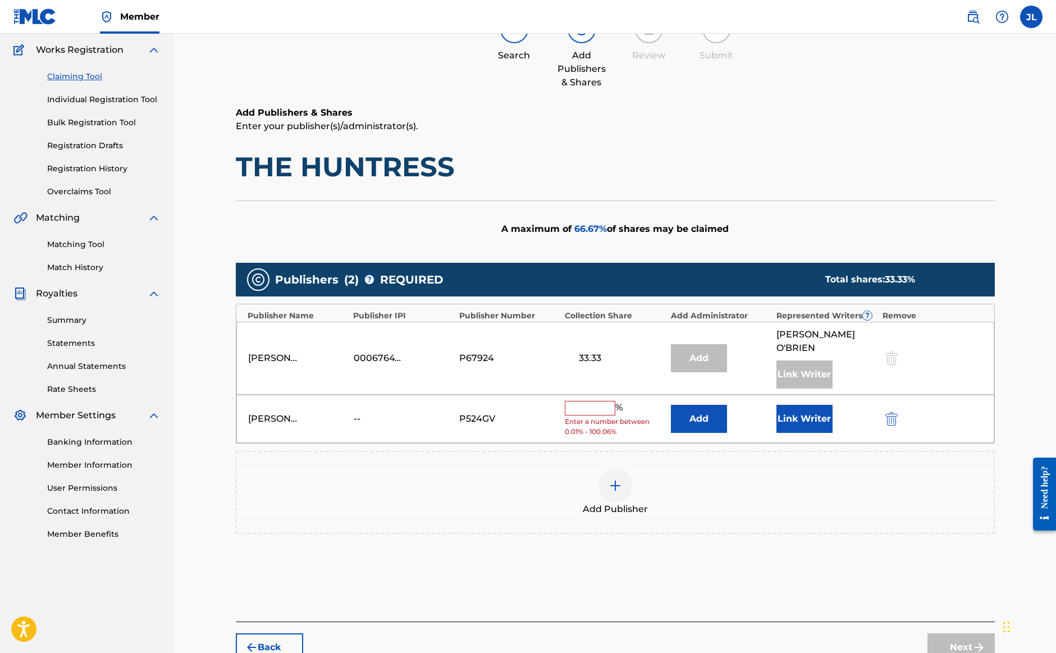
click at [577, 401] on input "text" at bounding box center [590, 408] width 51 height 15
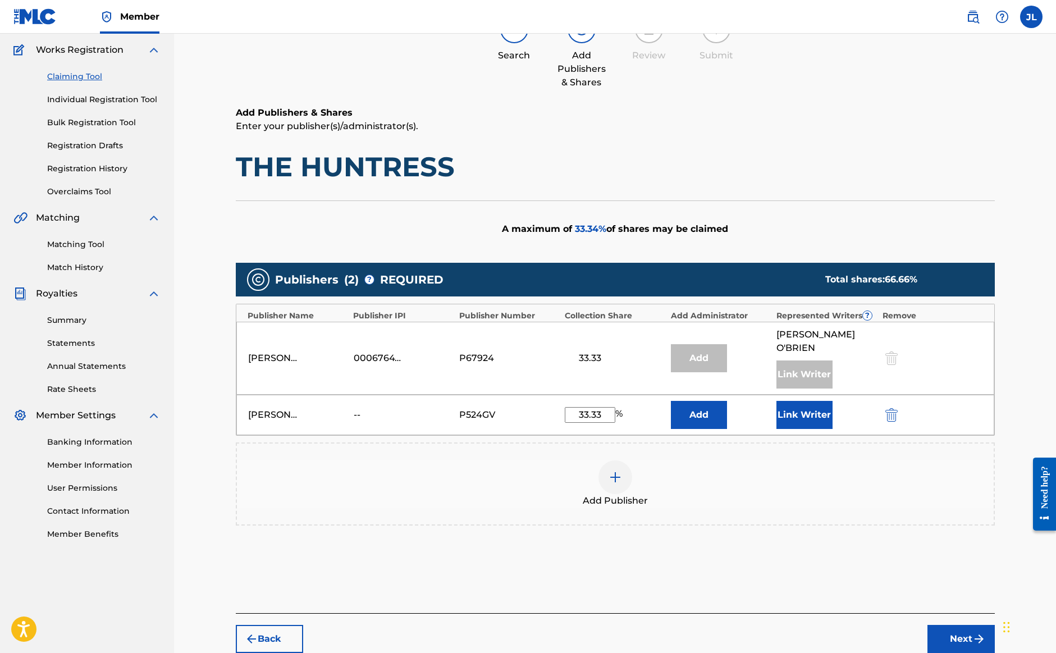
type input "33.33"
click at [796, 409] on button "Link Writer" at bounding box center [805, 415] width 56 height 28
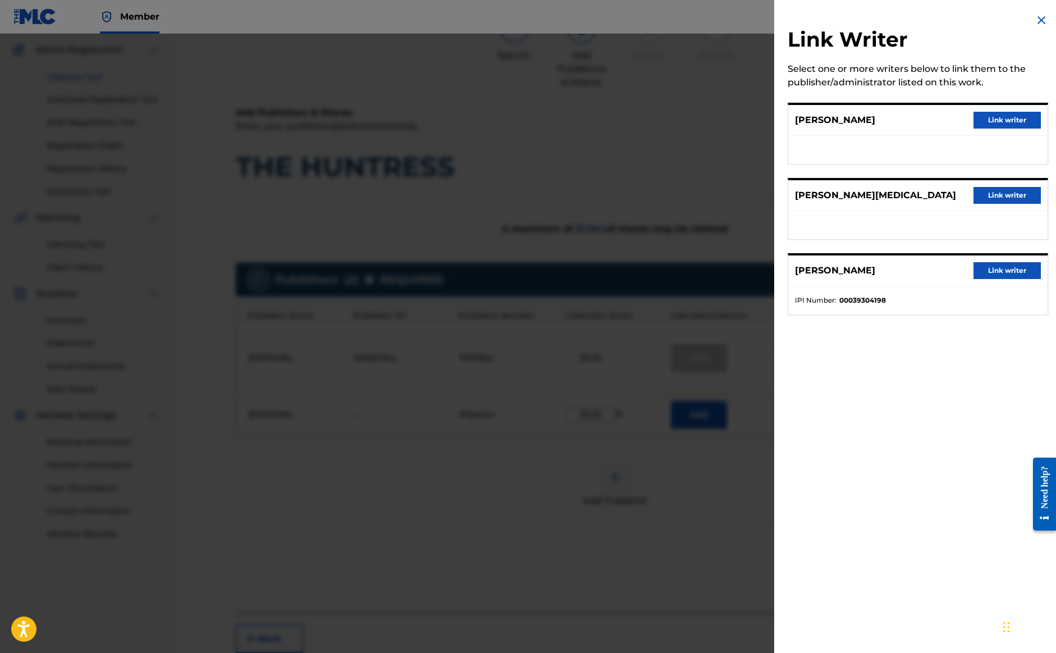
click at [1012, 122] on button "Link writer" at bounding box center [1007, 120] width 67 height 17
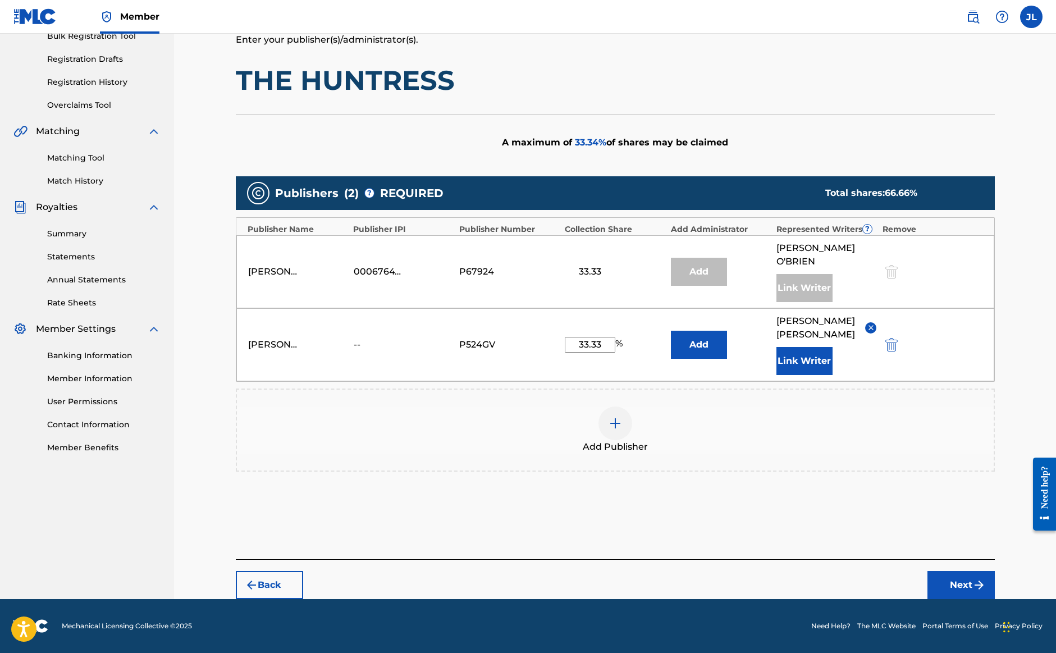
click at [970, 579] on button "Next" at bounding box center [961, 585] width 67 height 28
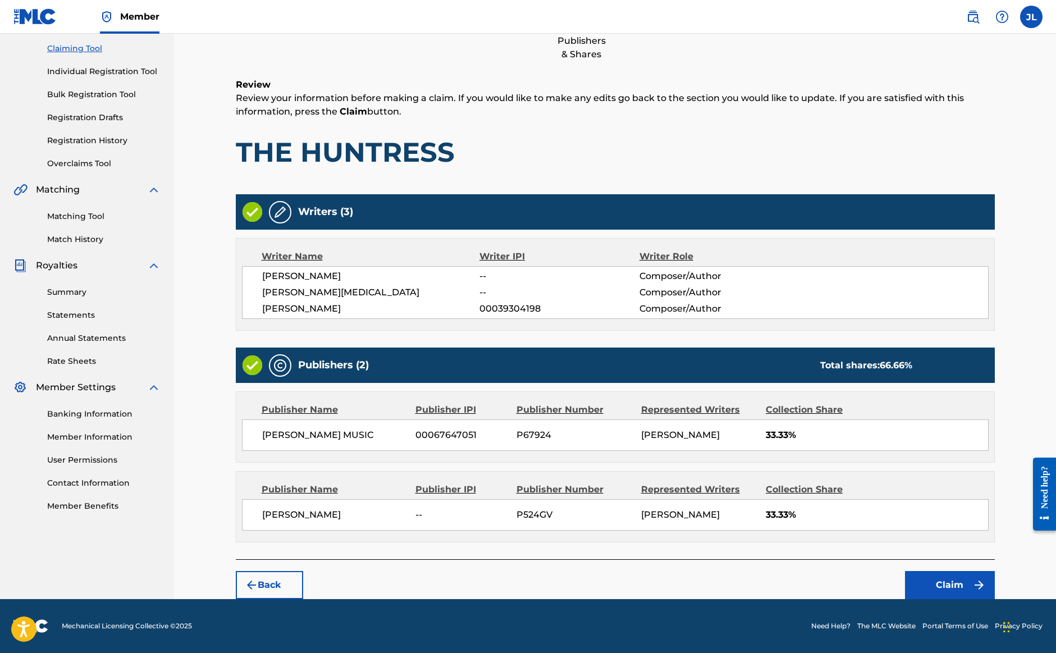
click at [947, 589] on button "Claim" at bounding box center [950, 585] width 90 height 28
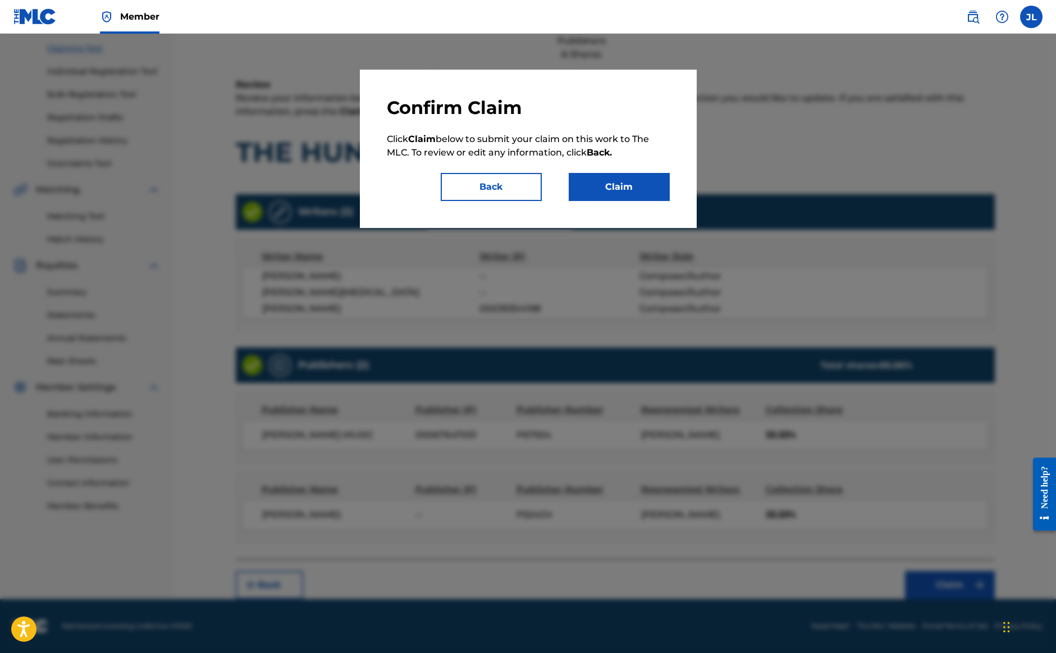
click at [625, 190] on button "Claim" at bounding box center [619, 187] width 101 height 28
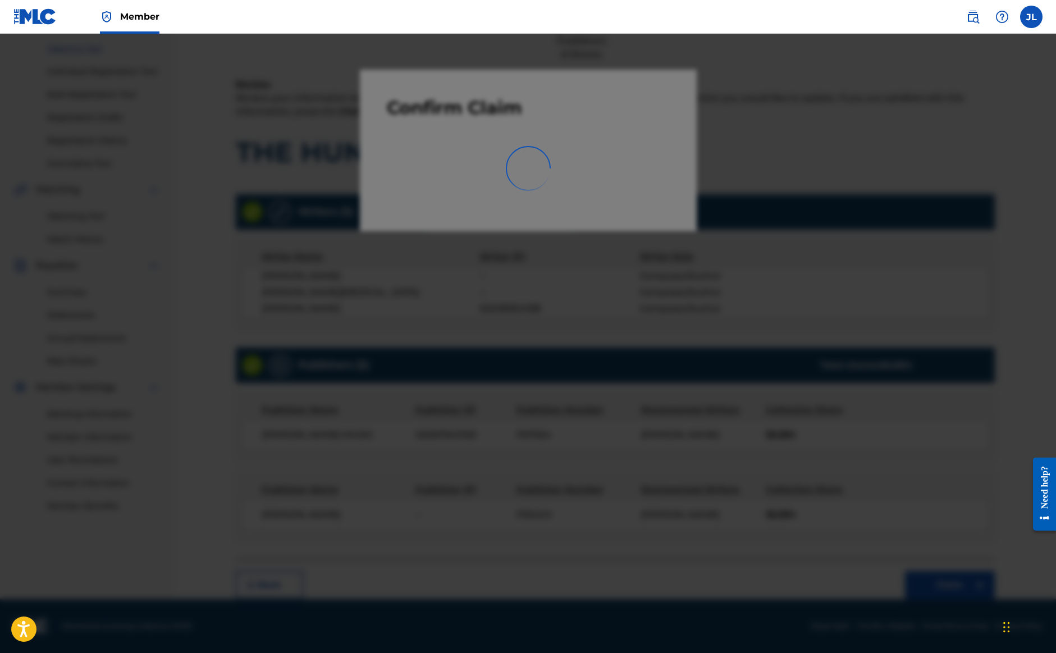
scroll to position [43, 0]
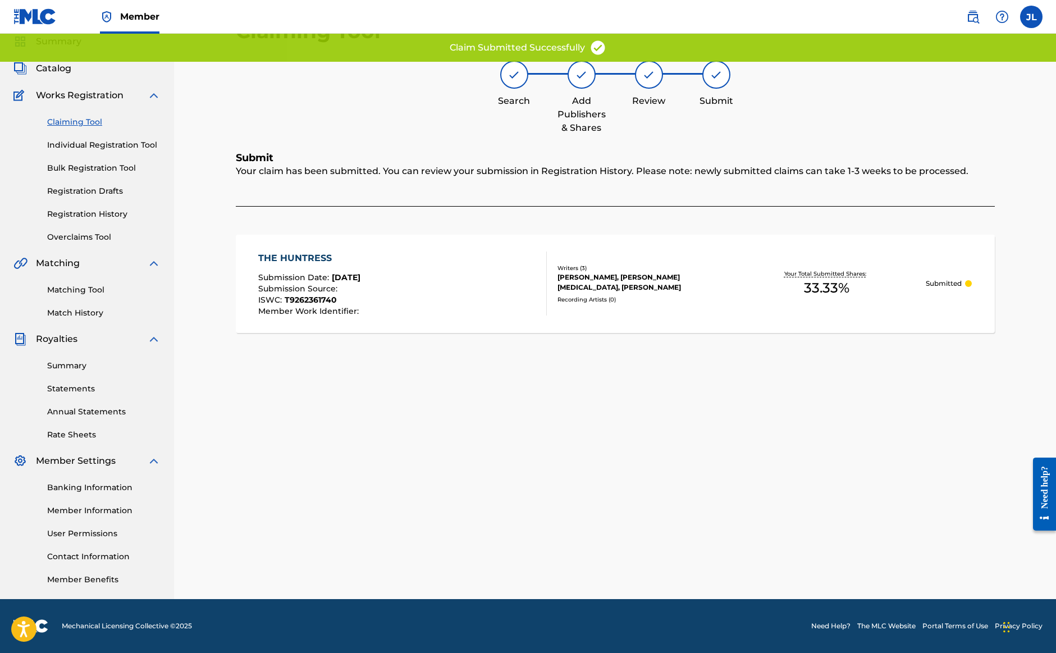
click at [66, 121] on link "Claiming Tool" at bounding box center [103, 122] width 113 height 12
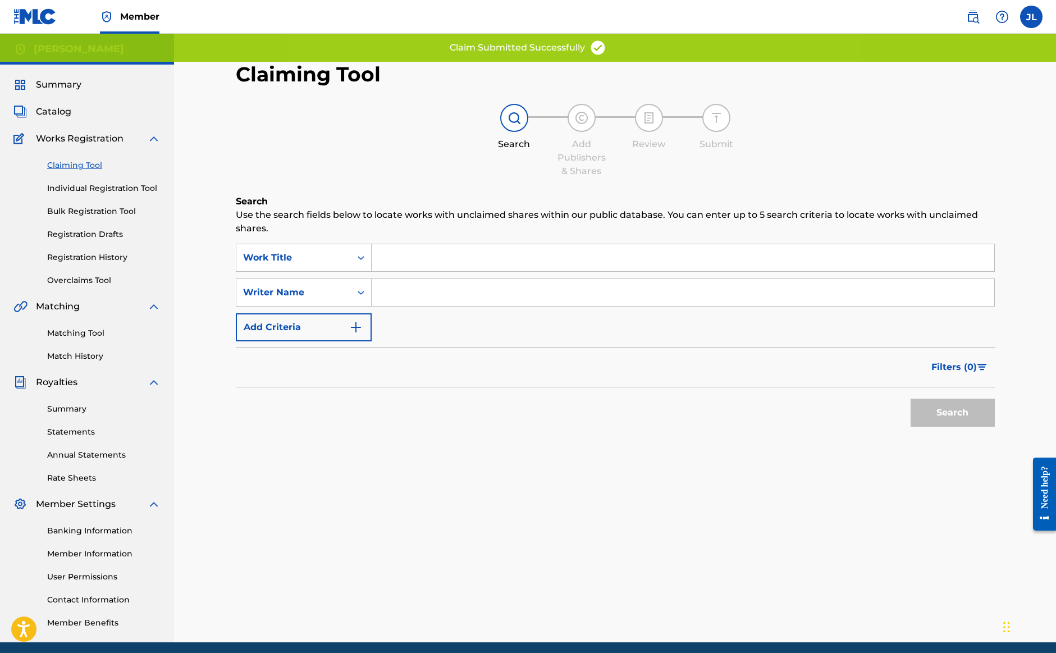
click at [477, 298] on input "Search Form" at bounding box center [683, 292] width 623 height 27
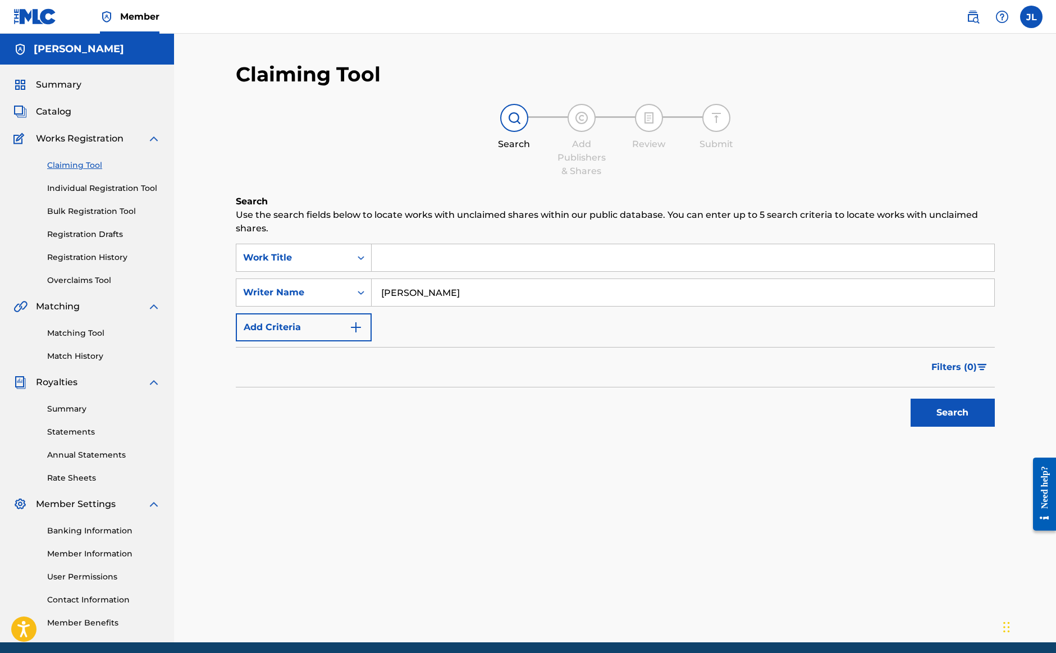
type input "Jonathan Lawhorn"
click at [952, 413] on button "Search" at bounding box center [953, 413] width 84 height 28
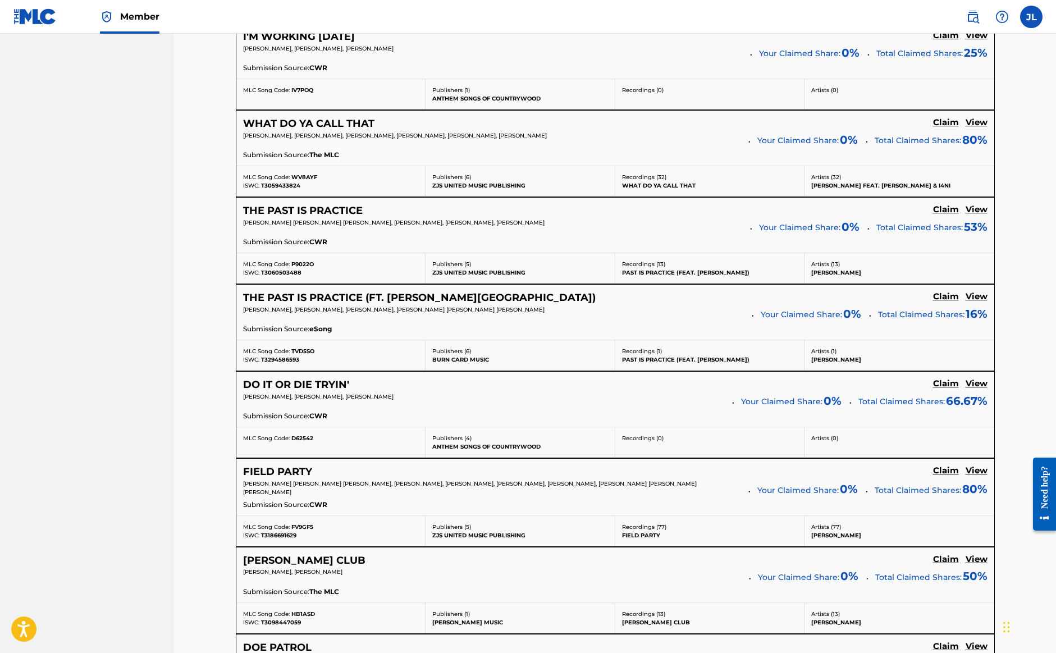
scroll to position [933, 0]
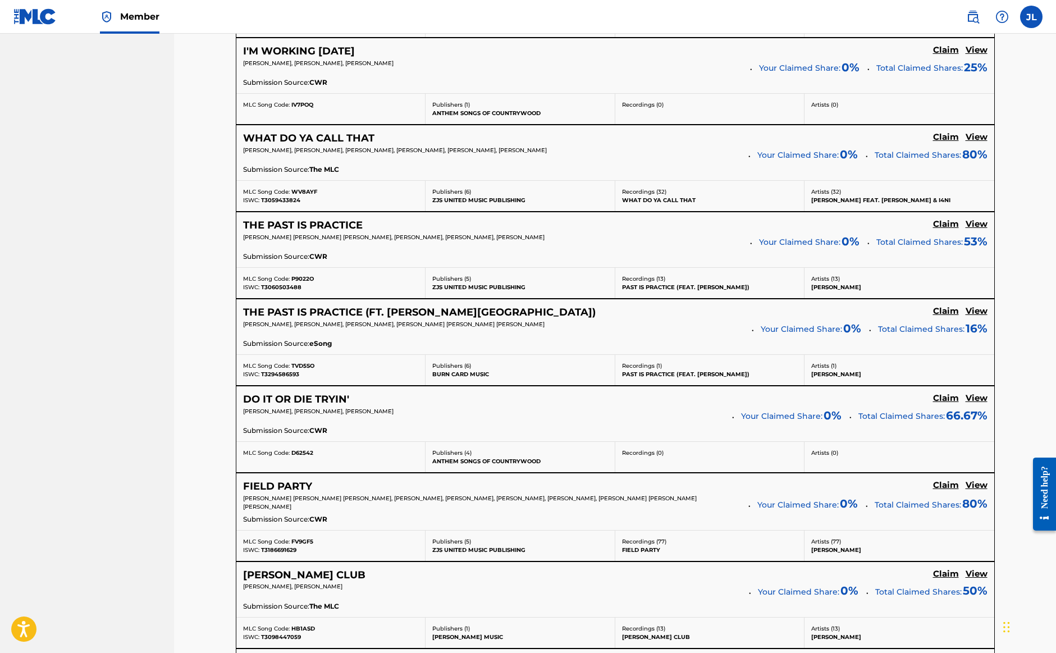
click at [979, 394] on h5 "View" at bounding box center [977, 398] width 22 height 11
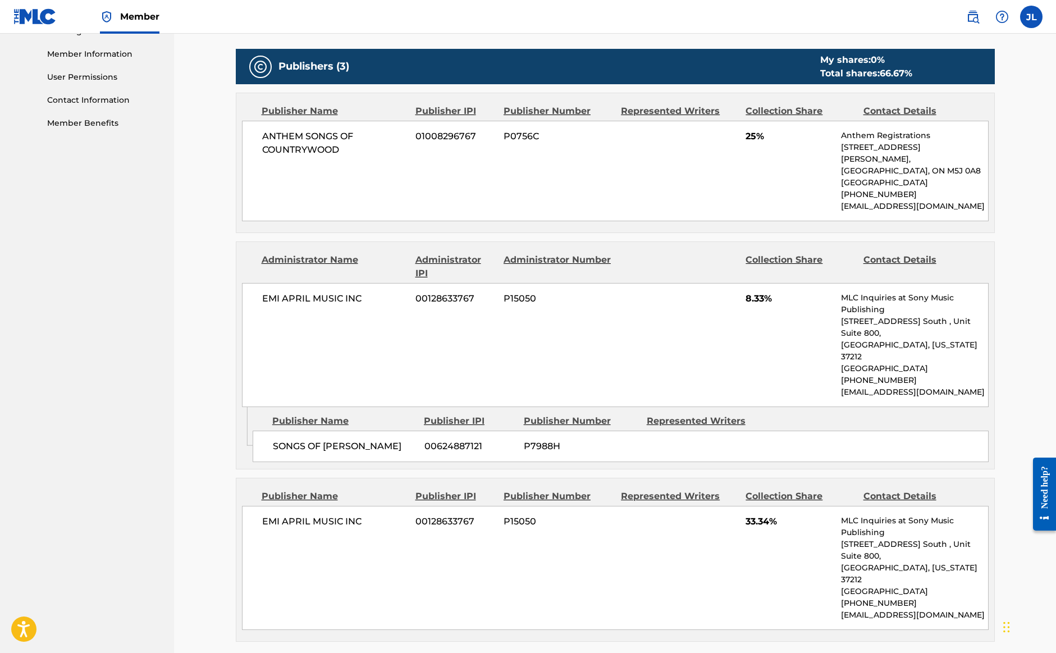
scroll to position [500, 0]
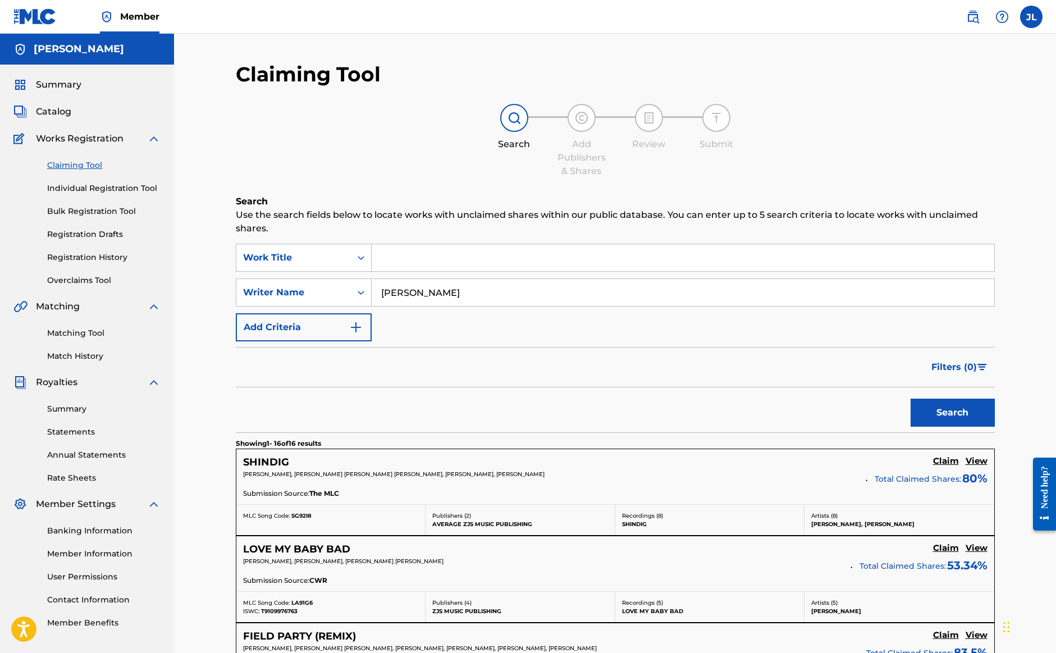
drag, startPoint x: 496, startPoint y: 295, endPoint x: 372, endPoint y: 288, distance: 124.3
click at [372, 288] on input "Jonathan Lawhorn" at bounding box center [683, 292] width 623 height 27
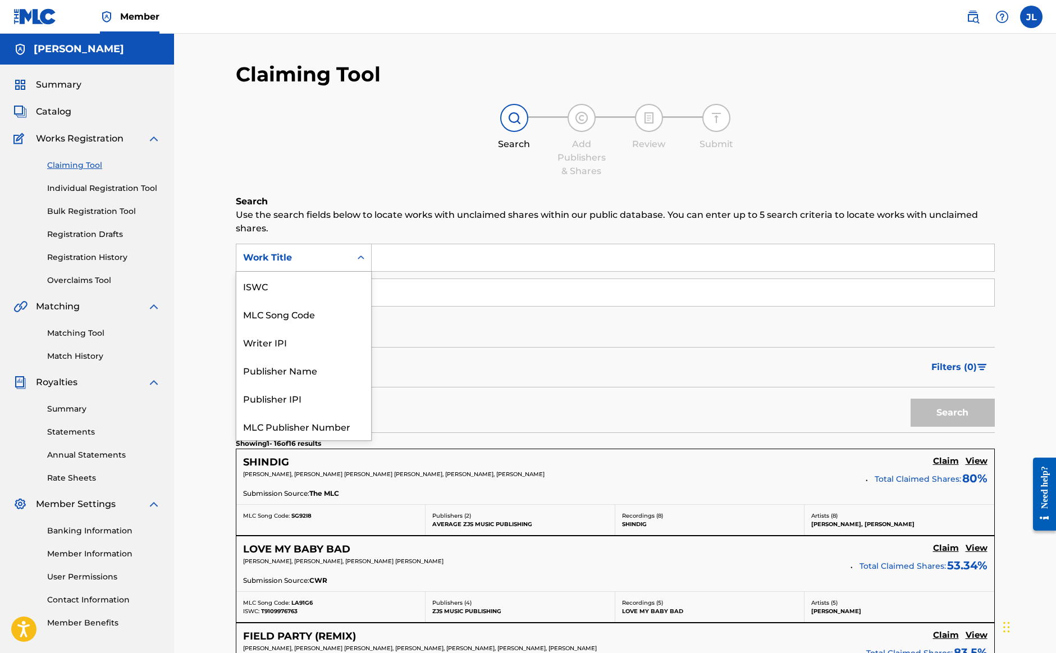
click at [361, 255] on icon "Search Form" at bounding box center [361, 257] width 7 height 4
click at [534, 360] on div "Filters ( 0 )" at bounding box center [615, 367] width 759 height 40
click at [70, 191] on link "Individual Registration Tool" at bounding box center [103, 188] width 113 height 12
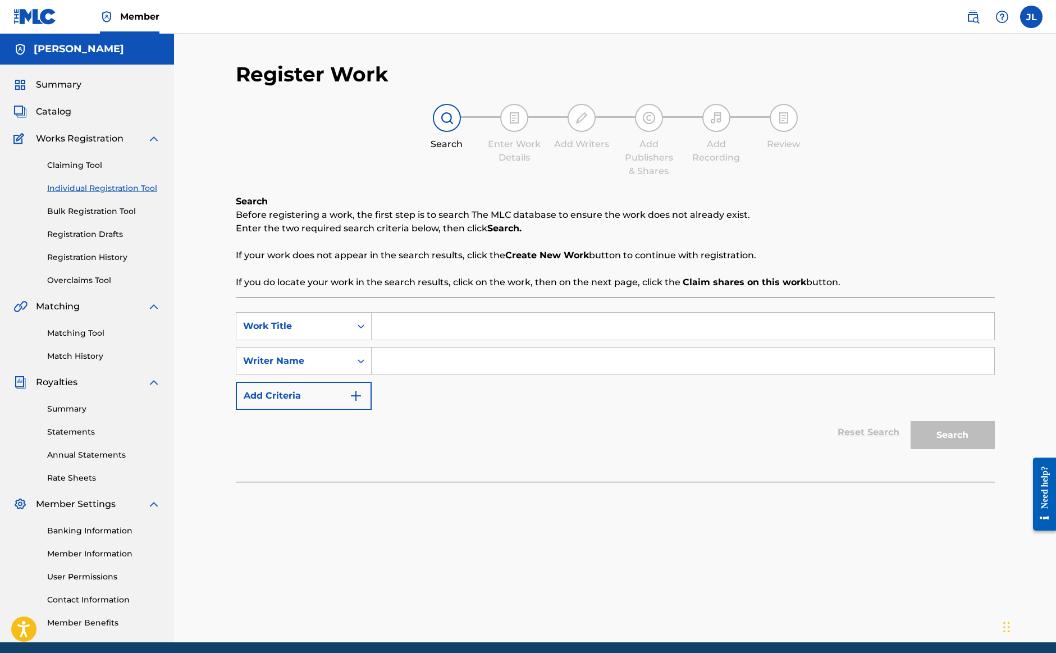
click at [427, 325] on input "Search Form" at bounding box center [683, 326] width 623 height 27
click at [413, 369] on input "Search Form" at bounding box center [683, 360] width 623 height 27
click at [414, 323] on input "Search Form" at bounding box center [683, 325] width 623 height 27
type input "The Huntsman II"
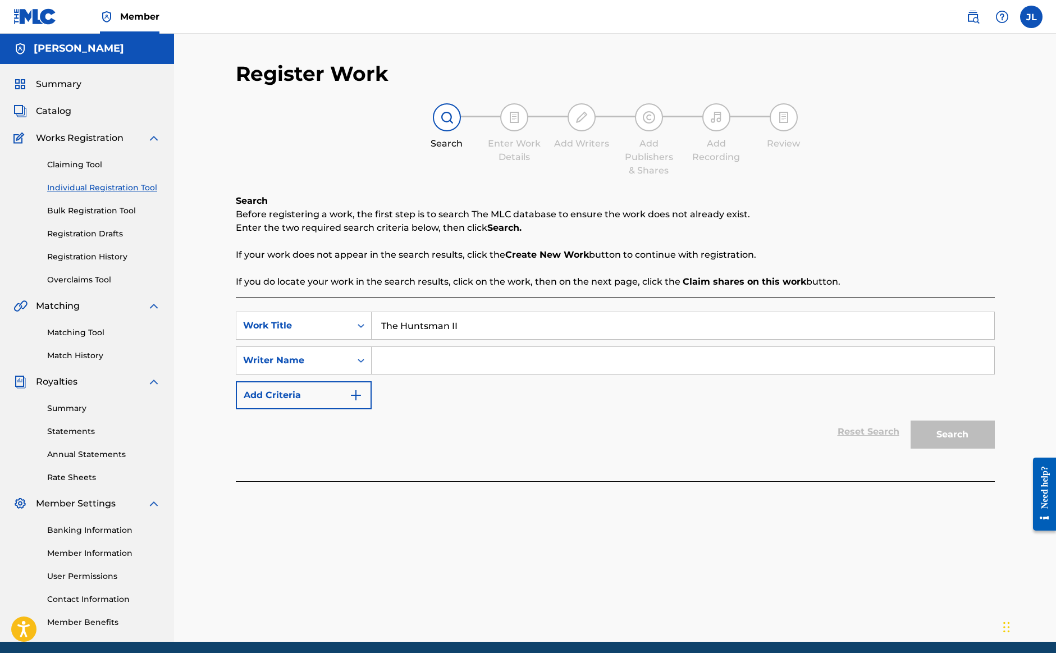
click at [477, 369] on input "Search Form" at bounding box center [683, 360] width 623 height 27
type input "[PERSON_NAME]"
click at [980, 442] on button "Search" at bounding box center [953, 435] width 84 height 28
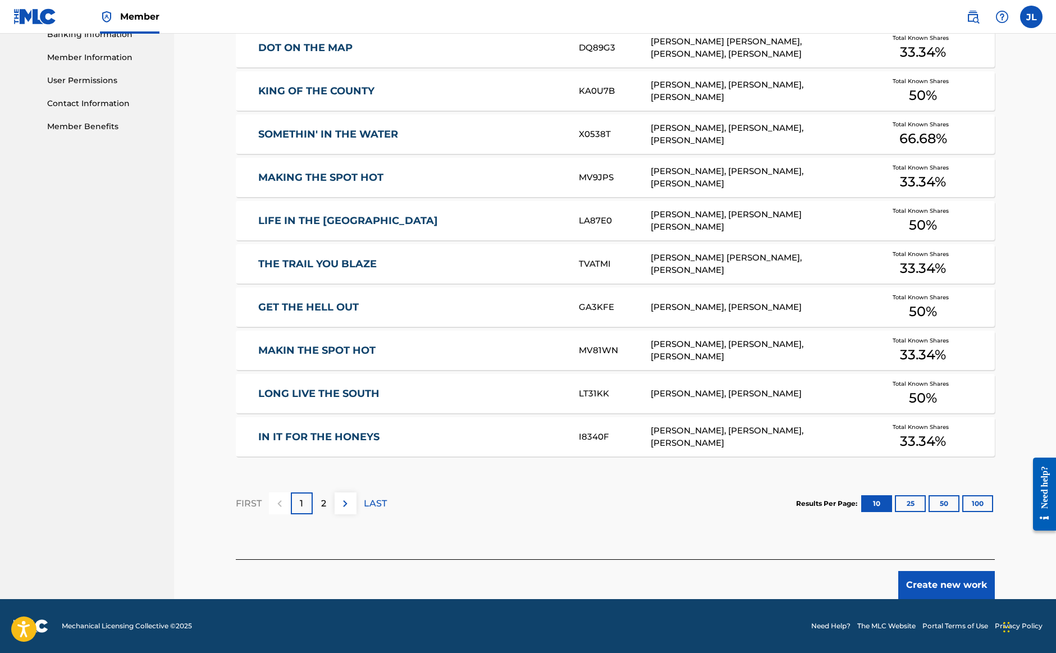
scroll to position [496, 0]
click at [314, 502] on div "2" at bounding box center [324, 503] width 22 height 22
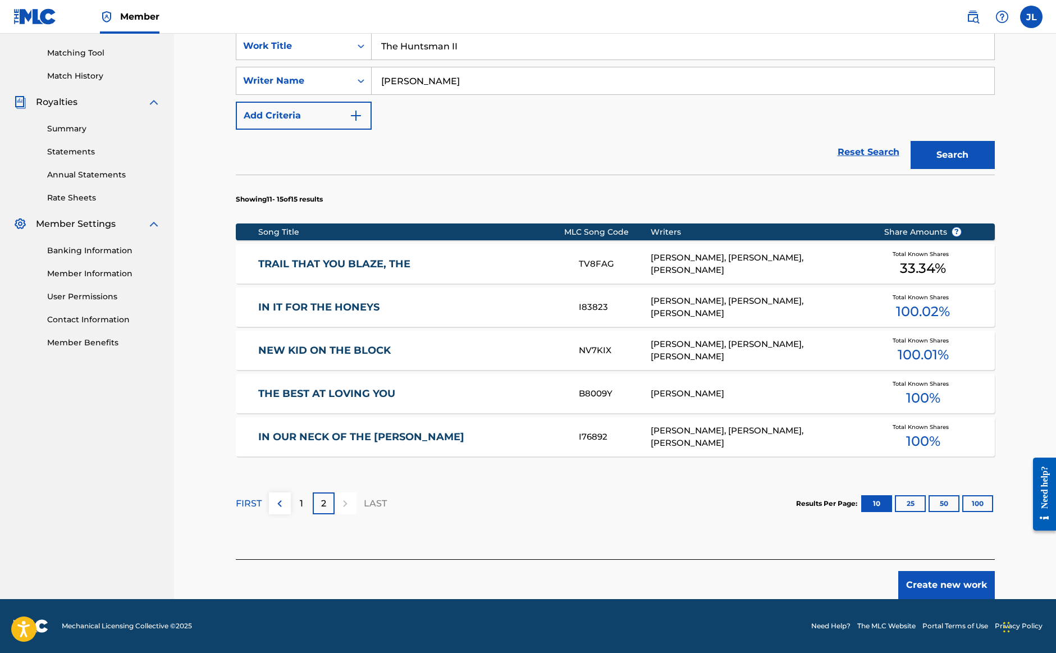
scroll to position [280, 0]
click at [979, 505] on button "100" at bounding box center [977, 503] width 31 height 17
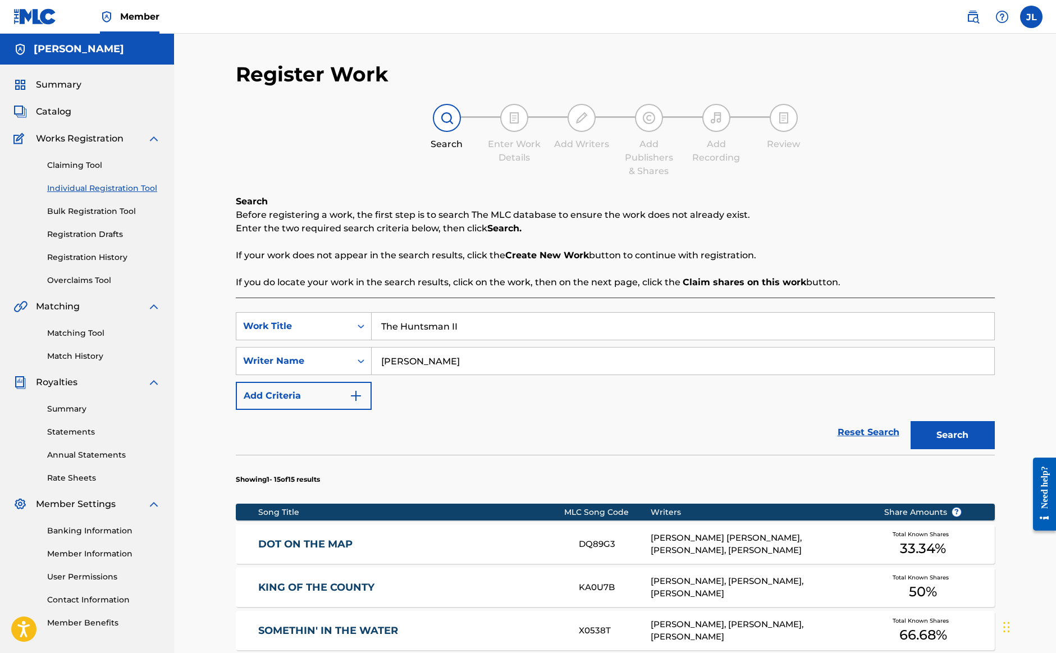
scroll to position [0, 0]
click at [454, 126] on div at bounding box center [447, 118] width 28 height 28
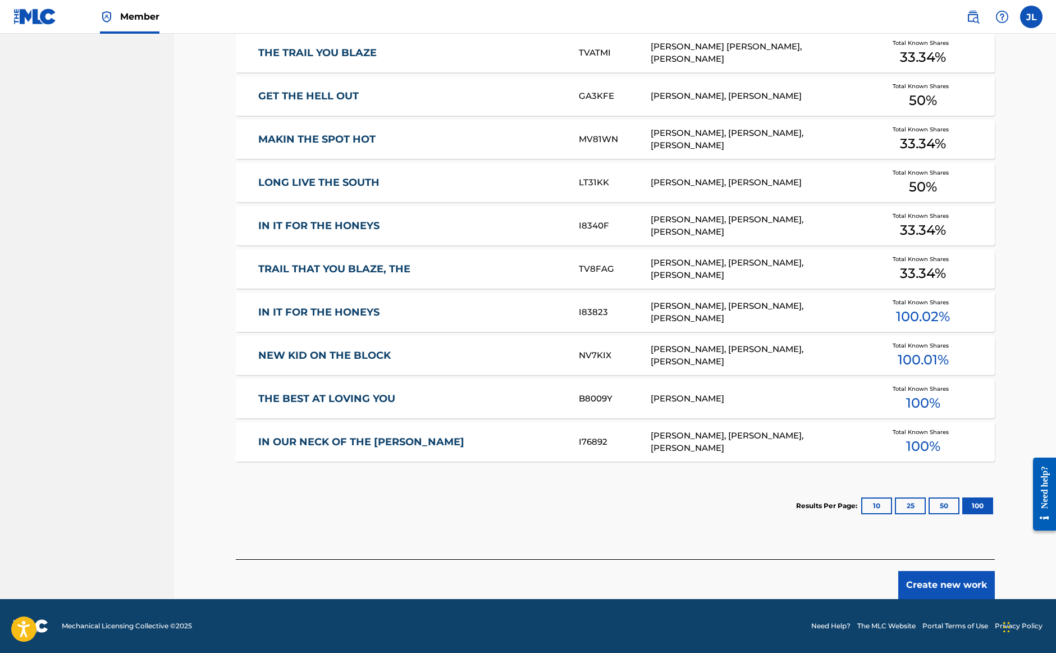
scroll to position [708, 0]
click at [956, 581] on button "Create new work" at bounding box center [946, 585] width 97 height 28
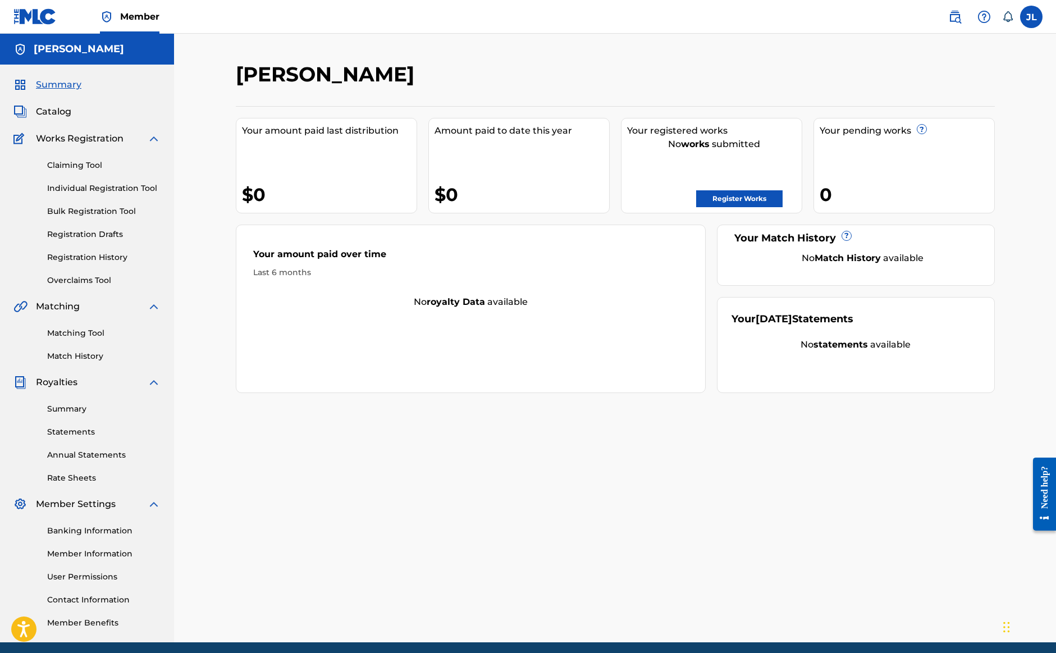
click at [107, 258] on link "Registration History" at bounding box center [103, 258] width 113 height 12
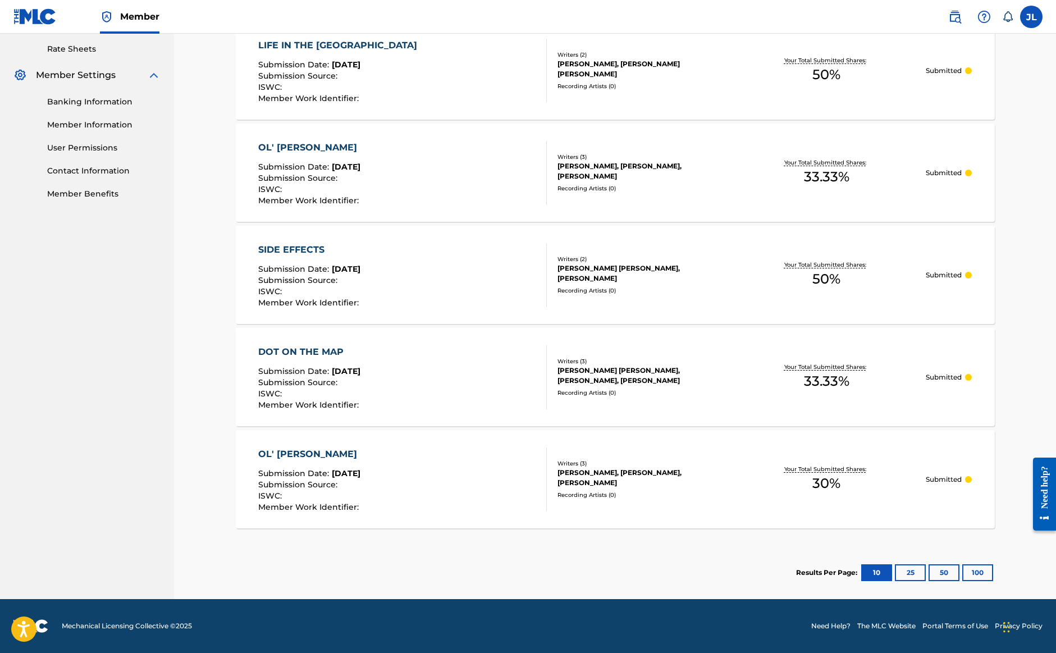
scroll to position [429, 0]
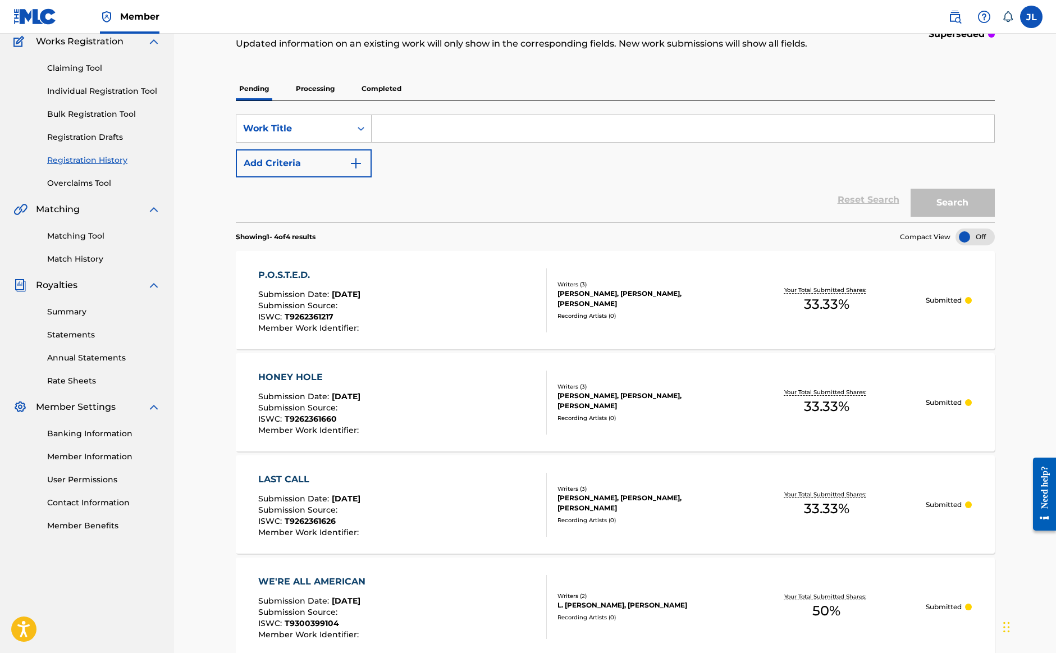
scroll to position [107, 0]
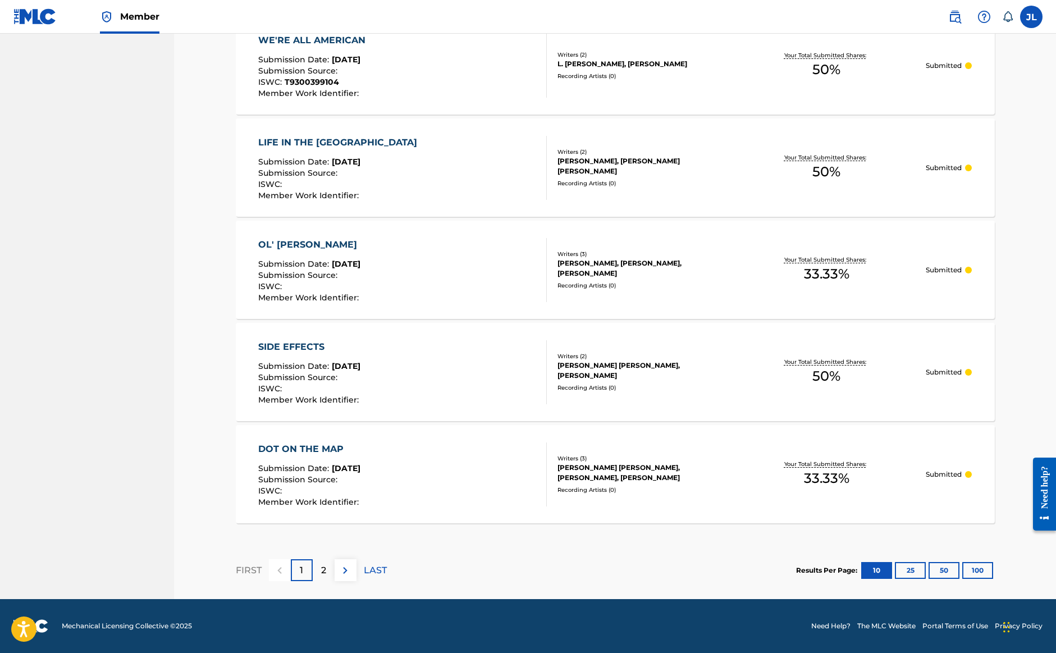
scroll to position [843, 0]
click at [323, 574] on p "2" at bounding box center [323, 570] width 5 height 13
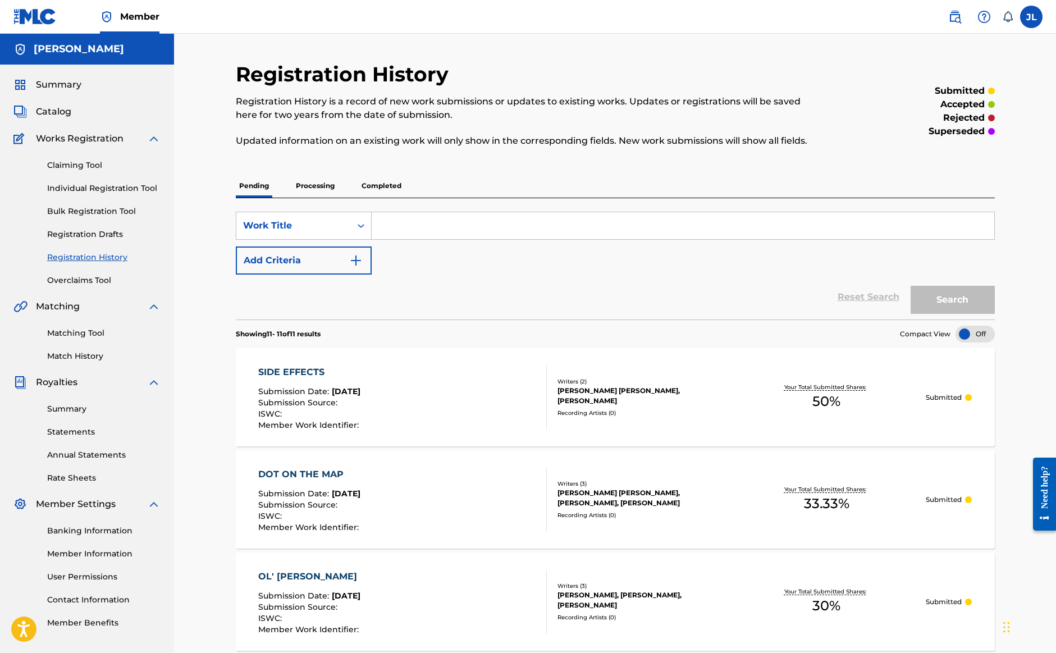
scroll to position [0, 0]
click at [689, 398] on div "TAYLOR RAY HOLBROOK, JJ LAWHORN" at bounding box center [643, 396] width 170 height 20
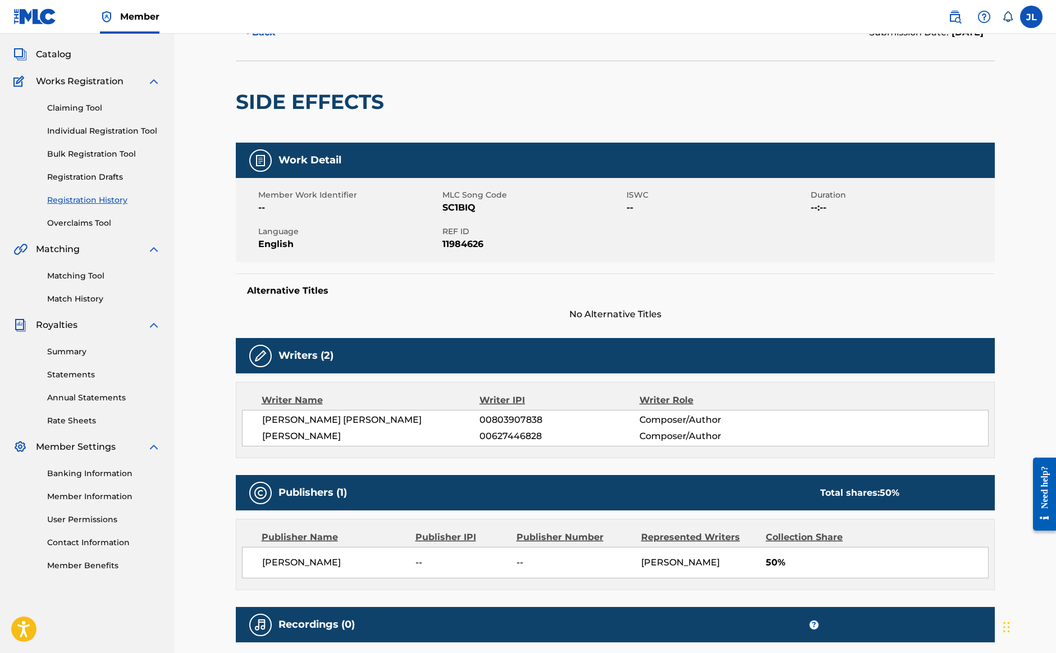
scroll to position [55, 1]
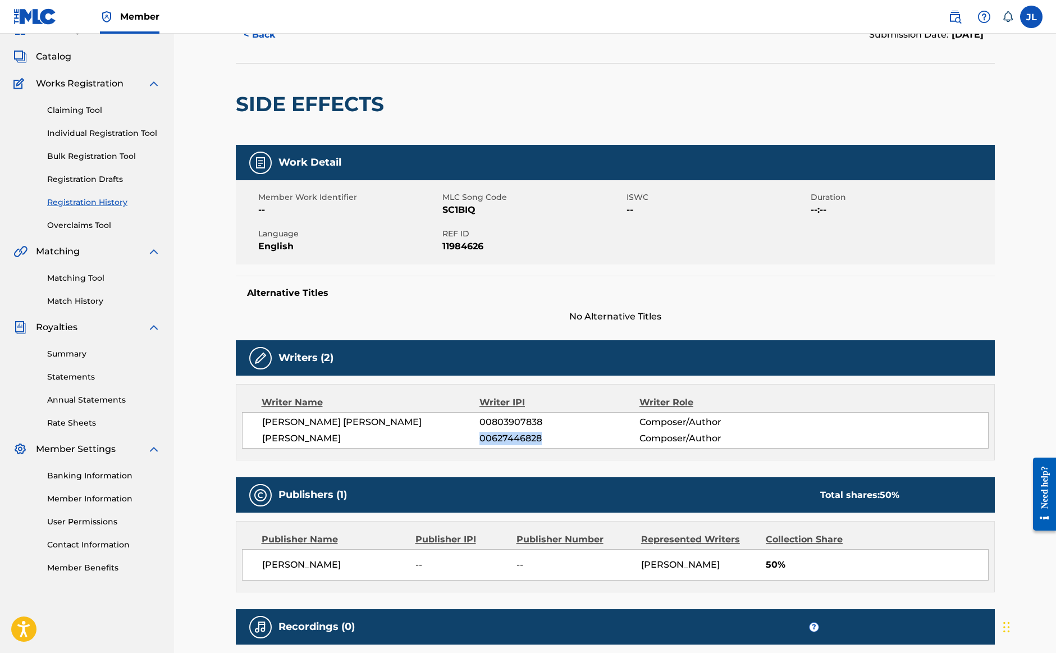
drag, startPoint x: 481, startPoint y: 440, endPoint x: 544, endPoint y: 443, distance: 62.4
click at [545, 443] on span "00627446828" at bounding box center [559, 438] width 159 height 13
copy span "00627446828"
click at [89, 111] on link "Claiming Tool" at bounding box center [103, 110] width 113 height 12
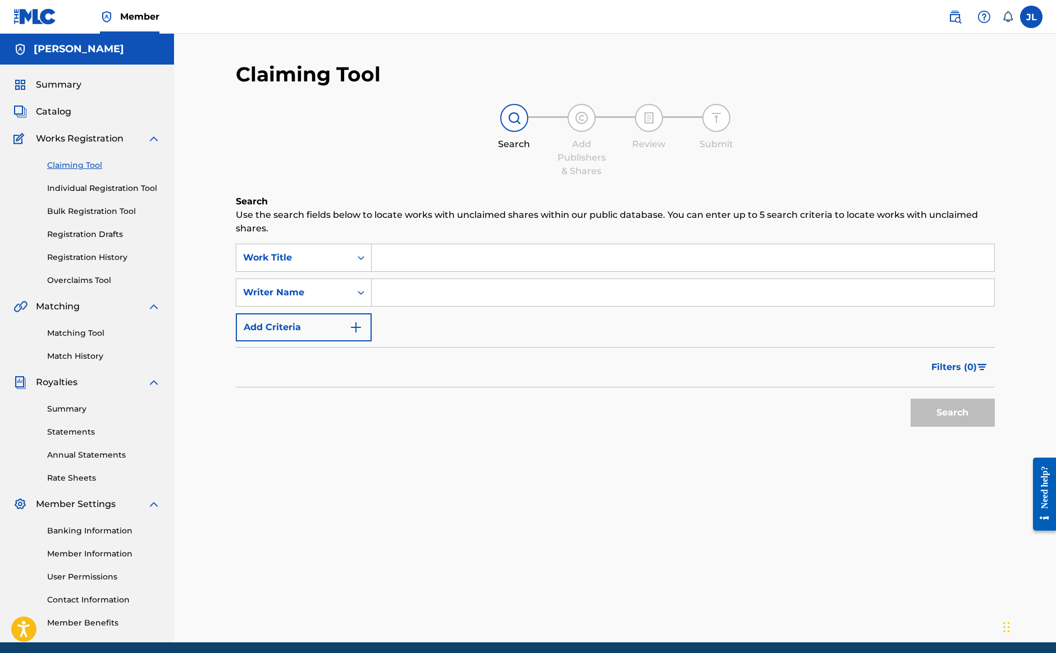
click at [98, 236] on link "Registration Drafts" at bounding box center [103, 235] width 113 height 12
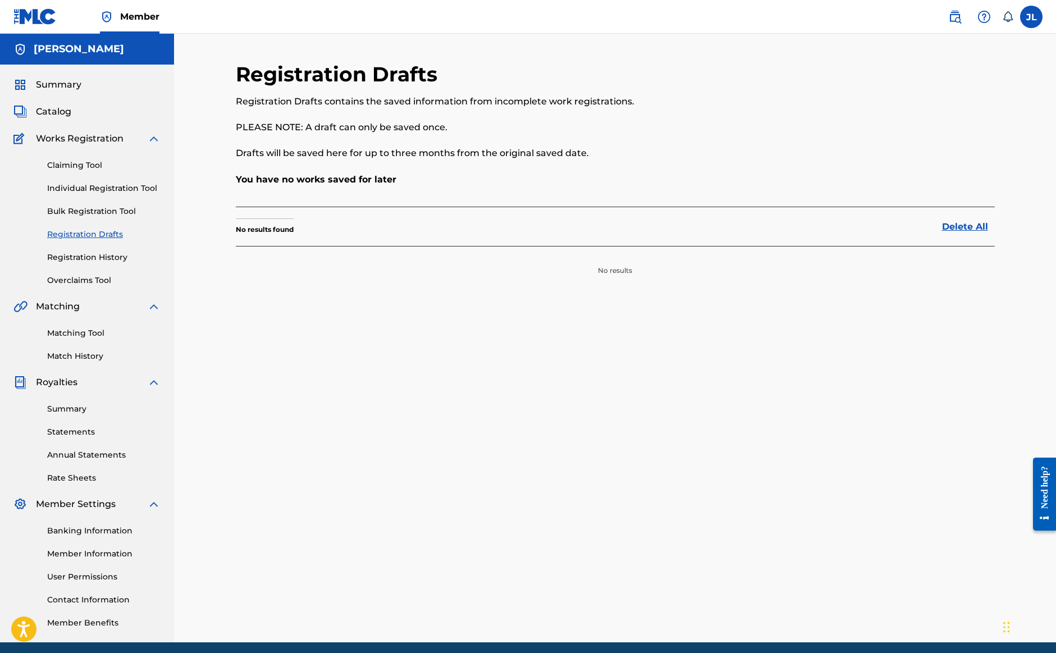
scroll to position [2, 0]
click at [84, 188] on link "Individual Registration Tool" at bounding box center [103, 188] width 113 height 12
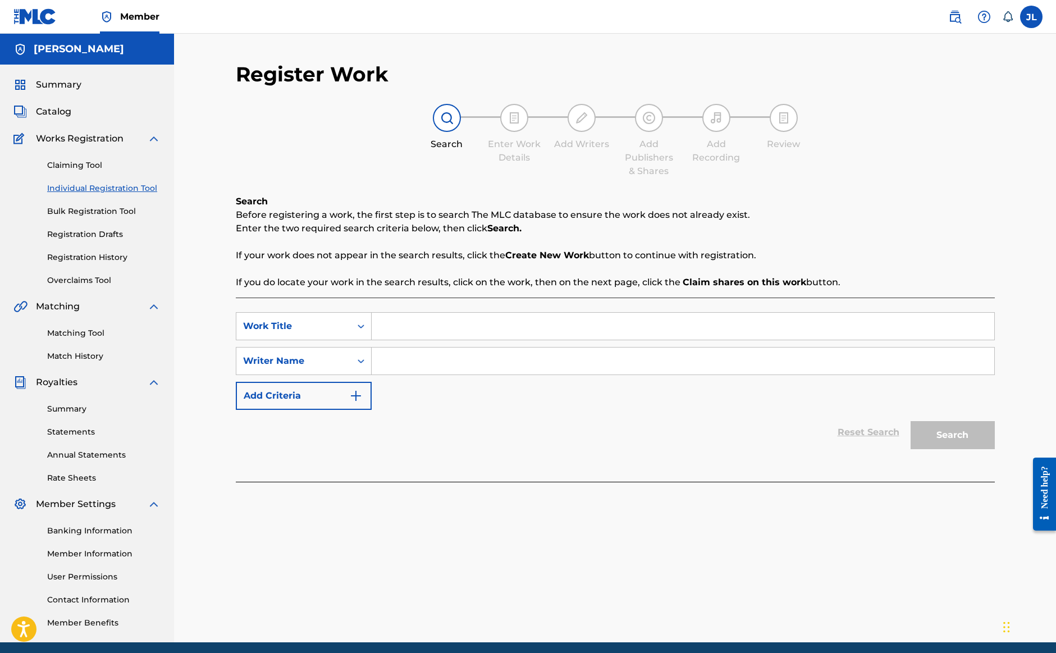
click at [404, 328] on input "Search Form" at bounding box center [683, 326] width 623 height 27
type input "Treed"
click at [401, 378] on div "SearchWithCriteria505cefcd-0ade-4986-8f9c-f6e45561f39c Work Title Treed SearchW…" at bounding box center [615, 361] width 759 height 98
click at [398, 365] on input "Search Form" at bounding box center [683, 361] width 623 height 27
click at [952, 435] on button "Search" at bounding box center [953, 435] width 84 height 28
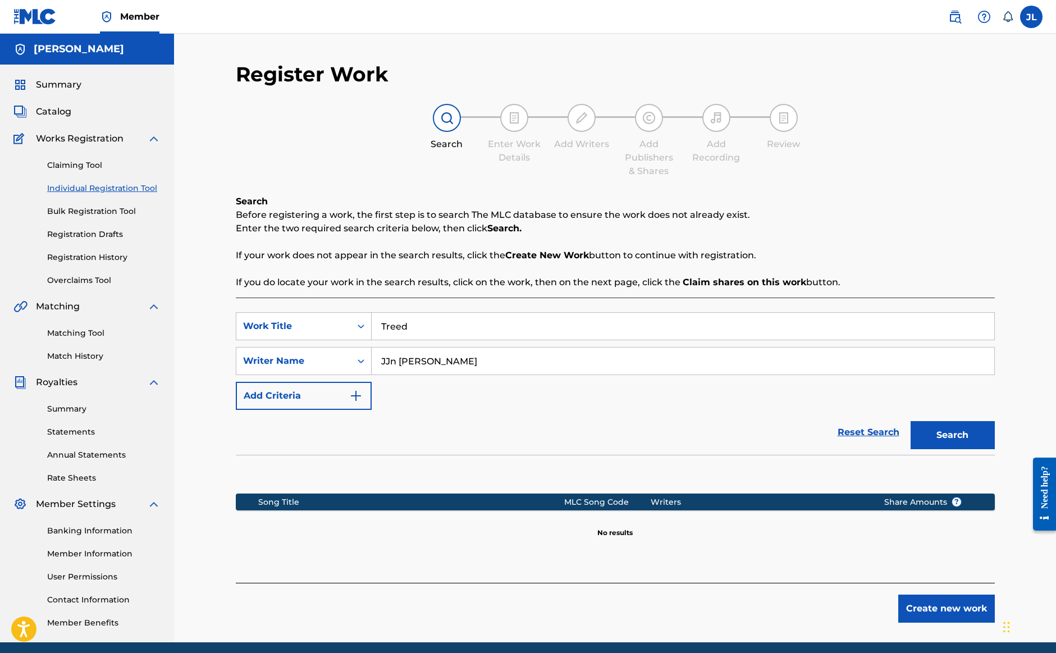
click at [395, 364] on input "JJn [PERSON_NAME]" at bounding box center [683, 361] width 623 height 27
type input "[PERSON_NAME]"
click at [930, 428] on button "Search" at bounding box center [953, 435] width 84 height 28
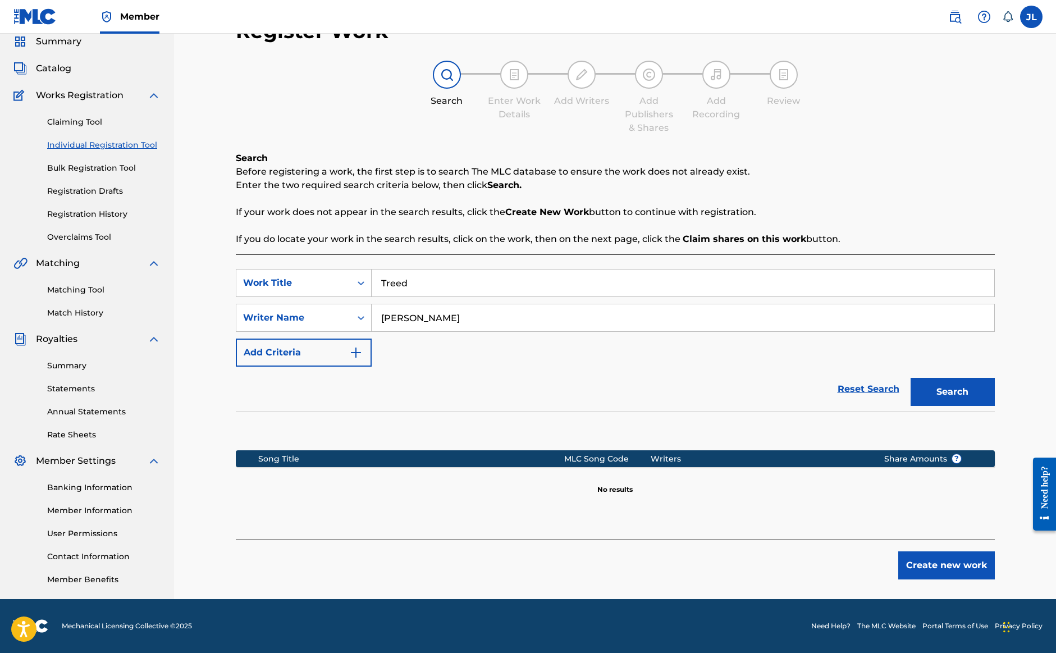
scroll to position [43, 0]
click at [939, 573] on button "Create new work" at bounding box center [946, 565] width 97 height 28
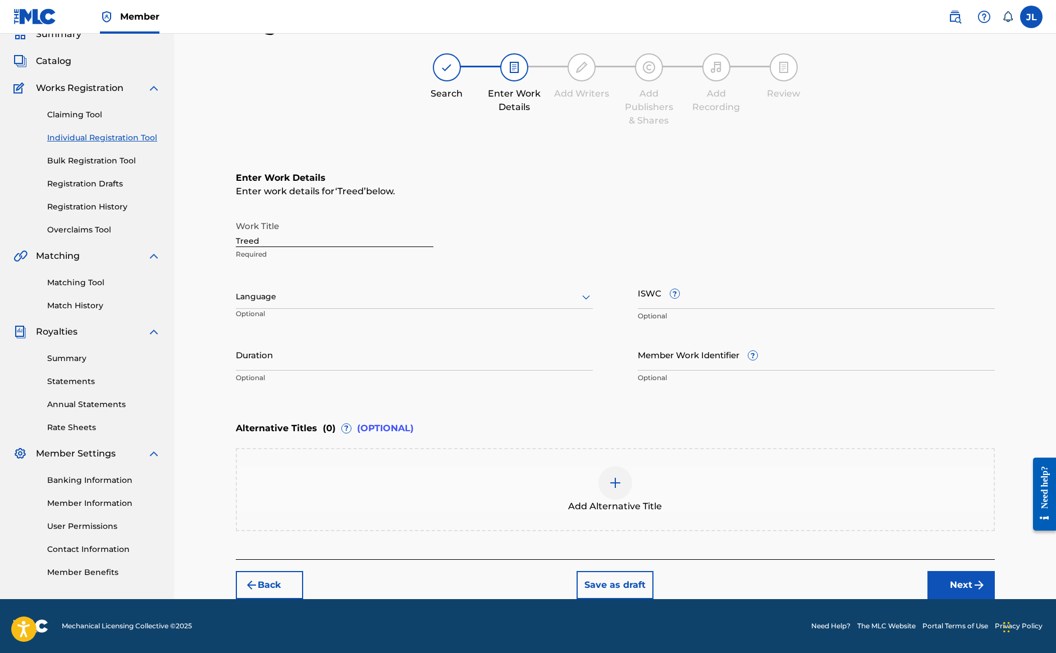
scroll to position [51, 0]
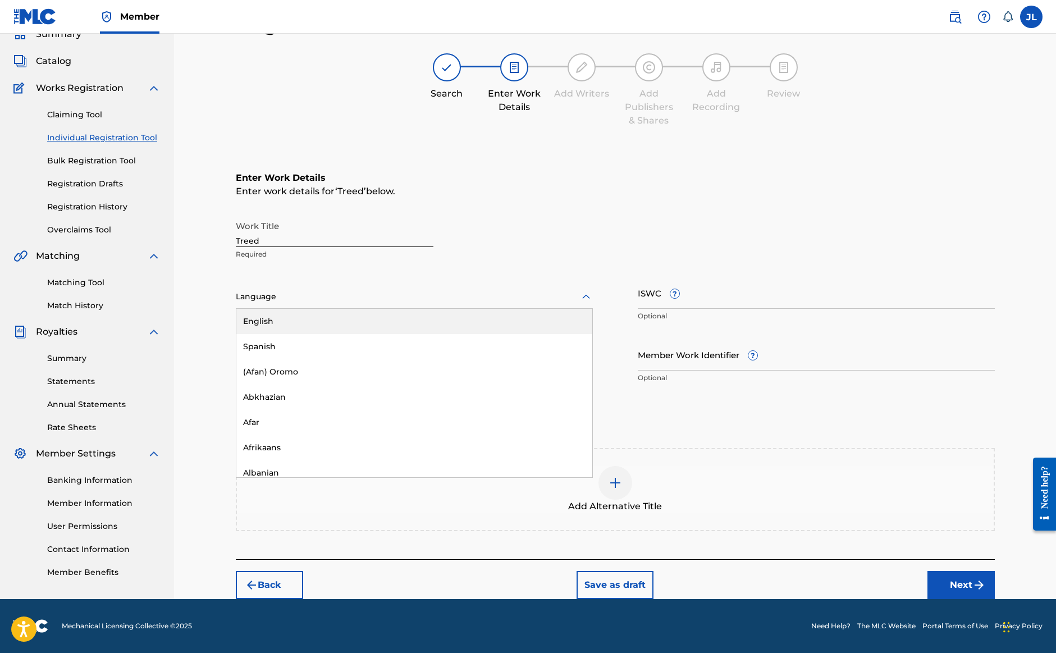
click at [313, 299] on div at bounding box center [414, 297] width 357 height 14
click at [307, 326] on div "English" at bounding box center [414, 321] width 356 height 25
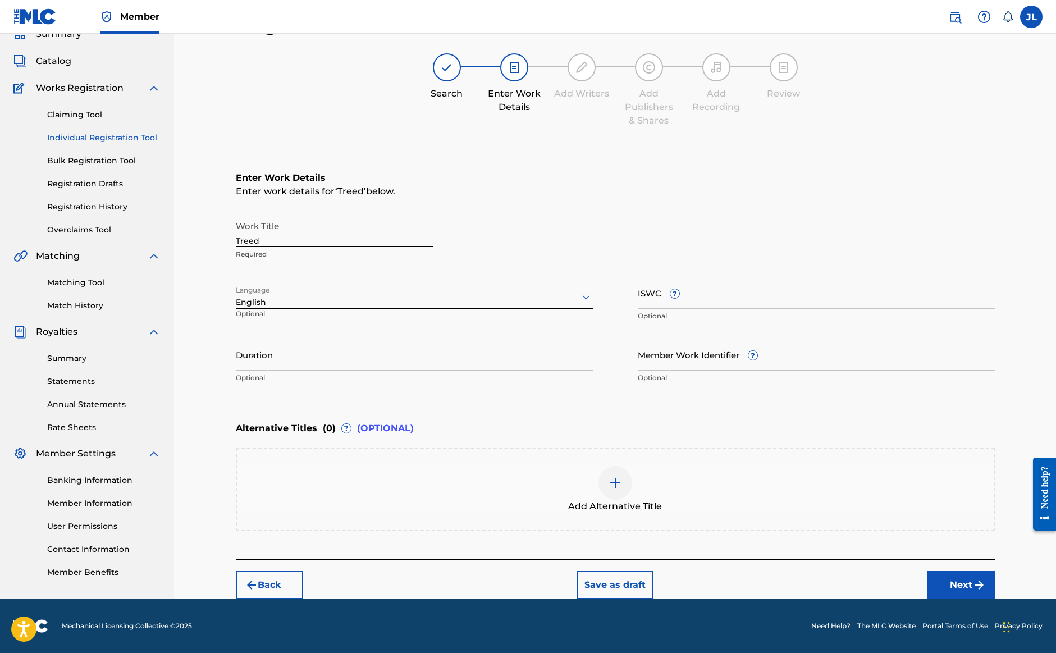
click at [961, 582] on button "Next" at bounding box center [961, 585] width 67 height 28
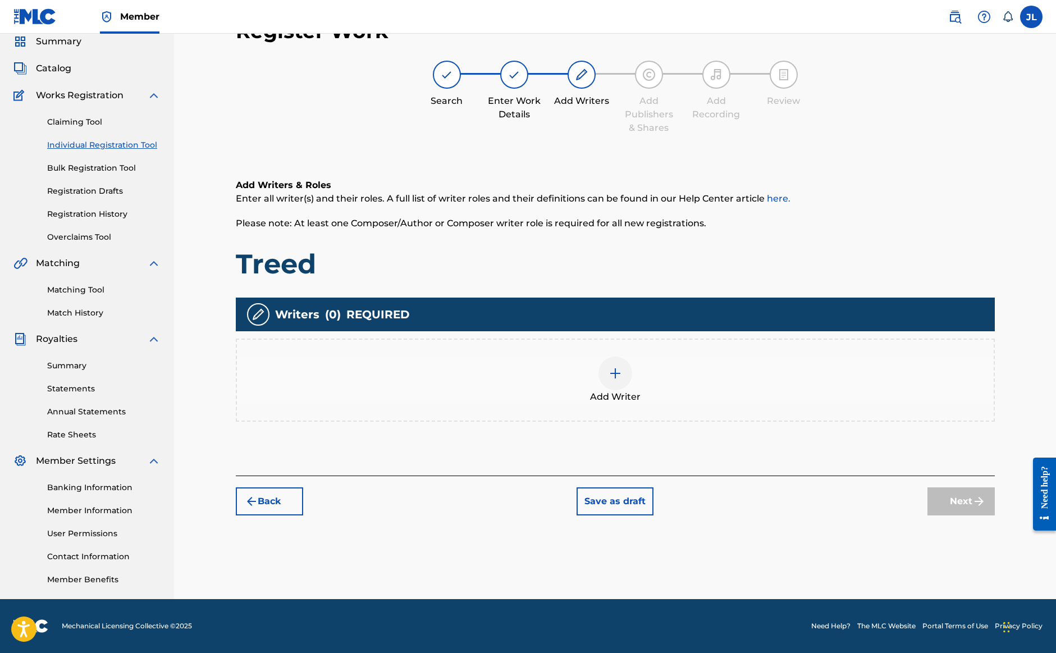
scroll to position [43, 0]
click at [611, 378] on img at bounding box center [615, 373] width 13 height 13
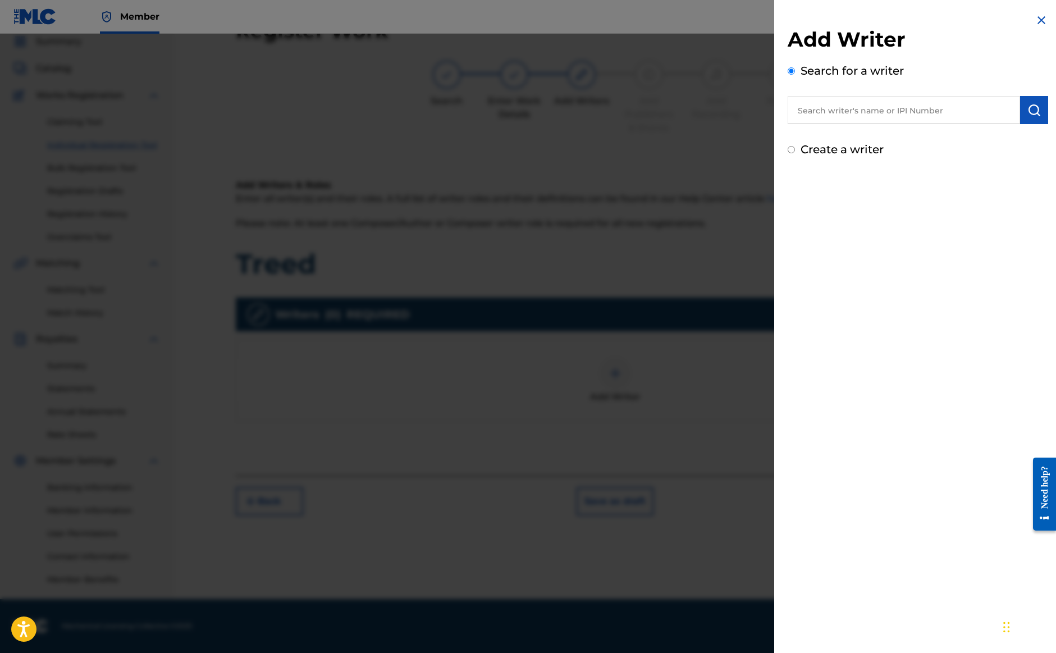
click at [842, 115] on input "text" at bounding box center [904, 110] width 232 height 28
paste input "00627446828"
type input "00627446828"
click at [1028, 116] on img "submit" at bounding box center [1034, 109] width 13 height 13
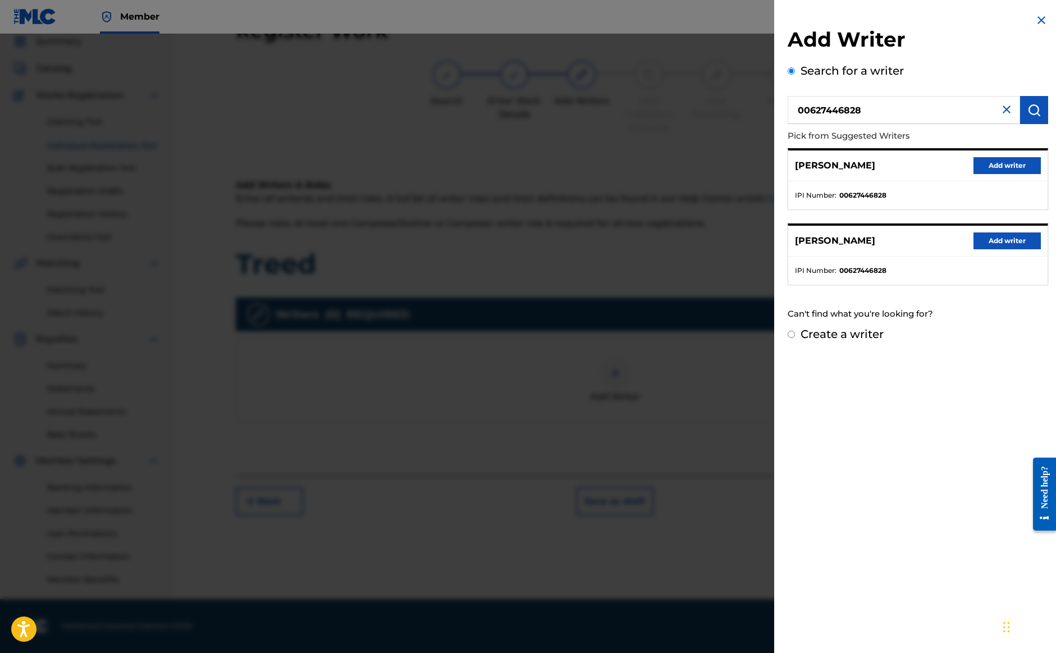
scroll to position [43, 1]
click at [986, 164] on button "Add writer" at bounding box center [1007, 165] width 67 height 17
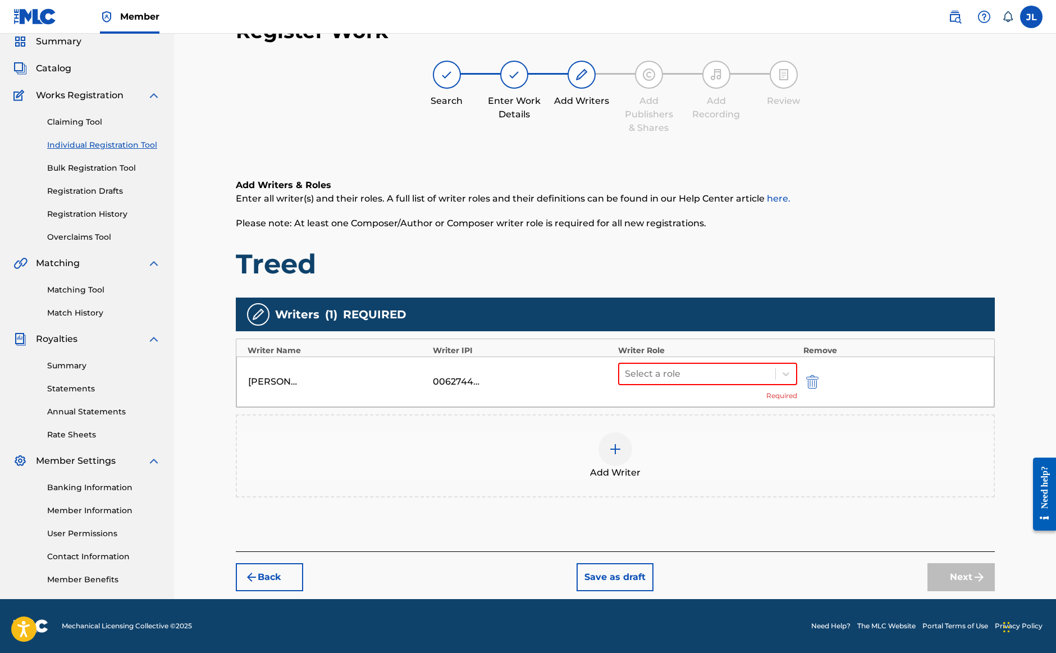
scroll to position [43, 0]
click at [675, 372] on div at bounding box center [697, 374] width 145 height 16
click at [655, 400] on div "Composer/Author" at bounding box center [708, 403] width 180 height 22
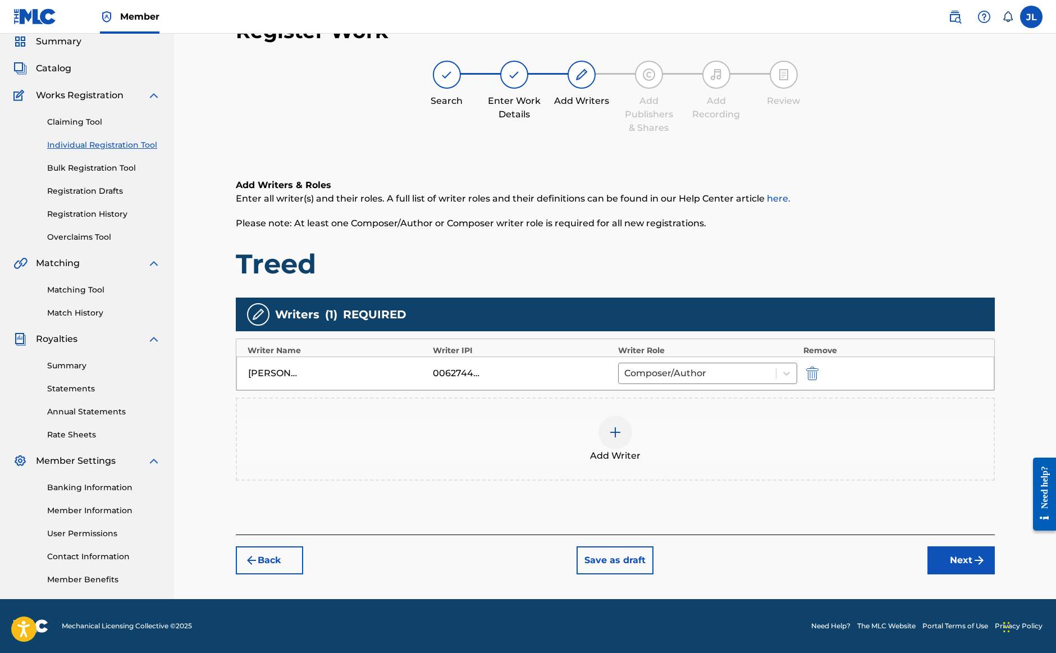
click at [949, 555] on button "Next" at bounding box center [961, 560] width 67 height 28
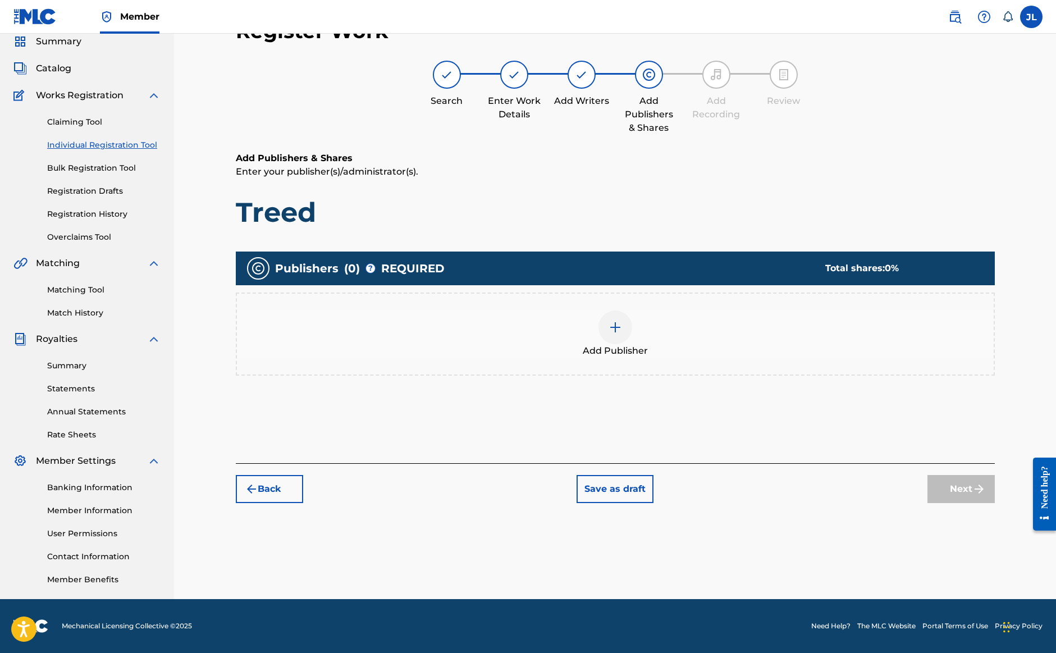
click at [606, 330] on div at bounding box center [616, 328] width 34 height 34
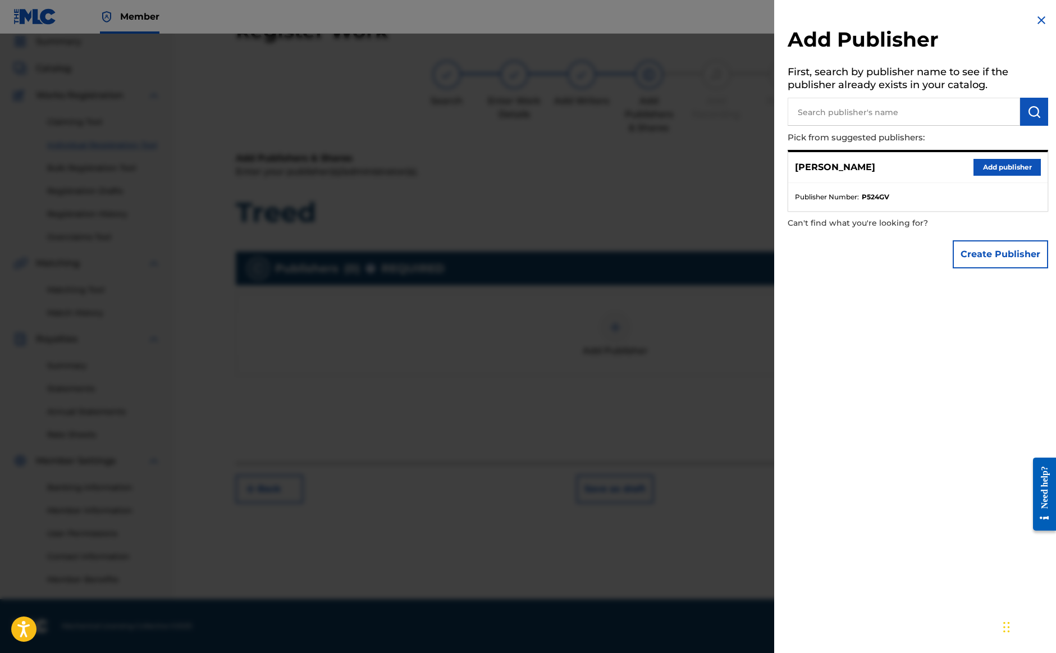
click at [987, 173] on button "Add publisher" at bounding box center [1007, 167] width 67 height 17
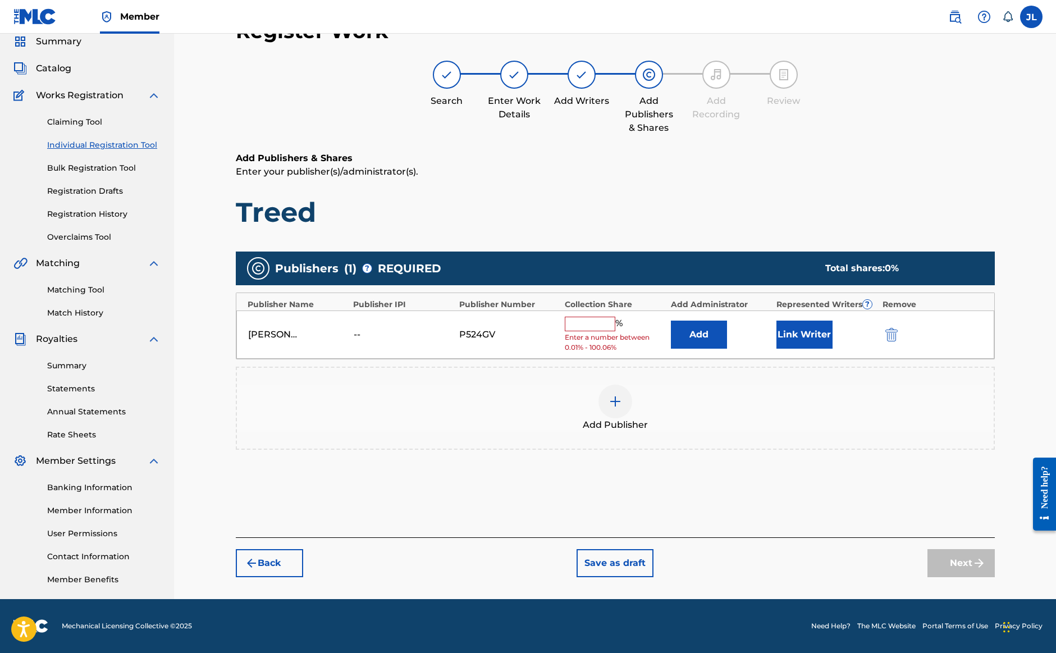
click at [605, 326] on input "text" at bounding box center [590, 324] width 51 height 15
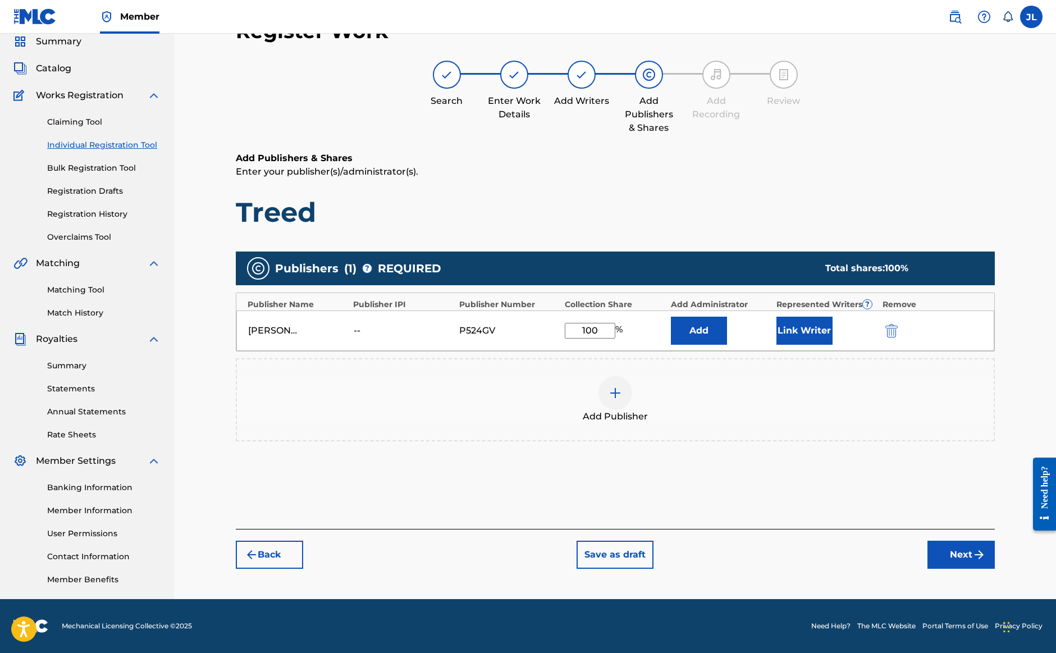
type input "100"
click at [965, 559] on button "Next" at bounding box center [961, 555] width 67 height 28
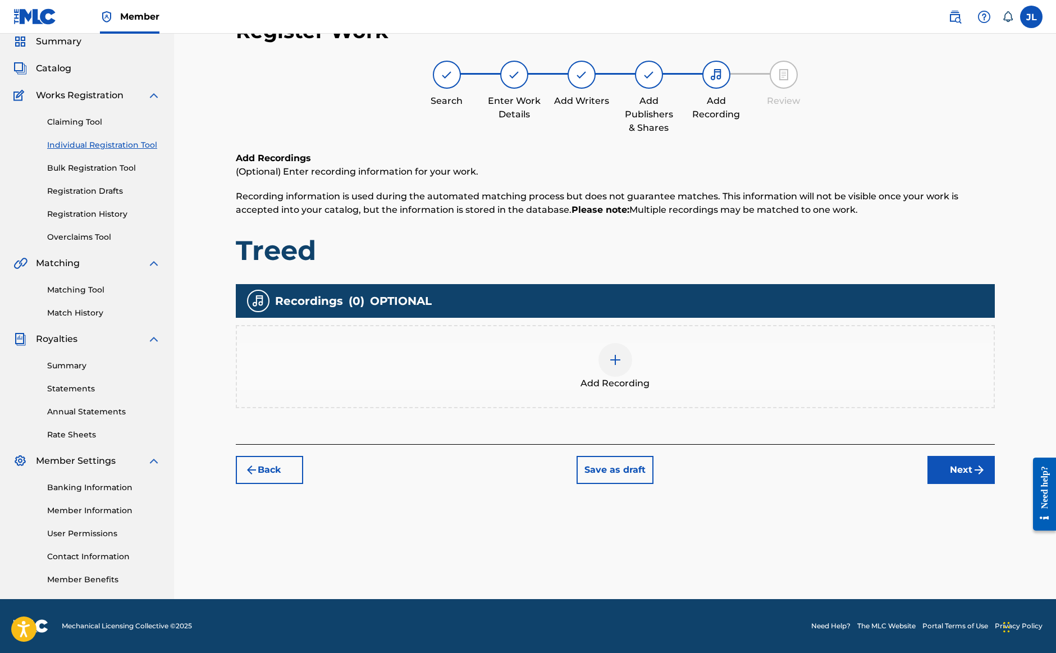
click at [265, 477] on button "Back" at bounding box center [269, 470] width 67 height 28
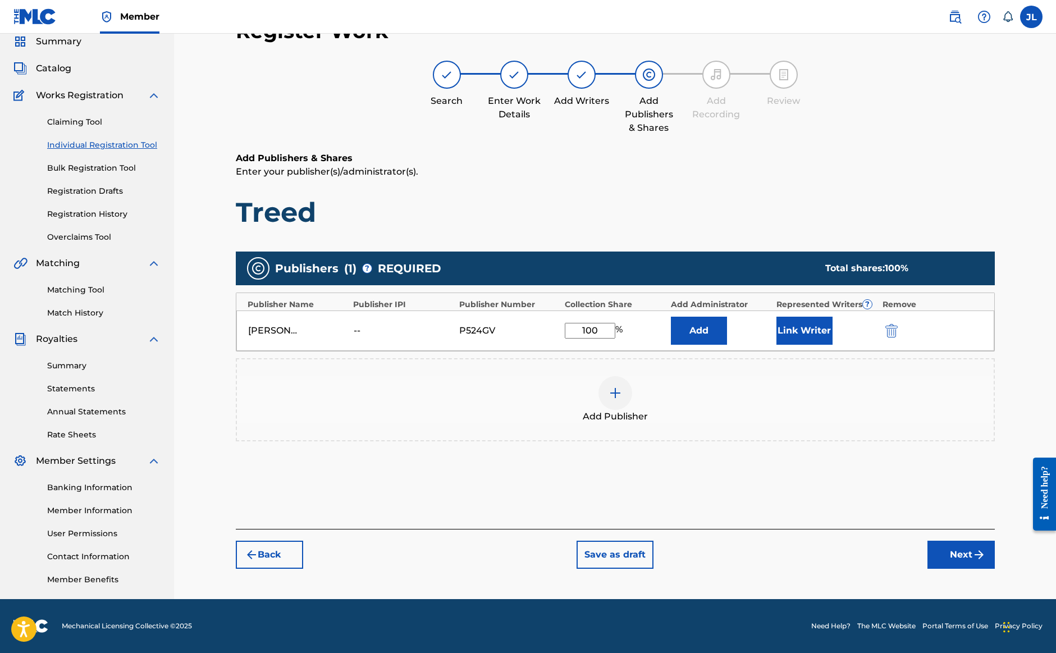
click at [792, 337] on button "Link Writer" at bounding box center [805, 331] width 56 height 28
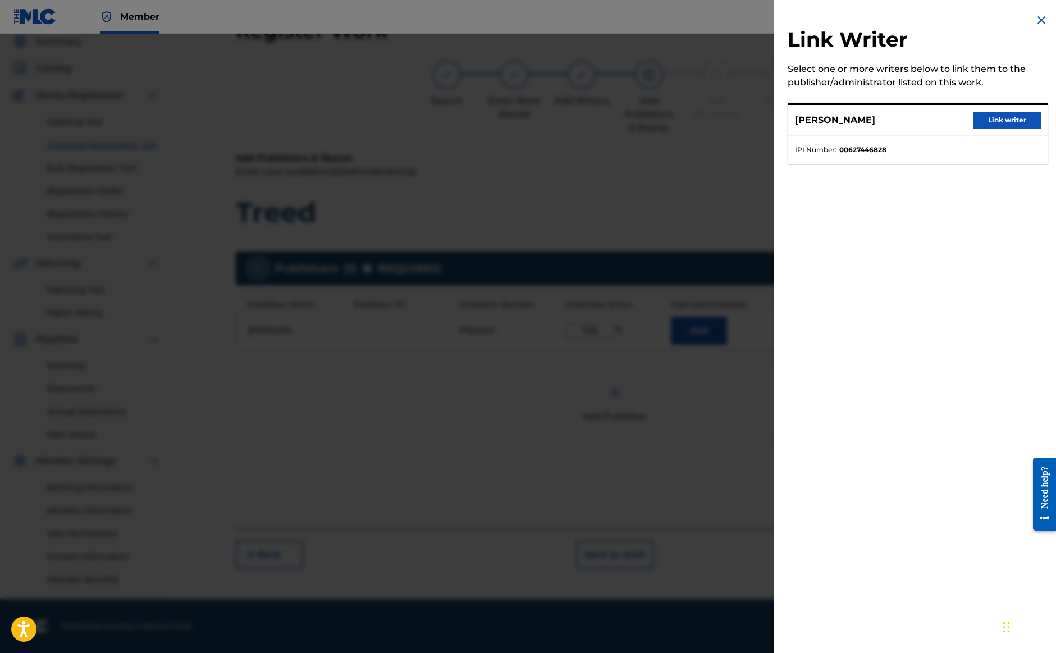
click at [1013, 119] on button "Link writer" at bounding box center [1007, 120] width 67 height 17
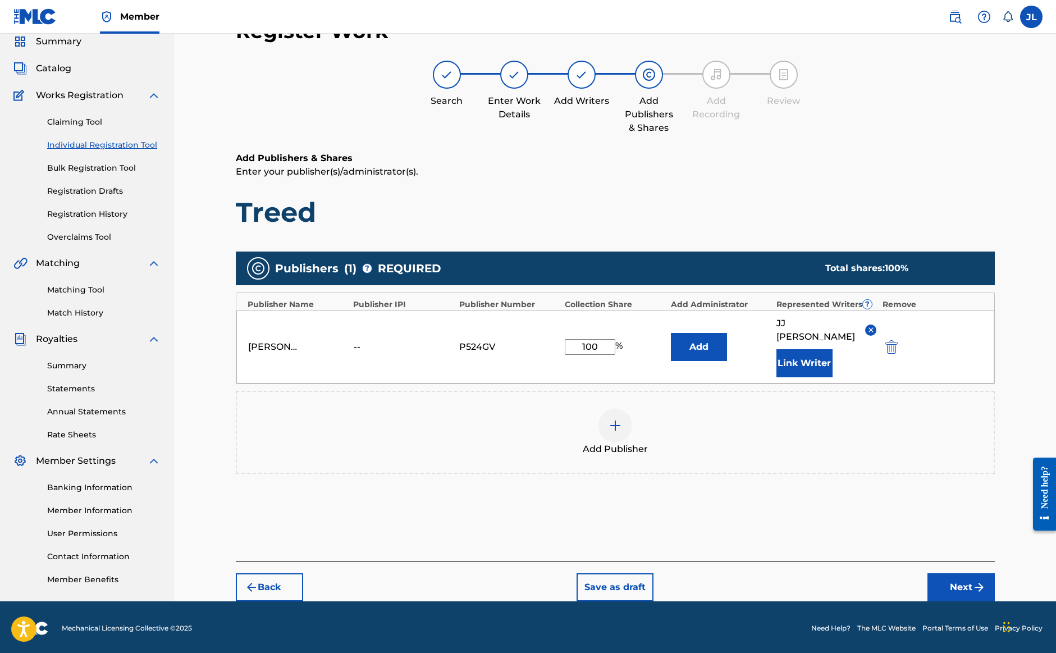
click at [936, 579] on button "Next" at bounding box center [961, 587] width 67 height 28
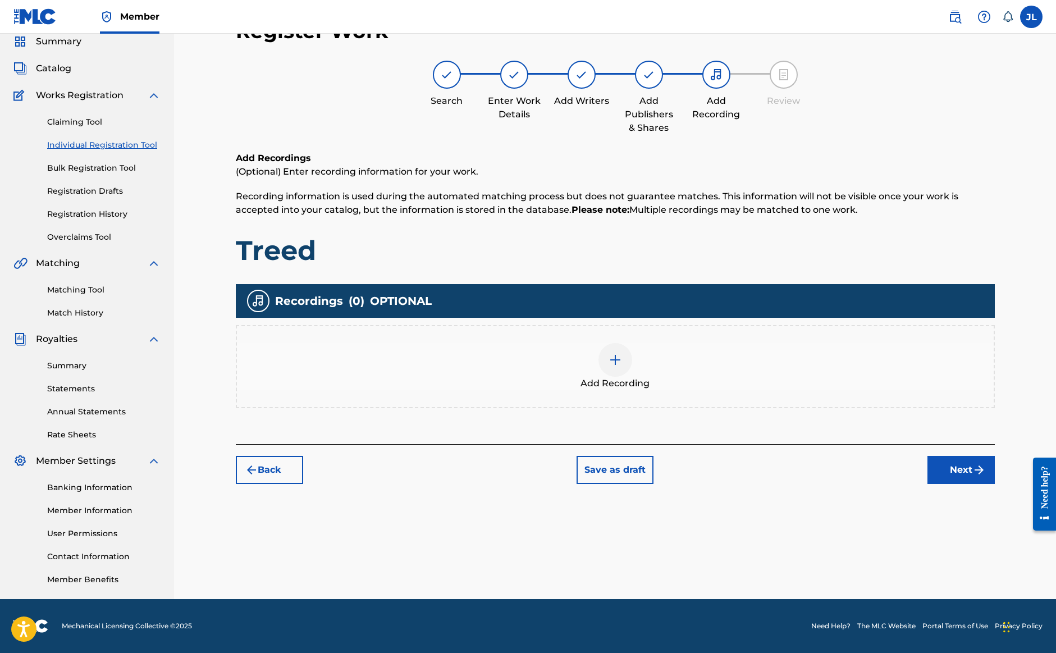
click at [958, 469] on button "Next" at bounding box center [961, 470] width 67 height 28
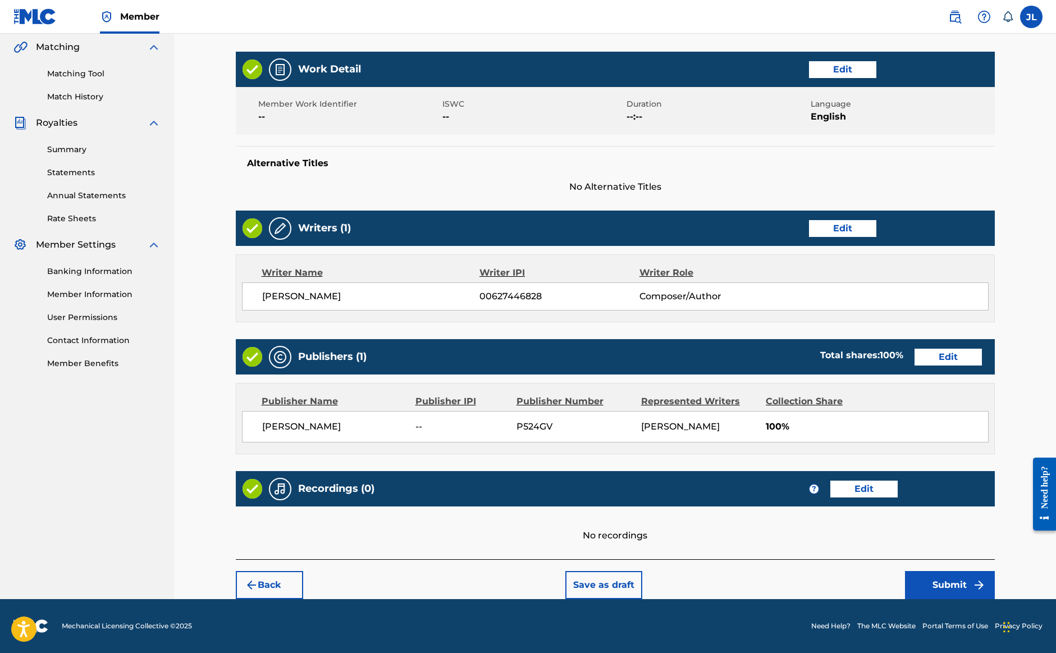
scroll to position [259, 0]
click at [878, 492] on button "Edit" at bounding box center [864, 489] width 67 height 17
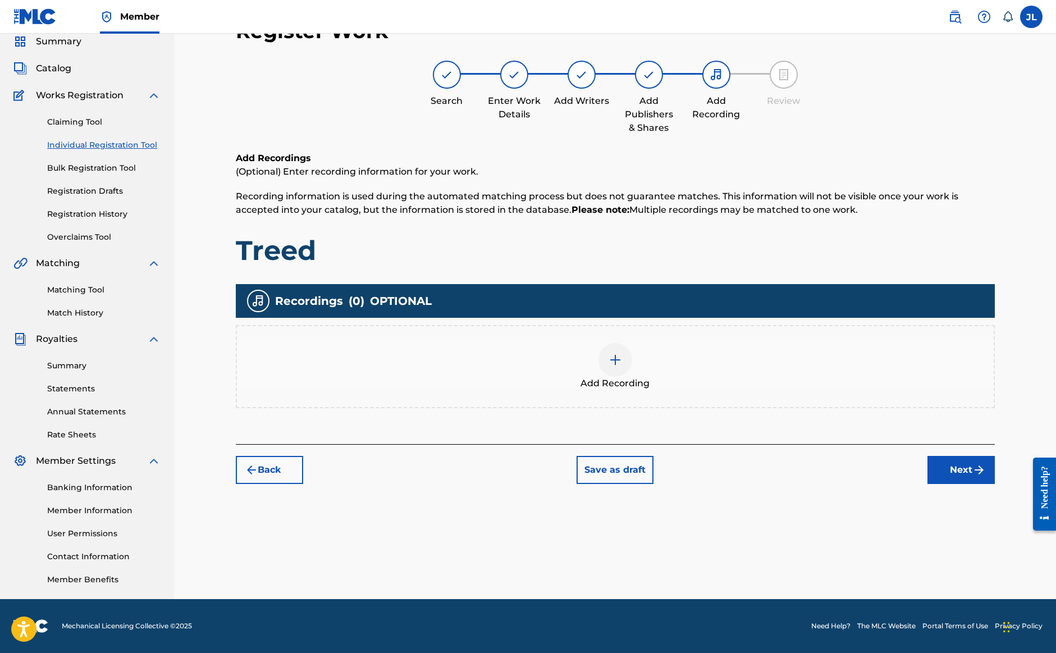
click at [615, 362] on img at bounding box center [615, 359] width 13 height 13
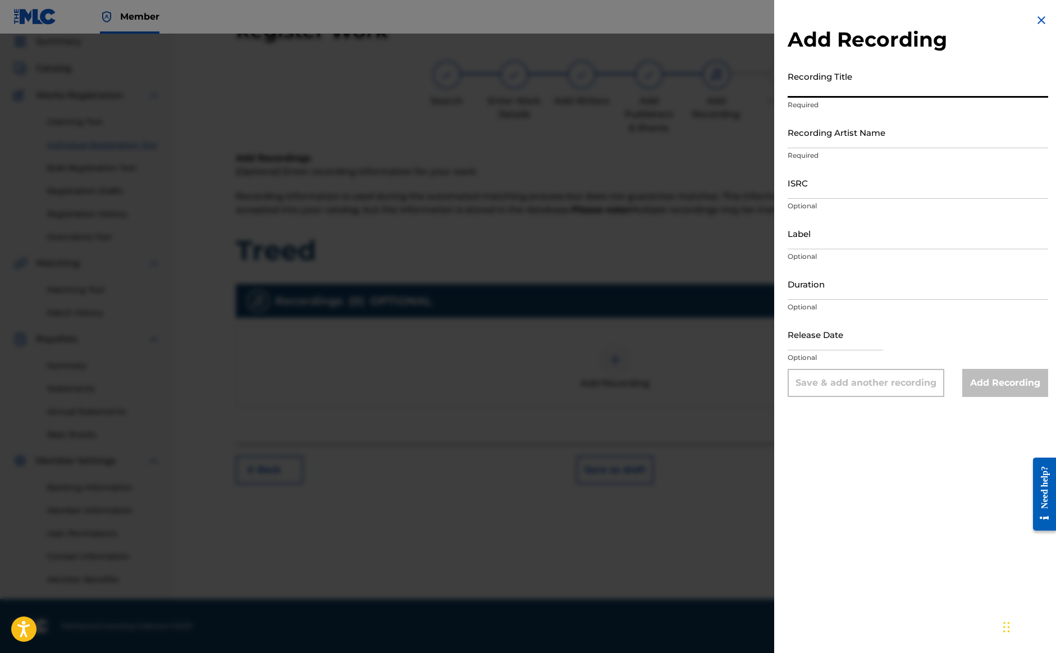
drag, startPoint x: 869, startPoint y: 84, endPoint x: 796, endPoint y: 84, distance: 73.6
click at [796, 84] on input "Recording Title" at bounding box center [918, 82] width 261 height 32
type input "Treed"
click at [900, 148] on input "Recording Artist Name" at bounding box center [918, 132] width 261 height 32
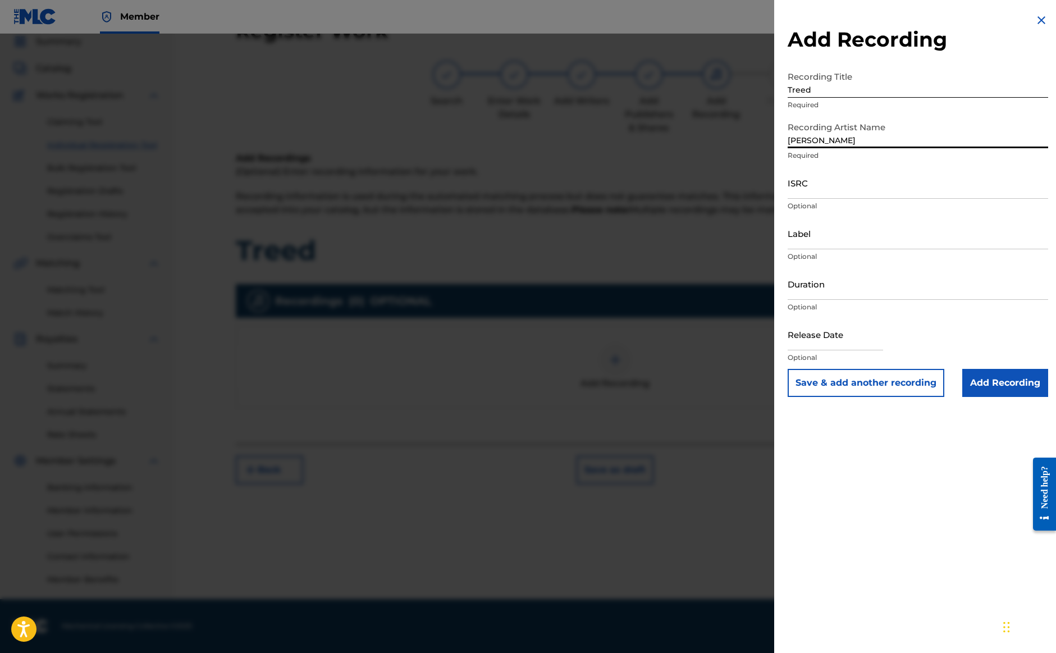
type input "[PERSON_NAME]"
click at [842, 192] on input "ISRC" at bounding box center [918, 183] width 261 height 32
paste input "QZEQU2401911"
type input "QZEQU2401911"
click at [831, 344] on input "text" at bounding box center [835, 334] width 95 height 32
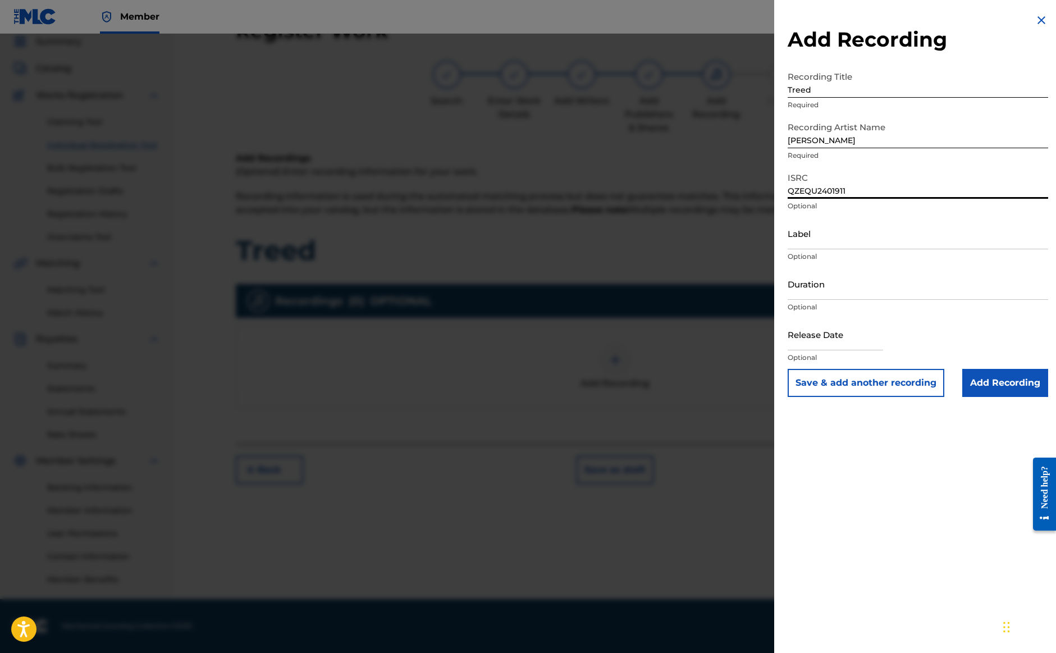
select select "7"
select select "2025"
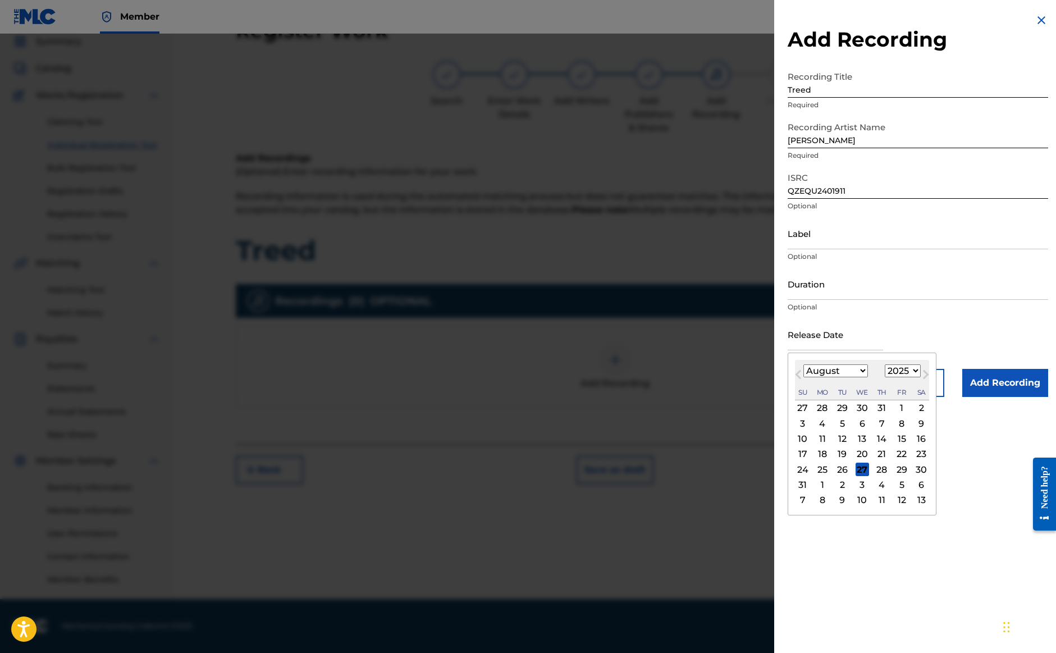
select select "8"
select select "2024"
click at [819, 438] on div "16" at bounding box center [822, 438] width 13 height 13
type input "[DATE]"
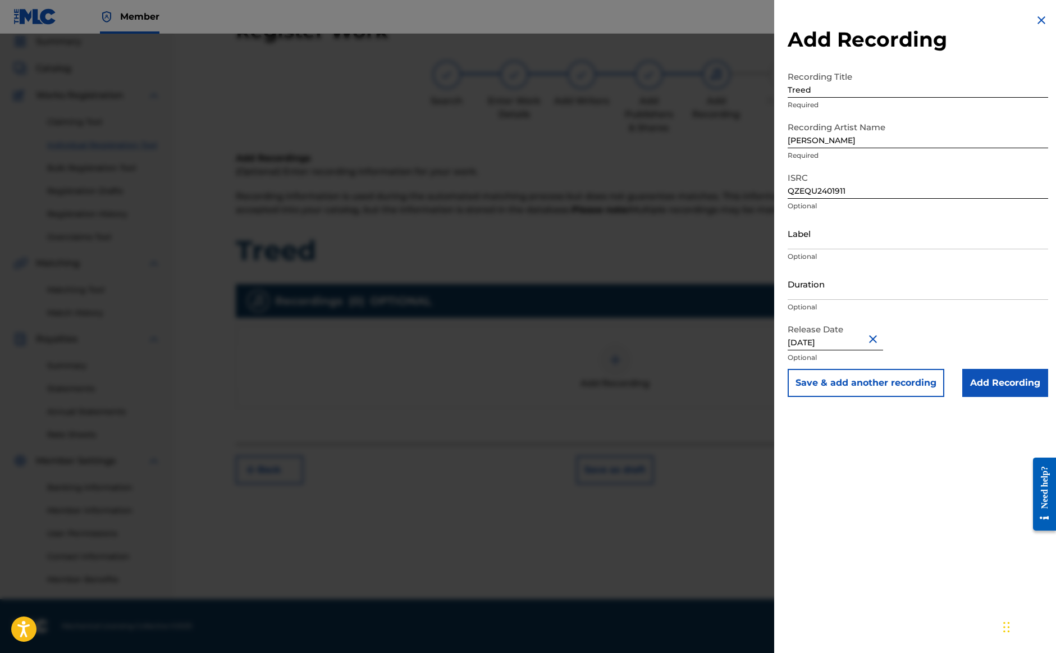
click at [670, 318] on div at bounding box center [528, 360] width 1056 height 653
